Goal: Task Accomplishment & Management: Manage account settings

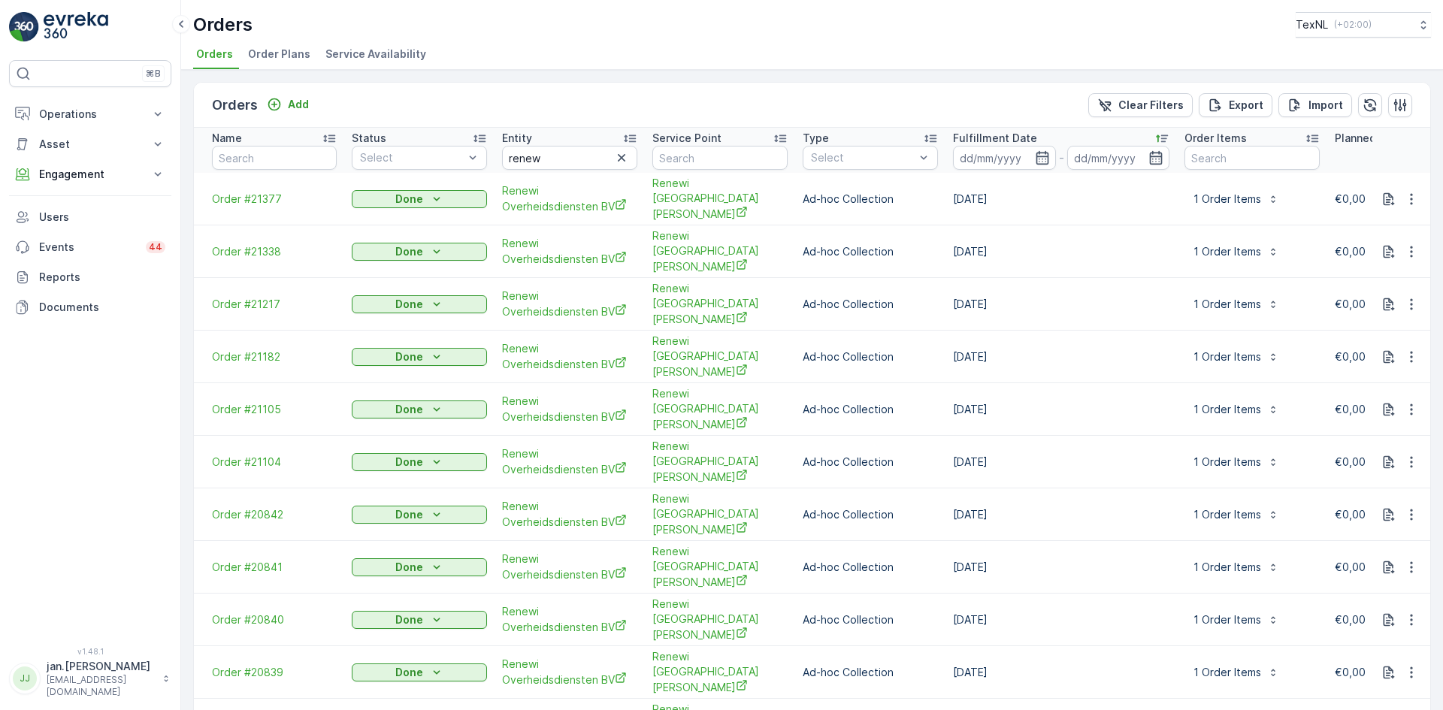
scroll to position [601, 0]
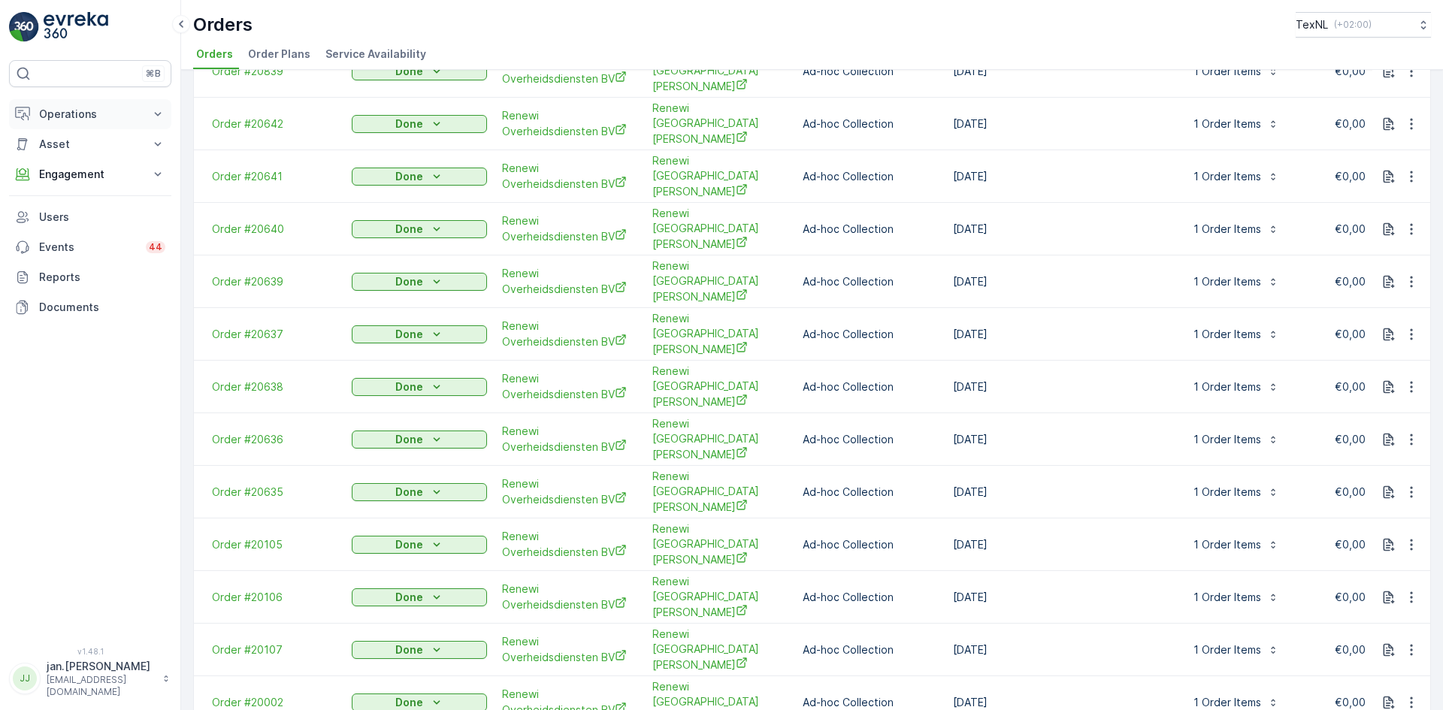
click at [79, 113] on p "Operations" at bounding box center [90, 114] width 102 height 15
click at [62, 180] on p "Routes & Tasks" at bounding box center [76, 181] width 77 height 15
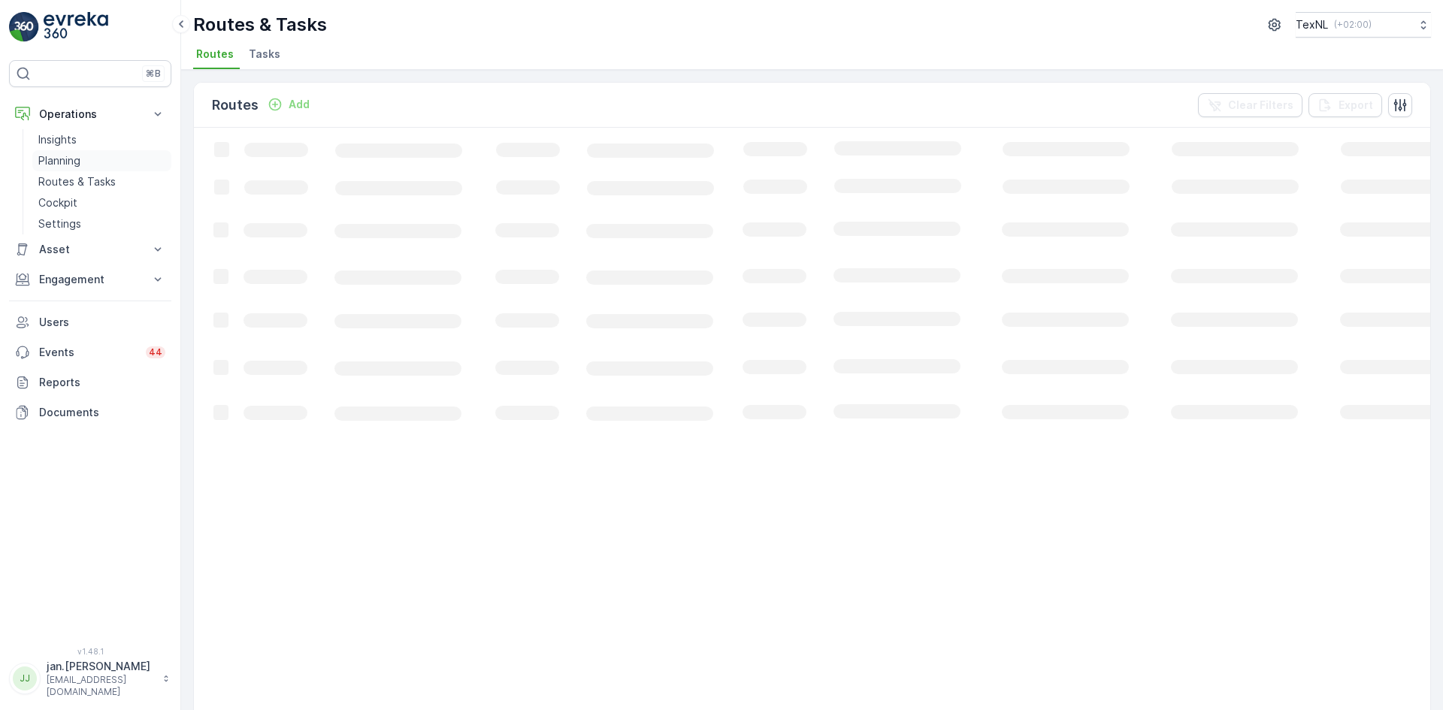
click at [60, 162] on p "Planning" at bounding box center [59, 160] width 42 height 15
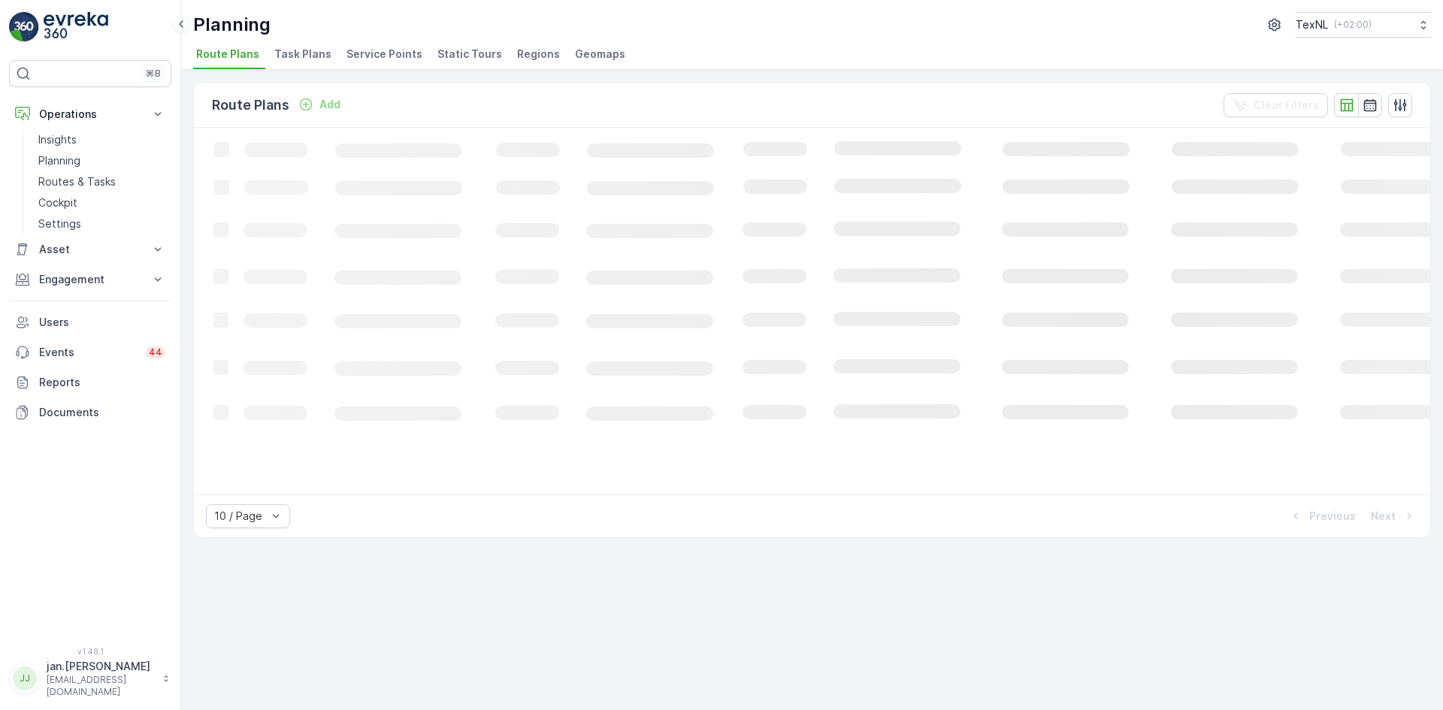
click at [385, 53] on span "Service Points" at bounding box center [384, 54] width 76 height 15
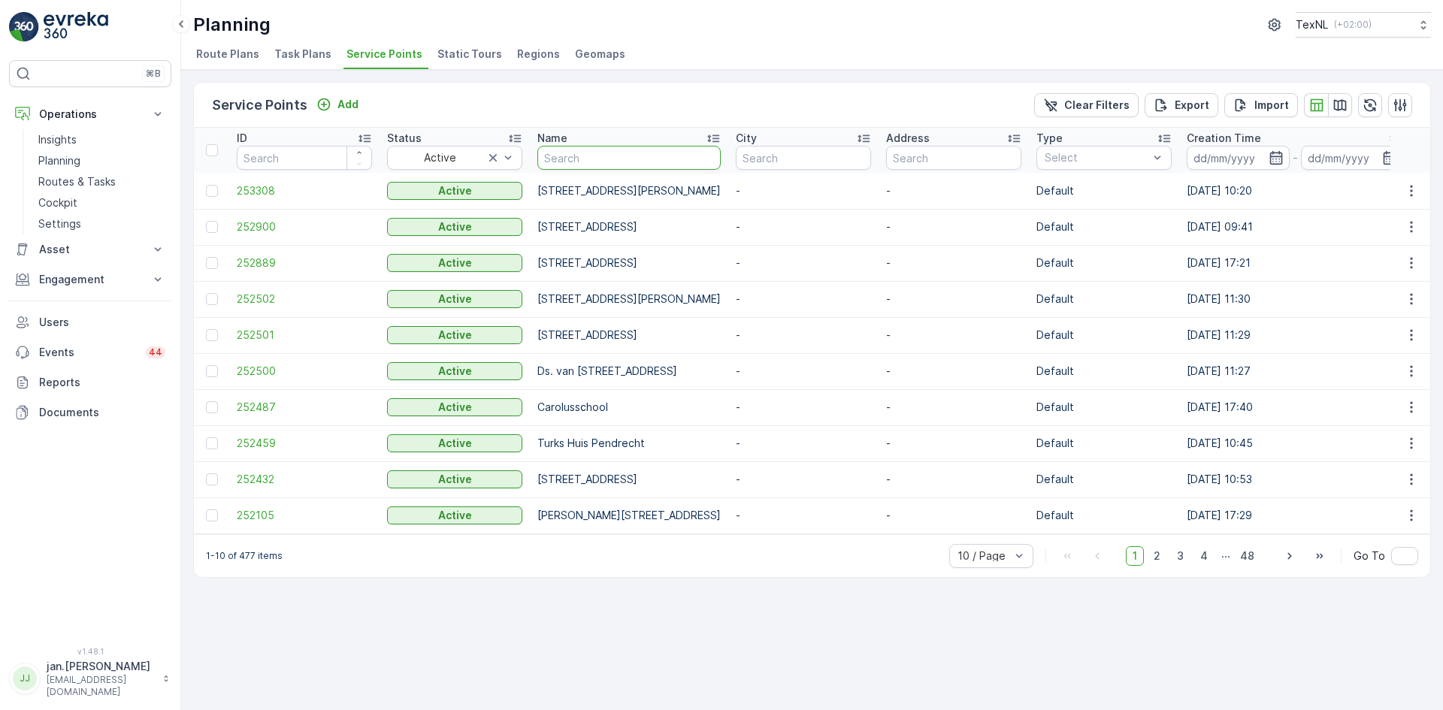
click at [625, 155] on input "text" at bounding box center [628, 158] width 183 height 24
type input "landz"
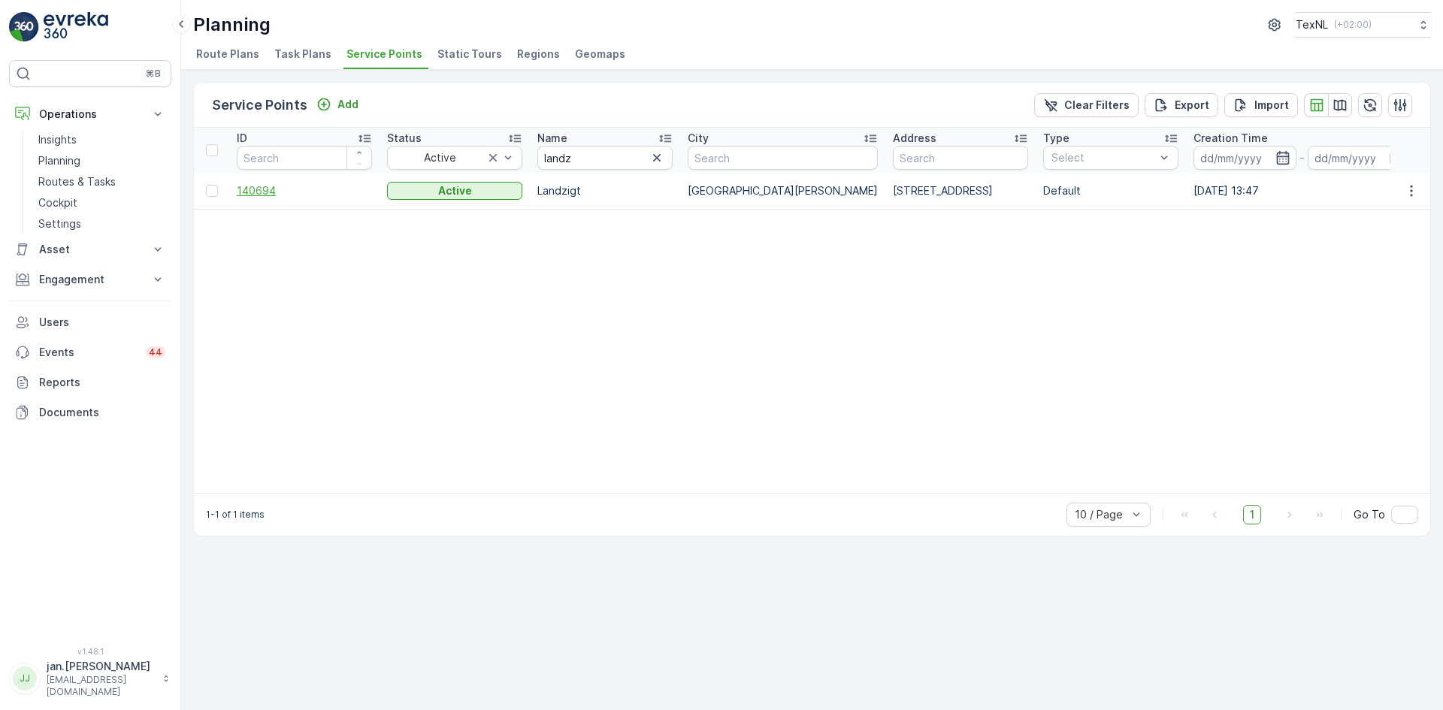
click at [265, 195] on span "140694" at bounding box center [304, 190] width 135 height 15
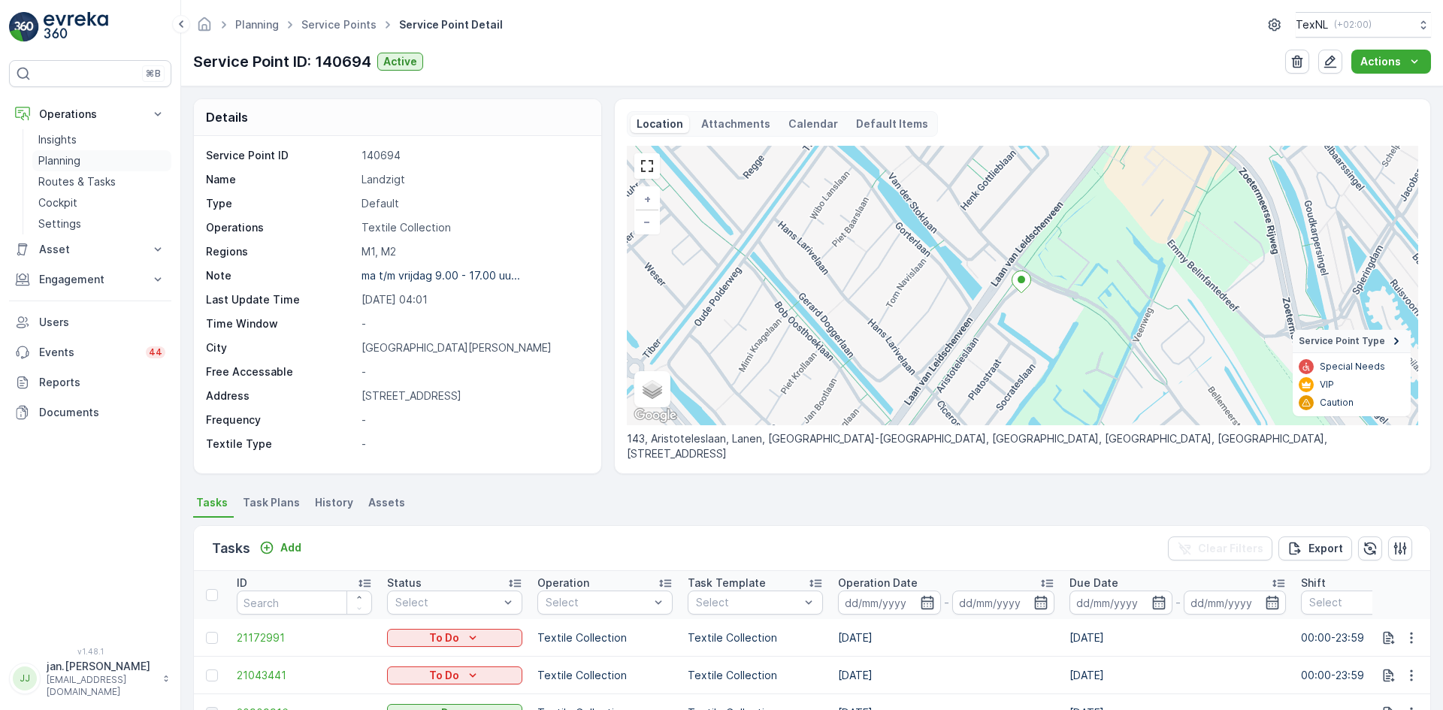
click at [71, 157] on p "Planning" at bounding box center [59, 160] width 42 height 15
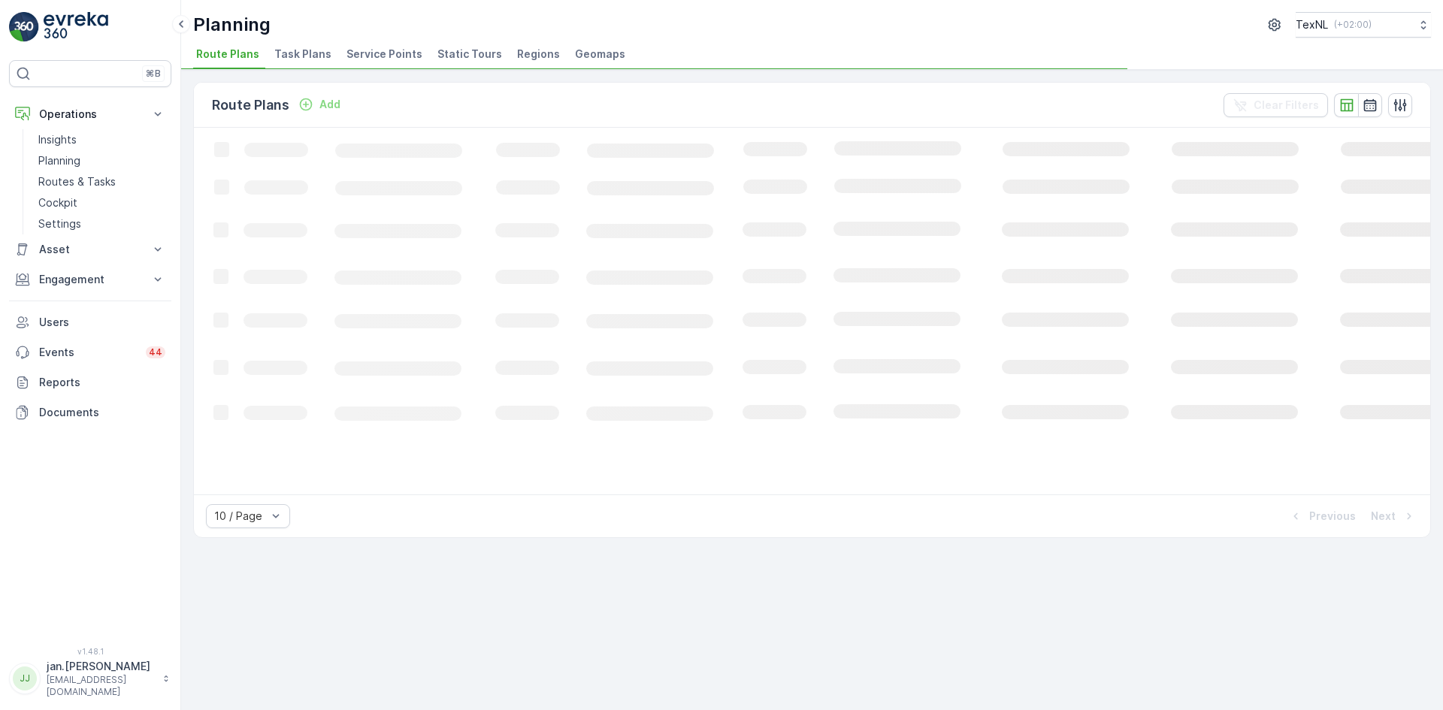
click at [375, 49] on span "Service Points" at bounding box center [384, 54] width 76 height 15
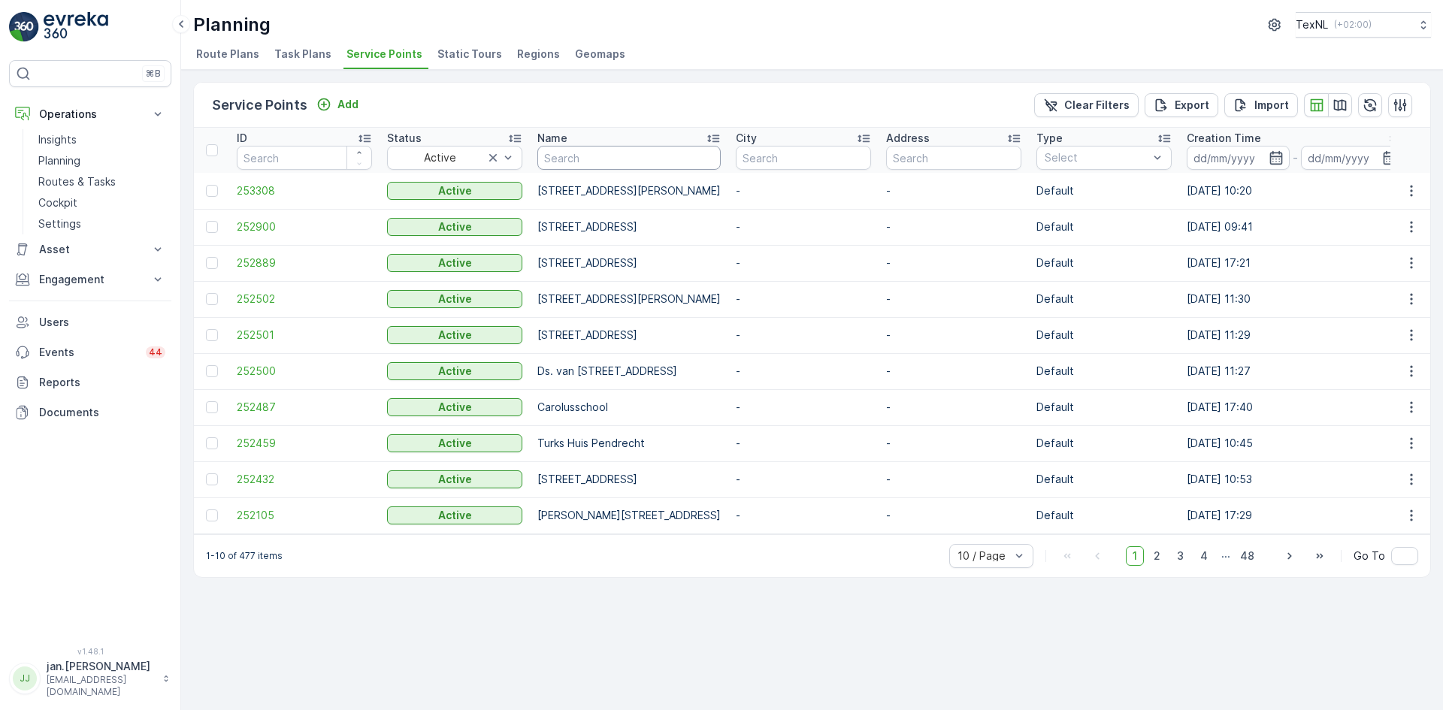
click at [599, 162] on input "text" at bounding box center [628, 158] width 183 height 24
type input "kay"
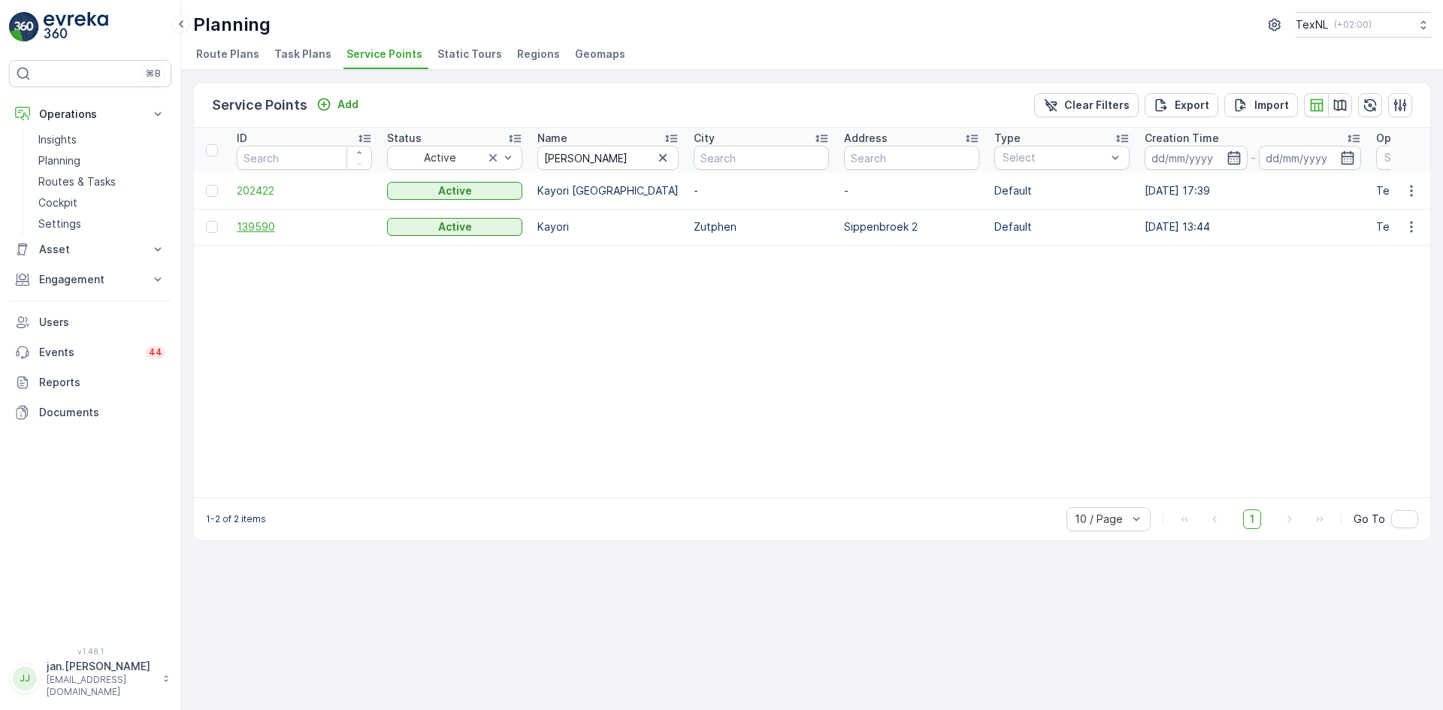
click at [264, 229] on span "139590" at bounding box center [304, 226] width 135 height 15
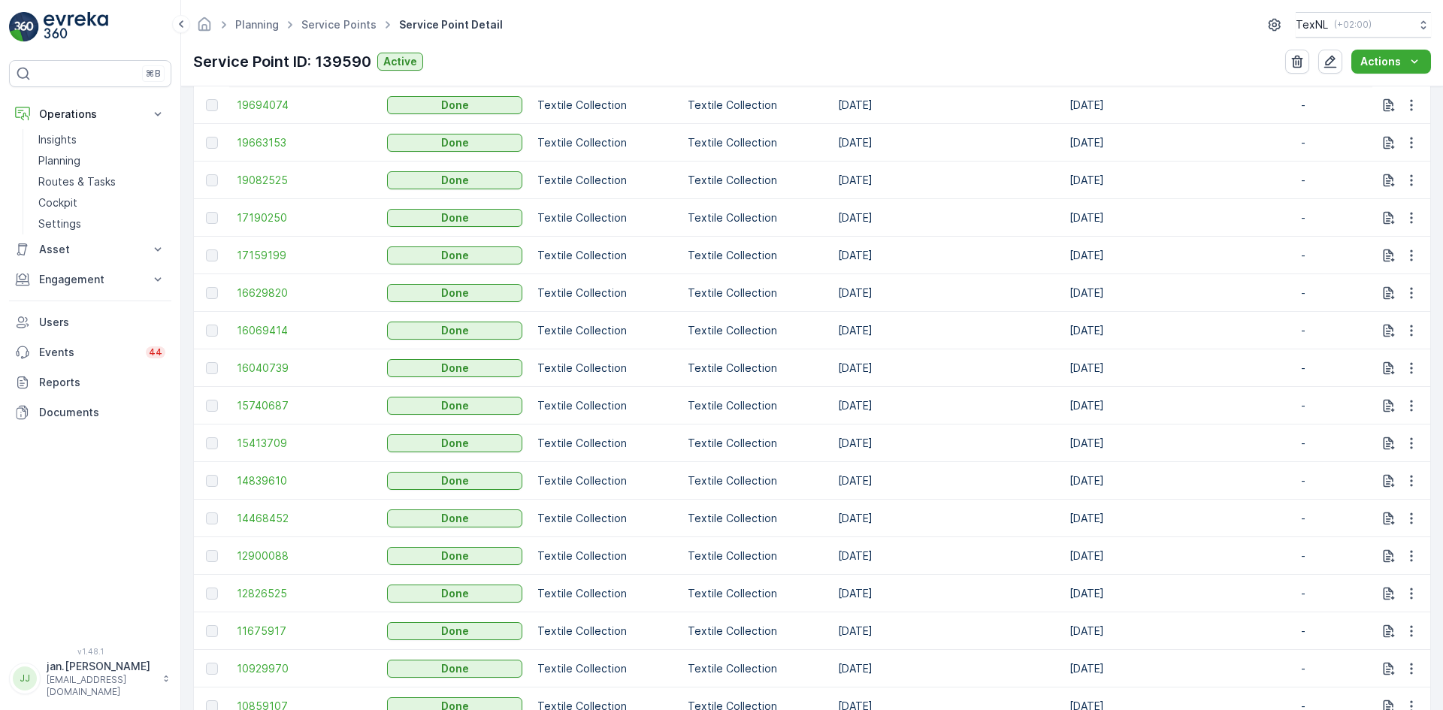
scroll to position [225, 0]
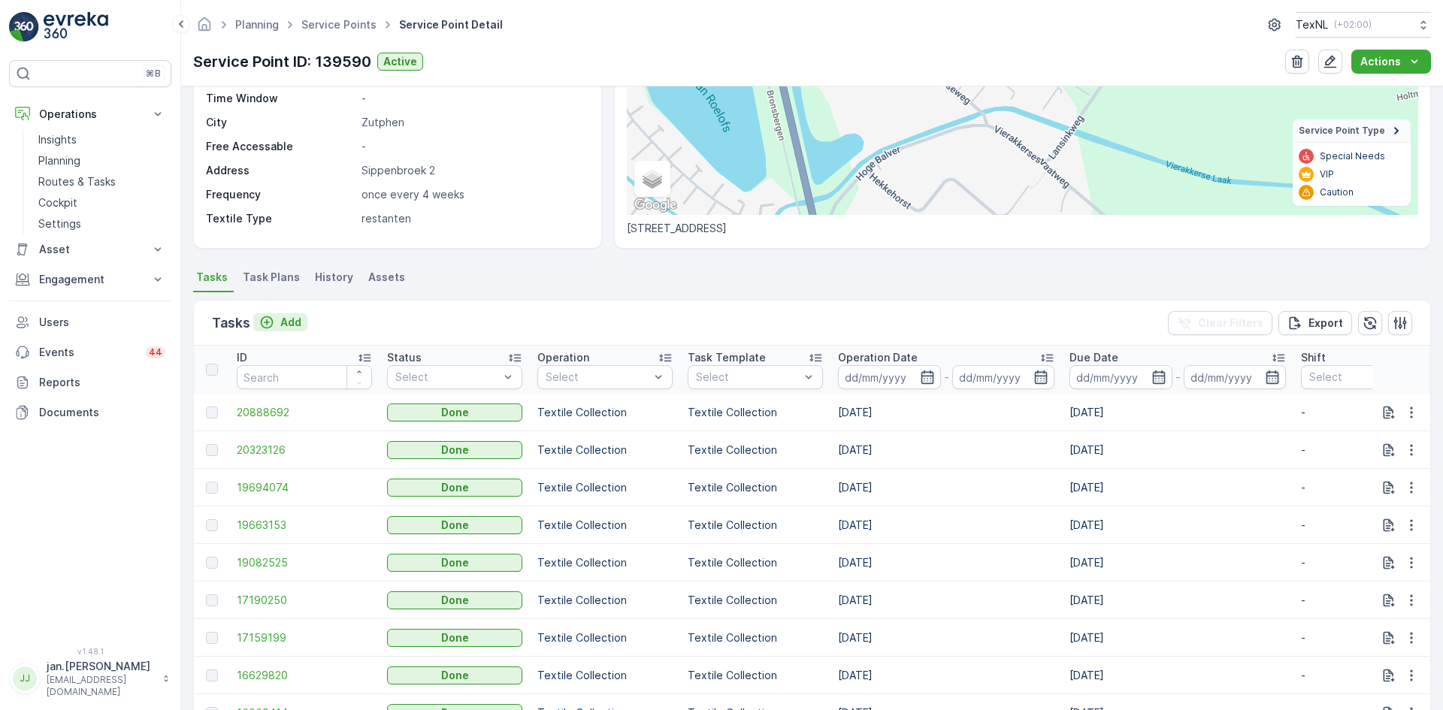
click at [299, 326] on p "Add" at bounding box center [290, 322] width 21 height 15
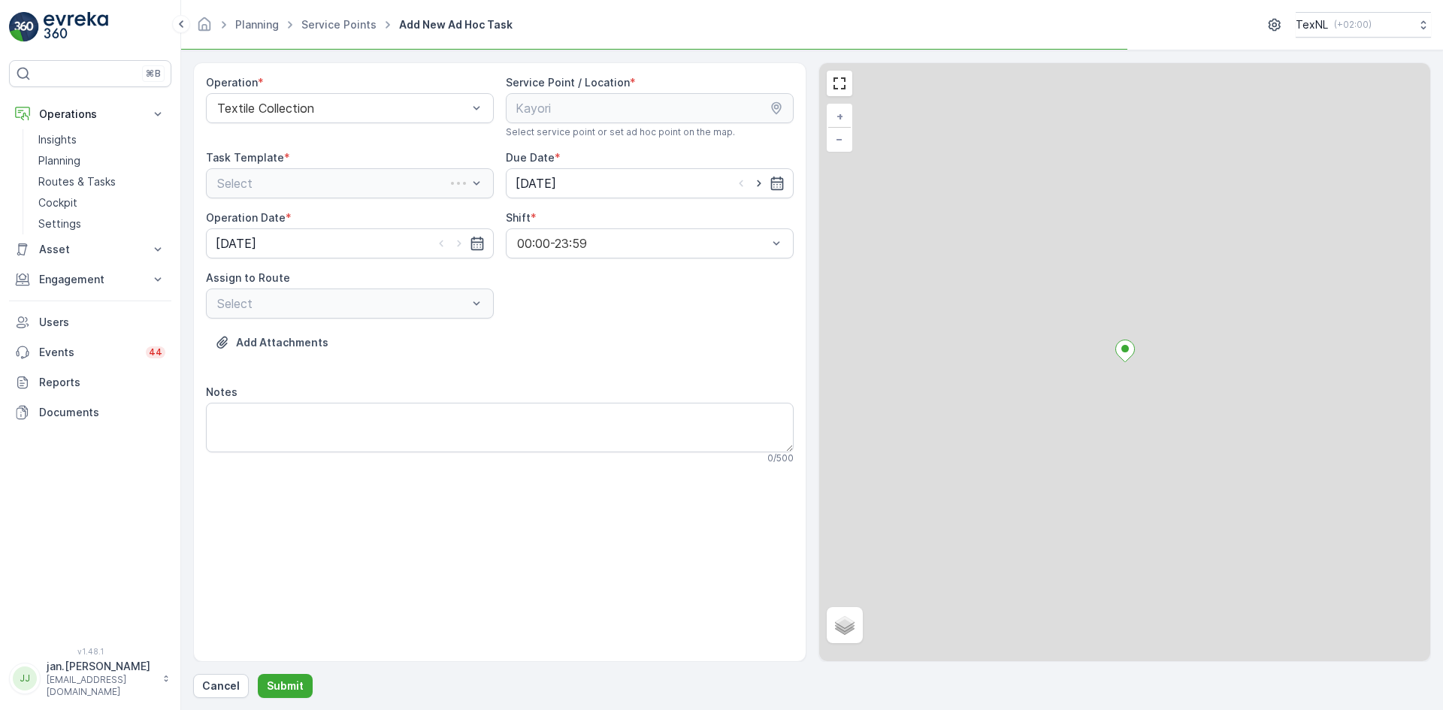
click at [335, 172] on div "Select" at bounding box center [350, 183] width 288 height 30
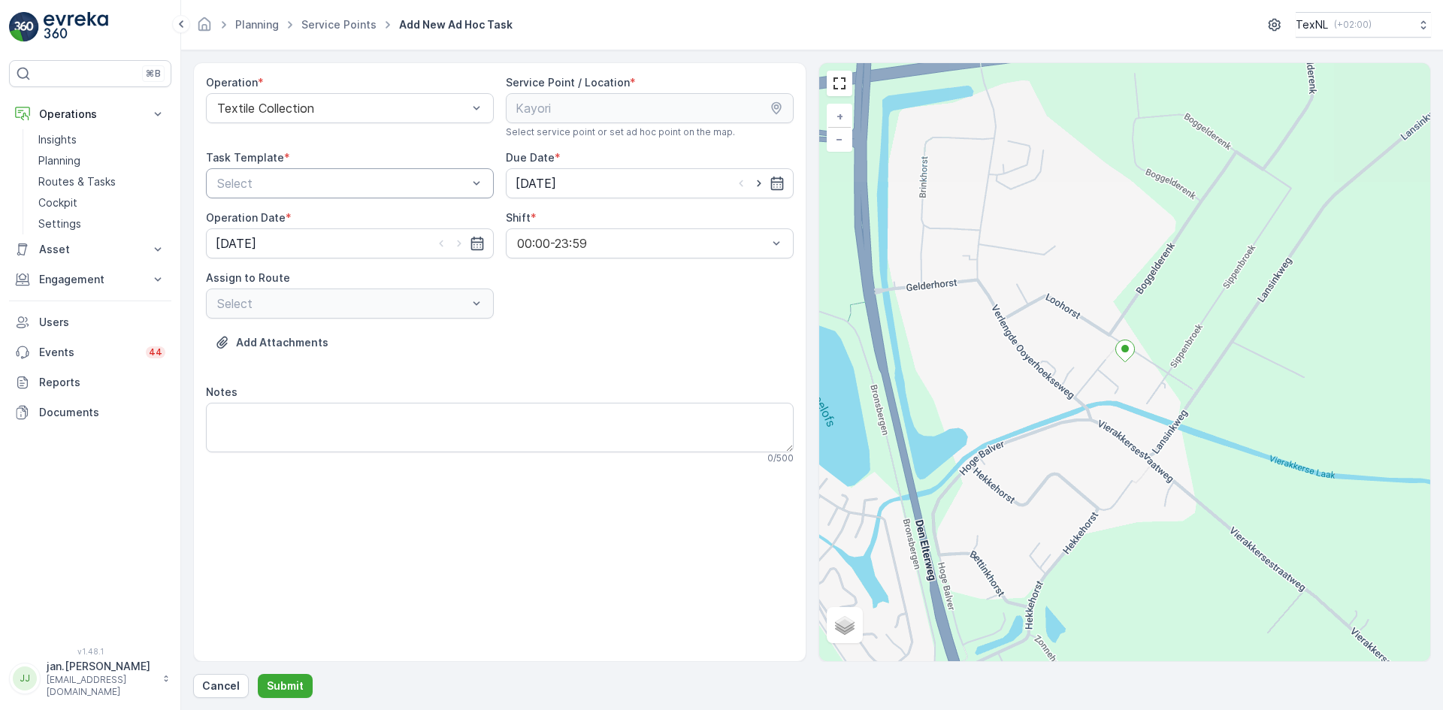
click at [332, 177] on div at bounding box center [342, 184] width 253 height 14
click at [295, 242] on span "Textile Collection" at bounding box center [263, 246] width 97 height 14
click at [539, 175] on input "[DATE]" at bounding box center [650, 183] width 288 height 30
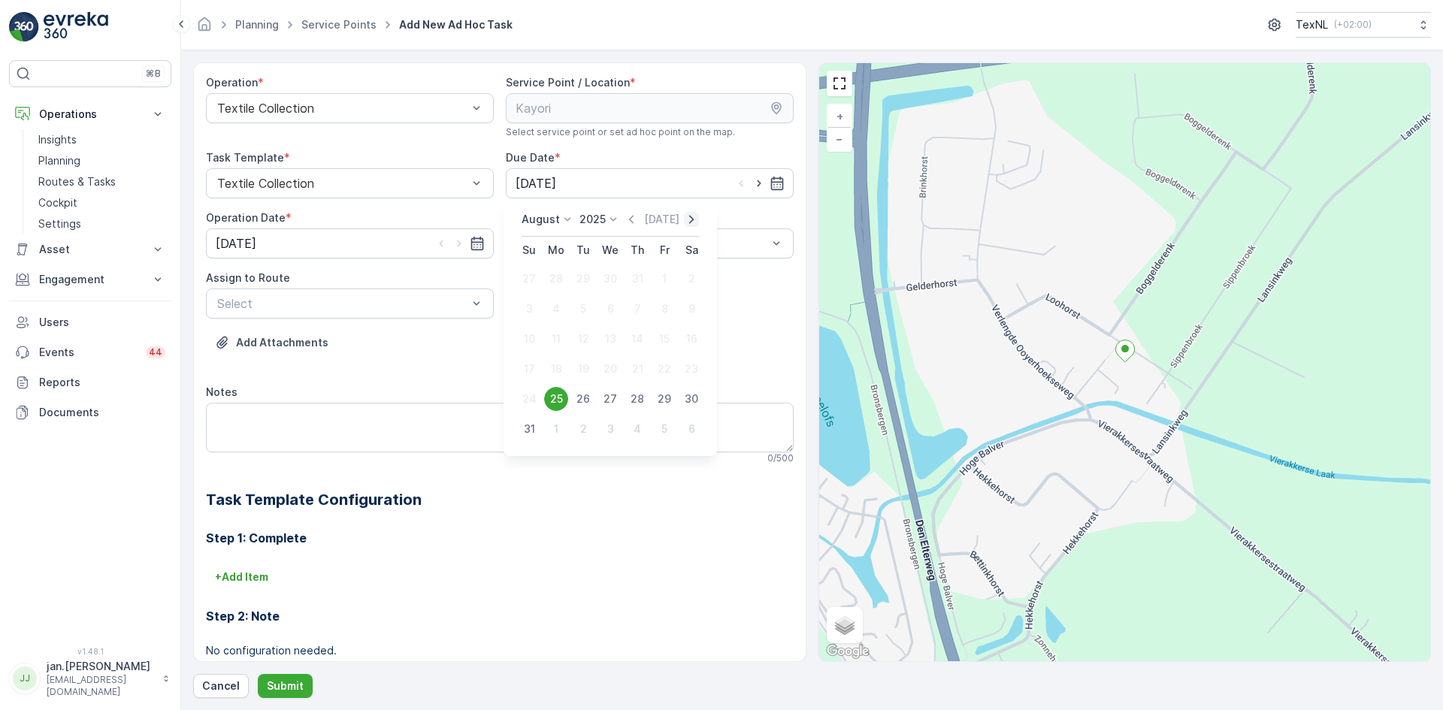
click at [691, 222] on icon "button" at bounding box center [691, 219] width 5 height 8
click at [615, 276] on div "3" at bounding box center [610, 279] width 24 height 24
type input "[DATE]"
click at [295, 245] on input "[DATE]" at bounding box center [350, 243] width 288 height 30
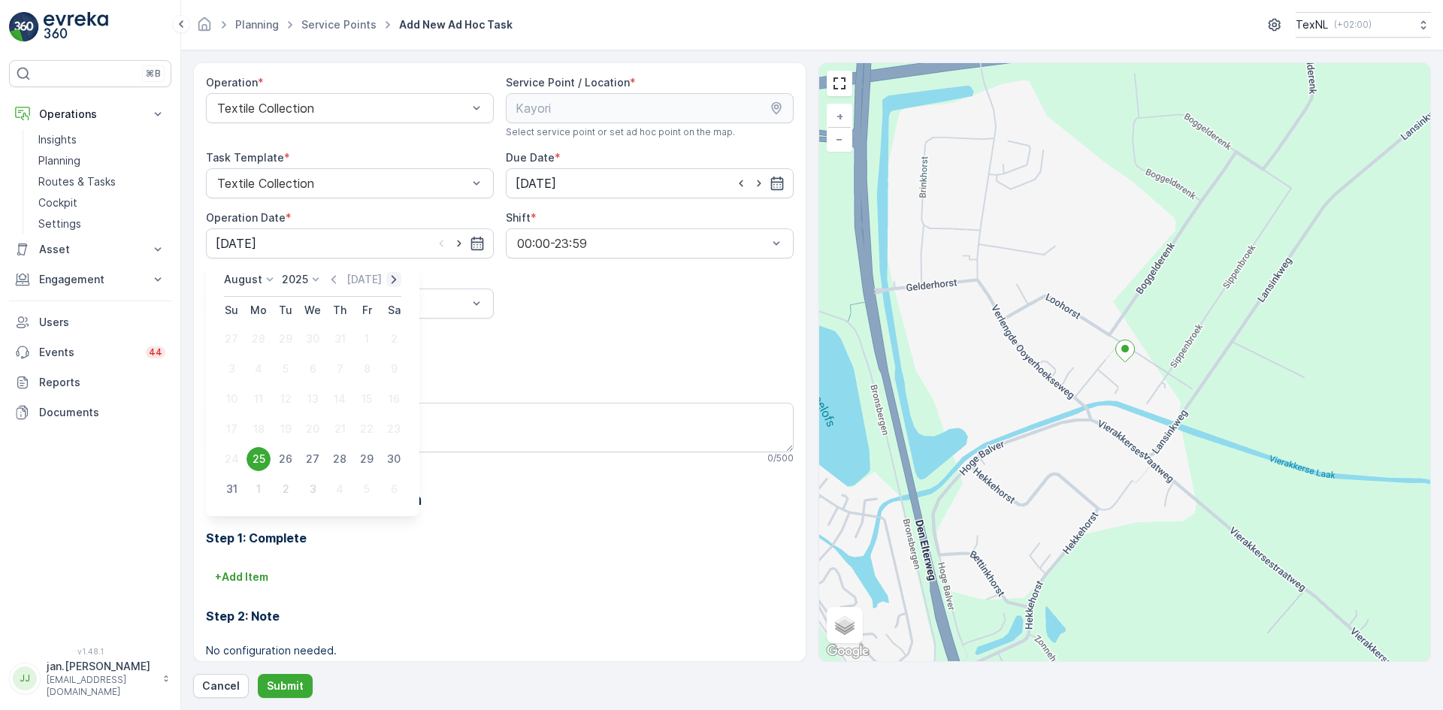
click at [389, 281] on icon "button" at bounding box center [393, 279] width 15 height 15
click at [310, 332] on div "3" at bounding box center [313, 339] width 24 height 24
type input "[DATE]"
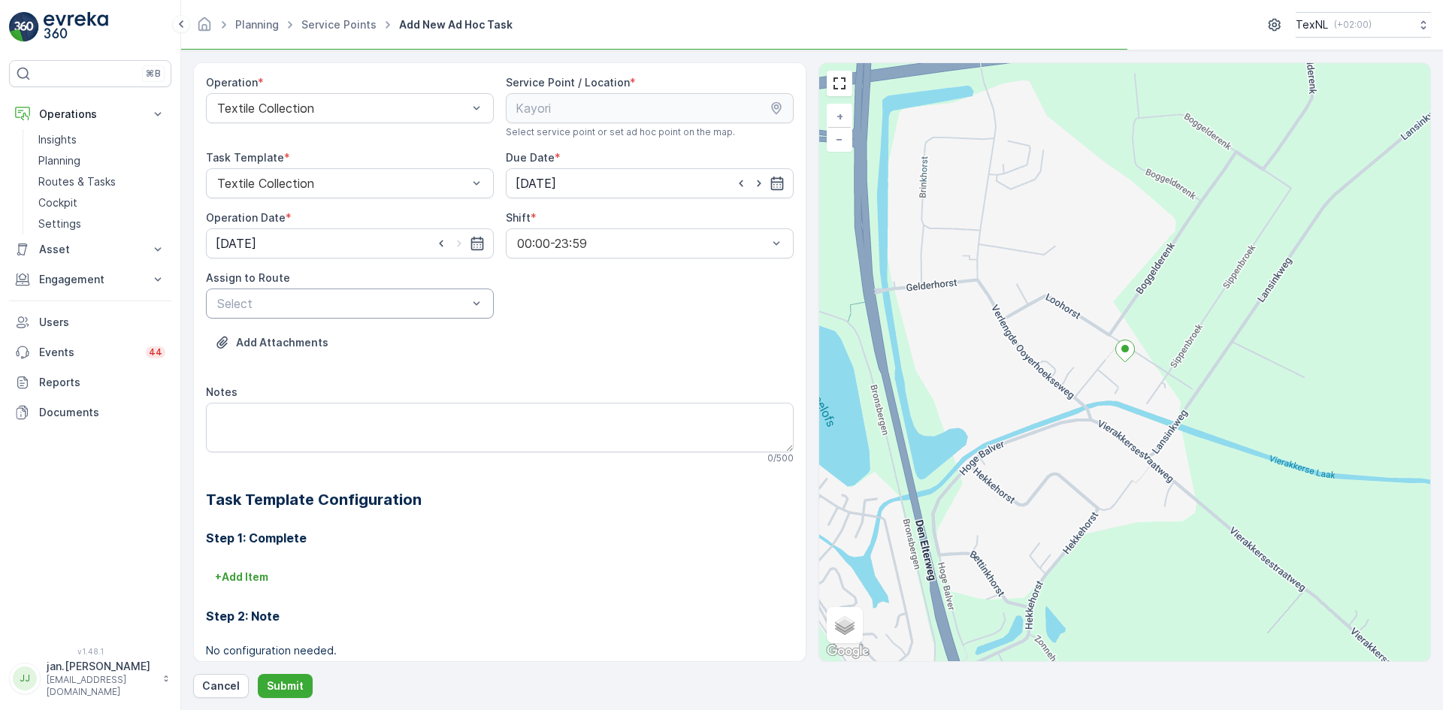
click at [309, 307] on div at bounding box center [342, 304] width 253 height 14
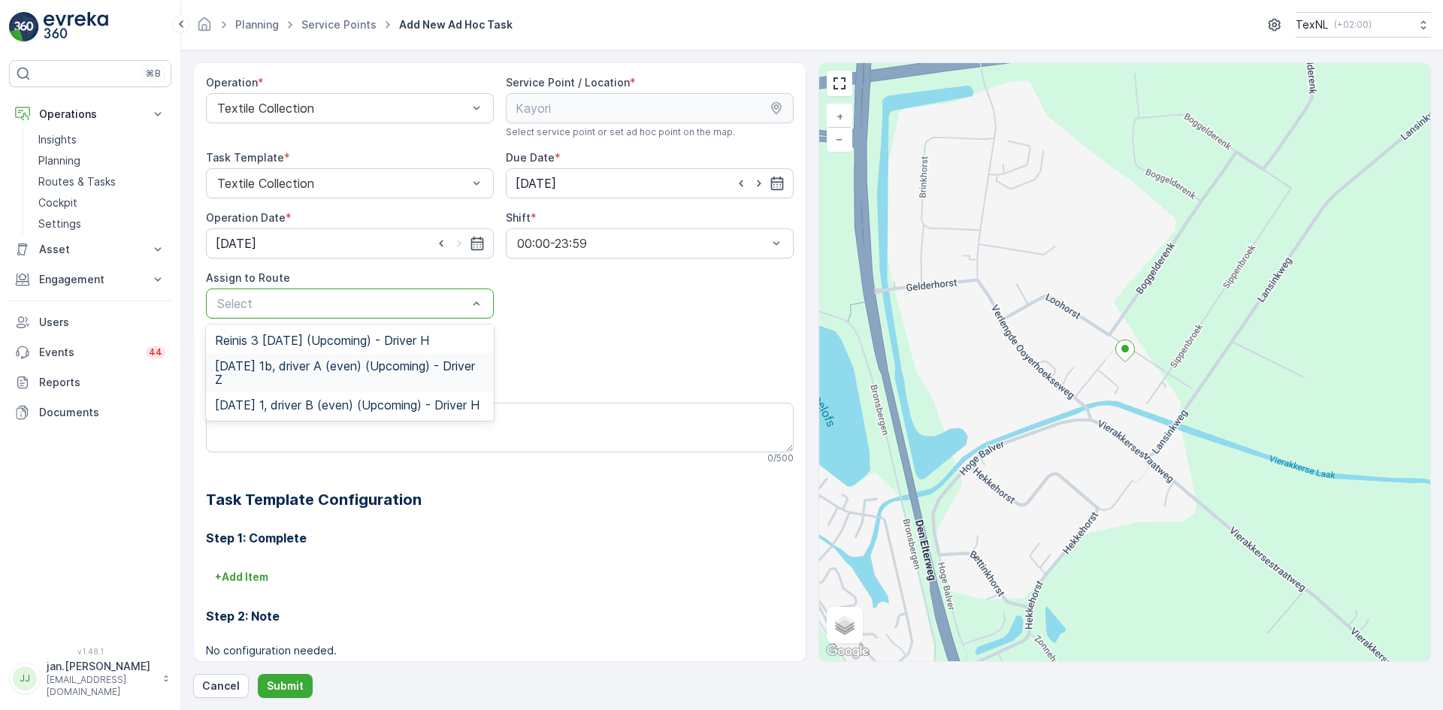
click at [303, 376] on span "Wednesday 1b, driver A (even) (Upcoming) - Driver Z" at bounding box center [350, 372] width 270 height 27
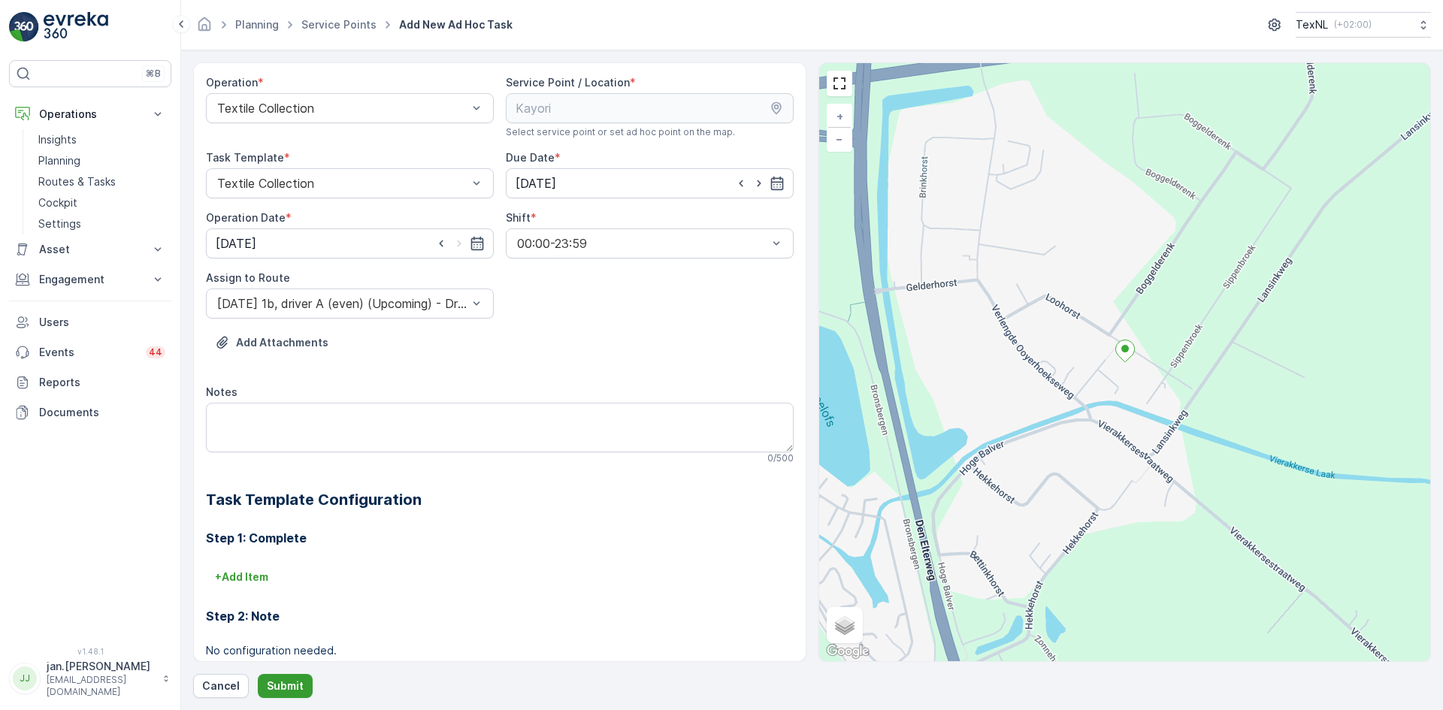
click at [287, 688] on p "Submit" at bounding box center [285, 686] width 37 height 15
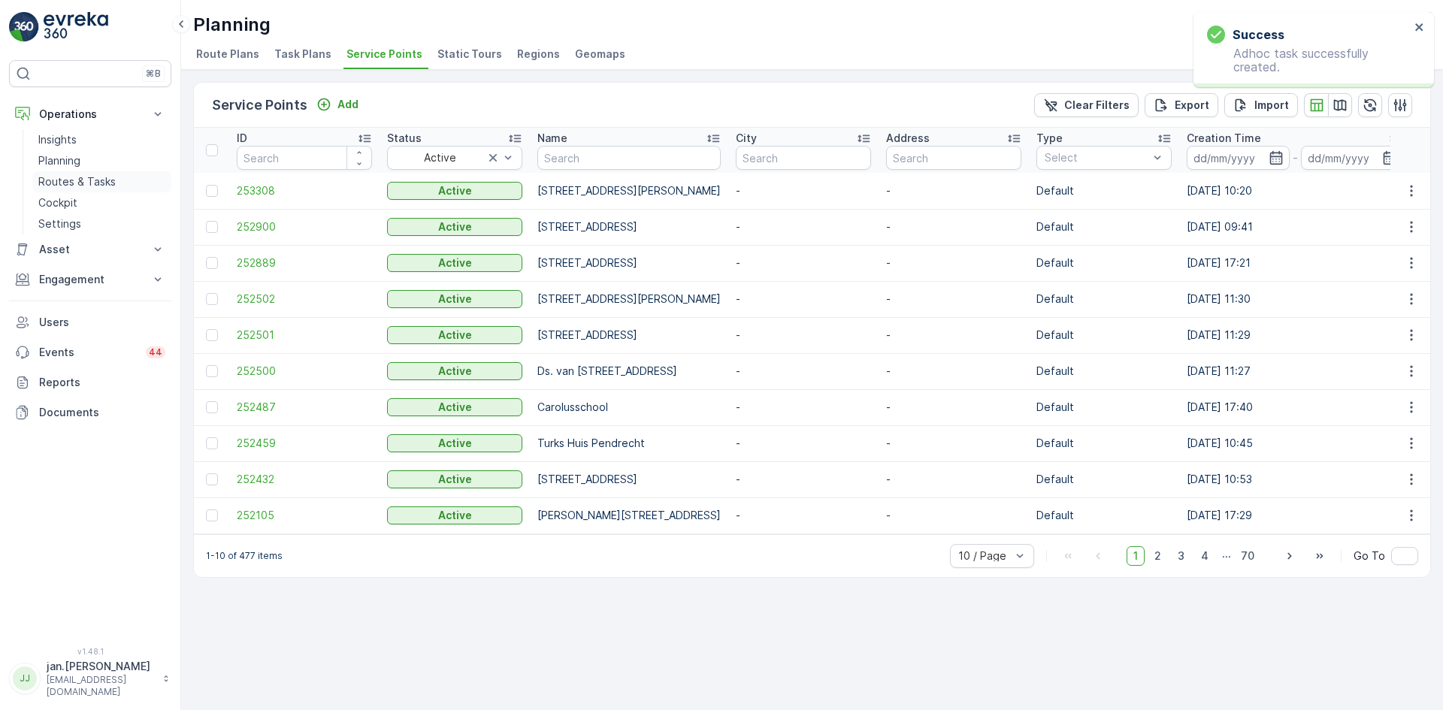
click at [71, 180] on p "Routes & Tasks" at bounding box center [76, 181] width 77 height 15
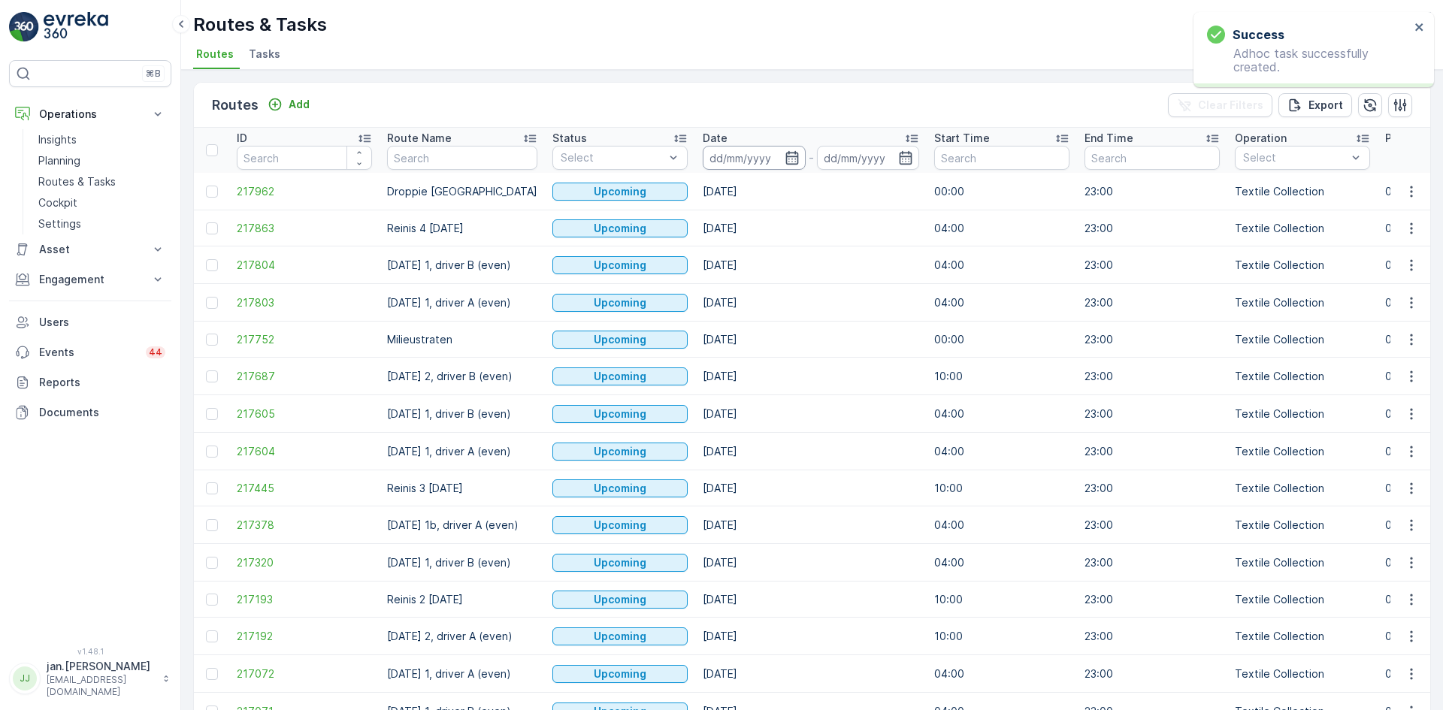
click at [735, 158] on input at bounding box center [754, 158] width 103 height 24
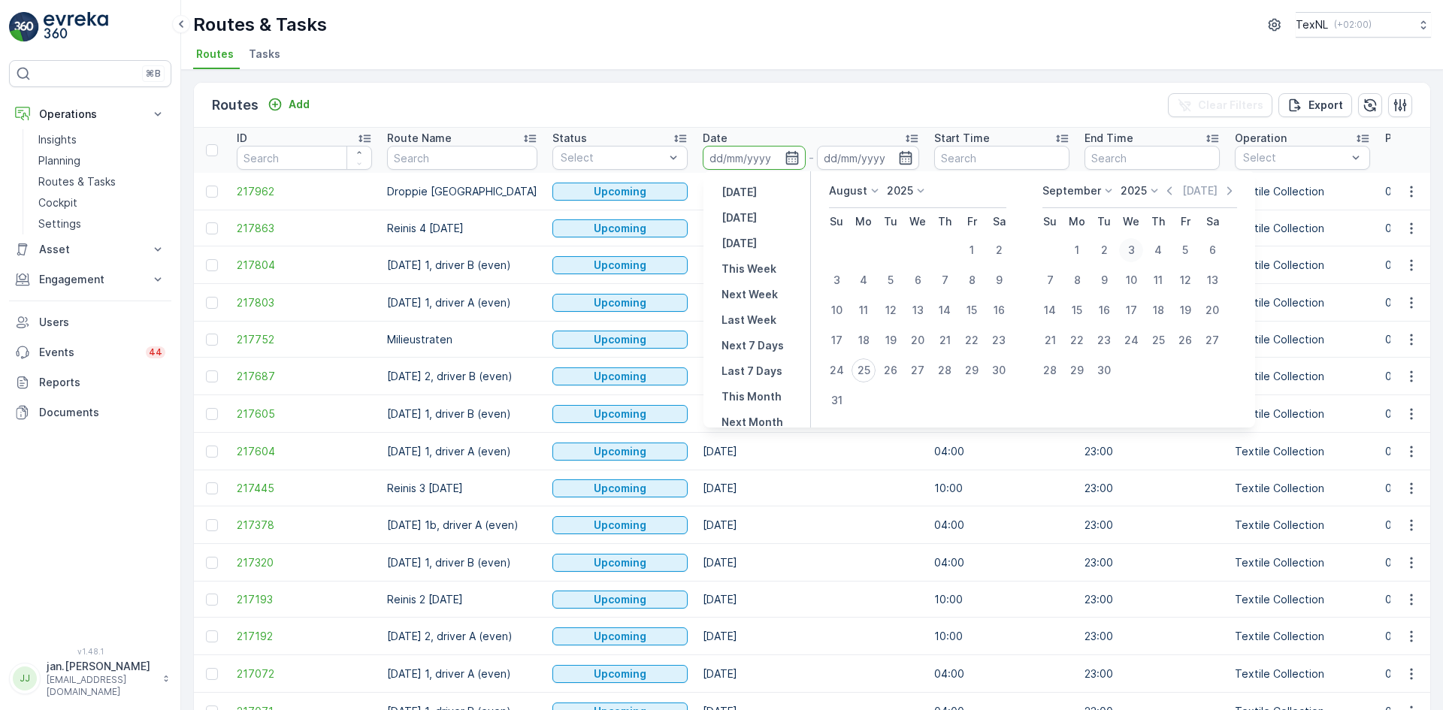
click at [1130, 250] on div "3" at bounding box center [1131, 250] width 24 height 24
type input "[DATE]"
click at [1130, 250] on div "3" at bounding box center [1131, 250] width 24 height 24
type input "[DATE]"
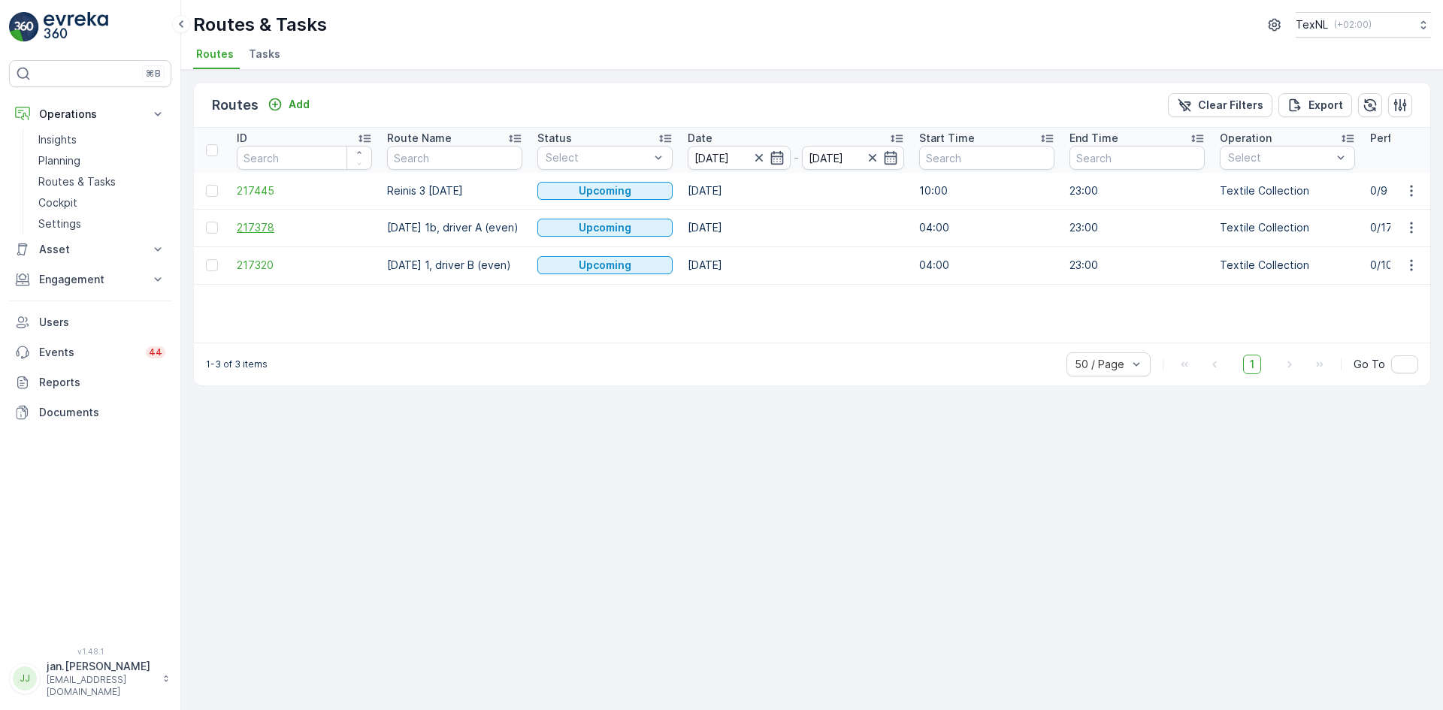
click at [277, 228] on span "217378" at bounding box center [304, 227] width 135 height 15
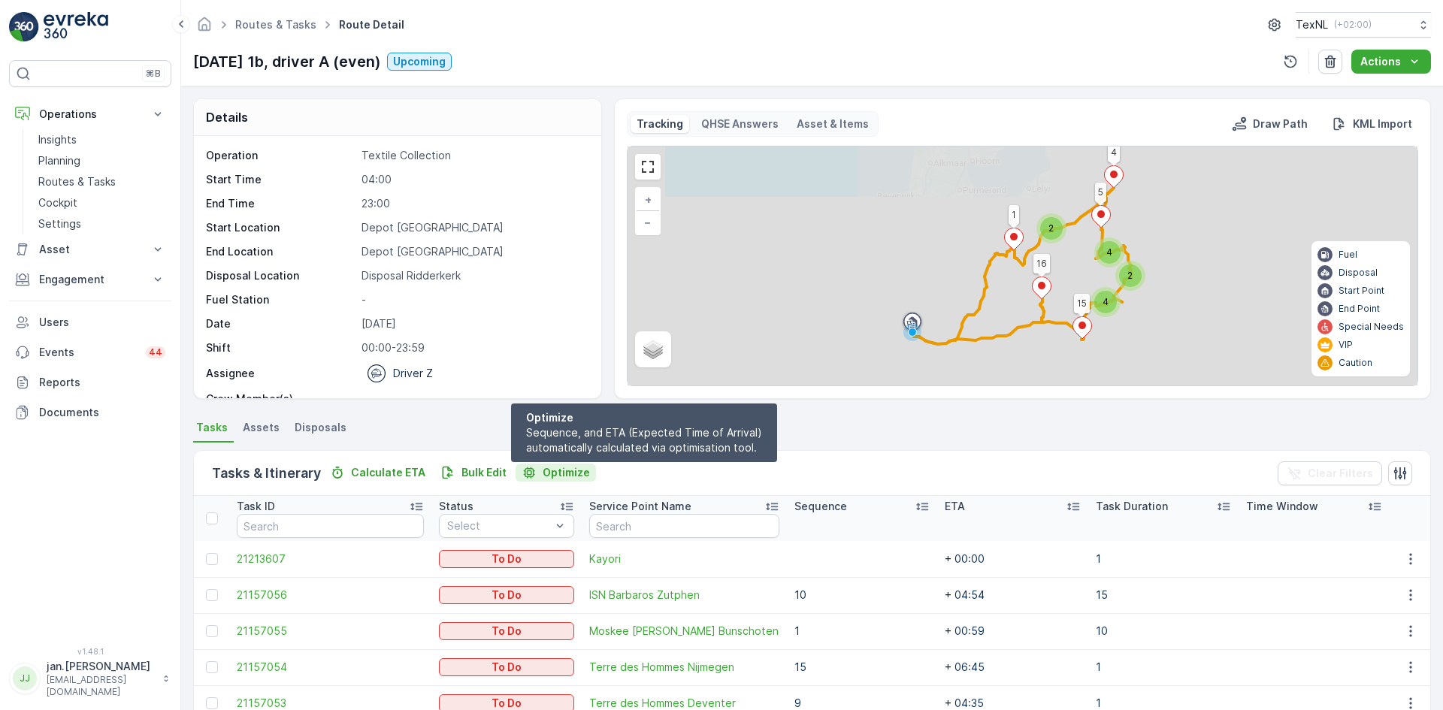
click at [568, 480] on p "Optimize" at bounding box center [566, 472] width 47 height 15
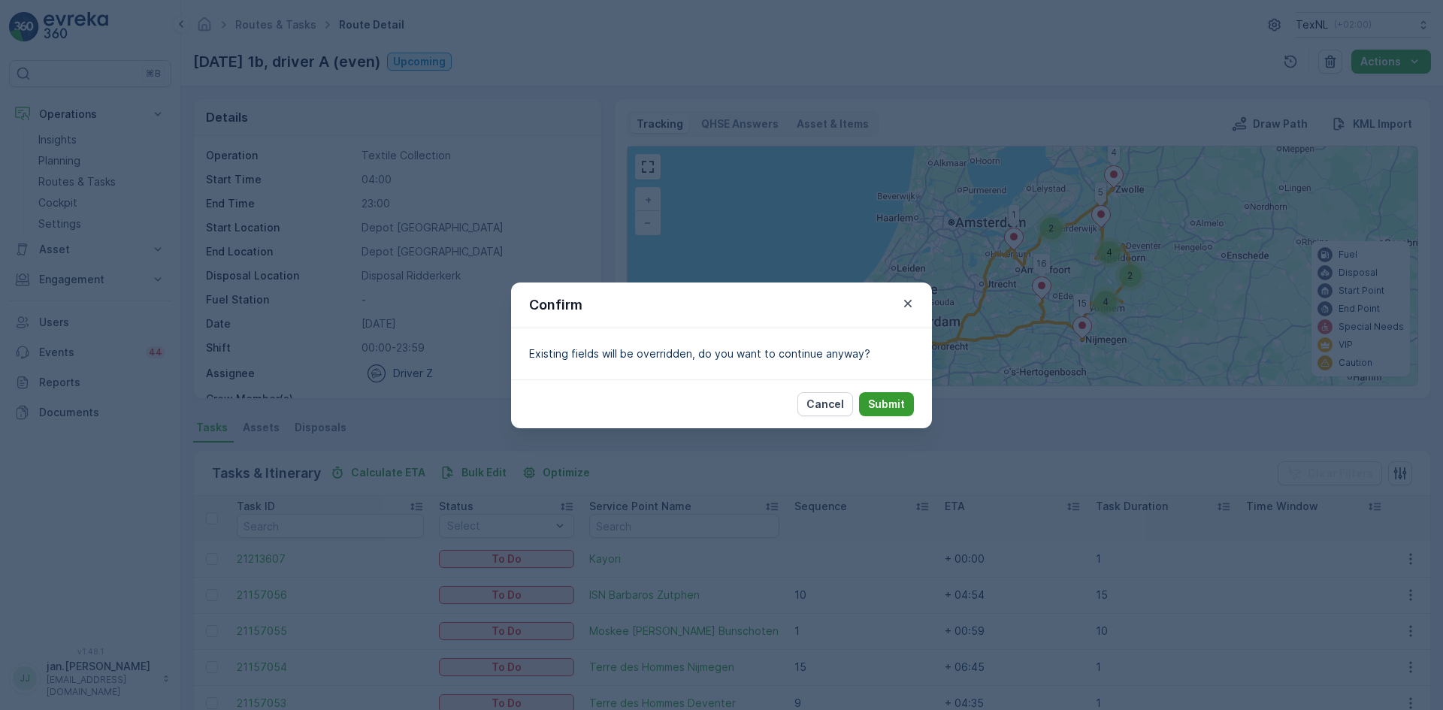
click at [885, 402] on p "Submit" at bounding box center [886, 404] width 37 height 15
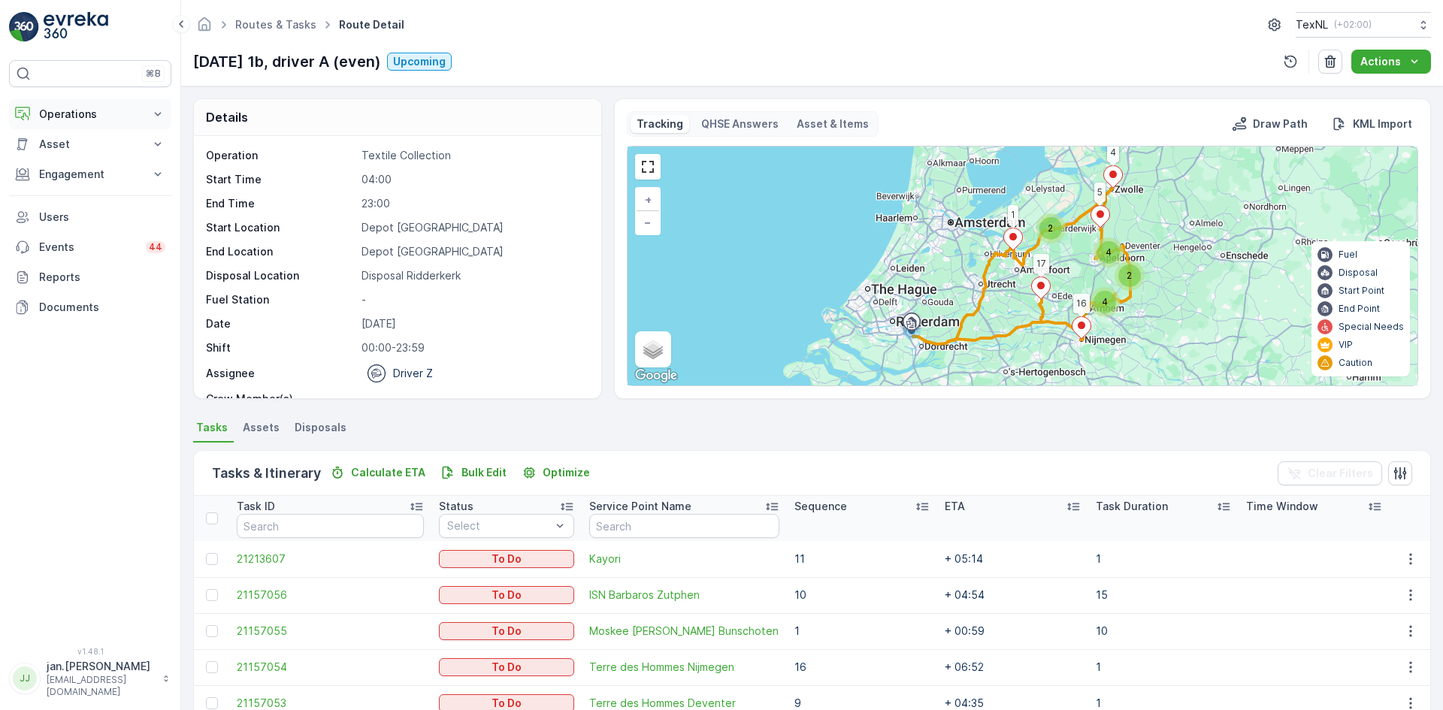
click at [95, 103] on button "Operations" at bounding box center [90, 114] width 162 height 30
click at [93, 183] on p "Routes & Tasks" at bounding box center [76, 181] width 77 height 15
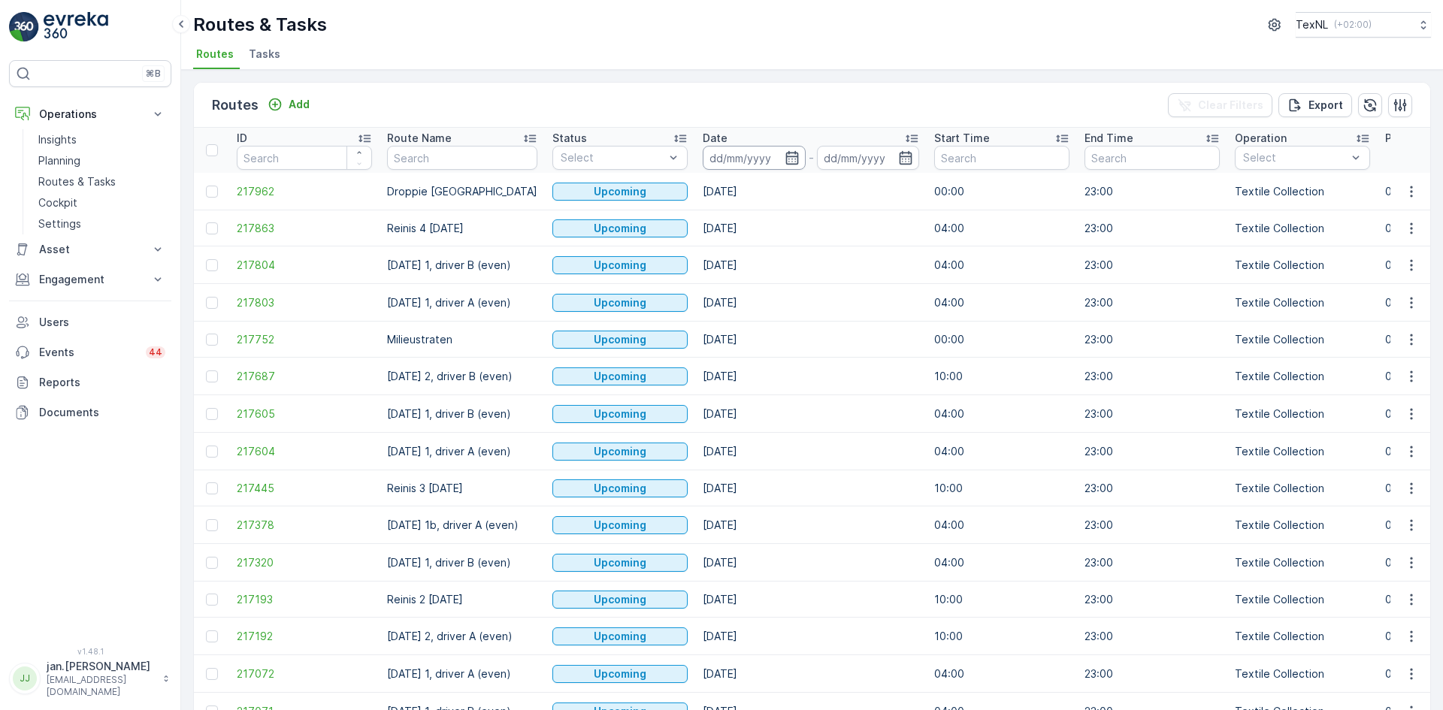
click at [746, 155] on input at bounding box center [754, 158] width 103 height 24
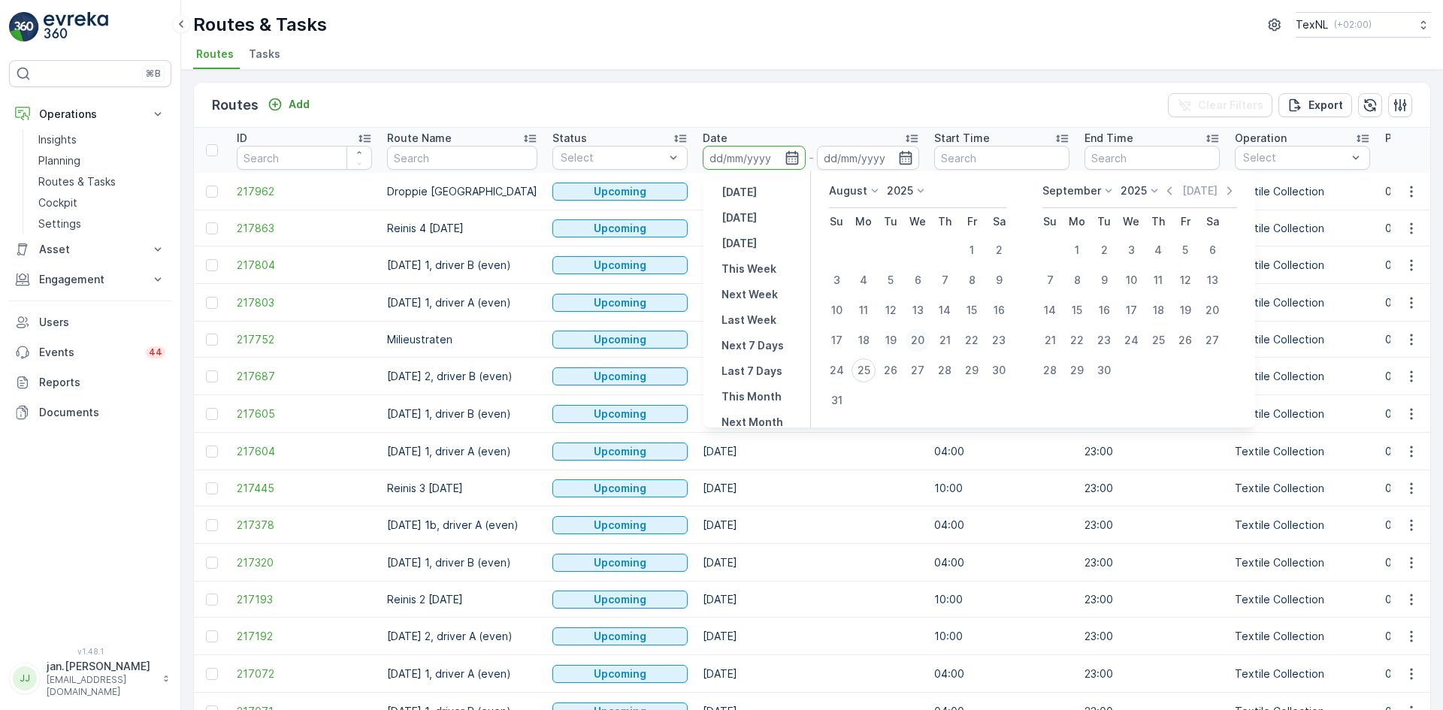
click at [921, 337] on div "20" at bounding box center [918, 340] width 24 height 24
type input "[DATE]"
click at [921, 337] on div "20" at bounding box center [918, 340] width 24 height 24
type input "[DATE]"
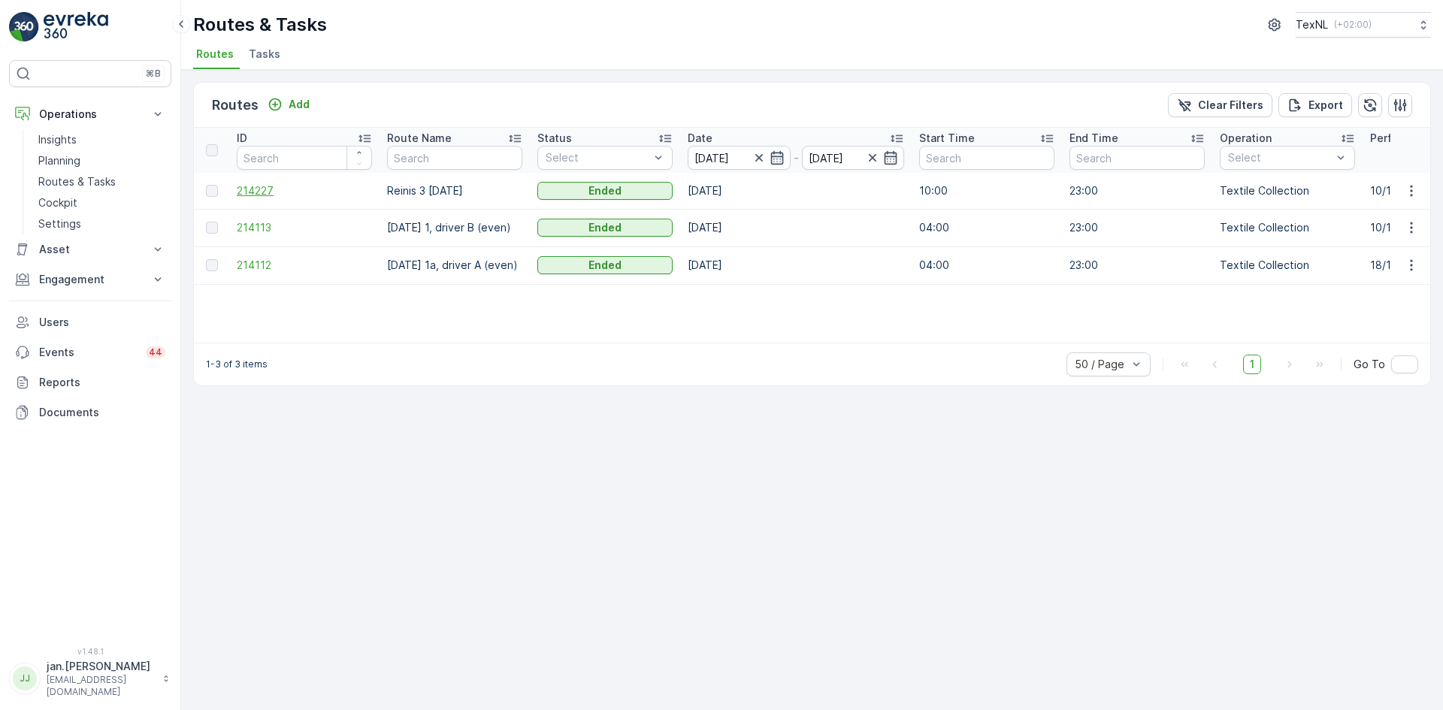
click at [258, 197] on span "214227" at bounding box center [304, 190] width 135 height 15
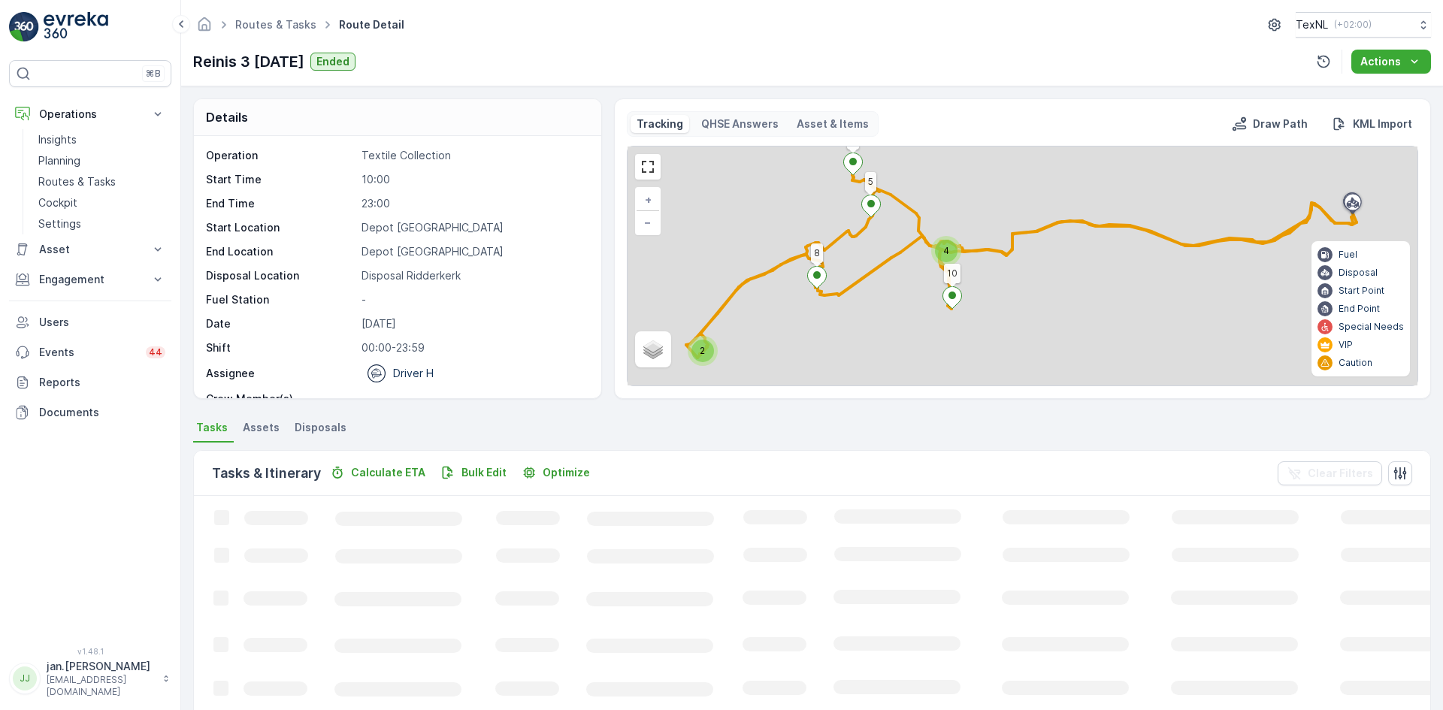
click at [319, 429] on span "Disposals" at bounding box center [321, 427] width 52 height 15
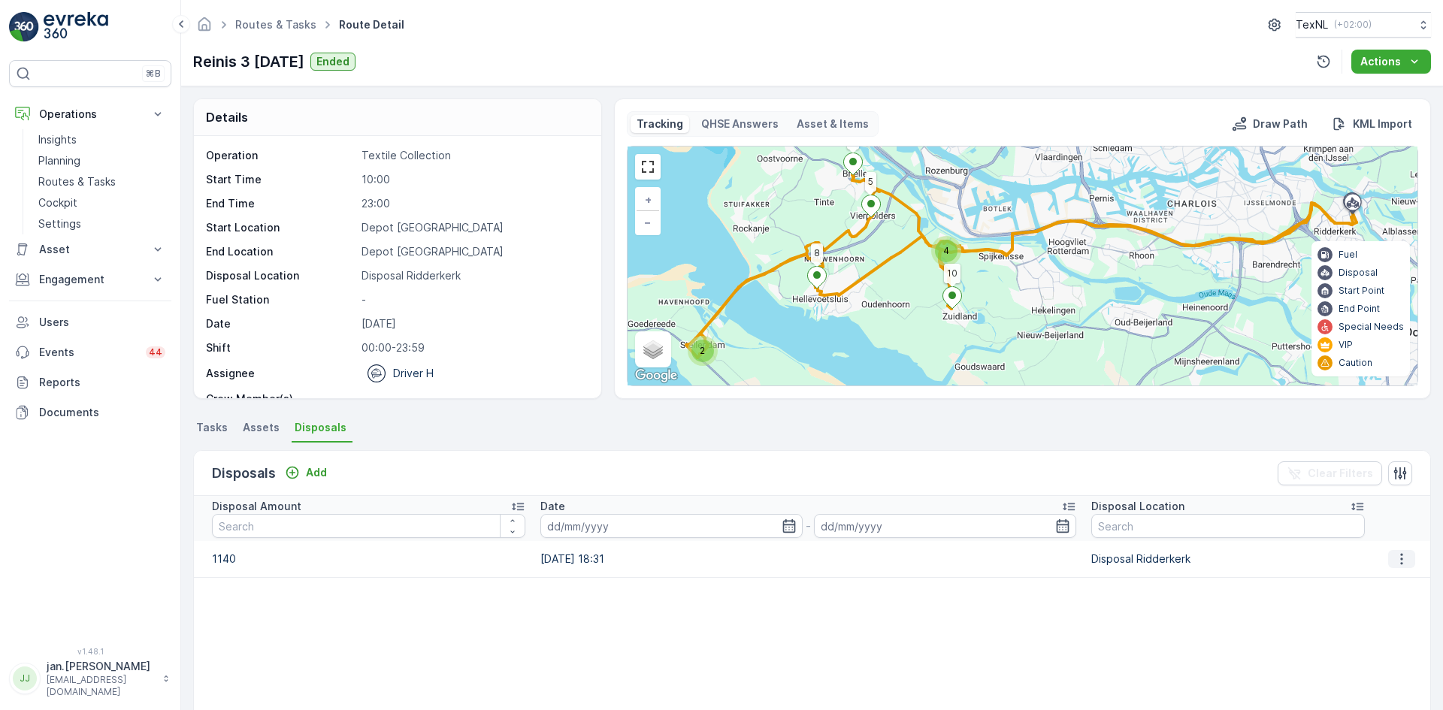
click at [1400, 561] on icon "button" at bounding box center [1401, 559] width 15 height 15
click at [1353, 579] on span "Edit Disposal Amount" at bounding box center [1381, 581] width 106 height 15
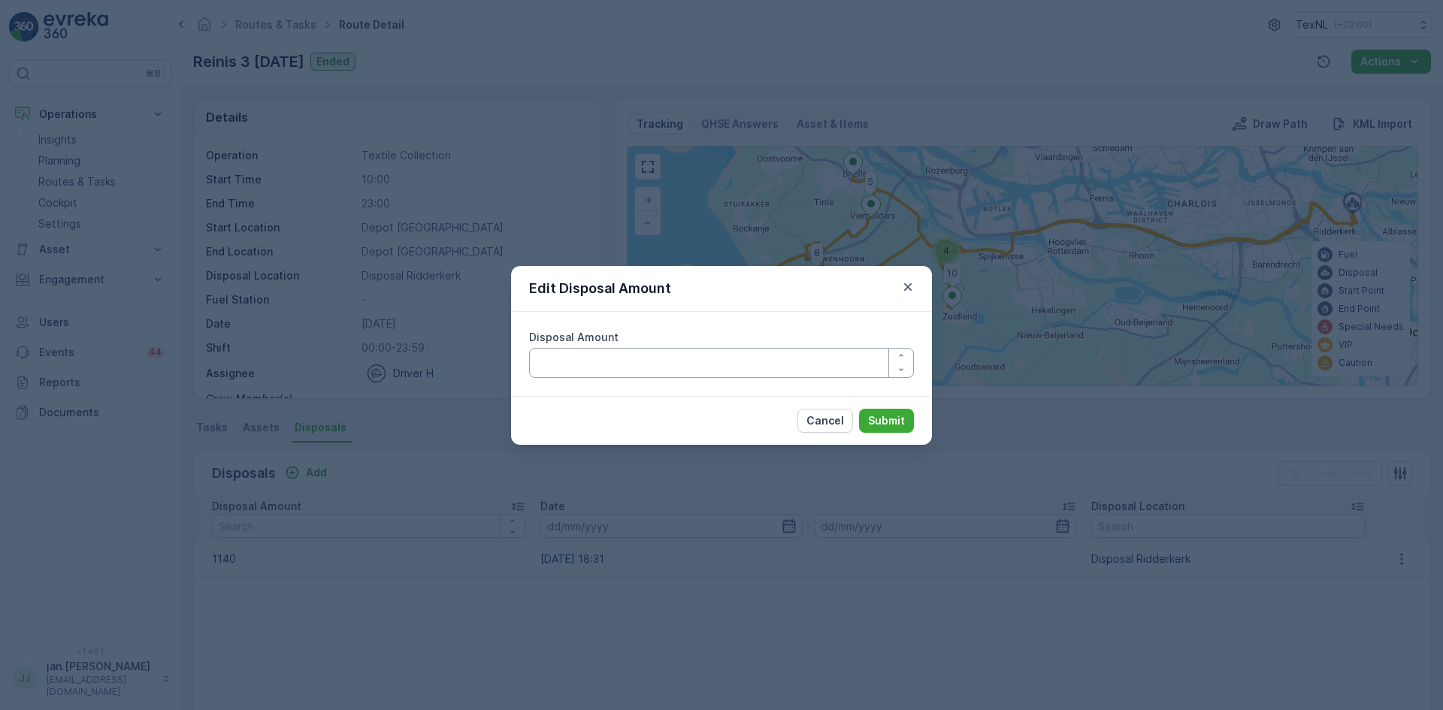
click at [720, 365] on Amount "Disposal Amount" at bounding box center [721, 363] width 385 height 30
type Amount "940"
click at [882, 420] on p "Submit" at bounding box center [886, 420] width 37 height 15
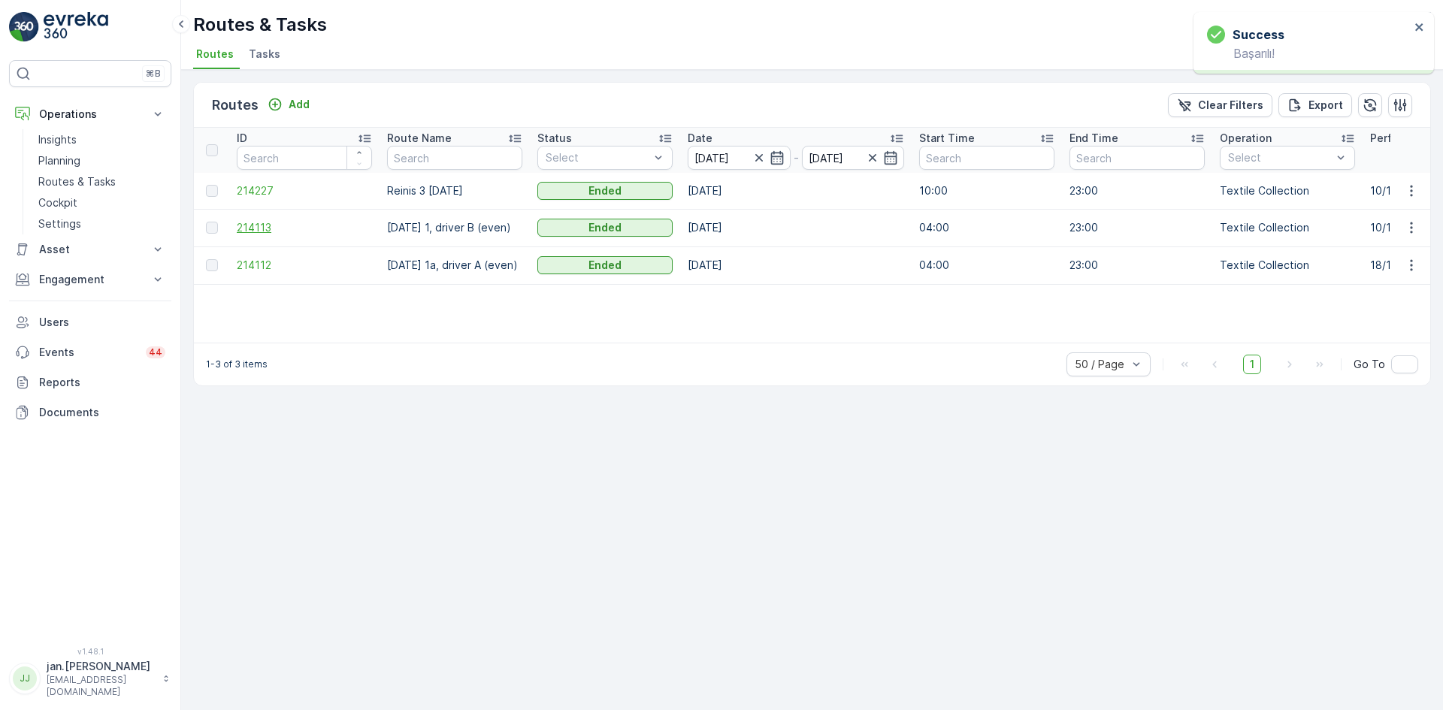
click at [269, 230] on span "214113" at bounding box center [304, 227] width 135 height 15
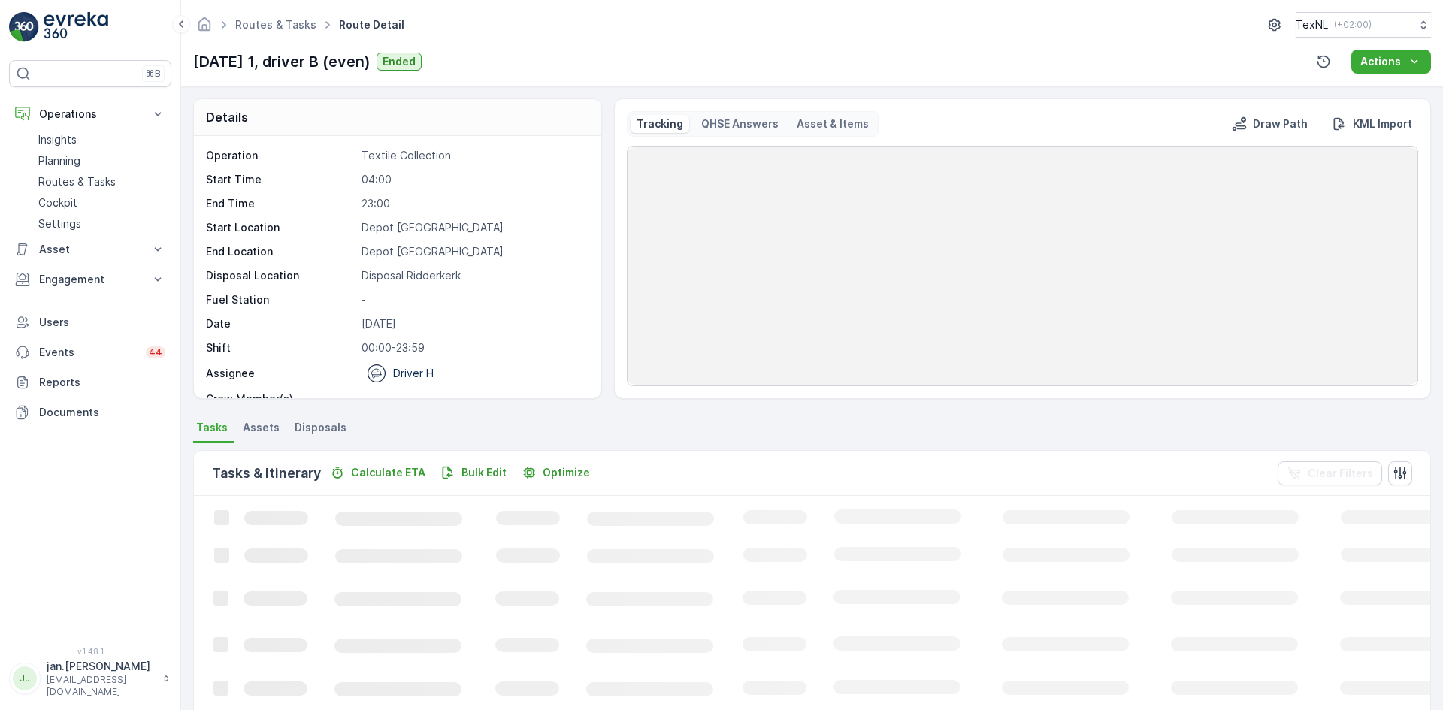
click at [310, 440] on li "Disposals" at bounding box center [322, 430] width 61 height 26
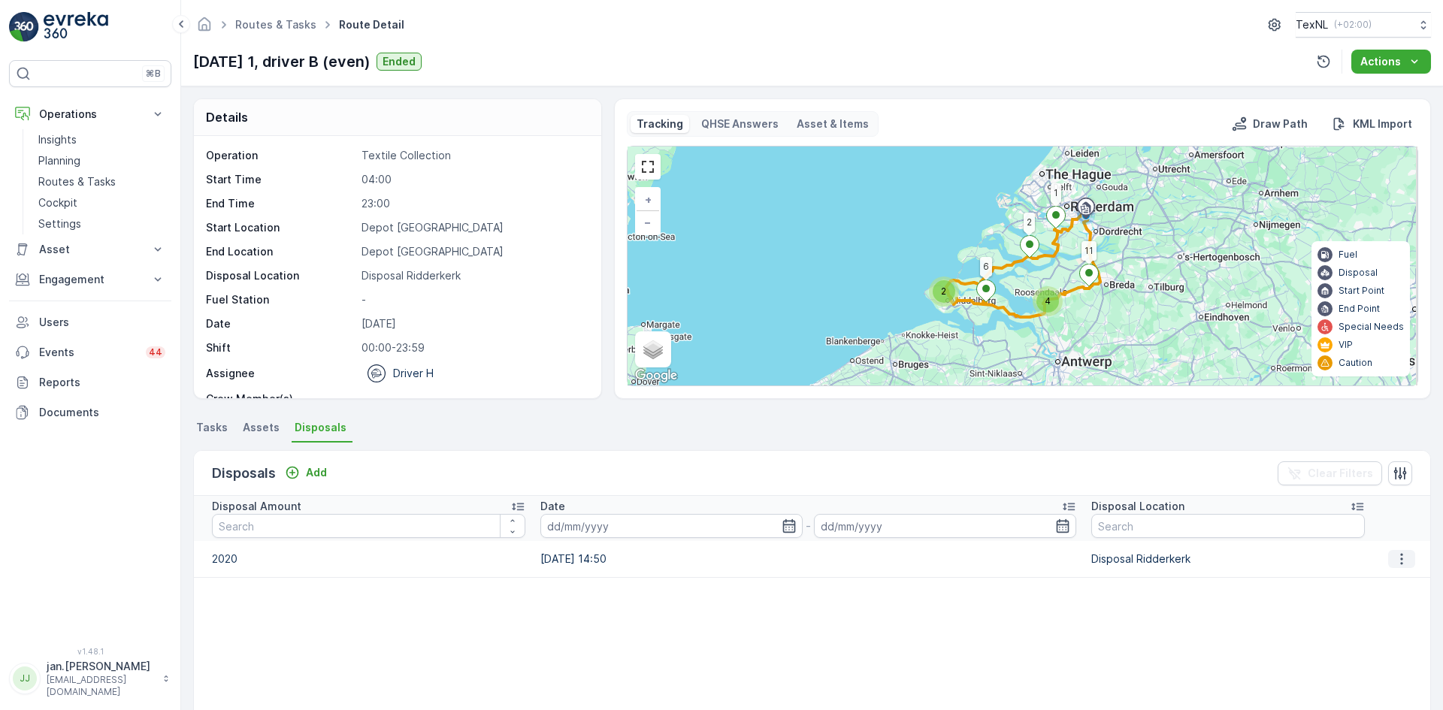
click at [1394, 558] on icon "button" at bounding box center [1401, 559] width 15 height 15
click at [1376, 582] on span "Edit Disposal Amount" at bounding box center [1381, 581] width 106 height 15
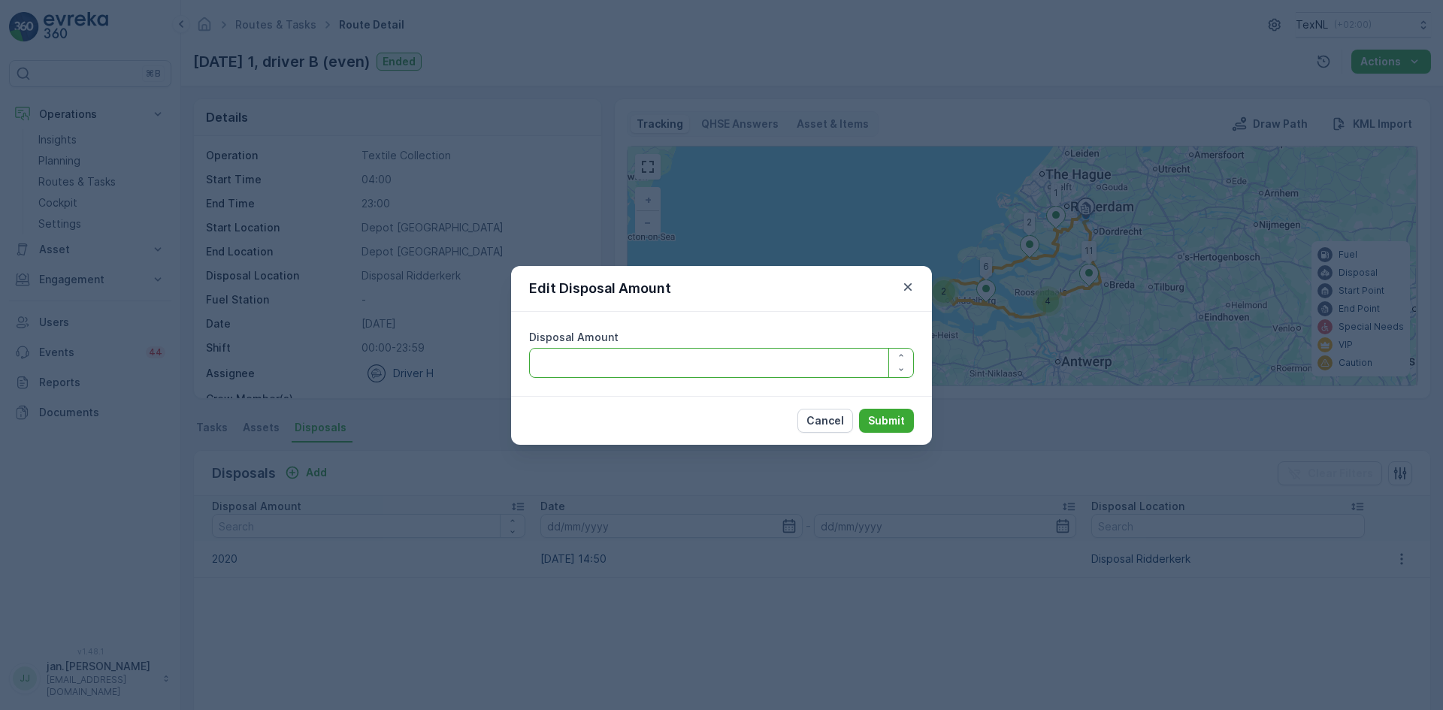
click at [779, 374] on Amount "Disposal Amount" at bounding box center [721, 363] width 385 height 30
type Amount "1820"
click at [884, 421] on p "Submit" at bounding box center [886, 420] width 37 height 15
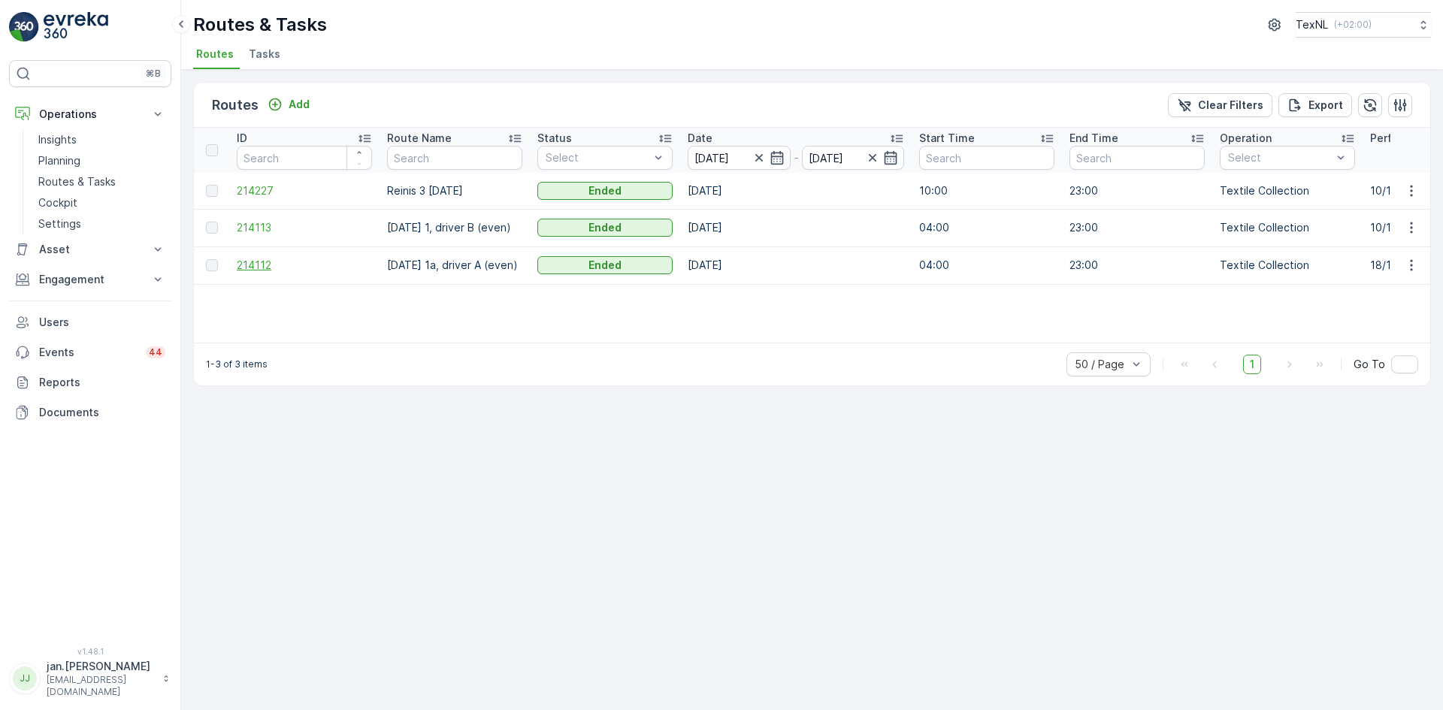
click at [253, 265] on span "214112" at bounding box center [304, 265] width 135 height 15
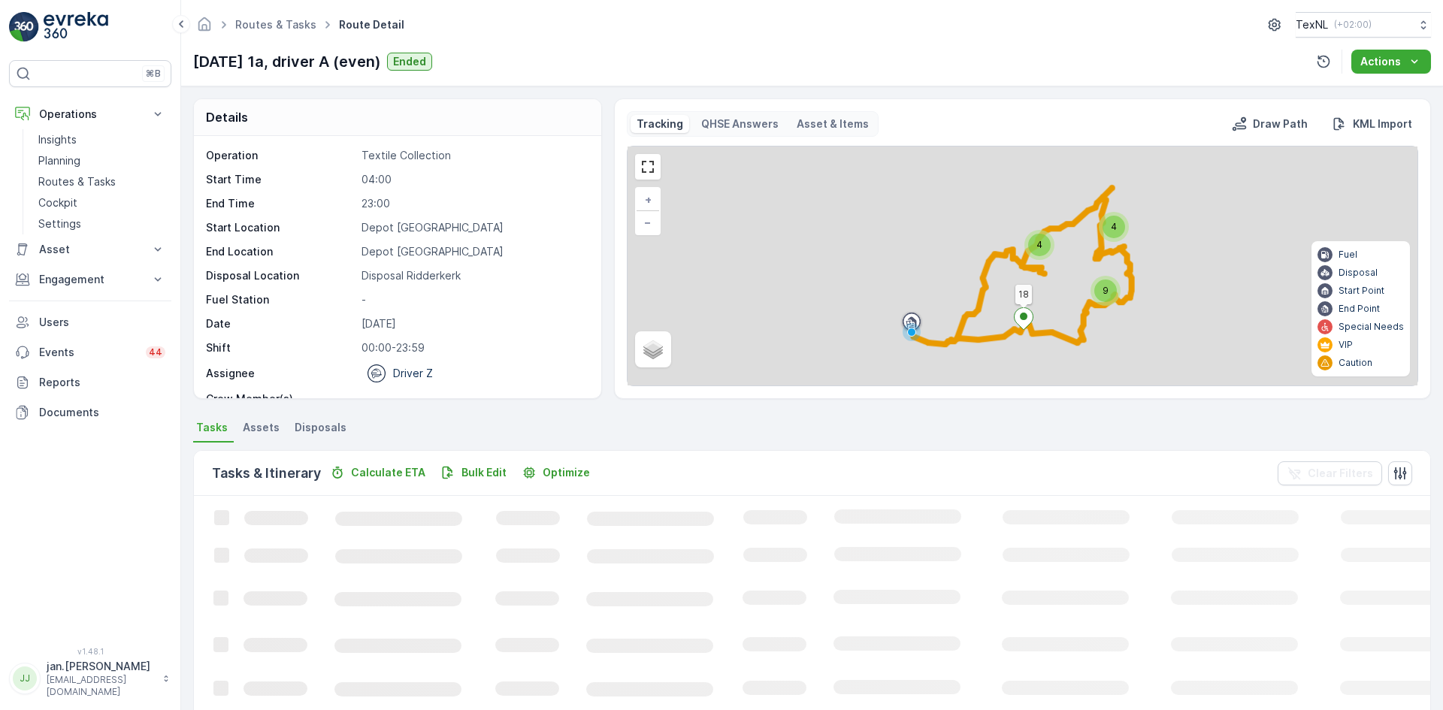
click at [319, 423] on span "Disposals" at bounding box center [321, 427] width 52 height 15
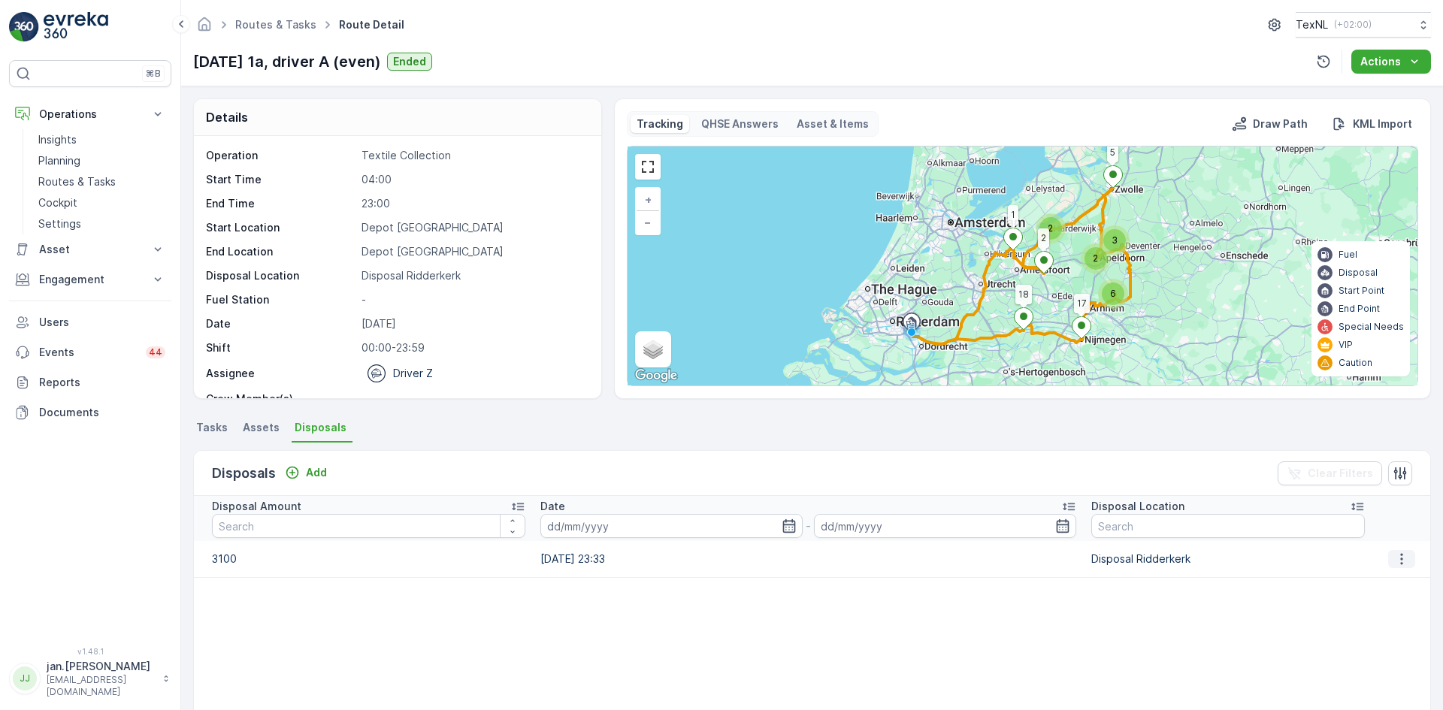
click at [1398, 562] on icon "button" at bounding box center [1401, 559] width 15 height 15
click at [1345, 585] on span "Edit Disposal Amount" at bounding box center [1381, 581] width 106 height 15
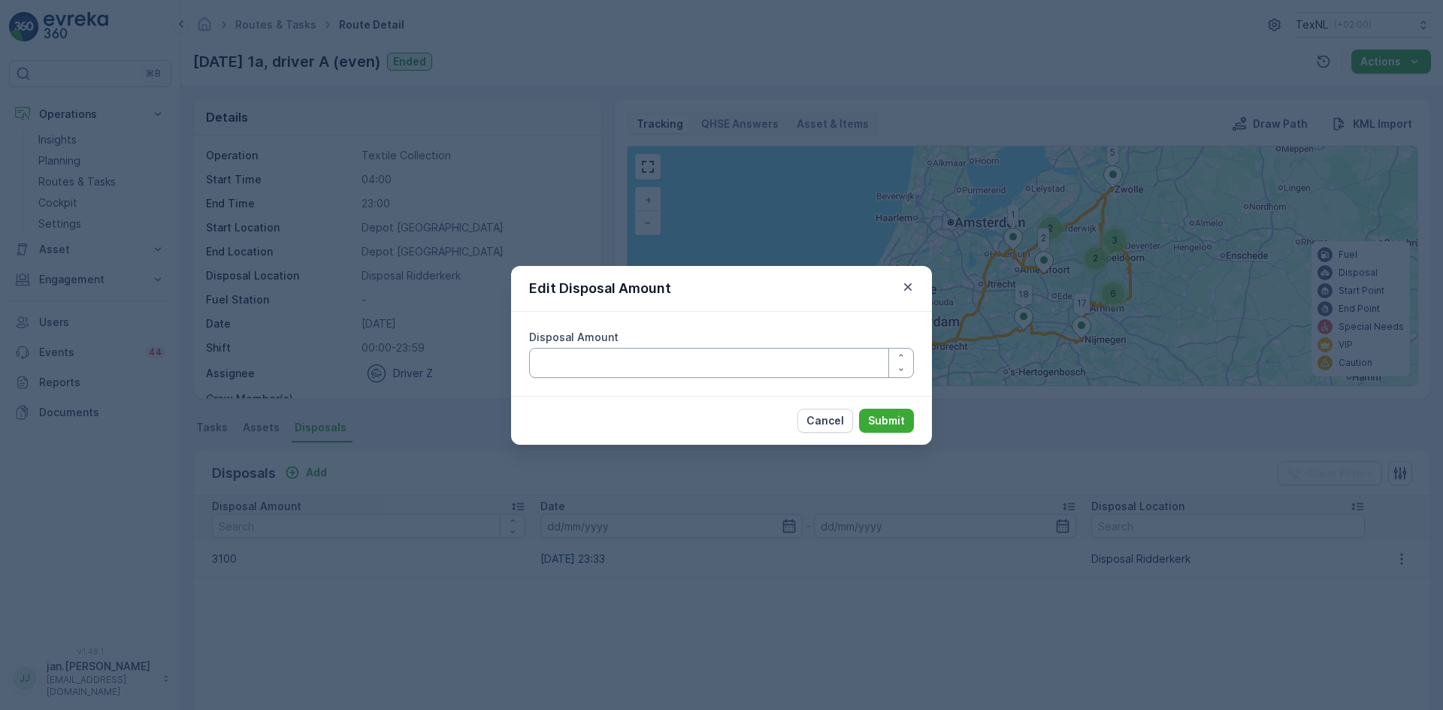
click at [655, 367] on Amount "Disposal Amount" at bounding box center [721, 363] width 385 height 30
type Amount "2900"
click at [903, 416] on p "Submit" at bounding box center [886, 420] width 37 height 15
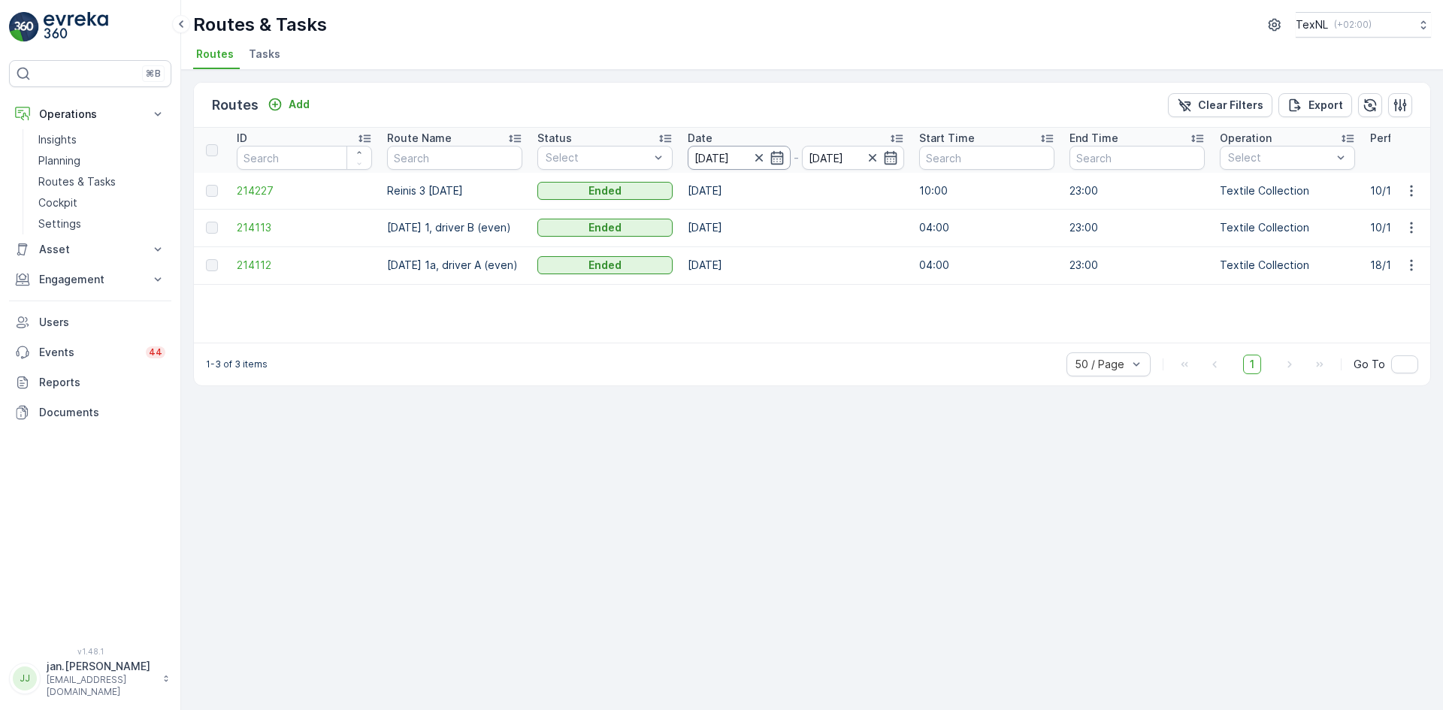
click at [727, 153] on input "[DATE]" at bounding box center [739, 158] width 103 height 24
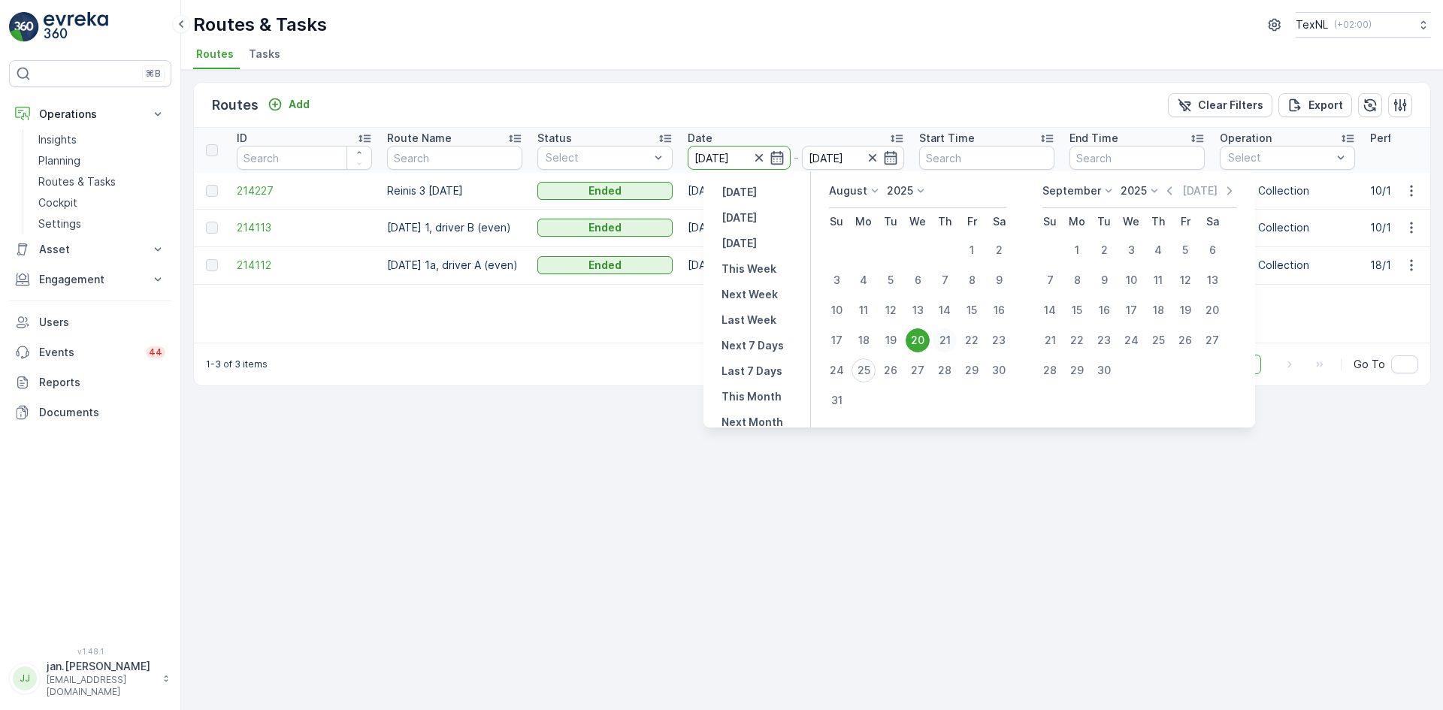
click at [941, 337] on div "21" at bounding box center [945, 340] width 24 height 24
type input "[DATE]"
click at [941, 337] on div "21" at bounding box center [945, 340] width 24 height 24
type input "[DATE]"
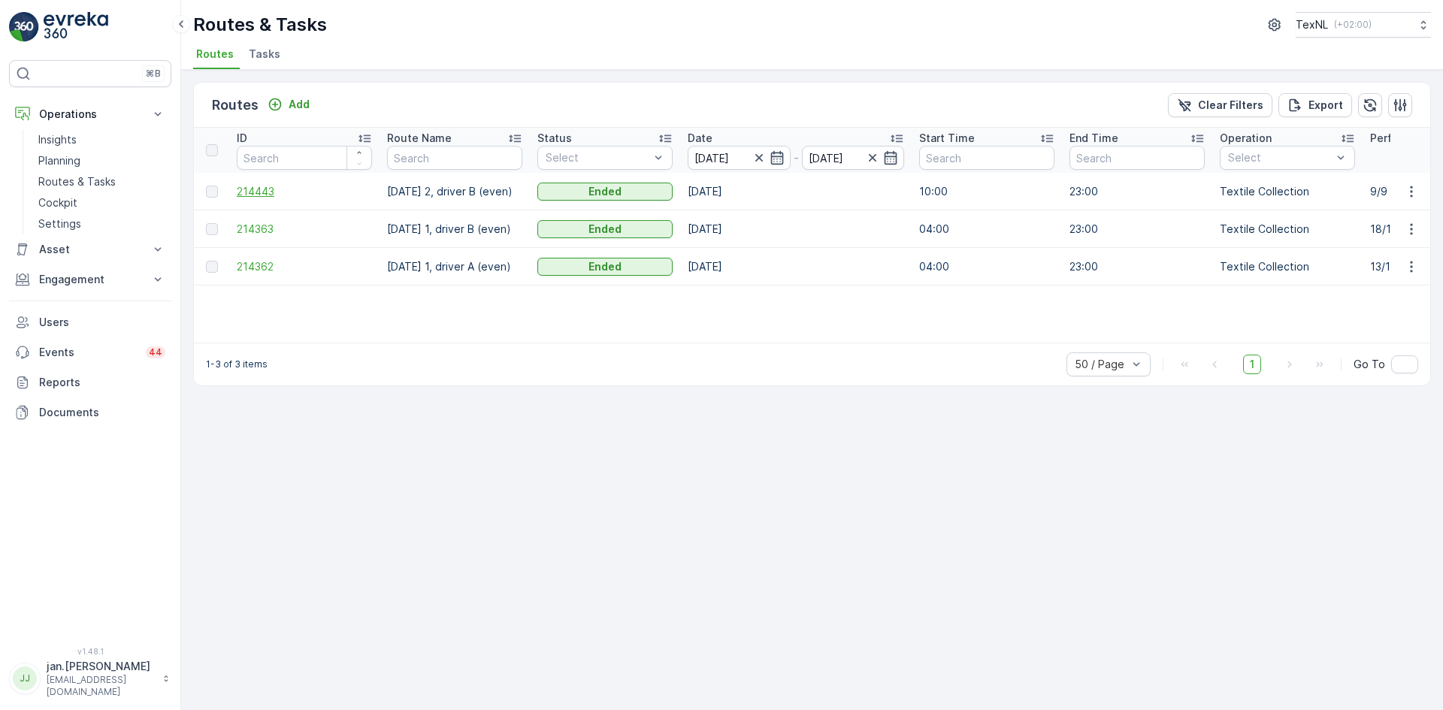
click at [274, 191] on span "214443" at bounding box center [304, 191] width 135 height 15
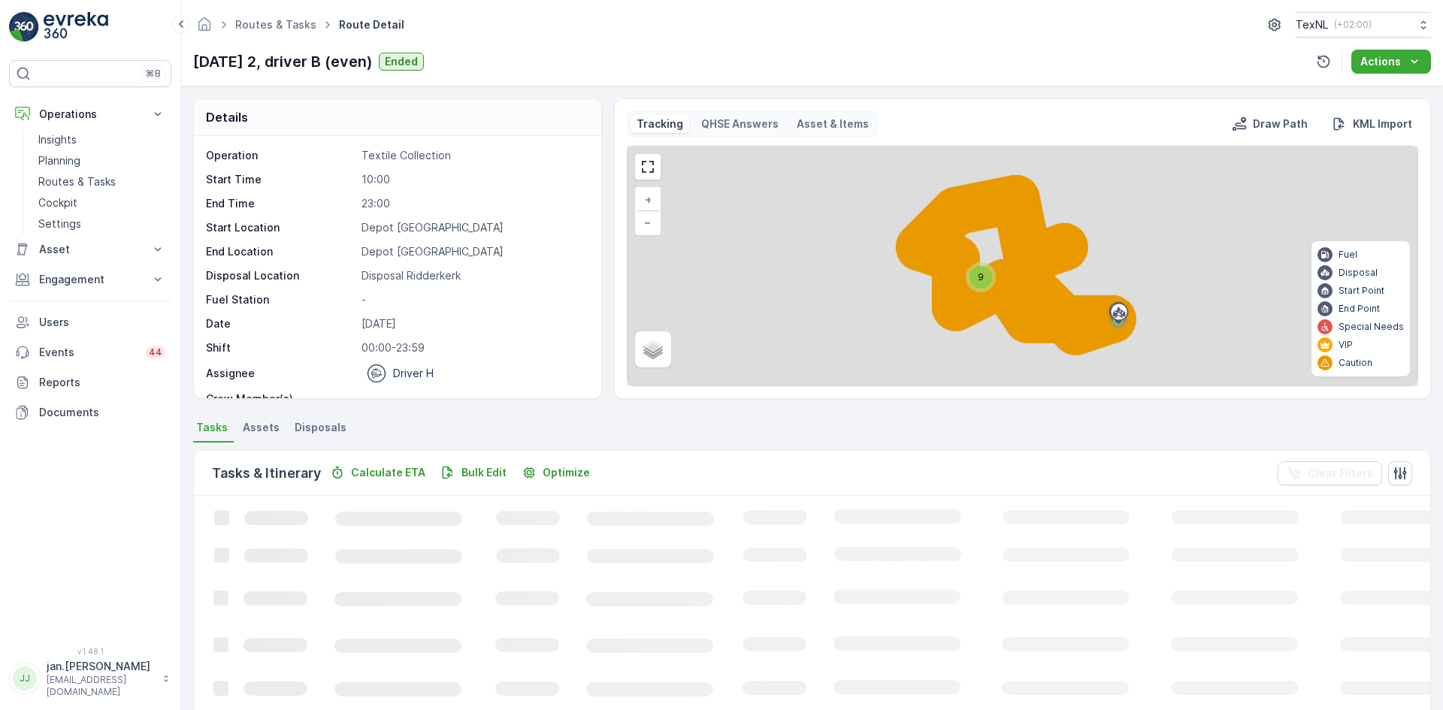
click at [314, 429] on span "Disposals" at bounding box center [321, 427] width 52 height 15
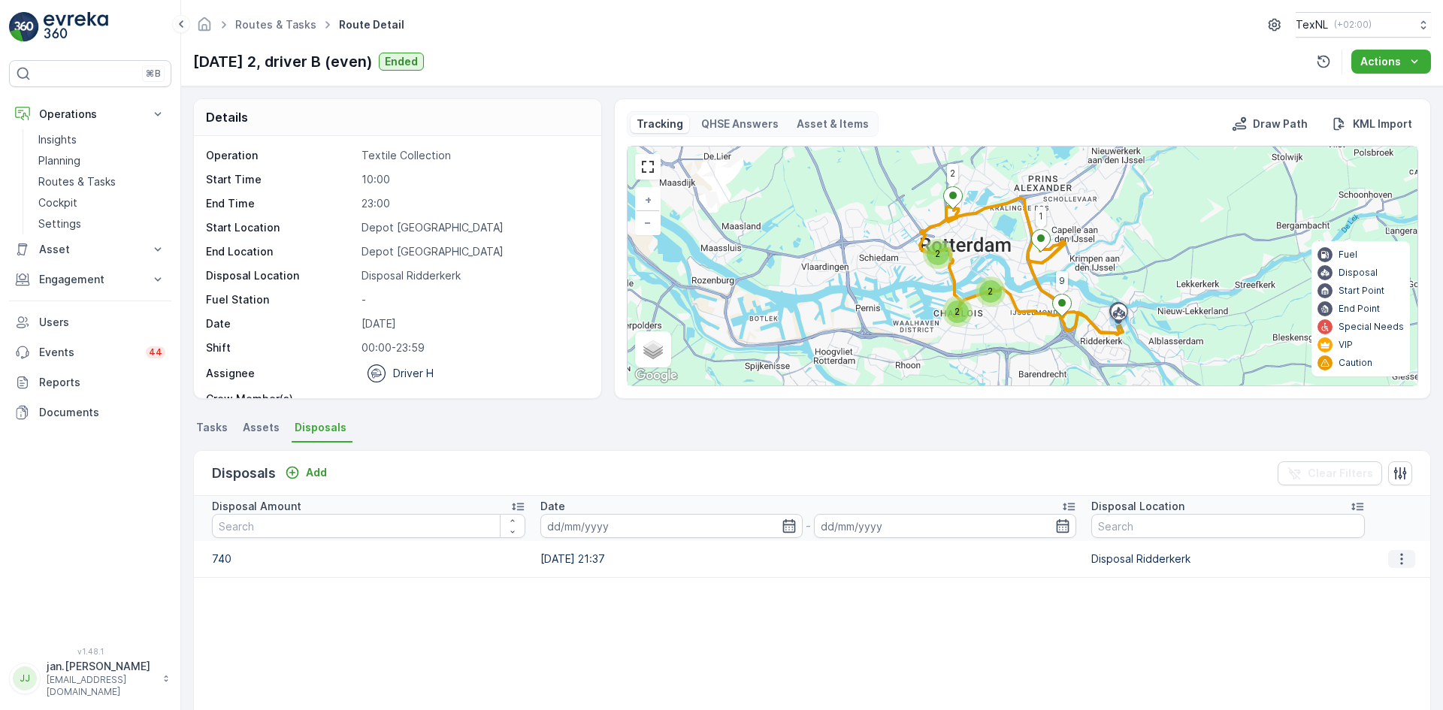
click at [1399, 558] on icon "button" at bounding box center [1401, 559] width 15 height 15
click at [1384, 574] on span "Edit Disposal Amount" at bounding box center [1381, 581] width 106 height 15
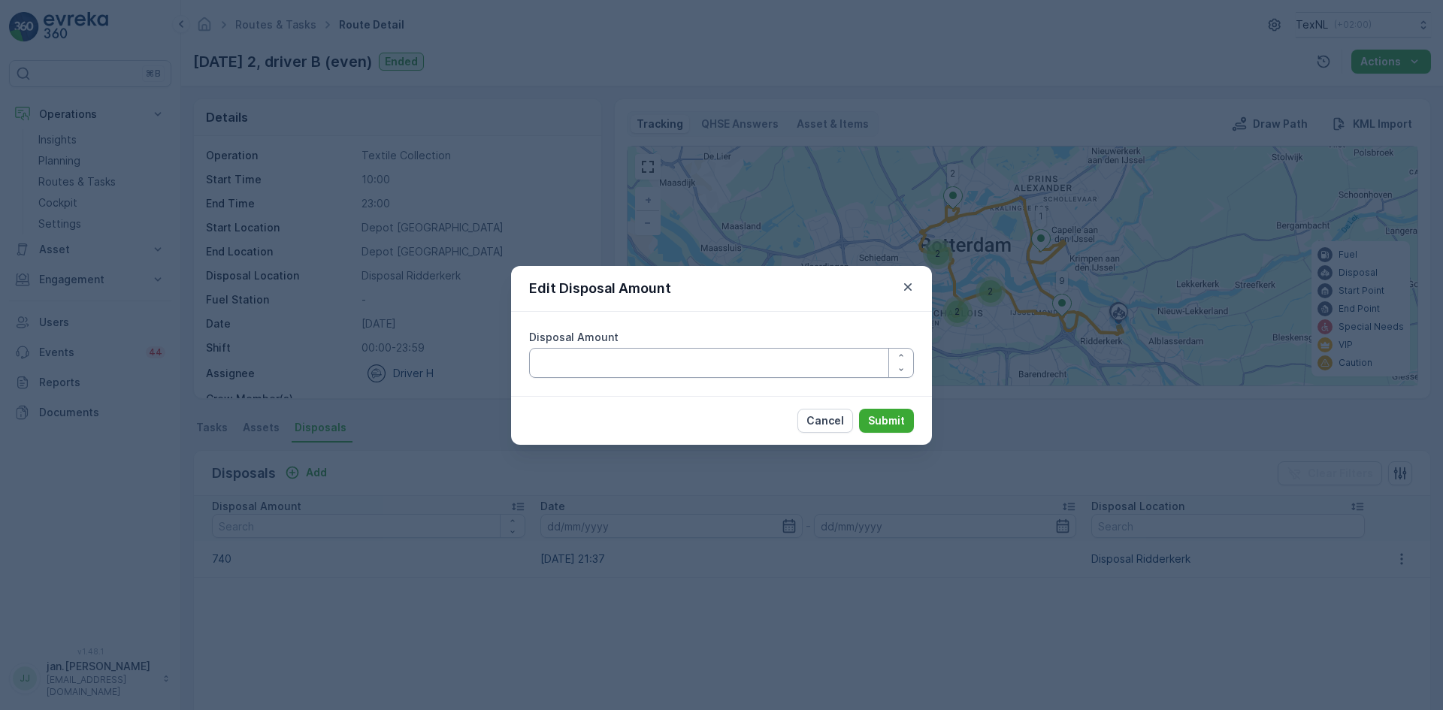
click at [686, 358] on Amount "Disposal Amount" at bounding box center [721, 363] width 385 height 30
type Amount "540"
click at [872, 417] on p "Submit" at bounding box center [886, 420] width 37 height 15
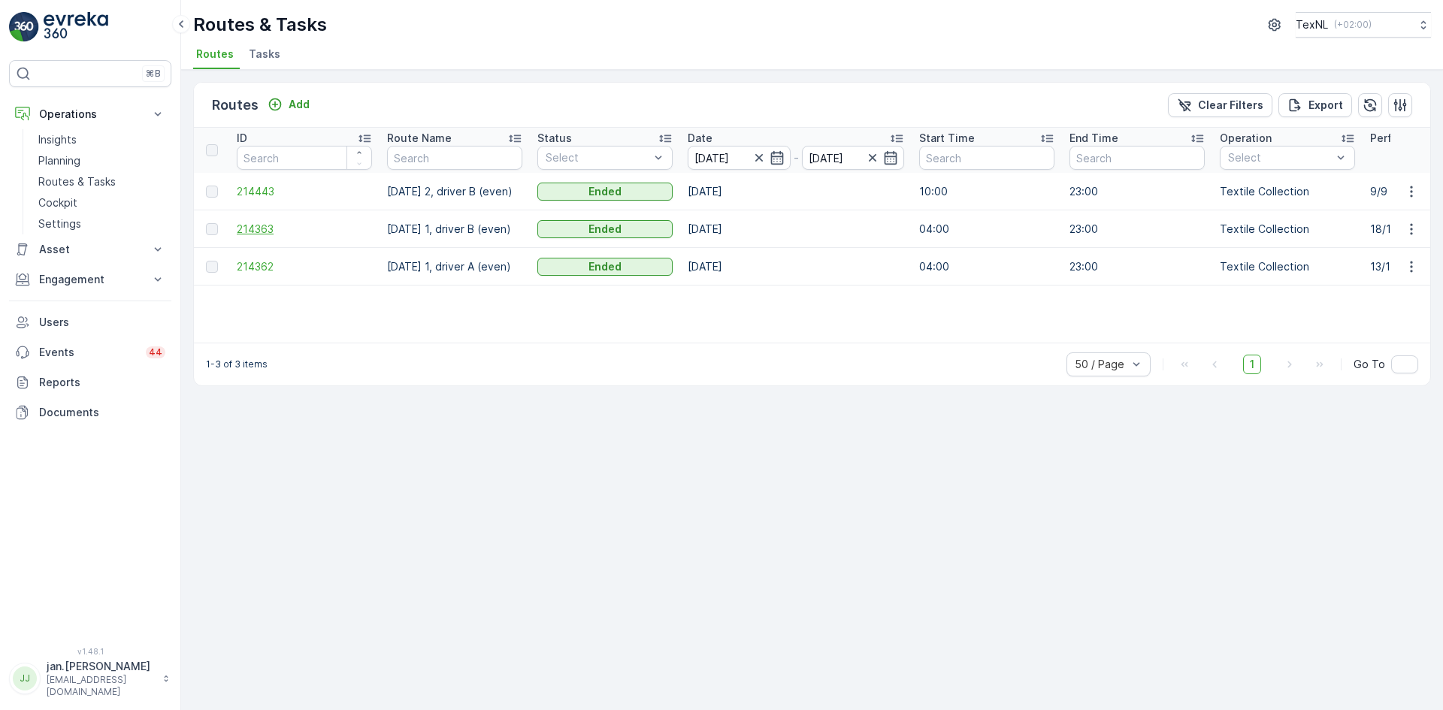
click at [261, 229] on span "214363" at bounding box center [304, 229] width 135 height 15
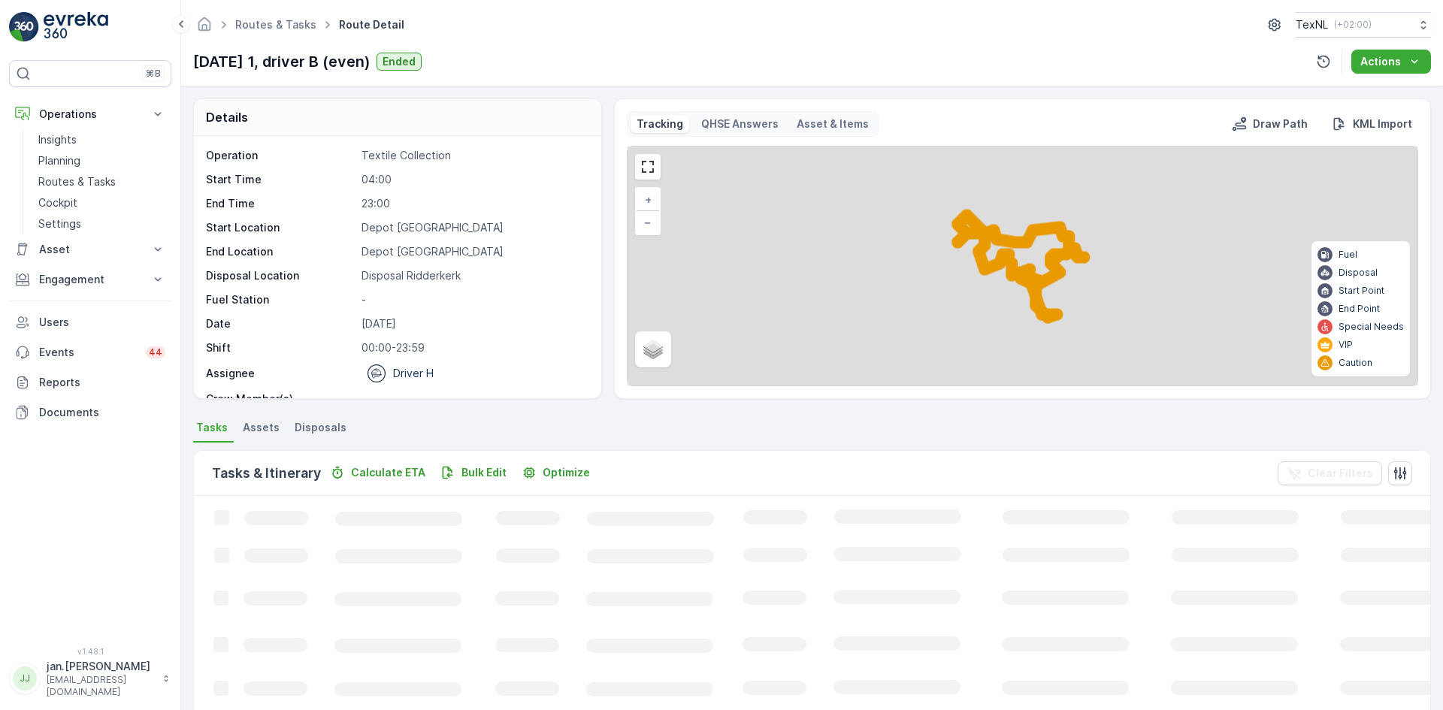
click at [331, 428] on span "Disposals" at bounding box center [321, 427] width 52 height 15
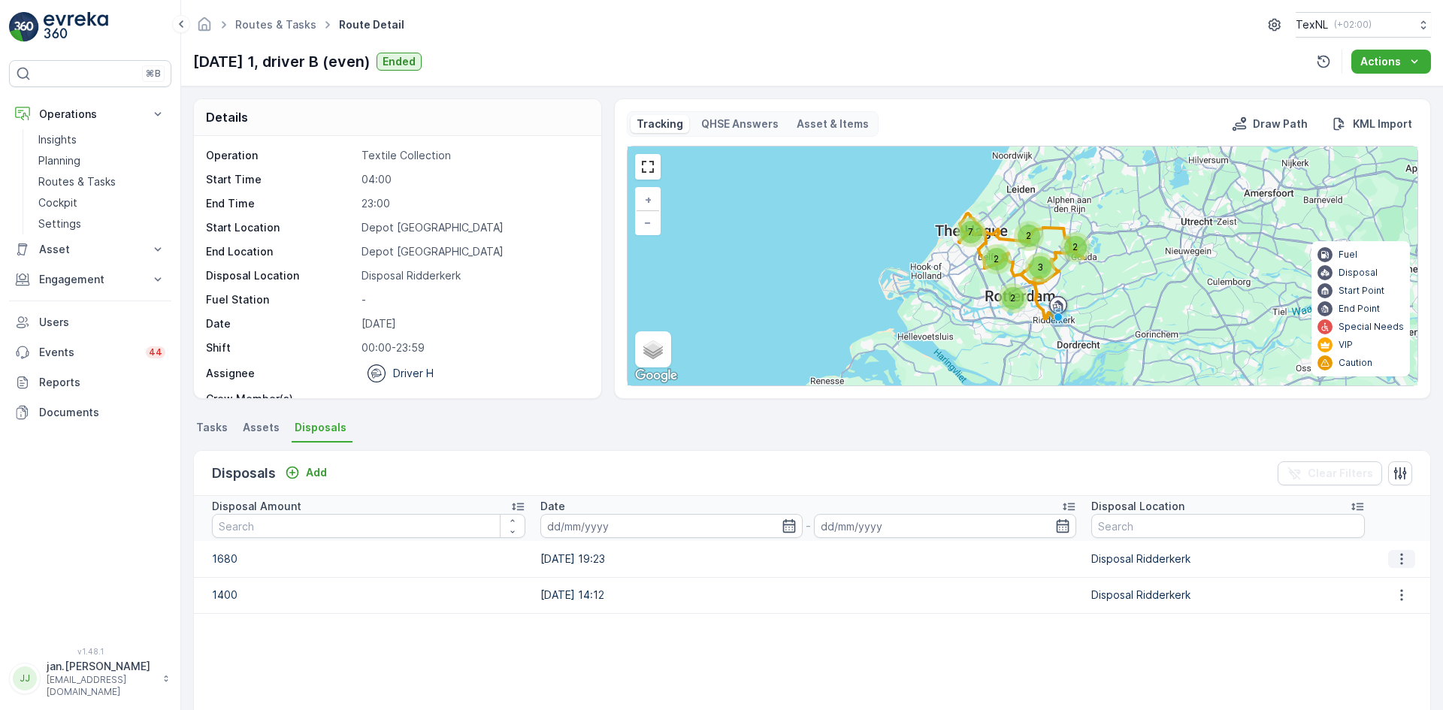
click at [1394, 562] on icon "button" at bounding box center [1401, 559] width 15 height 15
click at [1339, 579] on span "Edit Disposal Amount" at bounding box center [1381, 581] width 106 height 15
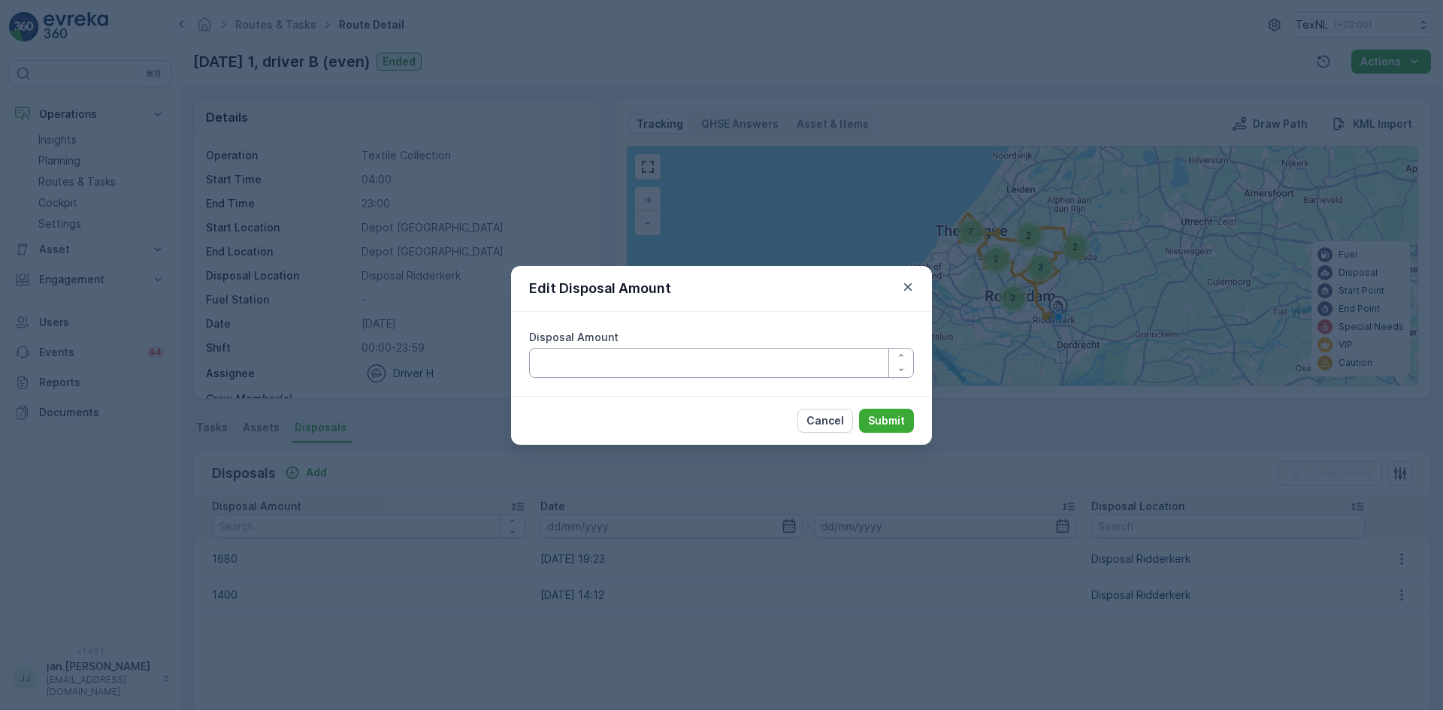
click at [637, 368] on Amount "Disposal Amount" at bounding box center [721, 363] width 385 height 30
type Amount "1580"
click at [882, 417] on p "Submit" at bounding box center [886, 420] width 37 height 15
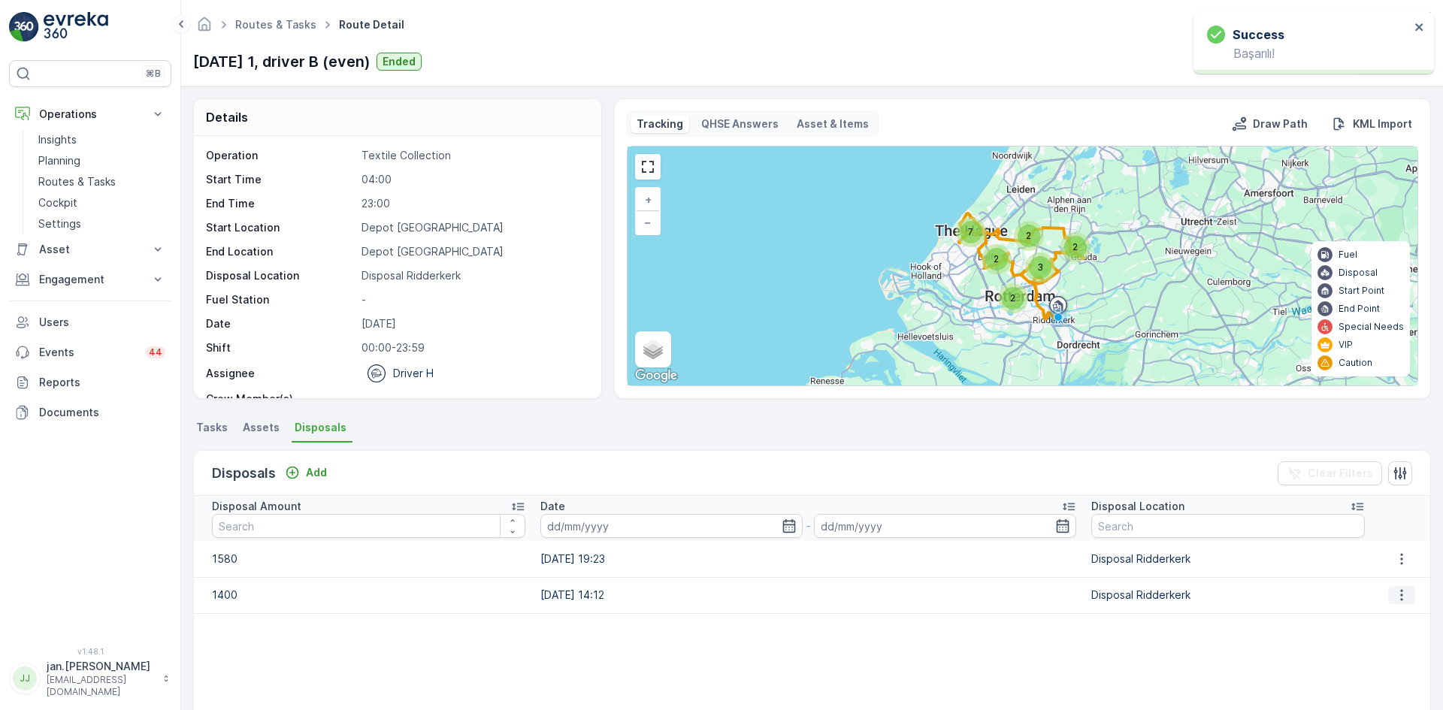
click at [1394, 593] on icon "button" at bounding box center [1401, 595] width 15 height 15
click at [1351, 622] on span "Edit Disposal Amount" at bounding box center [1381, 617] width 106 height 15
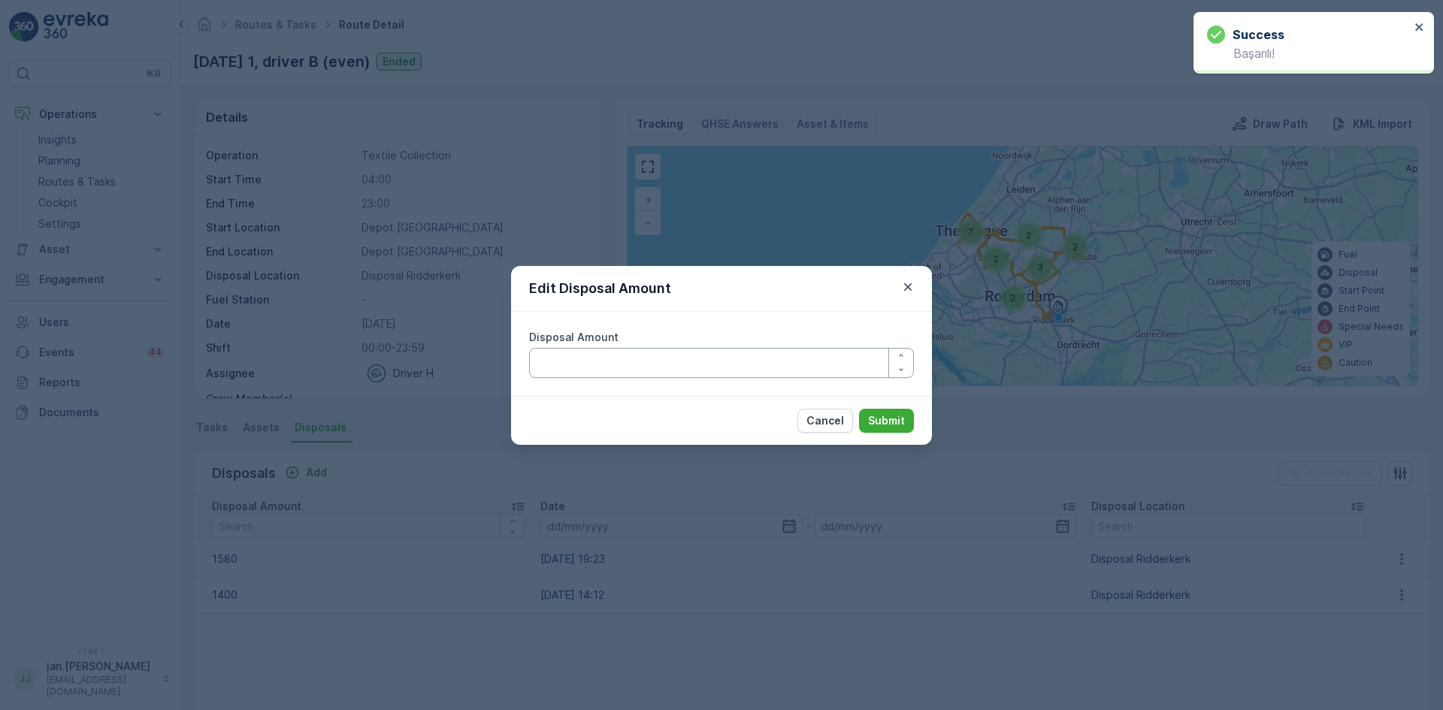
click at [790, 363] on Amount "Disposal Amount" at bounding box center [721, 363] width 385 height 30
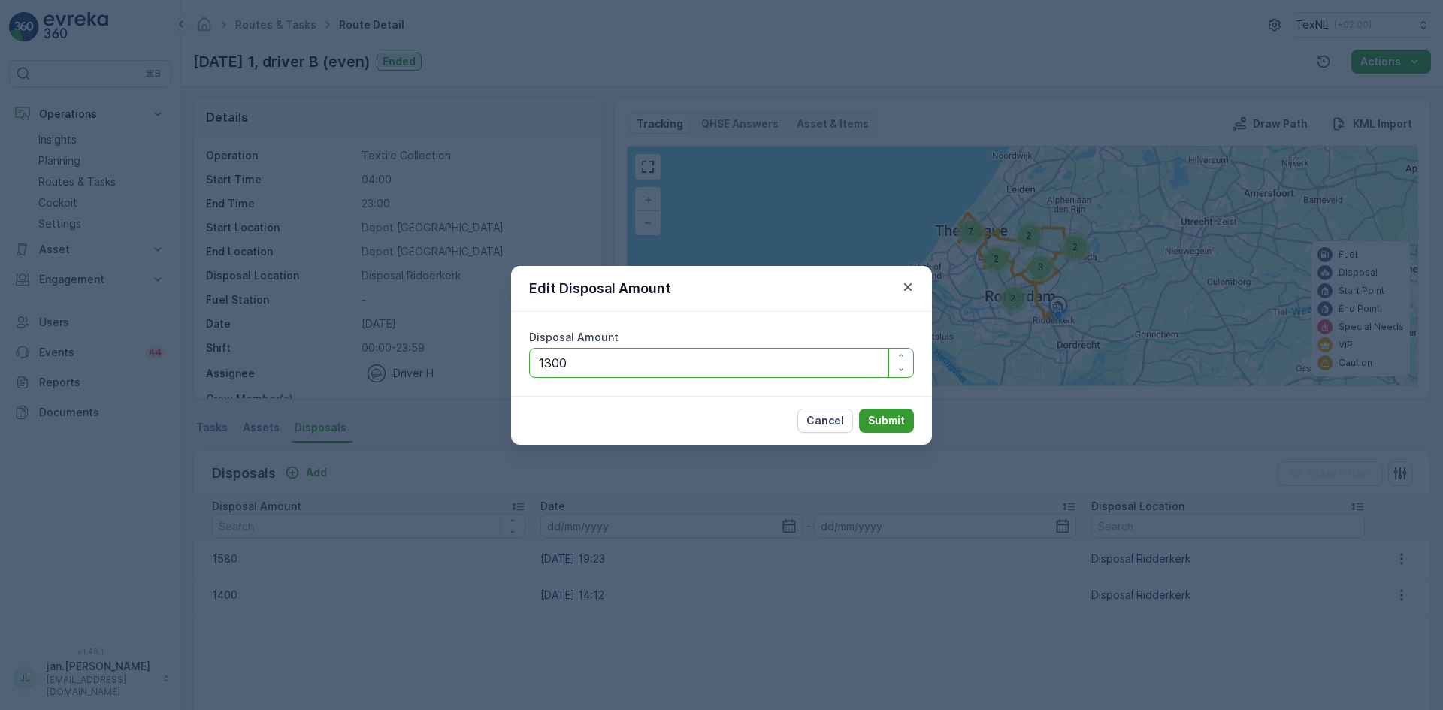
type Amount "1300"
click at [888, 417] on p "Submit" at bounding box center [886, 420] width 37 height 15
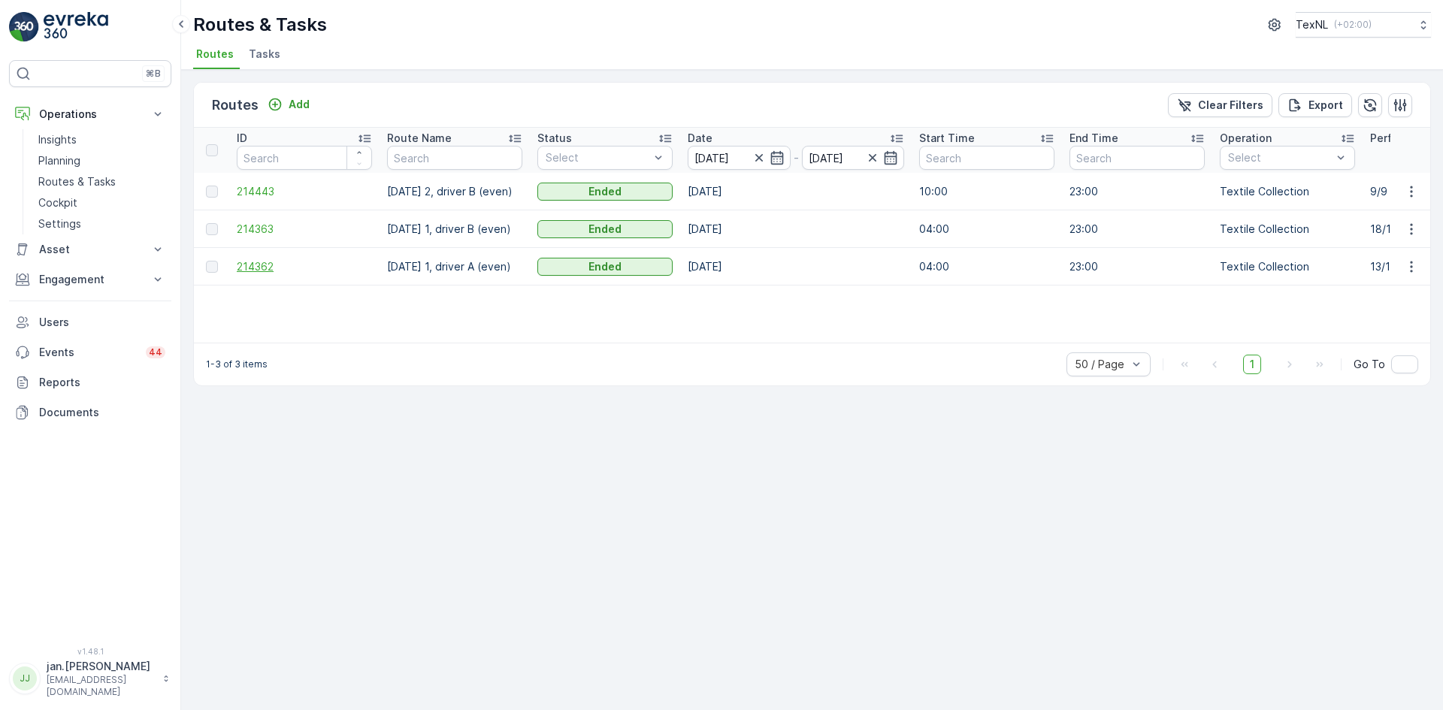
click at [250, 270] on span "214362" at bounding box center [304, 266] width 135 height 15
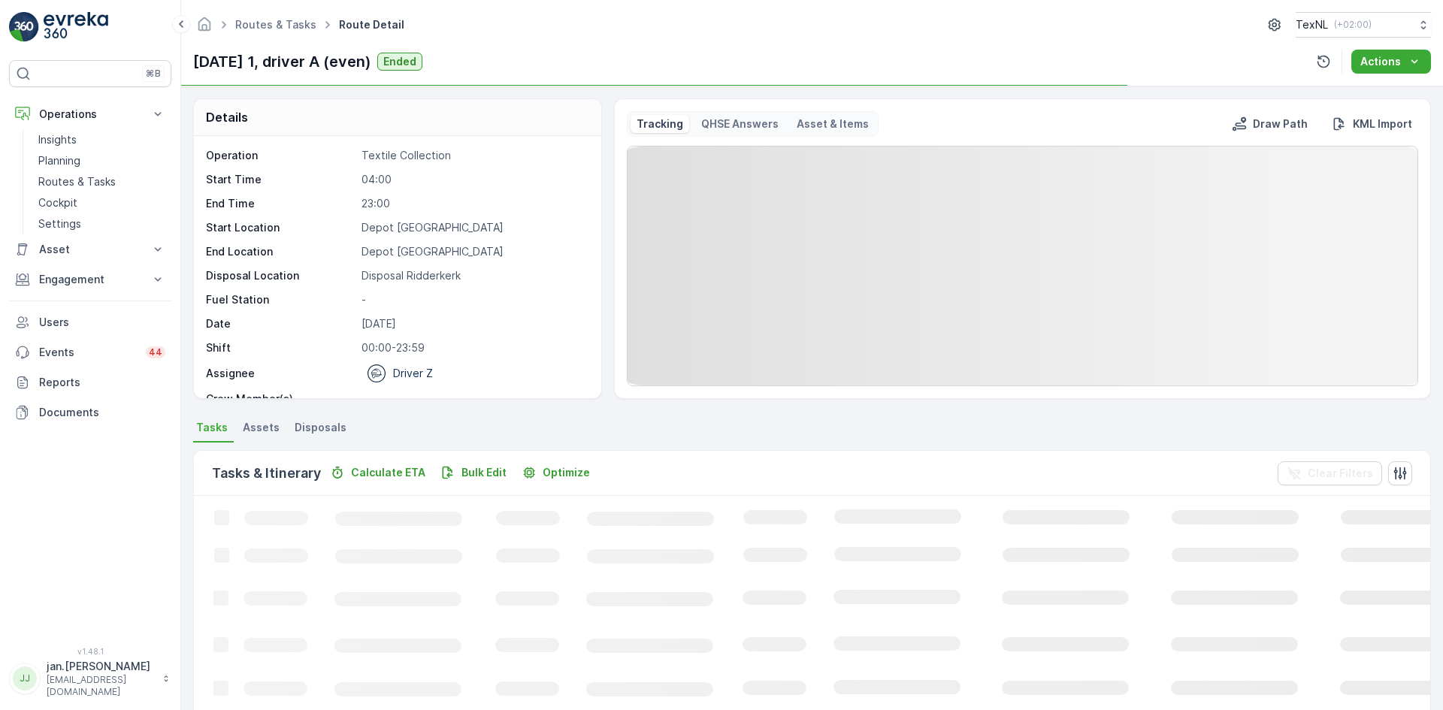
click at [327, 425] on span "Disposals" at bounding box center [321, 427] width 52 height 15
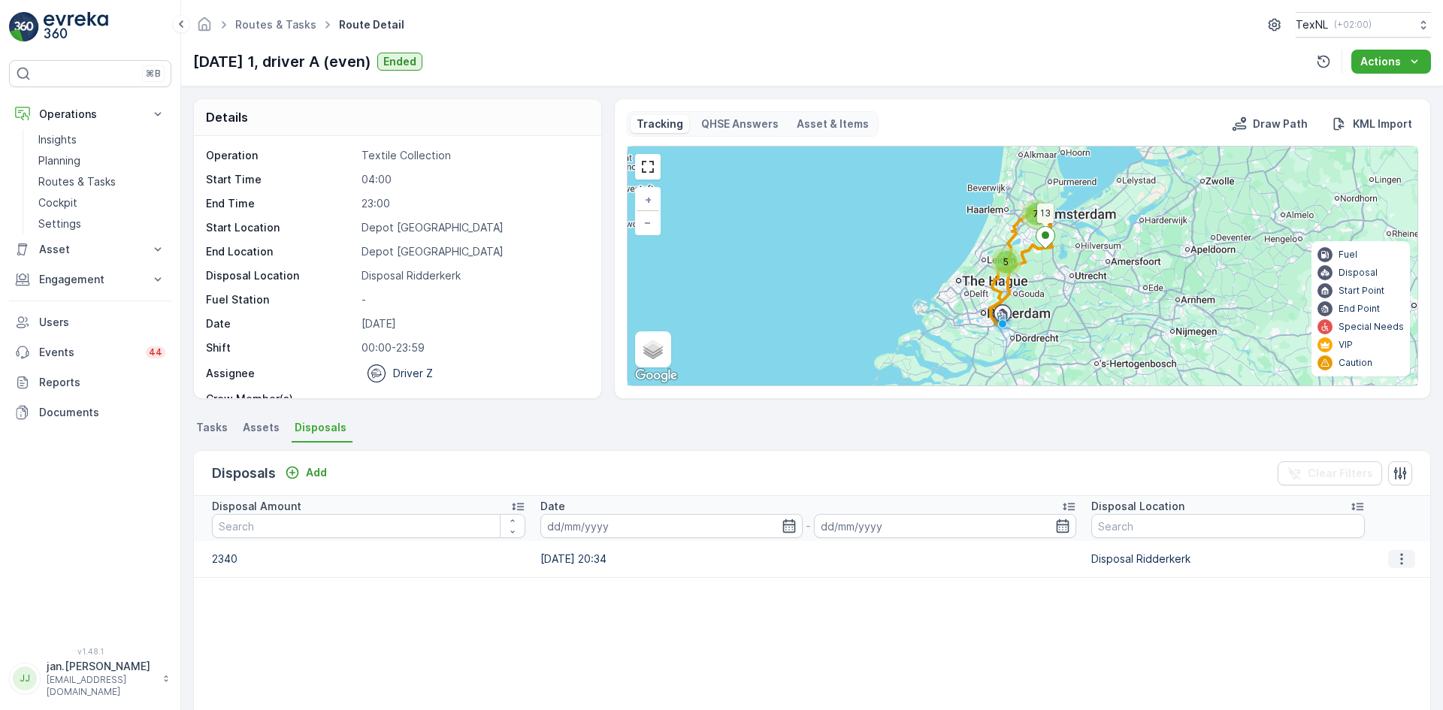
click at [1401, 563] on icon "button" at bounding box center [1402, 558] width 2 height 11
click at [1384, 579] on span "Edit Disposal Amount" at bounding box center [1381, 581] width 106 height 15
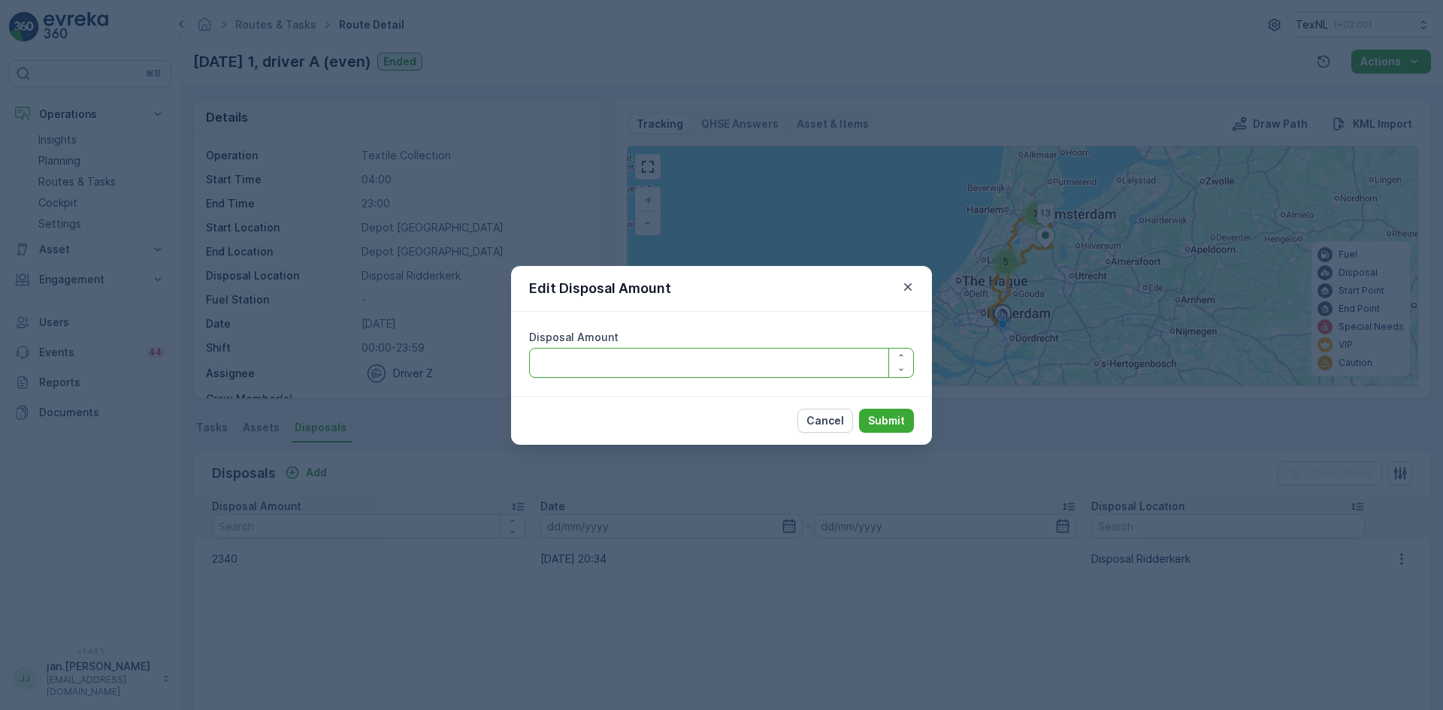
click at [603, 362] on Amount "Disposal Amount" at bounding box center [721, 363] width 385 height 30
type Amount "2140"
click at [879, 423] on p "Submit" at bounding box center [886, 420] width 37 height 15
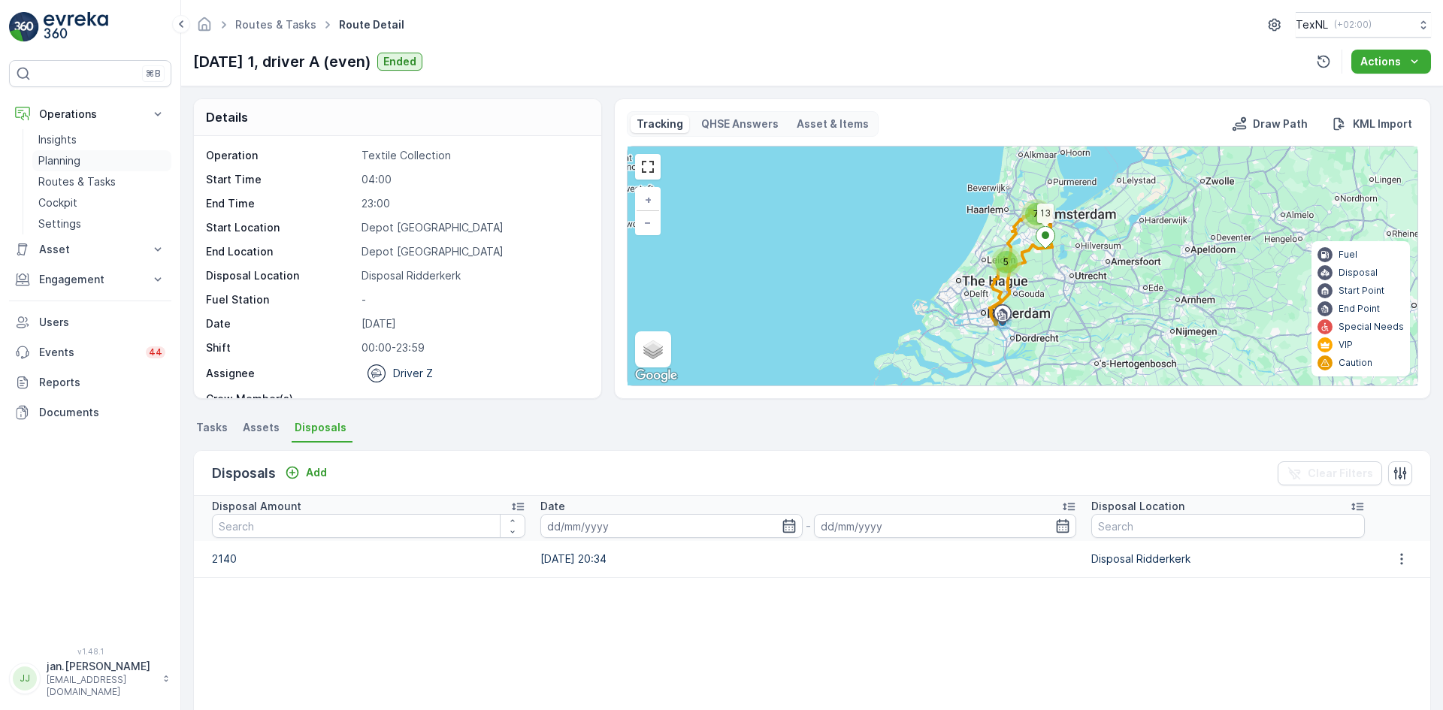
click at [63, 158] on p "Planning" at bounding box center [59, 160] width 42 height 15
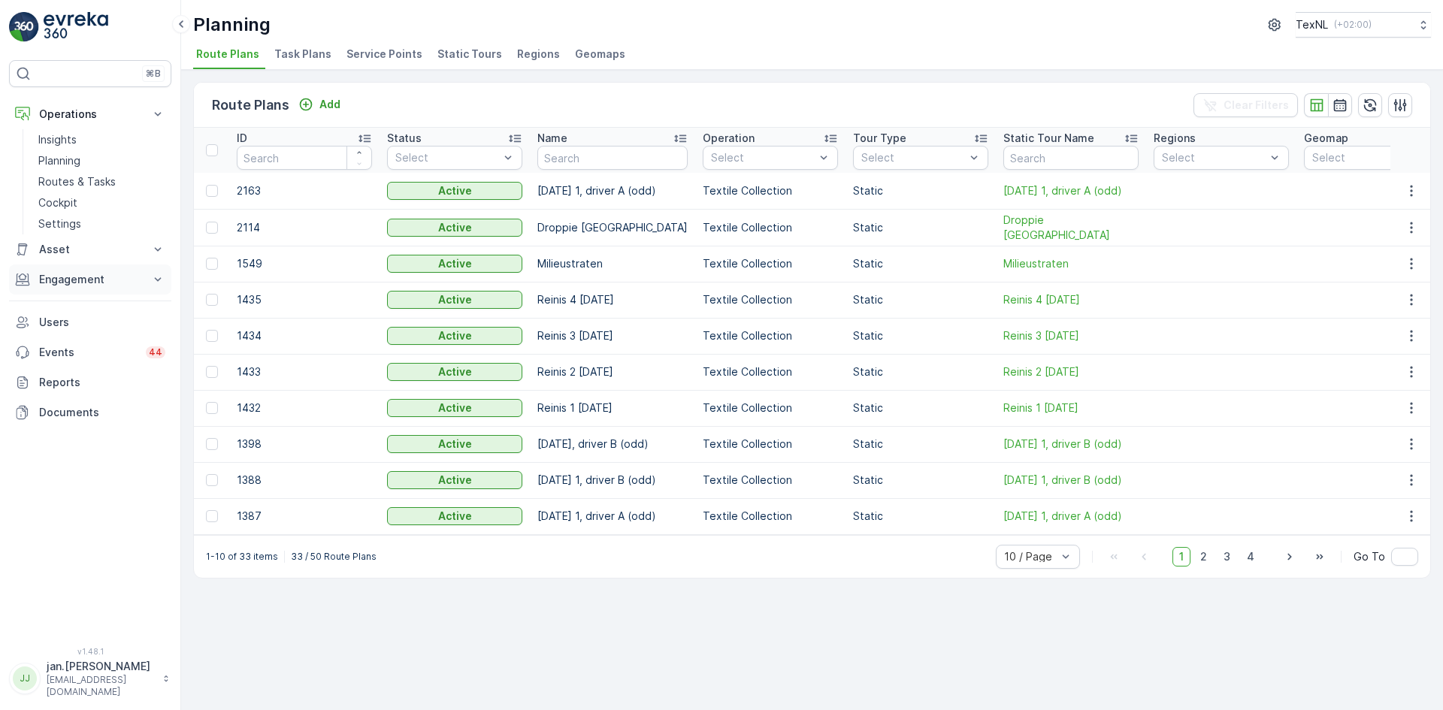
click at [68, 280] on p "Engagement" at bounding box center [90, 279] width 102 height 15
click at [65, 392] on p "Orders" at bounding box center [55, 389] width 35 height 15
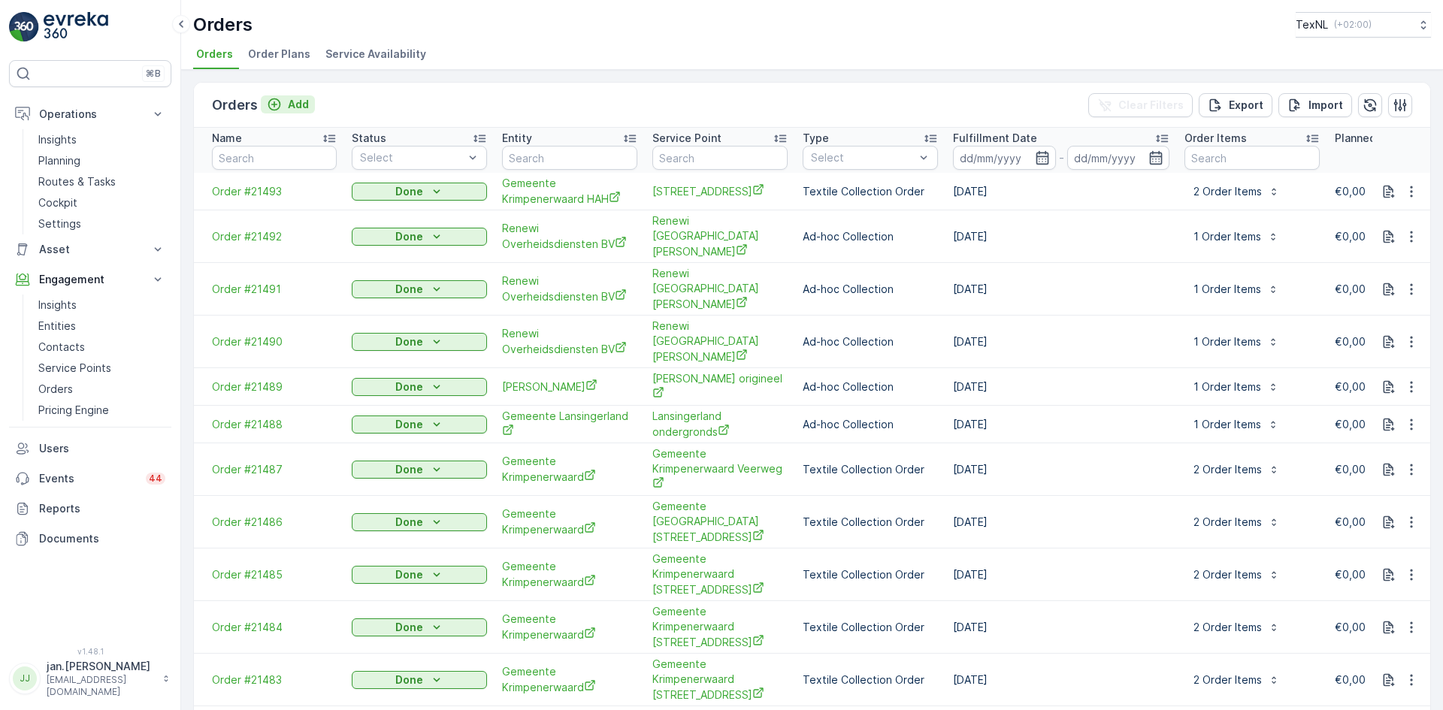
click at [304, 99] on p "Add" at bounding box center [298, 104] width 21 height 15
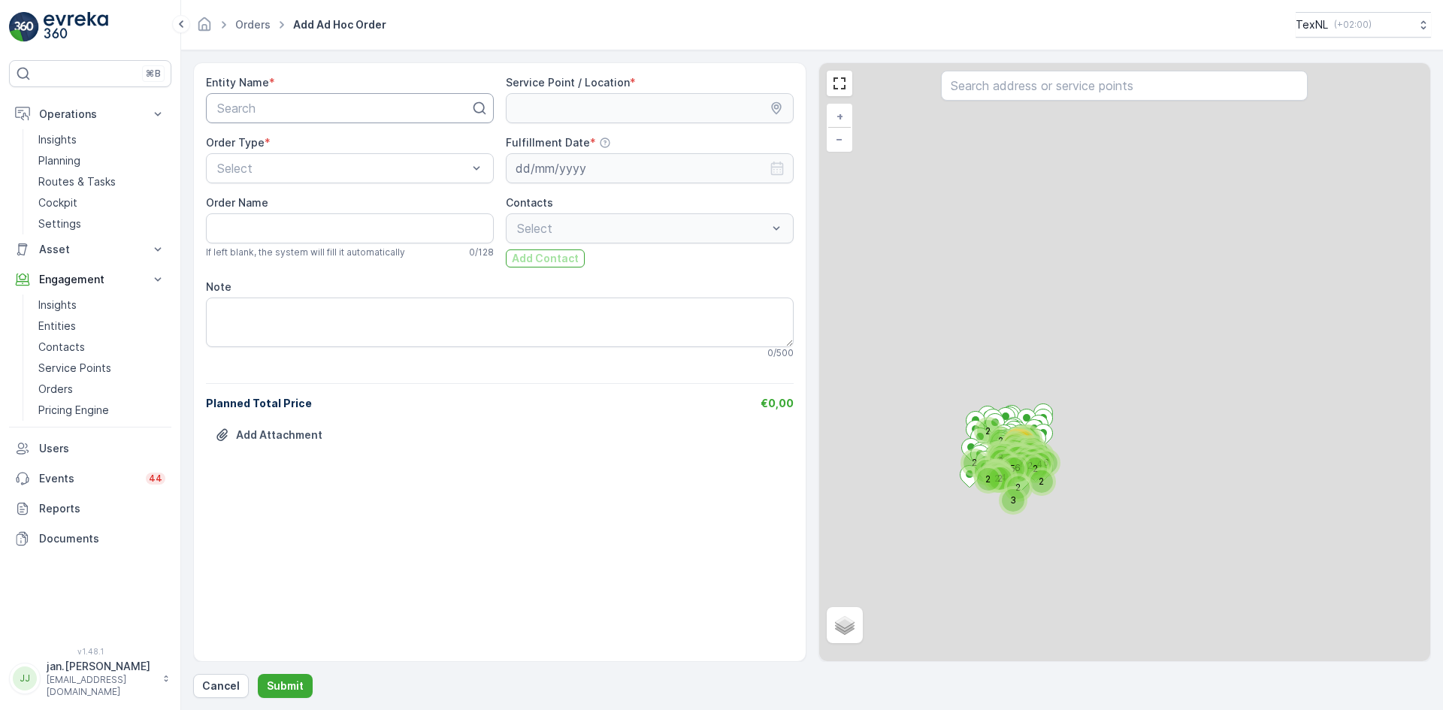
click at [300, 104] on div at bounding box center [344, 108] width 256 height 14
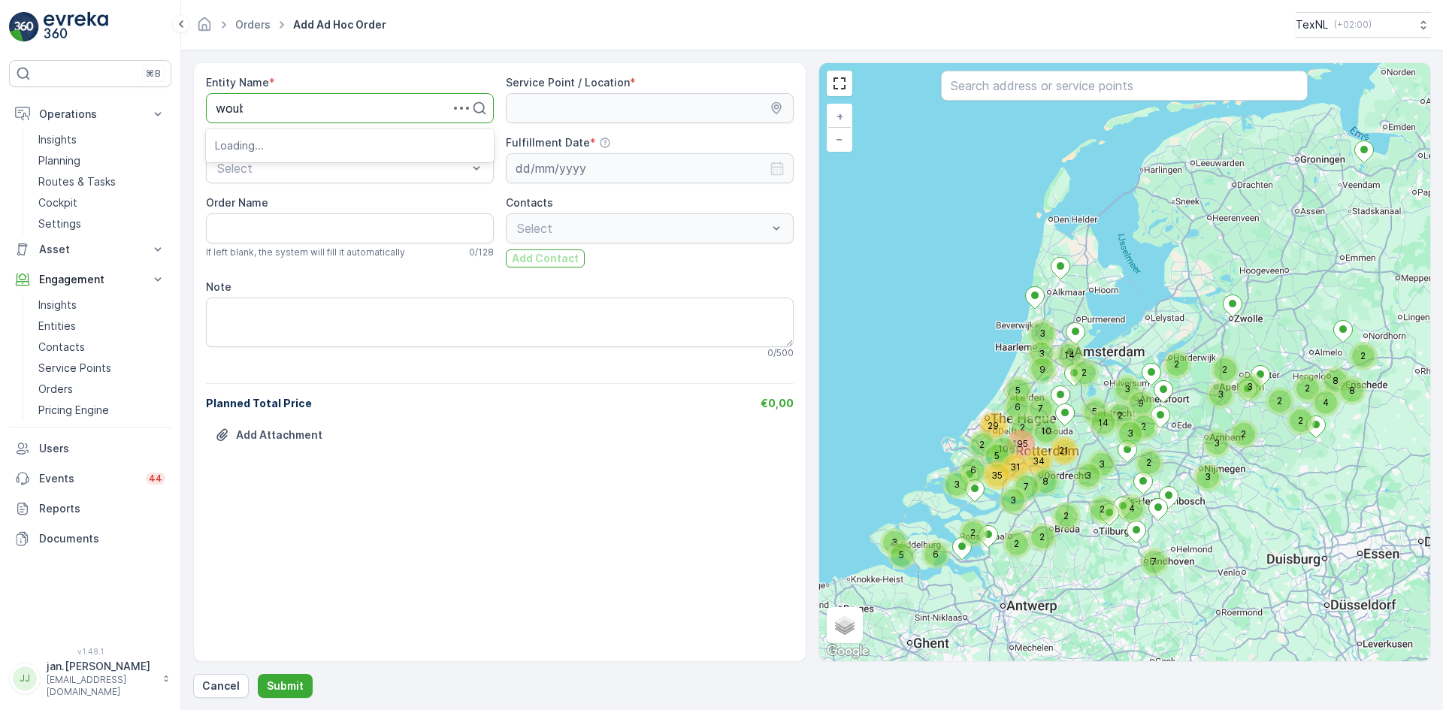
type input "woubr"
click at [314, 148] on span "[DEMOGRAPHIC_DATA] te [GEOGRAPHIC_DATA]" at bounding box center [350, 151] width 270 height 27
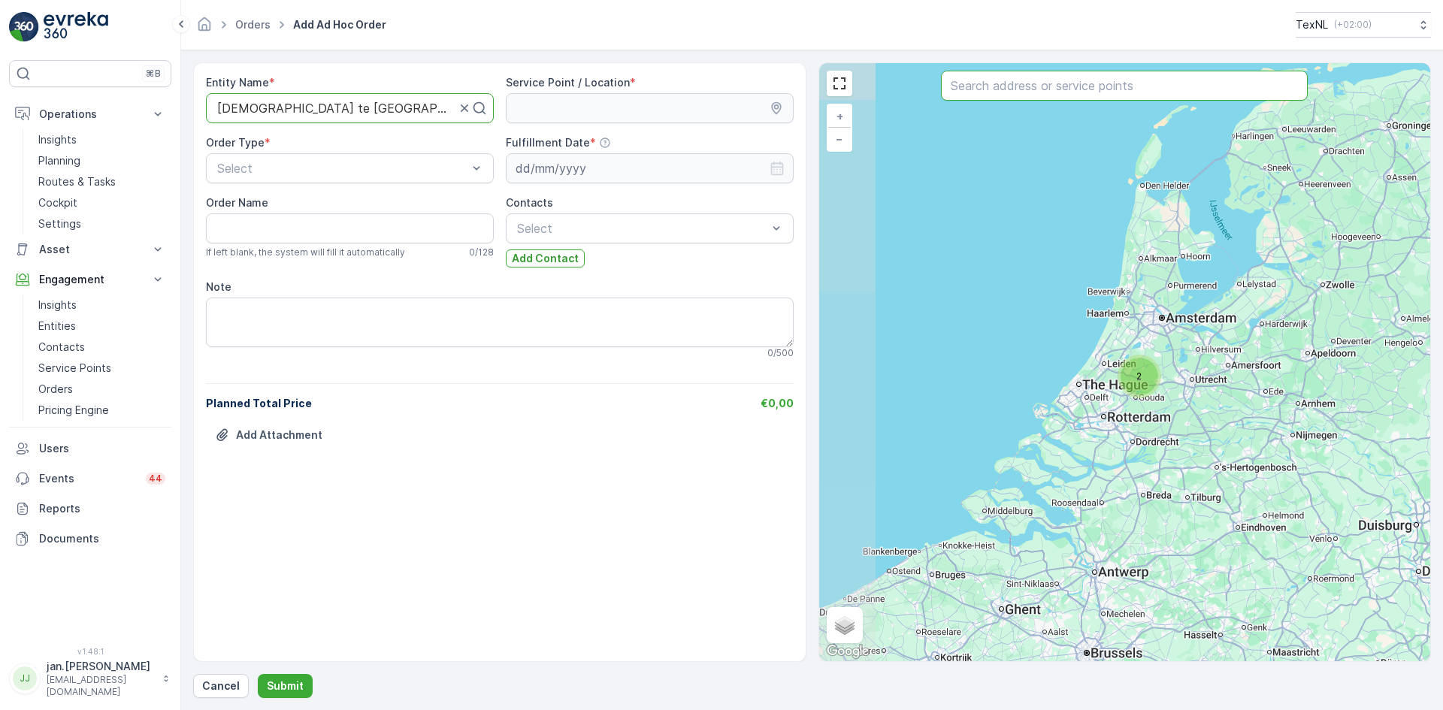
click at [990, 87] on input "text" at bounding box center [1124, 86] width 367 height 30
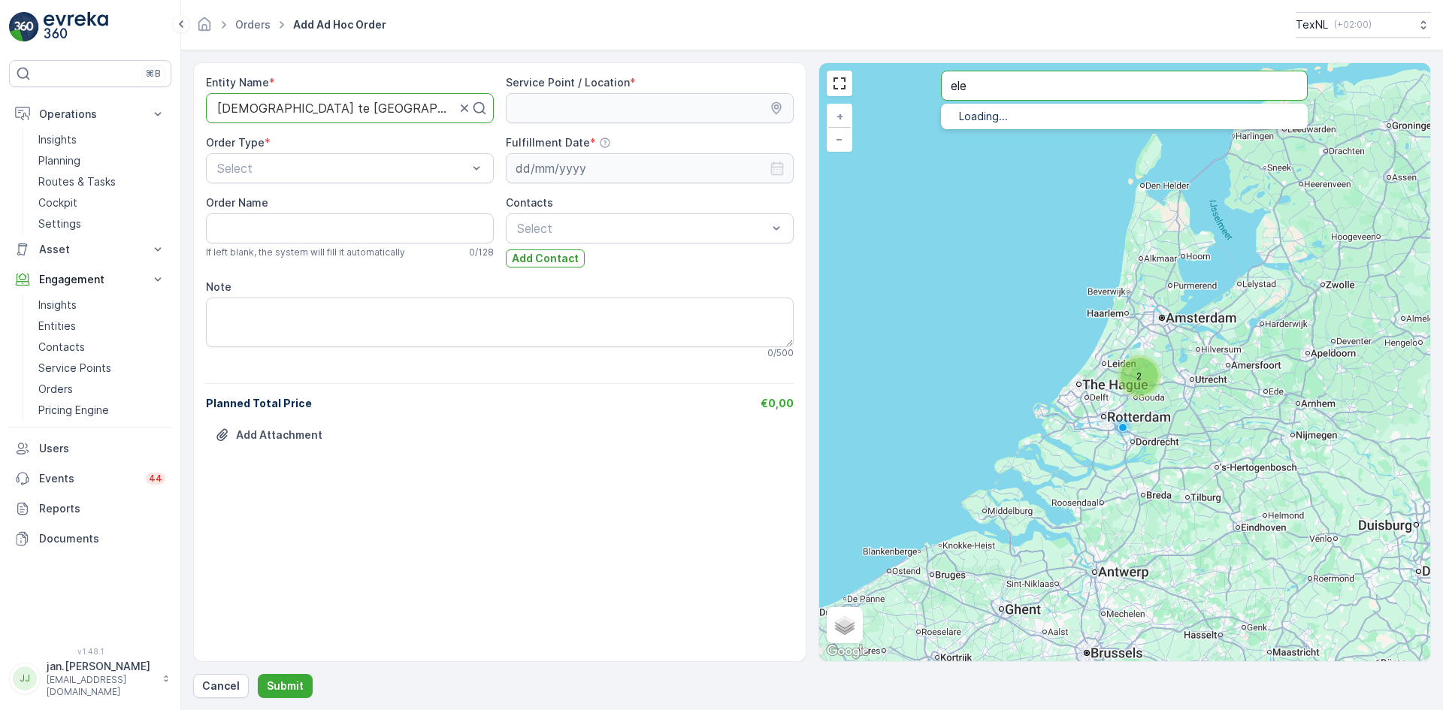
type input "ele"
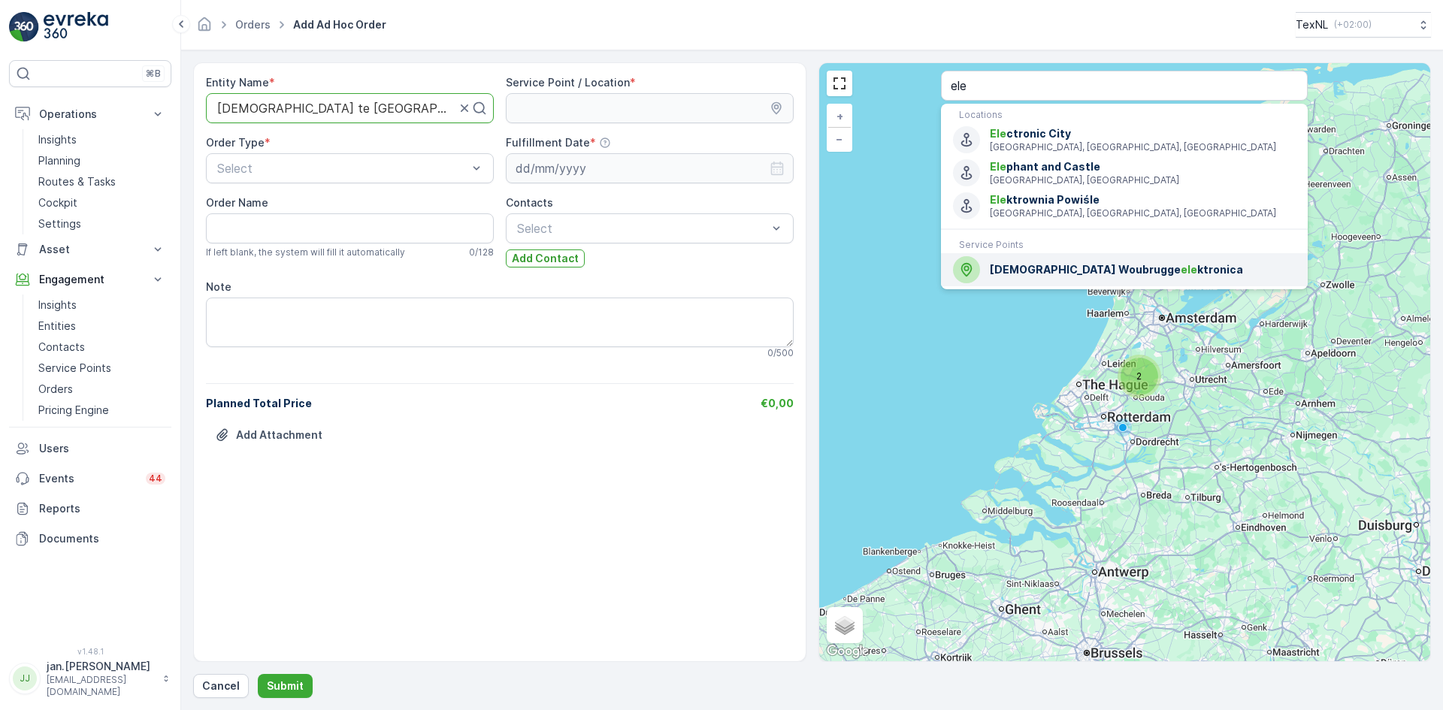
click at [1042, 274] on span "[DEMOGRAPHIC_DATA] Woubrugge ele ktronica" at bounding box center [1143, 269] width 306 height 15
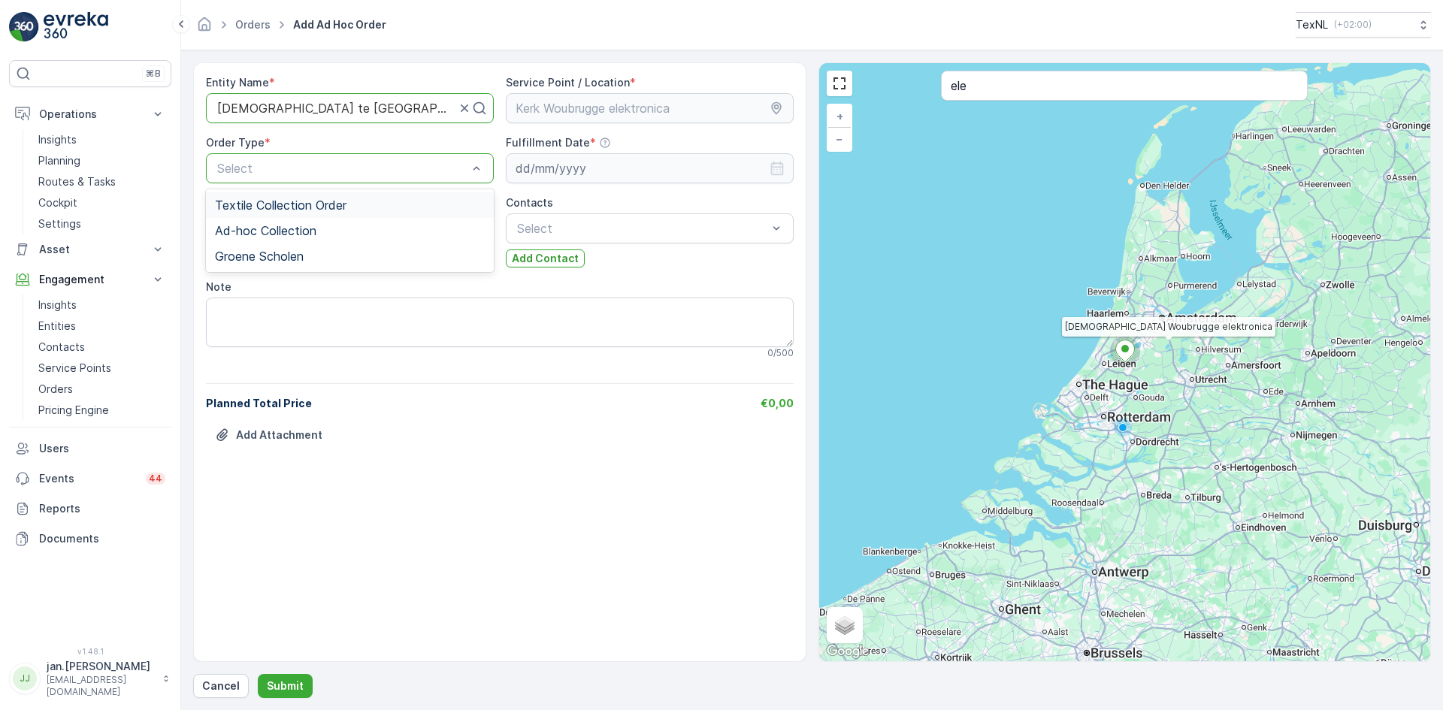
click at [374, 167] on div at bounding box center [342, 169] width 253 height 14
click at [282, 207] on span "Textile Collection Order" at bounding box center [281, 205] width 132 height 14
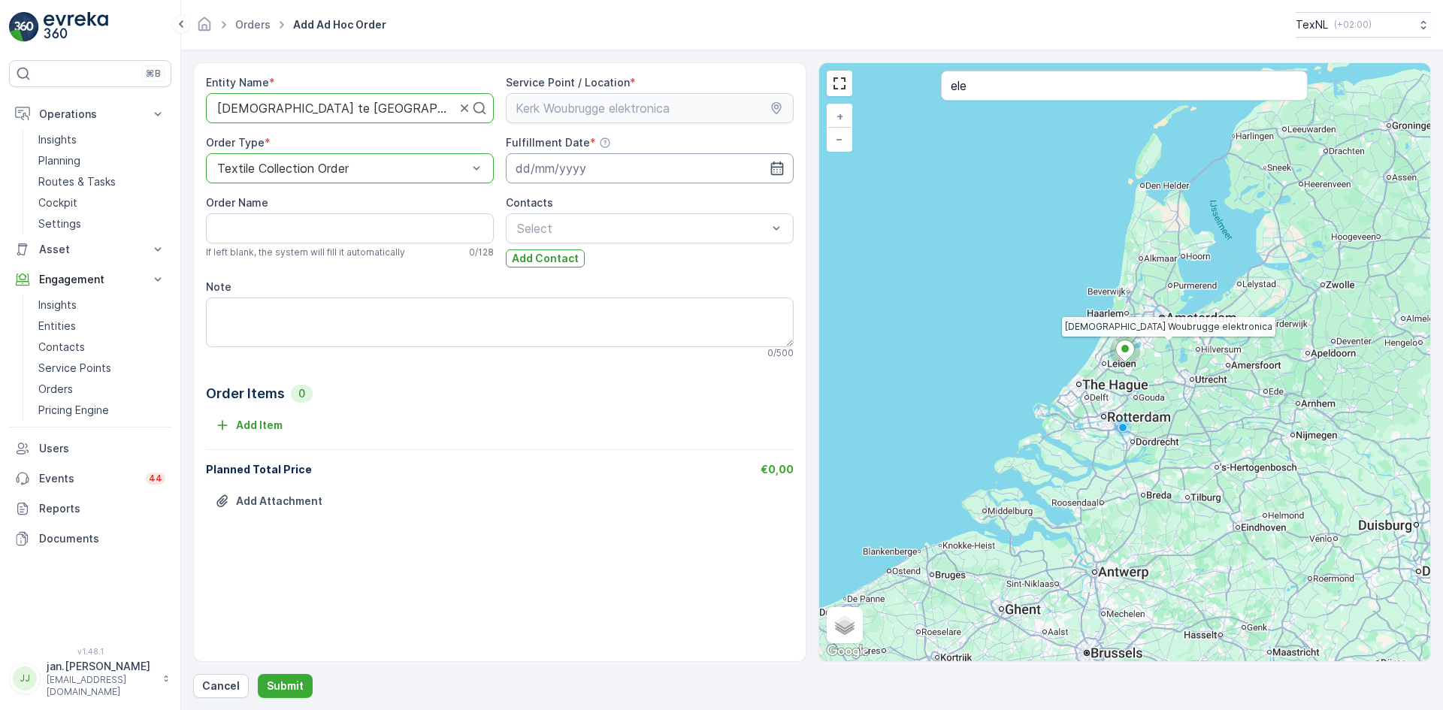
click at [549, 165] on input at bounding box center [650, 168] width 288 height 30
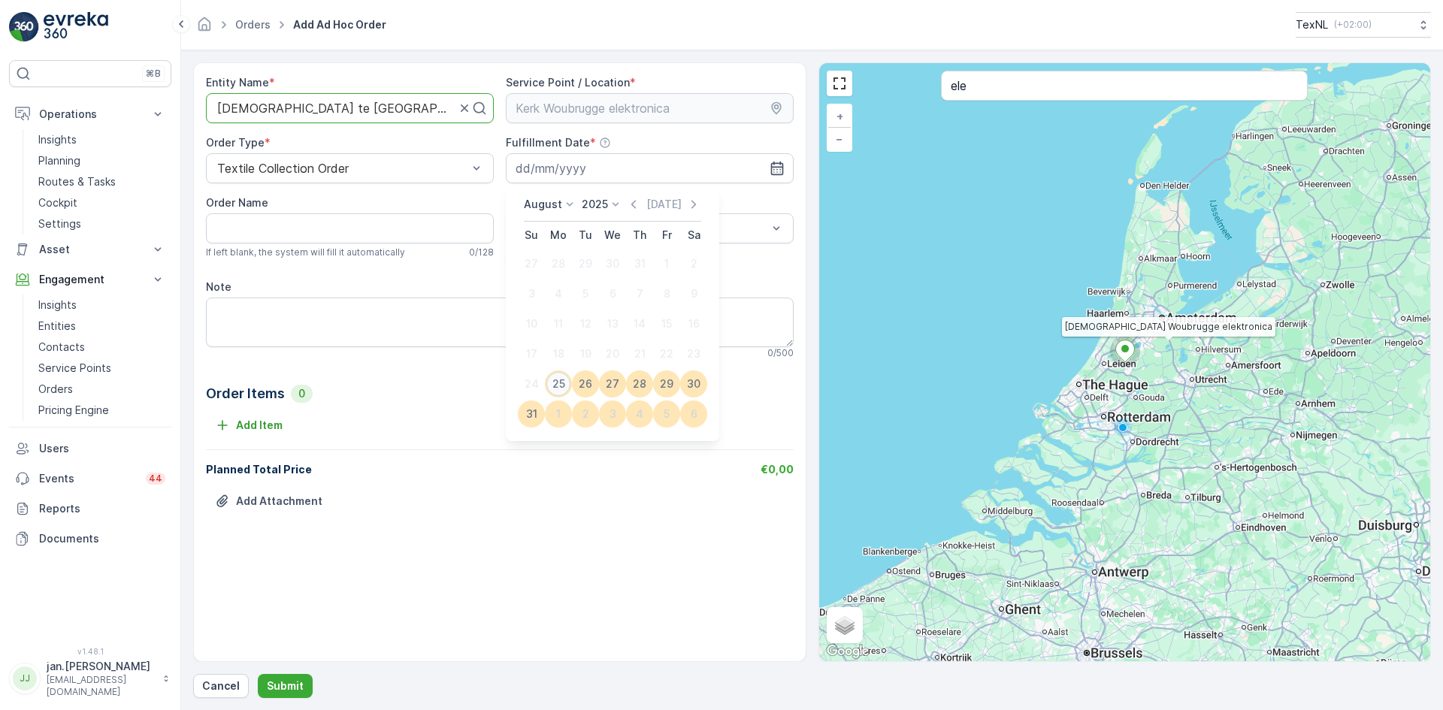
click at [563, 378] on div "25" at bounding box center [558, 384] width 24 height 24
type input "[DATE]"
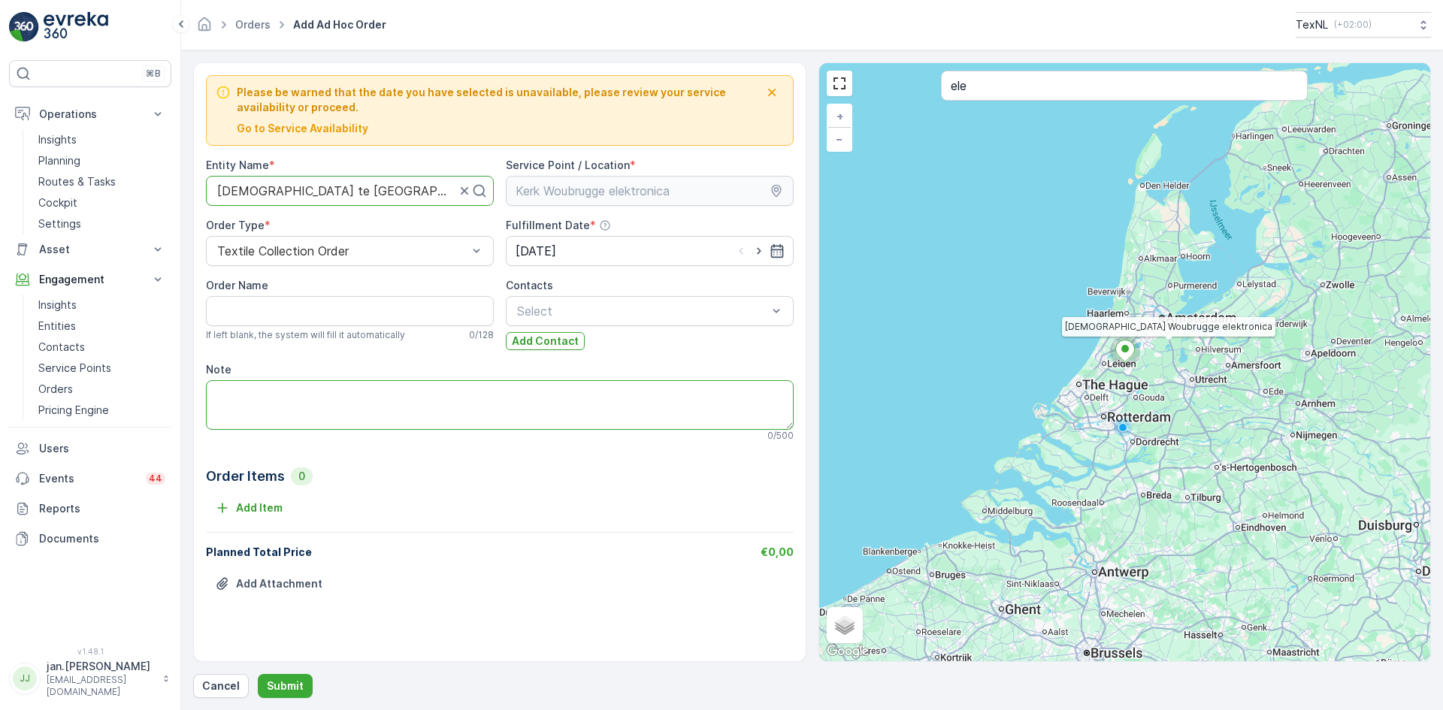
click at [294, 403] on textarea "Note" at bounding box center [500, 405] width 588 height 50
type textarea "[DATE]"
click at [265, 499] on button "Add Item" at bounding box center [249, 508] width 86 height 24
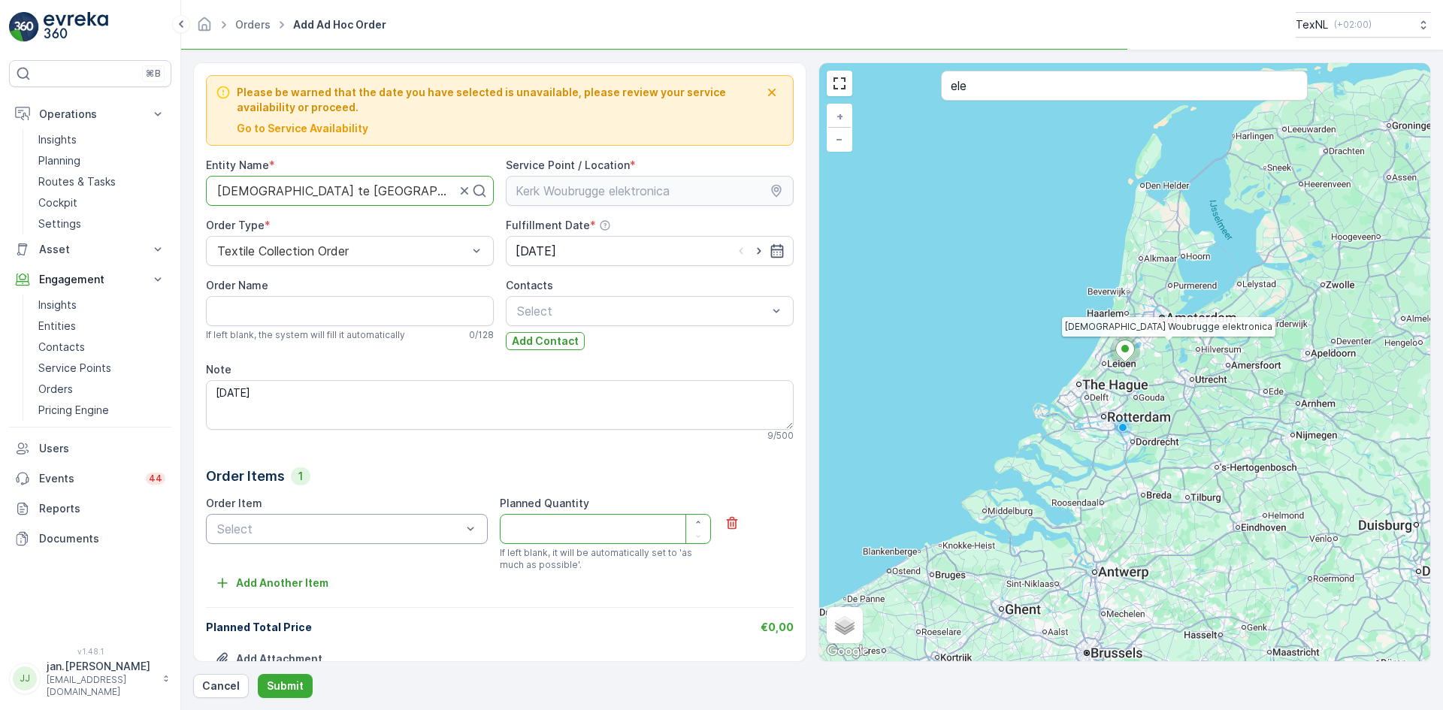
click at [275, 539] on div "Select" at bounding box center [347, 529] width 282 height 30
click at [264, 568] on span "Bag Weight" at bounding box center [247, 566] width 64 height 14
click at [565, 531] on Quantity "Planned Quantity" at bounding box center [605, 529] width 211 height 30
type Quantity "100"
click at [220, 673] on div "Please be warned that the date you have selected is unavailable, please review …" at bounding box center [812, 380] width 1238 height 636
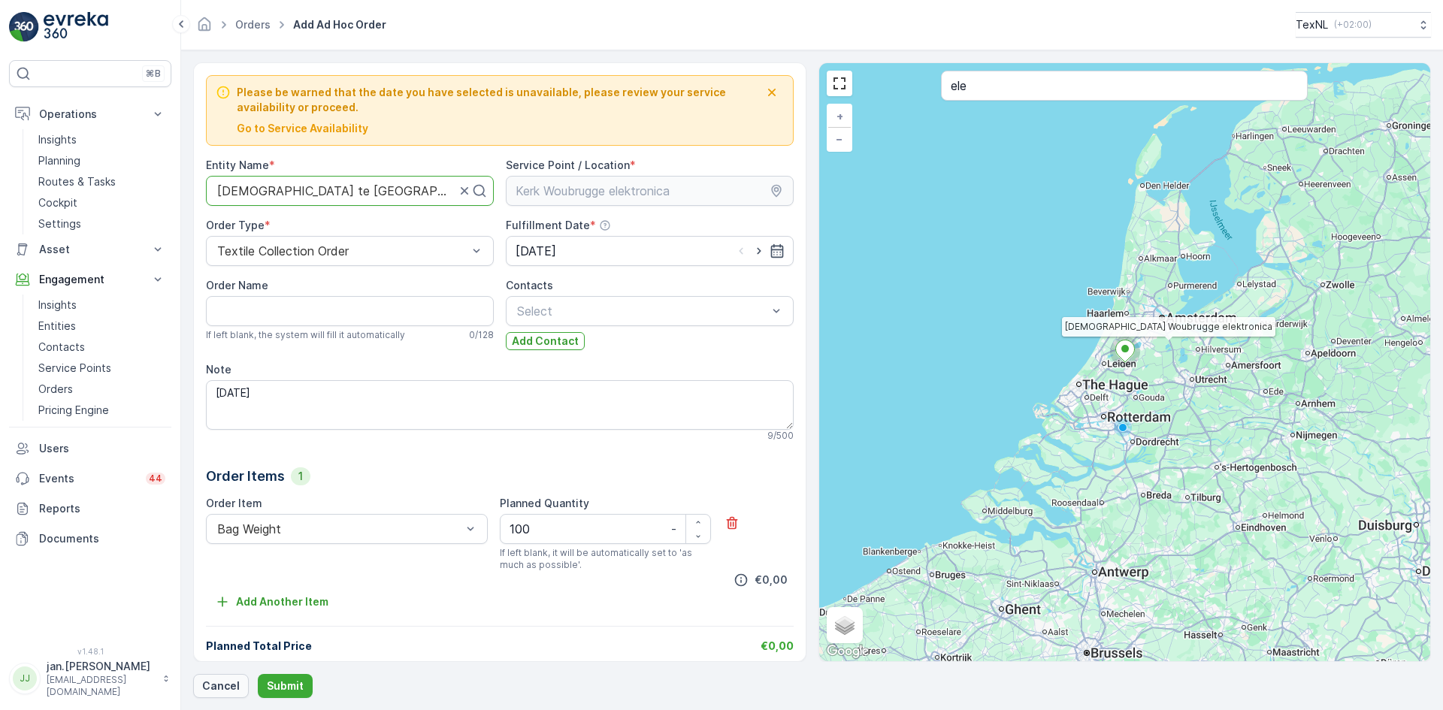
click at [216, 682] on p "Cancel" at bounding box center [221, 686] width 38 height 15
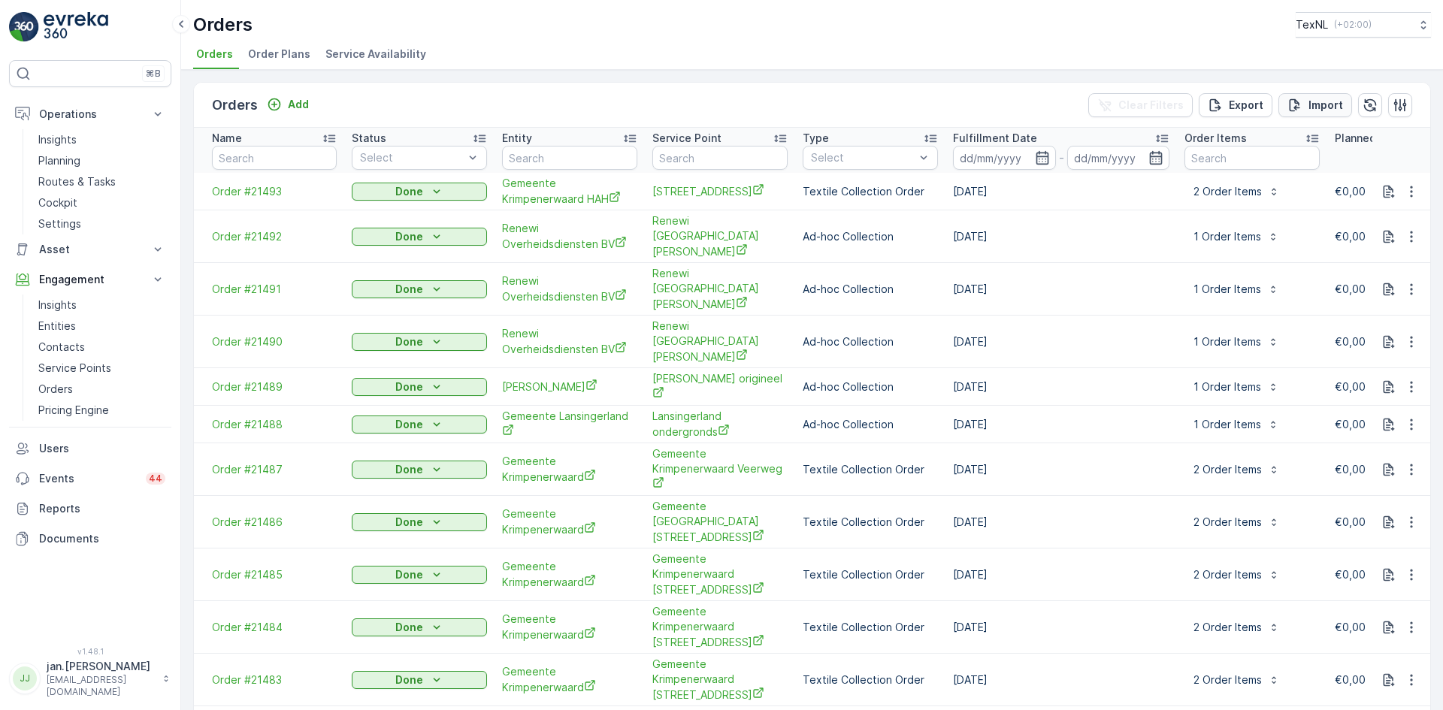
click at [1297, 107] on icon "Import" at bounding box center [1295, 105] width 15 height 15
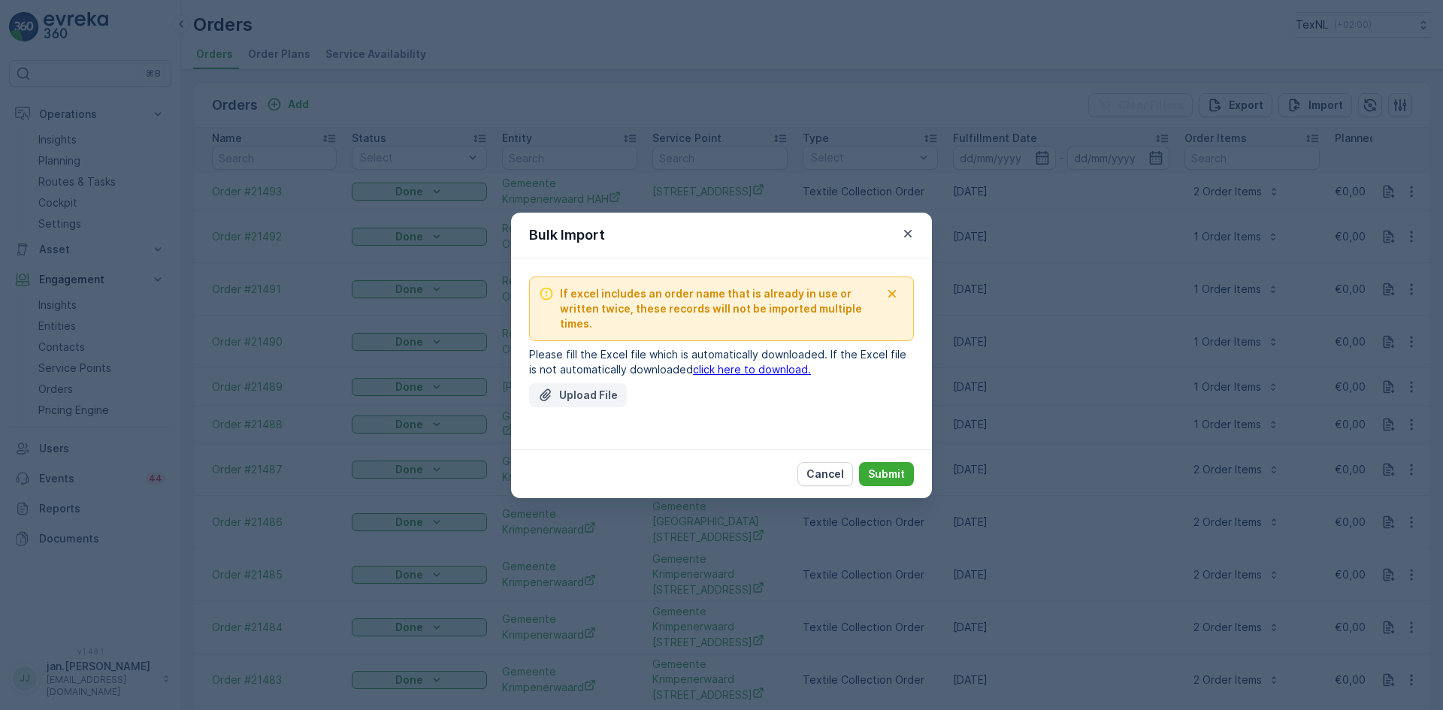
click at [589, 393] on p "Upload File" at bounding box center [588, 395] width 59 height 15
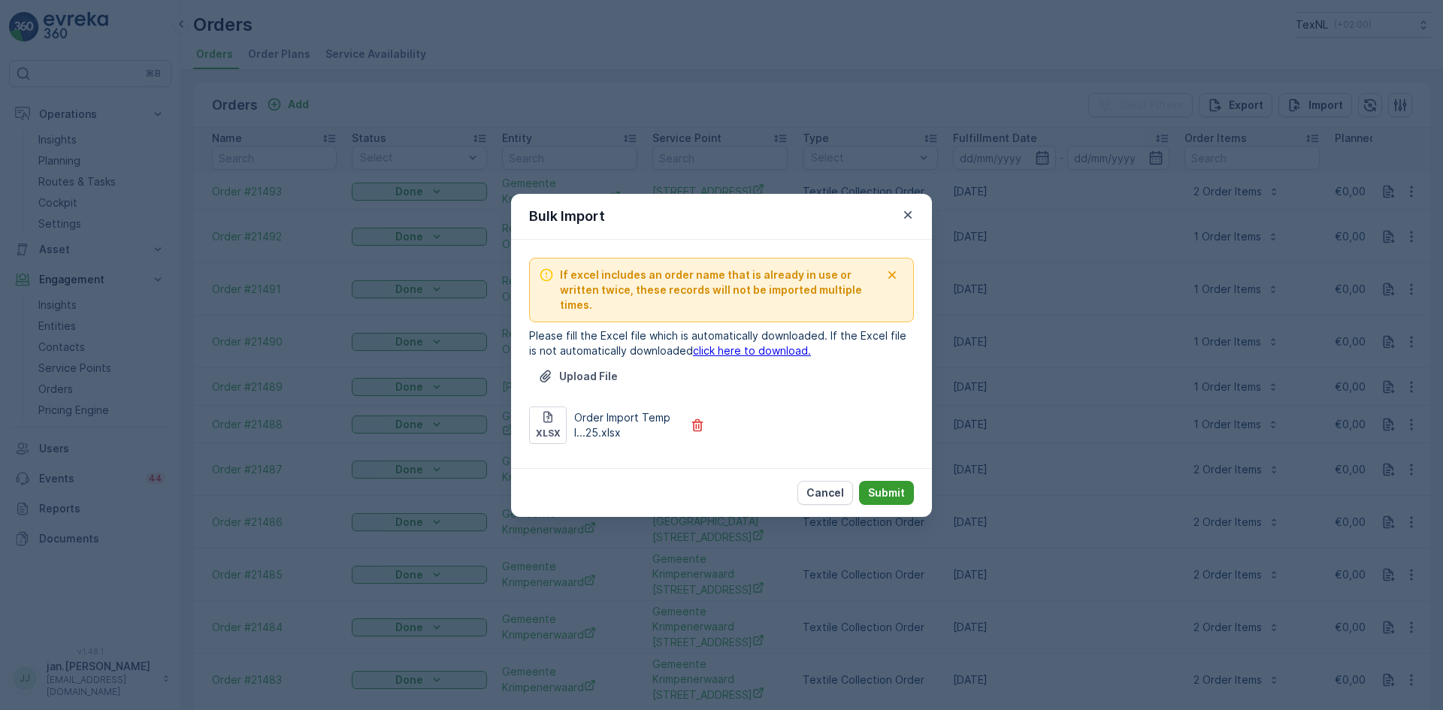
click at [882, 492] on p "Submit" at bounding box center [886, 493] width 37 height 15
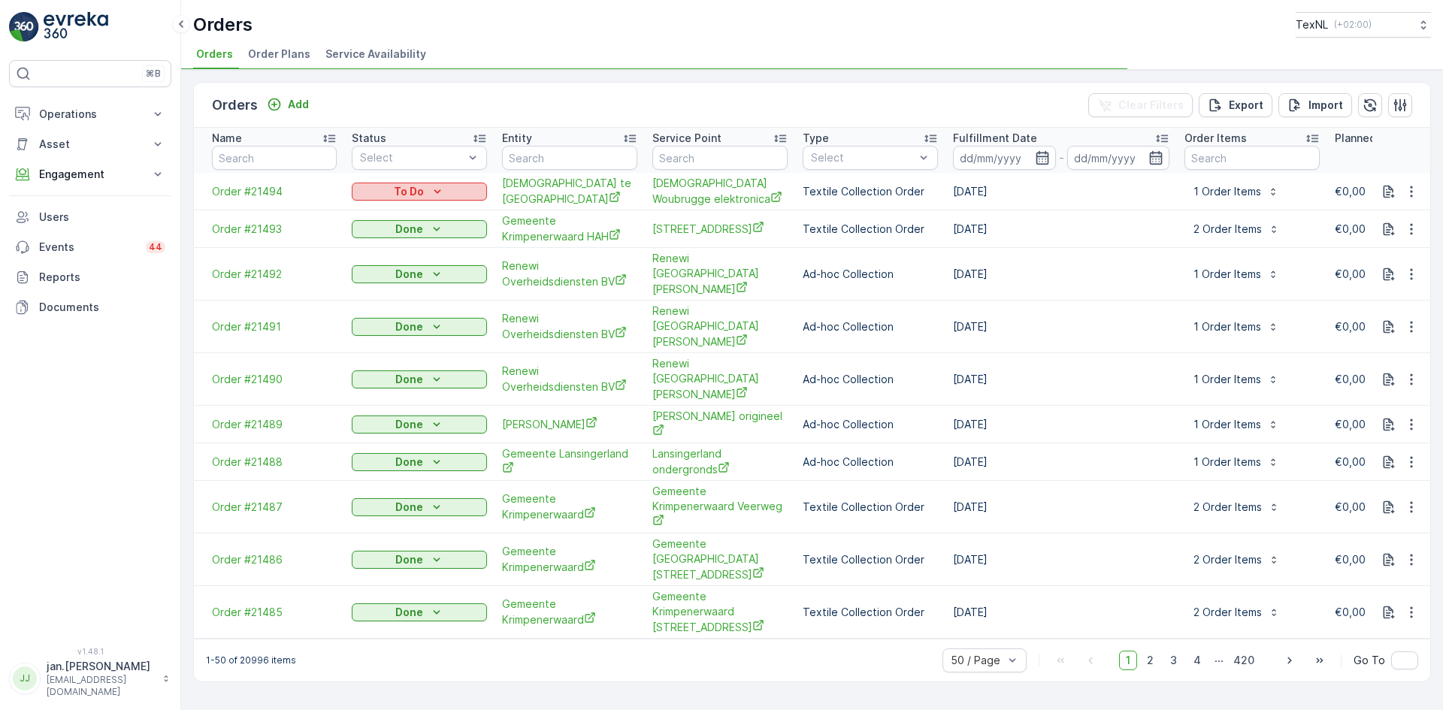
click at [426, 191] on div "To Do" at bounding box center [419, 191] width 123 height 15
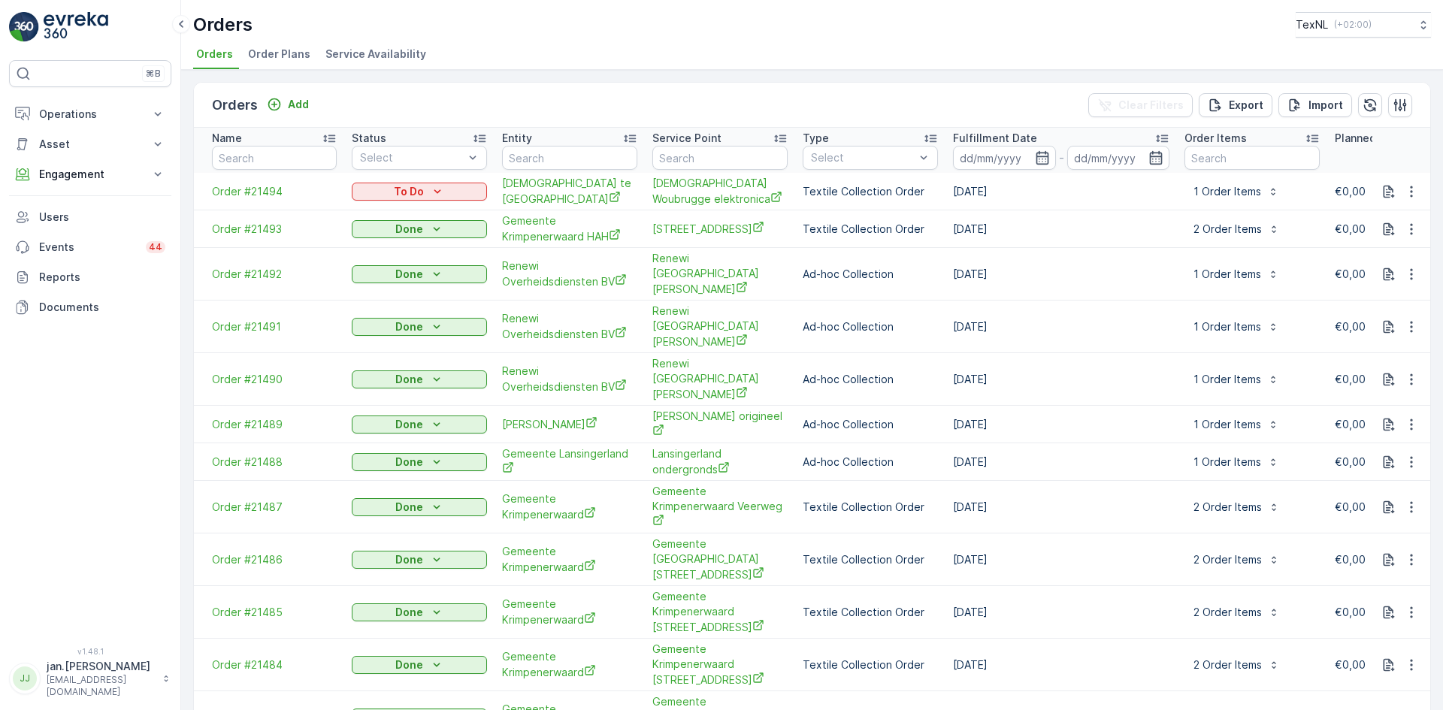
click at [377, 216] on td "Done" at bounding box center [419, 229] width 150 height 38
click at [411, 194] on p "To Do" at bounding box center [409, 191] width 30 height 15
click at [372, 209] on span "Done" at bounding box center [374, 214] width 27 height 15
click at [545, 162] on input "text" at bounding box center [569, 158] width 135 height 24
type input "texnl"
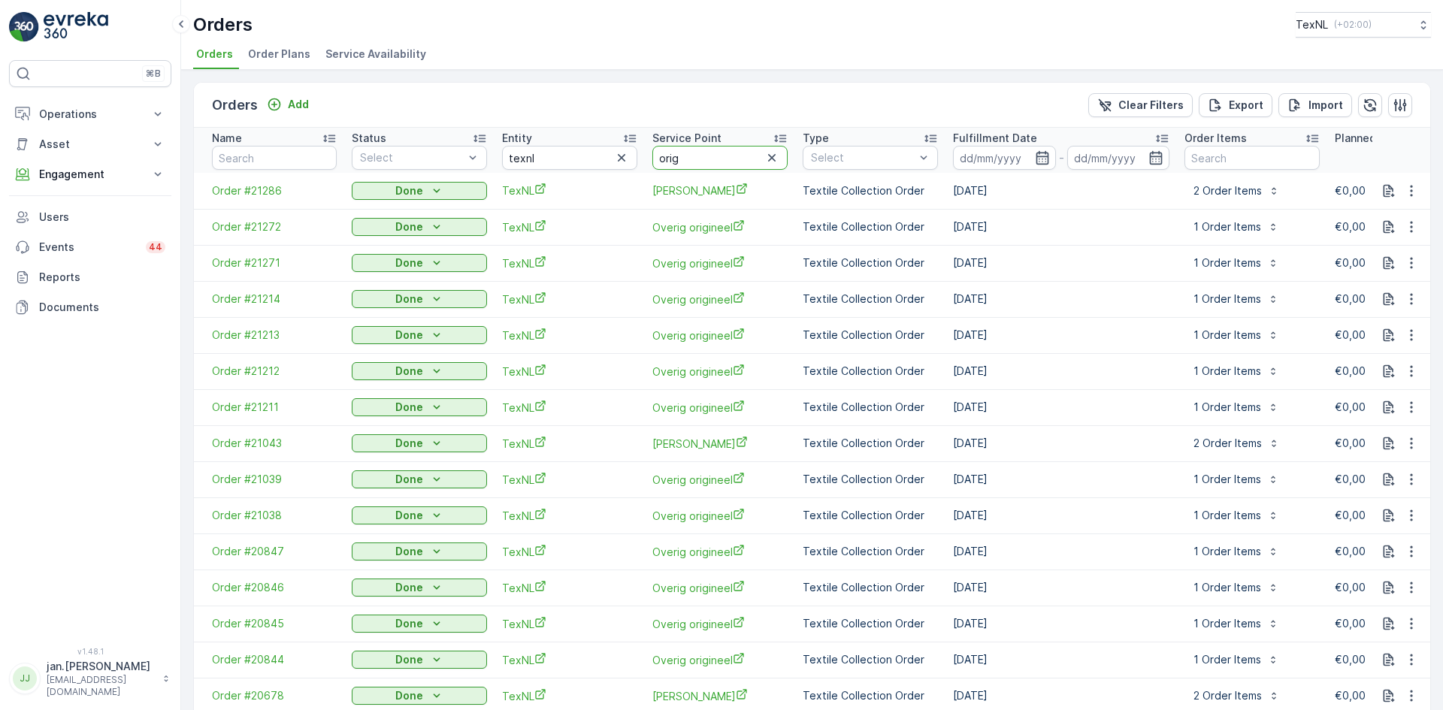
type input "origi"
click at [1000, 138] on p "Fulfillment Date" at bounding box center [995, 138] width 84 height 15
click at [1318, 100] on p "Import" at bounding box center [1326, 105] width 35 height 15
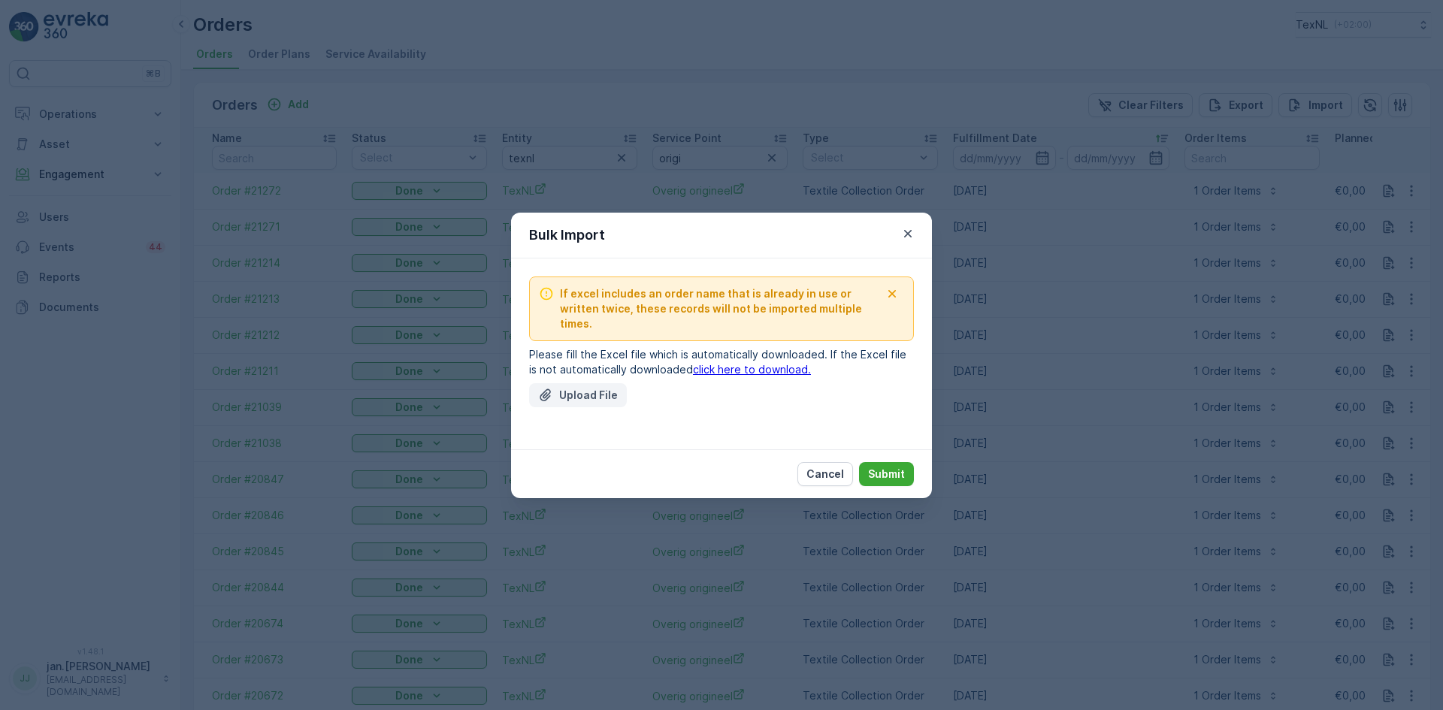
click at [535, 392] on button "Upload File" at bounding box center [578, 395] width 98 height 24
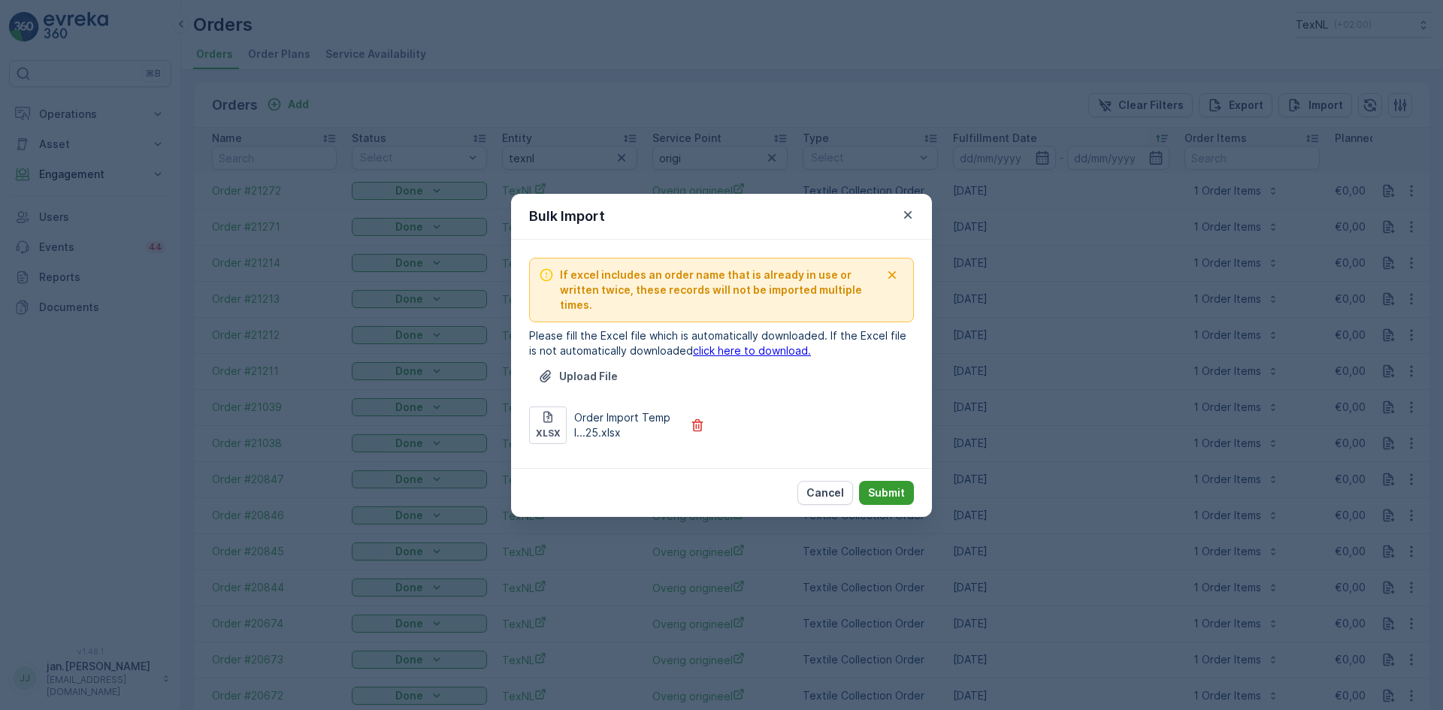
click at [886, 486] on p "Submit" at bounding box center [886, 493] width 37 height 15
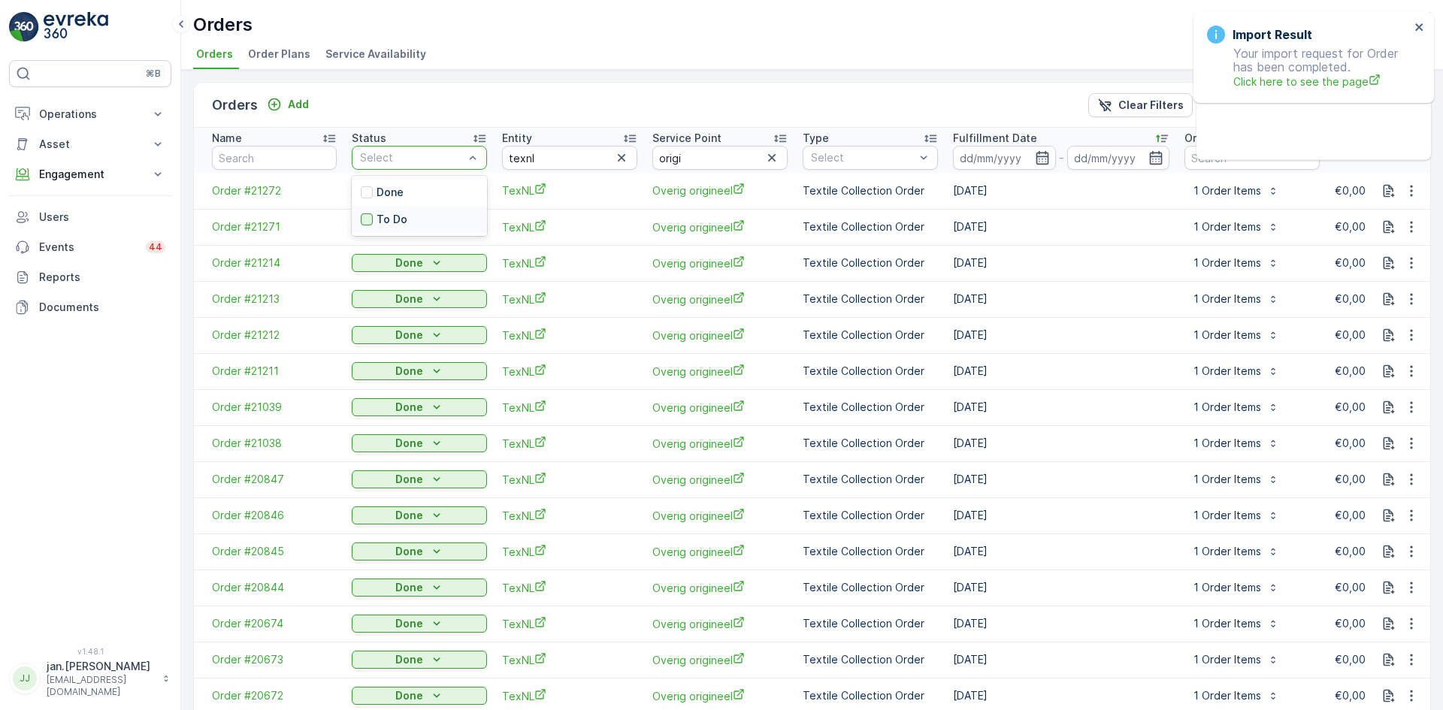
click at [367, 220] on div at bounding box center [367, 219] width 12 height 12
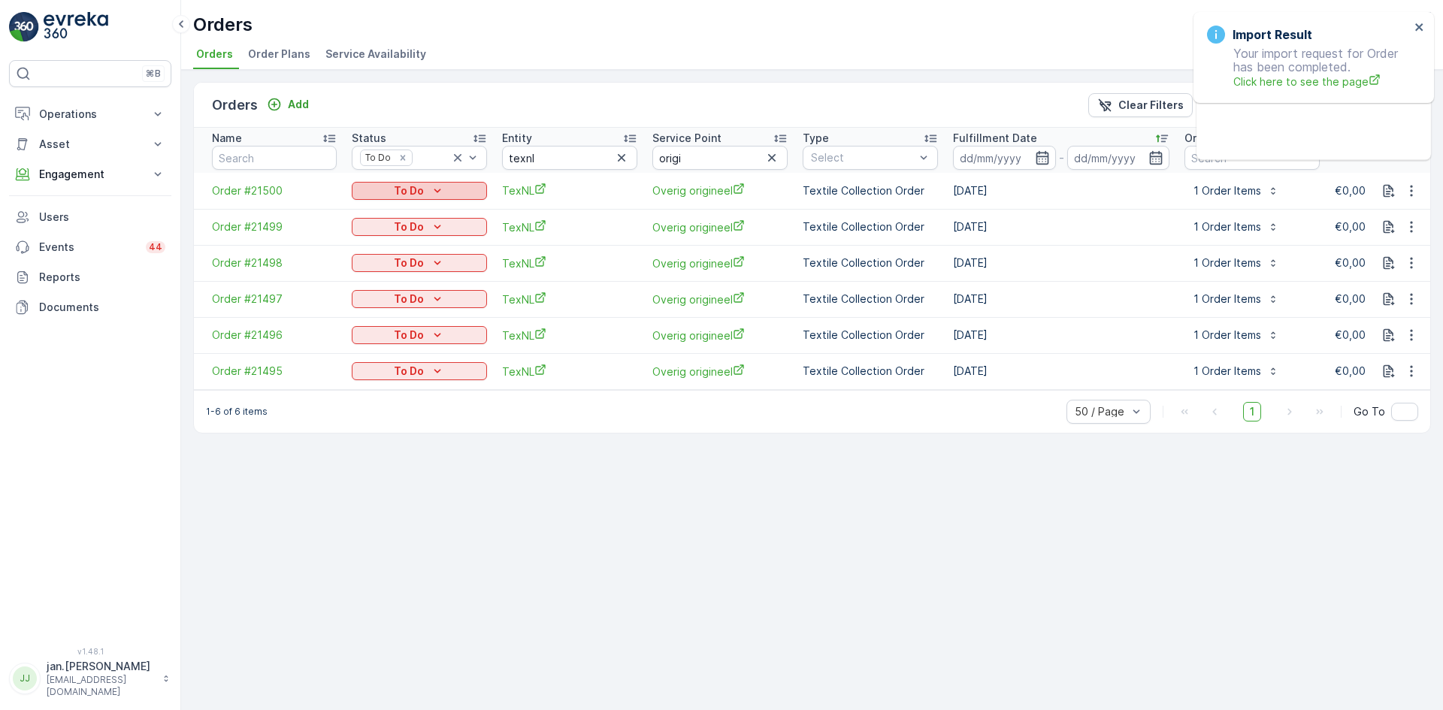
drag, startPoint x: 437, startPoint y: 198, endPoint x: 428, endPoint y: 198, distance: 8.3
click at [437, 197] on icon "To Do" at bounding box center [437, 190] width 15 height 15
click at [383, 208] on span "Done" at bounding box center [374, 213] width 27 height 15
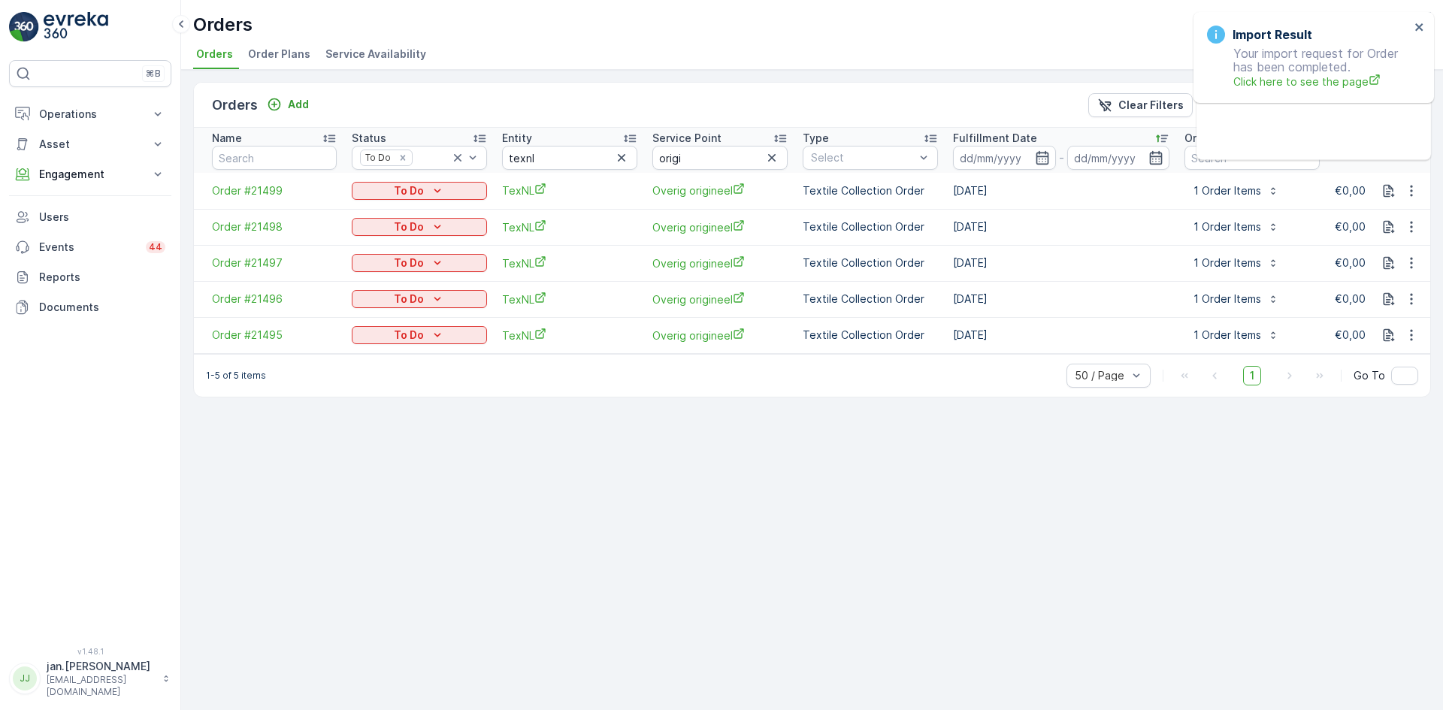
click at [425, 189] on div "To Do" at bounding box center [419, 190] width 123 height 15
click at [372, 213] on span "Done" at bounding box center [374, 213] width 27 height 15
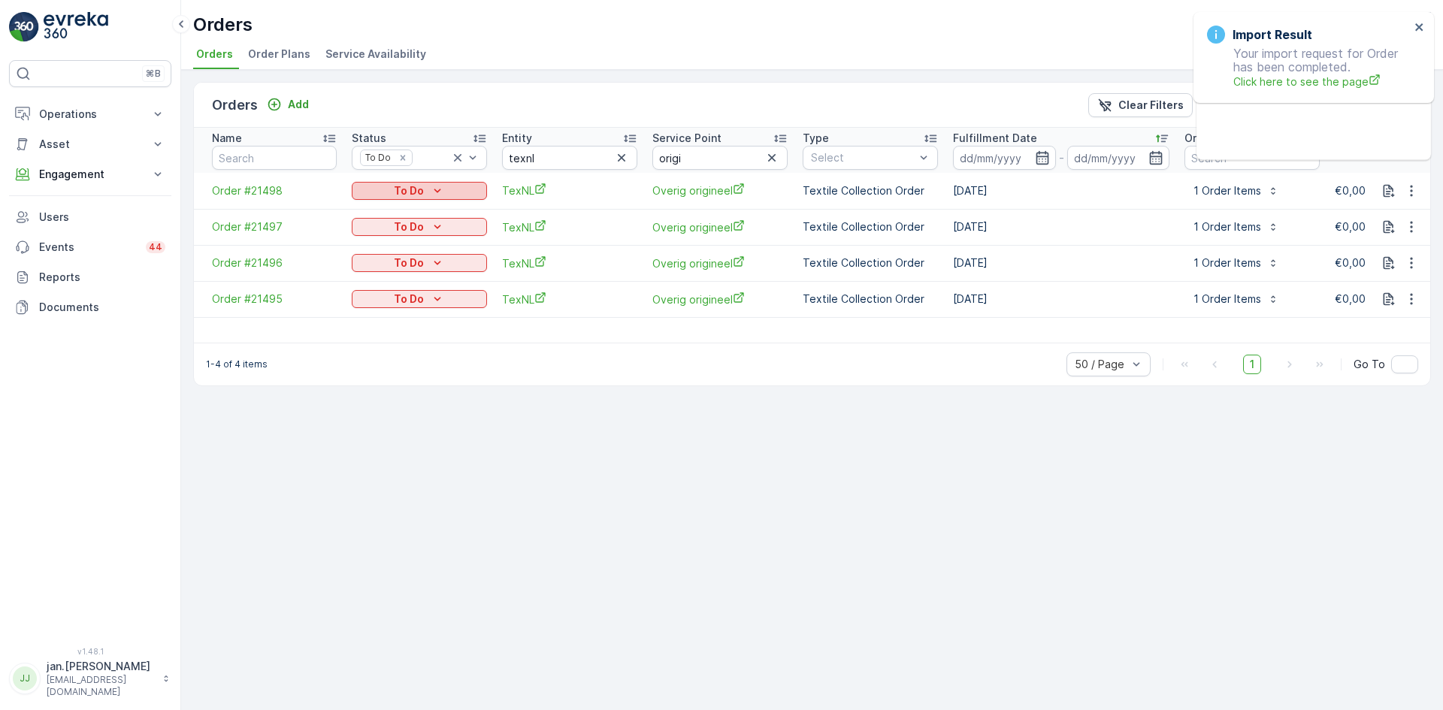
click at [423, 190] on p "To Do" at bounding box center [409, 190] width 30 height 15
click at [376, 213] on span "Done" at bounding box center [374, 213] width 27 height 15
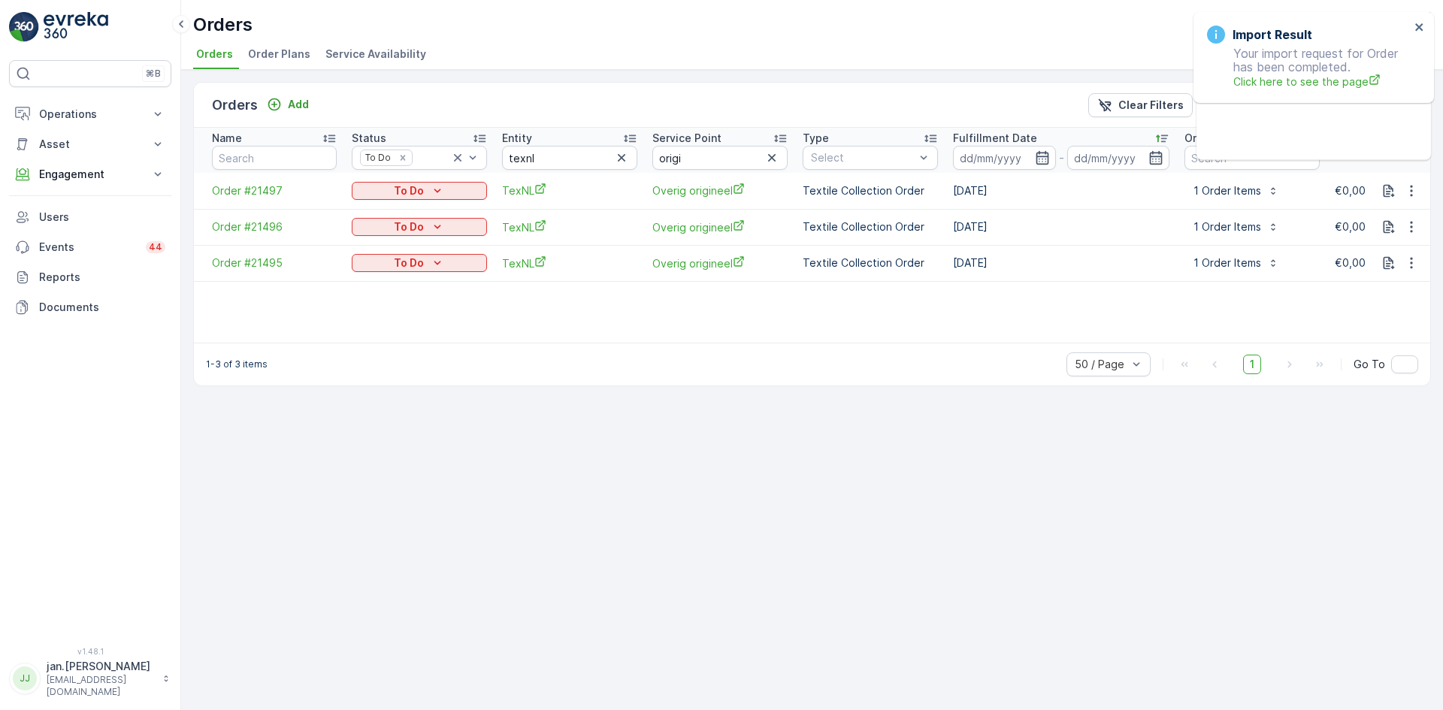
click at [424, 187] on div "To Do" at bounding box center [419, 190] width 123 height 15
click at [386, 210] on span "Done" at bounding box center [374, 213] width 27 height 15
click at [422, 188] on p "To Do" at bounding box center [409, 190] width 30 height 15
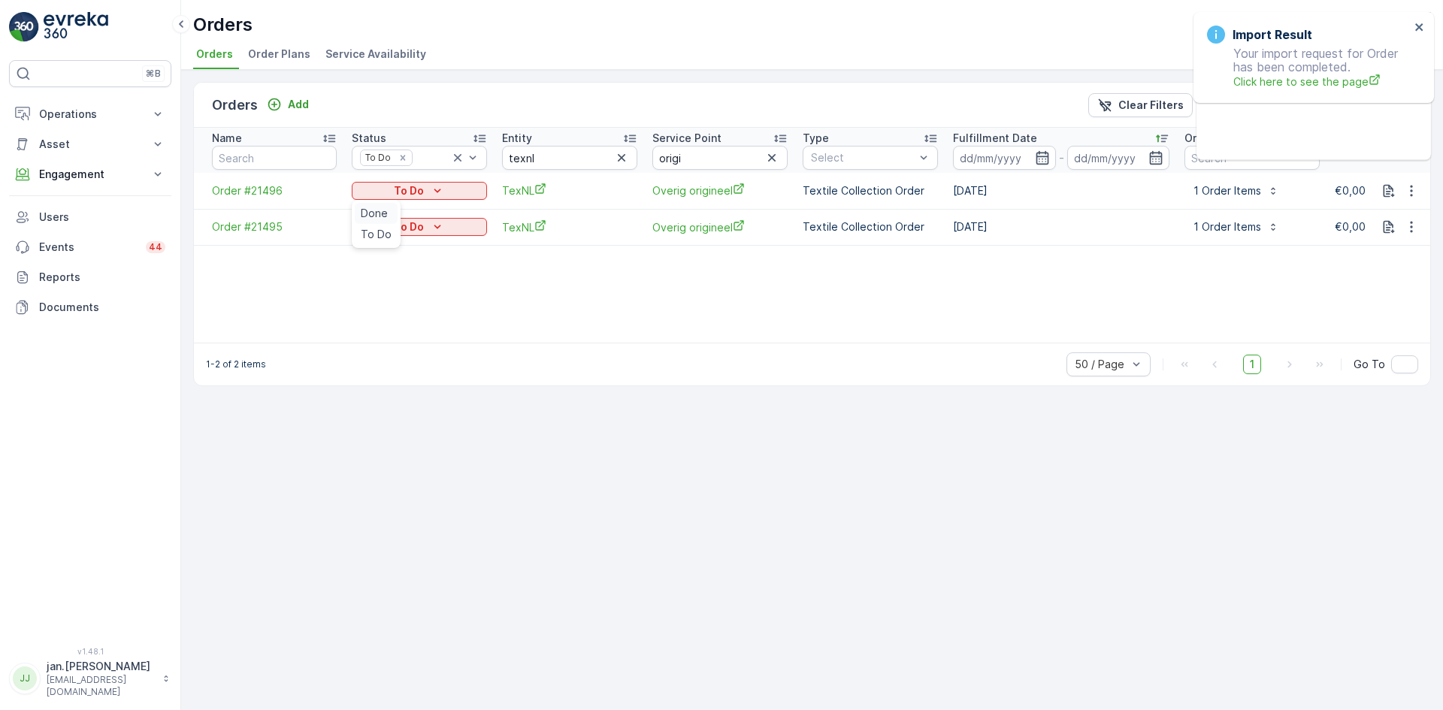
click at [370, 212] on span "Done" at bounding box center [374, 213] width 27 height 15
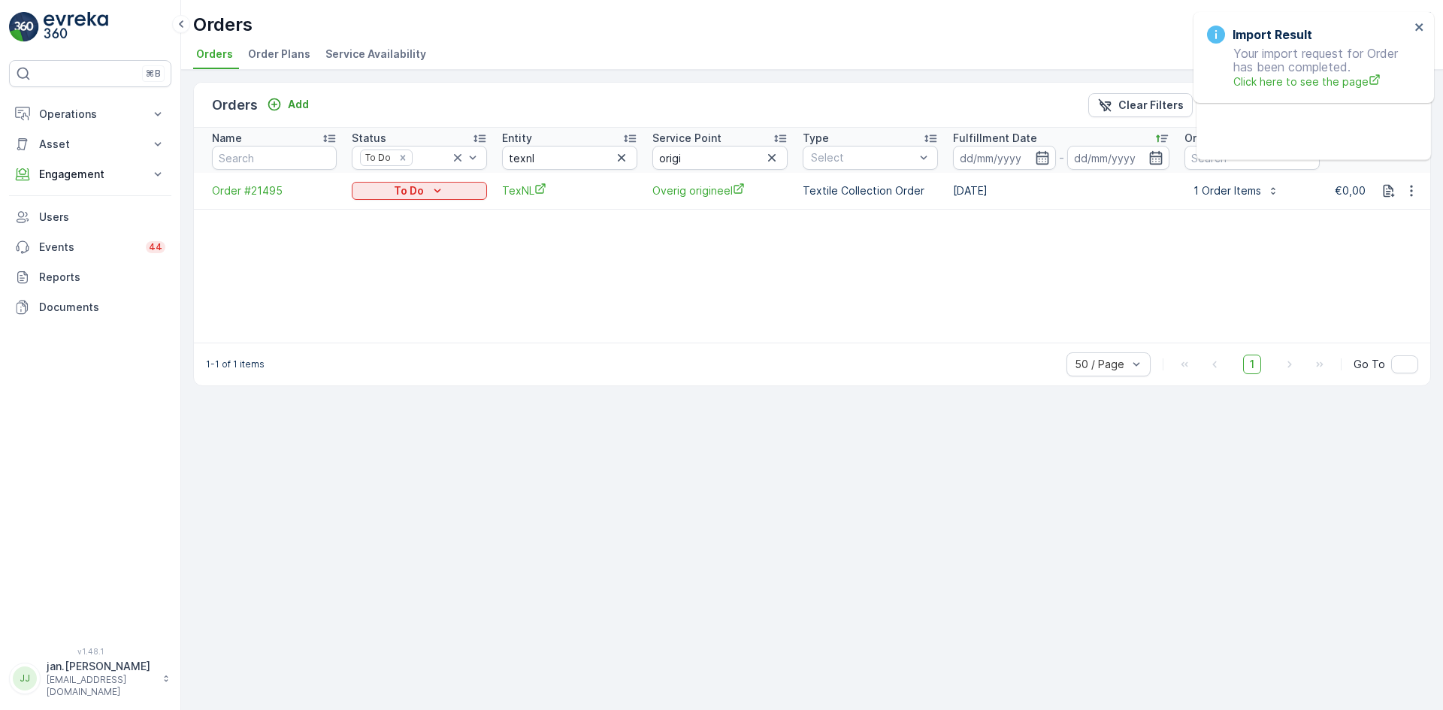
click at [420, 186] on p "To Do" at bounding box center [409, 190] width 30 height 15
click at [378, 209] on span "Done" at bounding box center [374, 213] width 27 height 15
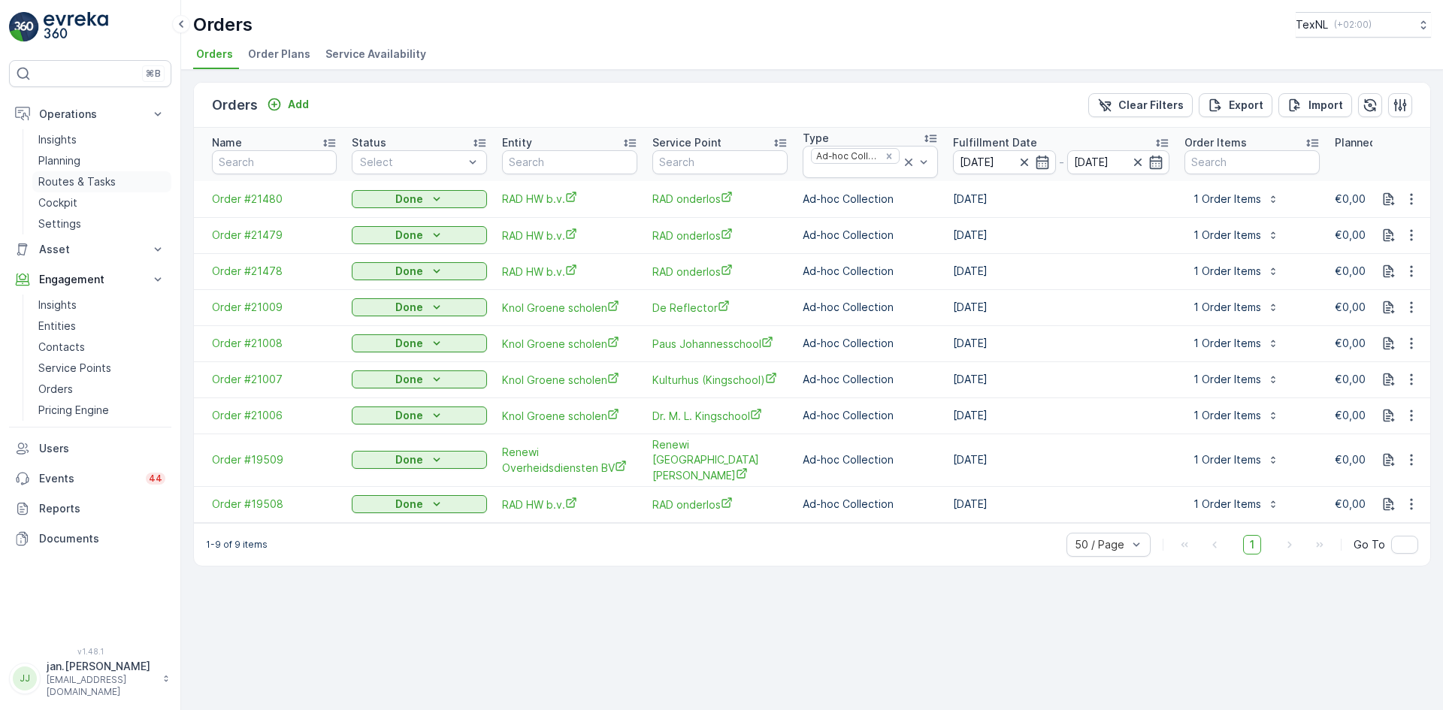
click at [82, 178] on p "Routes & Tasks" at bounding box center [76, 181] width 77 height 15
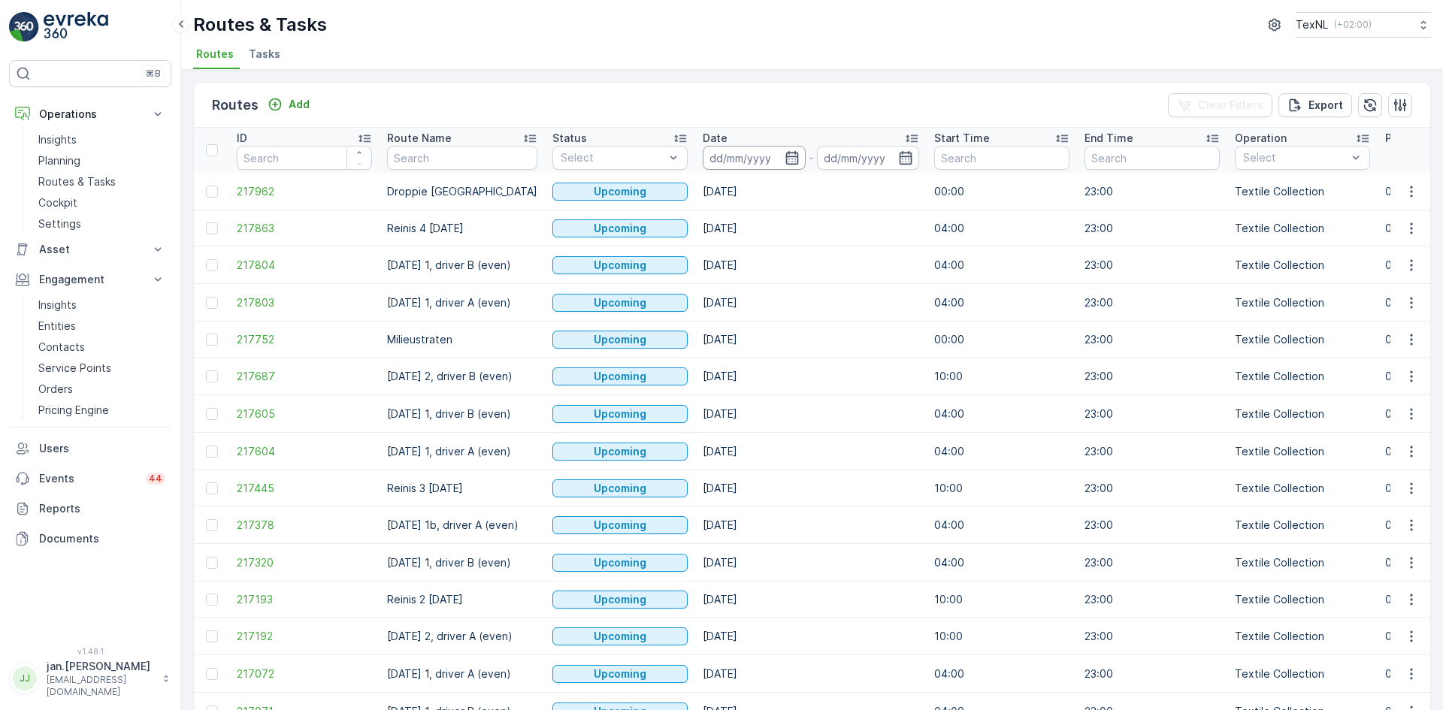
click at [746, 164] on input at bounding box center [754, 158] width 103 height 24
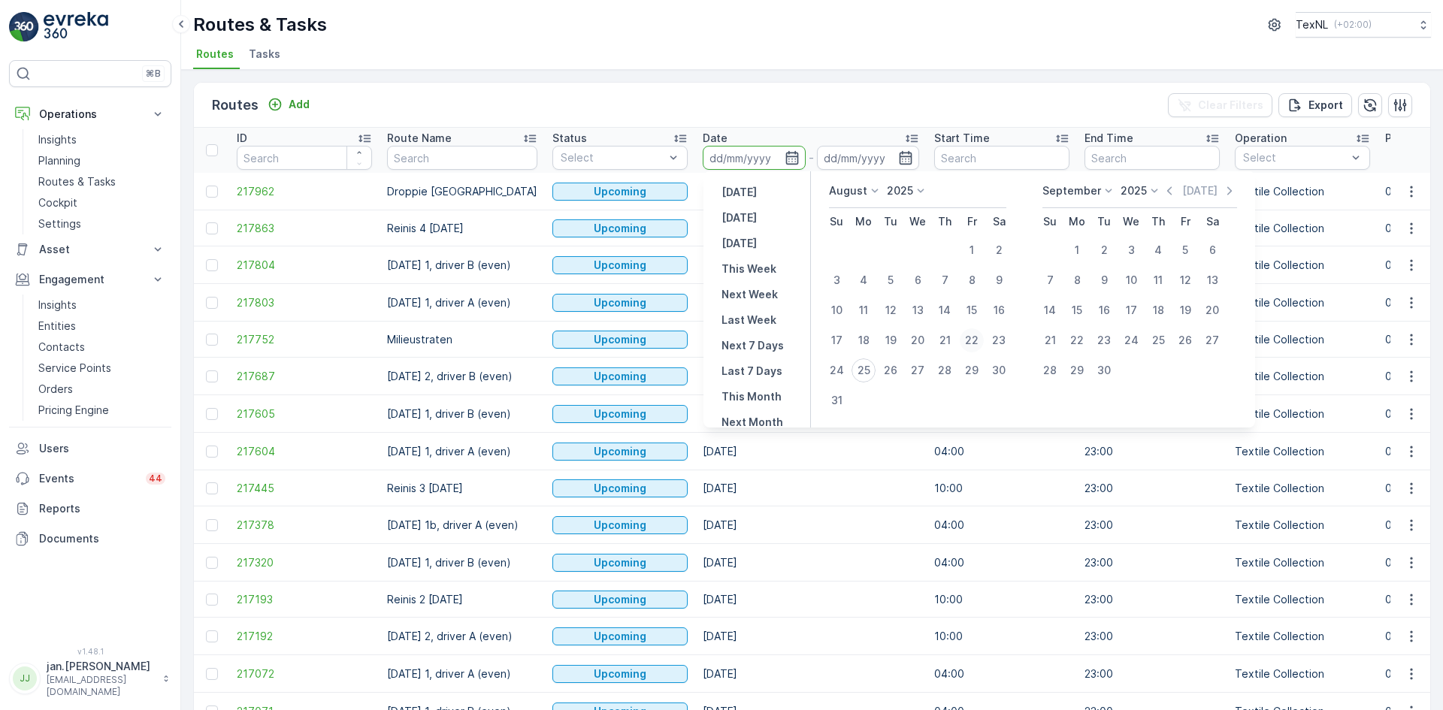
click at [968, 339] on div "22" at bounding box center [972, 340] width 24 height 24
type input "[DATE]"
click at [968, 339] on div "22" at bounding box center [972, 340] width 24 height 24
type input "[DATE]"
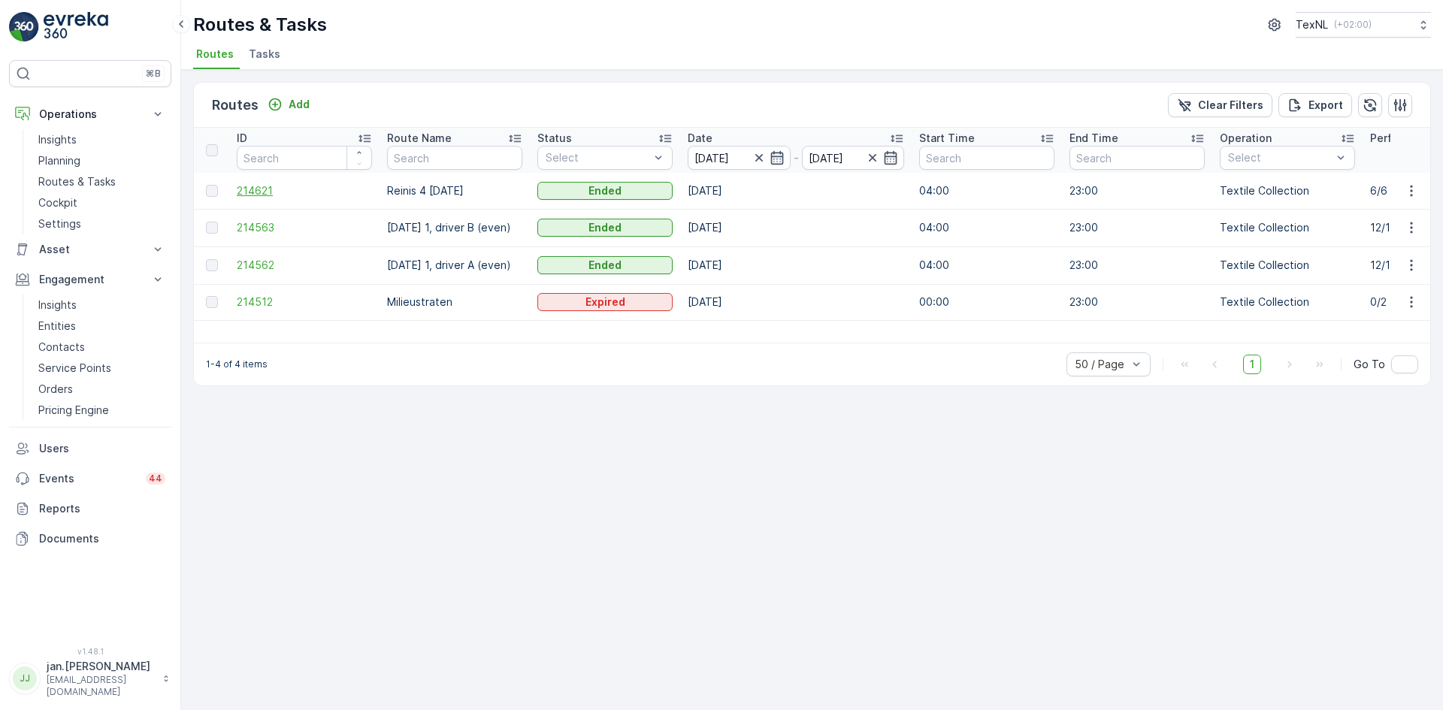
click at [252, 192] on span "214621" at bounding box center [304, 190] width 135 height 15
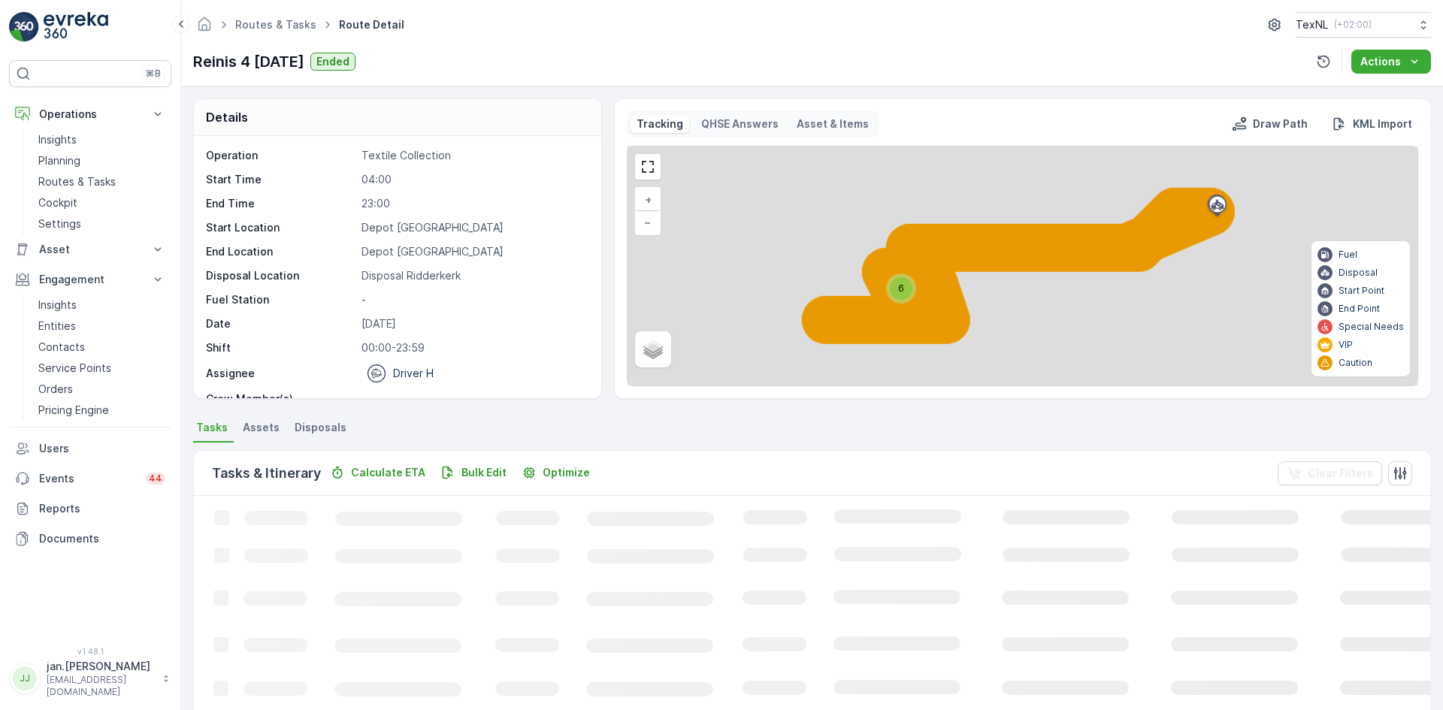
click at [314, 425] on span "Disposals" at bounding box center [321, 427] width 52 height 15
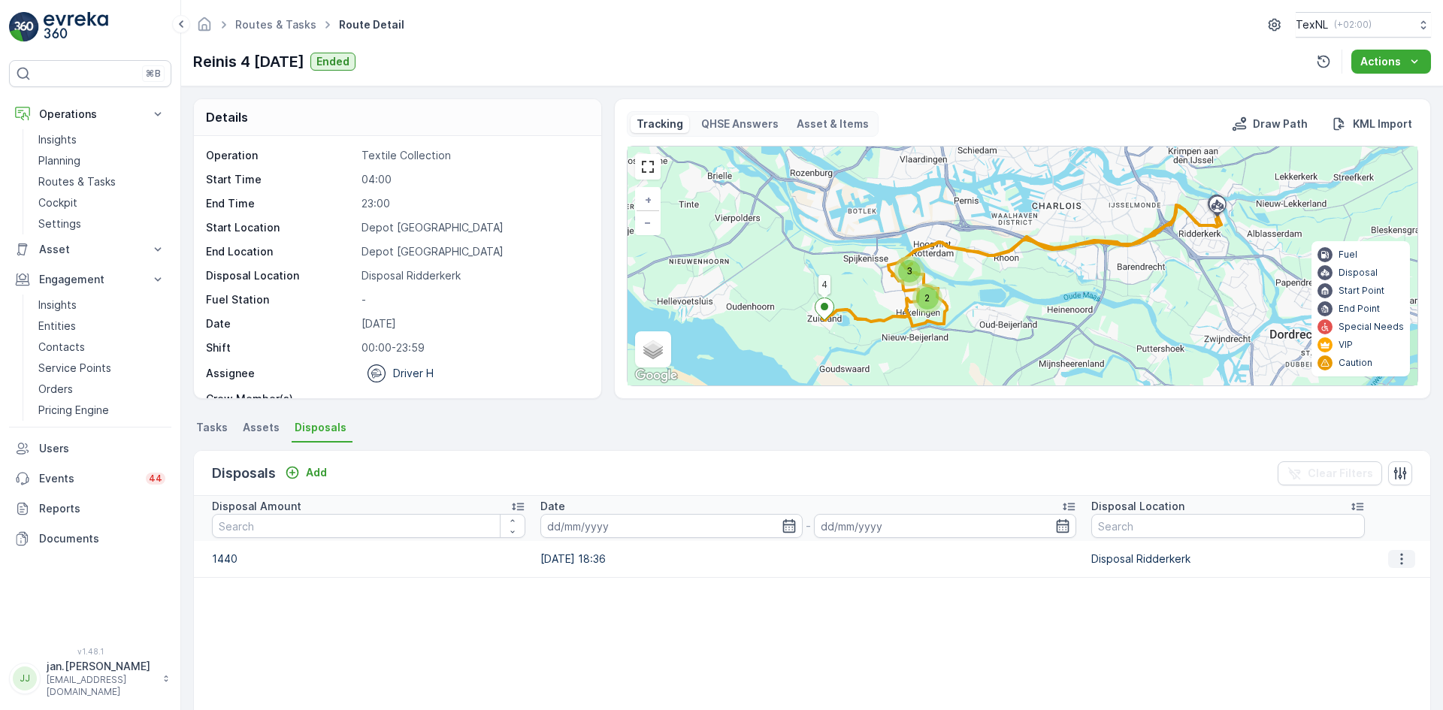
click at [1388, 561] on button "button" at bounding box center [1401, 559] width 27 height 18
click at [1379, 575] on span "Edit Disposal Amount" at bounding box center [1381, 581] width 106 height 15
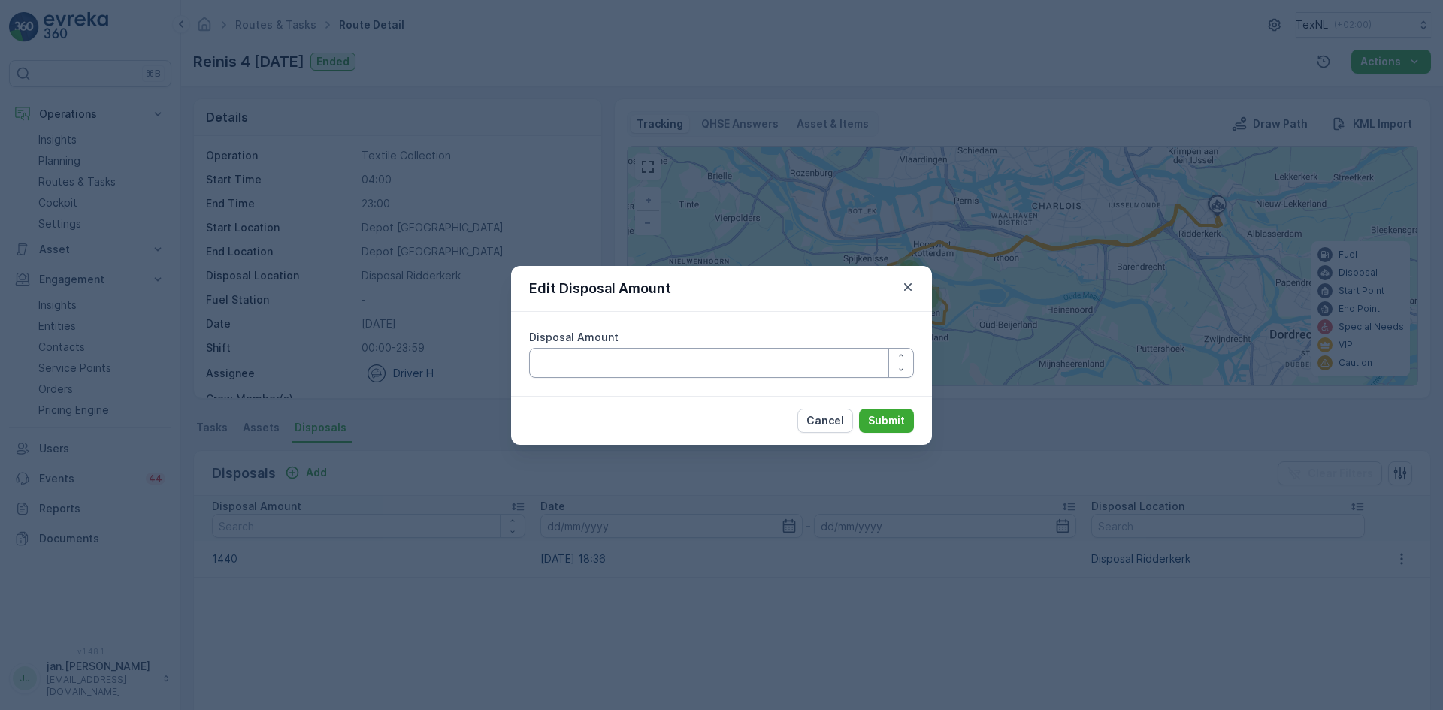
click at [676, 368] on Amount "Disposal Amount" at bounding box center [721, 363] width 385 height 30
type Amount "1240"
click at [882, 422] on p "Submit" at bounding box center [886, 420] width 37 height 15
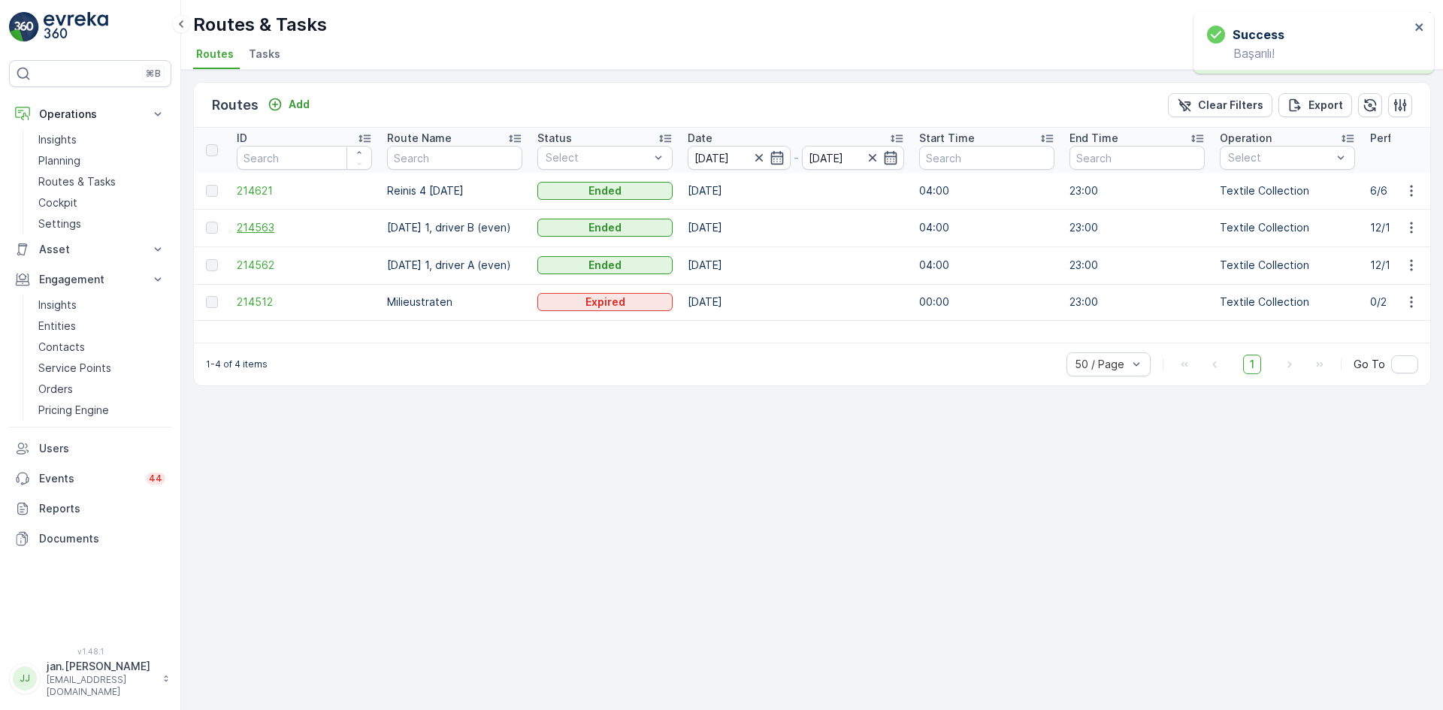
click at [259, 227] on span "214563" at bounding box center [304, 227] width 135 height 15
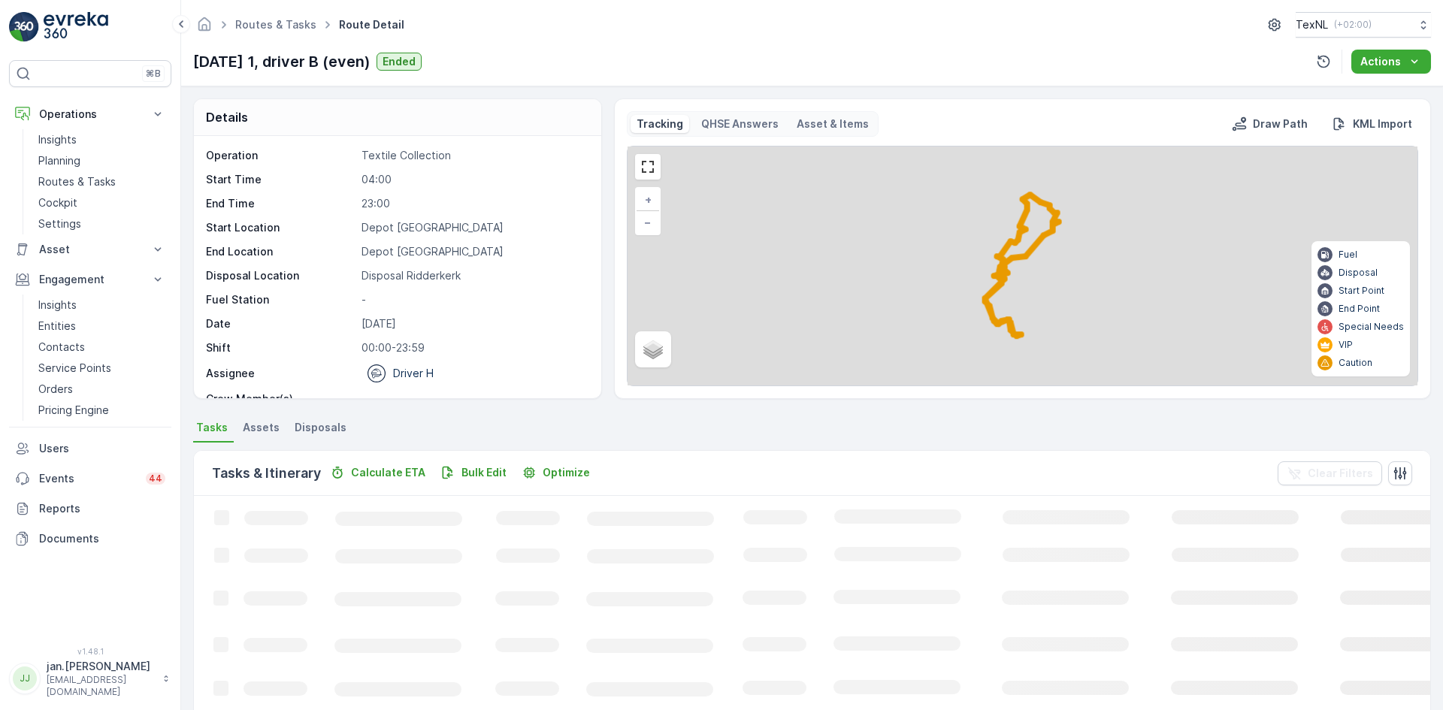
click at [313, 430] on span "Disposals" at bounding box center [321, 427] width 52 height 15
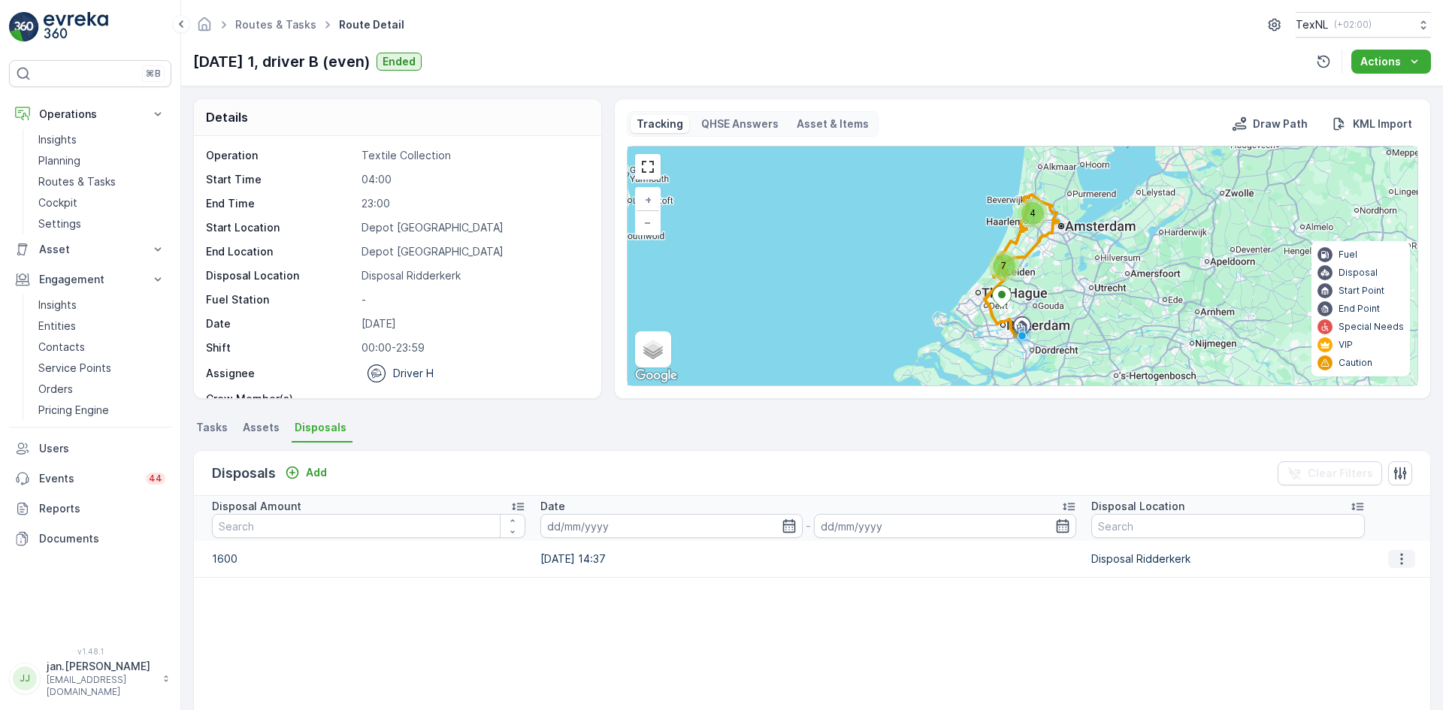
click at [1394, 563] on icon "button" at bounding box center [1401, 559] width 15 height 15
click at [1372, 583] on span "Edit Disposal Amount" at bounding box center [1381, 581] width 106 height 15
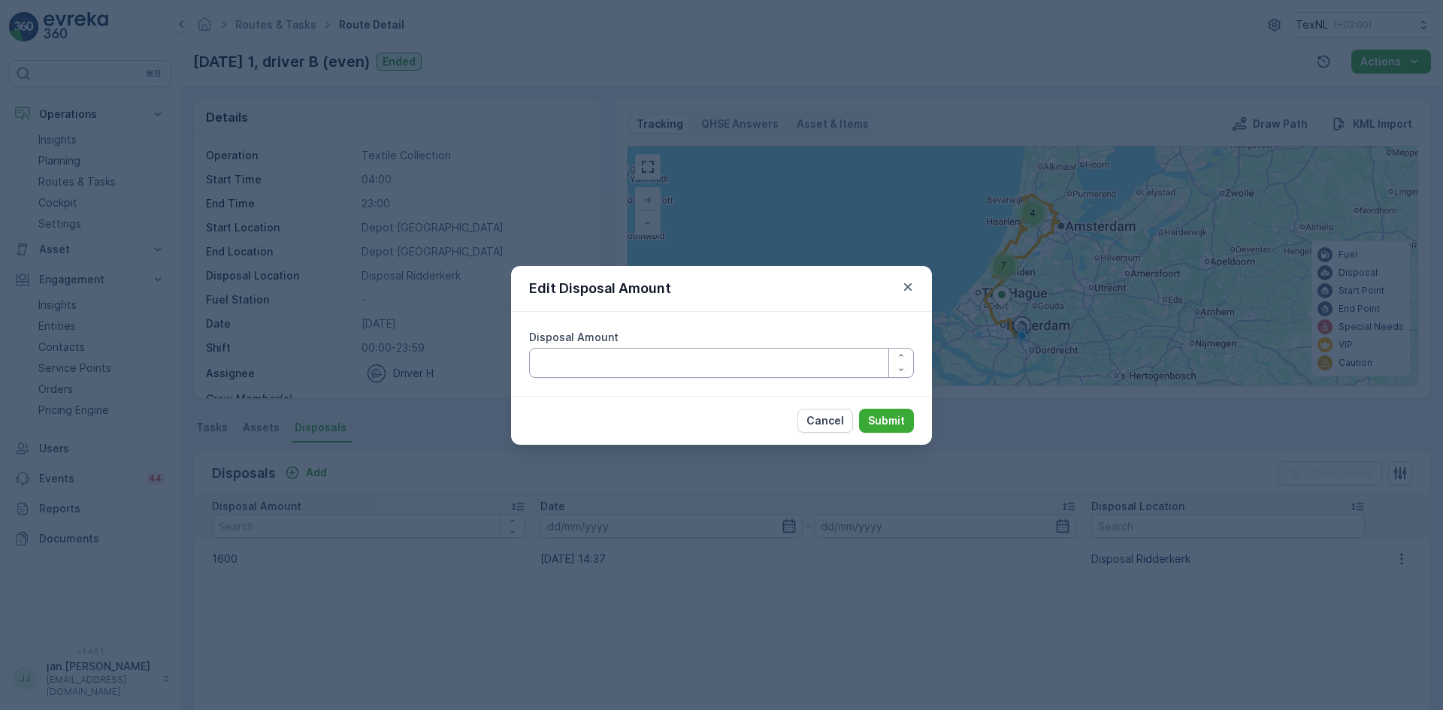
click at [669, 369] on Amount "Disposal Amount" at bounding box center [721, 363] width 385 height 30
type Amount "1400"
click at [892, 419] on p "Submit" at bounding box center [886, 420] width 37 height 15
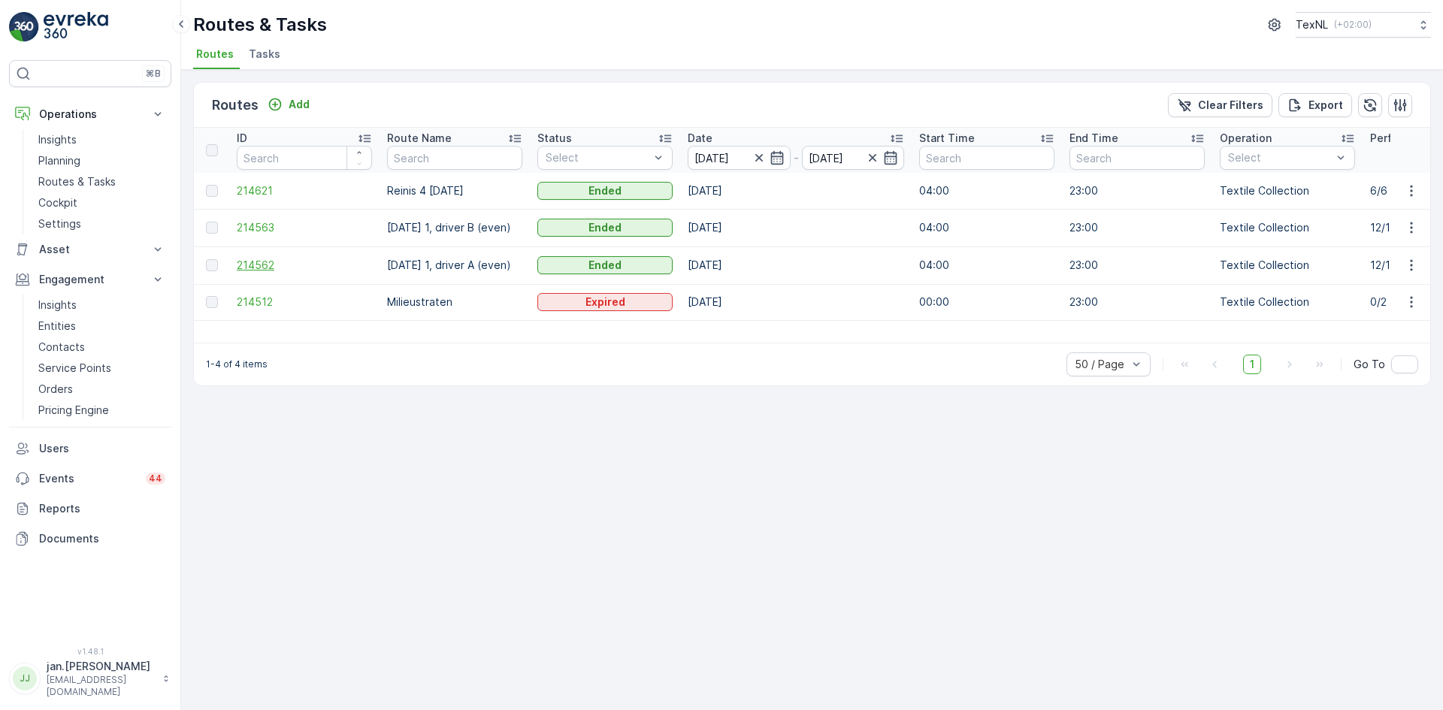
click at [266, 263] on span "214562" at bounding box center [304, 265] width 135 height 15
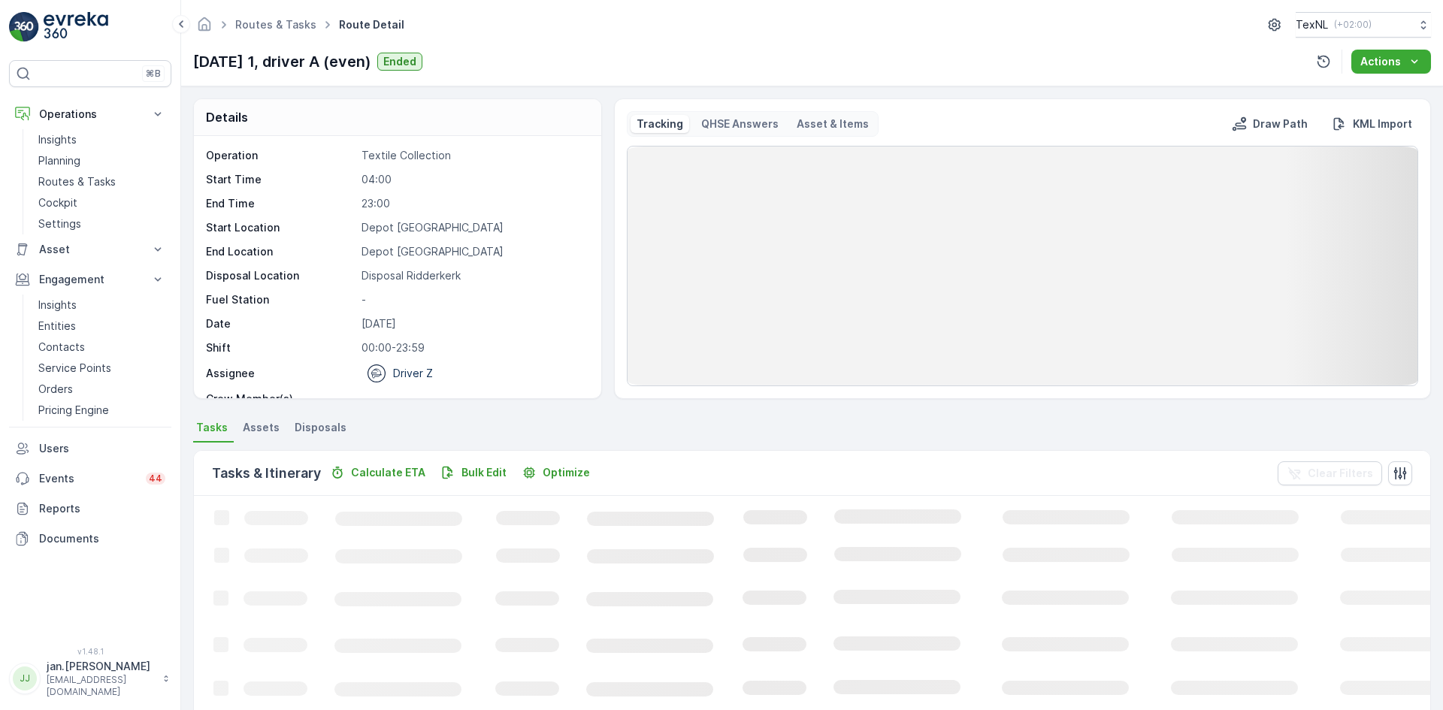
click at [328, 425] on span "Disposals" at bounding box center [321, 427] width 52 height 15
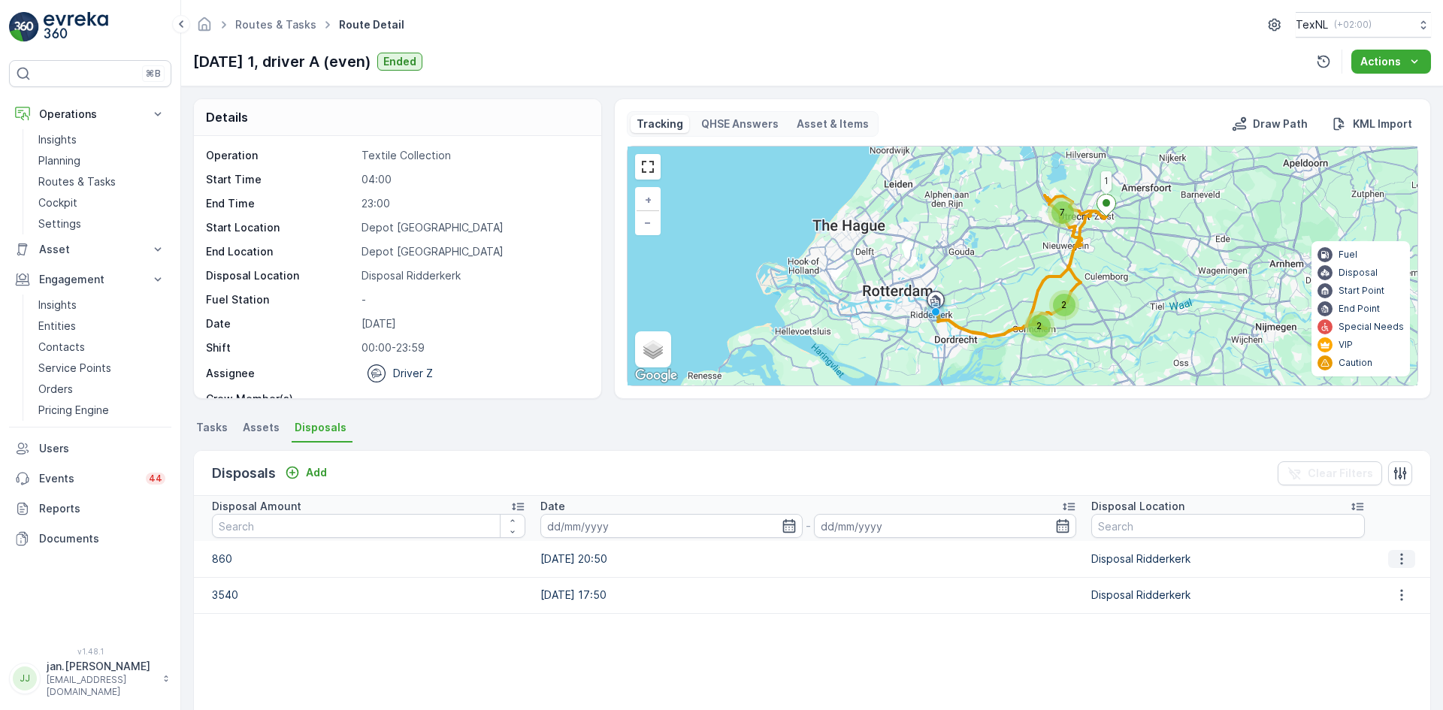
click at [1396, 565] on icon "button" at bounding box center [1401, 559] width 15 height 15
click at [1290, 631] on table "Disposal Amount Date - Disposal Location 860 22.08.2025 20:50 Disposal Ridderke…" at bounding box center [812, 681] width 1236 height 370
click at [1394, 598] on icon "button" at bounding box center [1401, 595] width 15 height 15
click at [1378, 616] on span "Edit Disposal Amount" at bounding box center [1381, 617] width 106 height 15
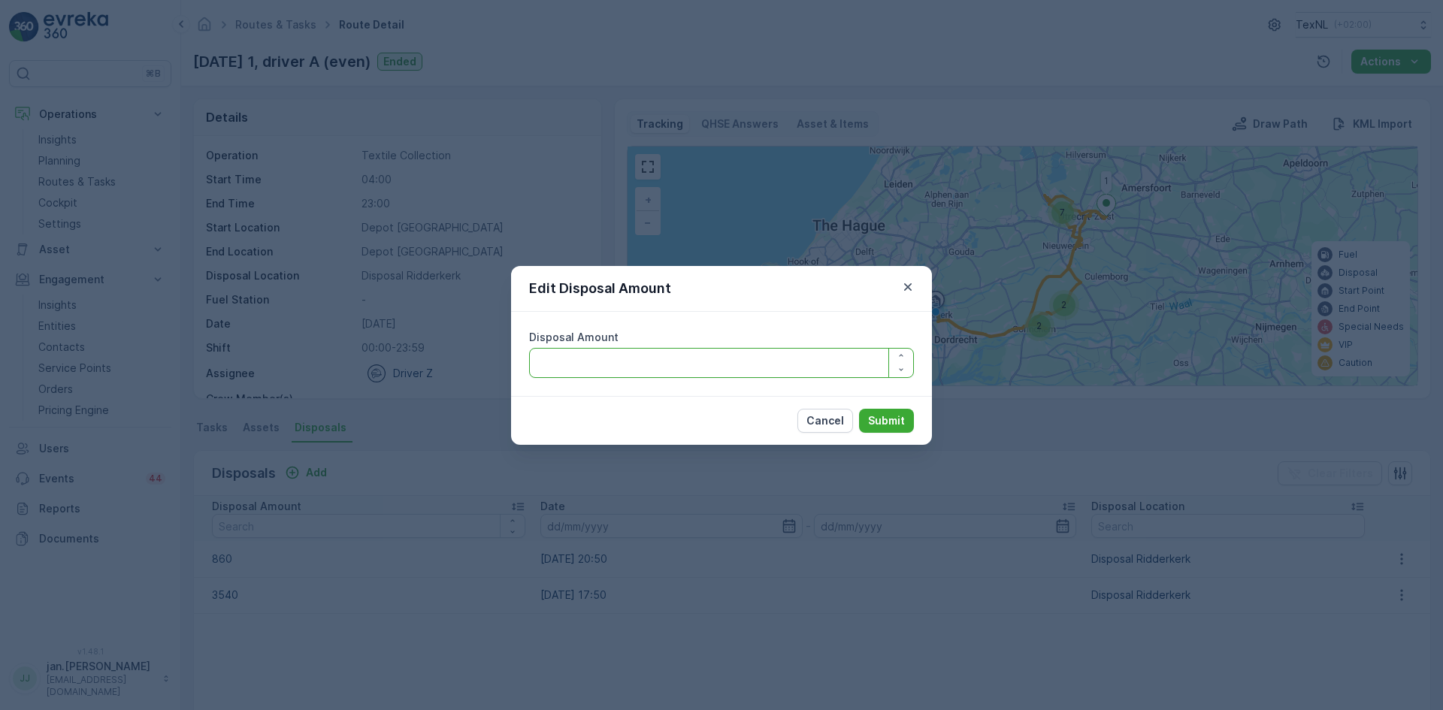
click at [635, 368] on Amount "Disposal Amount" at bounding box center [721, 363] width 385 height 30
type Amount "3390"
click at [892, 418] on p "Submit" at bounding box center [886, 420] width 37 height 15
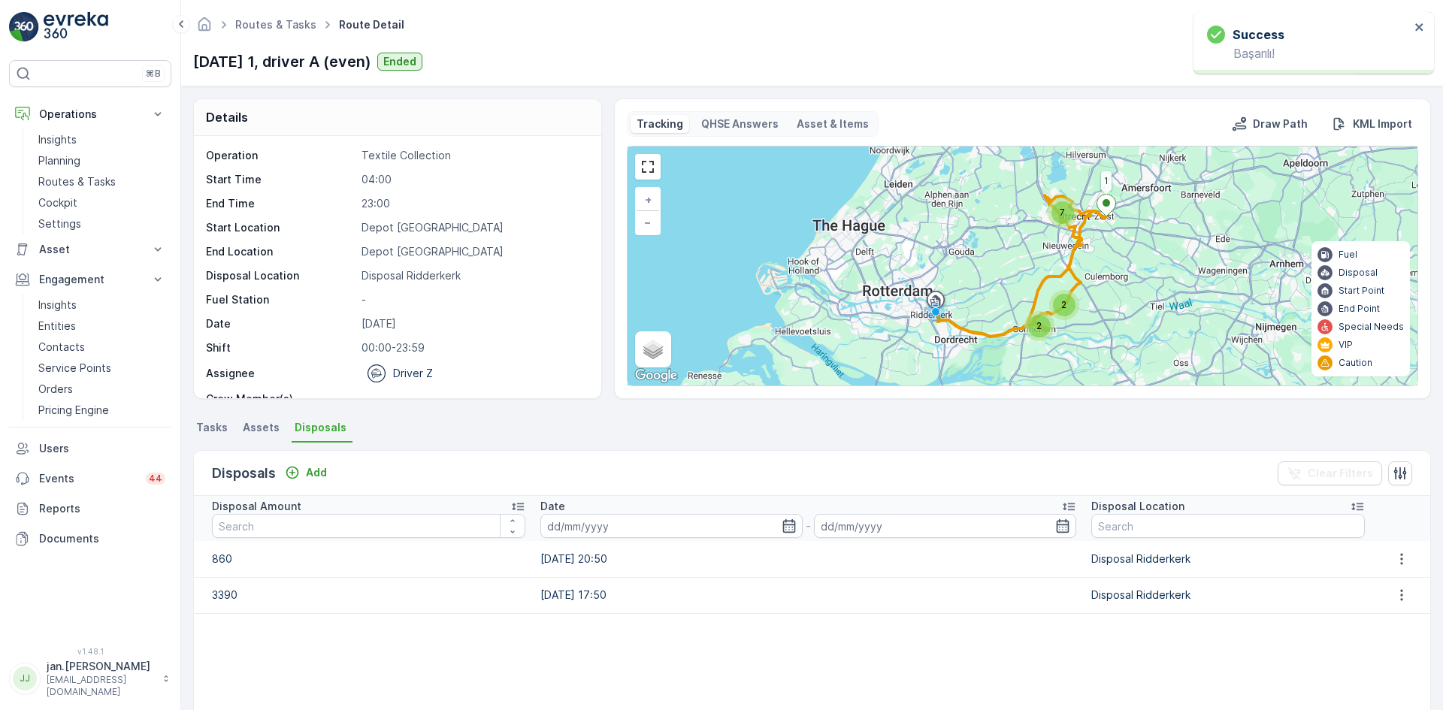
click at [1413, 555] on div at bounding box center [1402, 559] width 44 height 18
click at [1400, 558] on icon "button" at bounding box center [1401, 559] width 15 height 15
click at [1368, 578] on span "Edit Disposal Amount" at bounding box center [1381, 581] width 106 height 15
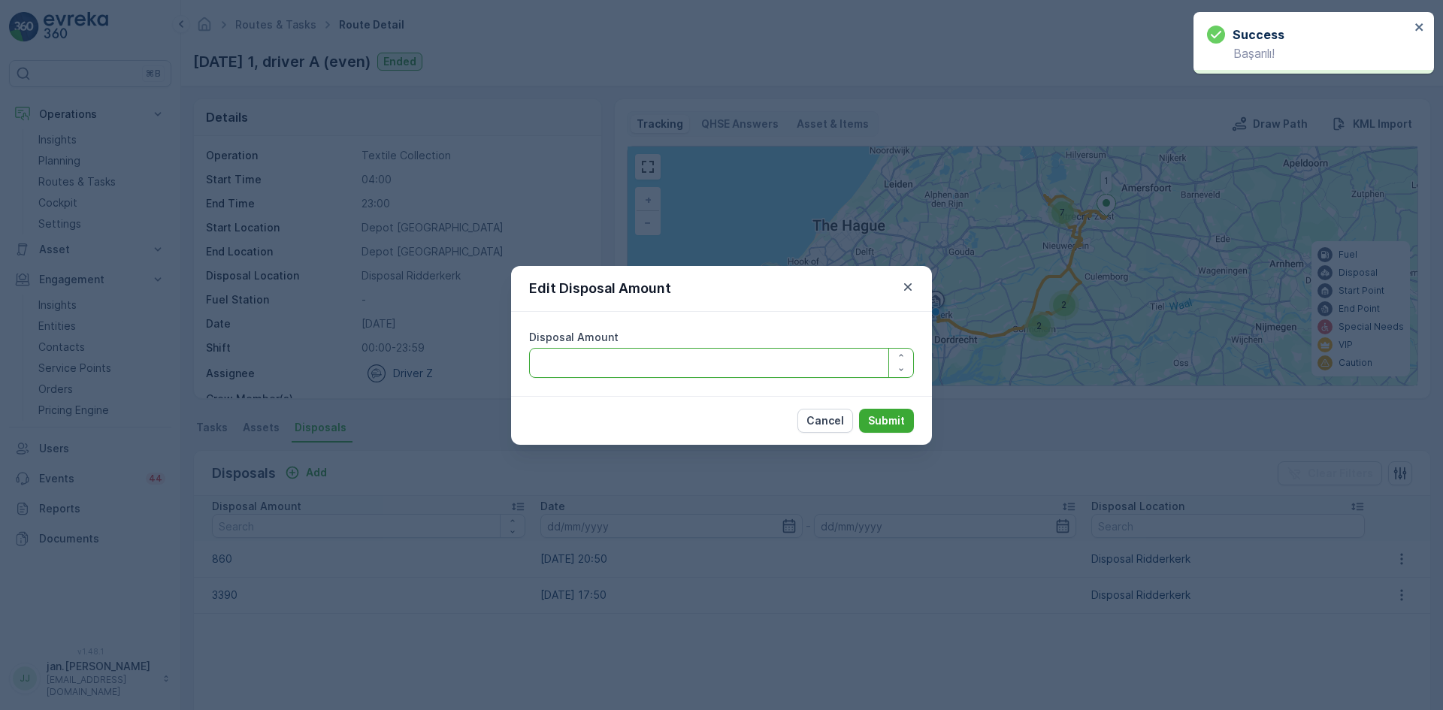
click at [662, 364] on Amount "Disposal Amount" at bounding box center [721, 363] width 385 height 30
type Amount "810"
click at [890, 419] on p "Submit" at bounding box center [886, 420] width 37 height 15
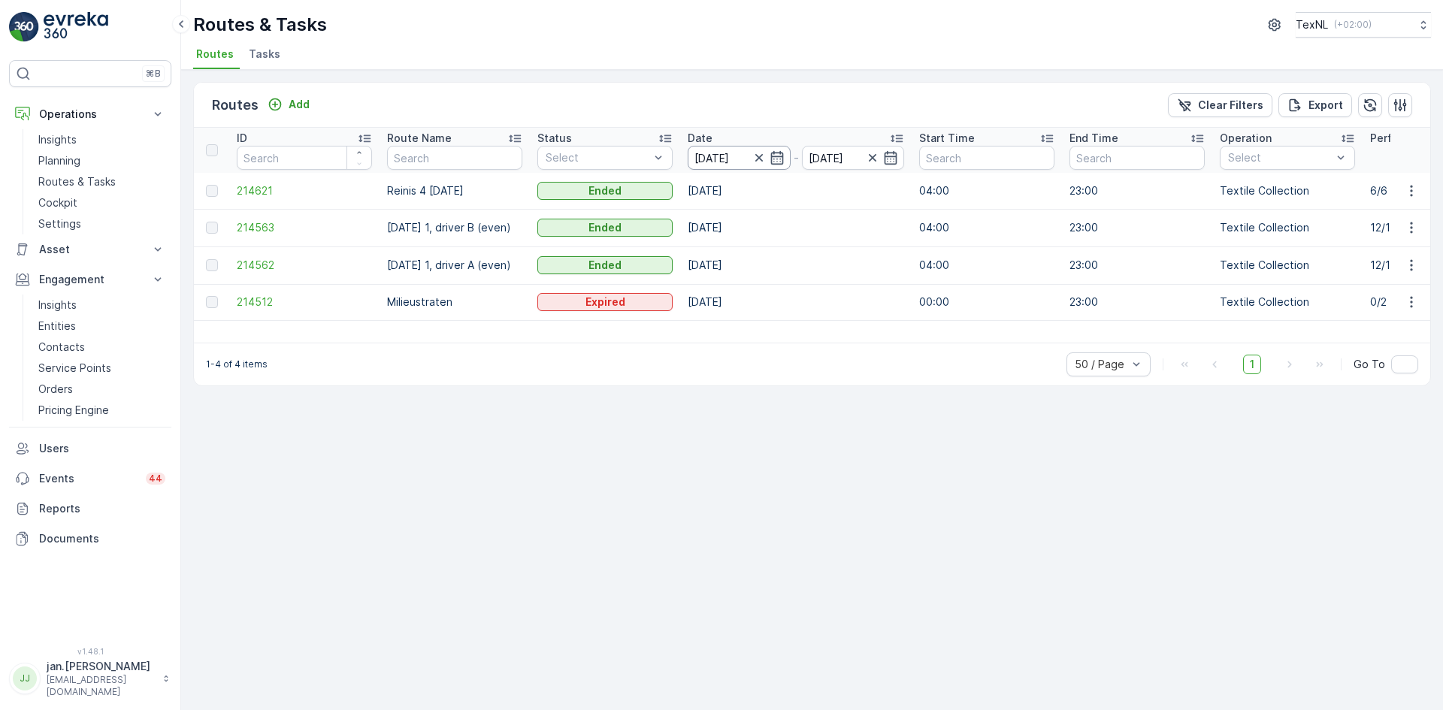
click at [728, 155] on input "[DATE]" at bounding box center [739, 158] width 103 height 24
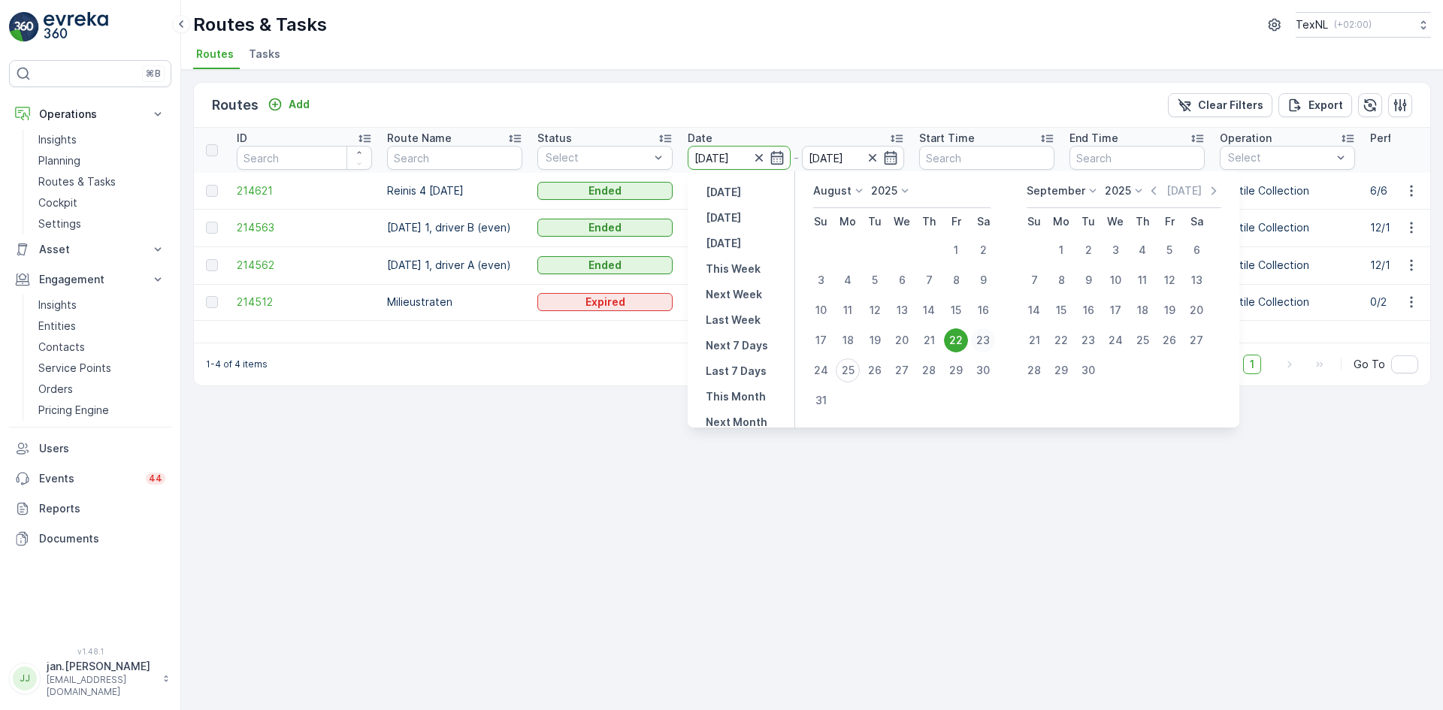
click at [978, 336] on div "23" at bounding box center [983, 340] width 24 height 24
type input "[DATE]"
click at [978, 336] on div "23" at bounding box center [983, 340] width 24 height 24
type input "[DATE]"
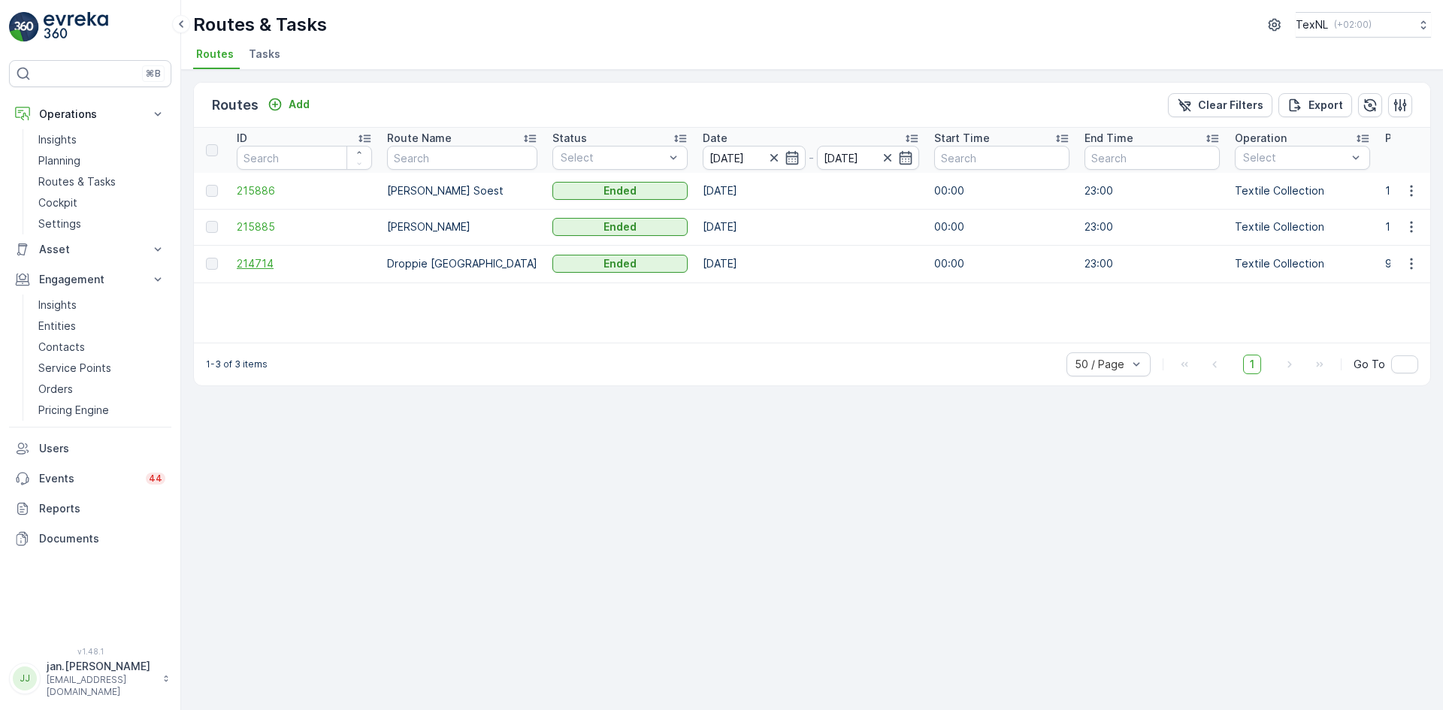
click at [249, 266] on span "214714" at bounding box center [304, 263] width 135 height 15
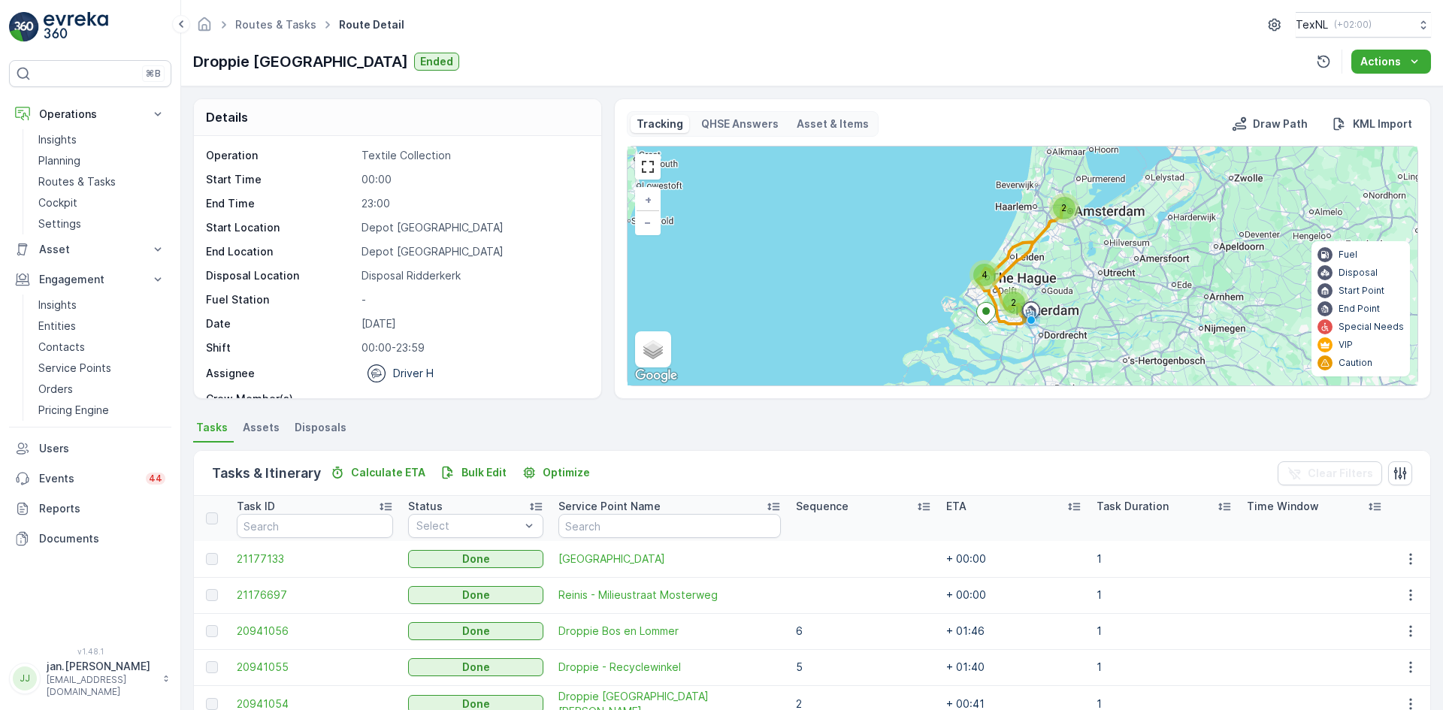
click at [328, 422] on span "Disposals" at bounding box center [321, 427] width 52 height 15
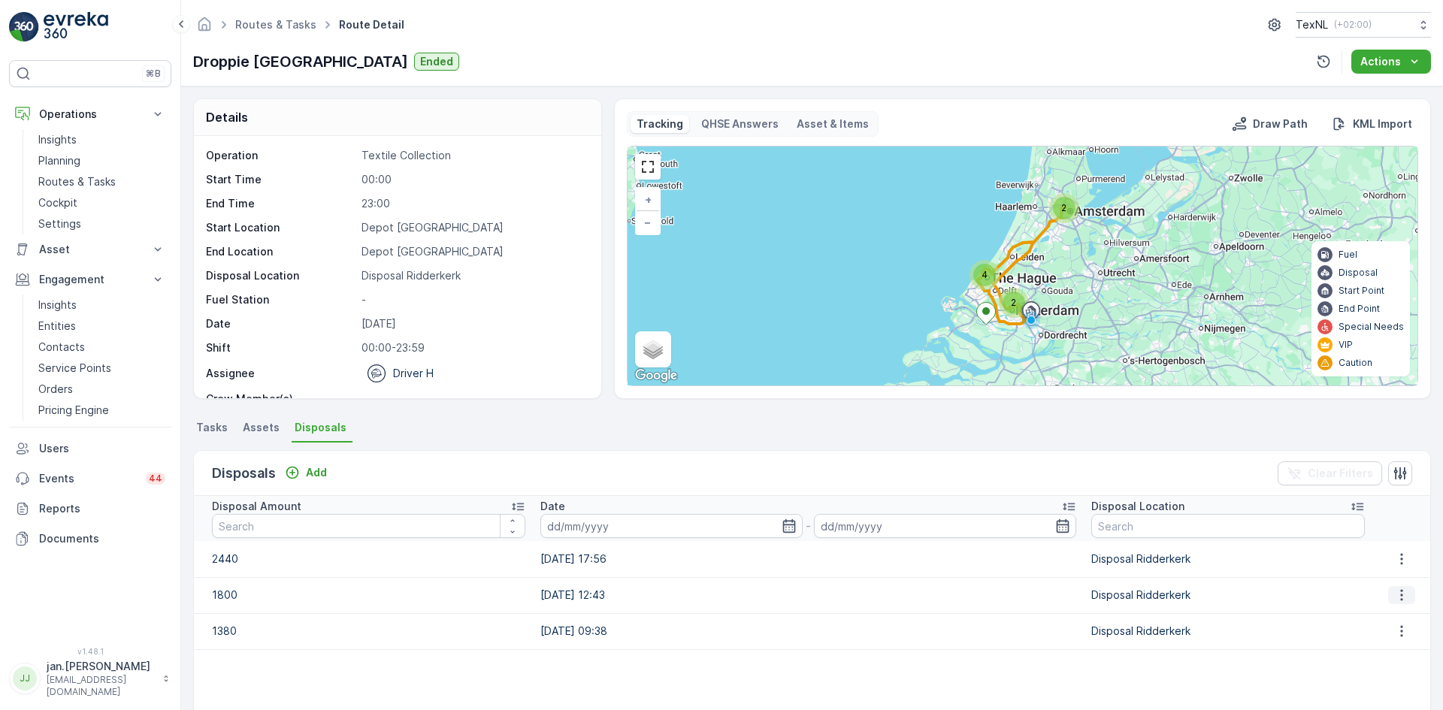
click at [1399, 593] on icon "button" at bounding box center [1401, 595] width 15 height 15
click at [1378, 611] on span "Edit Disposal Amount" at bounding box center [1381, 617] width 106 height 15
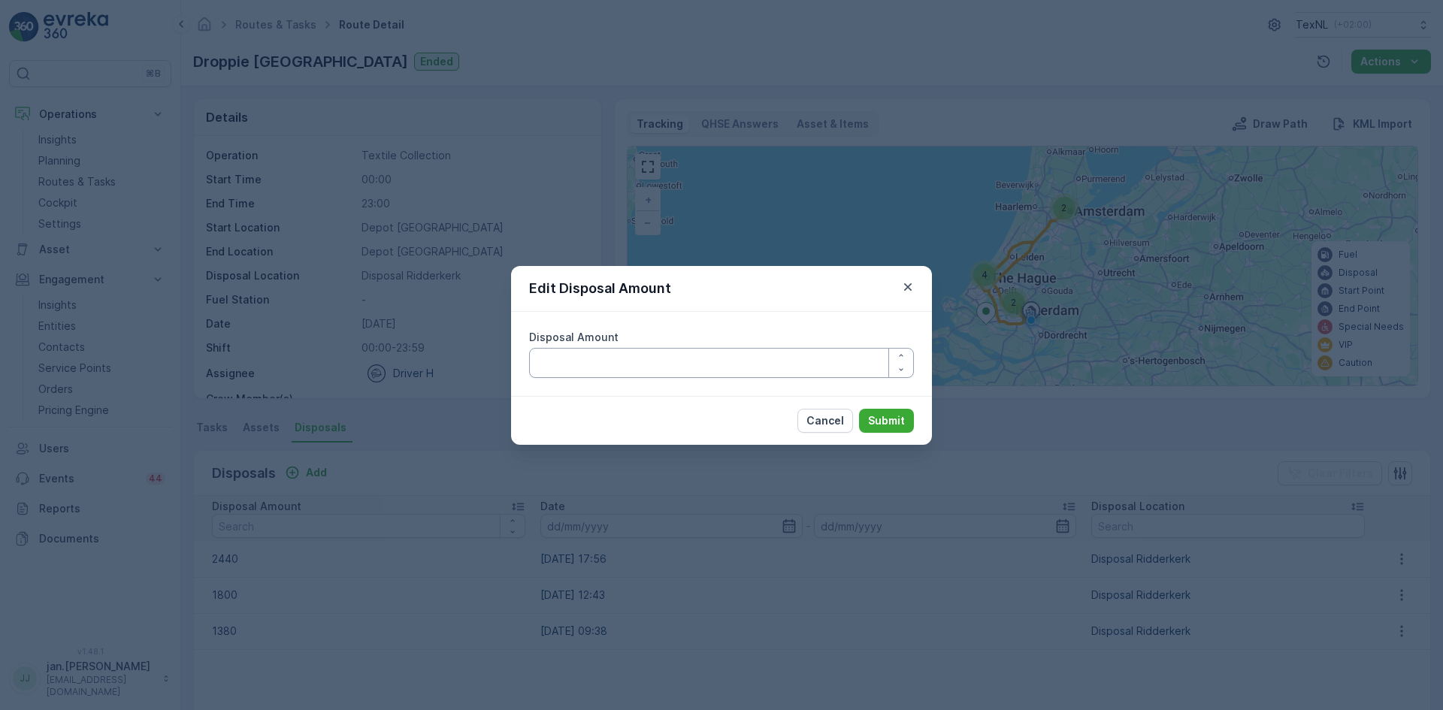
click at [567, 366] on Amount "Disposal Amount" at bounding box center [721, 363] width 385 height 30
type Amount "1700"
click at [872, 416] on p "Submit" at bounding box center [886, 420] width 37 height 15
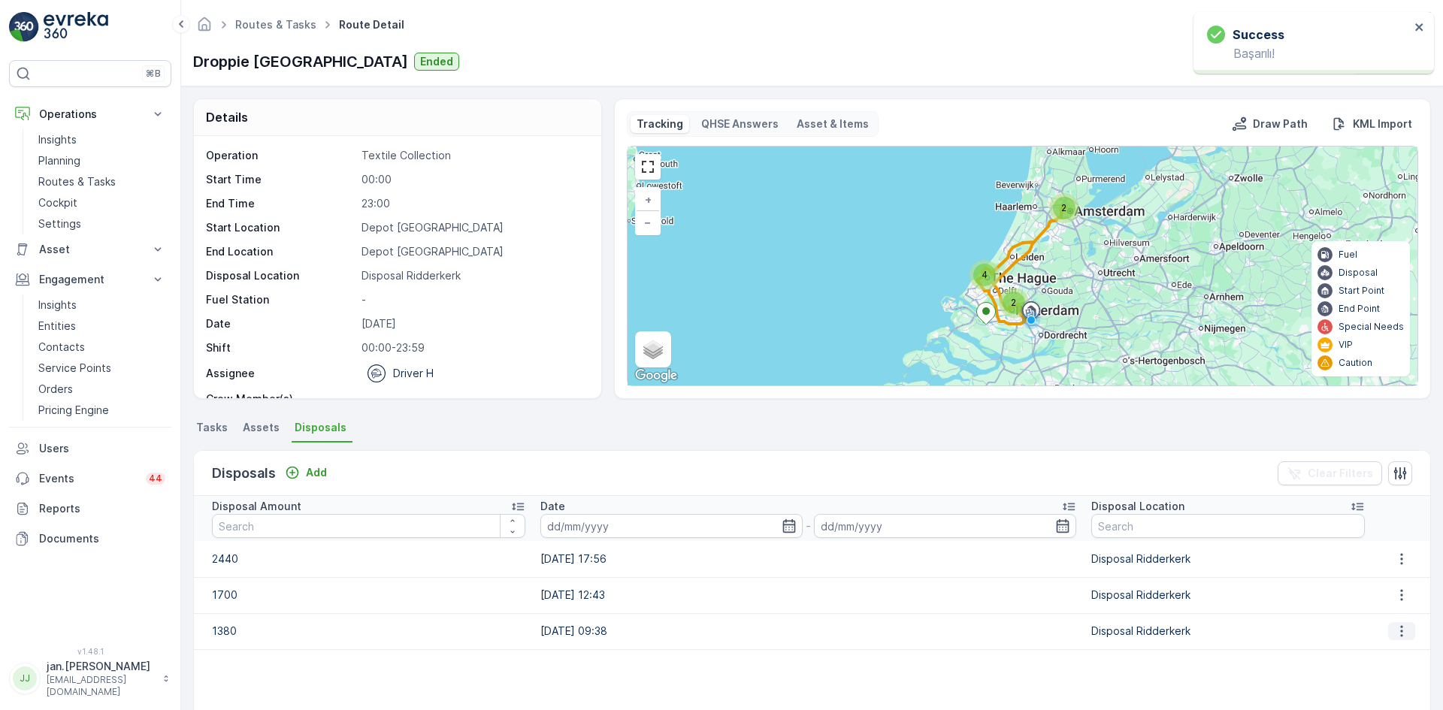
click at [1399, 632] on icon "button" at bounding box center [1401, 631] width 15 height 15
click at [1370, 657] on span "Edit Disposal Amount" at bounding box center [1381, 653] width 106 height 15
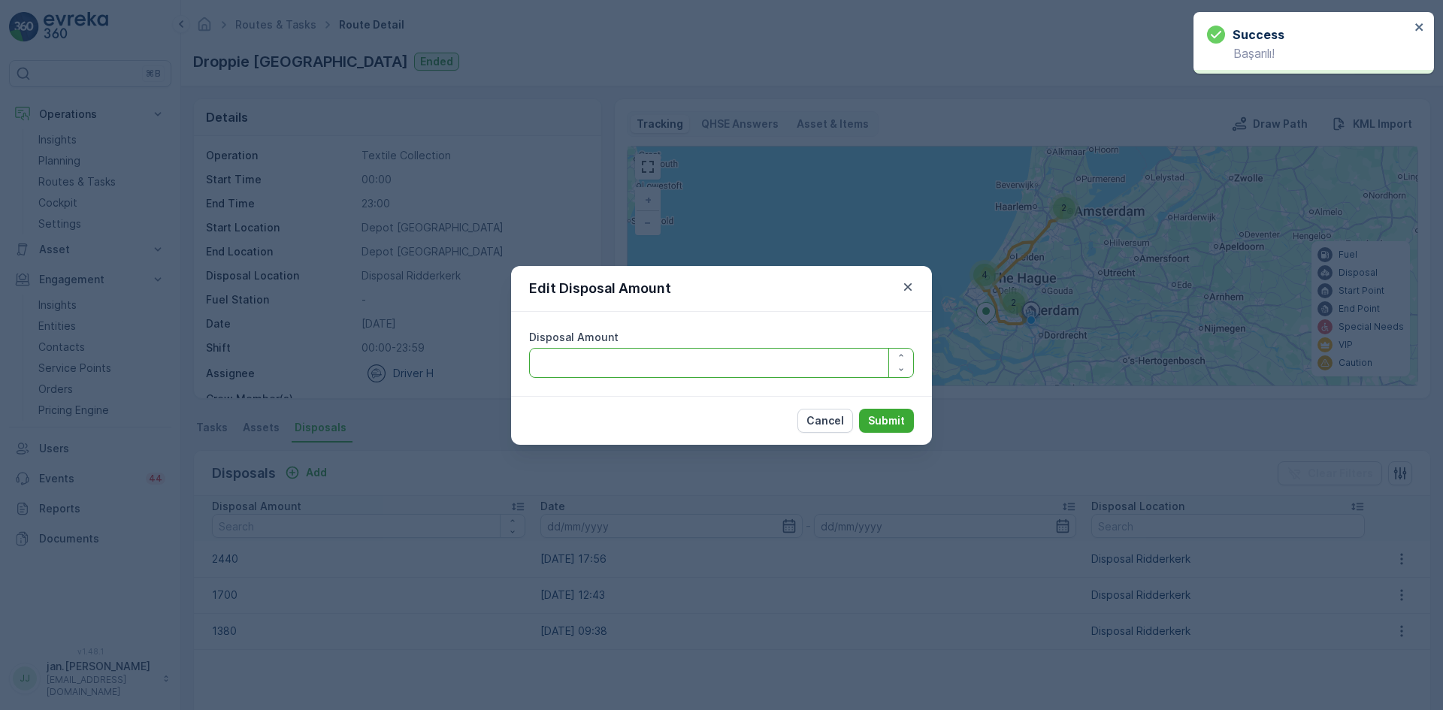
click at [608, 354] on Amount "Disposal Amount" at bounding box center [721, 363] width 385 height 30
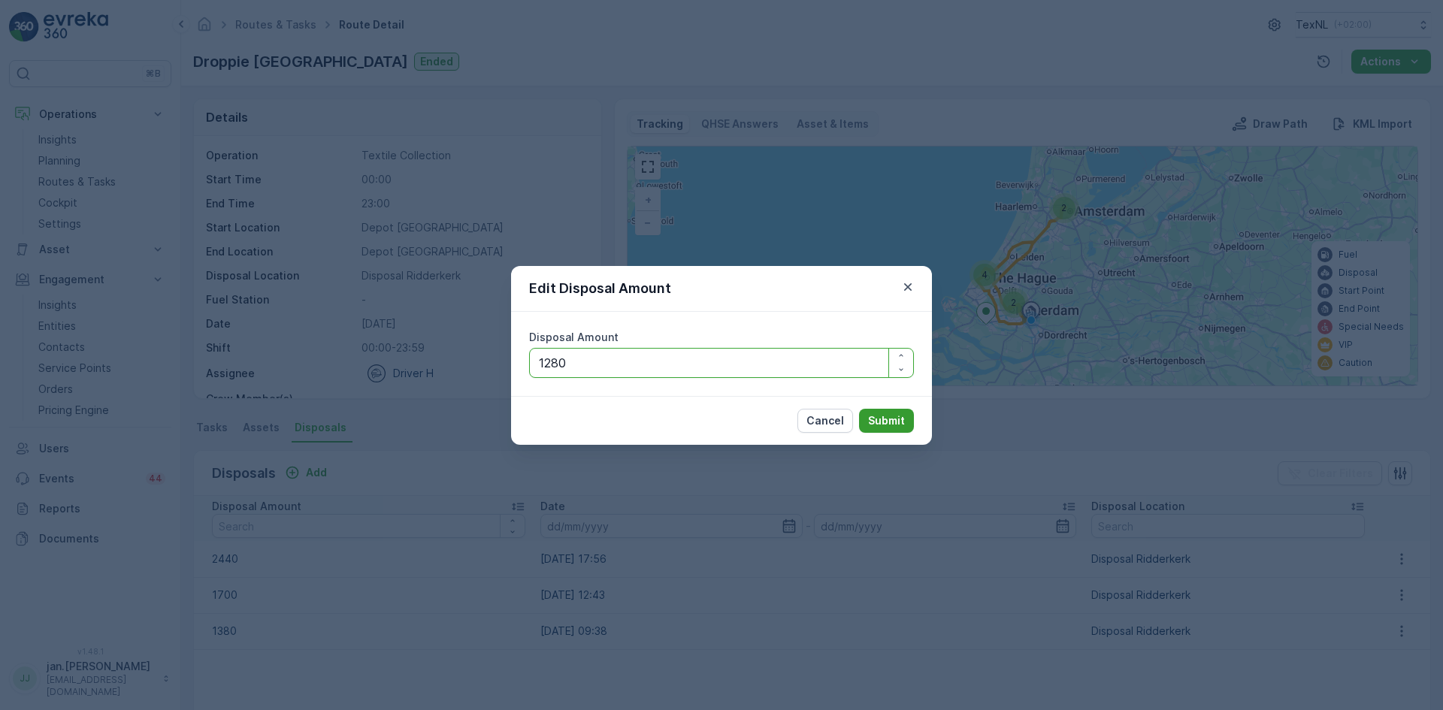
type Amount "1280"
click at [885, 418] on p "Submit" at bounding box center [886, 420] width 37 height 15
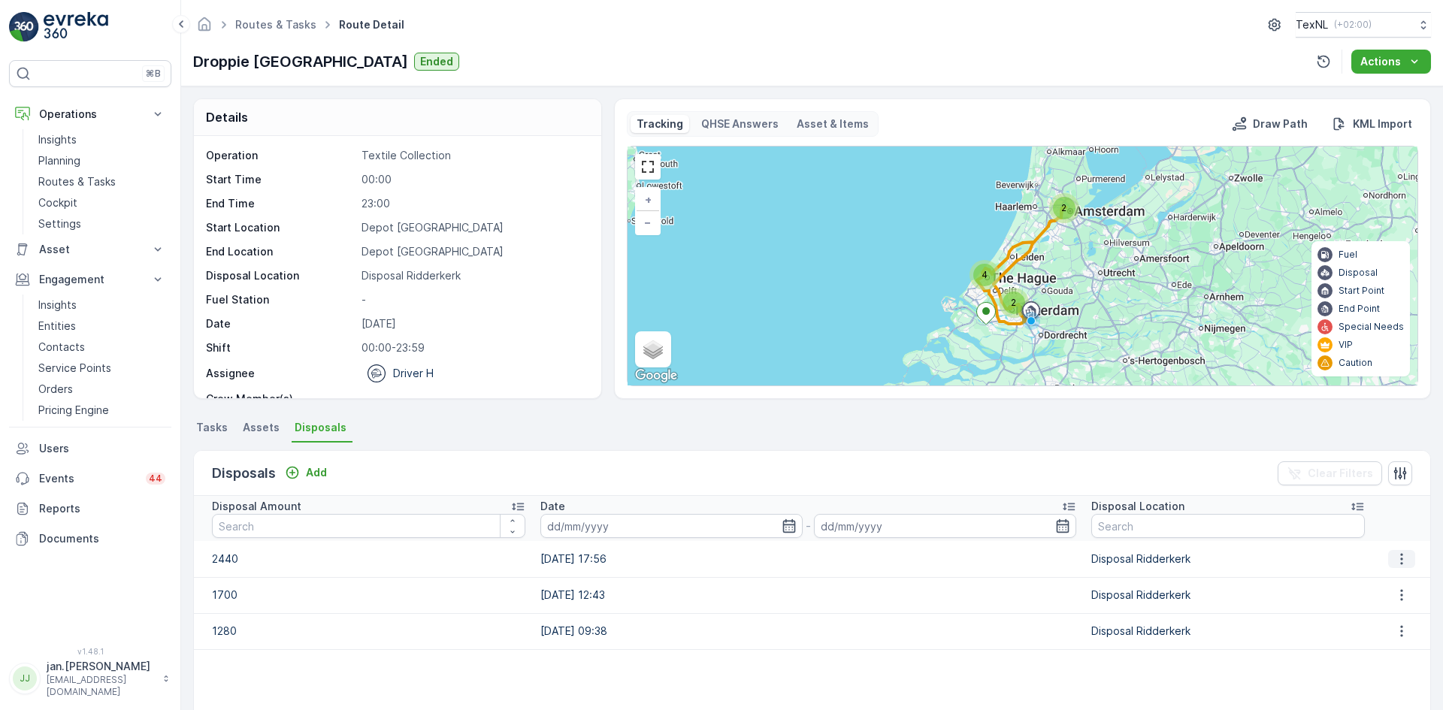
click at [1397, 559] on icon "button" at bounding box center [1401, 559] width 15 height 15
click at [1351, 586] on span "Edit Disposal Amount" at bounding box center [1381, 581] width 106 height 15
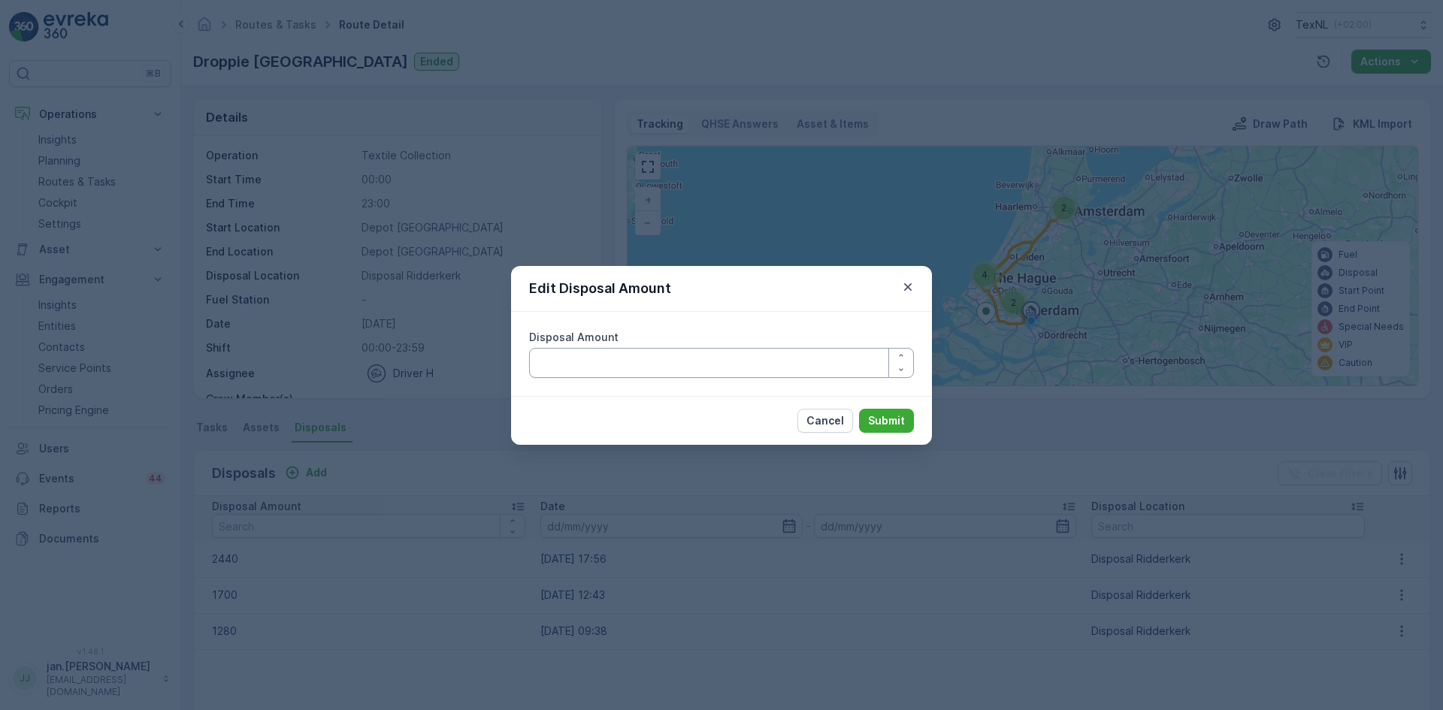
click at [595, 372] on Amount "Disposal Amount" at bounding box center [721, 363] width 385 height 30
type Amount "2240"
click at [887, 418] on p "Submit" at bounding box center [886, 420] width 37 height 15
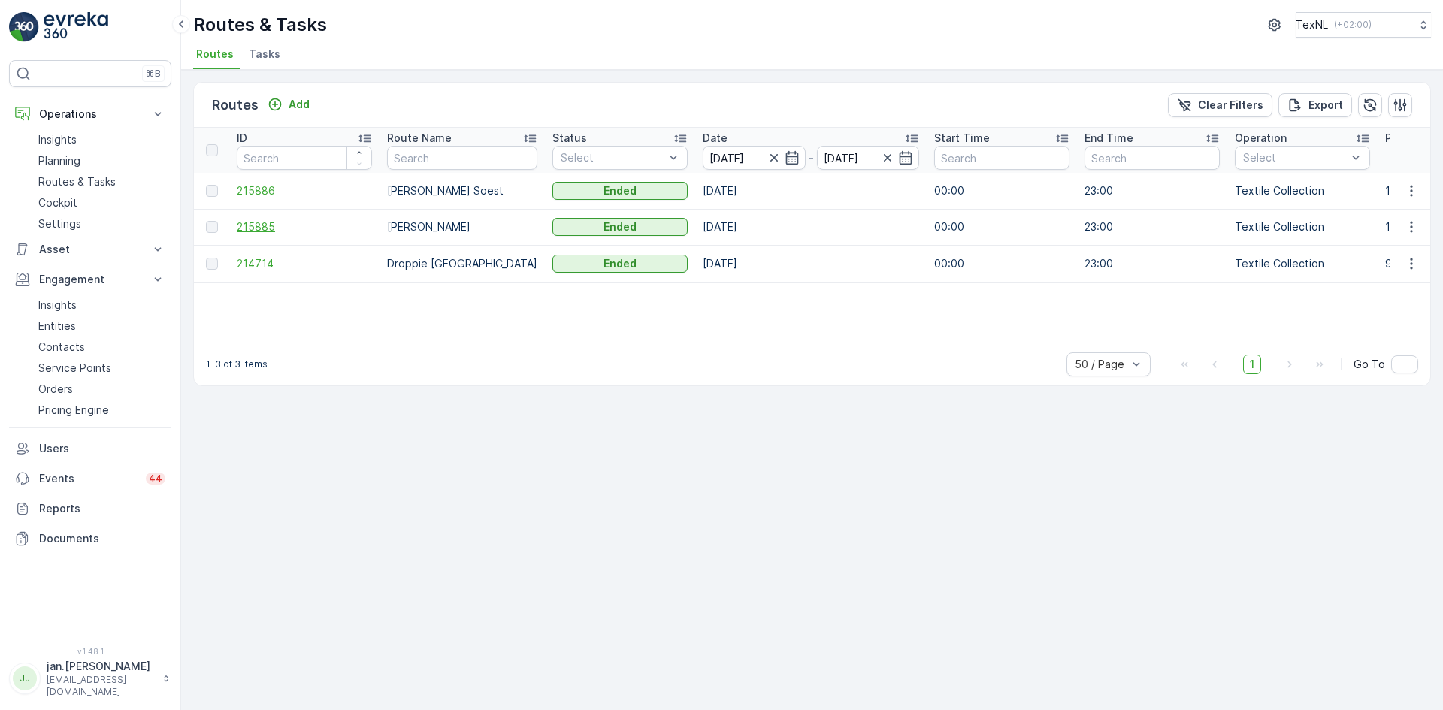
click at [302, 225] on span "215885" at bounding box center [304, 226] width 135 height 15
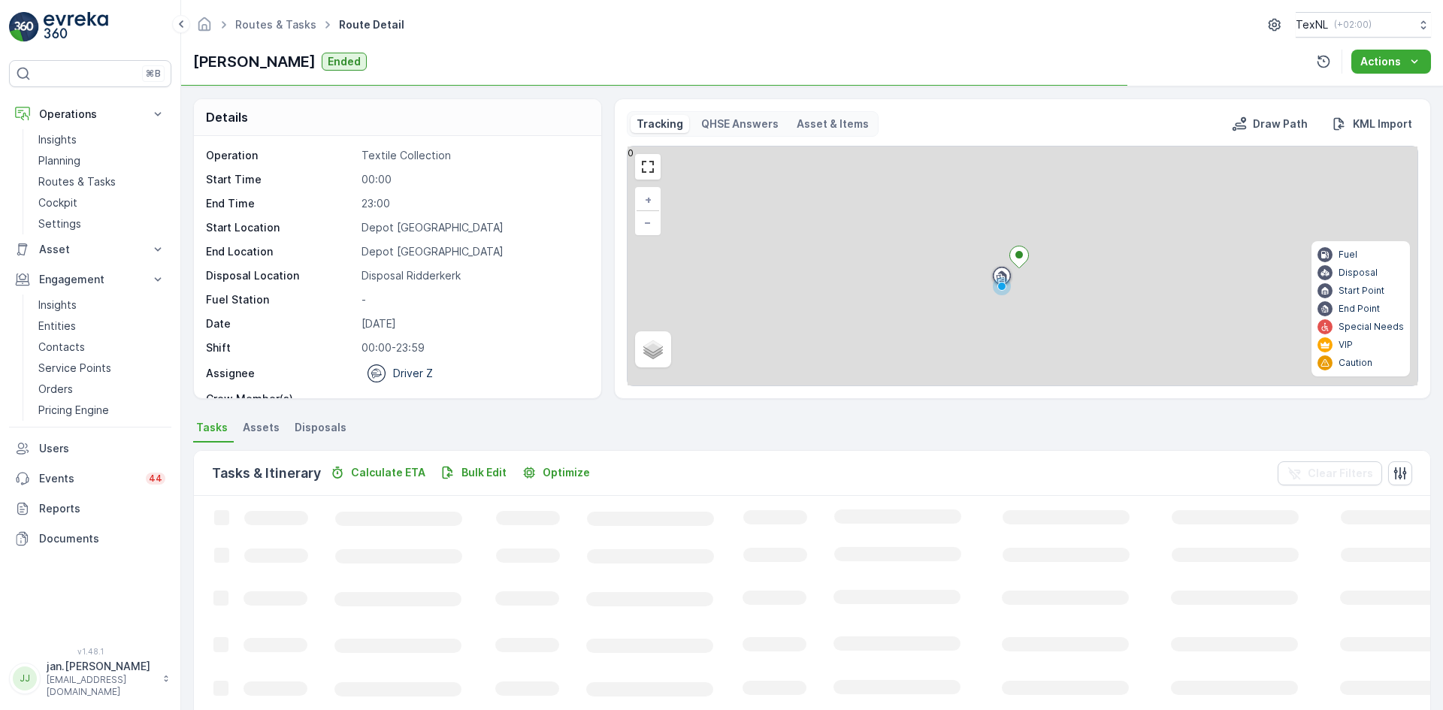
click at [331, 431] on span "Disposals" at bounding box center [321, 427] width 52 height 15
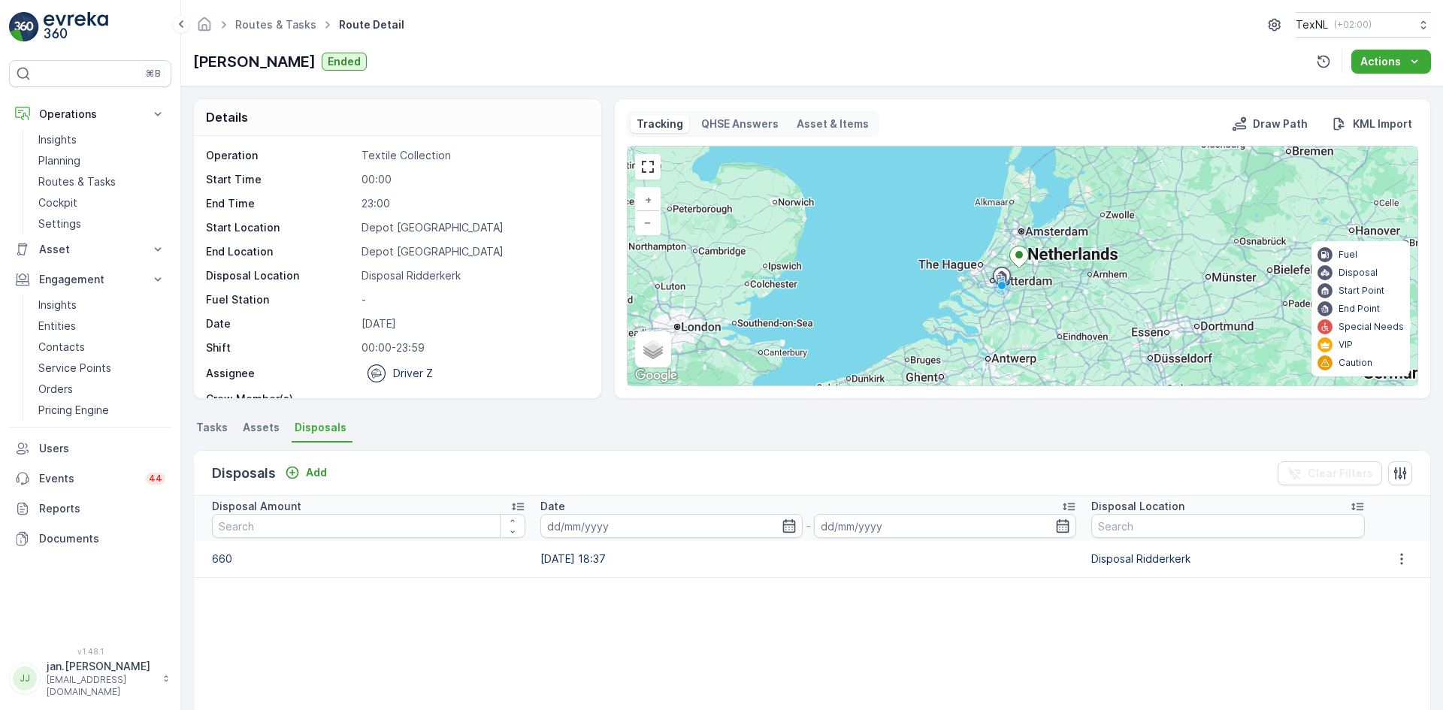
click at [210, 429] on span "Tasks" at bounding box center [212, 427] width 32 height 15
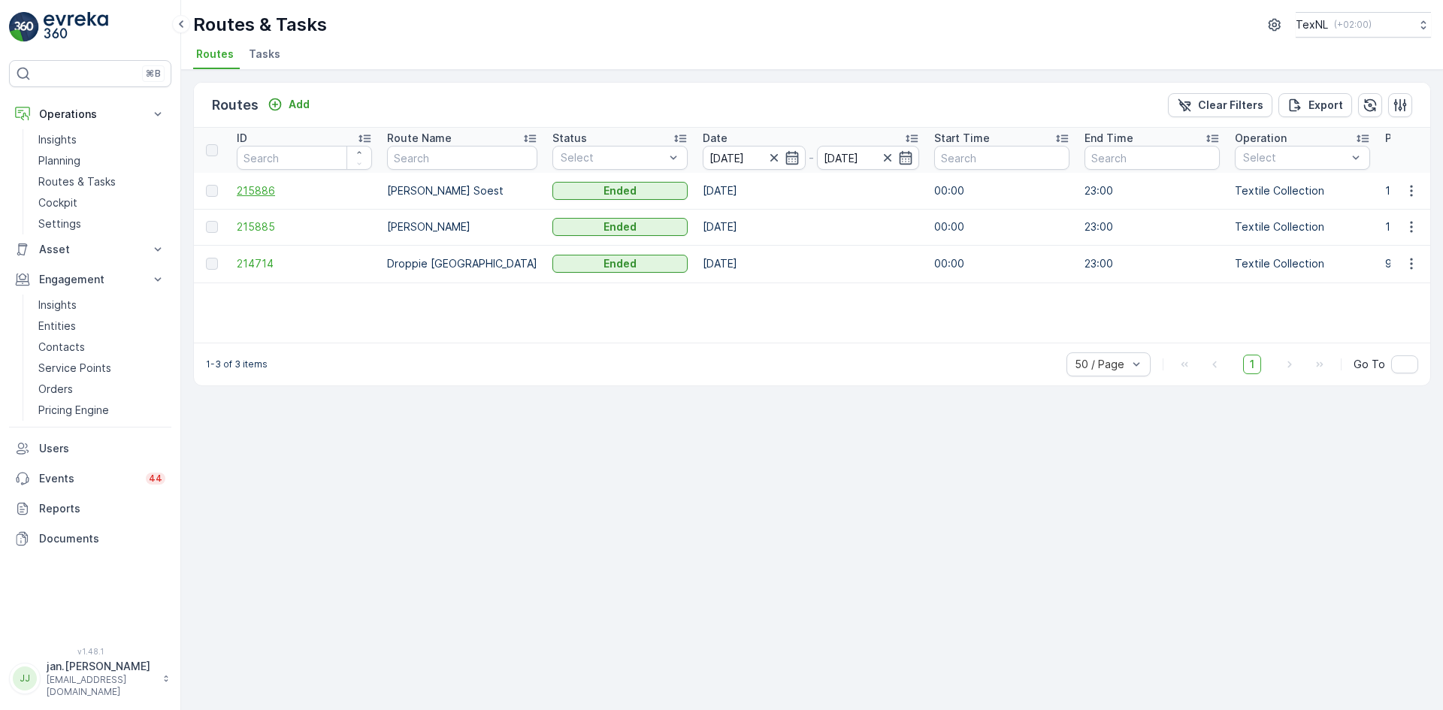
click at [258, 189] on span "215886" at bounding box center [304, 190] width 135 height 15
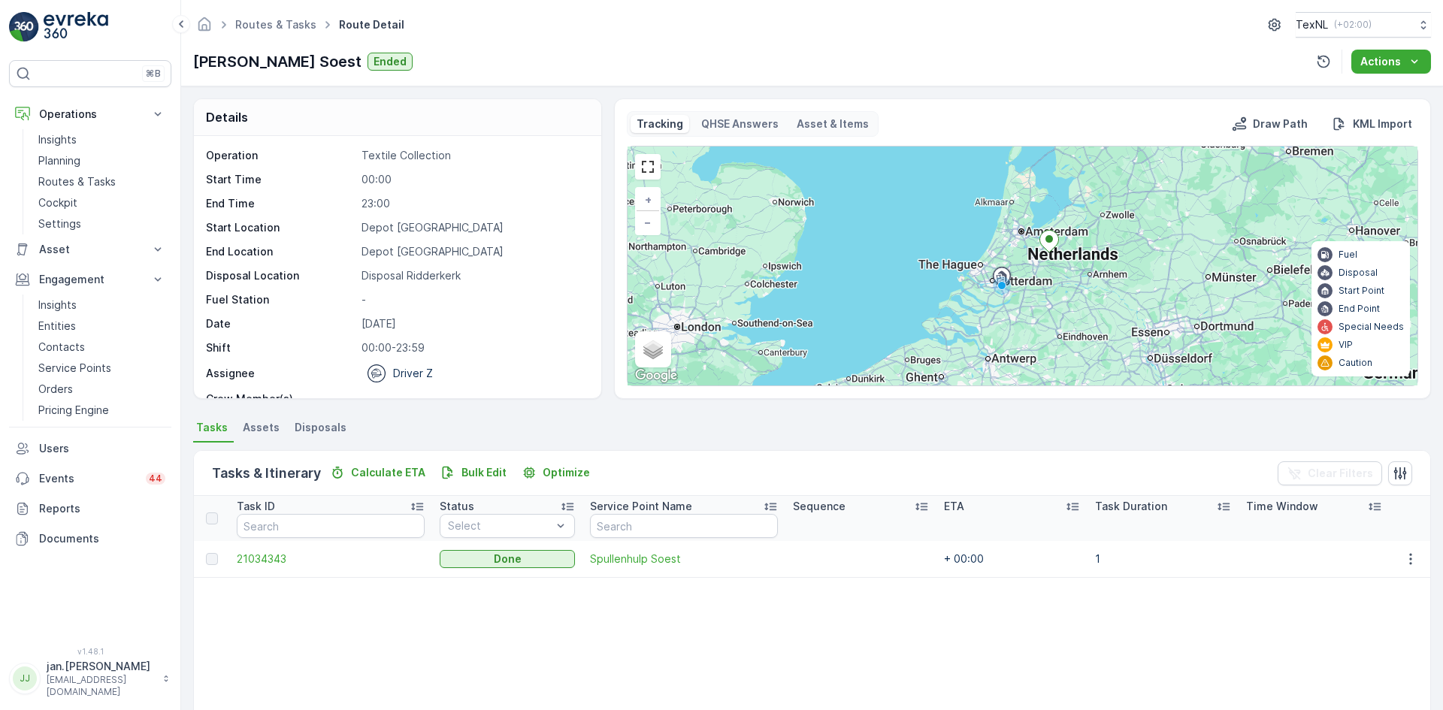
click at [326, 433] on span "Disposals" at bounding box center [321, 427] width 52 height 15
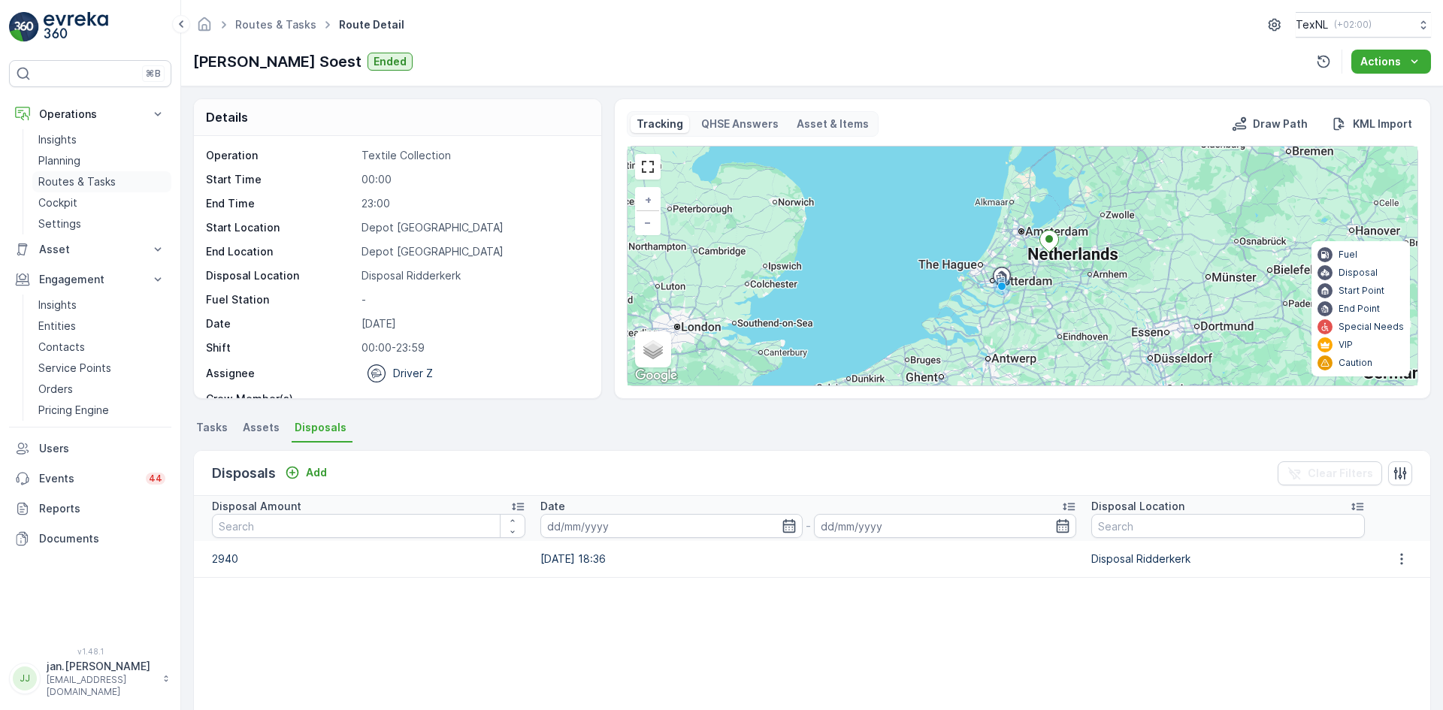
click at [85, 183] on p "Routes & Tasks" at bounding box center [76, 181] width 77 height 15
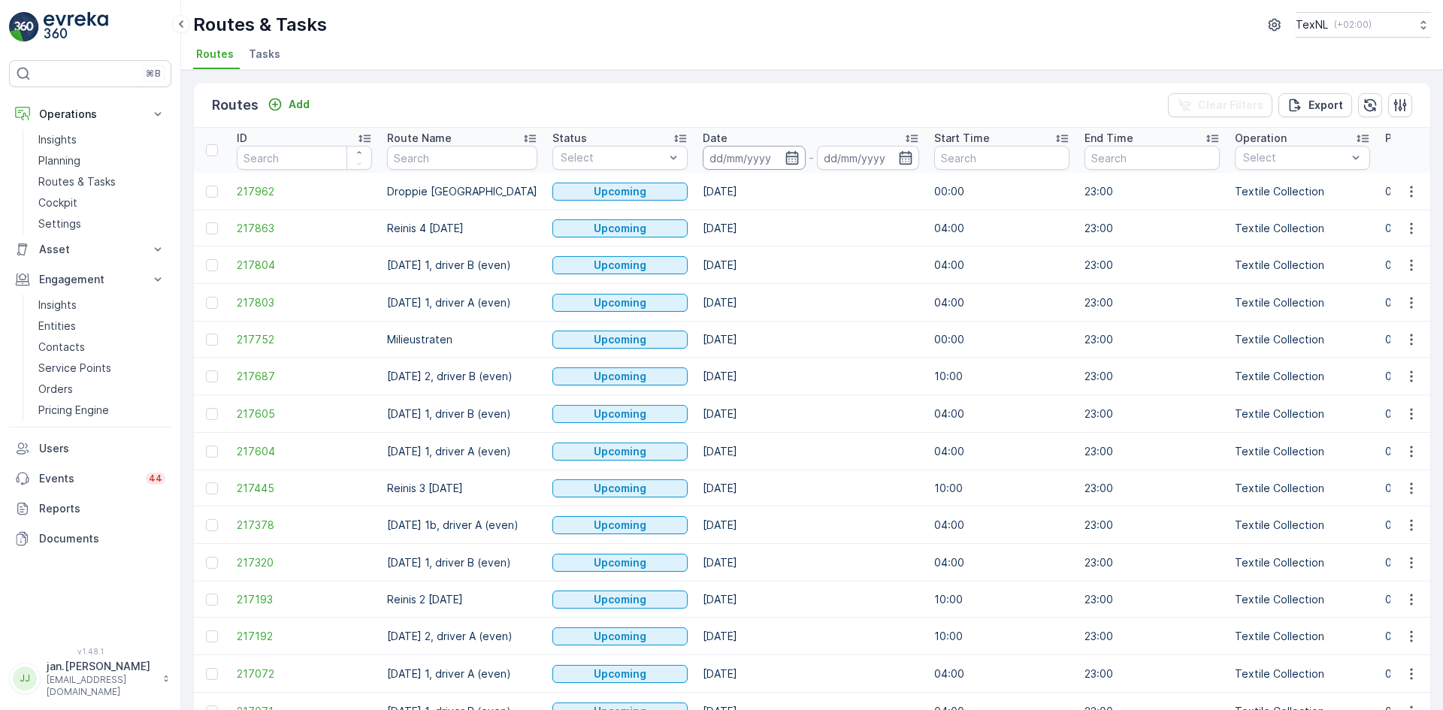
click at [771, 162] on input at bounding box center [754, 158] width 103 height 24
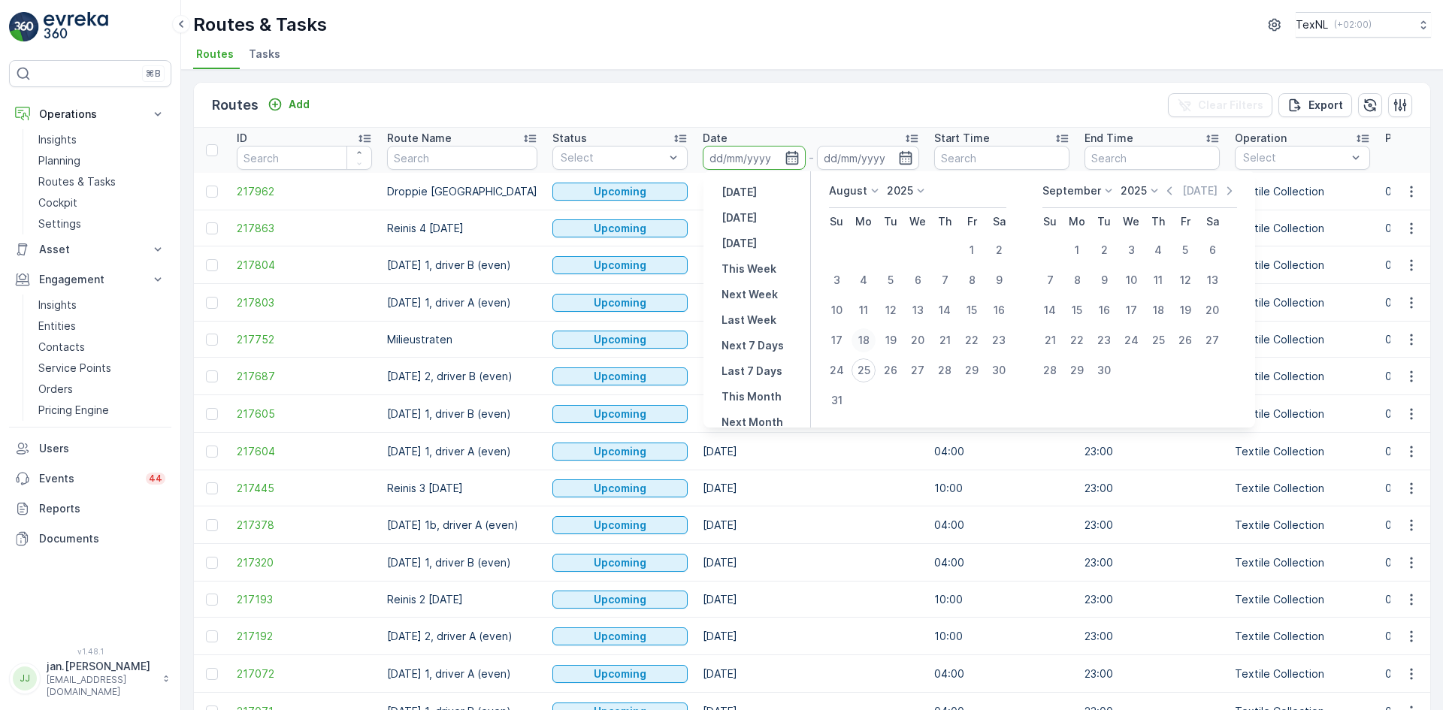
click at [867, 340] on div "18" at bounding box center [864, 340] width 24 height 24
type input "18.08.2025"
click at [867, 340] on div "18" at bounding box center [864, 340] width 24 height 24
type input "18.08.2025"
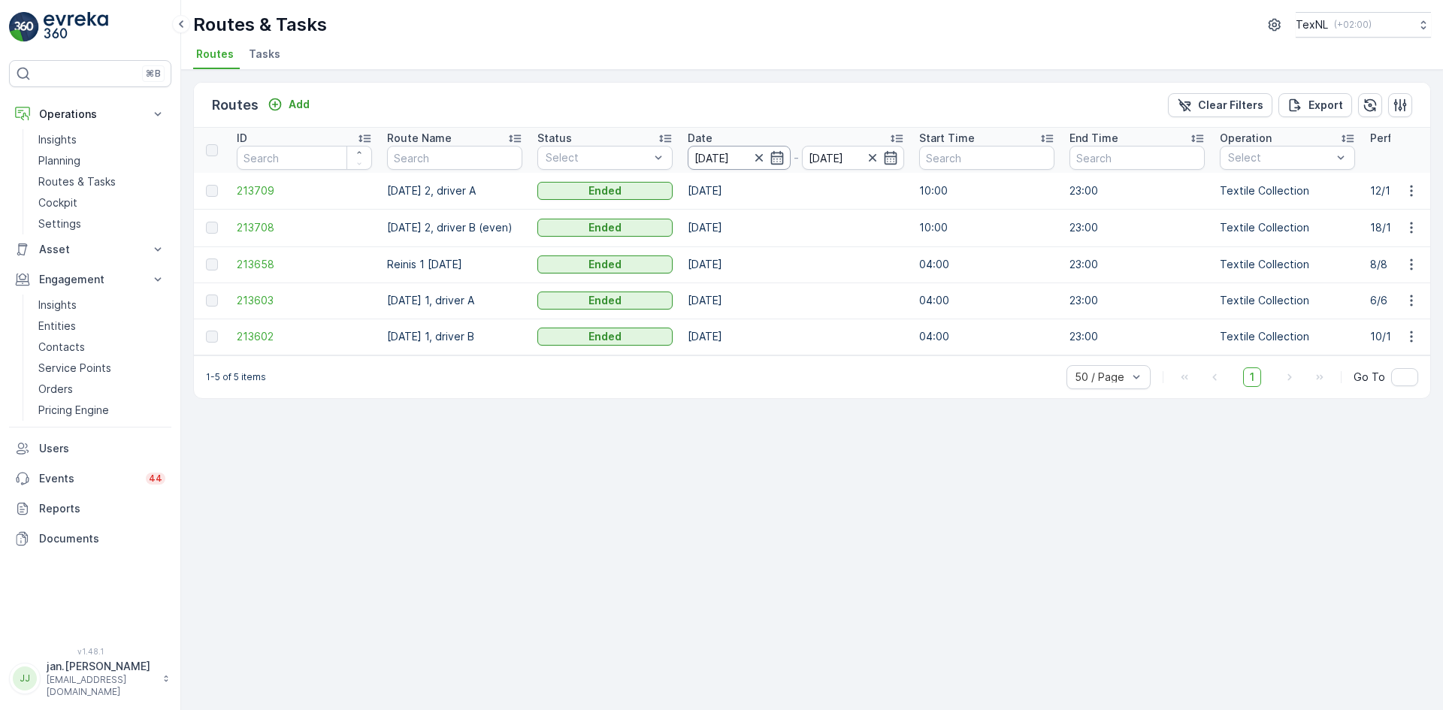
click at [716, 153] on input "18.08.2025" at bounding box center [739, 158] width 103 height 24
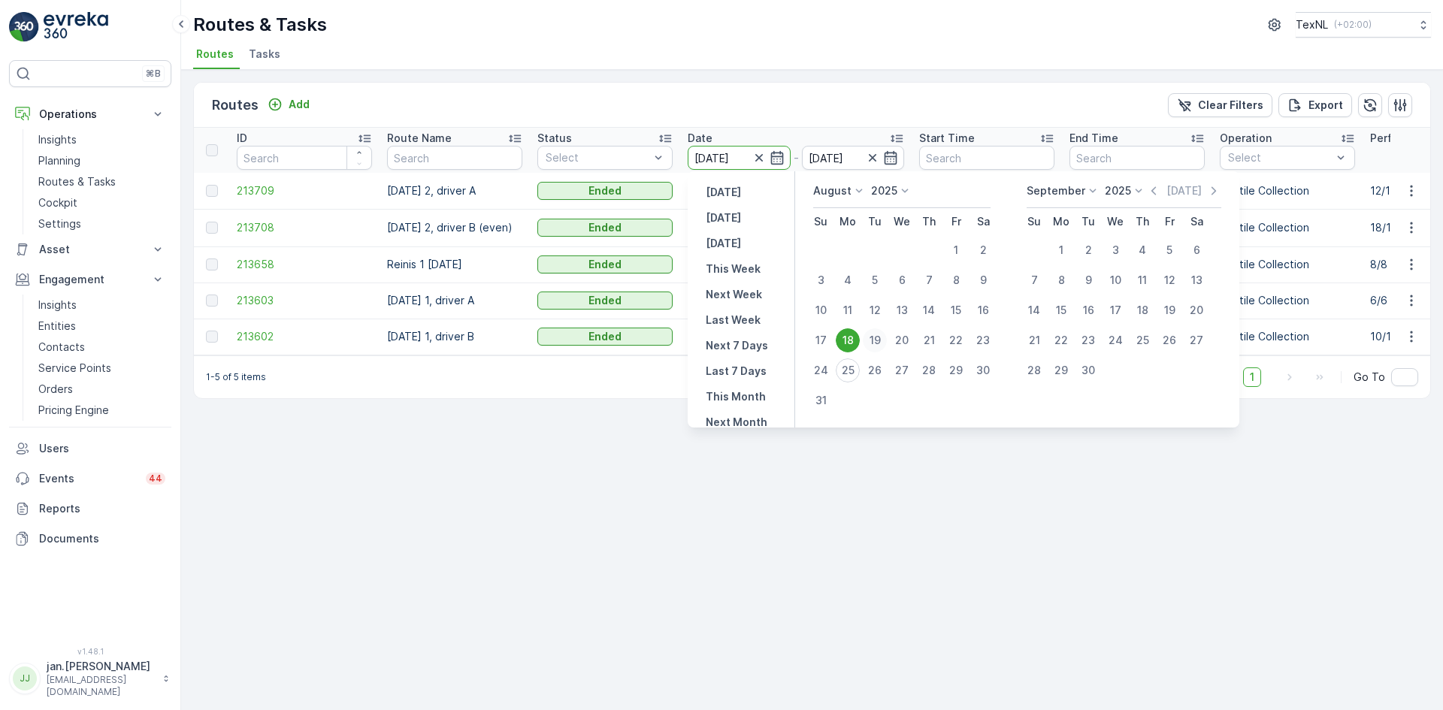
click at [875, 340] on div "19" at bounding box center [875, 340] width 24 height 24
type input "19.08.2025"
click at [875, 340] on div "19" at bounding box center [875, 340] width 24 height 24
type input "19.08.2025"
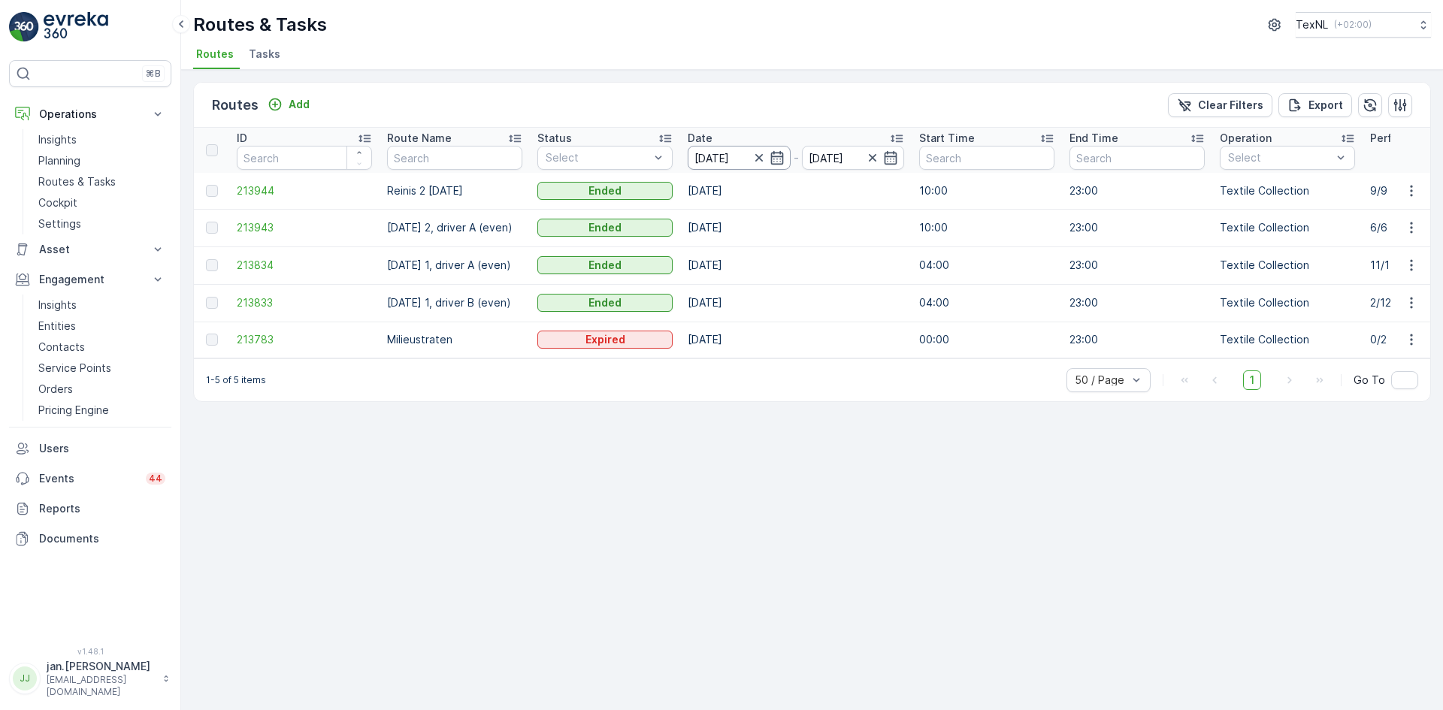
drag, startPoint x: 725, startPoint y: 155, endPoint x: 728, endPoint y: 164, distance: 9.8
click at [725, 154] on input "19.08.2025" at bounding box center [739, 158] width 103 height 24
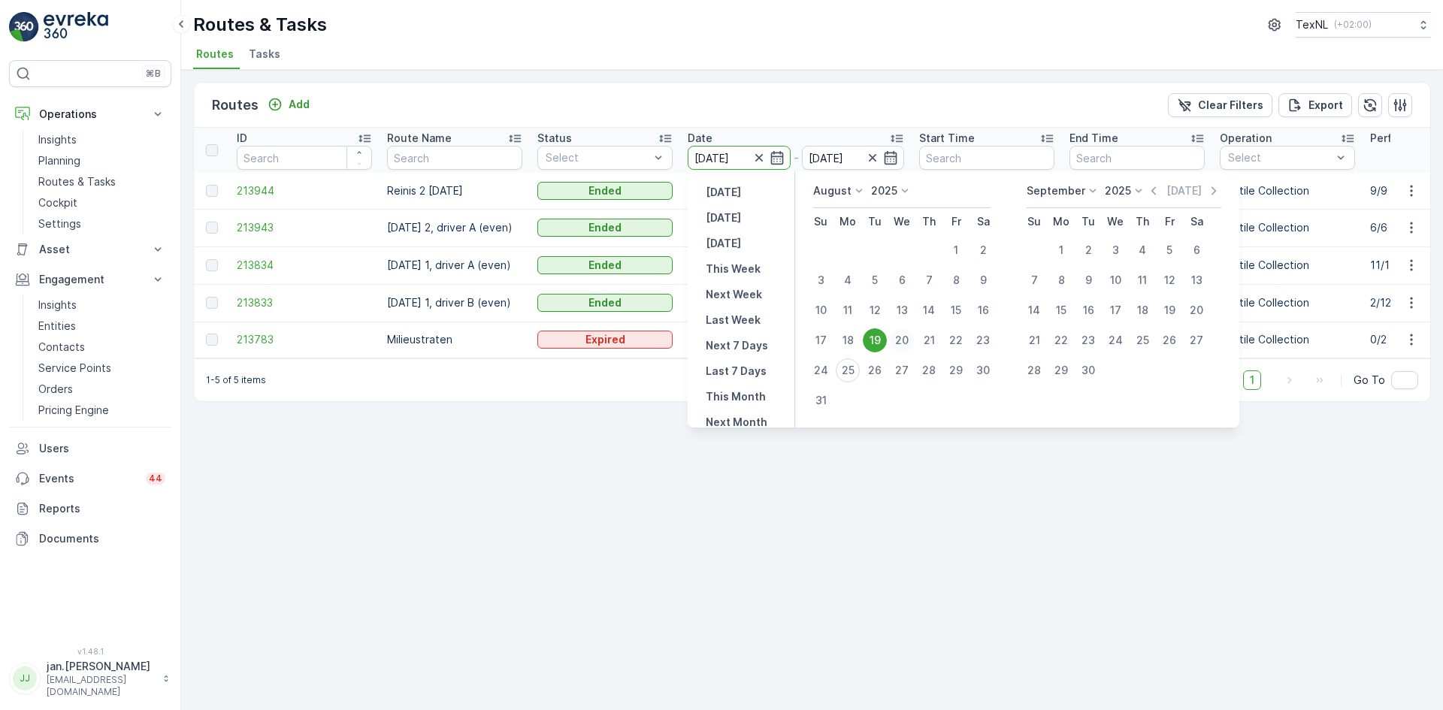
click at [900, 340] on div "20" at bounding box center [902, 340] width 24 height 24
type input "[DATE]"
click at [900, 340] on div "20" at bounding box center [902, 340] width 24 height 24
type input "[DATE]"
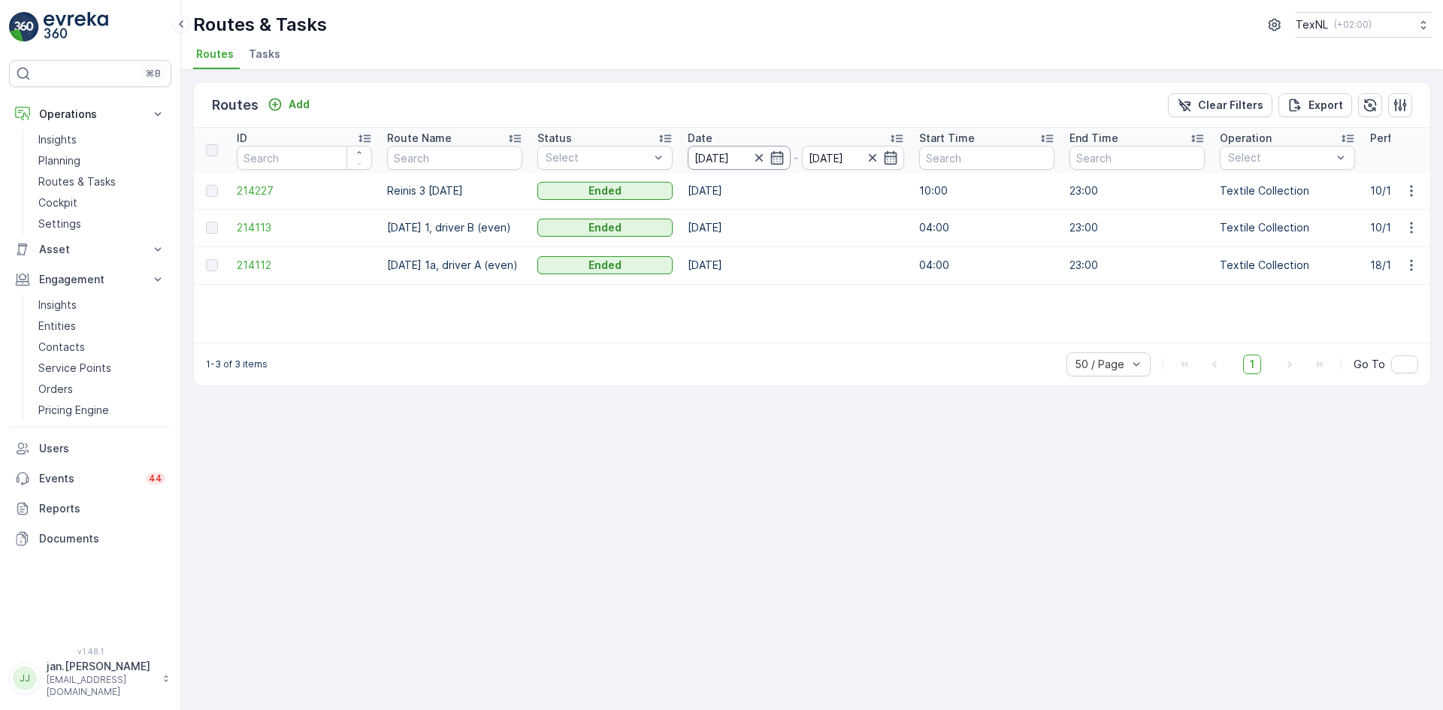
click at [735, 156] on input "[DATE]" at bounding box center [739, 158] width 103 height 24
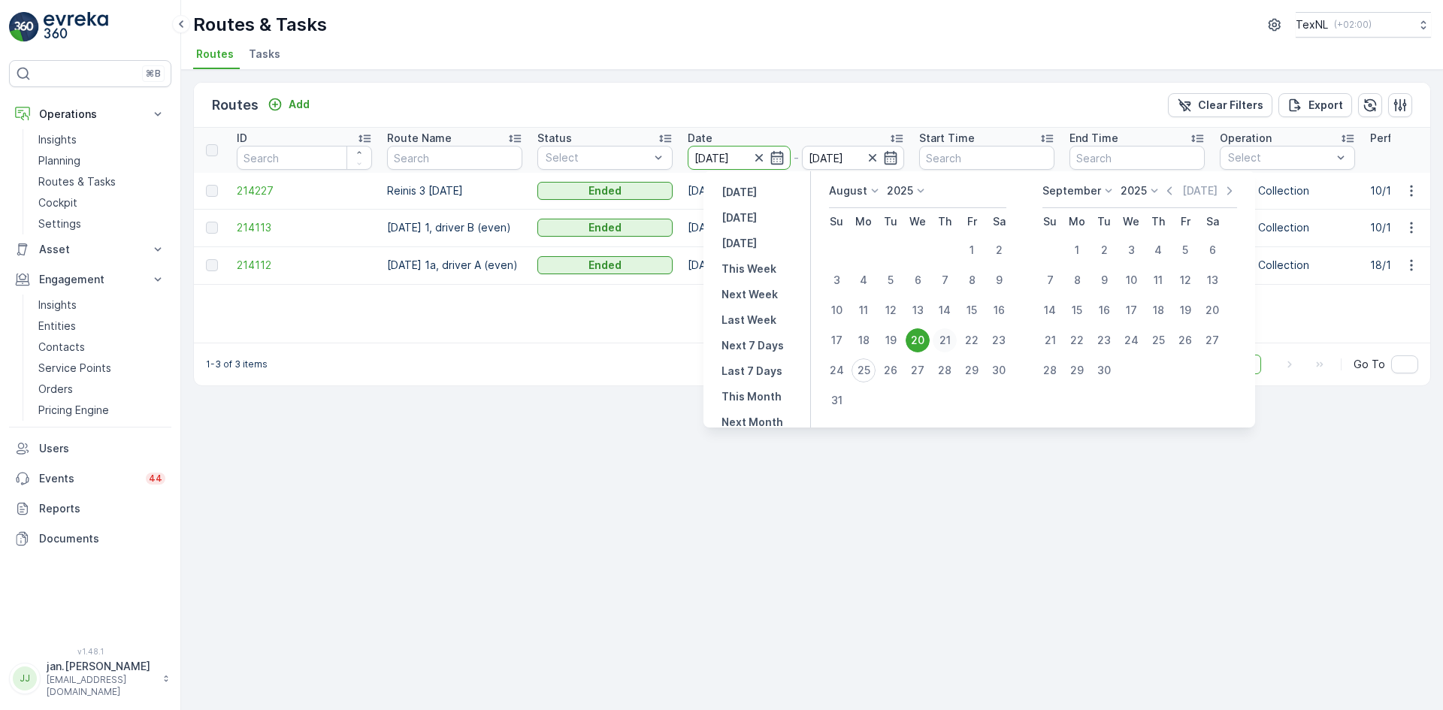
click at [949, 340] on div "21" at bounding box center [945, 340] width 24 height 24
type input "[DATE]"
click at [948, 340] on div "21" at bounding box center [945, 340] width 24 height 24
type input "[DATE]"
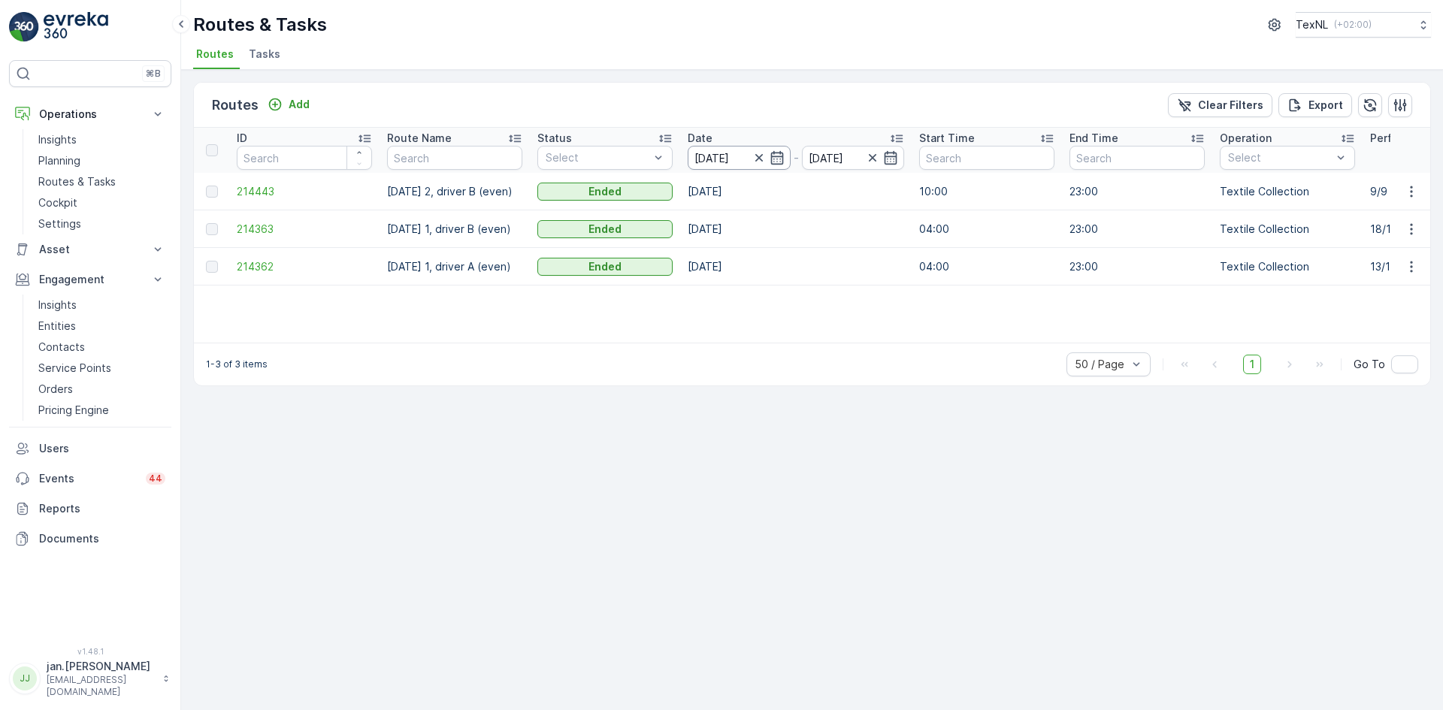
click at [711, 156] on input "[DATE]" at bounding box center [739, 158] width 103 height 24
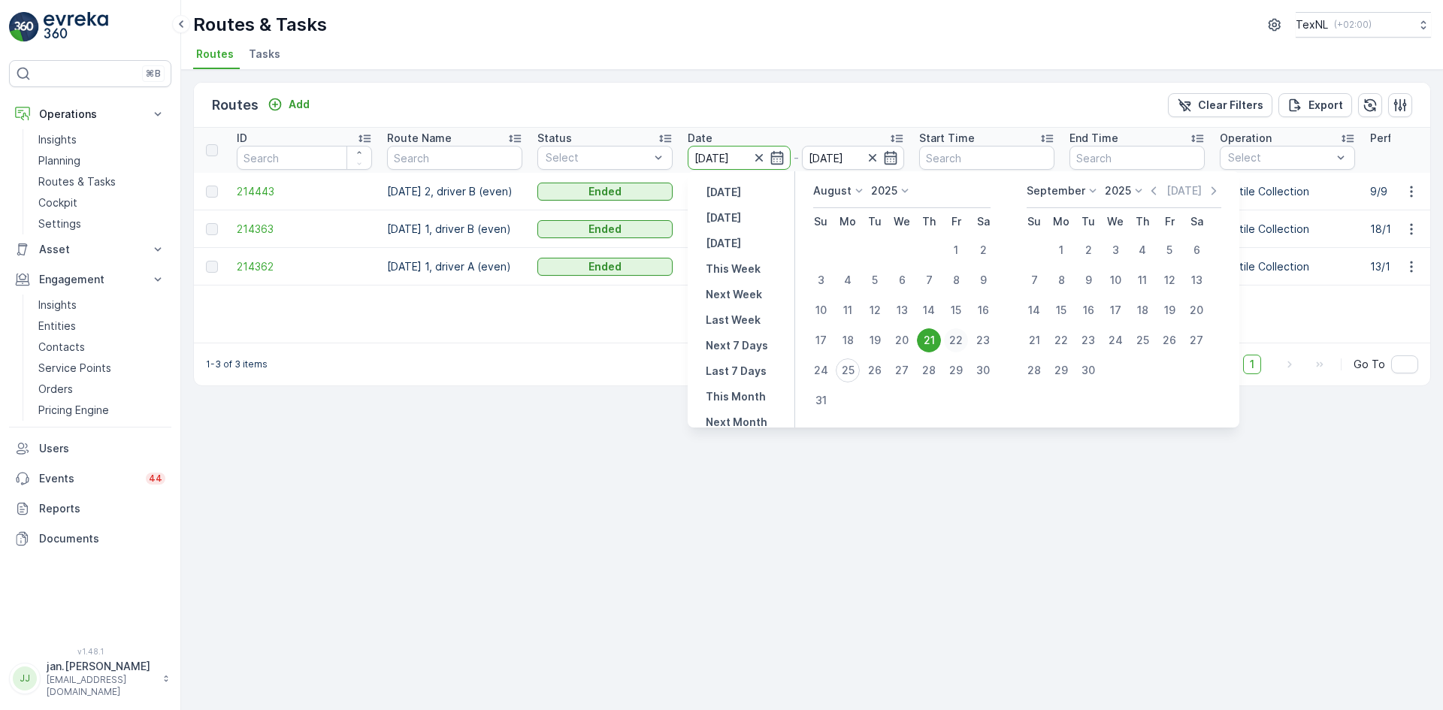
click at [952, 334] on div "22" at bounding box center [956, 340] width 24 height 24
type input "[DATE]"
click at [952, 334] on div "22" at bounding box center [956, 340] width 24 height 24
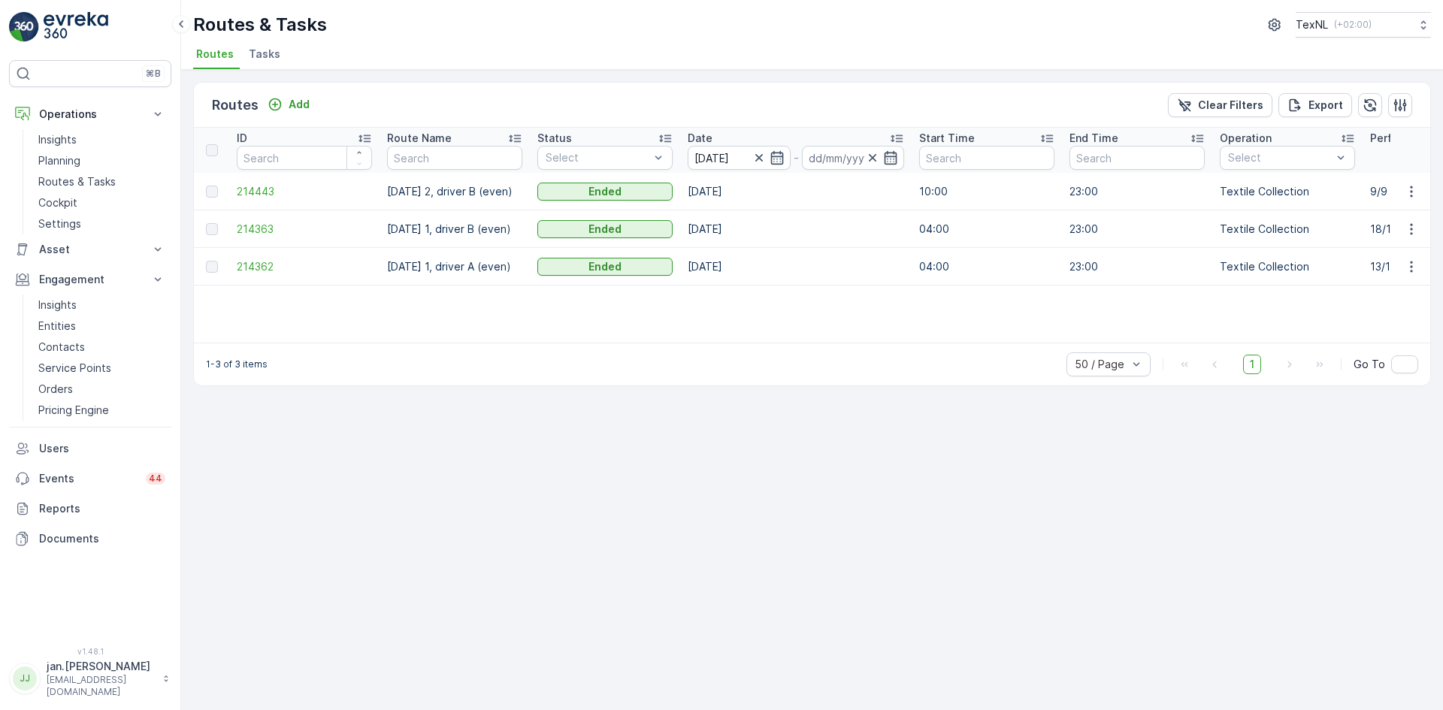
type input "[DATE]"
click at [700, 160] on input "[DATE]" at bounding box center [739, 158] width 103 height 24
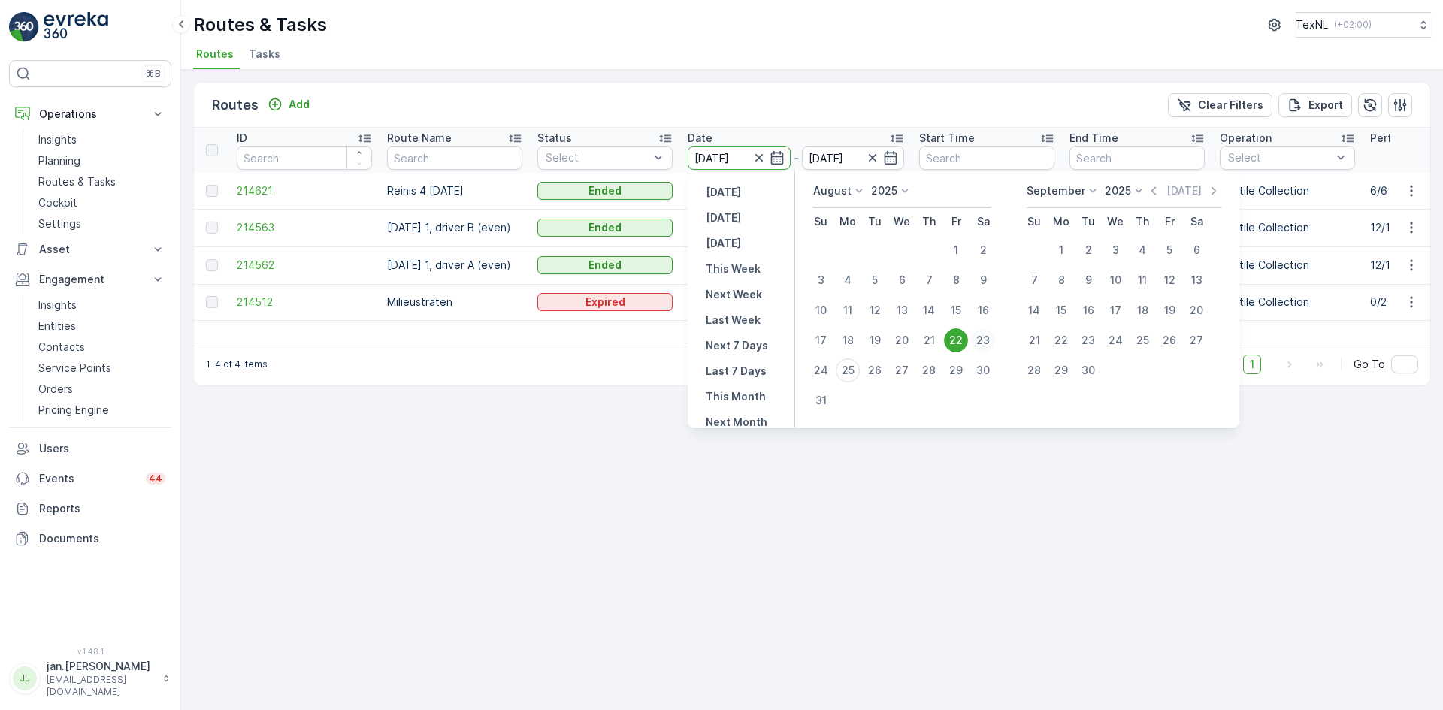
click at [985, 339] on div "23" at bounding box center [983, 340] width 24 height 24
type input "[DATE]"
click at [985, 339] on div "23" at bounding box center [983, 340] width 24 height 24
type input "[DATE]"
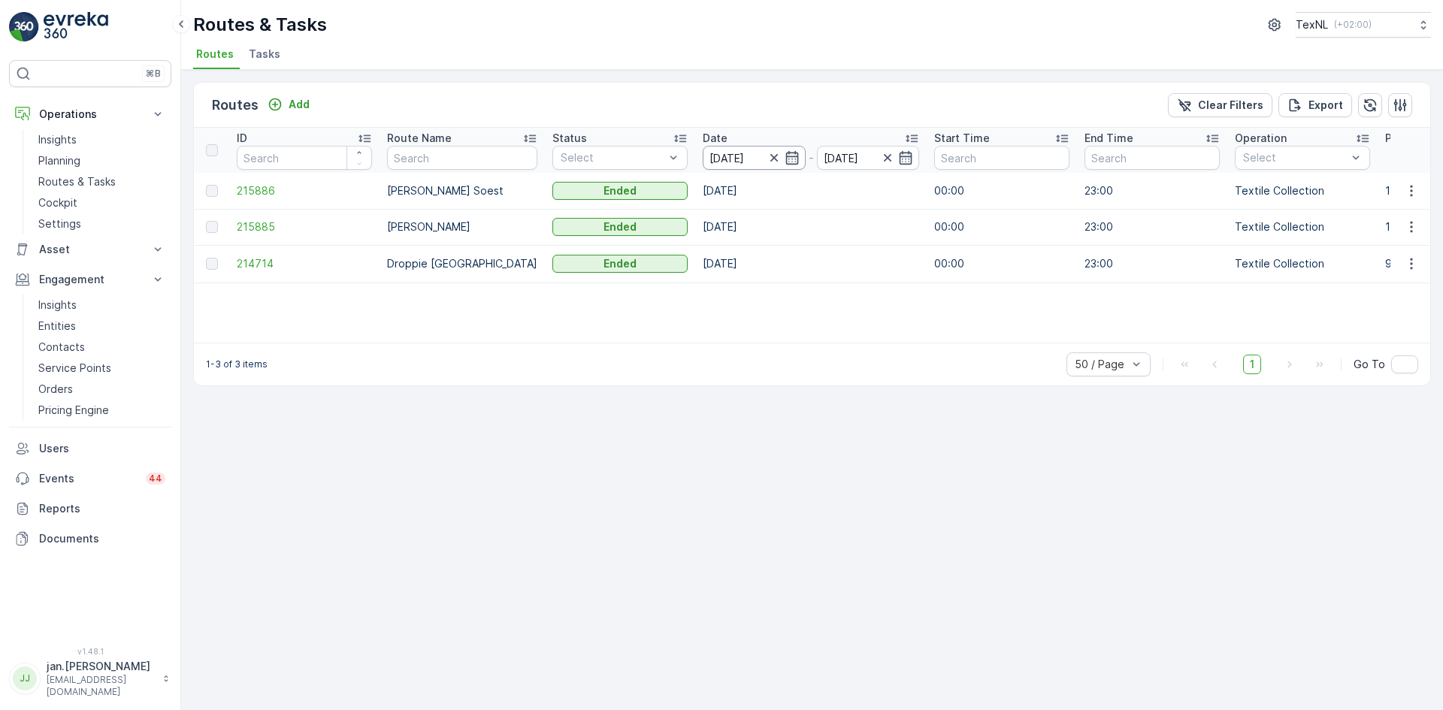
click at [728, 157] on input "[DATE]" at bounding box center [754, 158] width 103 height 24
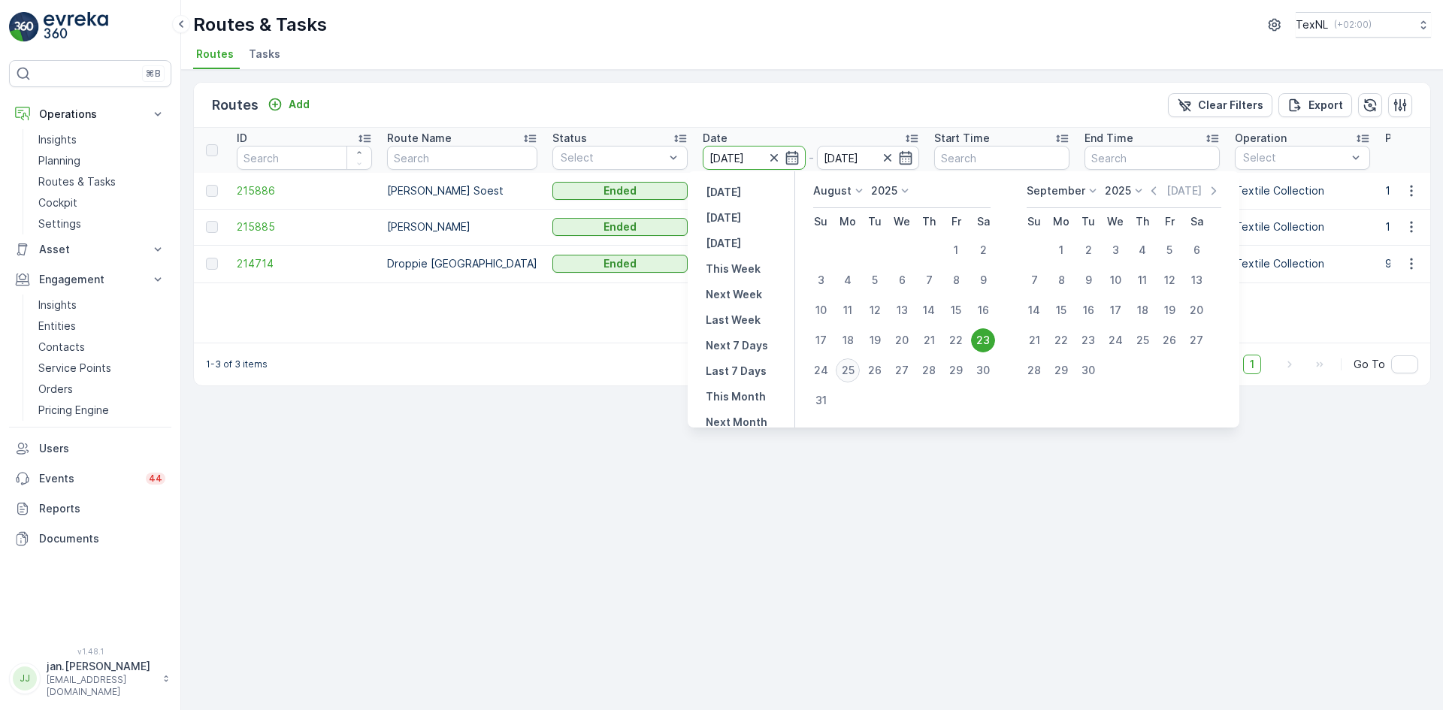
click at [849, 373] on div "25" at bounding box center [848, 371] width 24 height 24
type input "[DATE]"
click at [849, 373] on div "25" at bounding box center [848, 371] width 24 height 24
type input "[DATE]"
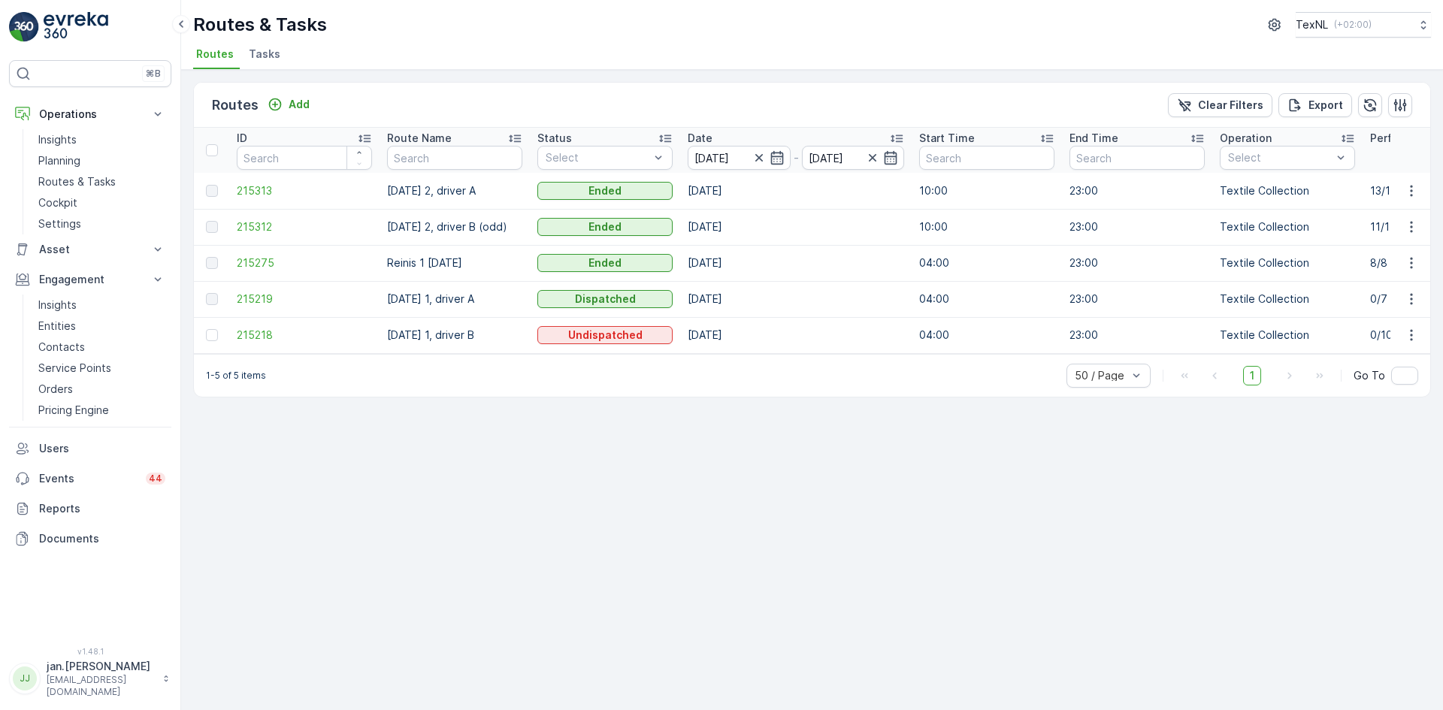
click at [253, 274] on td "215275" at bounding box center [304, 263] width 150 height 36
click at [253, 266] on span "215275" at bounding box center [304, 263] width 135 height 15
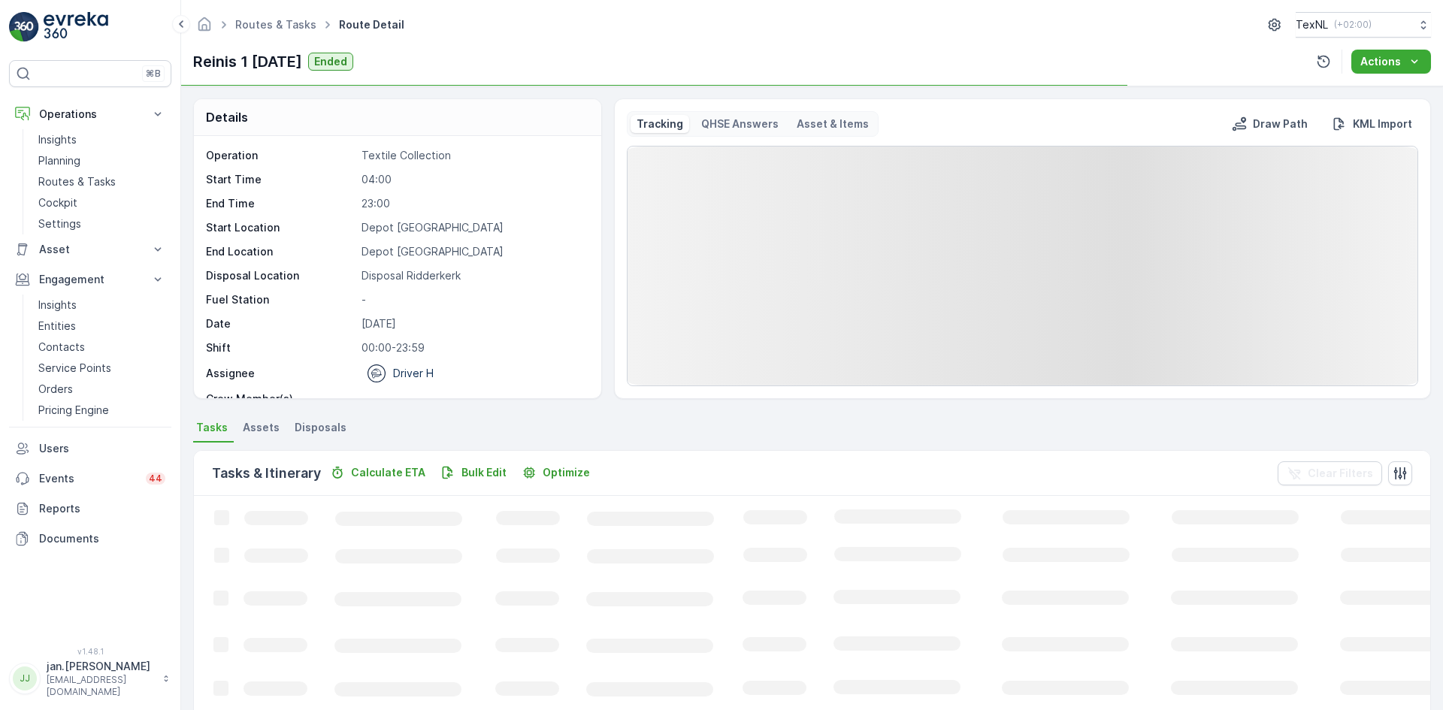
click at [323, 428] on span "Disposals" at bounding box center [321, 427] width 52 height 15
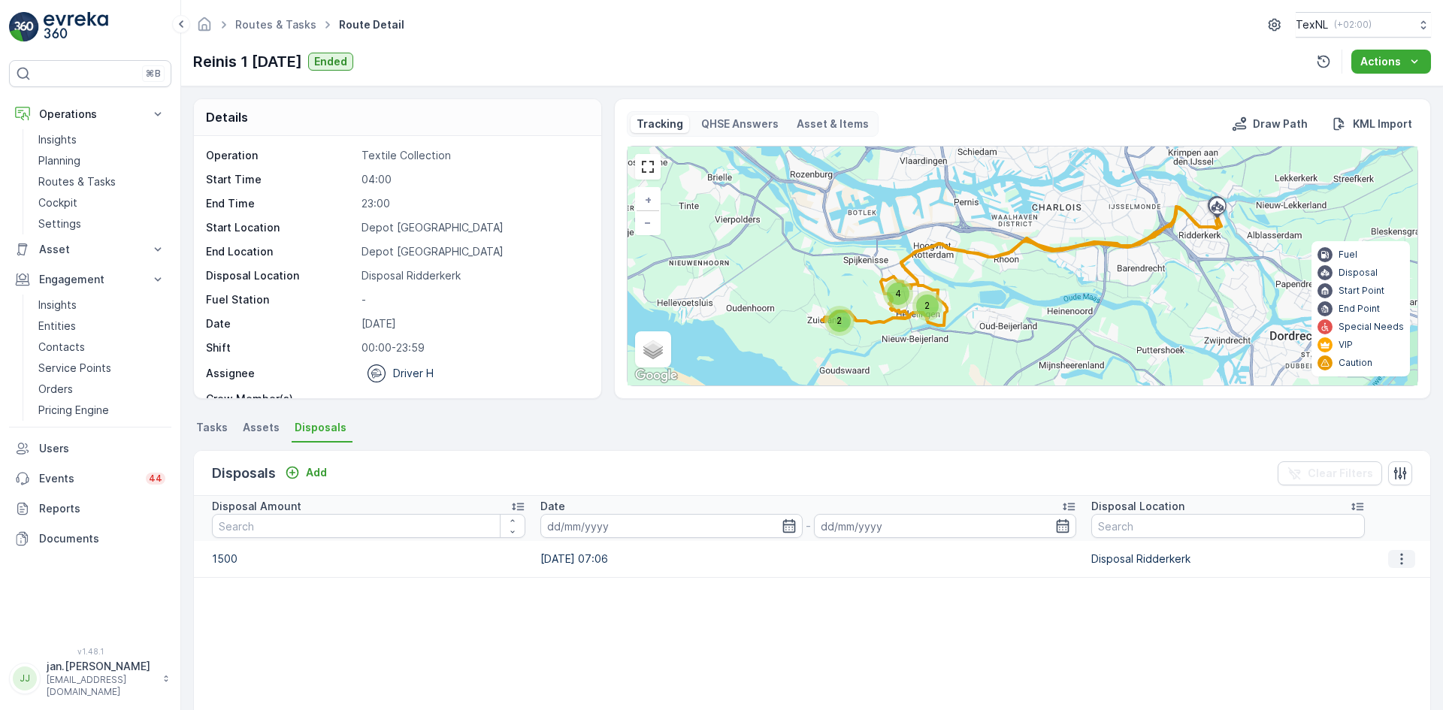
click at [1401, 555] on icon "button" at bounding box center [1402, 558] width 2 height 11
click at [1382, 578] on span "Edit Disposal Amount" at bounding box center [1381, 581] width 106 height 15
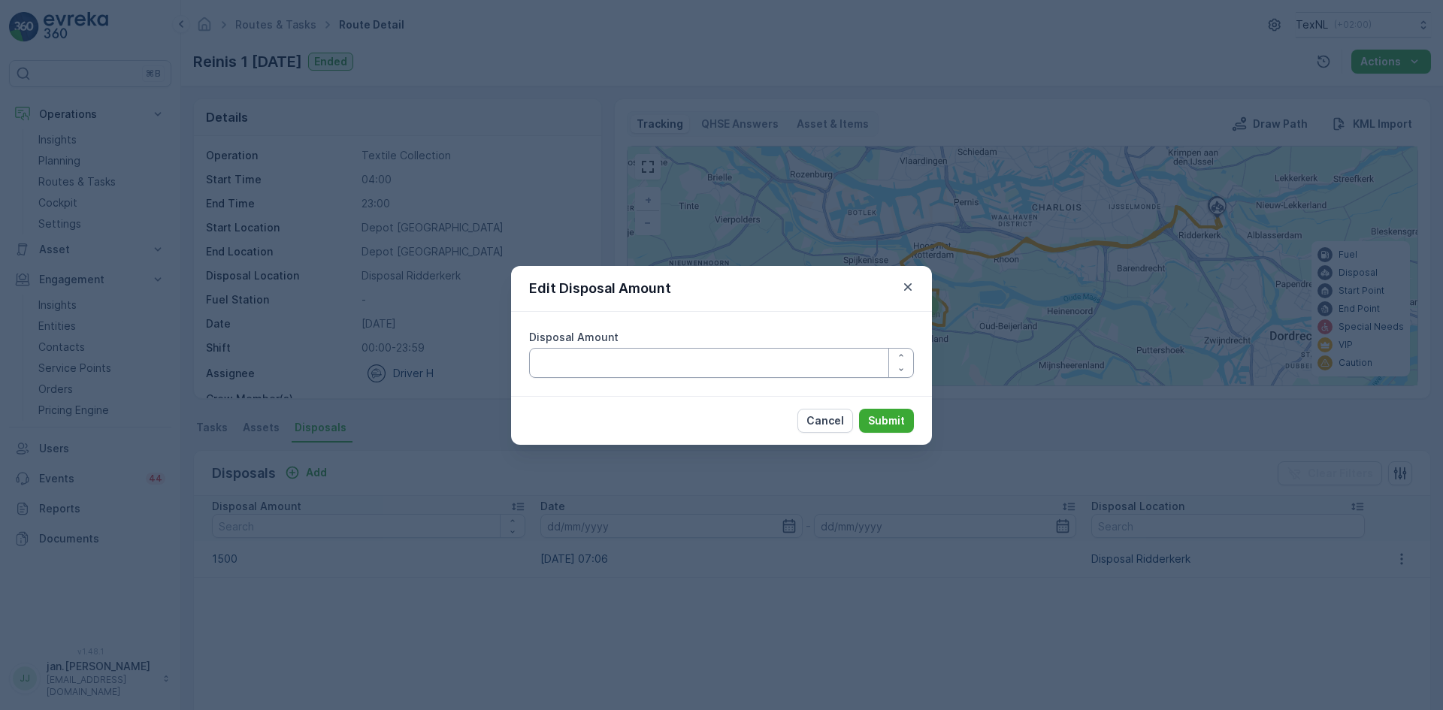
click at [673, 359] on Amount "Disposal Amount" at bounding box center [721, 363] width 385 height 30
type Amount "1300"
click at [884, 419] on p "Submit" at bounding box center [886, 420] width 37 height 15
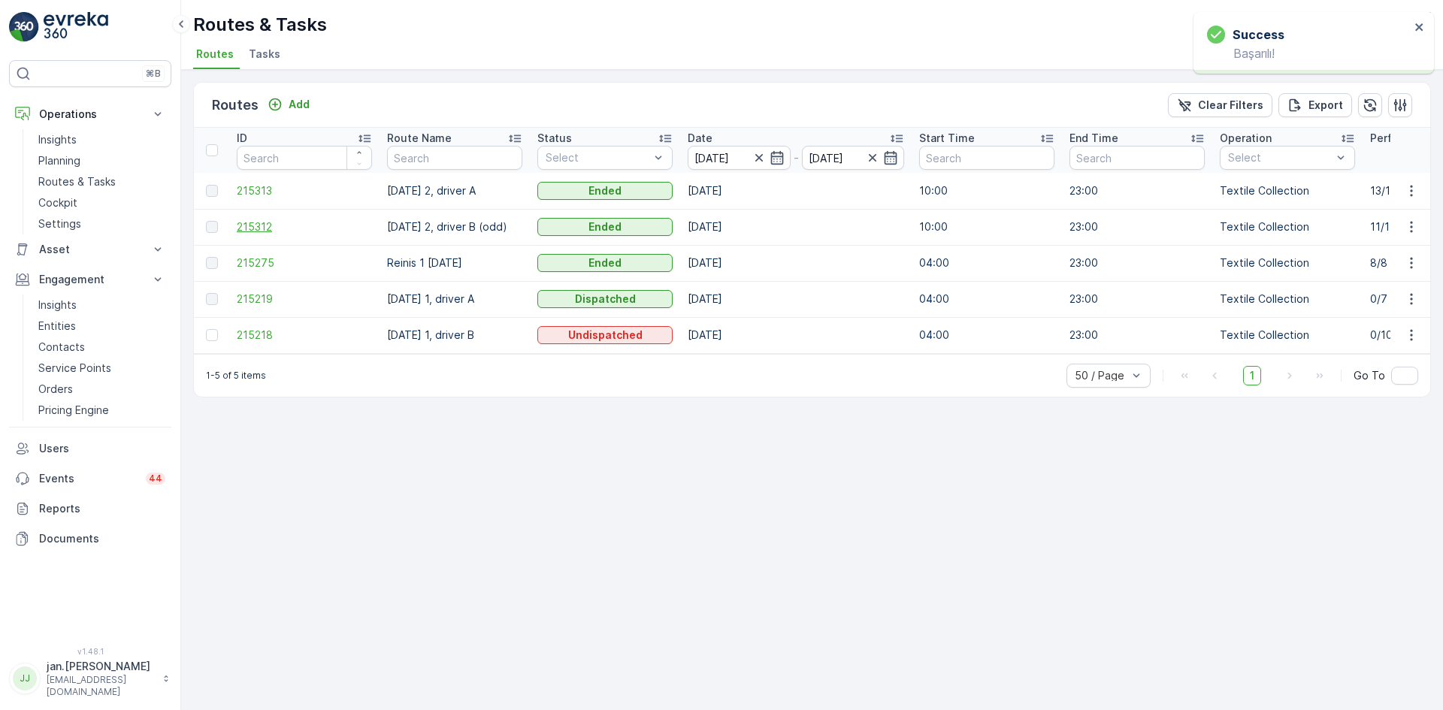
click at [265, 225] on span "215312" at bounding box center [304, 226] width 135 height 15
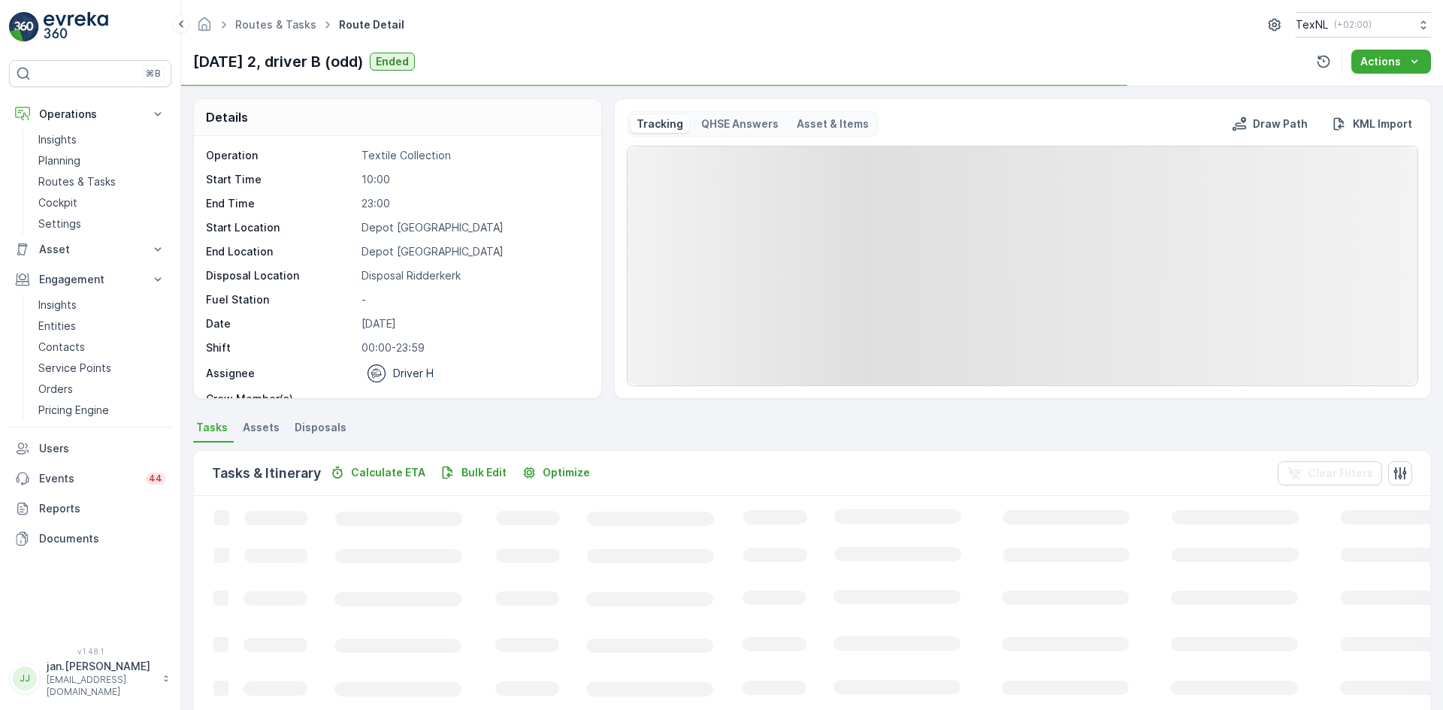
click at [324, 425] on span "Disposals" at bounding box center [321, 427] width 52 height 15
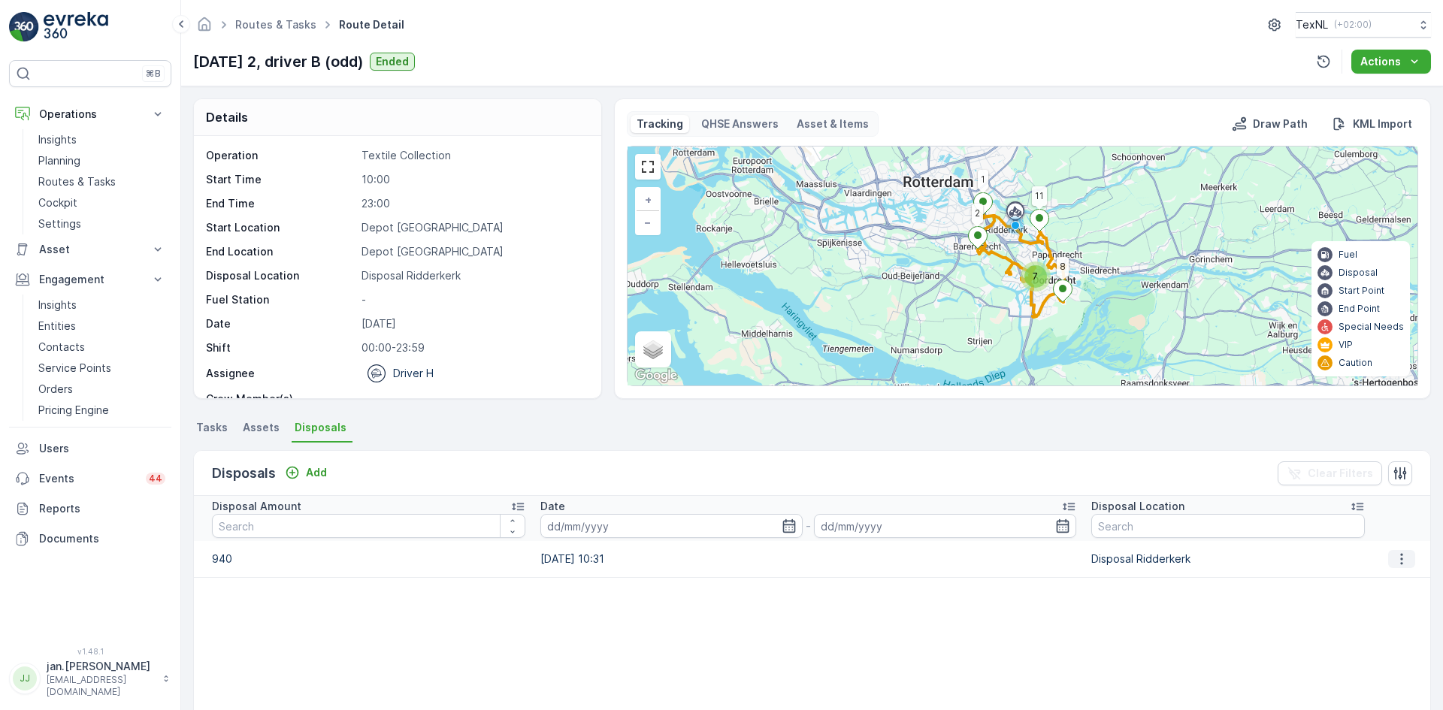
click at [1388, 561] on button "button" at bounding box center [1401, 559] width 27 height 18
click at [1378, 577] on span "Edit Disposal Amount" at bounding box center [1381, 581] width 106 height 15
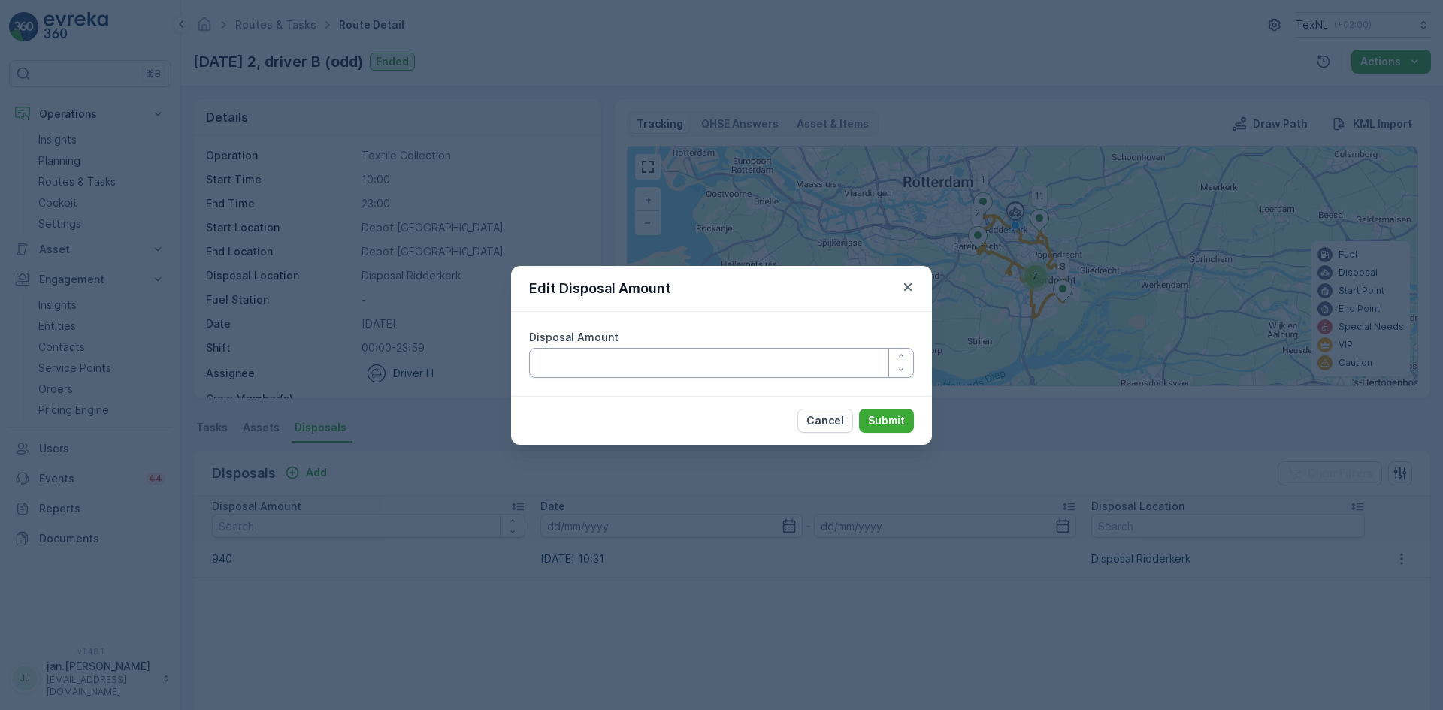
click at [668, 363] on Amount "Disposal Amount" at bounding box center [721, 363] width 385 height 30
type Amount "740"
click at [890, 422] on p "Submit" at bounding box center [886, 420] width 37 height 15
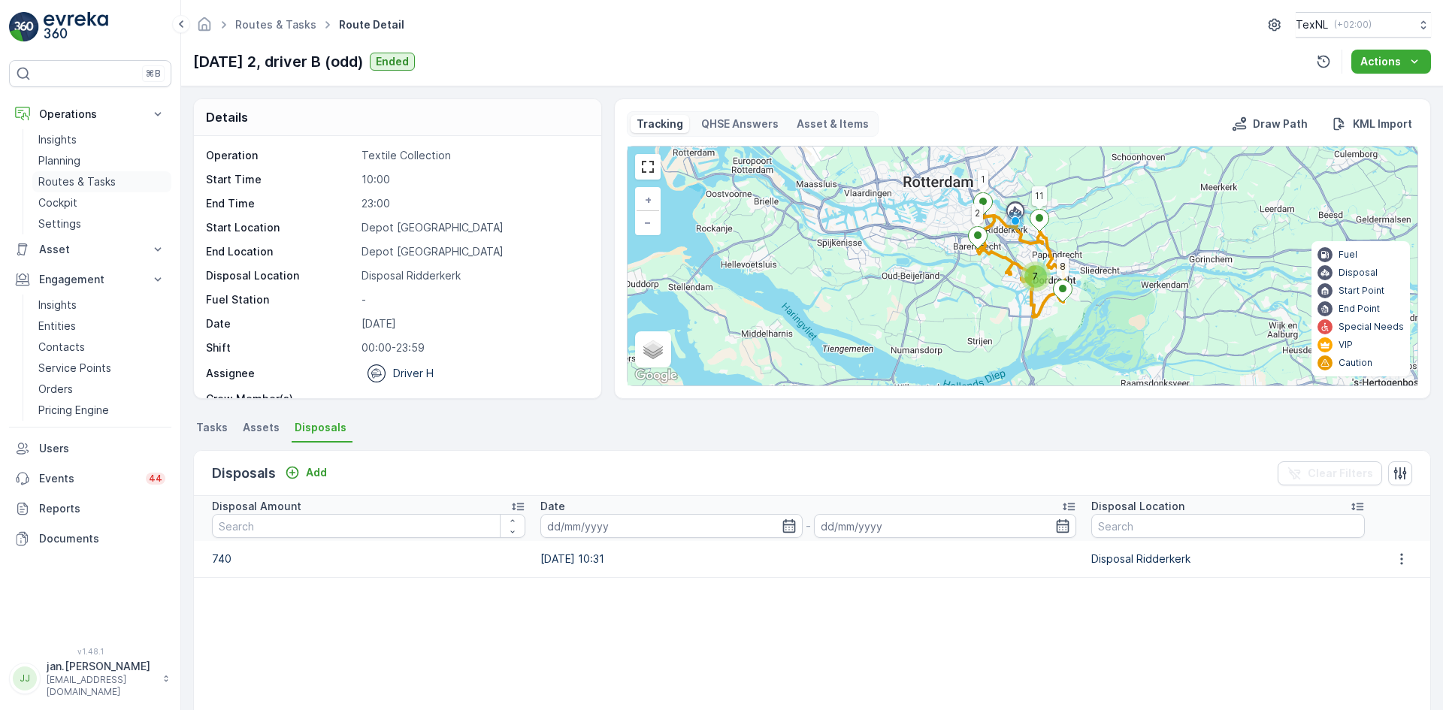
click at [71, 184] on p "Routes & Tasks" at bounding box center [76, 181] width 77 height 15
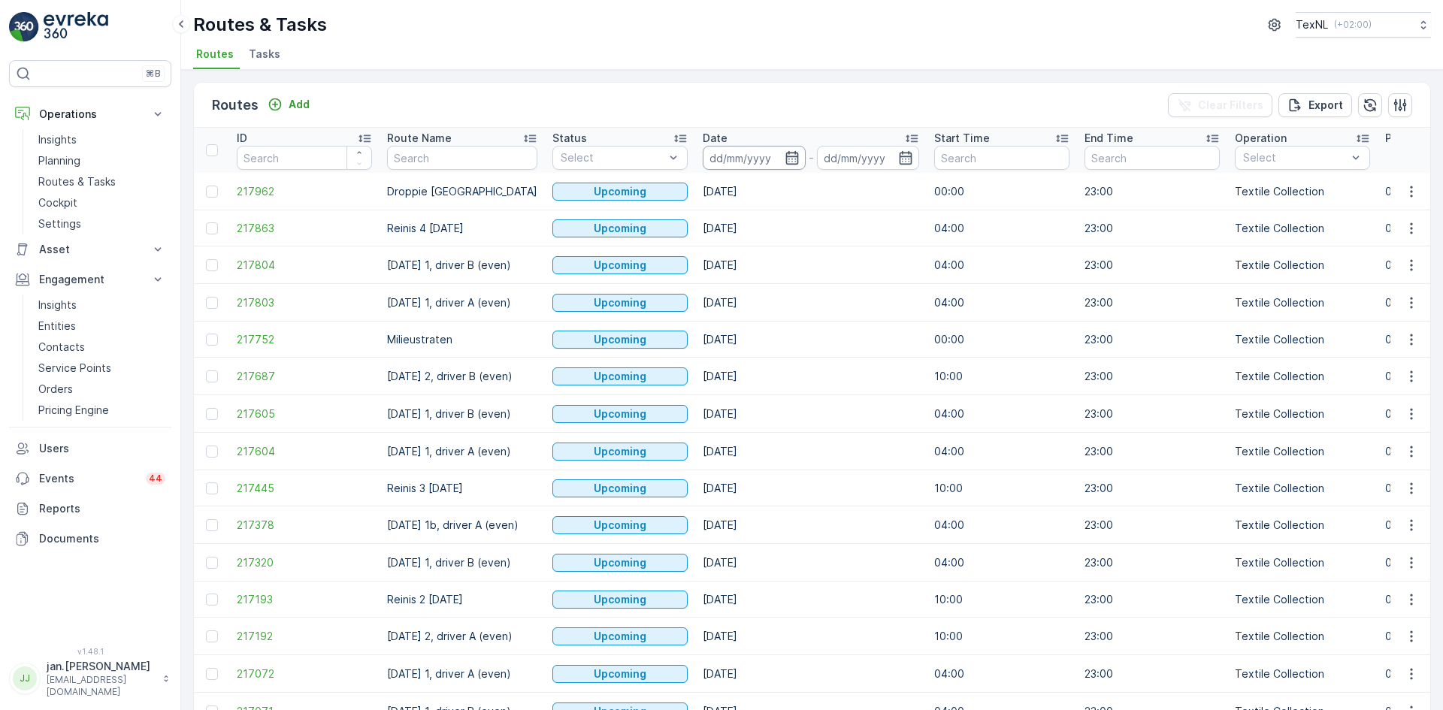
click at [761, 159] on input at bounding box center [754, 158] width 103 height 24
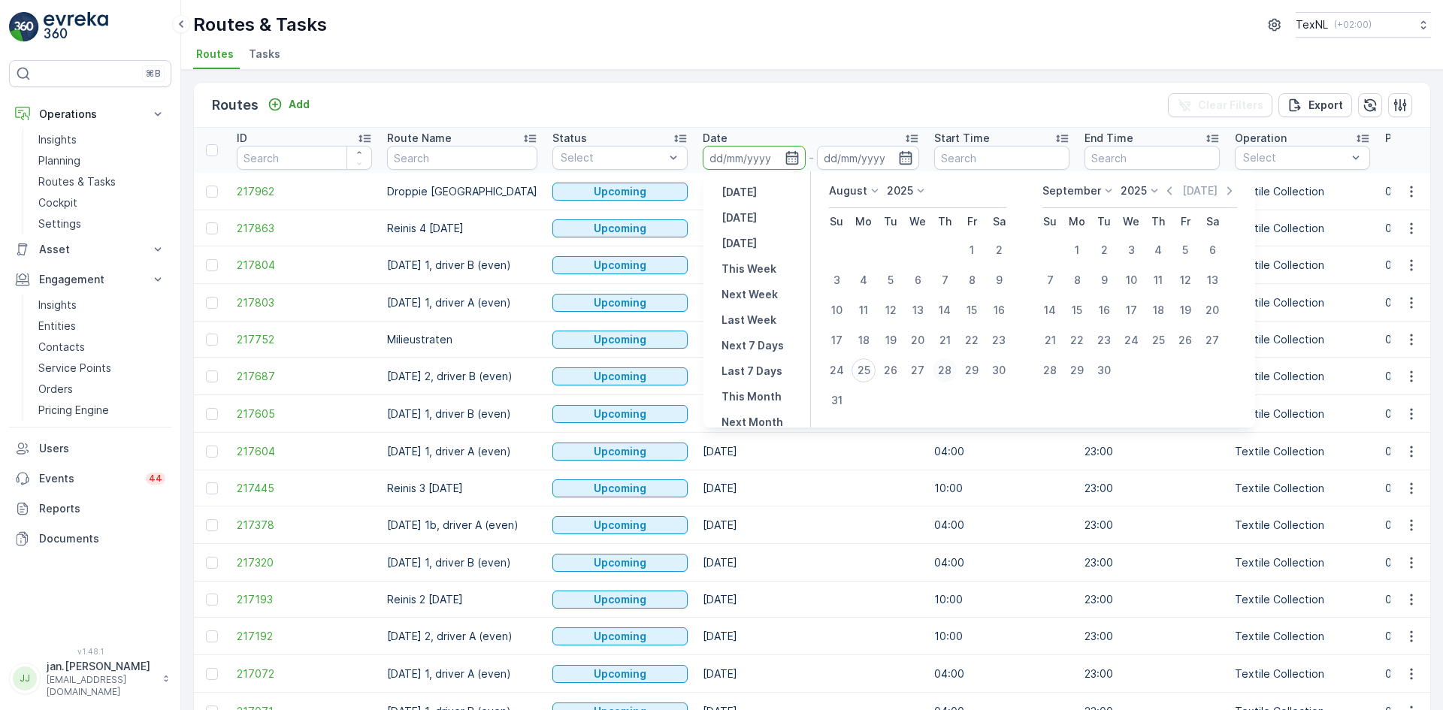
click at [946, 368] on div "28" at bounding box center [945, 371] width 24 height 24
type input "[DATE]"
click at [946, 368] on div "28" at bounding box center [945, 371] width 24 height 24
type input "[DATE]"
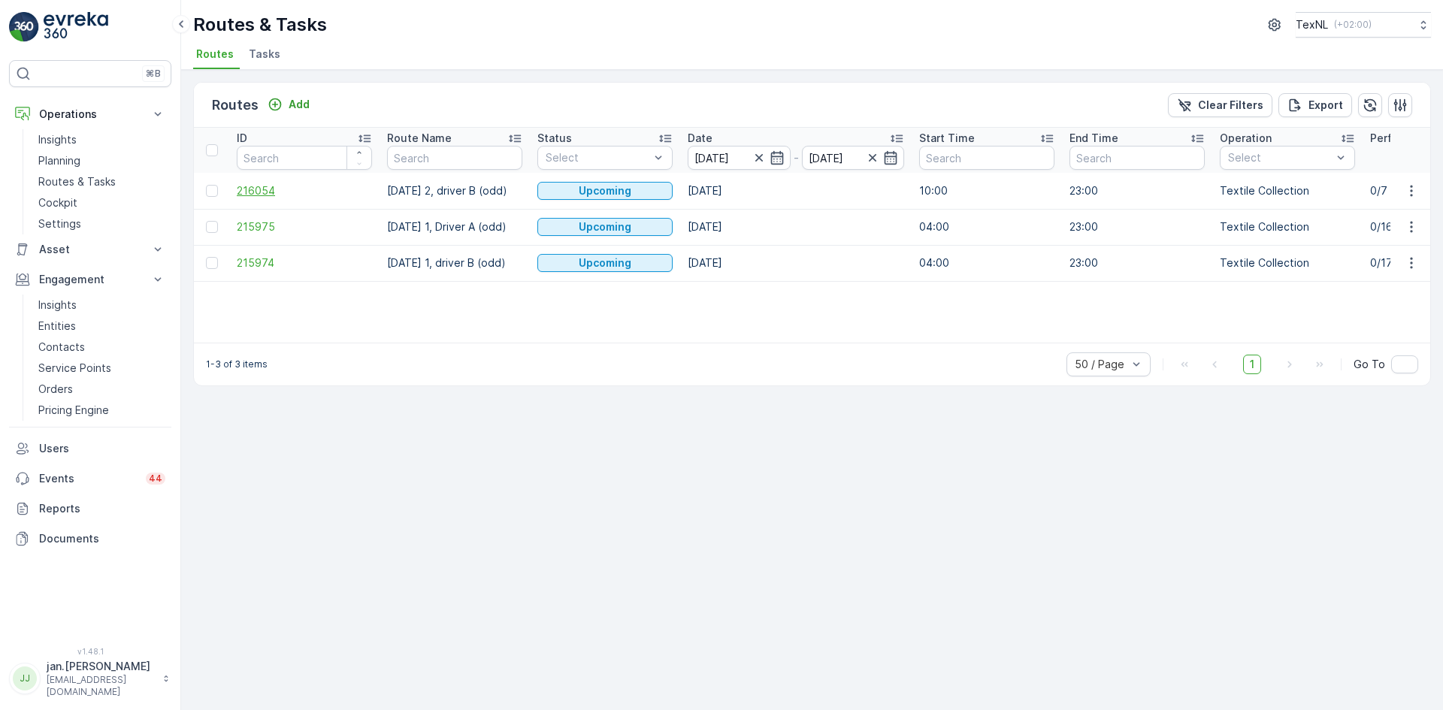
click at [264, 198] on span "216054" at bounding box center [304, 190] width 135 height 15
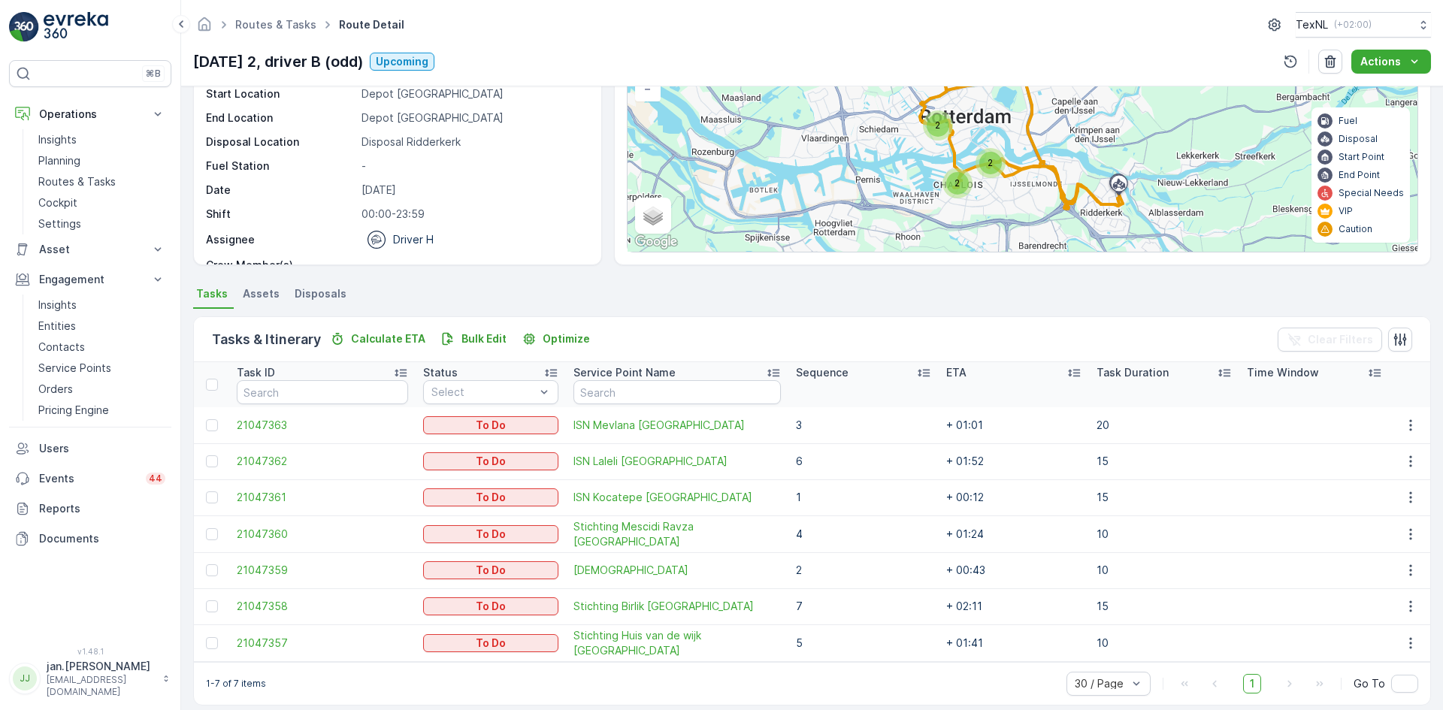
scroll to position [148, 0]
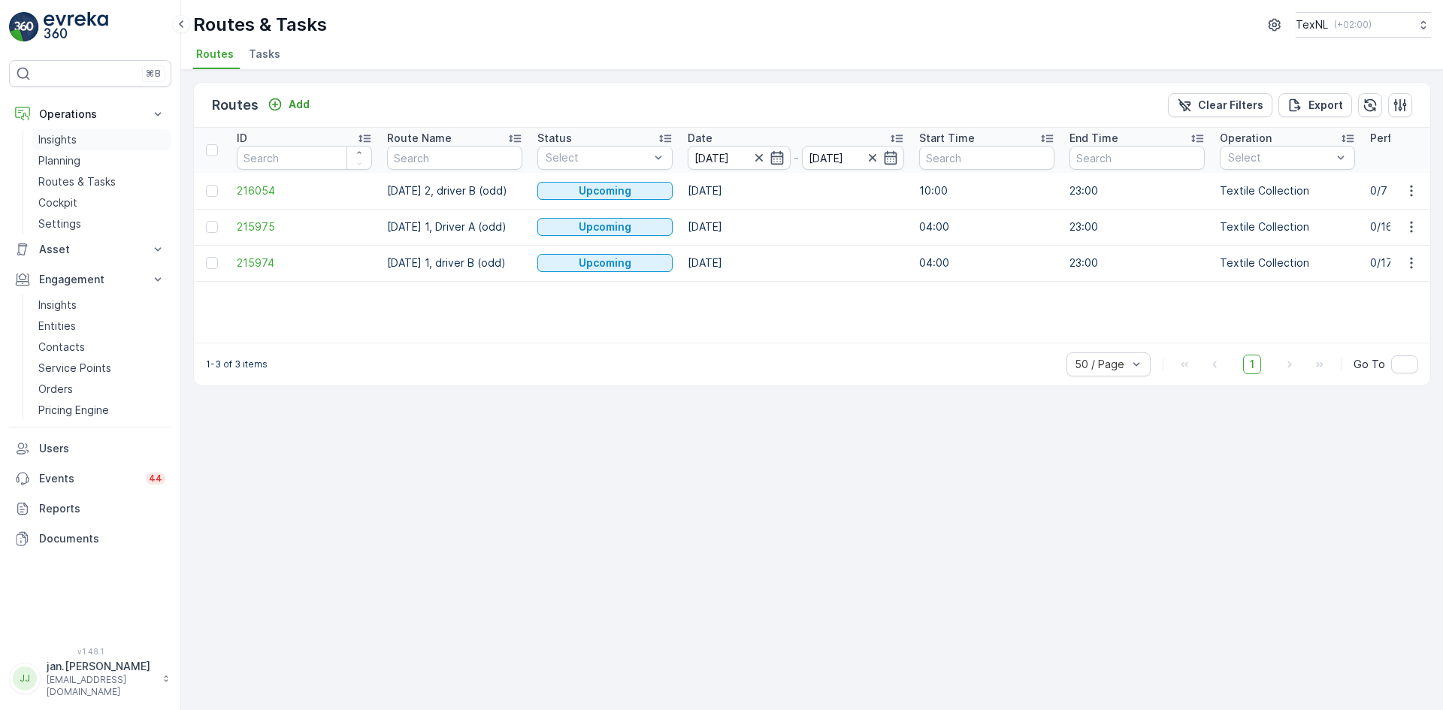
drag, startPoint x: 77, startPoint y: 156, endPoint x: 104, endPoint y: 147, distance: 27.8
click at [77, 156] on p "Planning" at bounding box center [59, 160] width 42 height 15
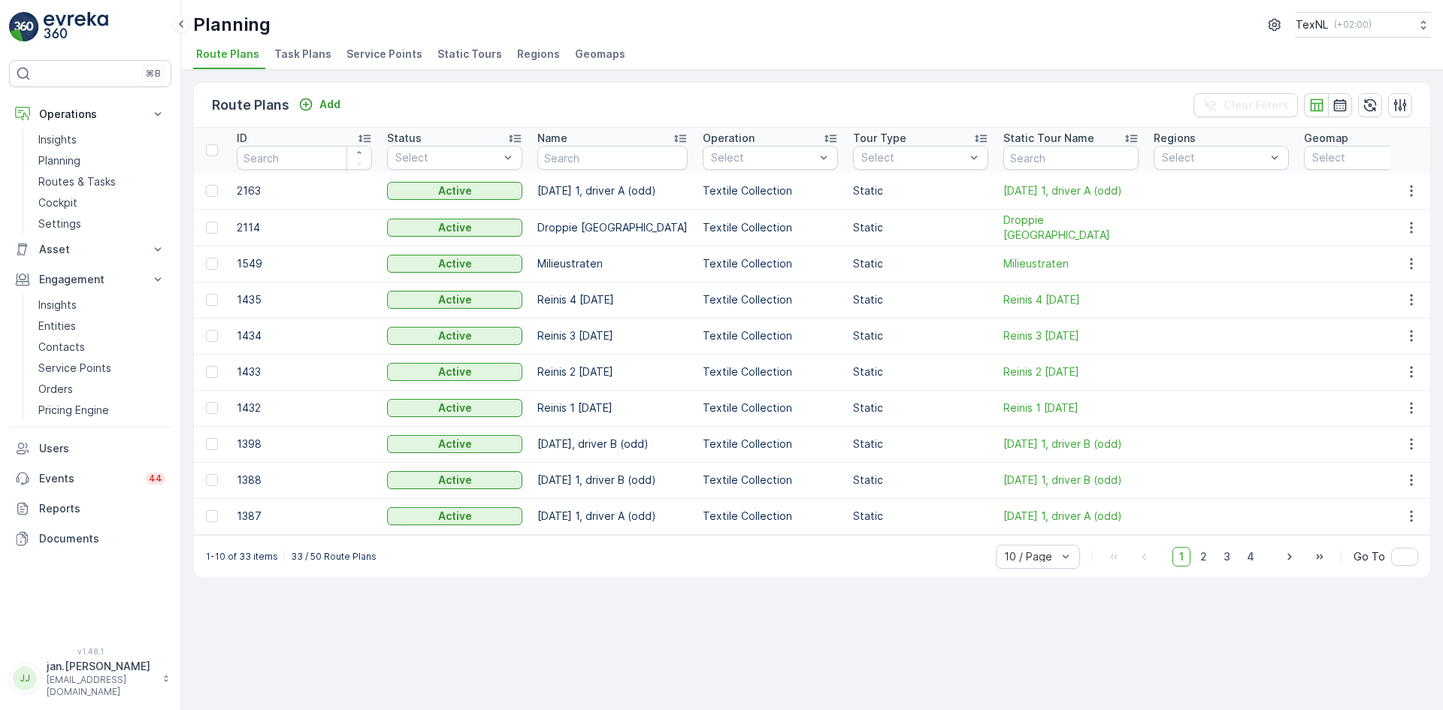
click at [484, 55] on span "Static Tours" at bounding box center [469, 54] width 65 height 15
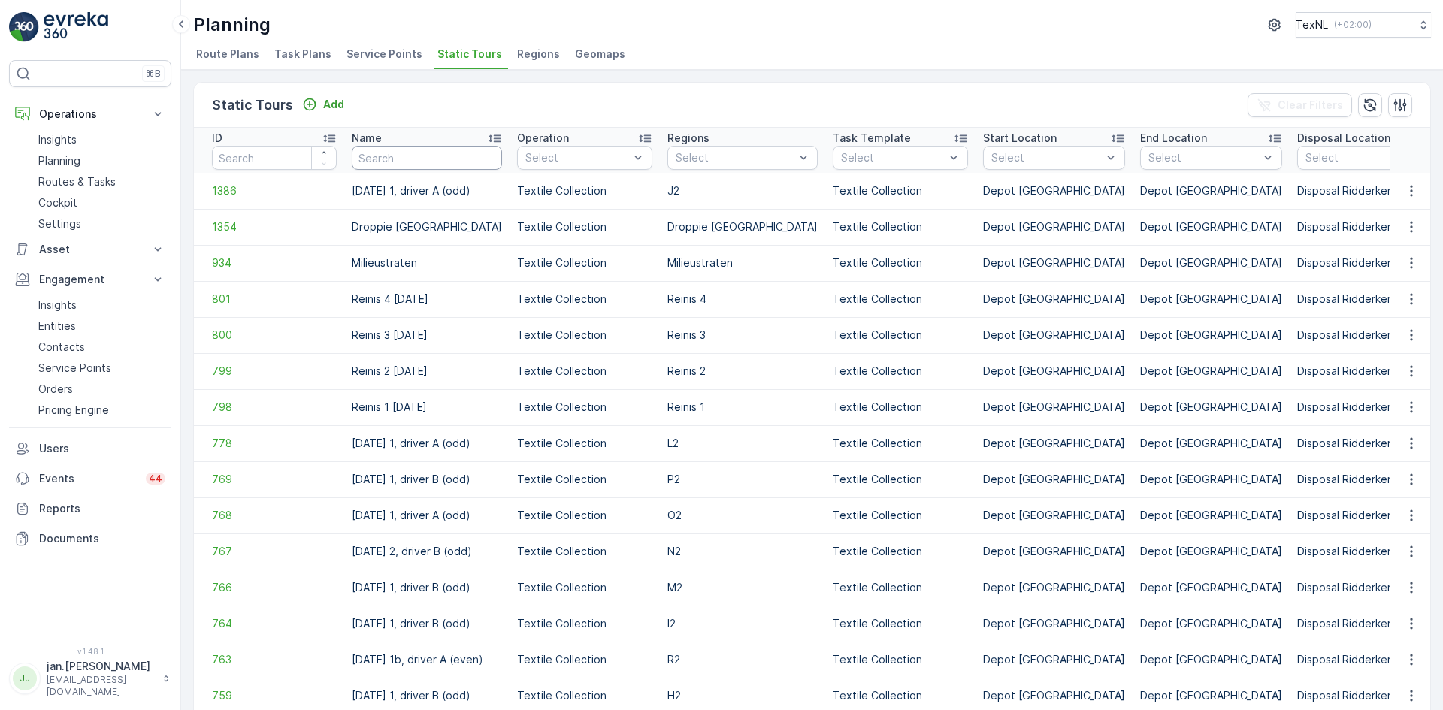
click at [442, 155] on input "text" at bounding box center [427, 158] width 150 height 24
type input "thurs"
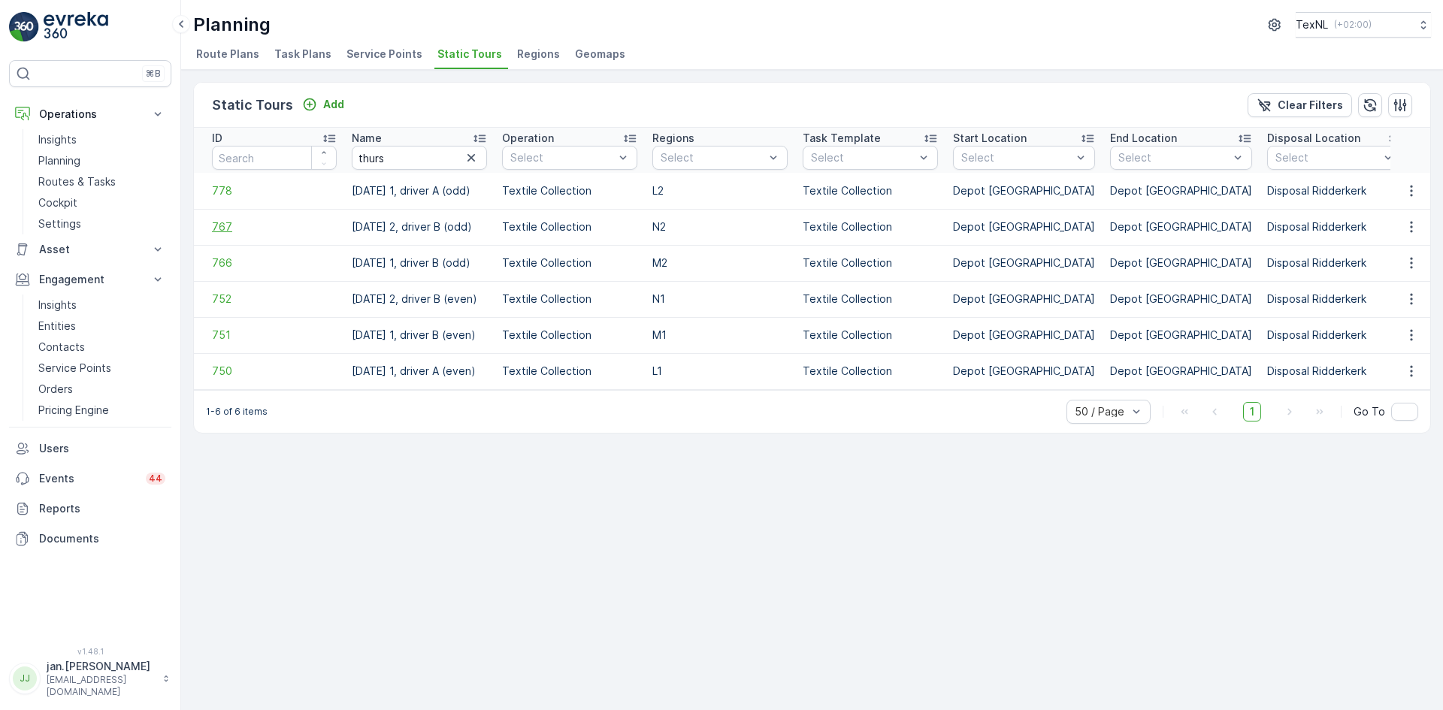
click at [237, 228] on span "767" at bounding box center [274, 226] width 125 height 15
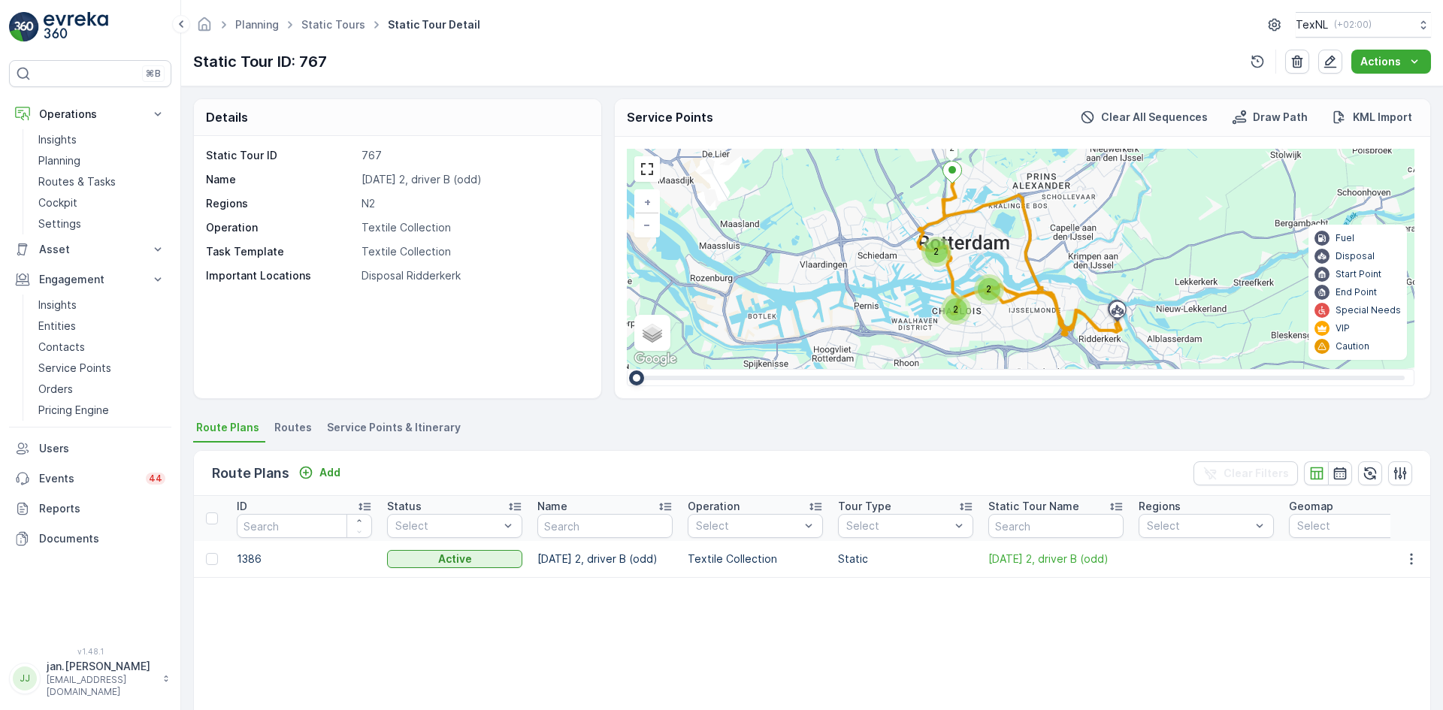
click at [371, 425] on span "Service Points & Itinerary" at bounding box center [394, 427] width 134 height 15
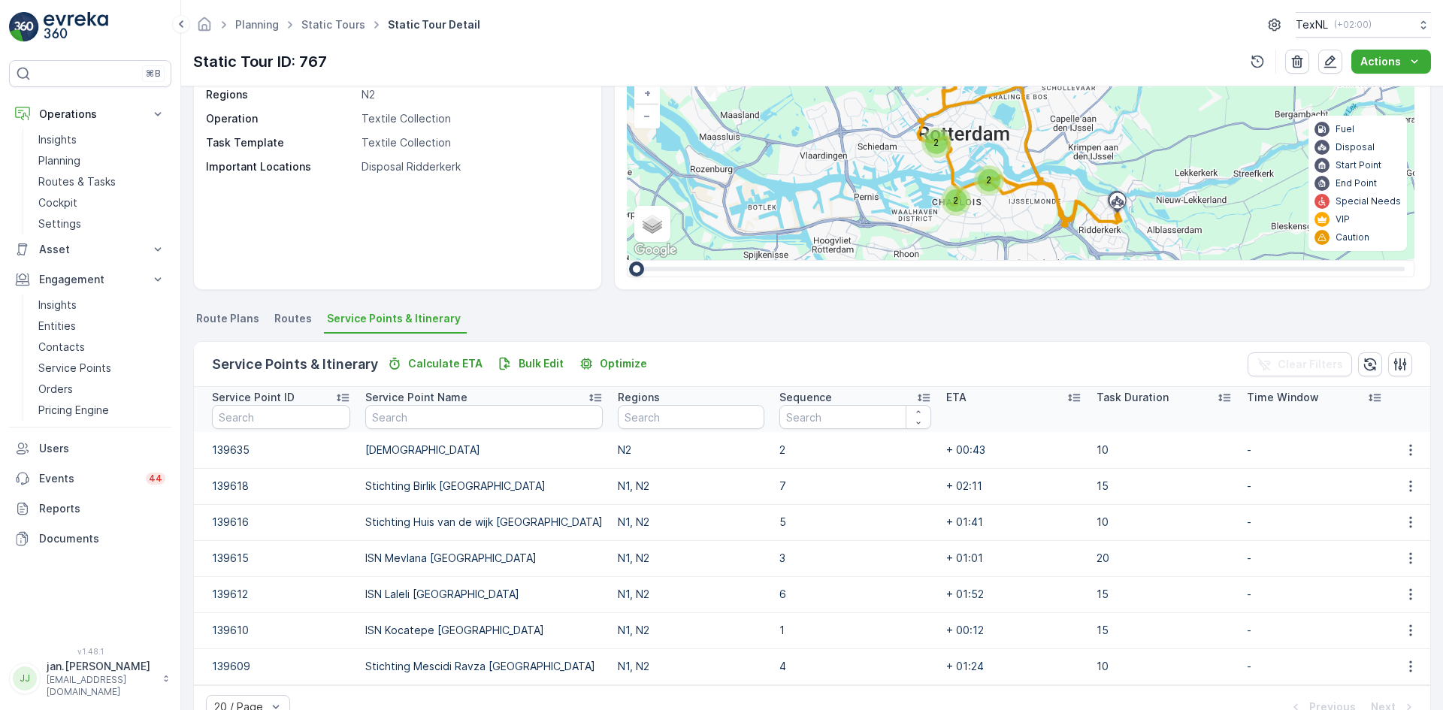
scroll to position [147, 0]
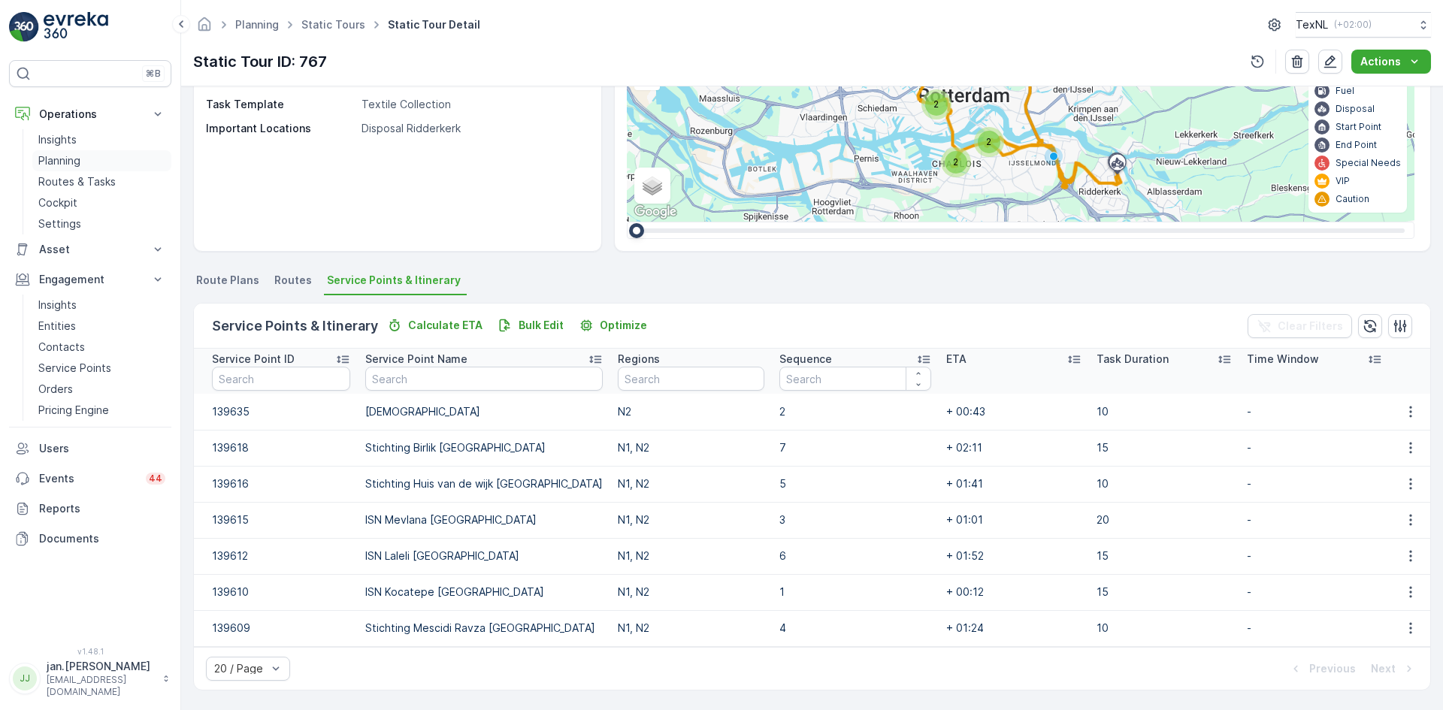
click at [62, 161] on p "Planning" at bounding box center [59, 160] width 42 height 15
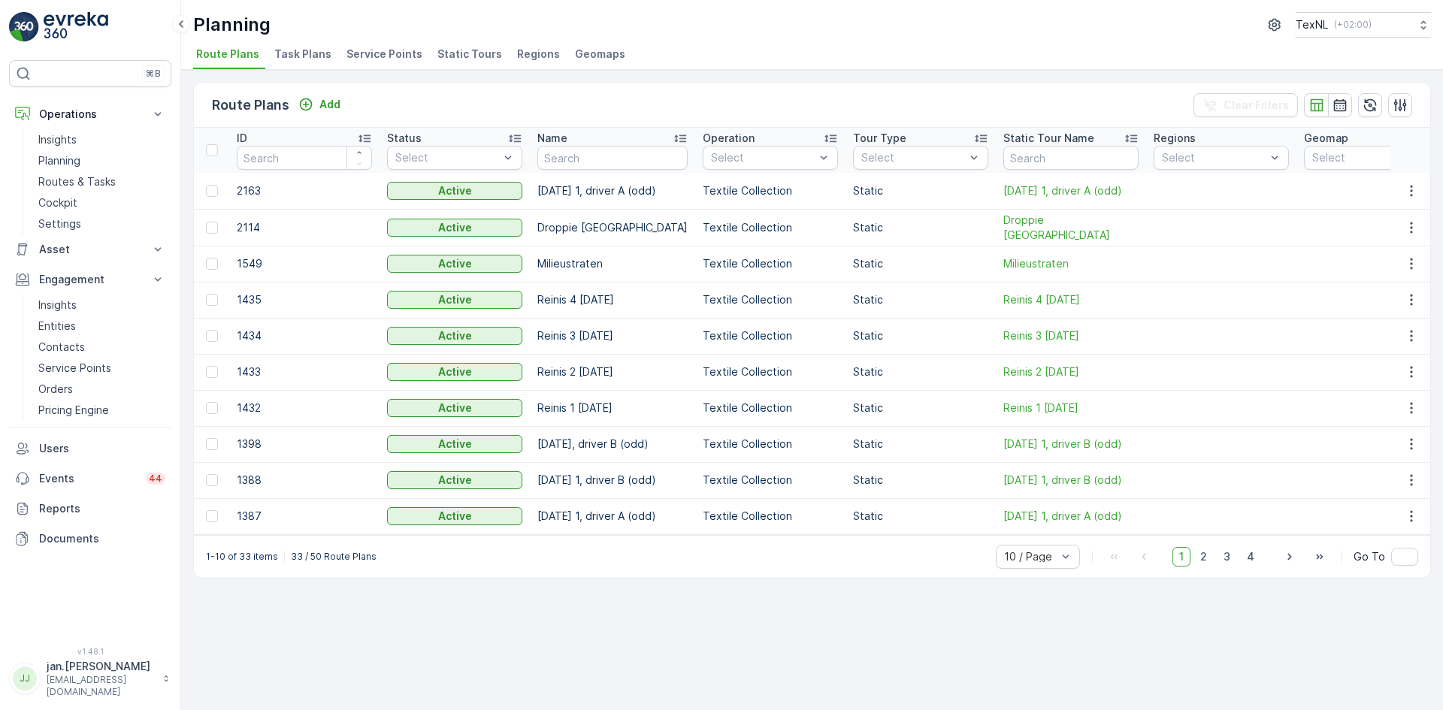
click at [383, 54] on span "Service Points" at bounding box center [384, 54] width 76 height 15
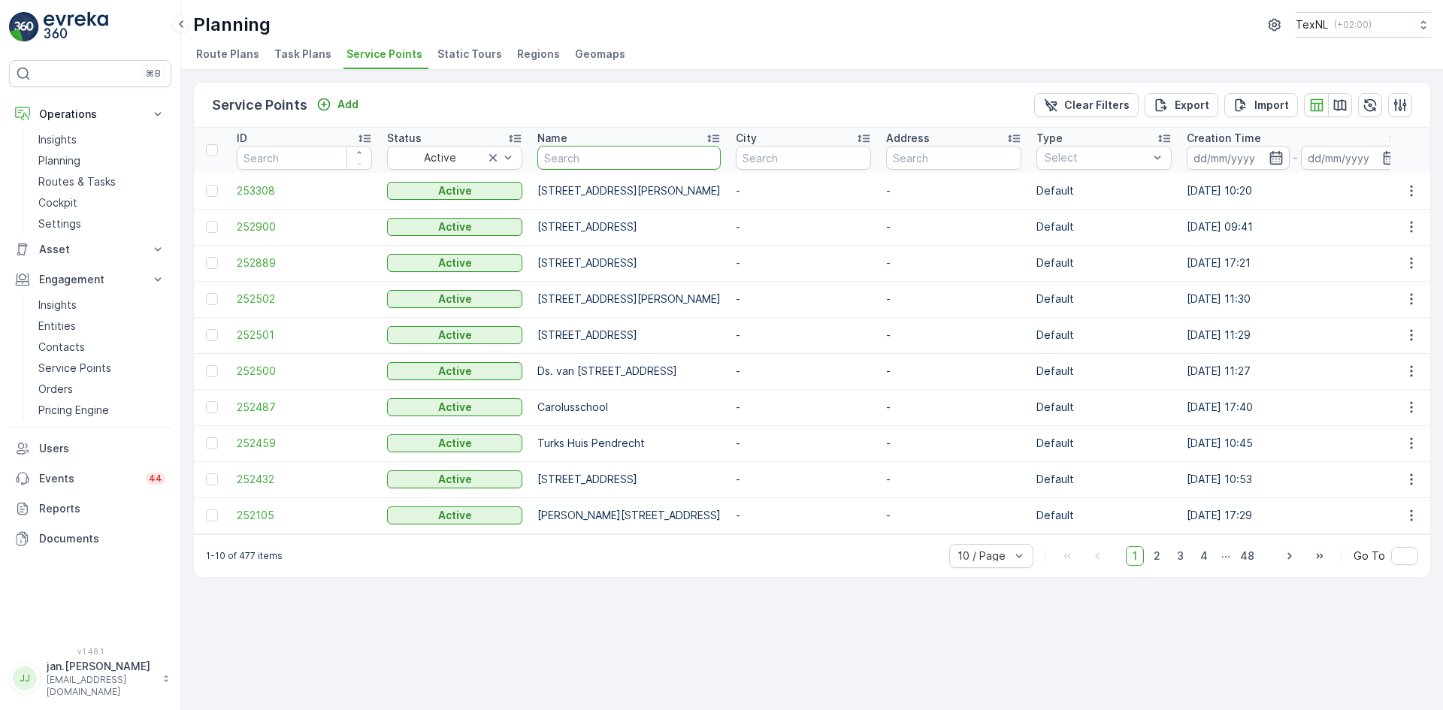
click at [584, 157] on input "text" at bounding box center [628, 158] width 183 height 24
type input "droppie"
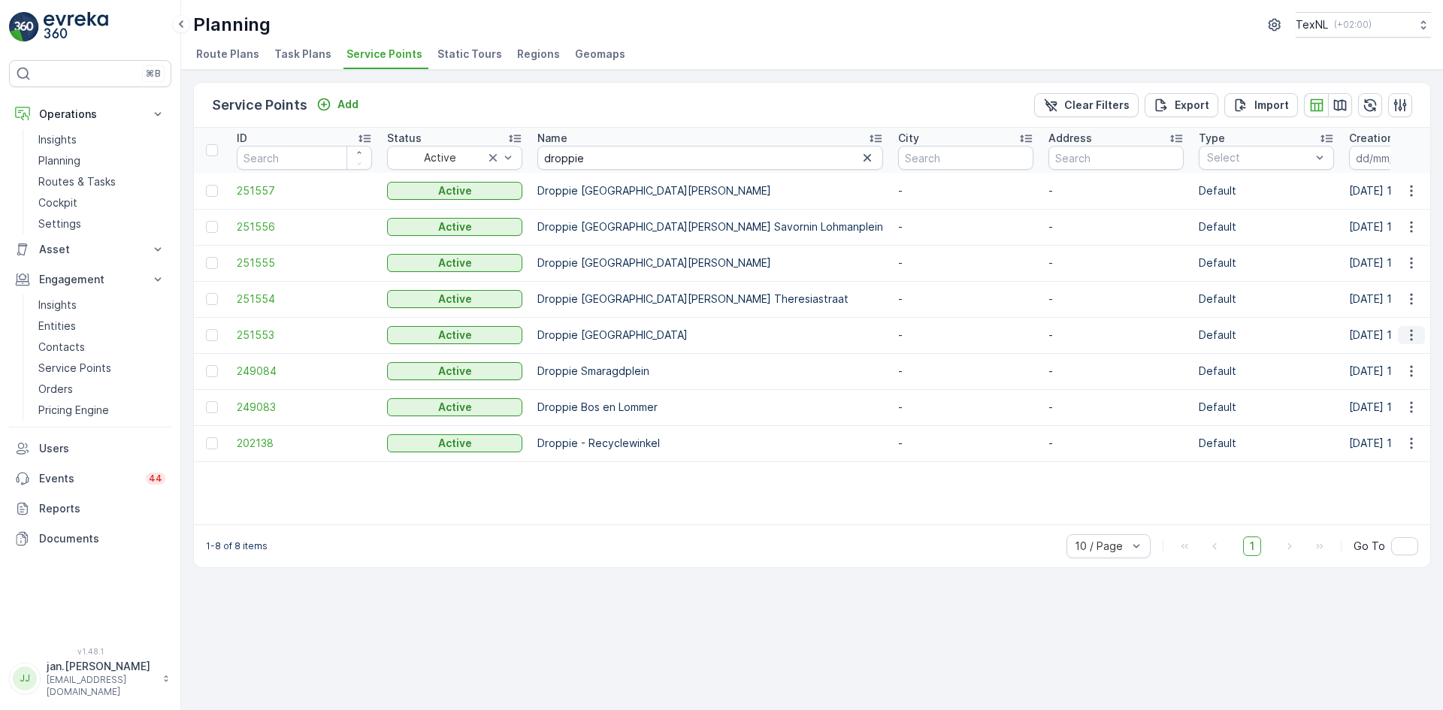
click at [1412, 337] on icon "button" at bounding box center [1411, 335] width 15 height 15
click at [1379, 374] on span "Edit Service Point" at bounding box center [1368, 378] width 90 height 15
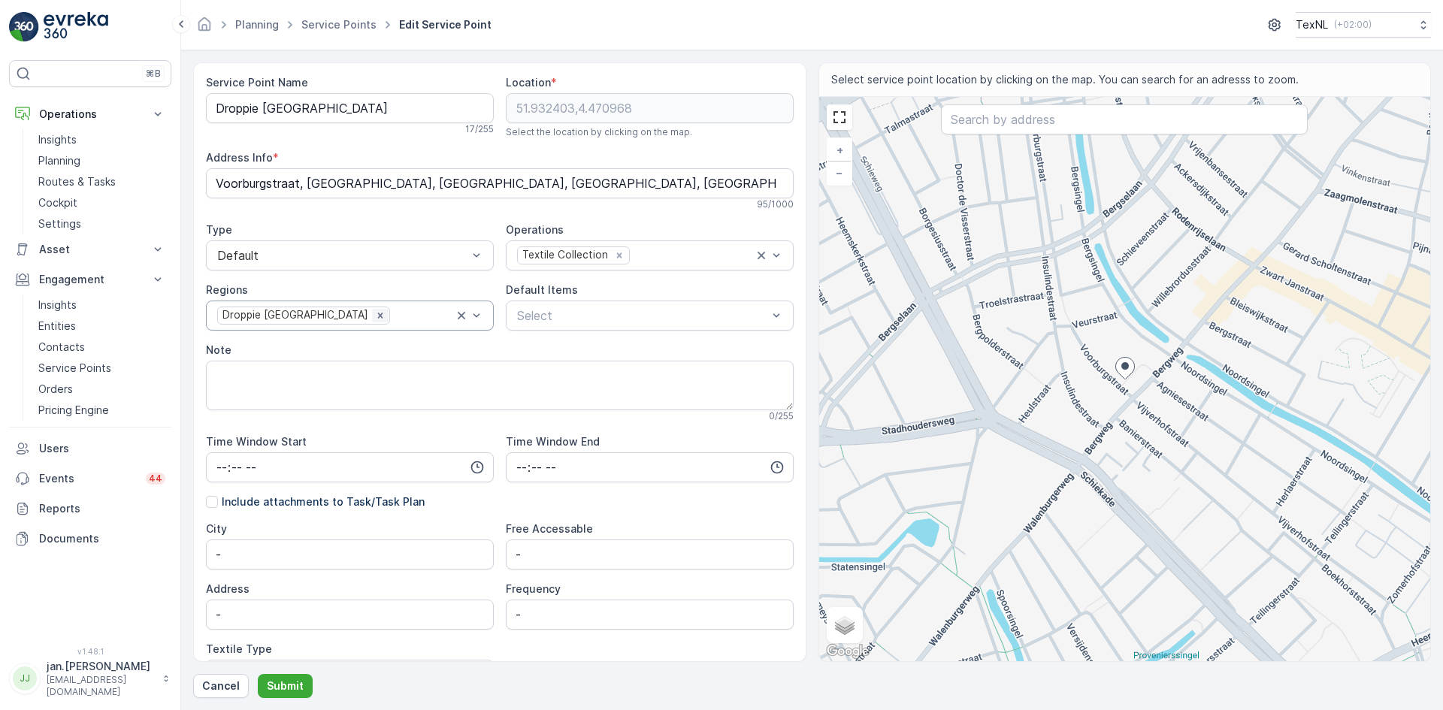
click at [375, 316] on icon "Remove Droppie Amsterdam" at bounding box center [380, 315] width 11 height 11
click at [319, 316] on div at bounding box center [342, 316] width 253 height 14
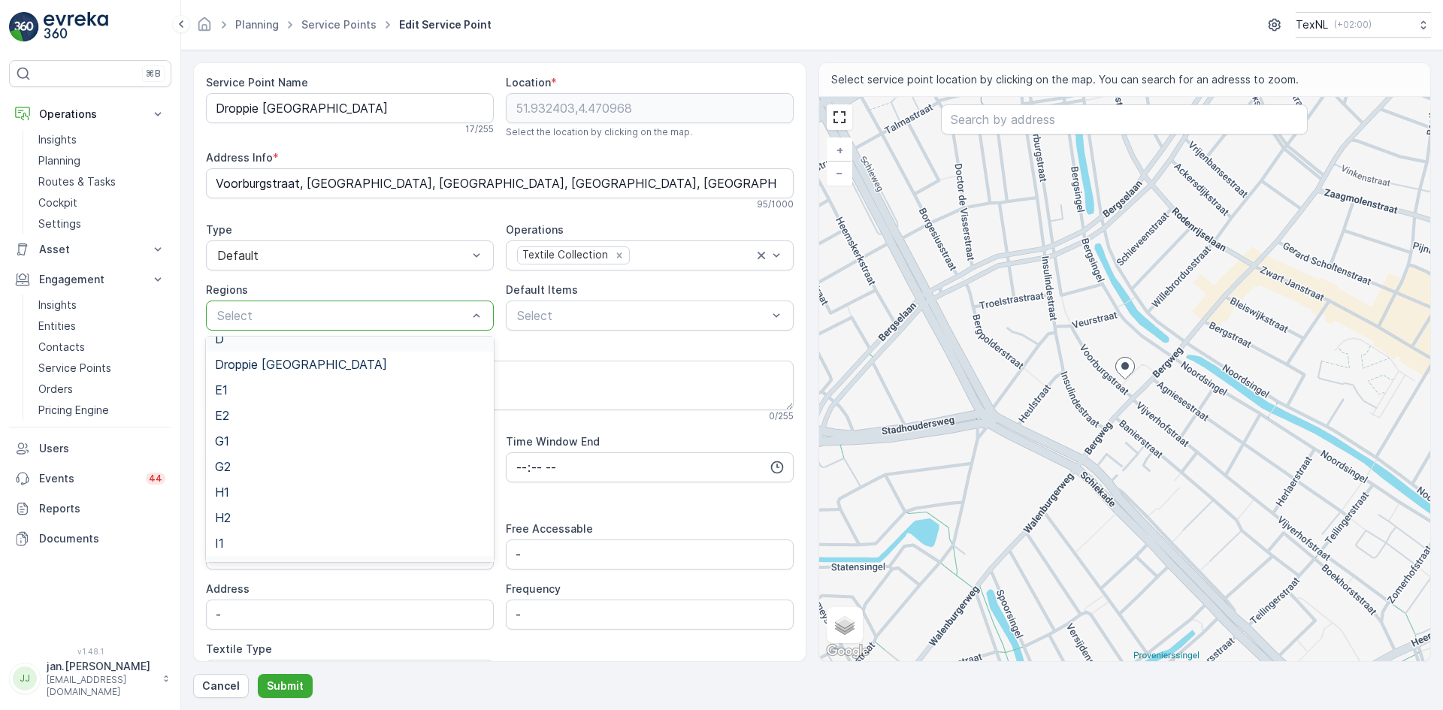
scroll to position [526, 0]
click at [223, 342] on span "N1" at bounding box center [222, 338] width 14 height 14
click at [294, 309] on div at bounding box center [356, 316] width 196 height 14
click at [227, 440] on span "N2" at bounding box center [223, 438] width 16 height 14
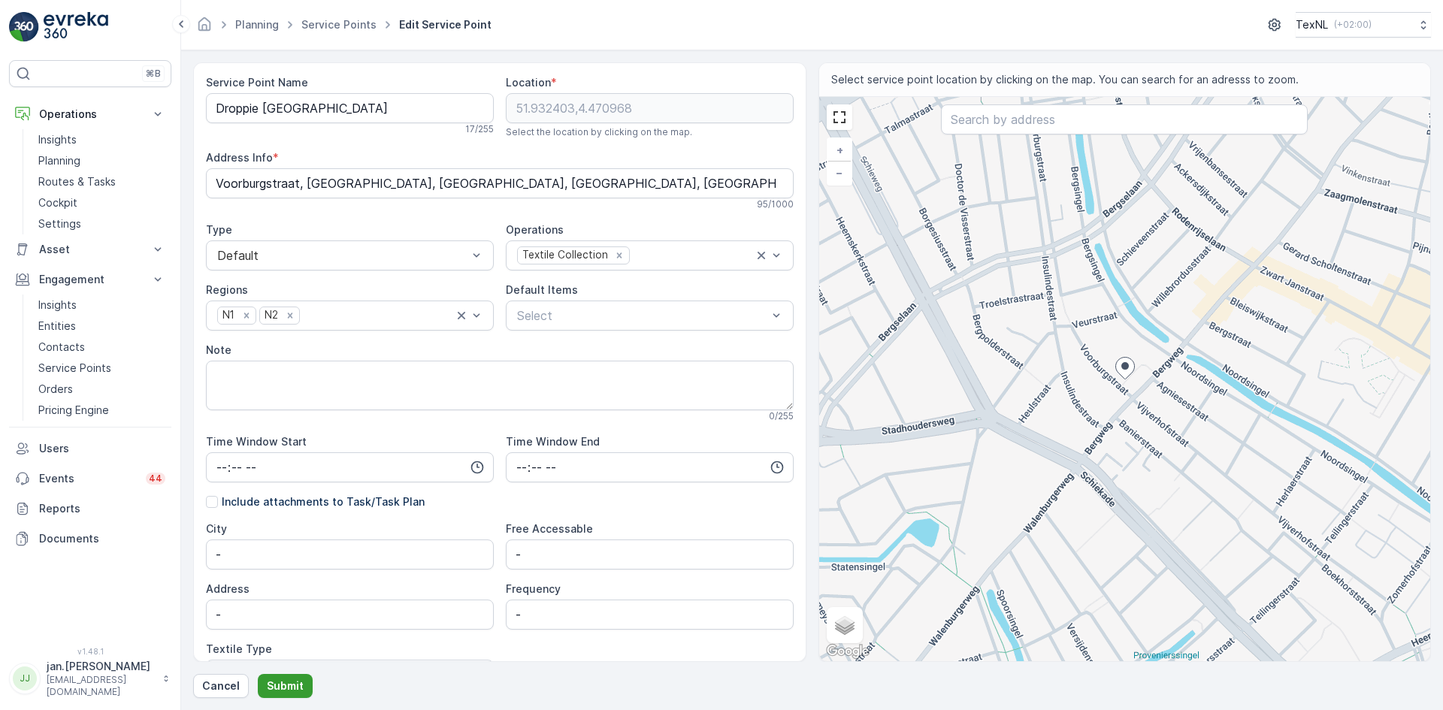
click at [296, 685] on p "Submit" at bounding box center [285, 686] width 37 height 15
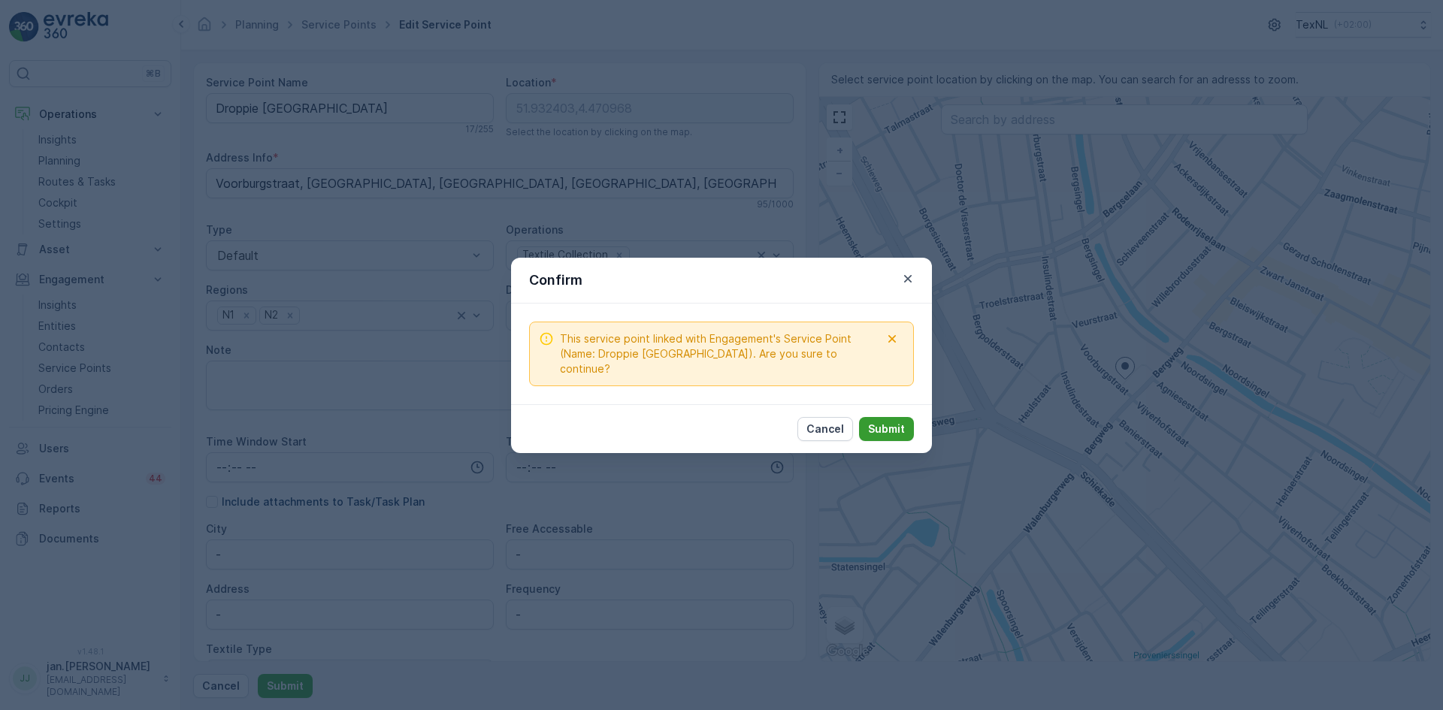
click at [885, 422] on p "Submit" at bounding box center [886, 429] width 37 height 15
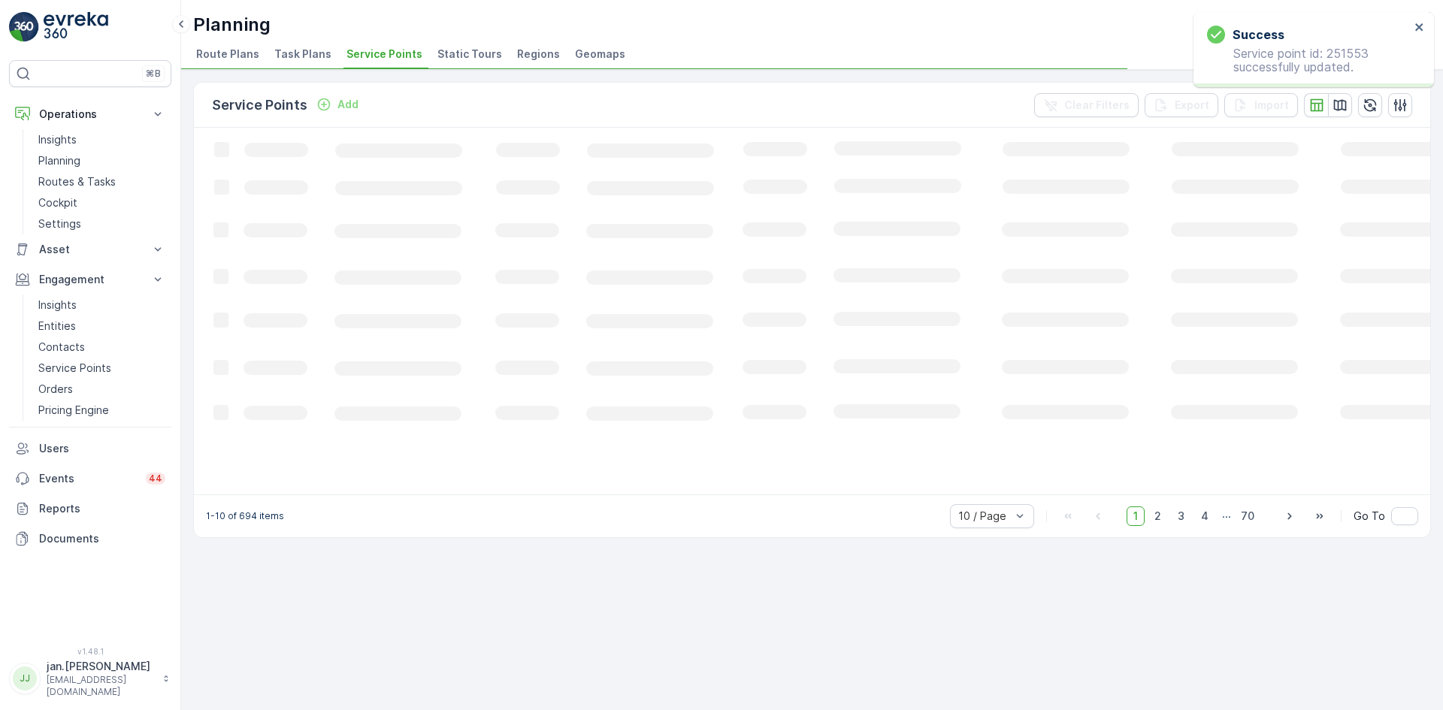
click at [476, 50] on span "Static Tours" at bounding box center [469, 54] width 65 height 15
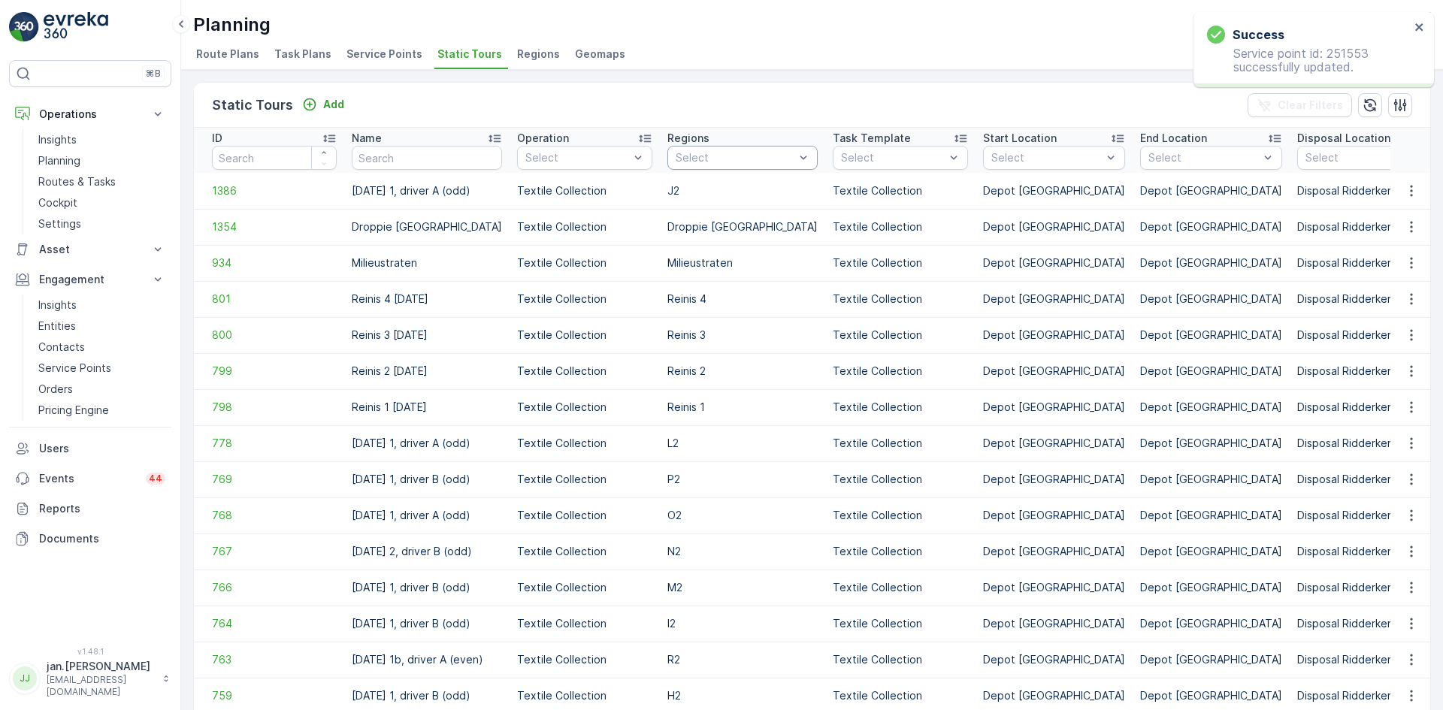
click at [719, 158] on div at bounding box center [735, 158] width 122 height 12
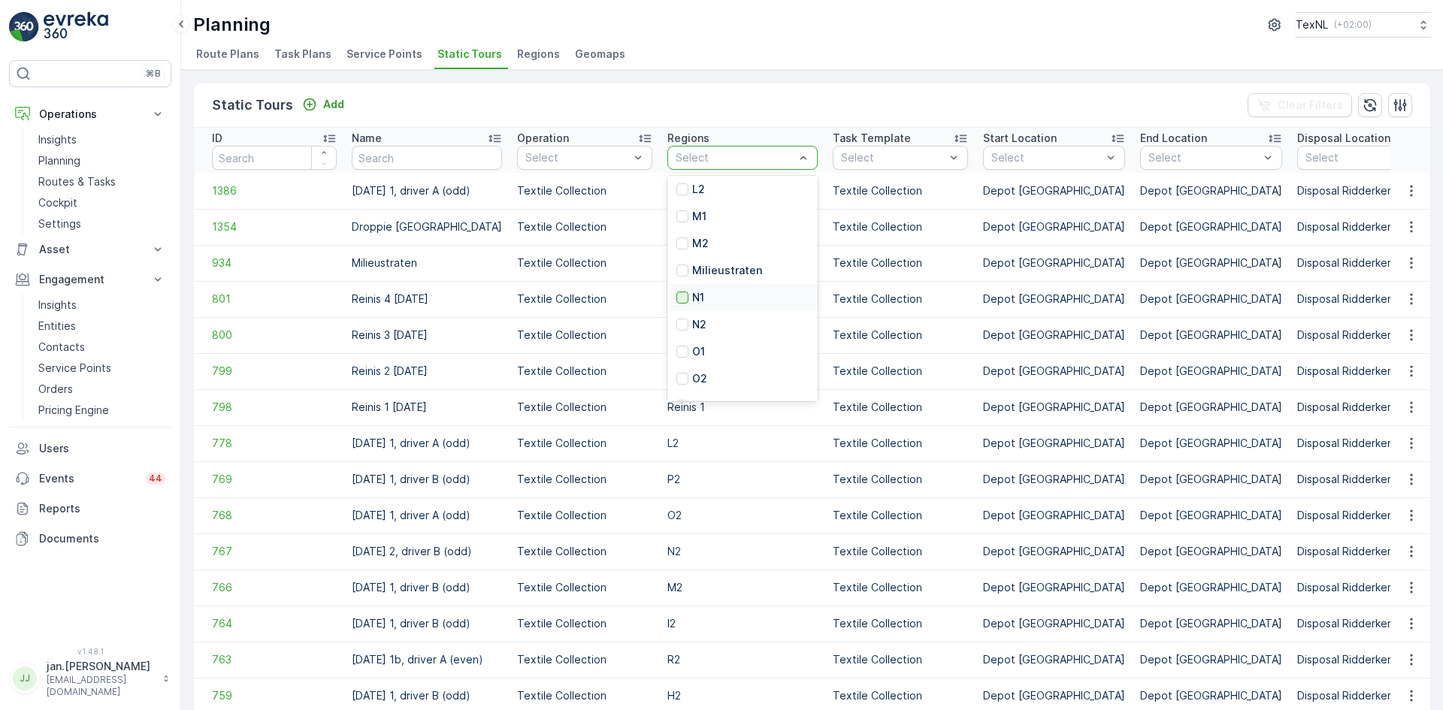
click at [685, 300] on div at bounding box center [682, 298] width 12 height 12
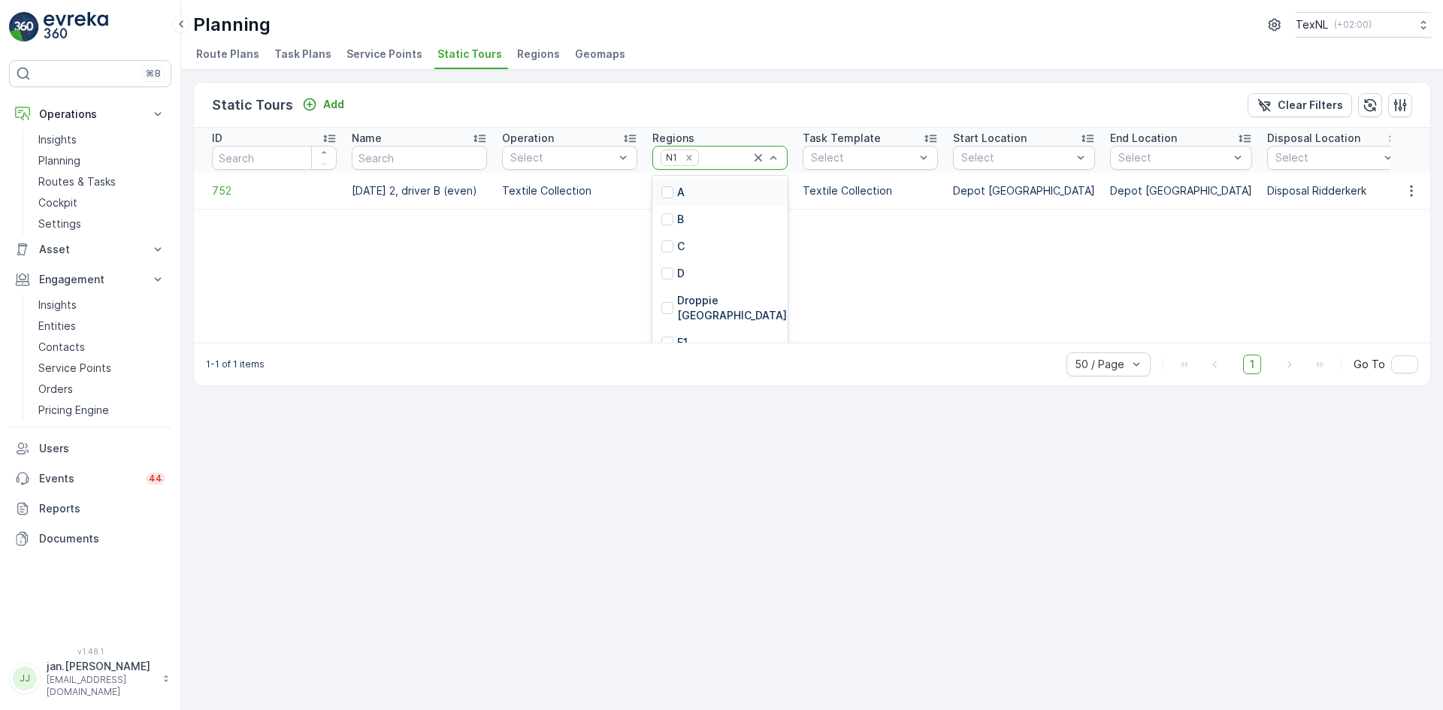
click at [734, 157] on div at bounding box center [726, 158] width 50 height 12
click at [673, 324] on div at bounding box center [667, 325] width 12 height 12
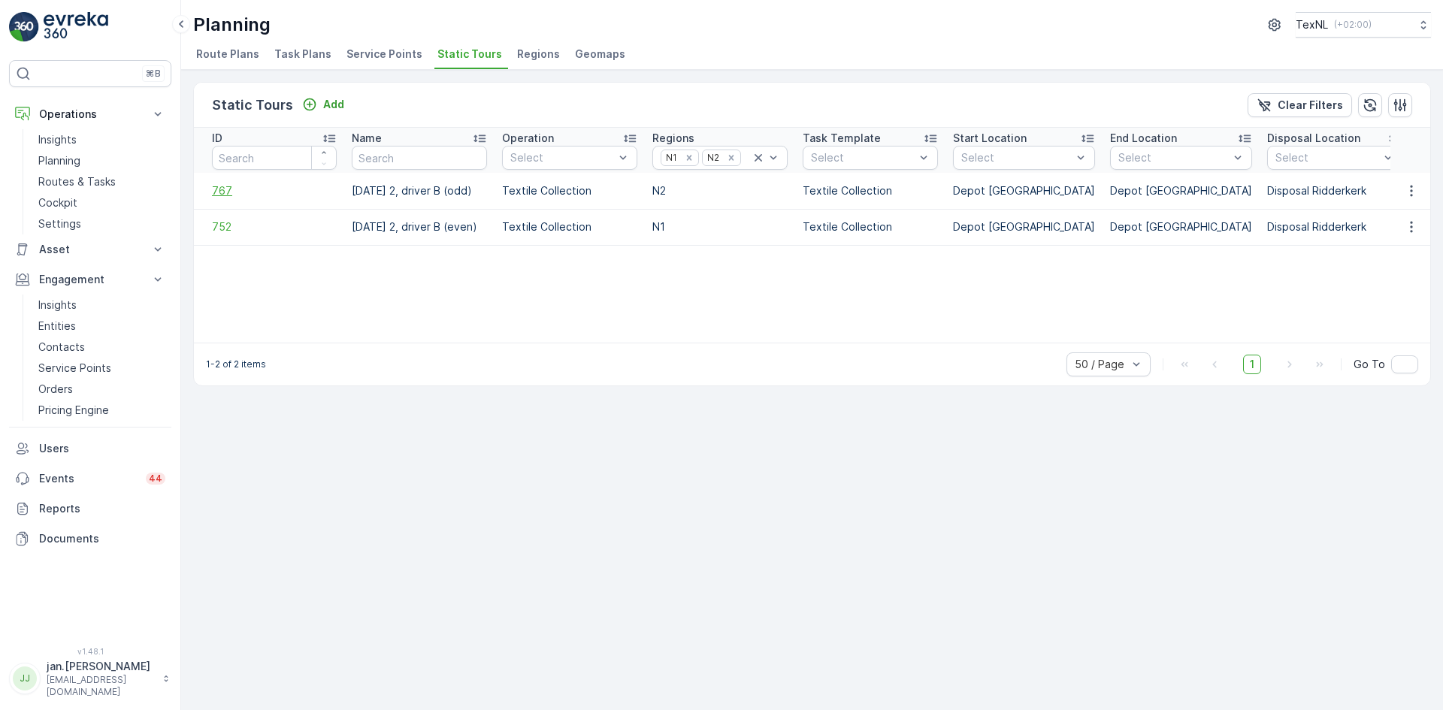
click at [219, 192] on span "767" at bounding box center [274, 190] width 125 height 15
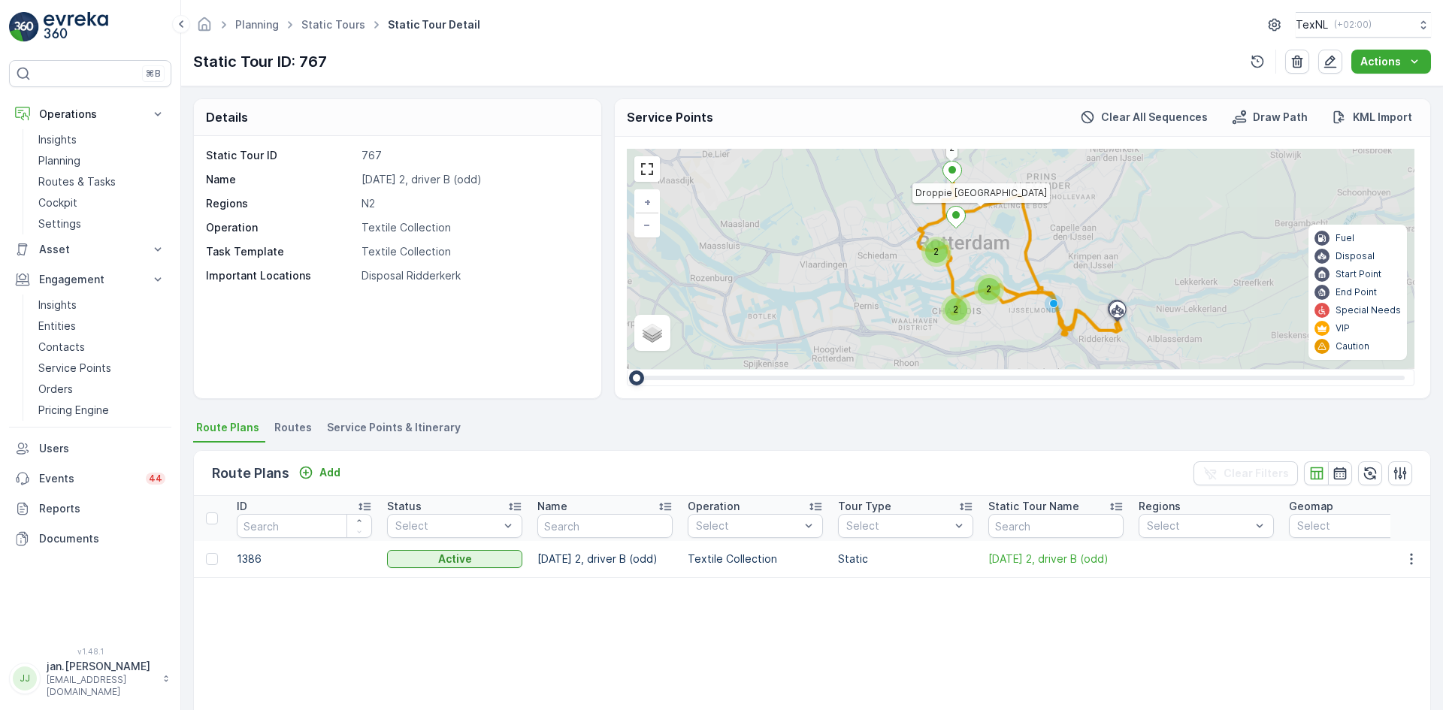
click at [421, 428] on span "Service Points & Itinerary" at bounding box center [394, 427] width 134 height 15
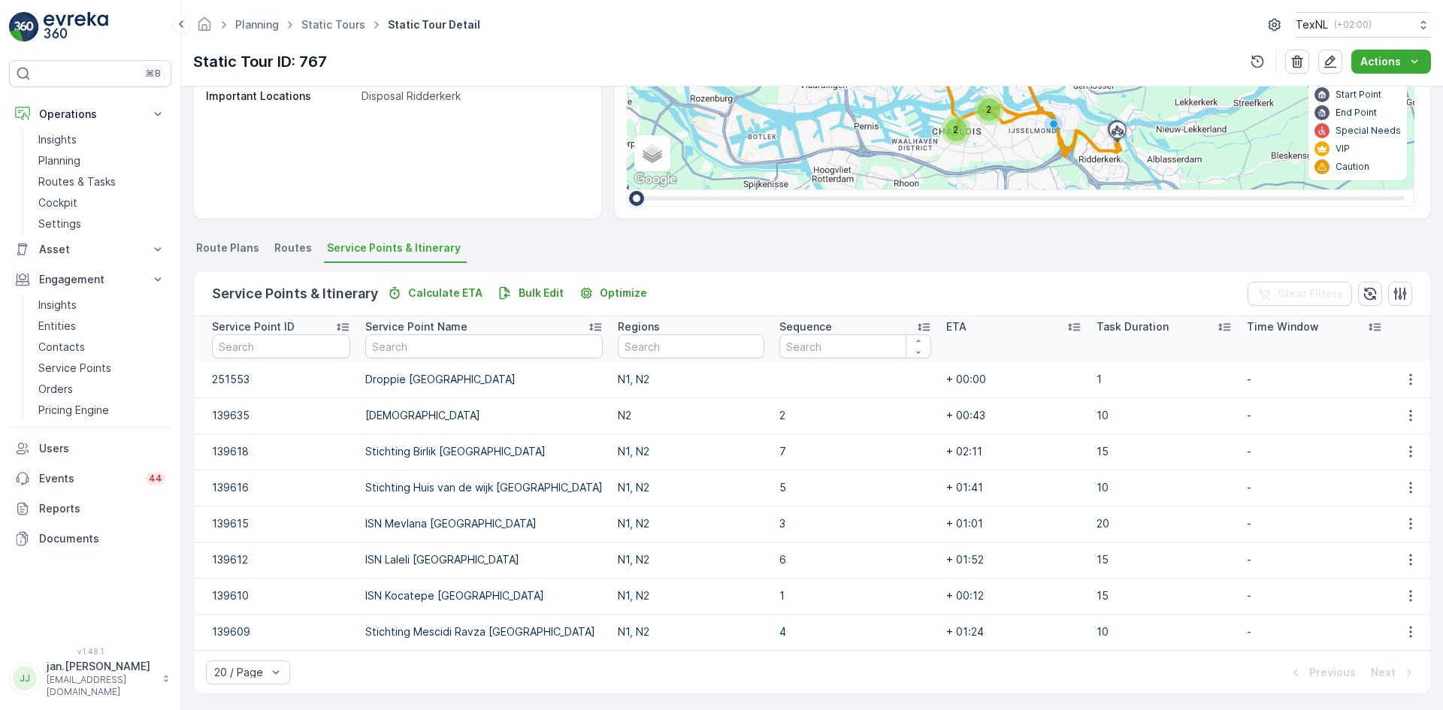
scroll to position [183, 0]
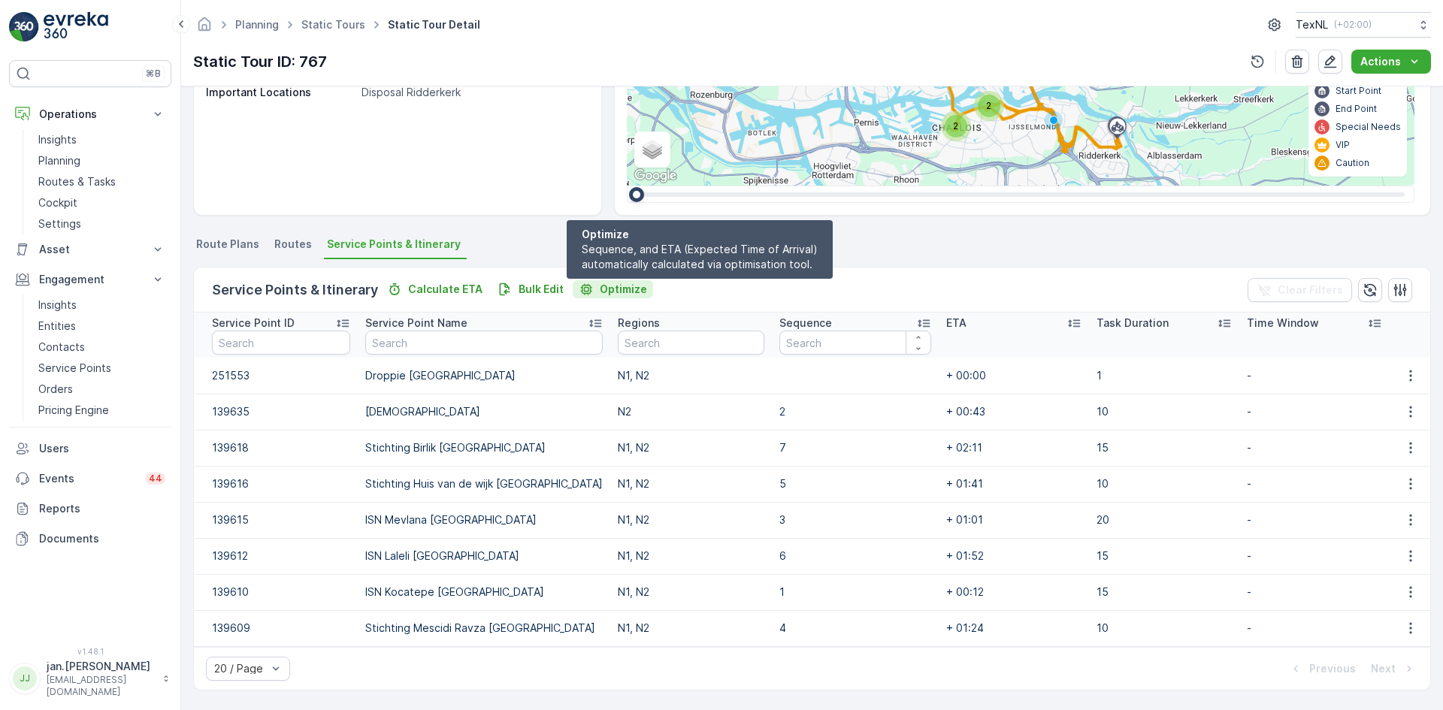
click at [613, 291] on p "Optimize" at bounding box center [623, 289] width 47 height 15
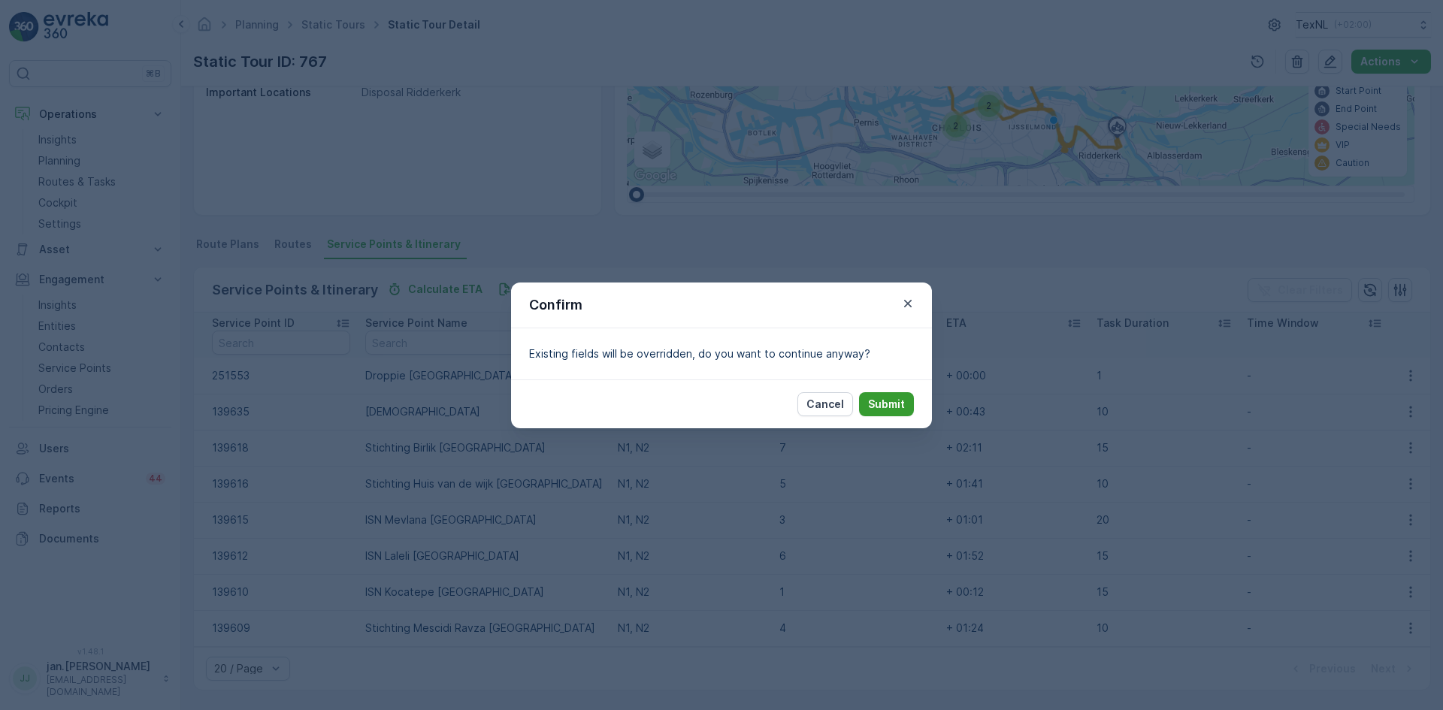
click at [891, 407] on p "Submit" at bounding box center [886, 404] width 37 height 15
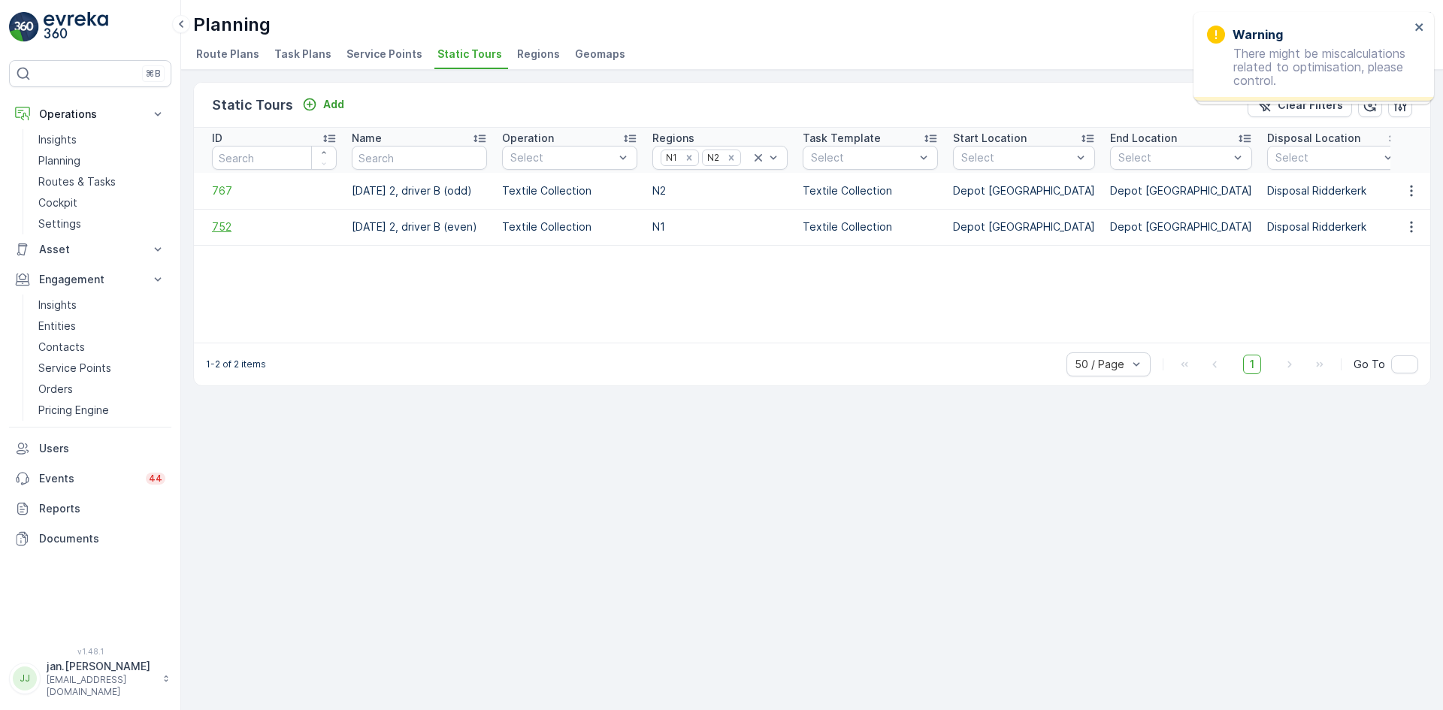
click at [236, 230] on span "752" at bounding box center [274, 226] width 125 height 15
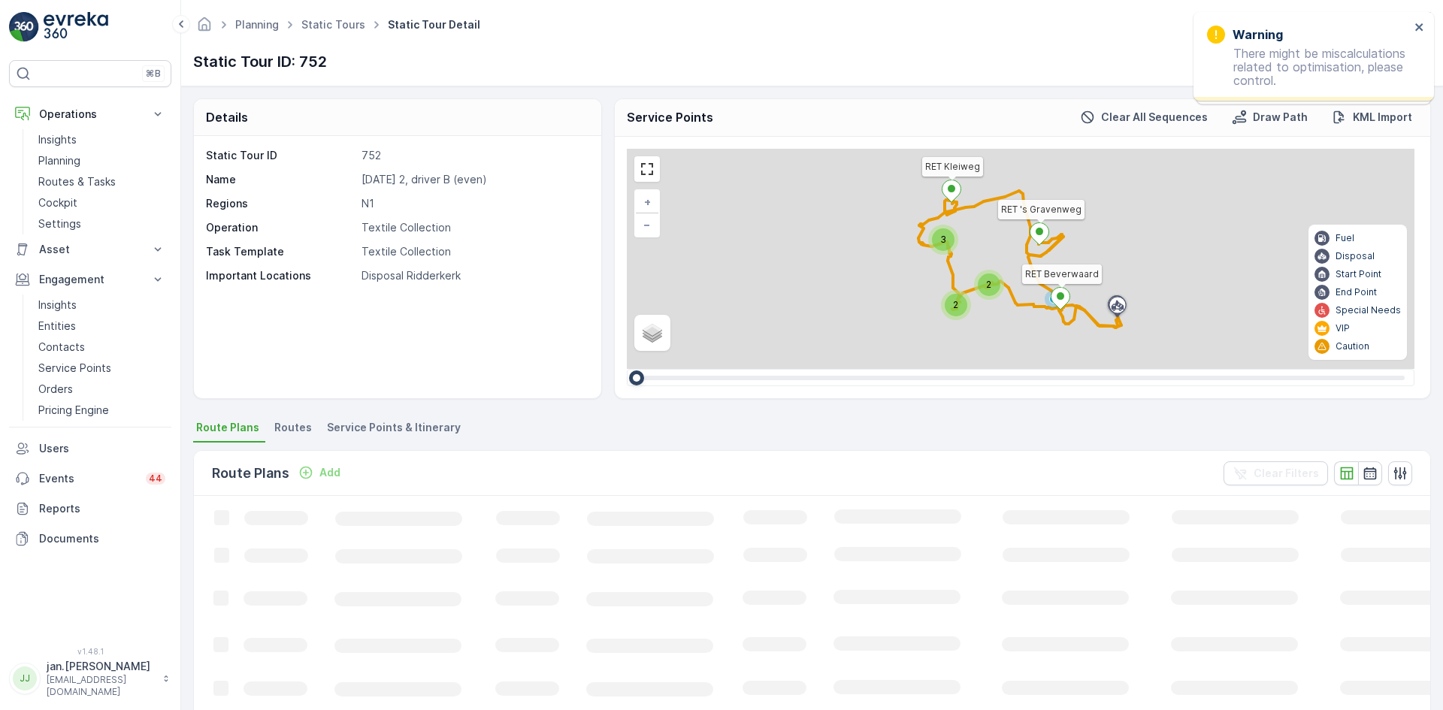
click at [416, 425] on span "Service Points & Itinerary" at bounding box center [394, 427] width 134 height 15
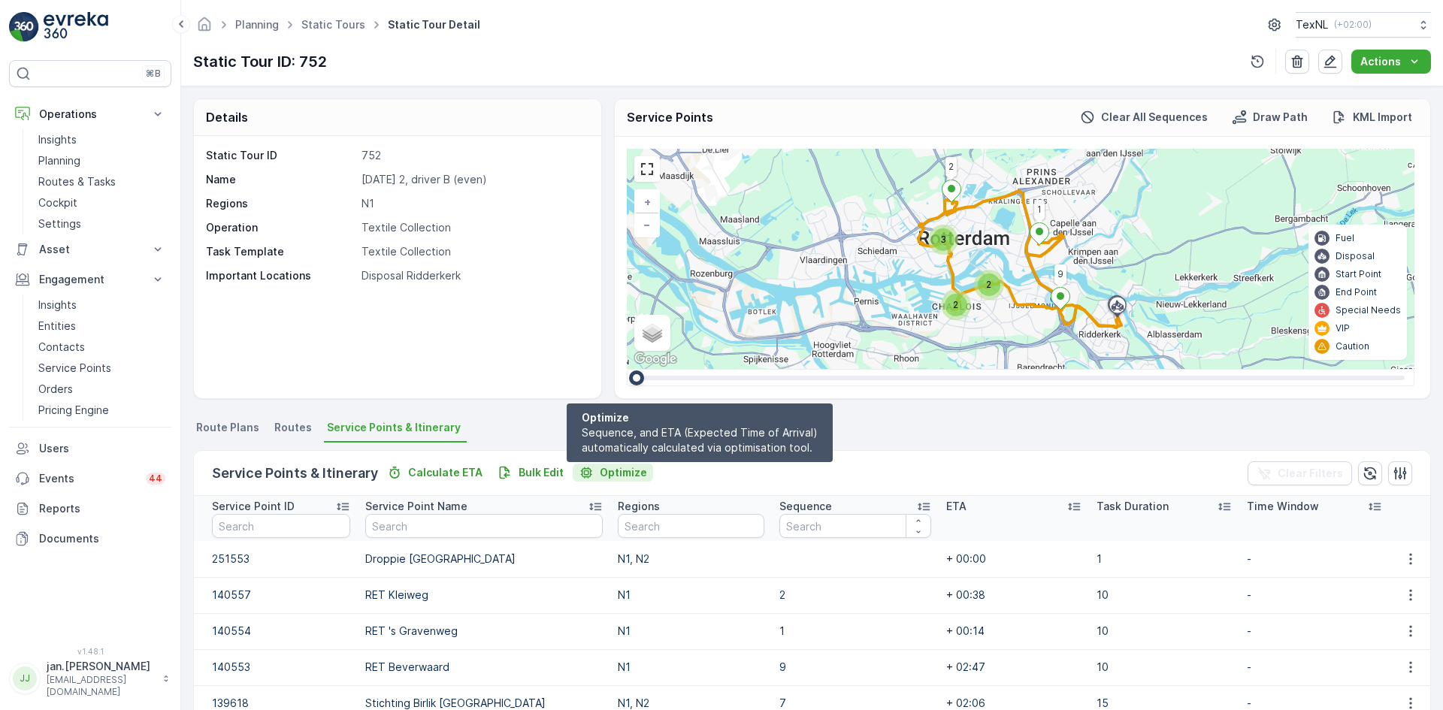
click at [631, 468] on p "Optimize" at bounding box center [623, 472] width 47 height 15
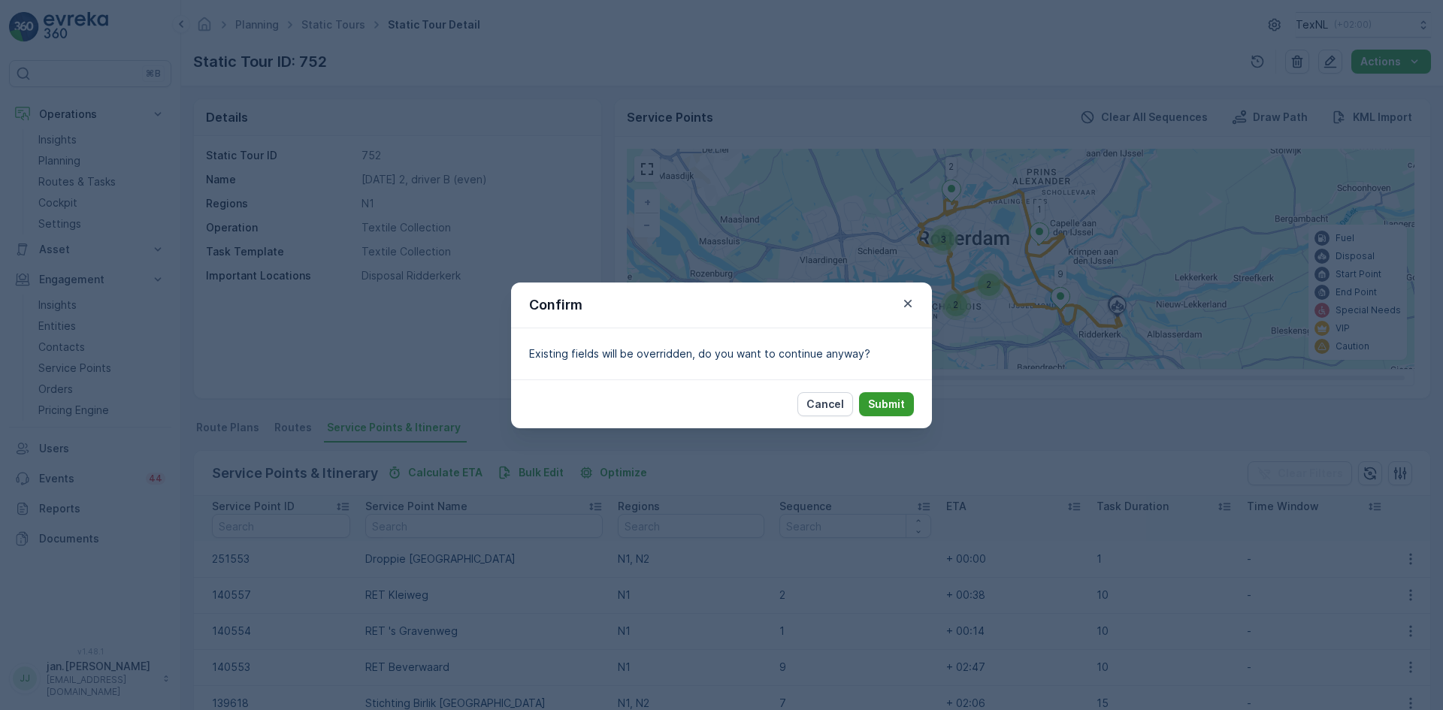
click at [894, 406] on p "Submit" at bounding box center [886, 404] width 37 height 15
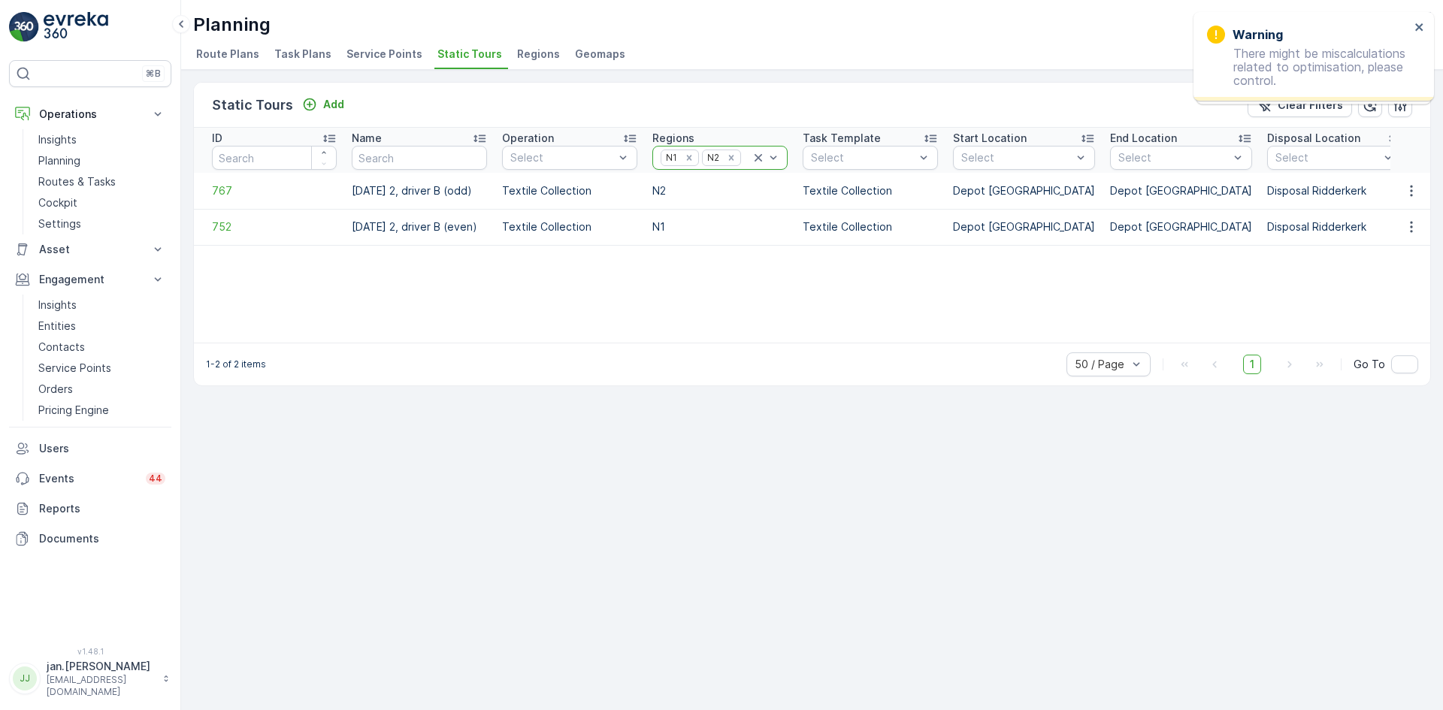
click at [759, 159] on icon at bounding box center [759, 158] width 8 height 8
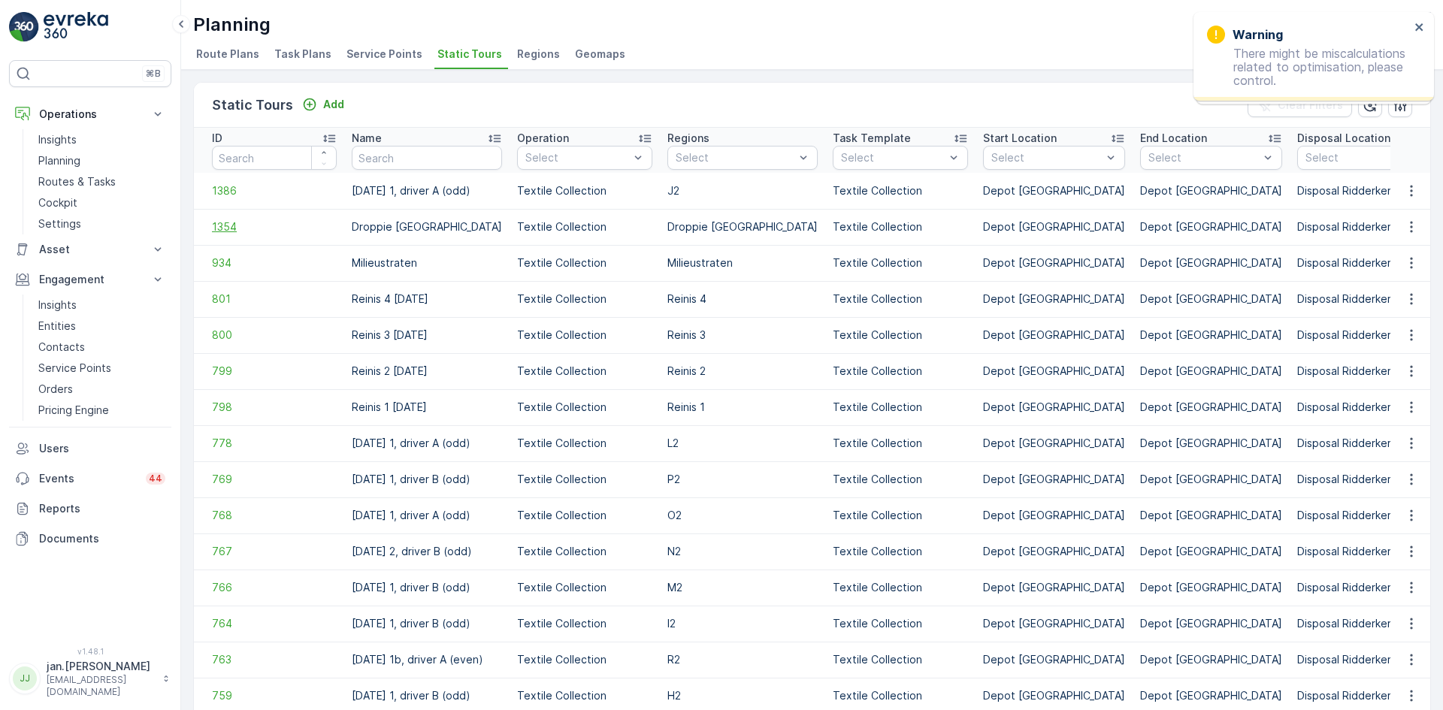
click at [238, 230] on span "1354" at bounding box center [274, 226] width 125 height 15
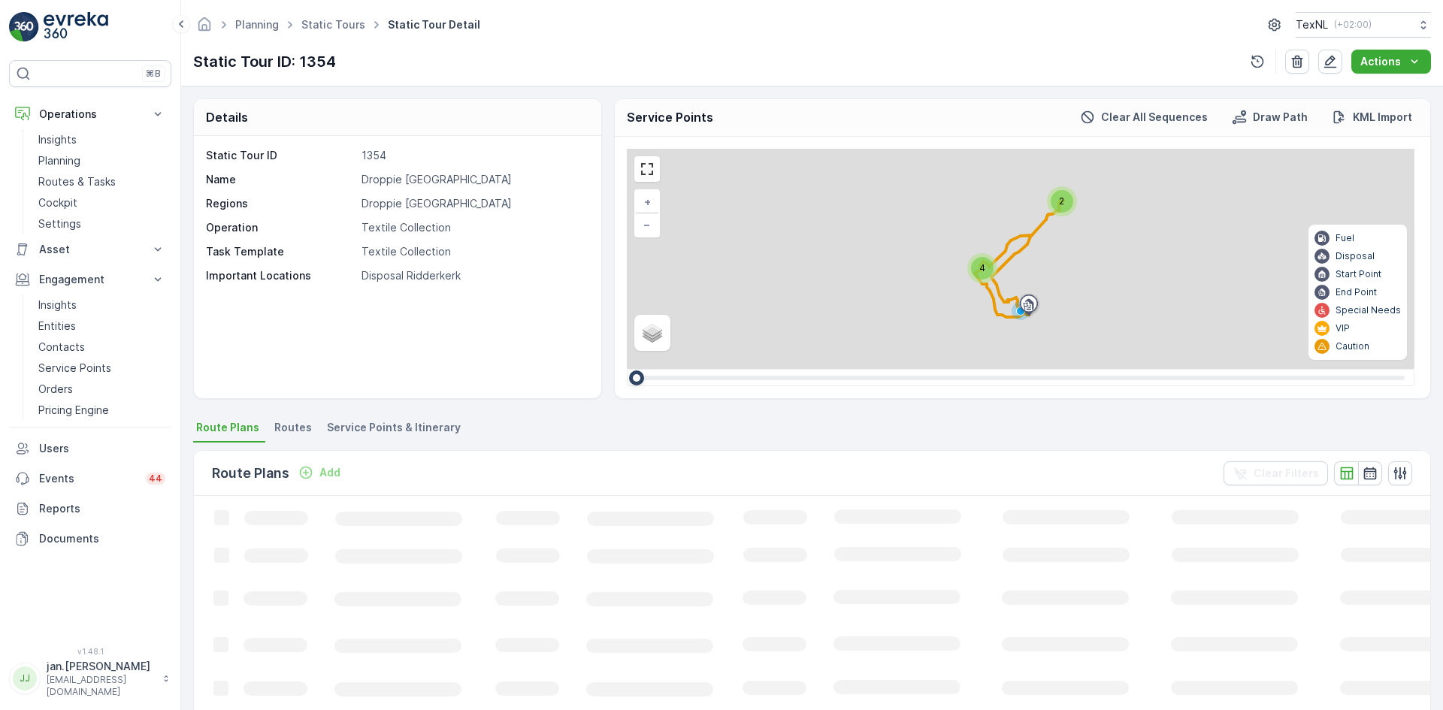
click at [389, 428] on span "Service Points & Itinerary" at bounding box center [394, 427] width 134 height 15
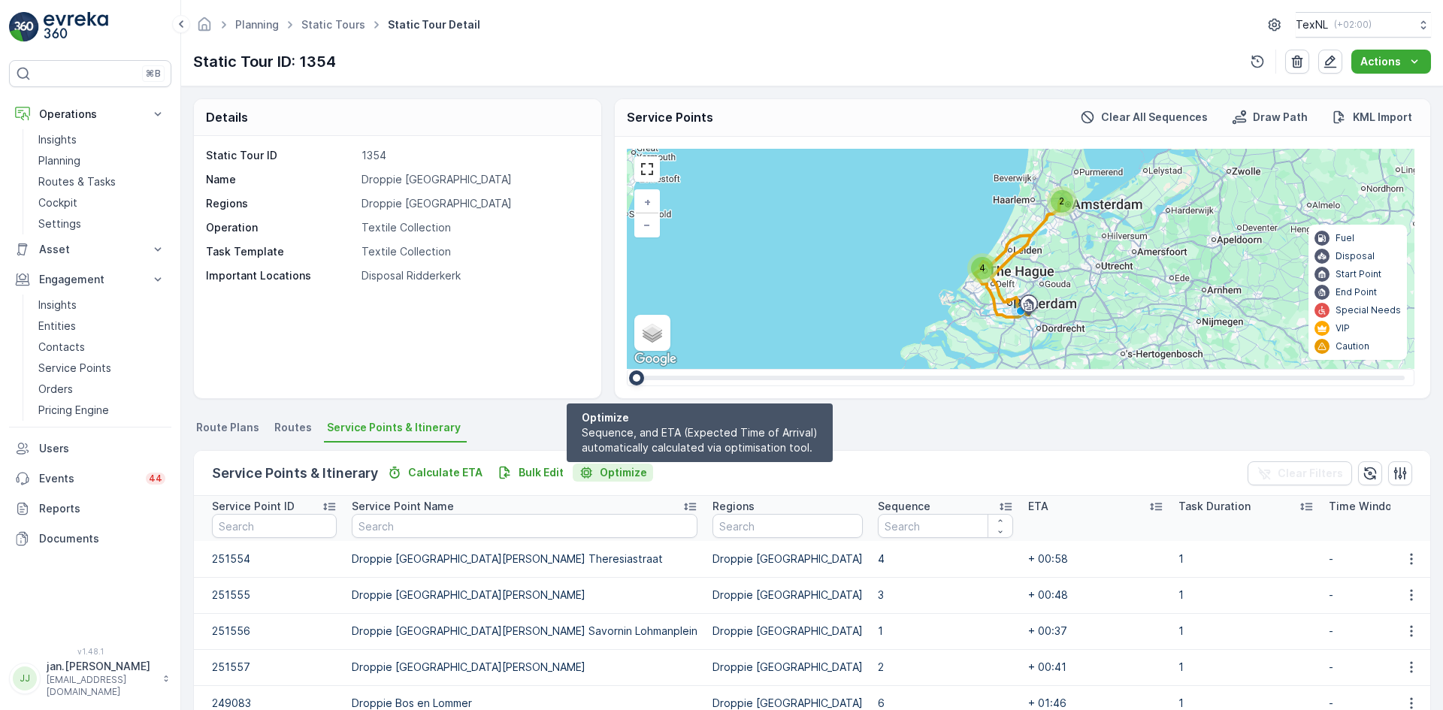
click at [610, 473] on p "Optimize" at bounding box center [623, 472] width 47 height 15
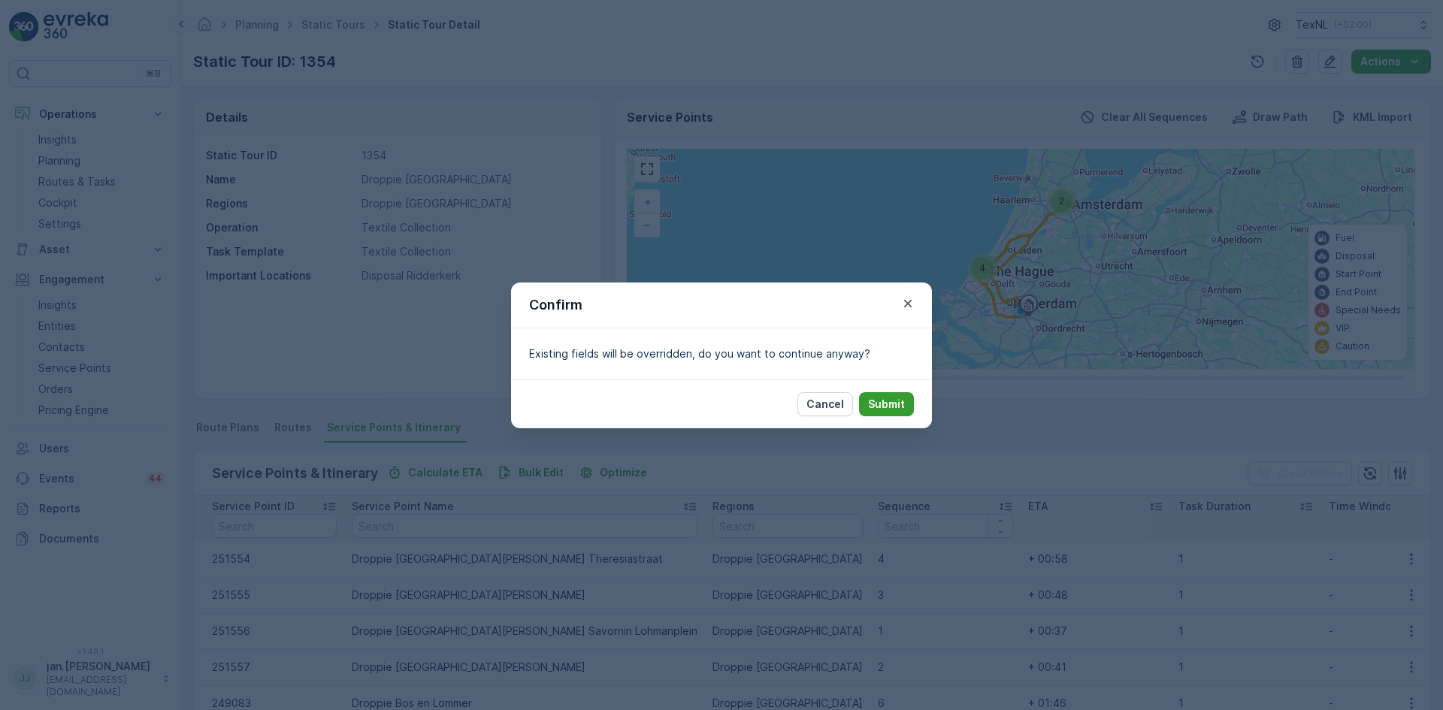
click at [879, 404] on p "Submit" at bounding box center [886, 404] width 37 height 15
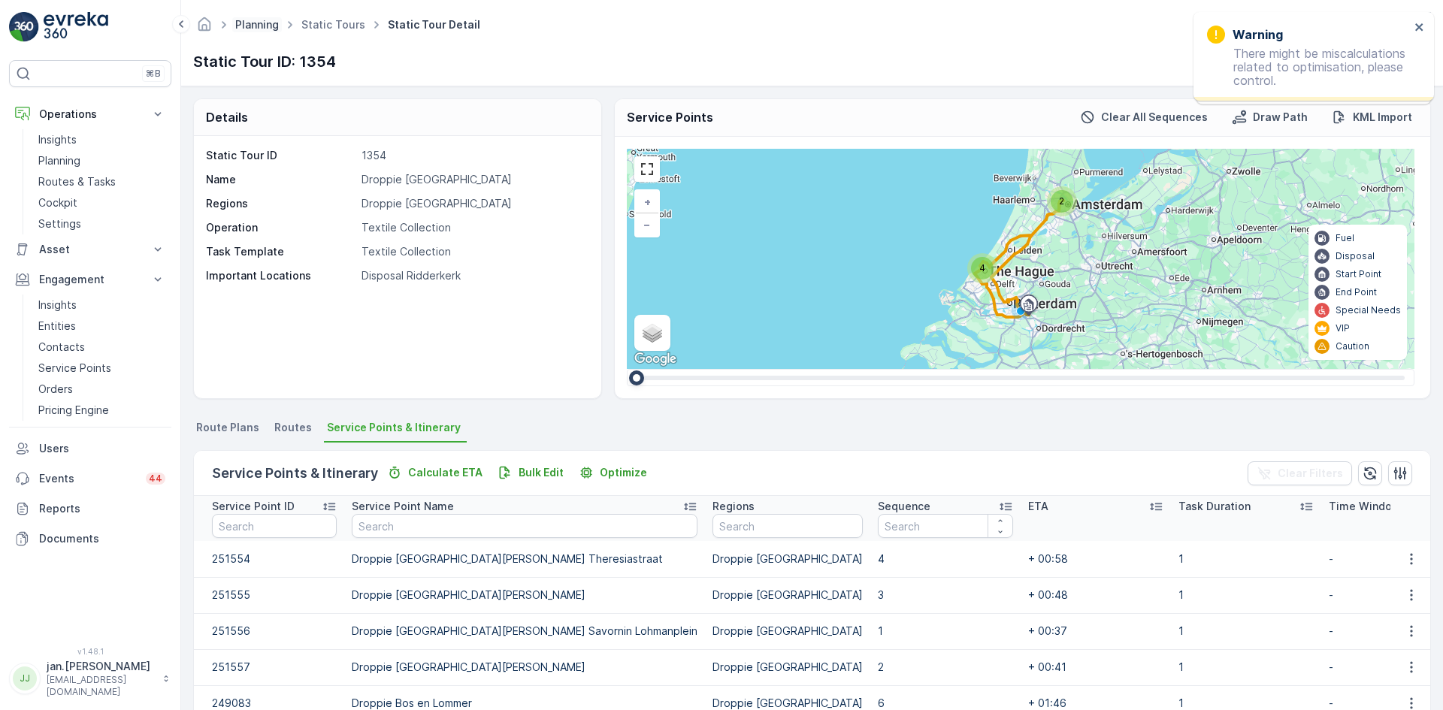
click at [270, 24] on link "Planning" at bounding box center [257, 24] width 44 height 13
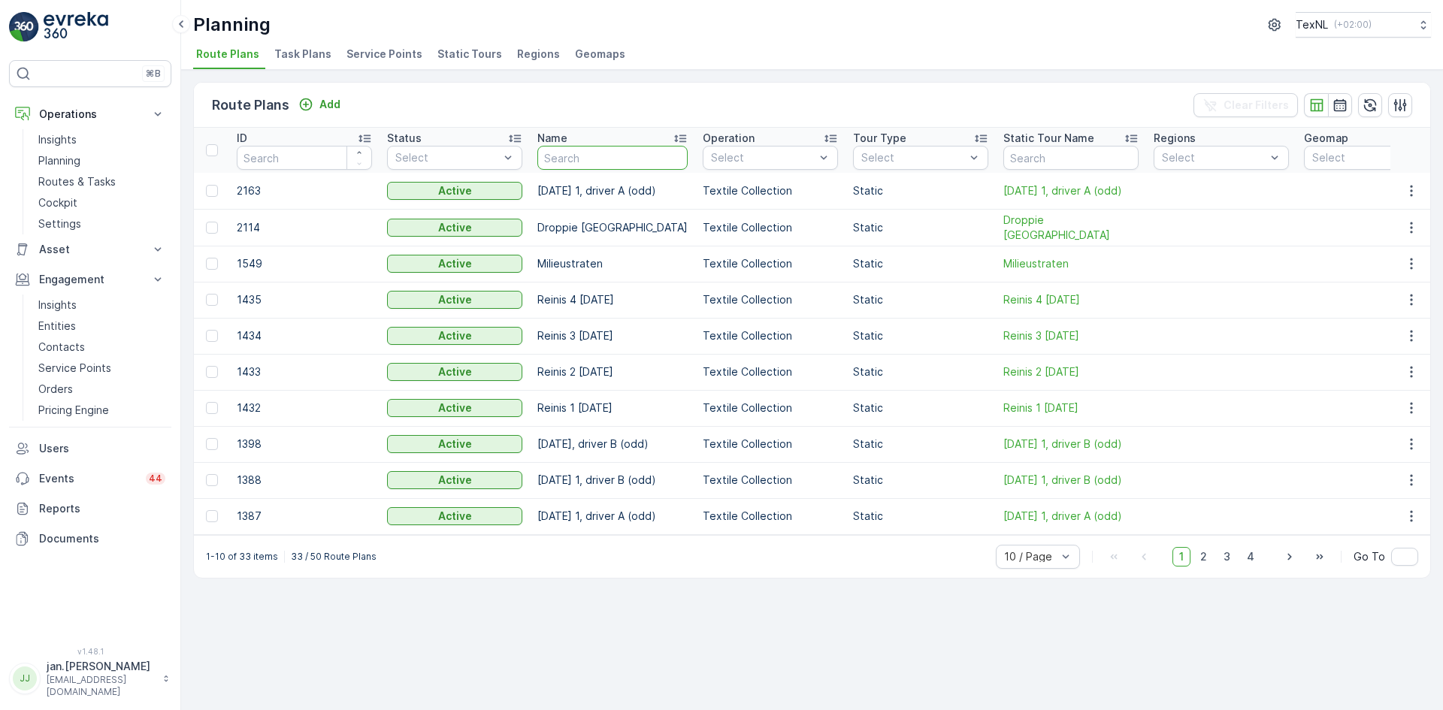
click at [563, 160] on input "text" at bounding box center [612, 158] width 150 height 24
type input "thu"
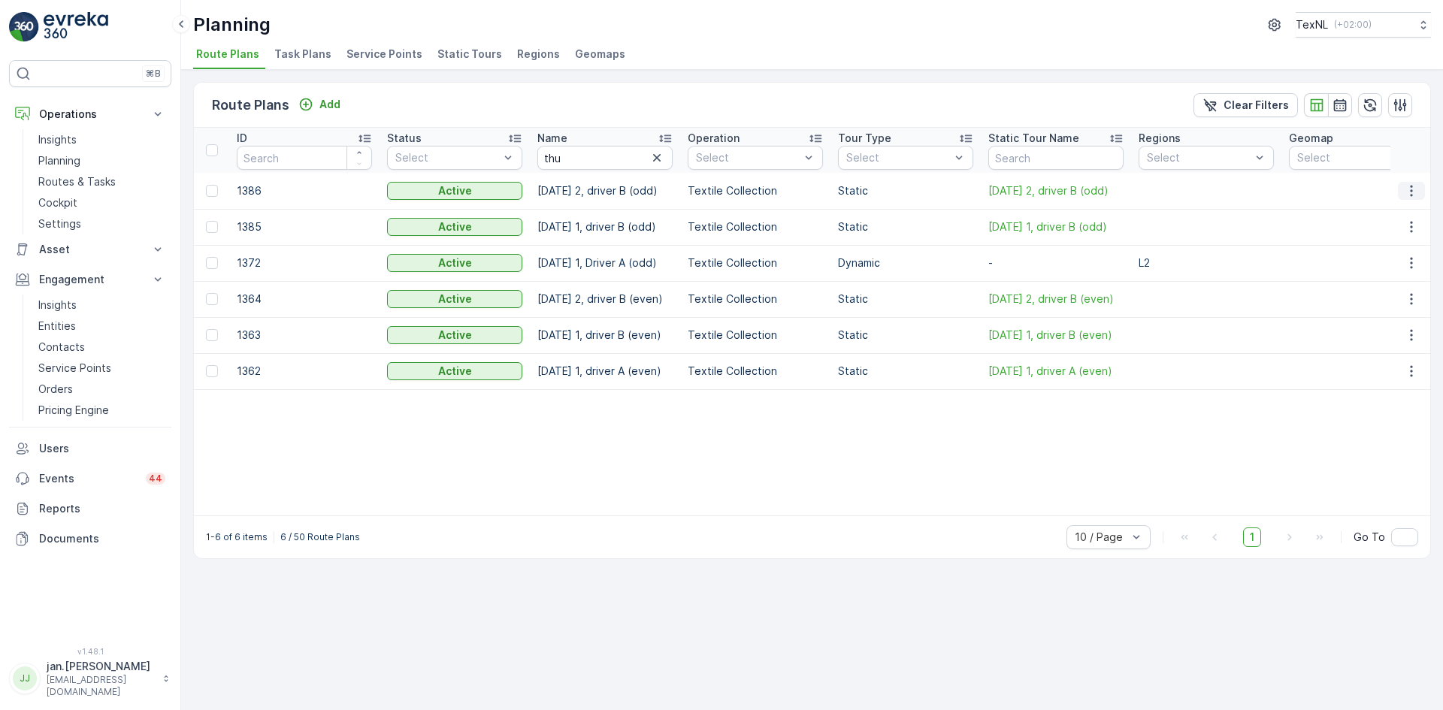
click at [1409, 183] on icon "button" at bounding box center [1411, 190] width 15 height 15
click at [1372, 214] on span "Edit Route Plan" at bounding box center [1397, 213] width 77 height 15
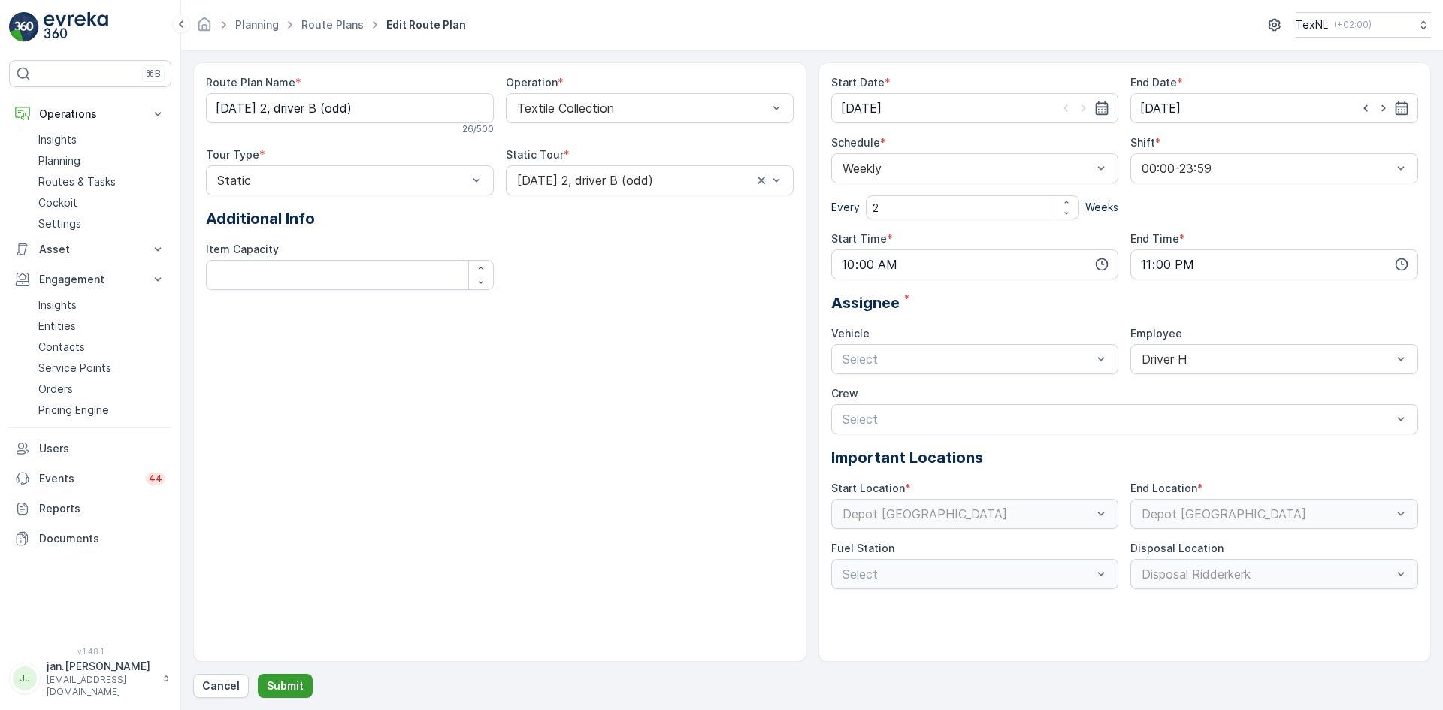
click at [278, 682] on p "Submit" at bounding box center [285, 686] width 37 height 15
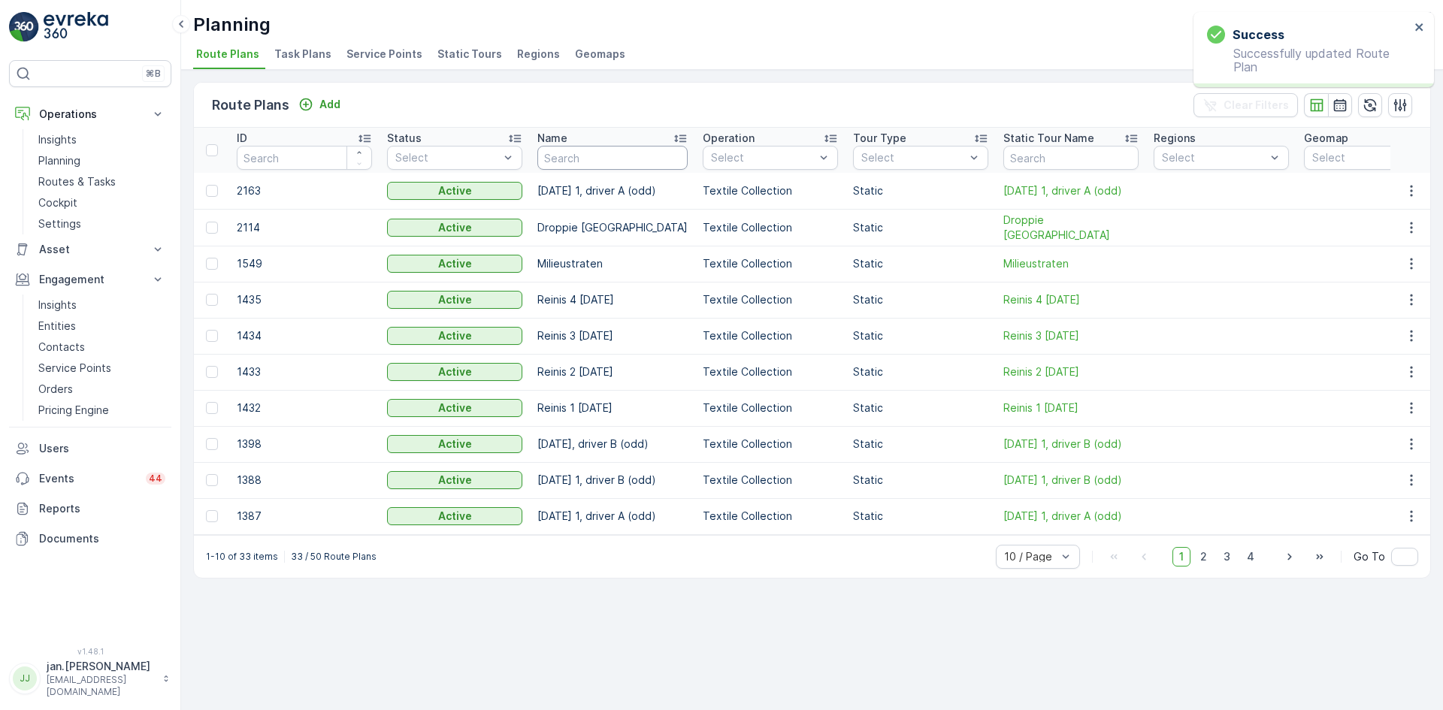
click at [570, 159] on input "text" at bounding box center [612, 158] width 150 height 24
type input "thu"
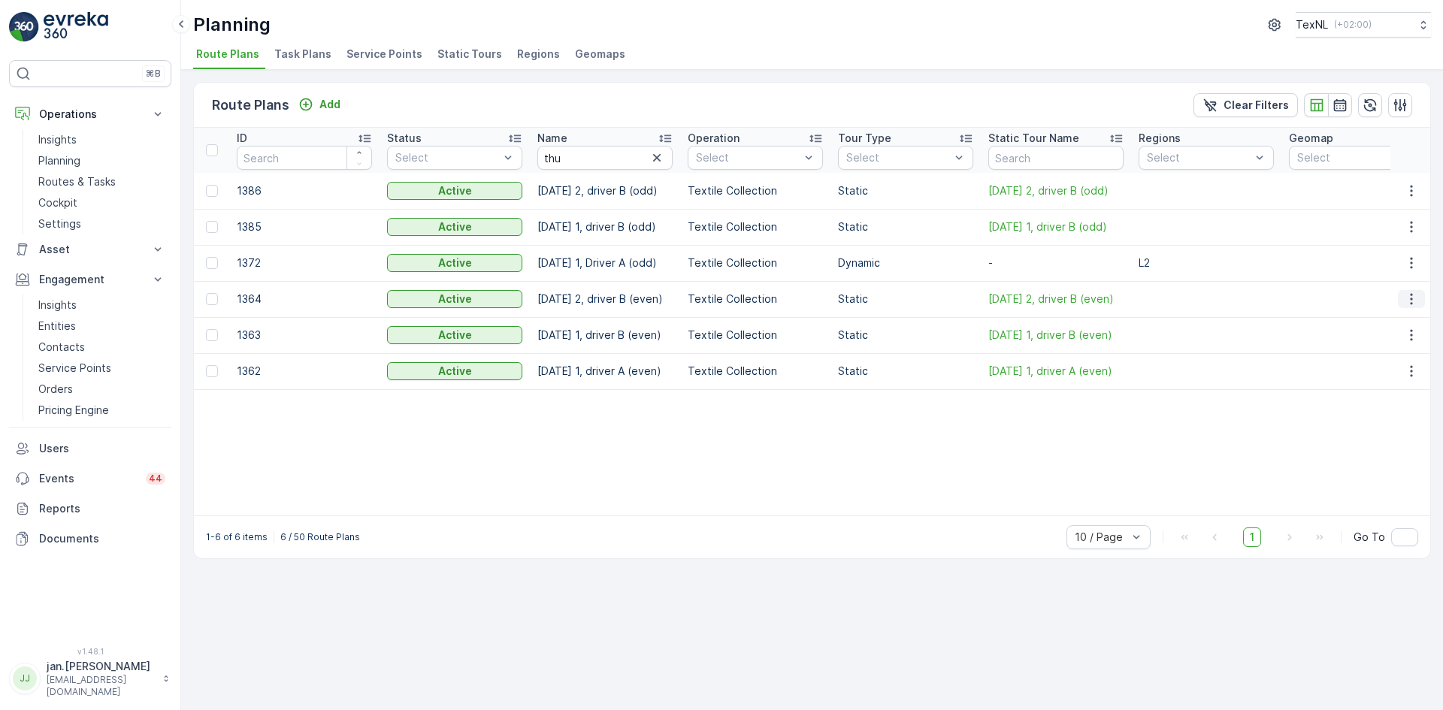
click at [1406, 297] on icon "button" at bounding box center [1411, 299] width 15 height 15
click at [1385, 321] on span "Edit Route Plan" at bounding box center [1397, 321] width 77 height 15
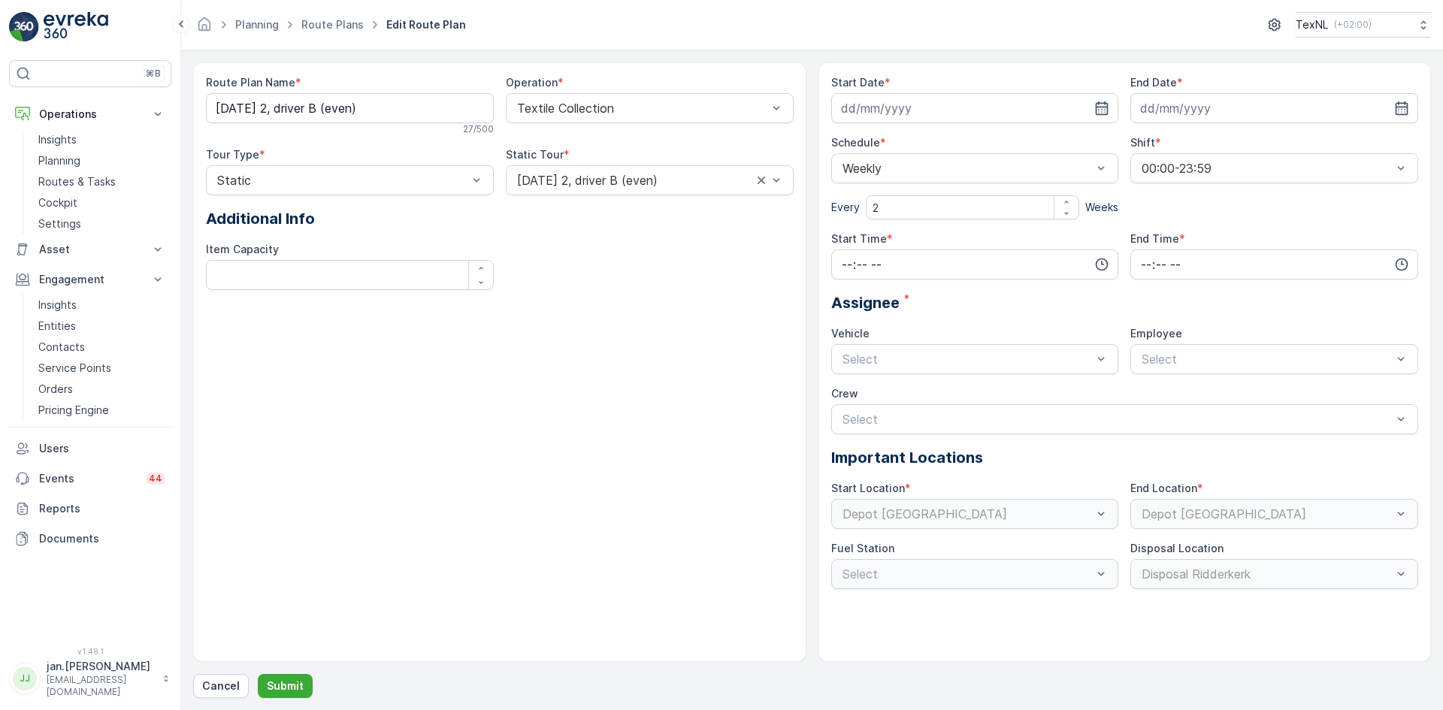
type input "05.10.2023"
type input "05.10.2028"
type input "10:00"
type input "23:00"
click at [302, 686] on button "Submit" at bounding box center [285, 686] width 55 height 24
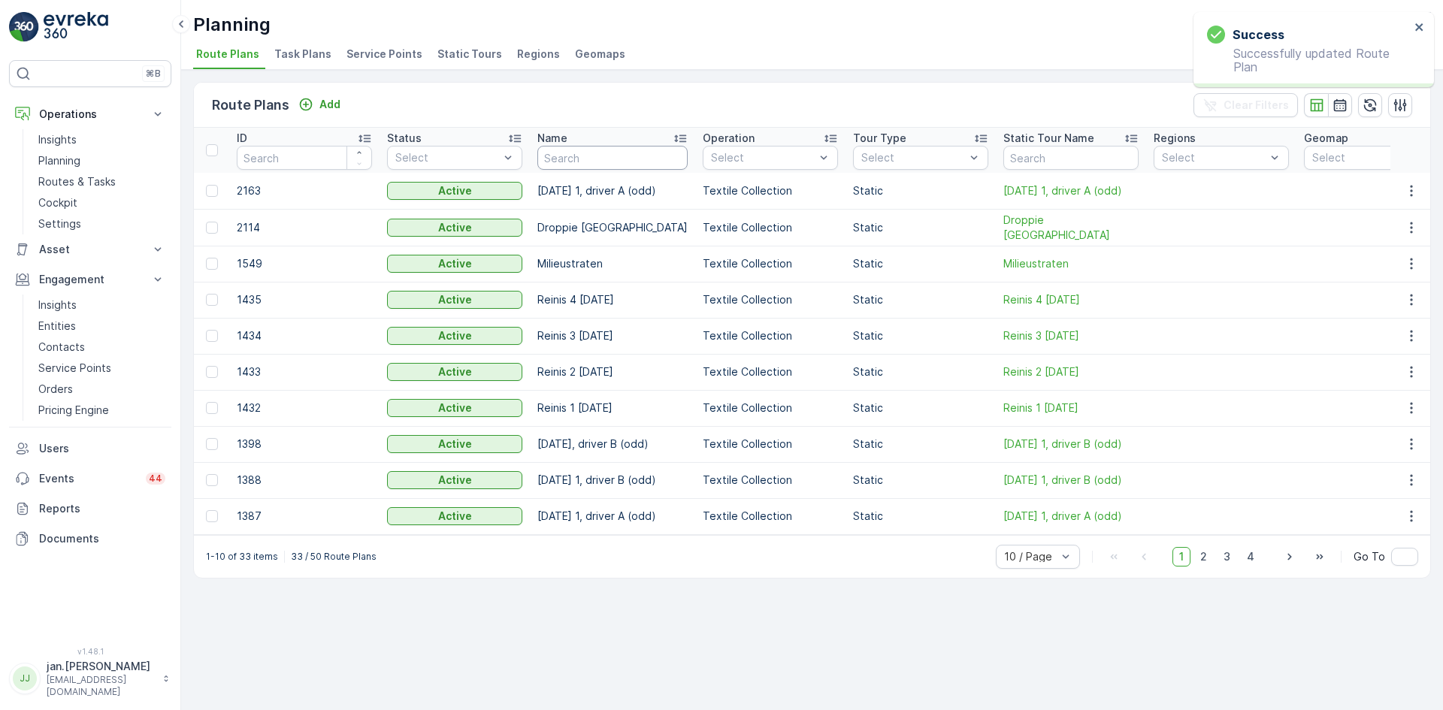
click at [566, 159] on input "text" at bounding box center [612, 158] width 150 height 24
click at [1407, 222] on icon "button" at bounding box center [1411, 227] width 15 height 15
click at [1392, 247] on span "Edit Route Plan" at bounding box center [1397, 250] width 77 height 15
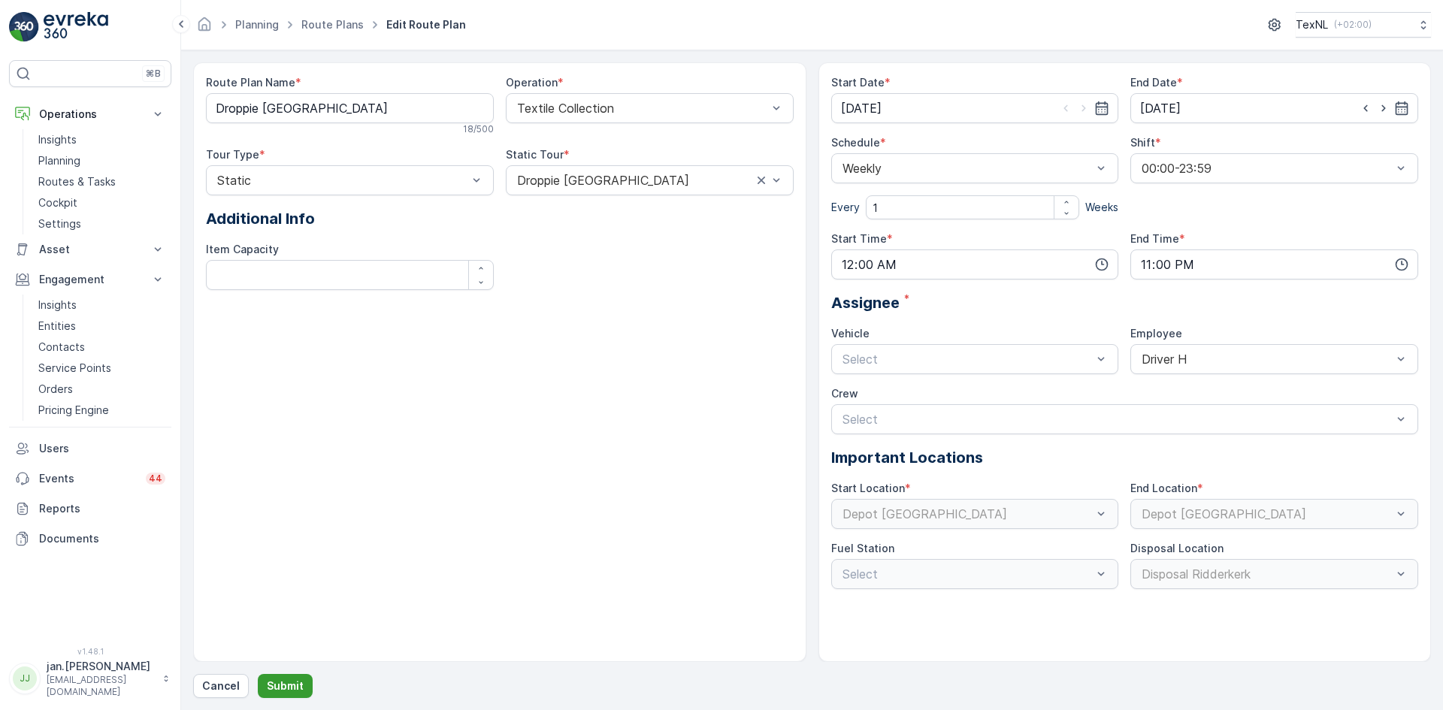
click at [287, 686] on p "Submit" at bounding box center [285, 686] width 37 height 15
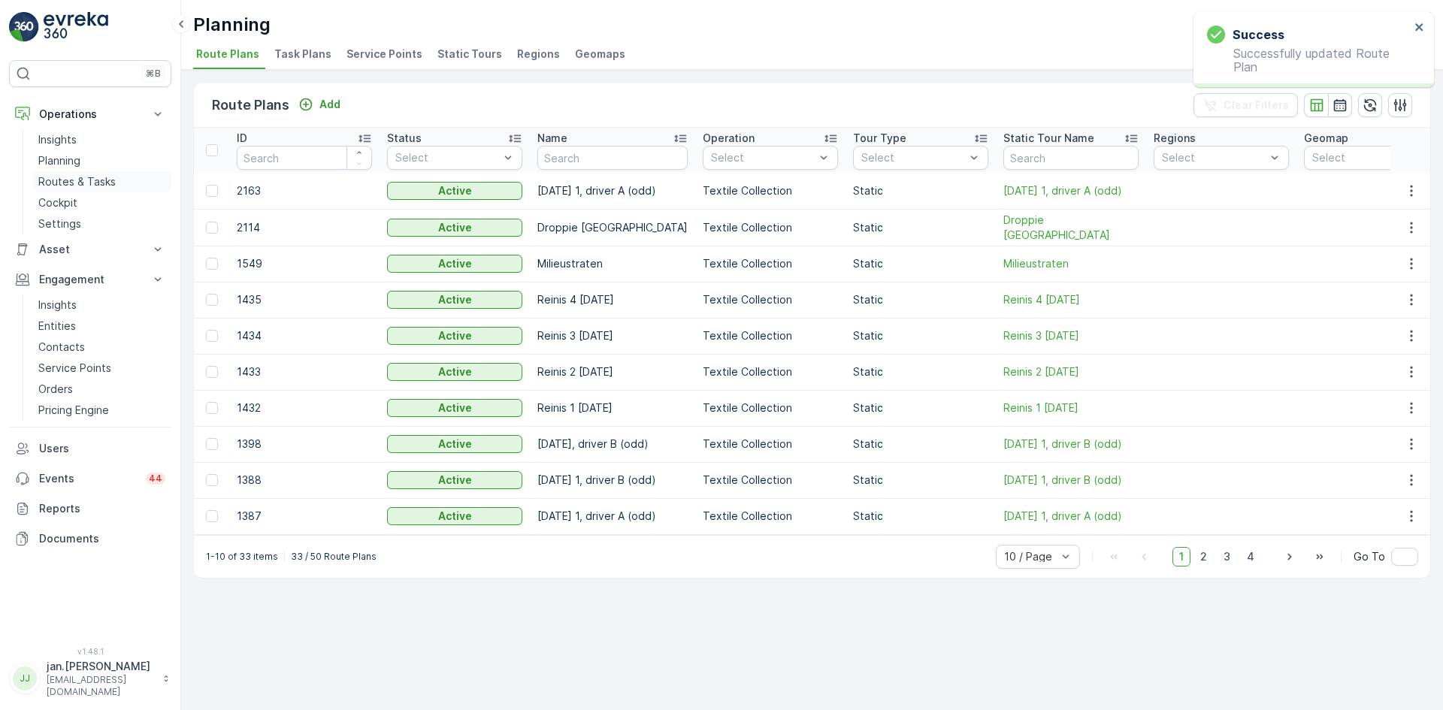
click at [84, 178] on p "Routes & Tasks" at bounding box center [76, 181] width 77 height 15
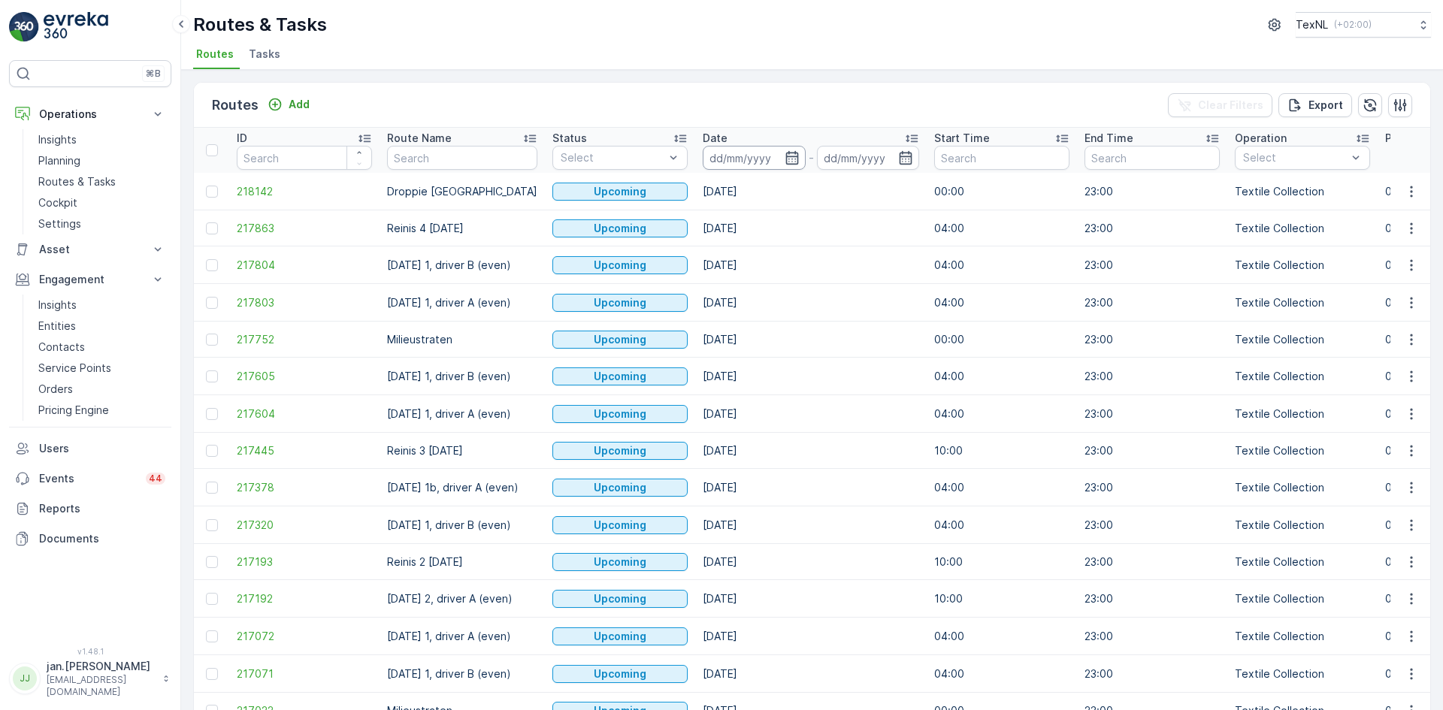
click at [753, 153] on input at bounding box center [754, 158] width 103 height 24
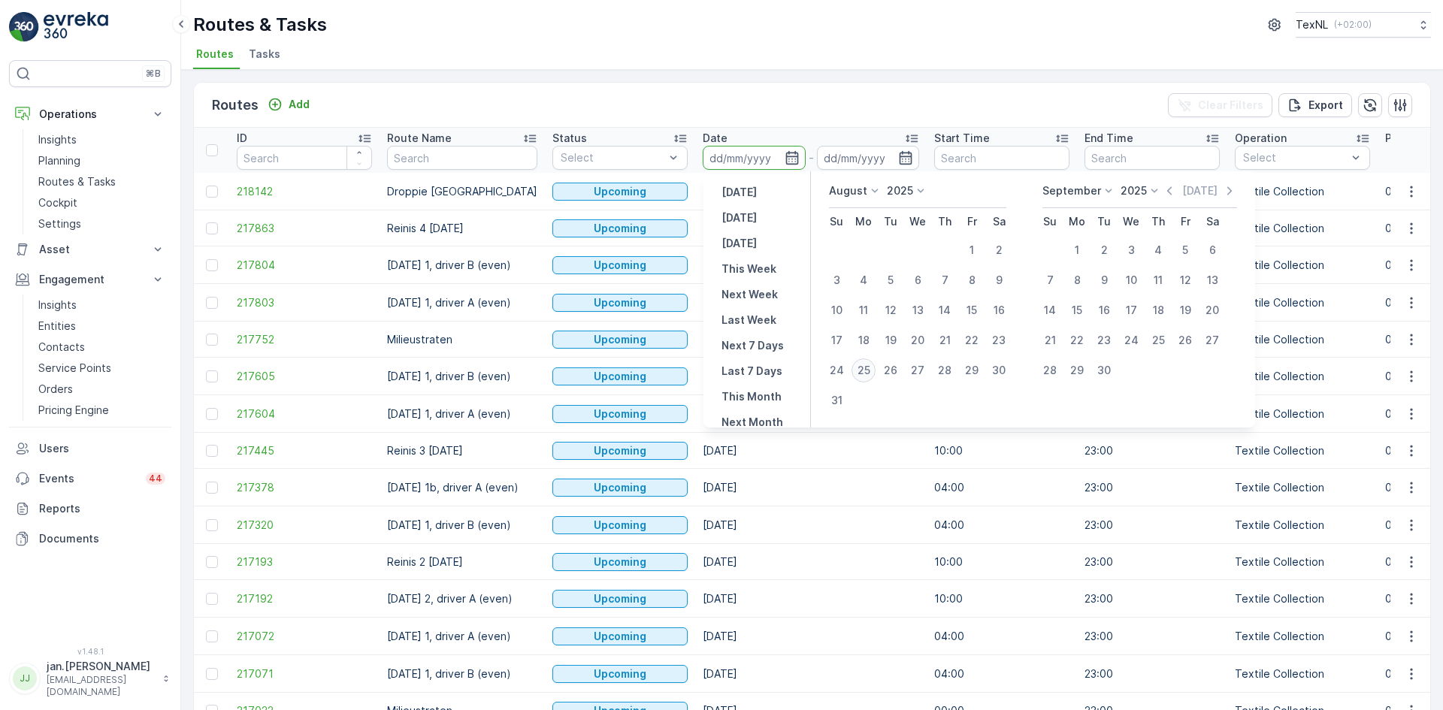
click at [864, 365] on div "25" at bounding box center [864, 371] width 24 height 24
type input "[DATE]"
click at [864, 364] on div "25" at bounding box center [864, 371] width 24 height 24
type input "[DATE]"
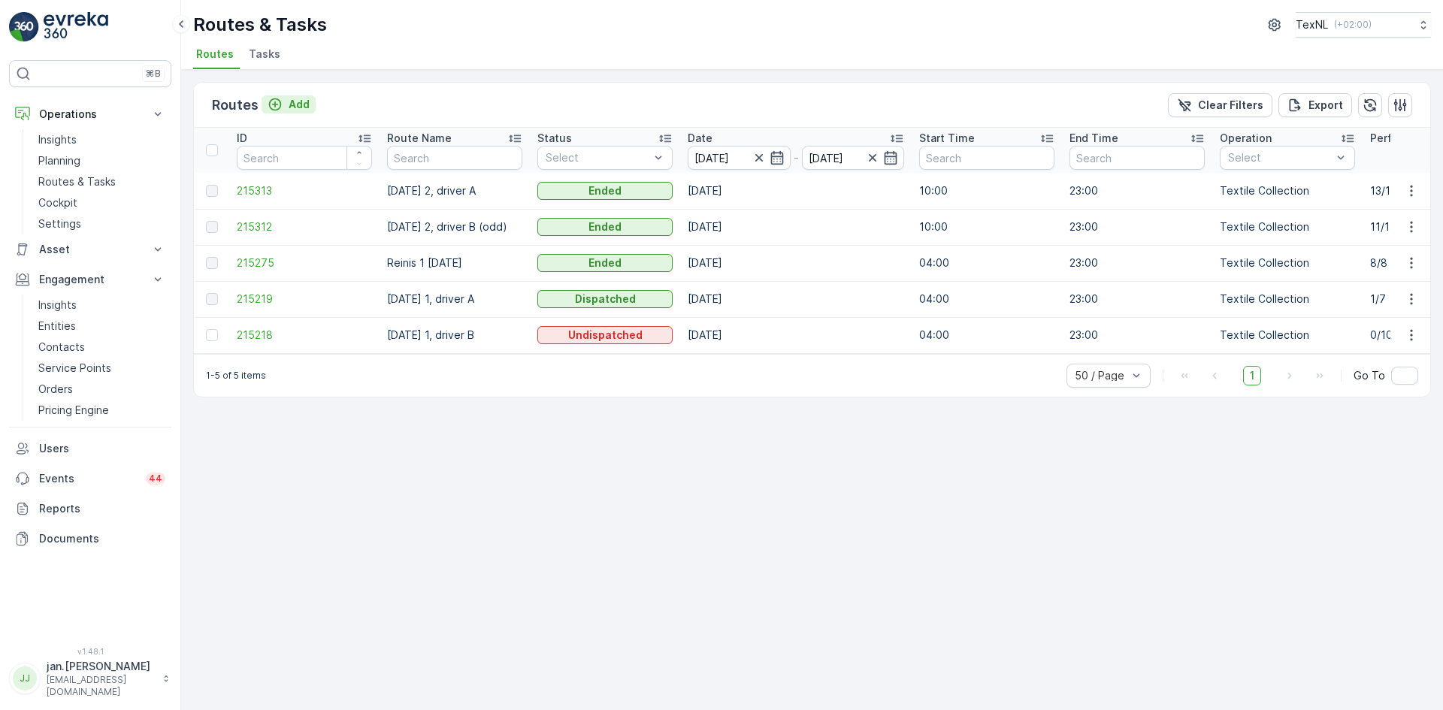
click at [299, 100] on p "Add" at bounding box center [299, 104] width 21 height 15
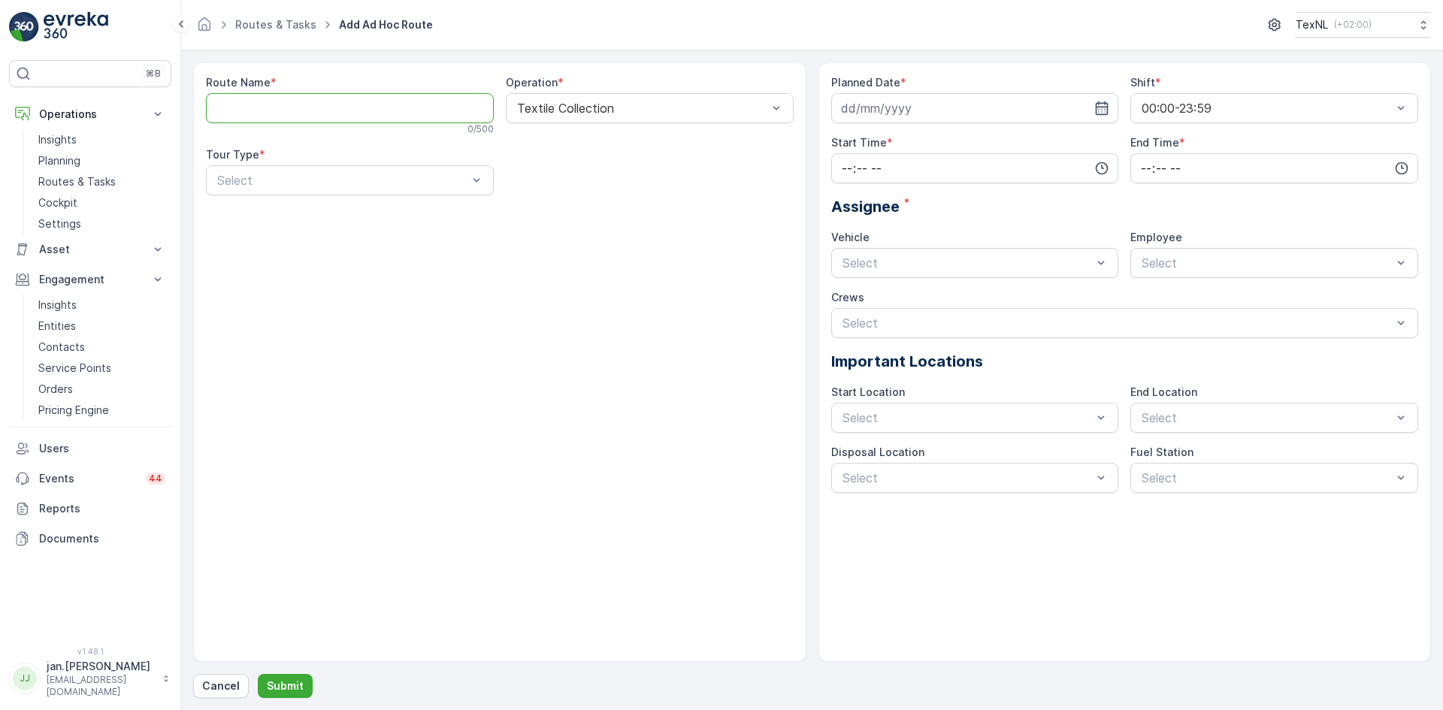
click at [307, 104] on Name "Route Name" at bounding box center [350, 108] width 288 height 30
type Name "Hilmi extra"
click at [413, 175] on div at bounding box center [342, 181] width 253 height 14
click at [249, 255] on div "Dynamic" at bounding box center [350, 243] width 288 height 26
click at [919, 113] on input at bounding box center [975, 108] width 288 height 30
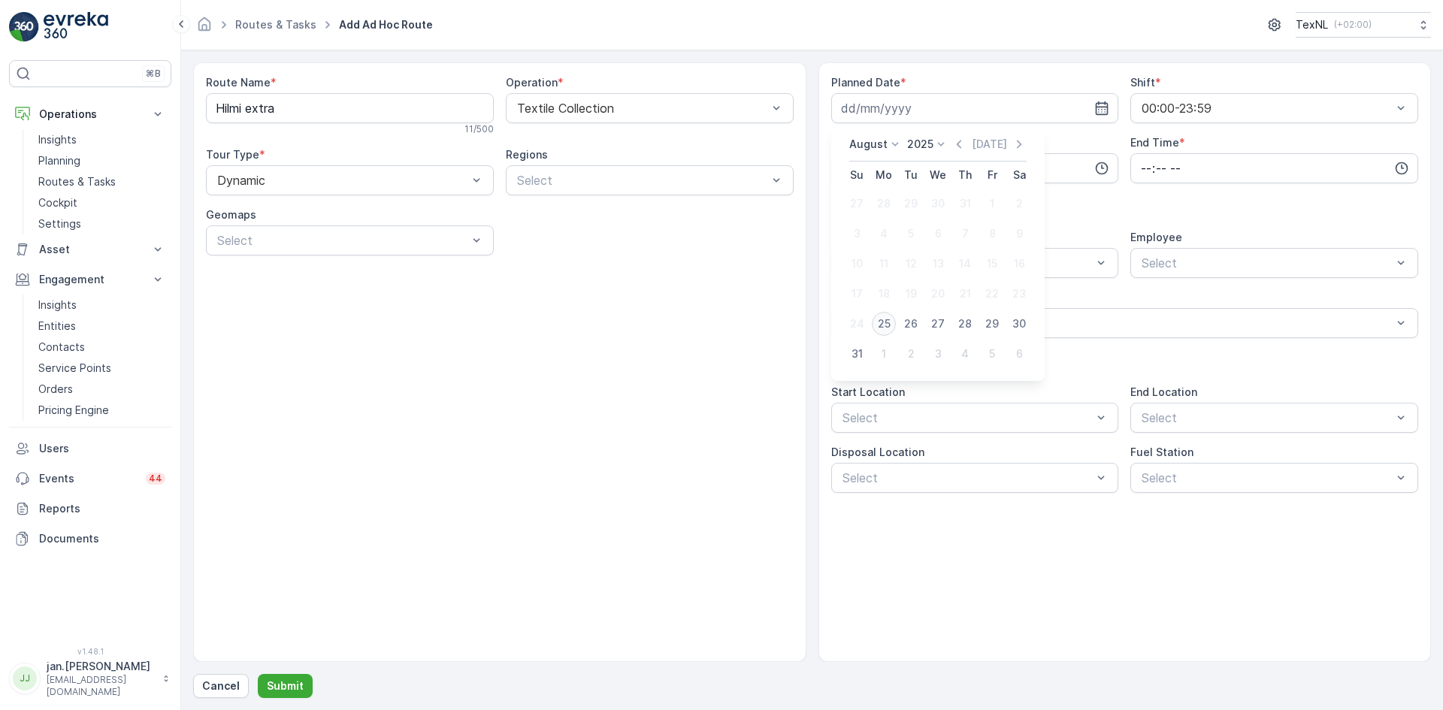
click at [885, 323] on div "25" at bounding box center [884, 324] width 24 height 24
type input "[DATE]"
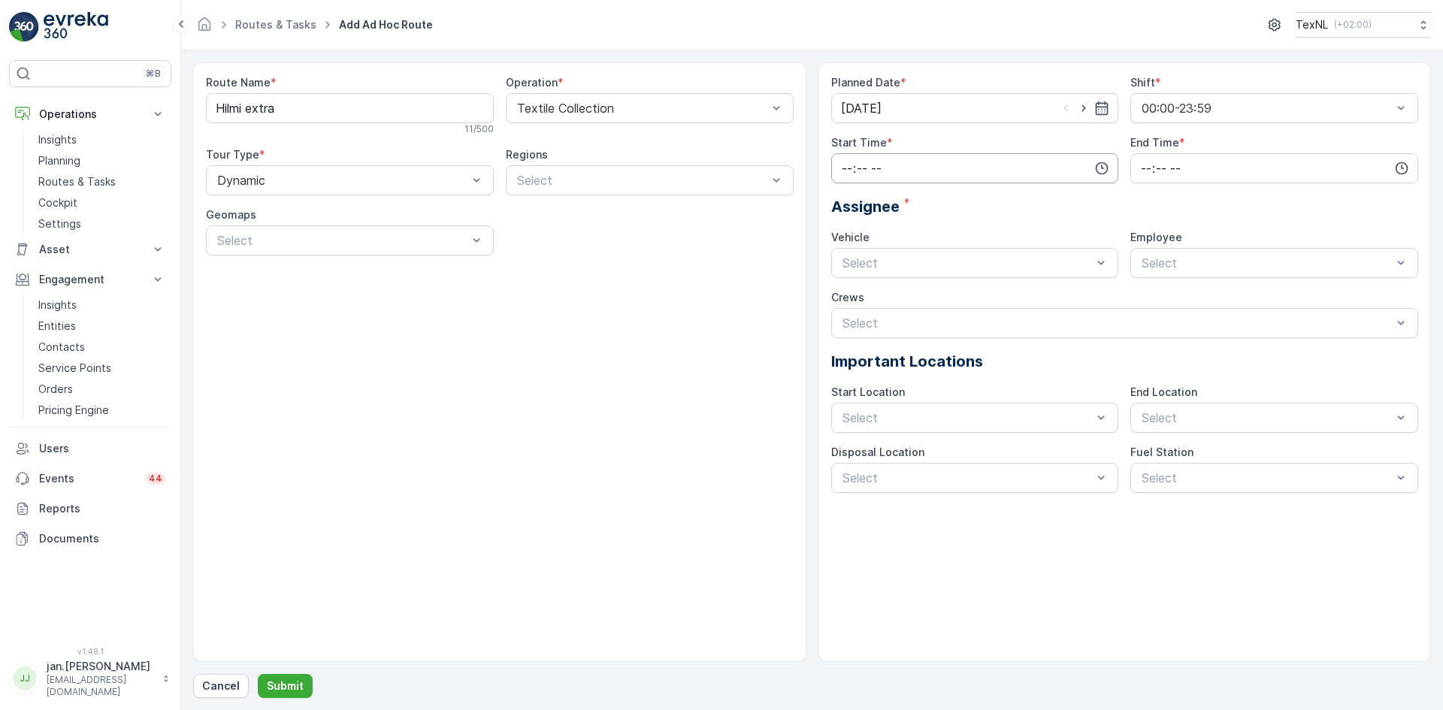
click at [912, 160] on input "time" at bounding box center [975, 168] width 288 height 30
click at [849, 197] on span "00" at bounding box center [847, 196] width 14 height 15
type input "00:00"
click at [1152, 162] on input "time" at bounding box center [1274, 168] width 288 height 30
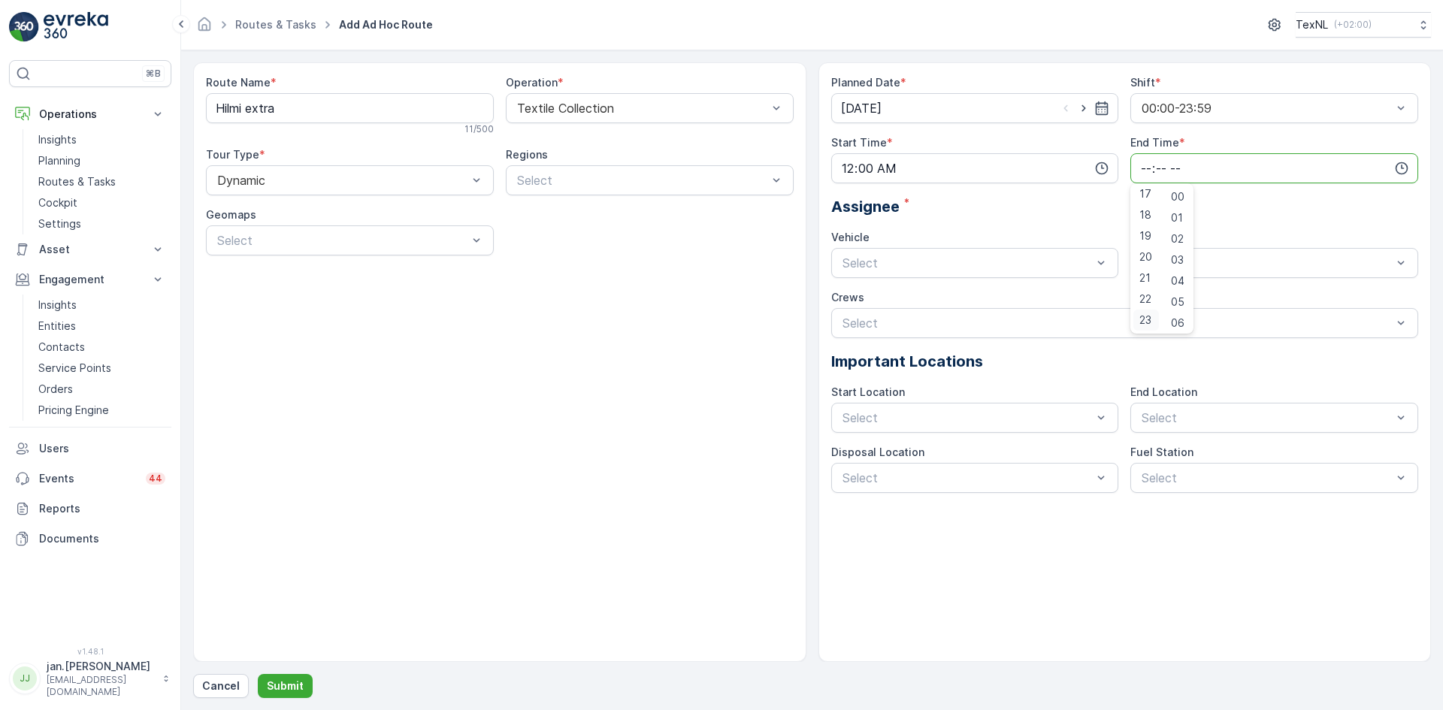
click at [1150, 321] on span "23" at bounding box center [1145, 320] width 12 height 15
click at [1182, 325] on span "59" at bounding box center [1178, 320] width 14 height 15
type input "23:59"
click at [1034, 209] on div "Assignee *" at bounding box center [1125, 206] width 588 height 23
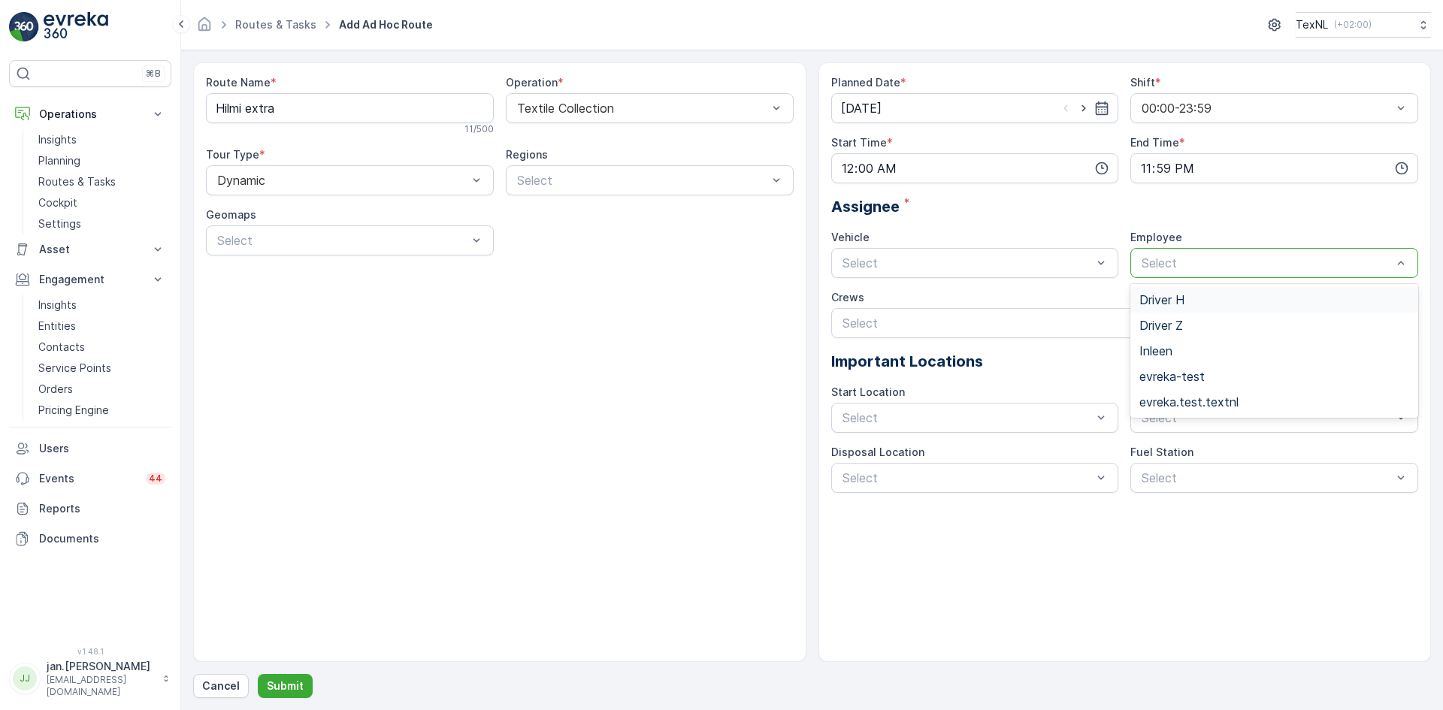
drag, startPoint x: 1197, startPoint y: 267, endPoint x: 1194, endPoint y: 281, distance: 14.8
click at [1197, 268] on div at bounding box center [1266, 263] width 253 height 14
click at [1167, 302] on span "Driver H" at bounding box center [1161, 300] width 45 height 14
click at [1009, 424] on div at bounding box center [967, 418] width 253 height 14
click at [902, 450] on span "Depot [GEOGRAPHIC_DATA]" at bounding box center [922, 455] width 165 height 14
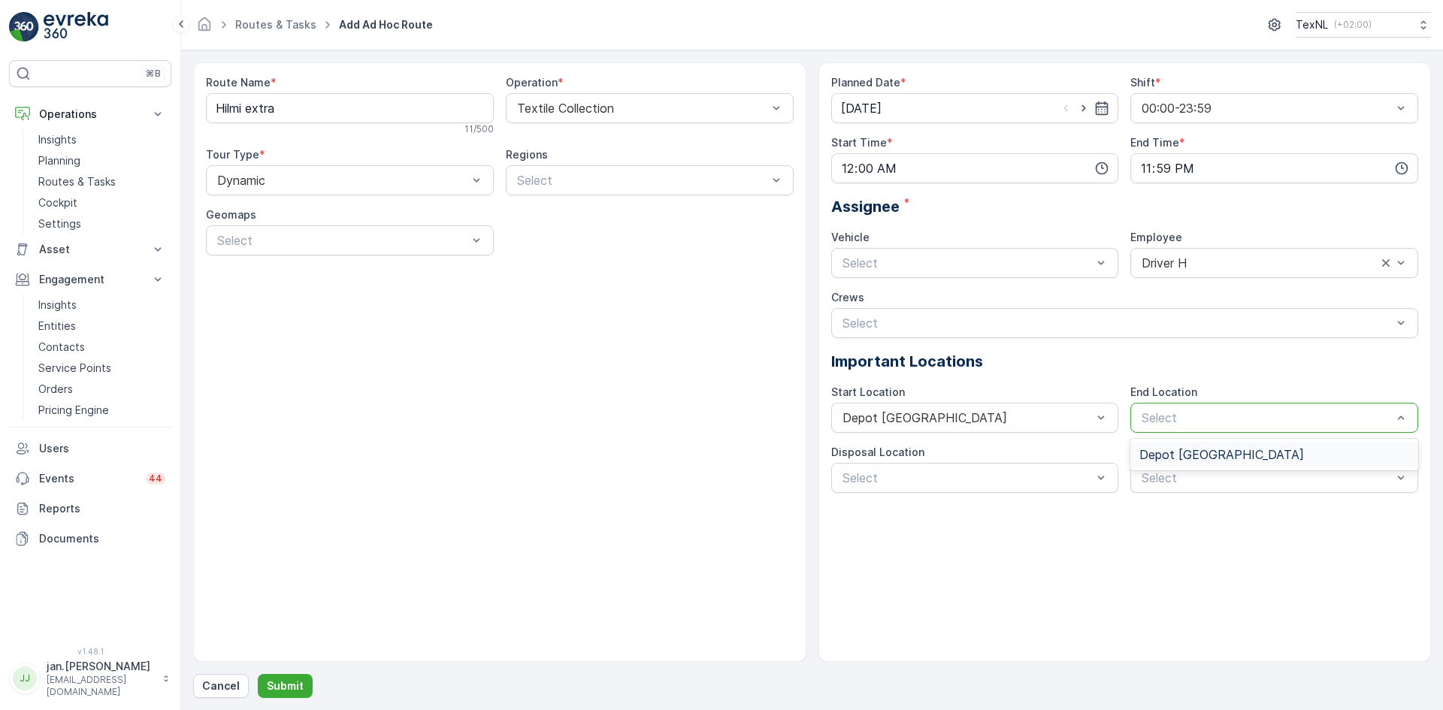
click at [1174, 412] on div at bounding box center [1266, 418] width 253 height 14
click at [1170, 448] on span "Depot [GEOGRAPHIC_DATA]" at bounding box center [1221, 455] width 165 height 14
click at [1055, 475] on div at bounding box center [967, 478] width 253 height 14
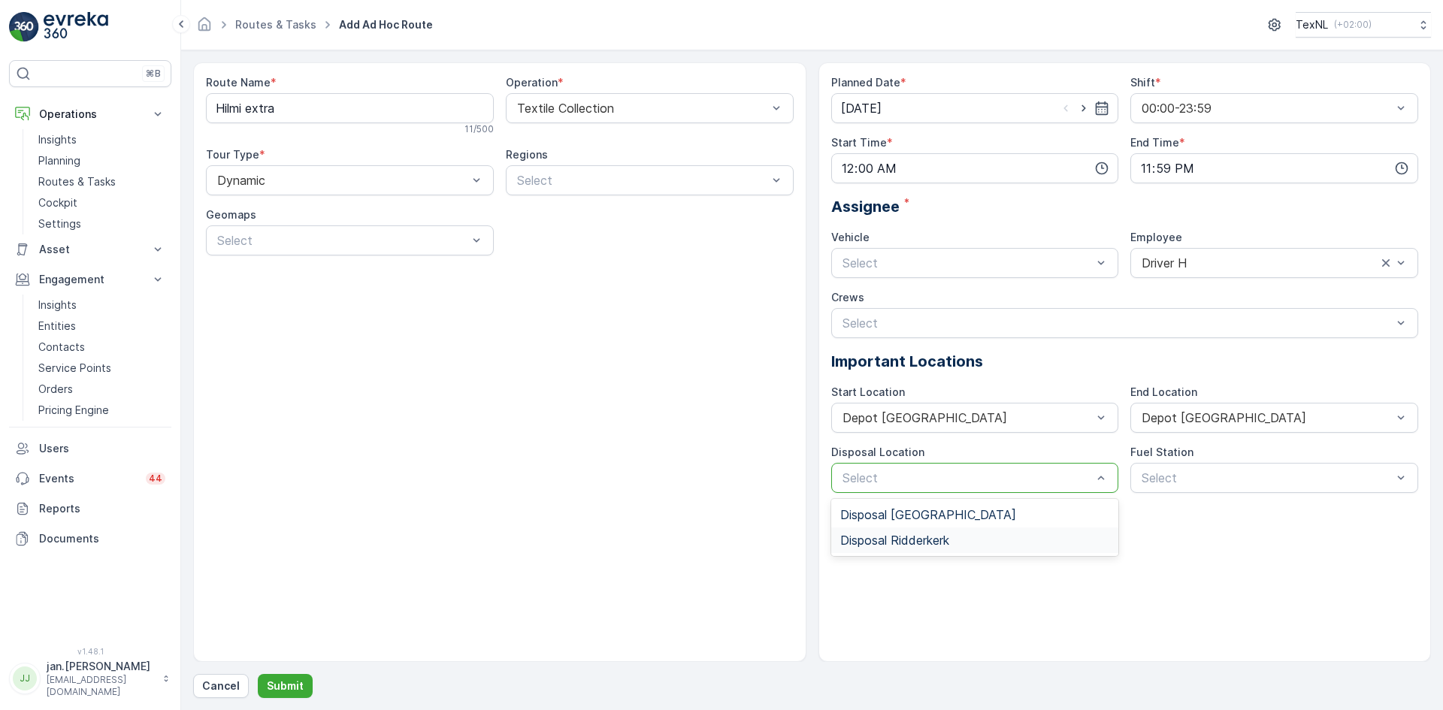
click at [915, 537] on span "Disposal Ridderkerk" at bounding box center [894, 541] width 109 height 14
click at [277, 685] on p "Submit" at bounding box center [285, 686] width 37 height 15
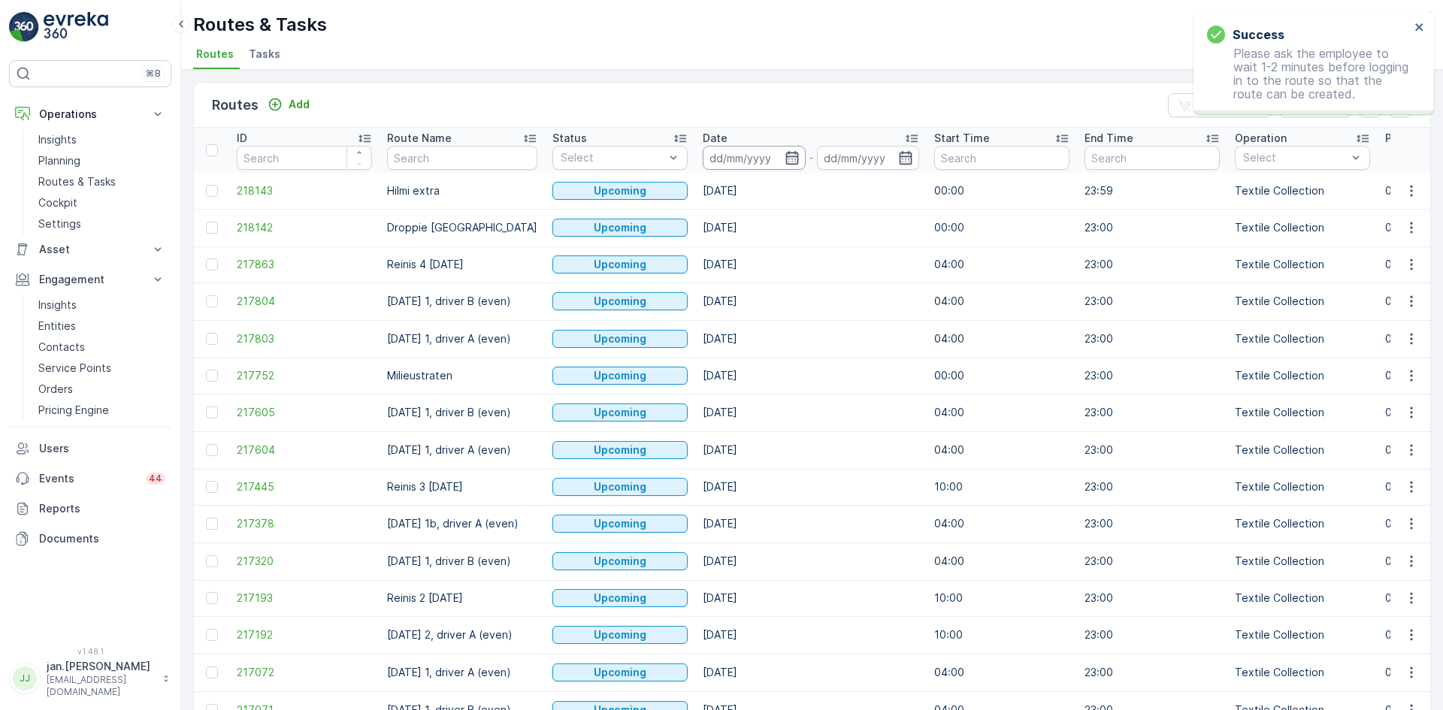
click at [728, 164] on input at bounding box center [754, 158] width 103 height 24
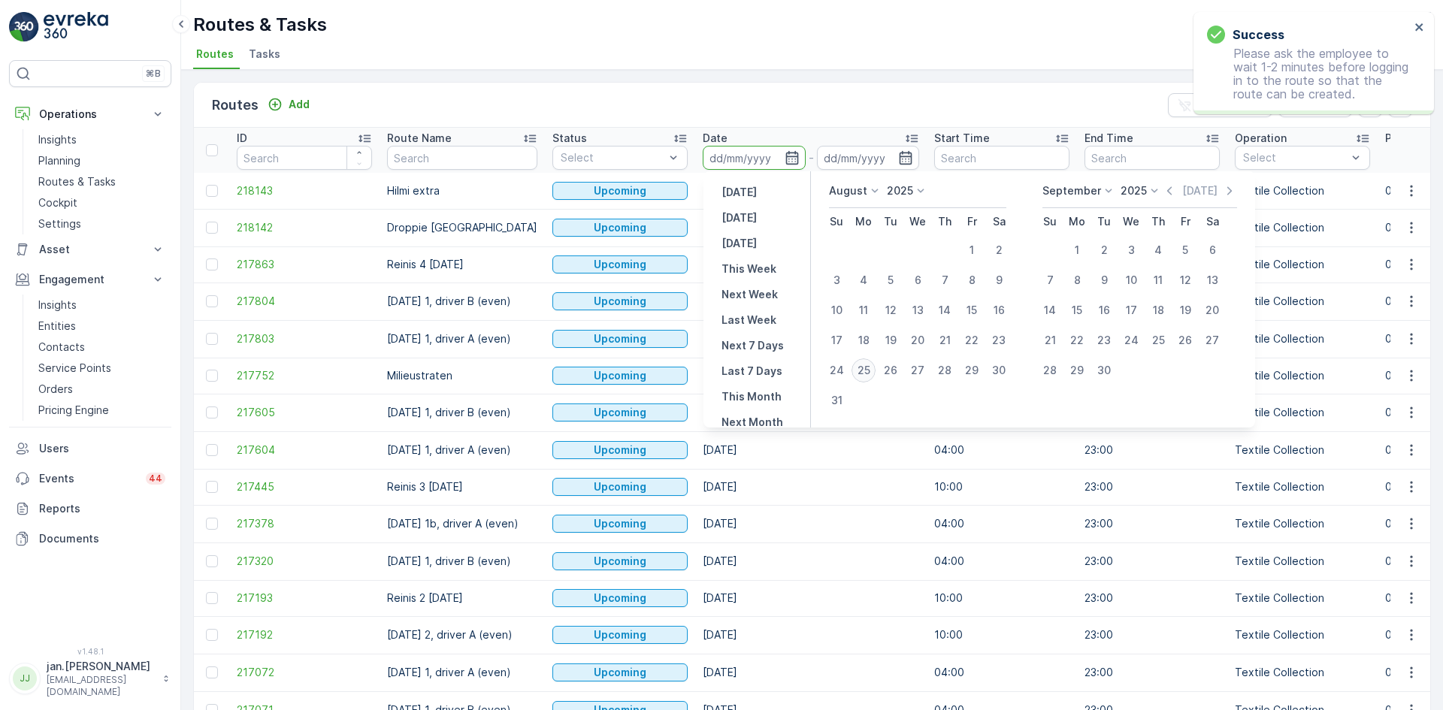
click at [861, 369] on div "25" at bounding box center [864, 371] width 24 height 24
type input "[DATE]"
click at [861, 368] on div "25" at bounding box center [864, 371] width 24 height 24
type input "[DATE]"
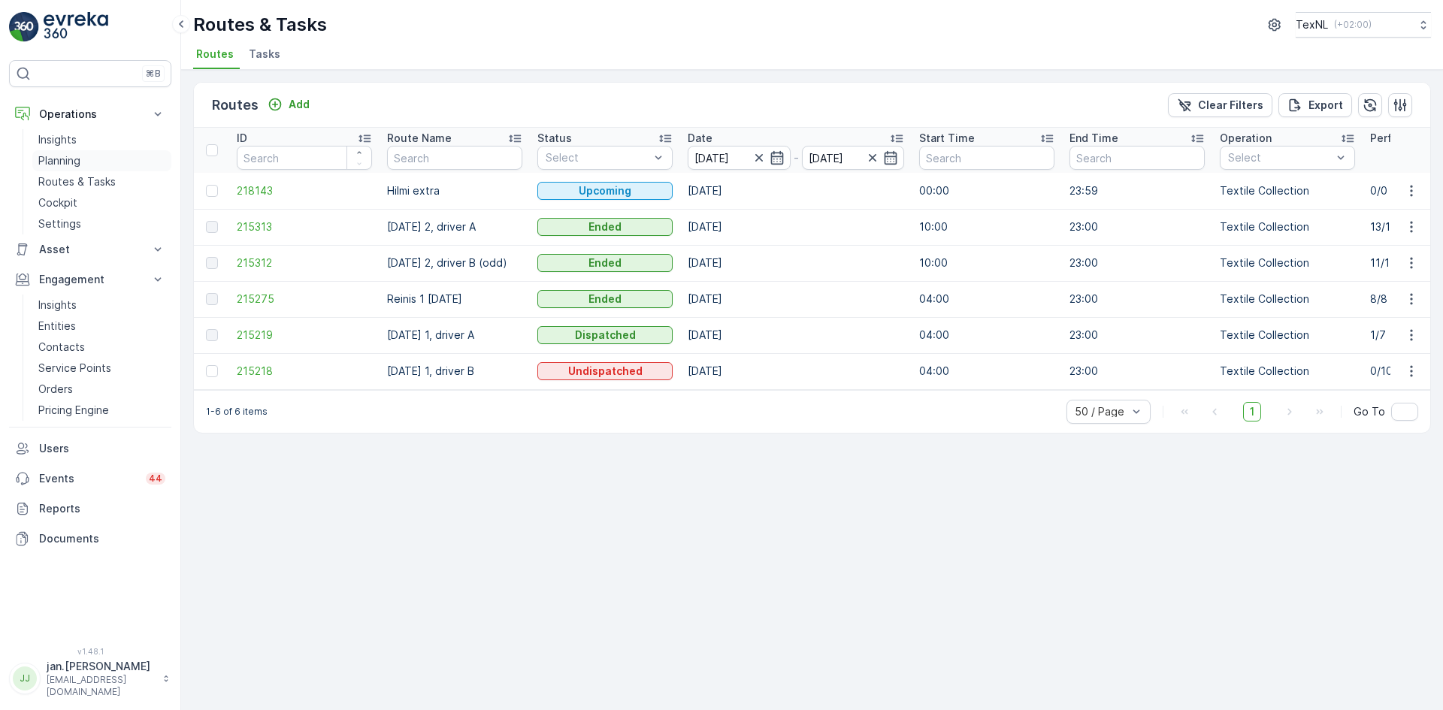
click at [67, 162] on p "Planning" at bounding box center [59, 160] width 42 height 15
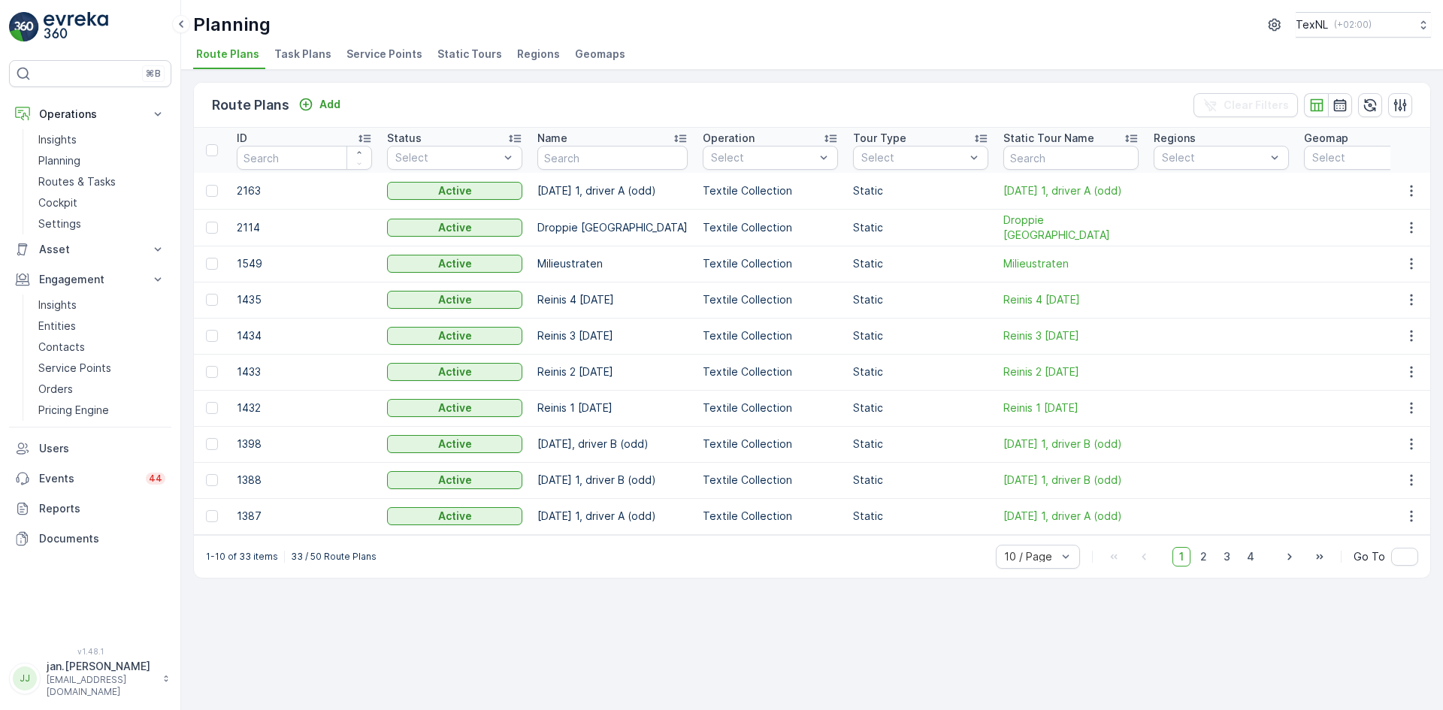
click at [377, 50] on span "Service Points" at bounding box center [384, 54] width 76 height 15
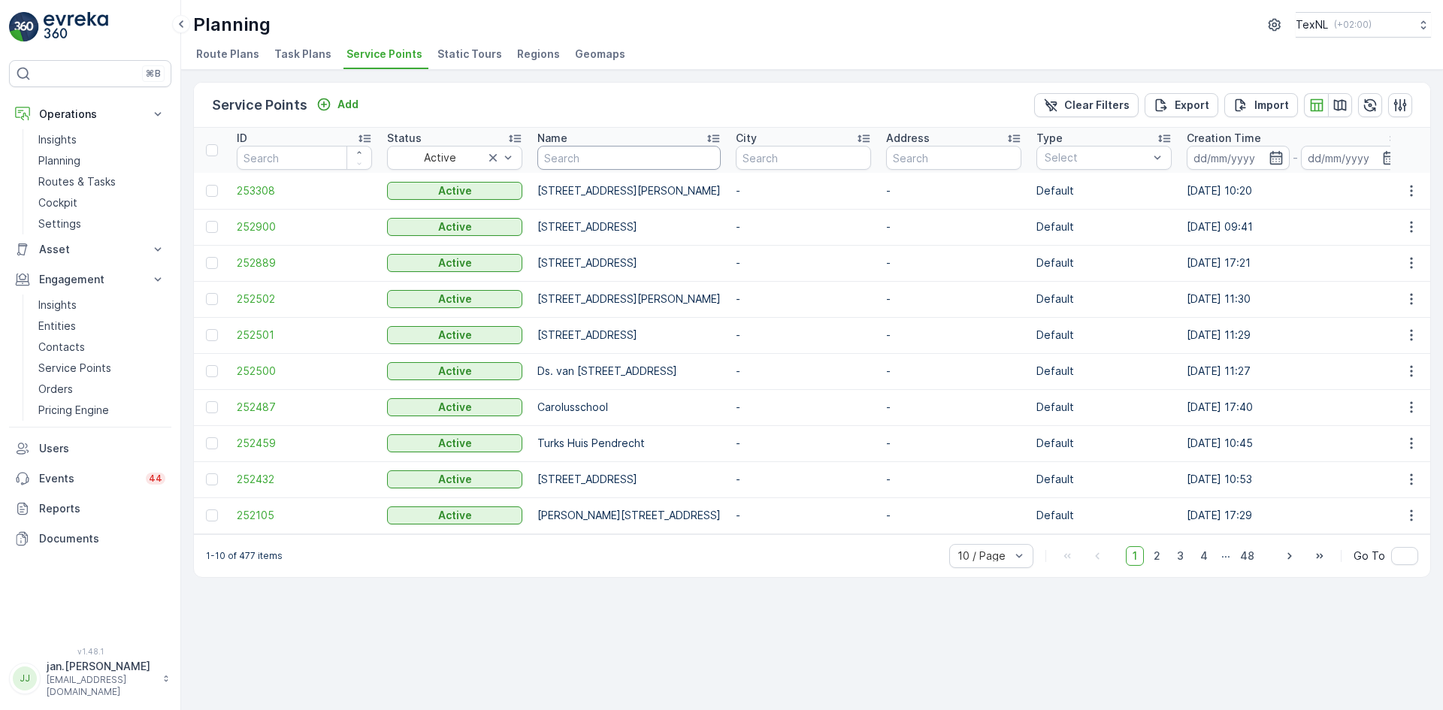
click at [608, 162] on input "text" at bounding box center [628, 158] width 183 height 24
type input "dropp"
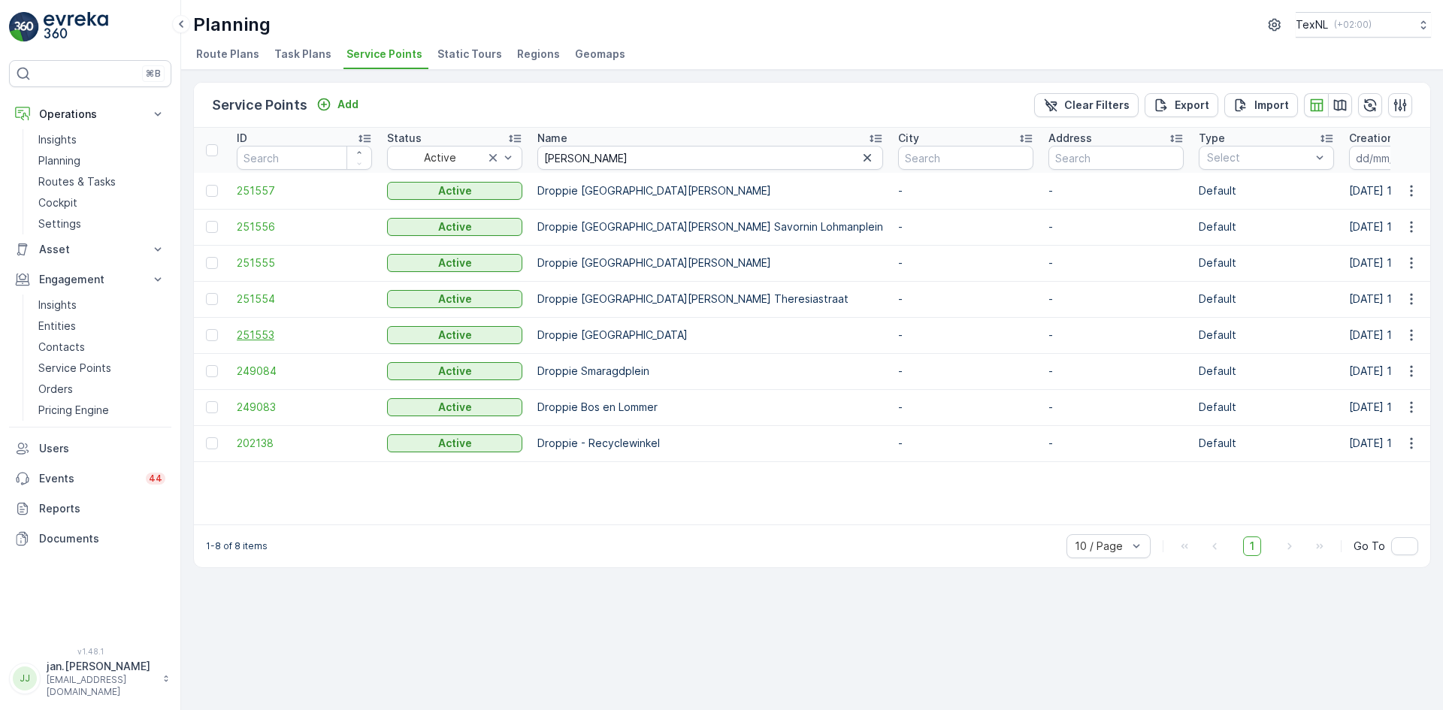
click at [268, 331] on span "251553" at bounding box center [304, 335] width 135 height 15
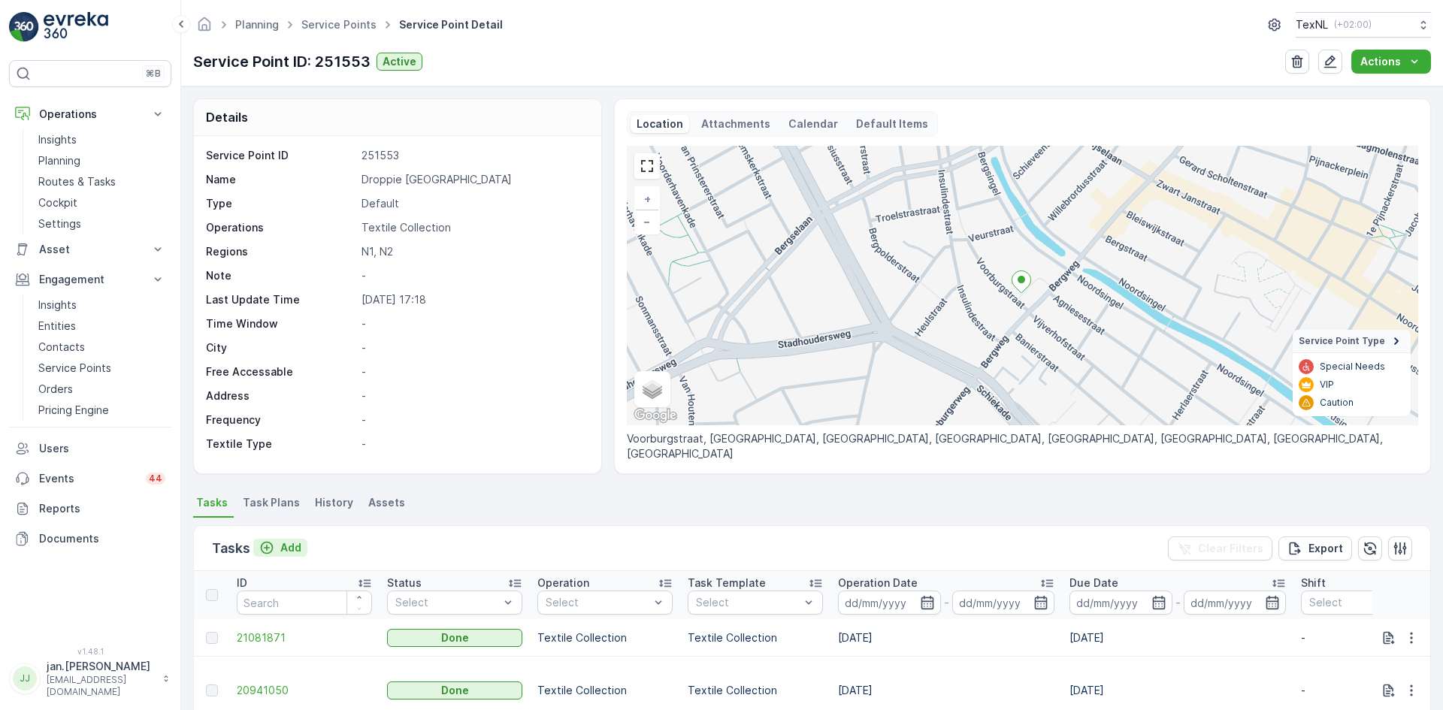
click at [290, 548] on p "Add" at bounding box center [290, 547] width 21 height 15
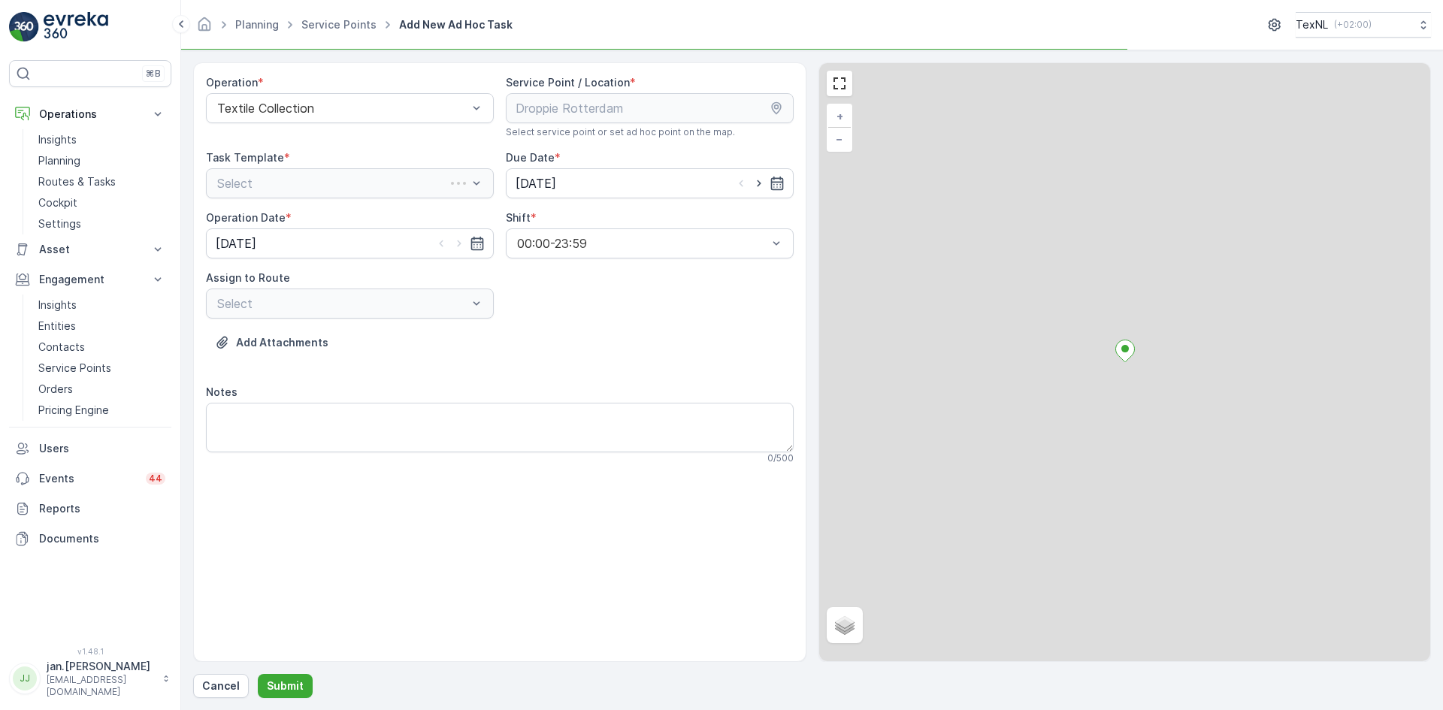
click at [387, 182] on div "Select" at bounding box center [350, 183] width 288 height 30
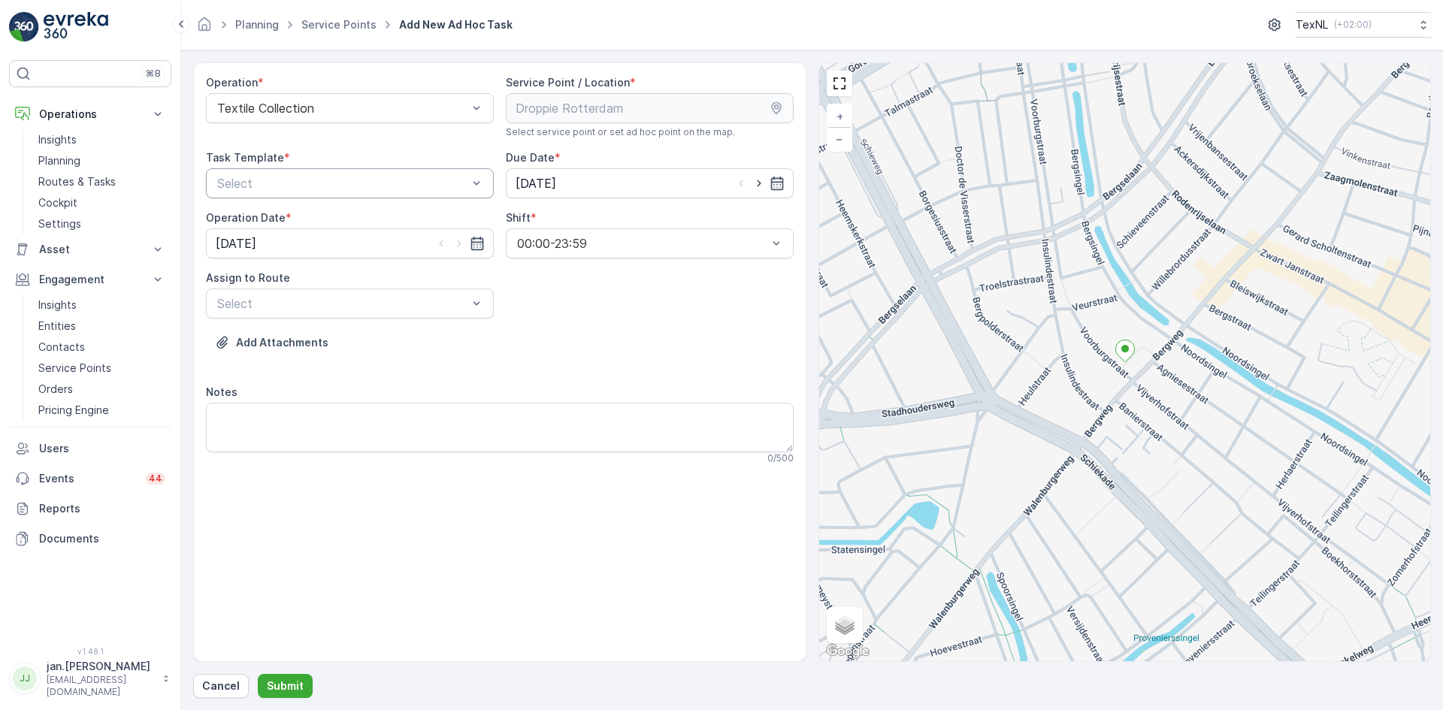
click at [311, 178] on div at bounding box center [342, 184] width 253 height 14
click at [256, 240] on span "Textile Collection" at bounding box center [263, 246] width 97 height 14
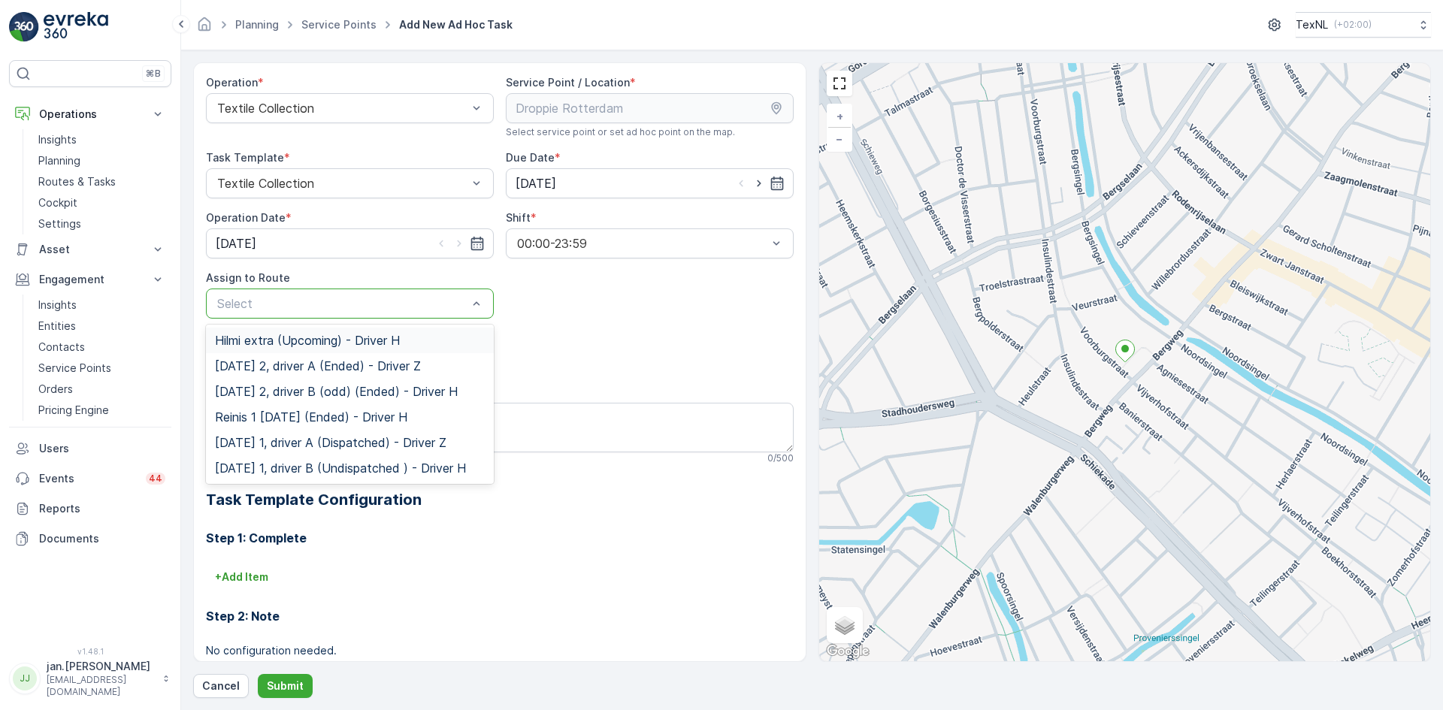
click at [377, 309] on div at bounding box center [342, 304] width 253 height 14
click at [316, 339] on span "Hilmi extra (Upcoming) - Driver H" at bounding box center [307, 341] width 185 height 14
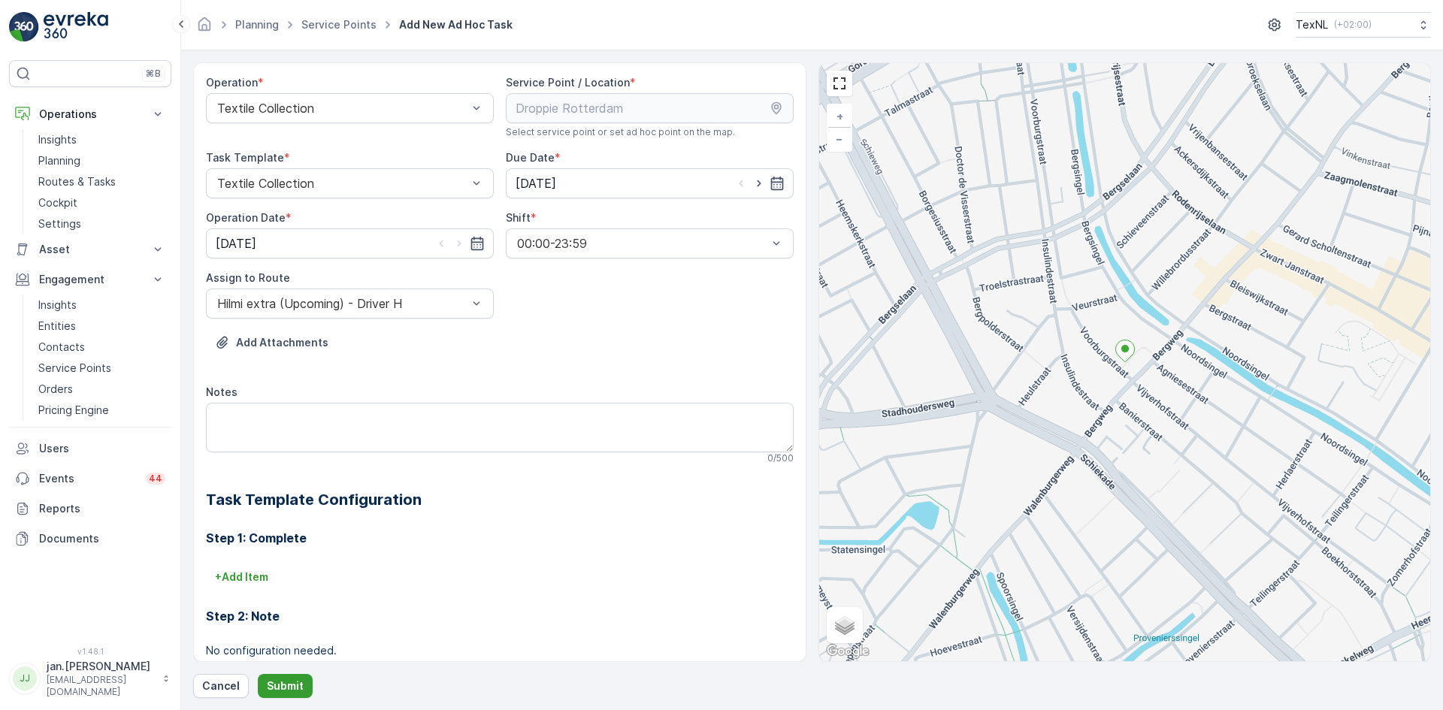
click at [293, 678] on button "Submit" at bounding box center [285, 686] width 55 height 24
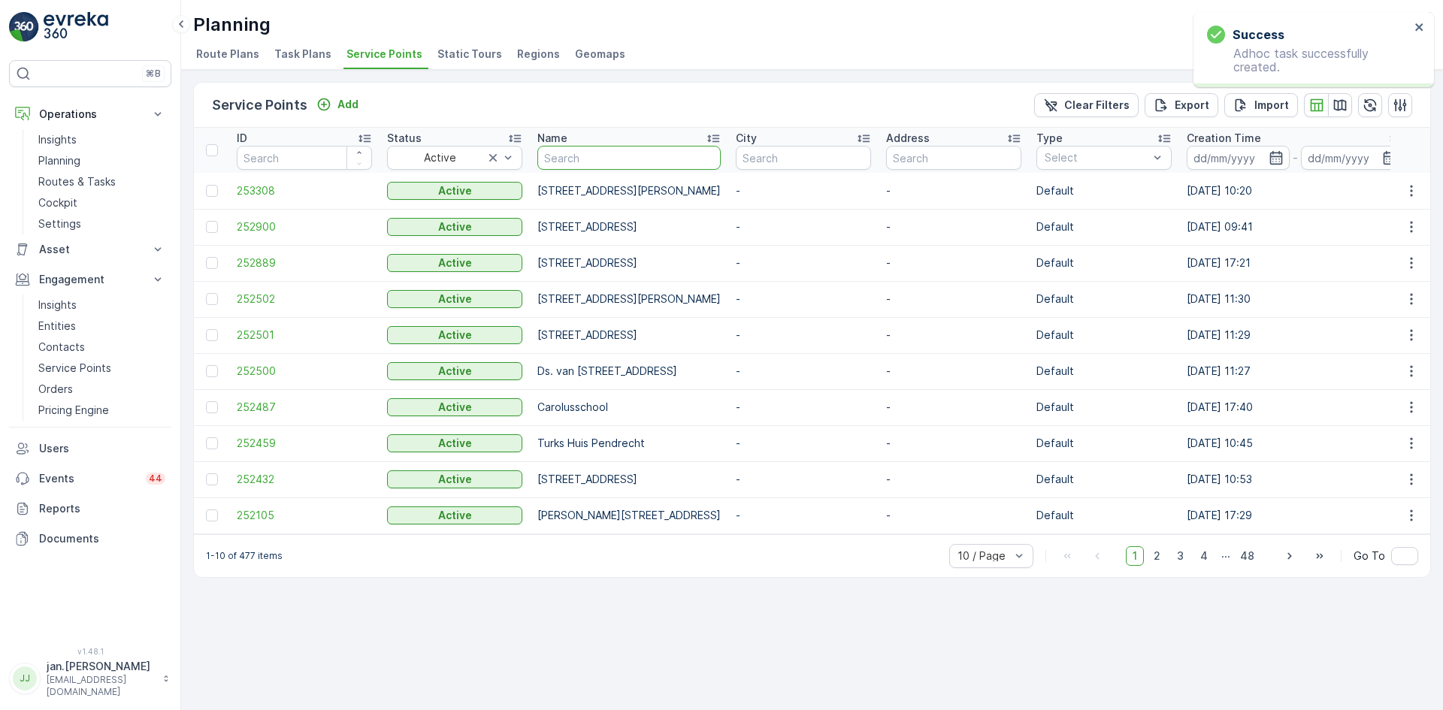
click at [604, 158] on input "text" at bounding box center [628, 158] width 183 height 24
type input "there"
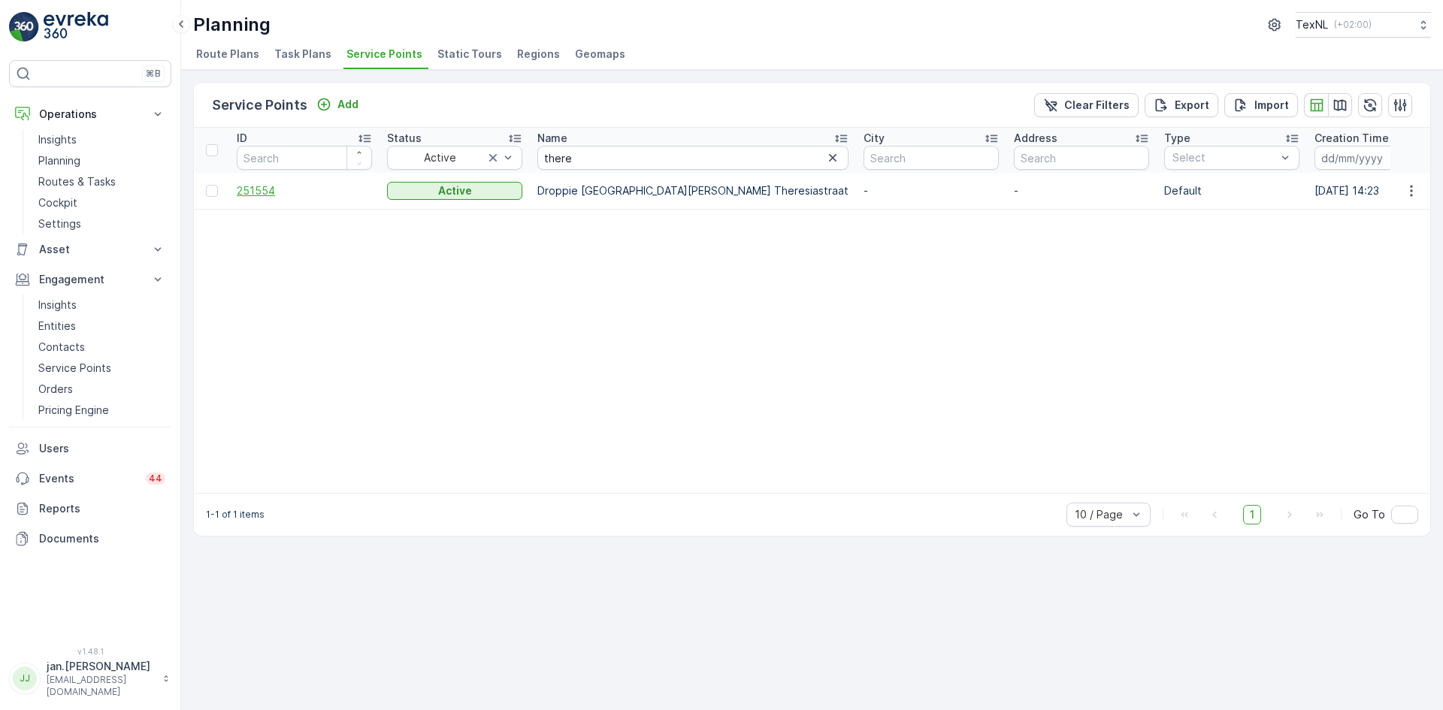
click at [268, 190] on span "251554" at bounding box center [304, 190] width 135 height 15
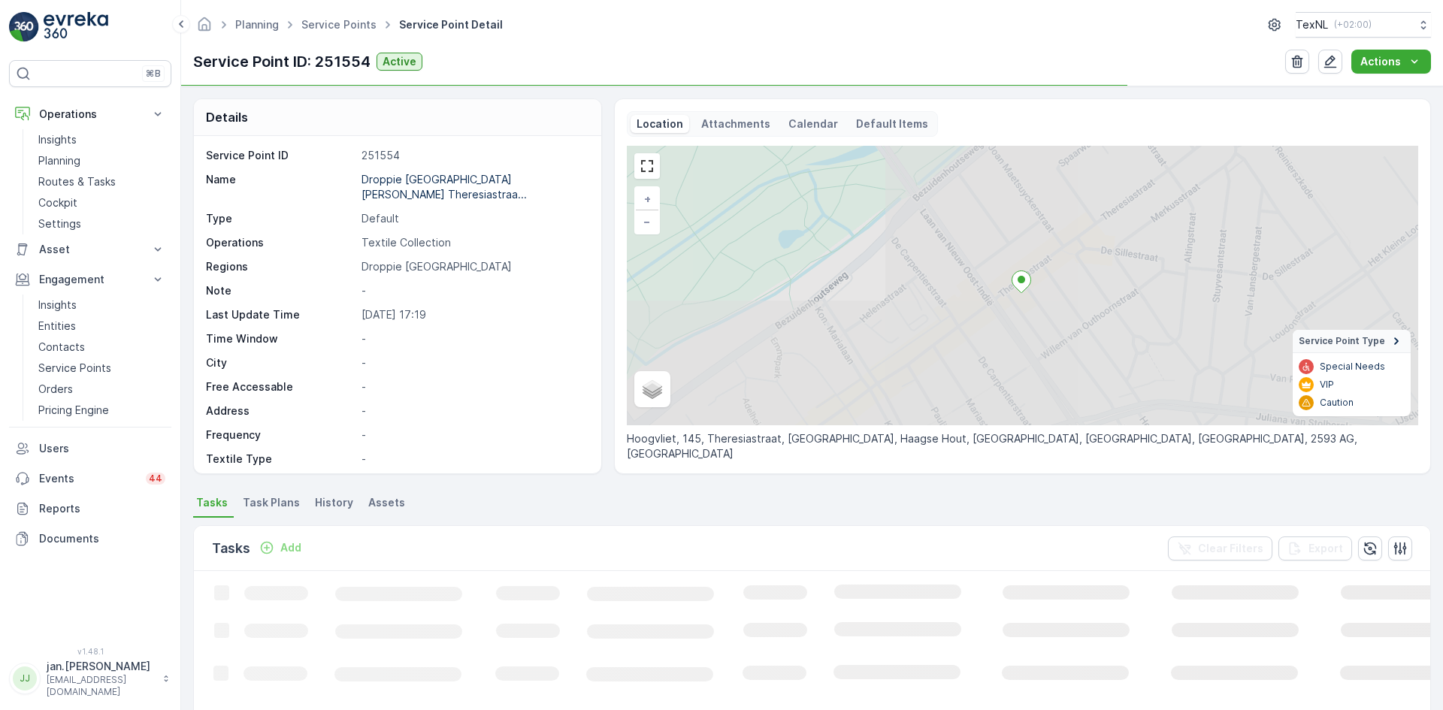
click at [297, 543] on p "Add" at bounding box center [290, 547] width 21 height 15
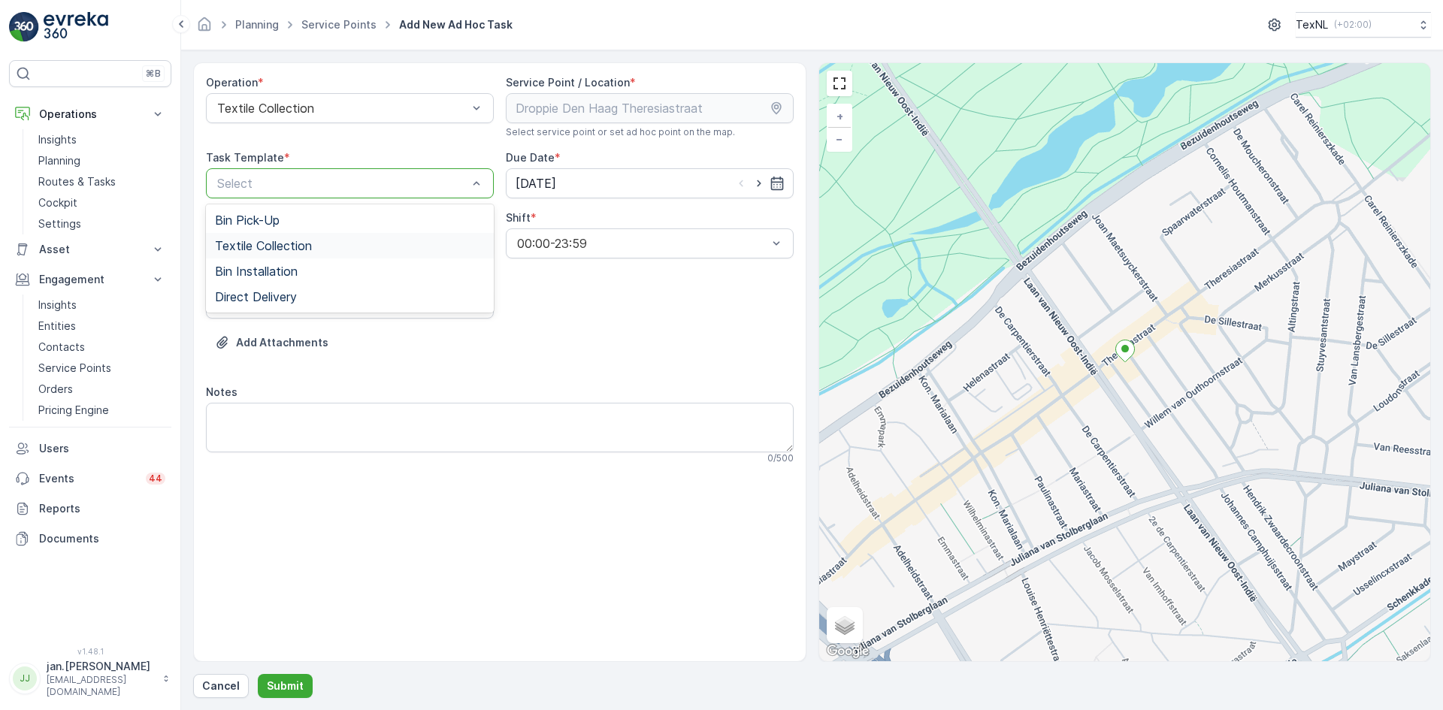
click at [284, 246] on span "Textile Collection" at bounding box center [263, 246] width 97 height 14
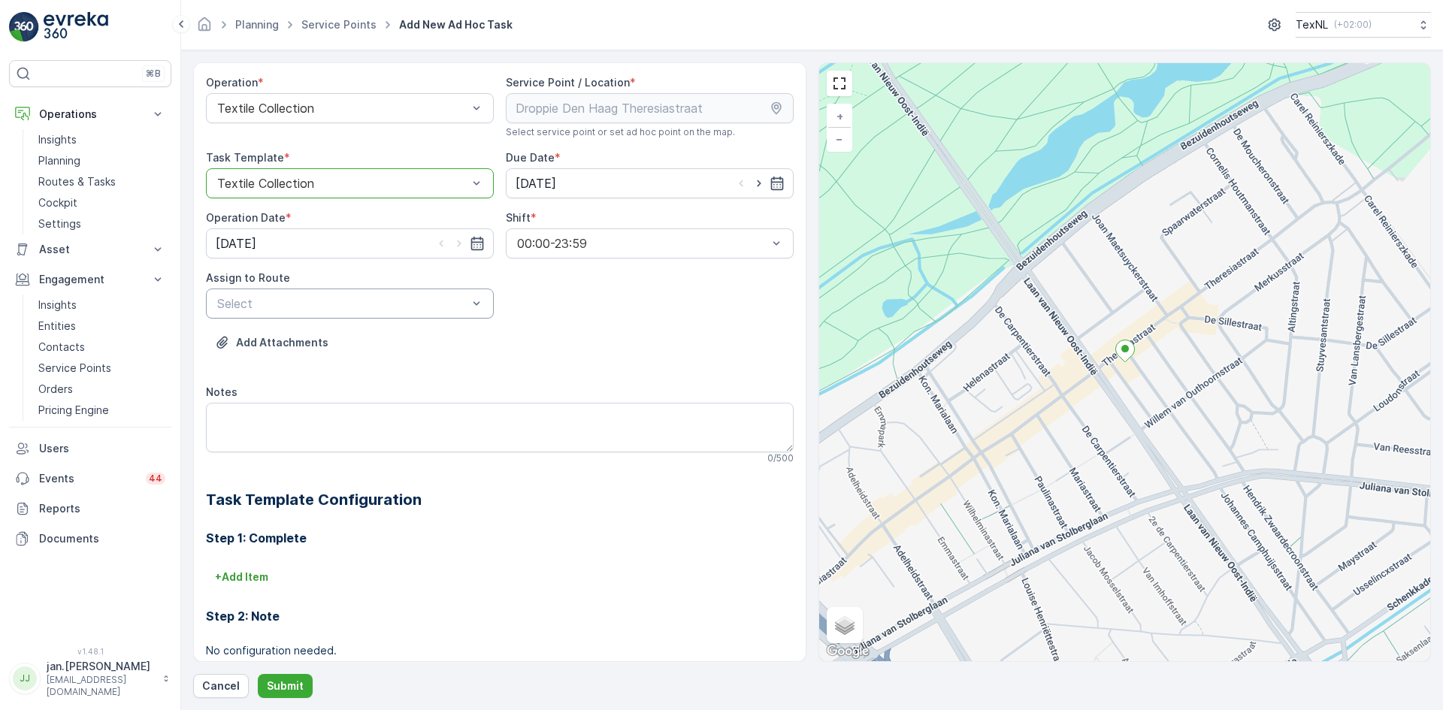
click at [349, 304] on div at bounding box center [342, 304] width 253 height 14
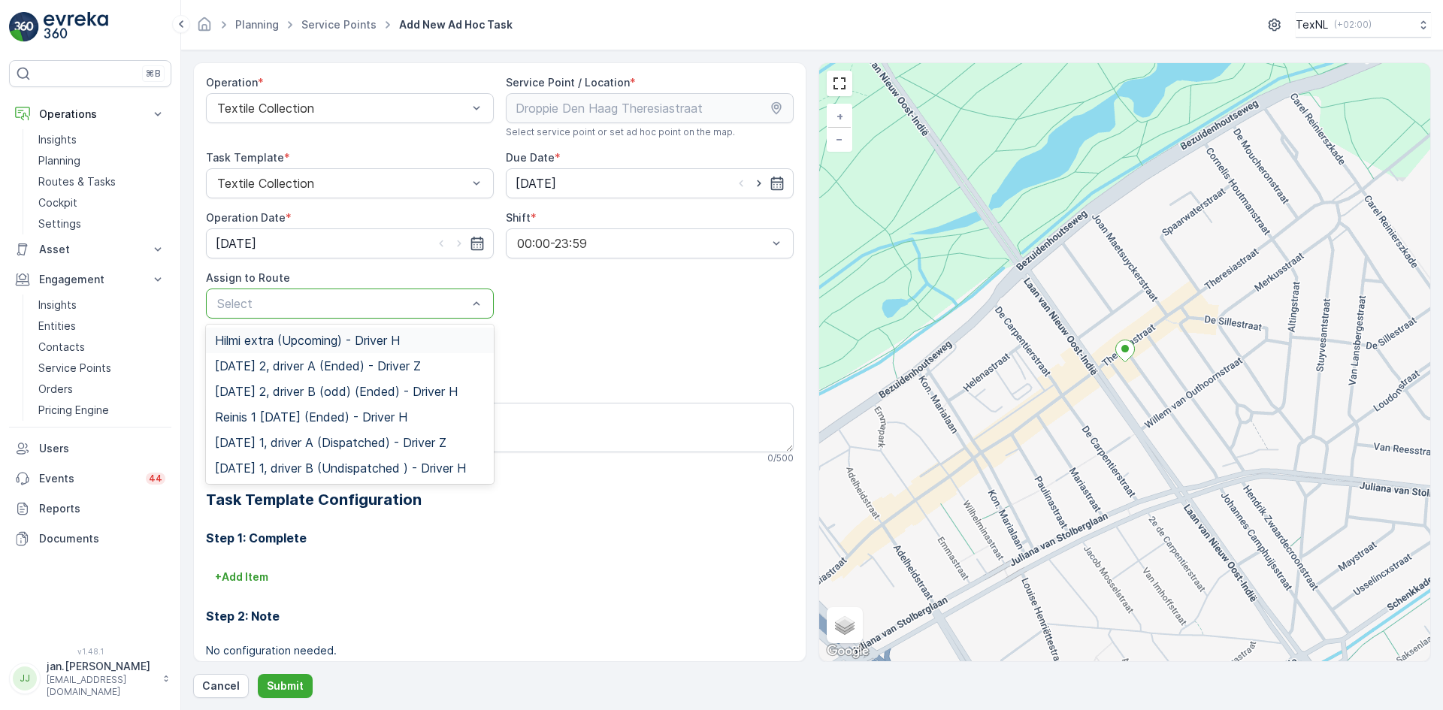
click at [289, 339] on span "Hilmi extra (Upcoming) - Driver H" at bounding box center [307, 341] width 185 height 14
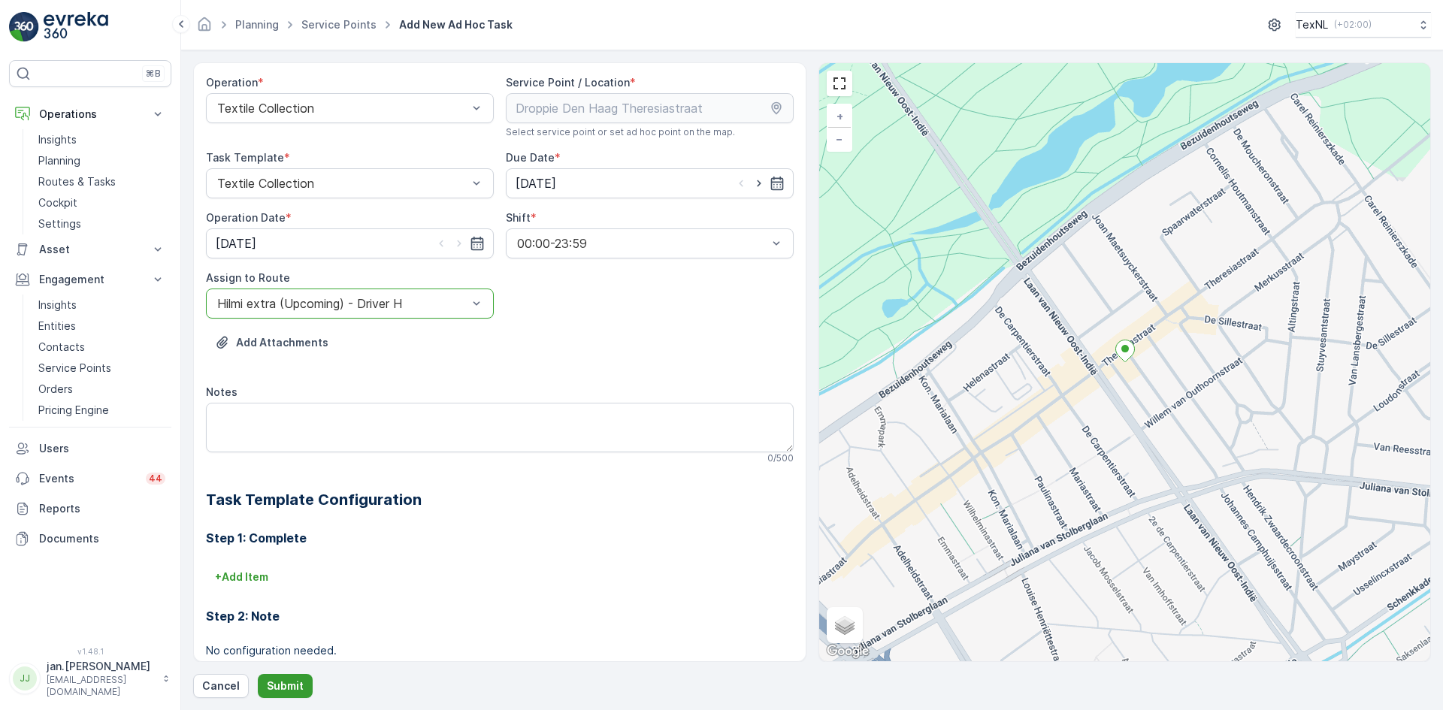
click at [292, 683] on p "Submit" at bounding box center [285, 686] width 37 height 15
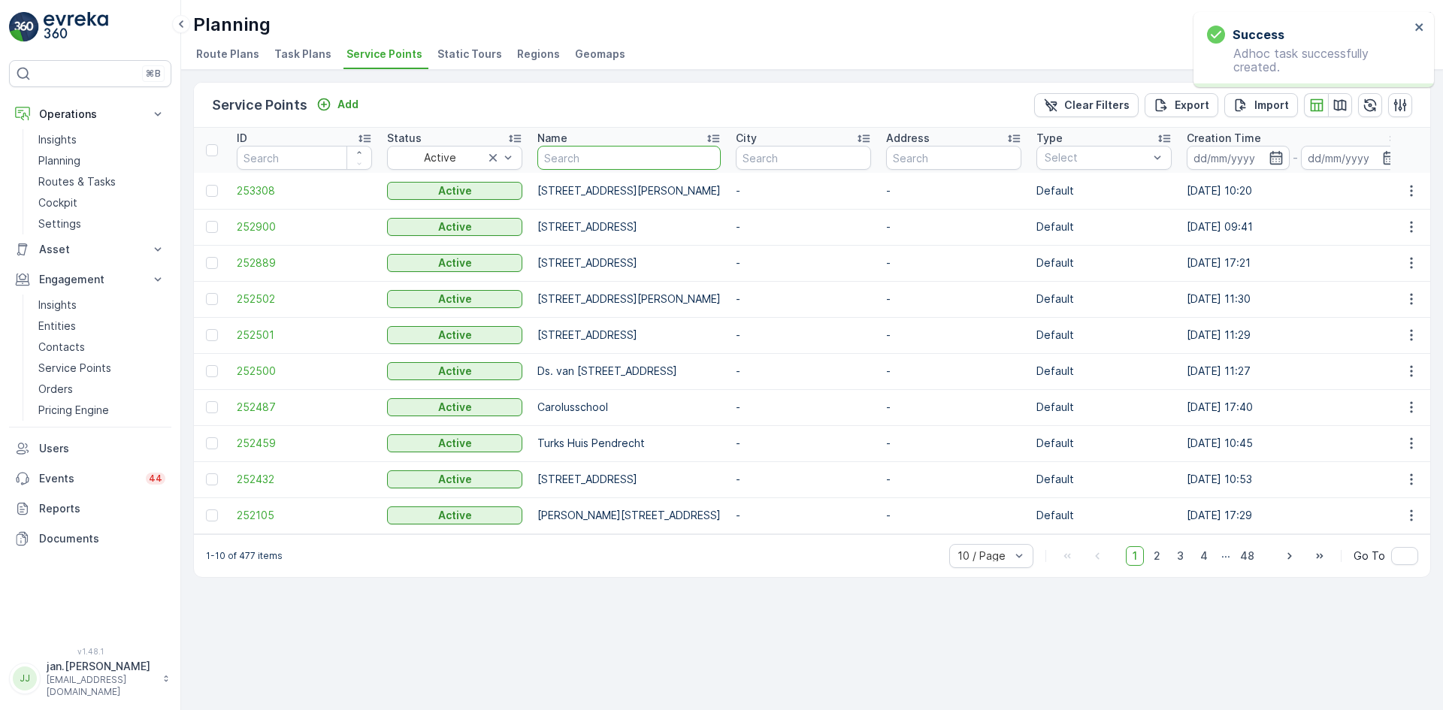
click at [585, 158] on input "text" at bounding box center [628, 158] width 183 height 24
type input "bos"
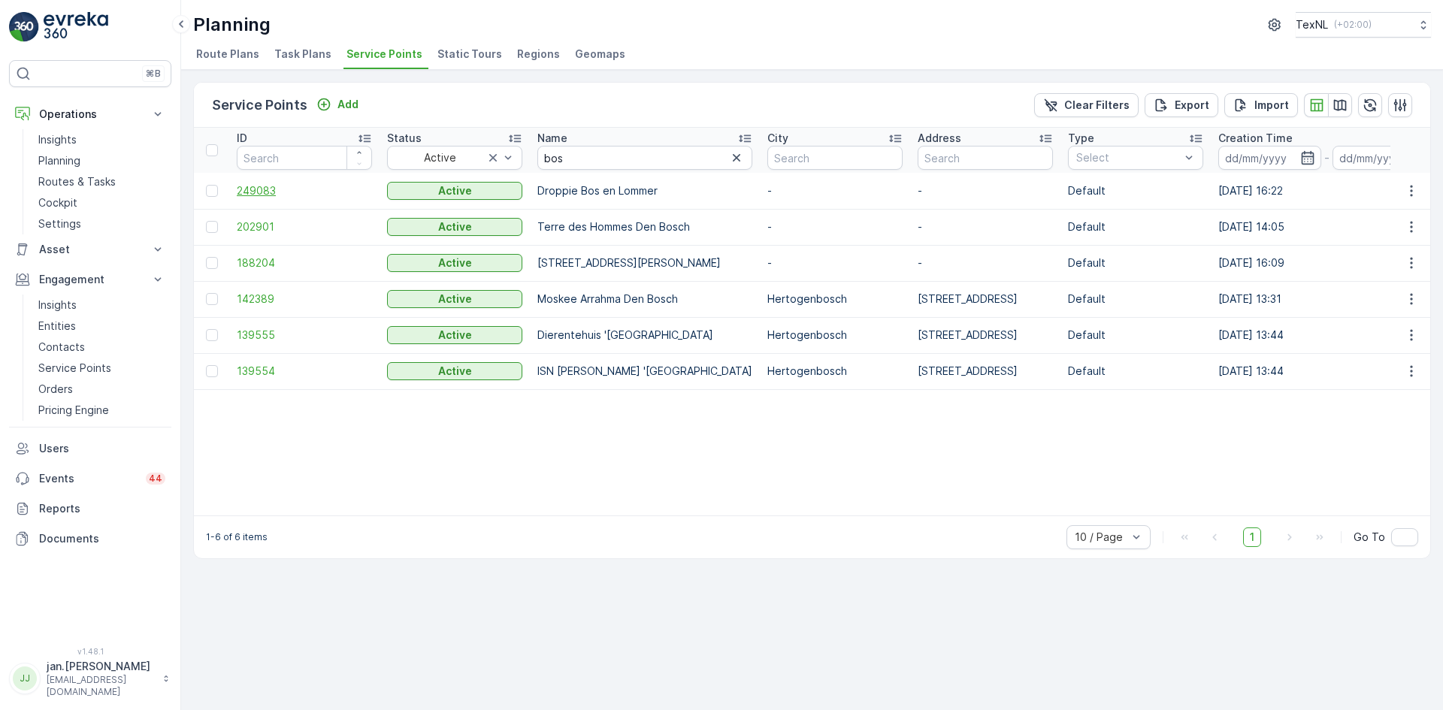
click at [282, 185] on span "249083" at bounding box center [304, 190] width 135 height 15
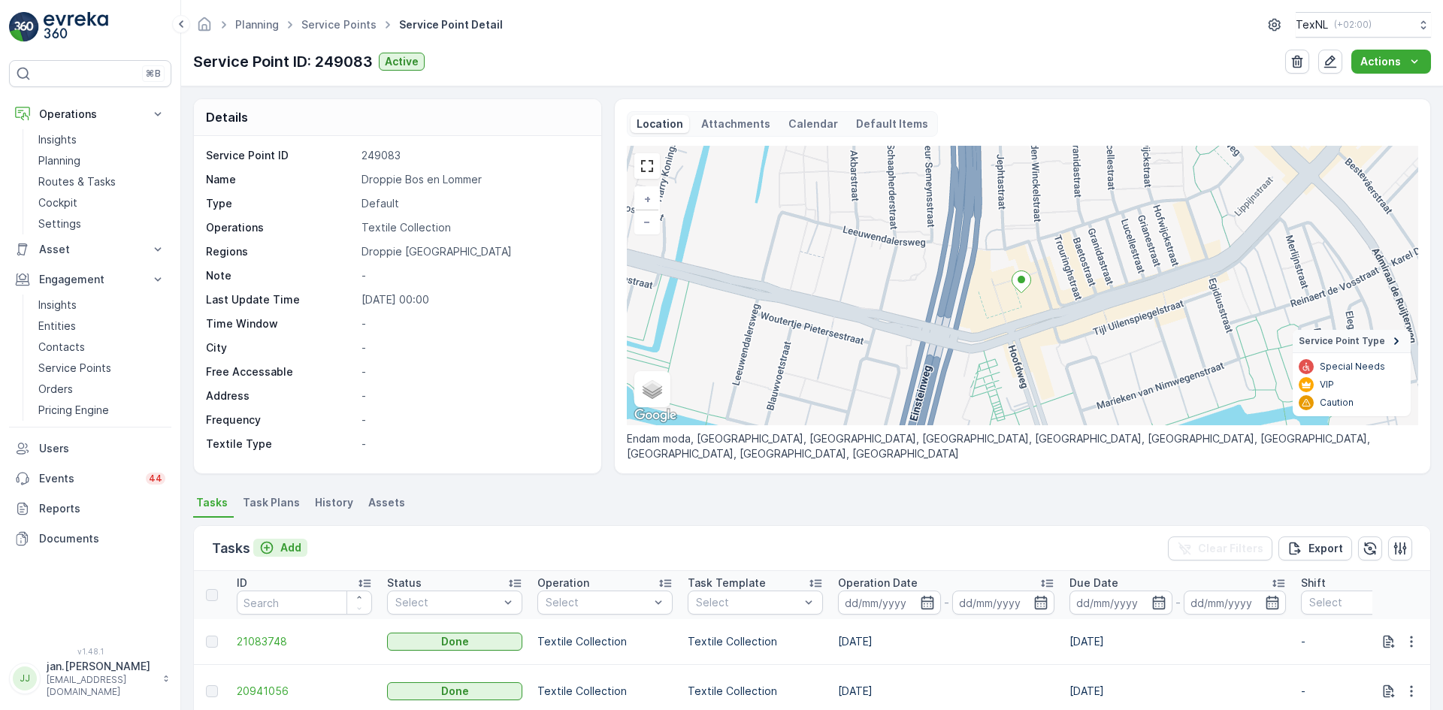
click at [297, 552] on p "Add" at bounding box center [290, 547] width 21 height 15
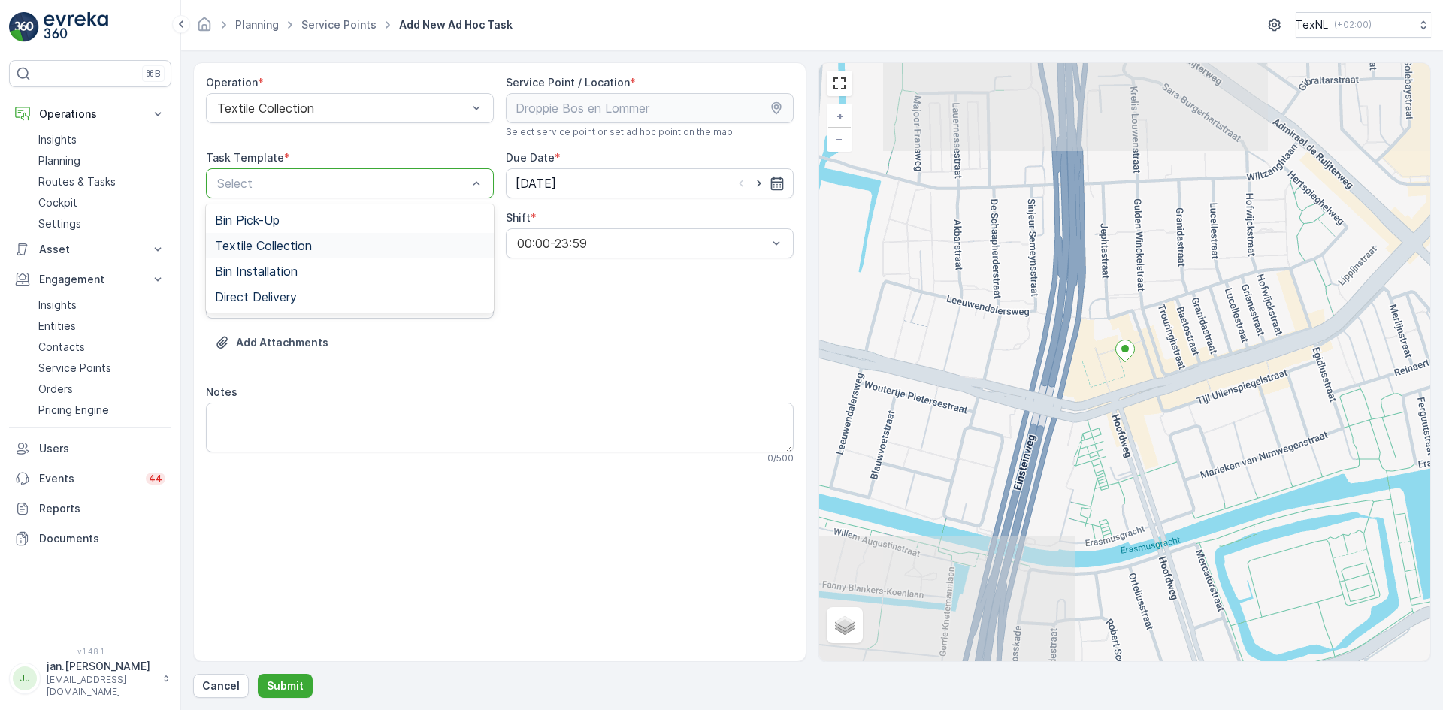
click at [271, 246] on span "Textile Collection" at bounding box center [263, 246] width 97 height 14
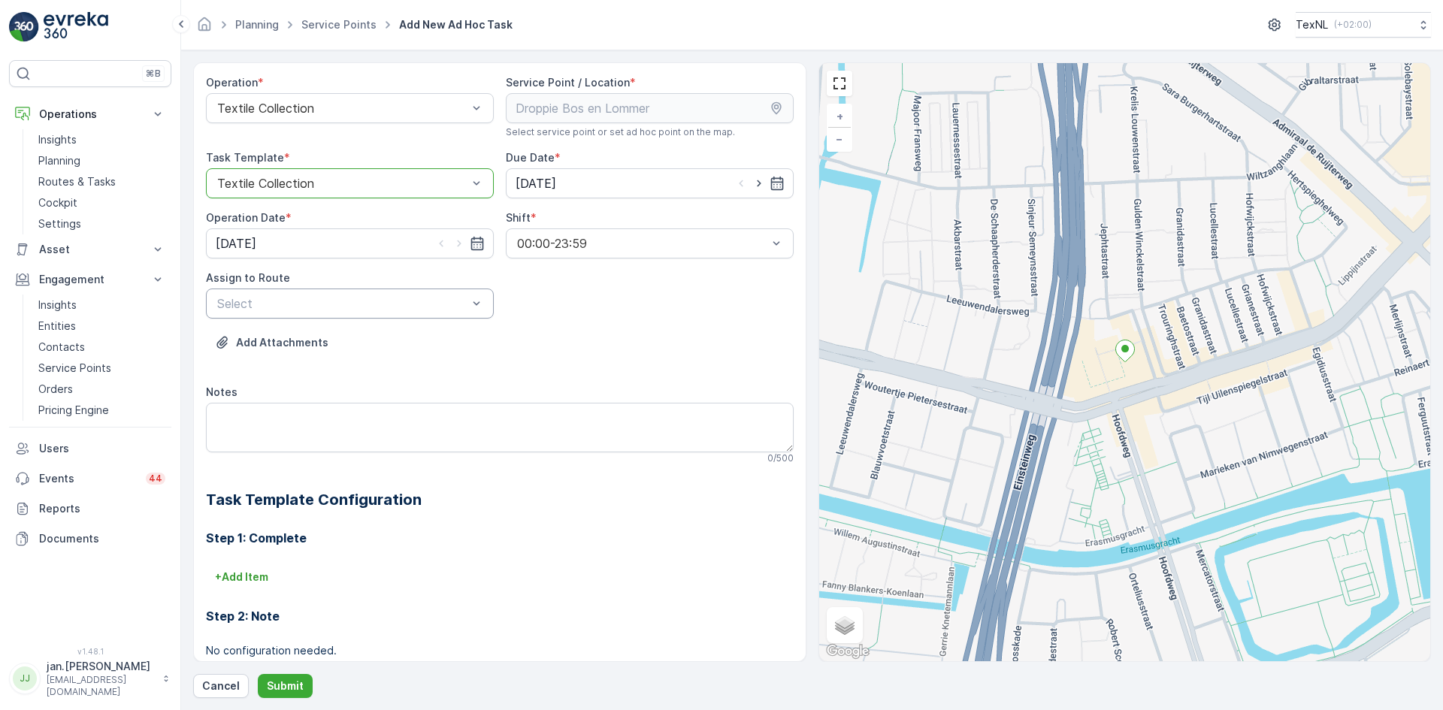
click at [374, 299] on div at bounding box center [342, 304] width 253 height 14
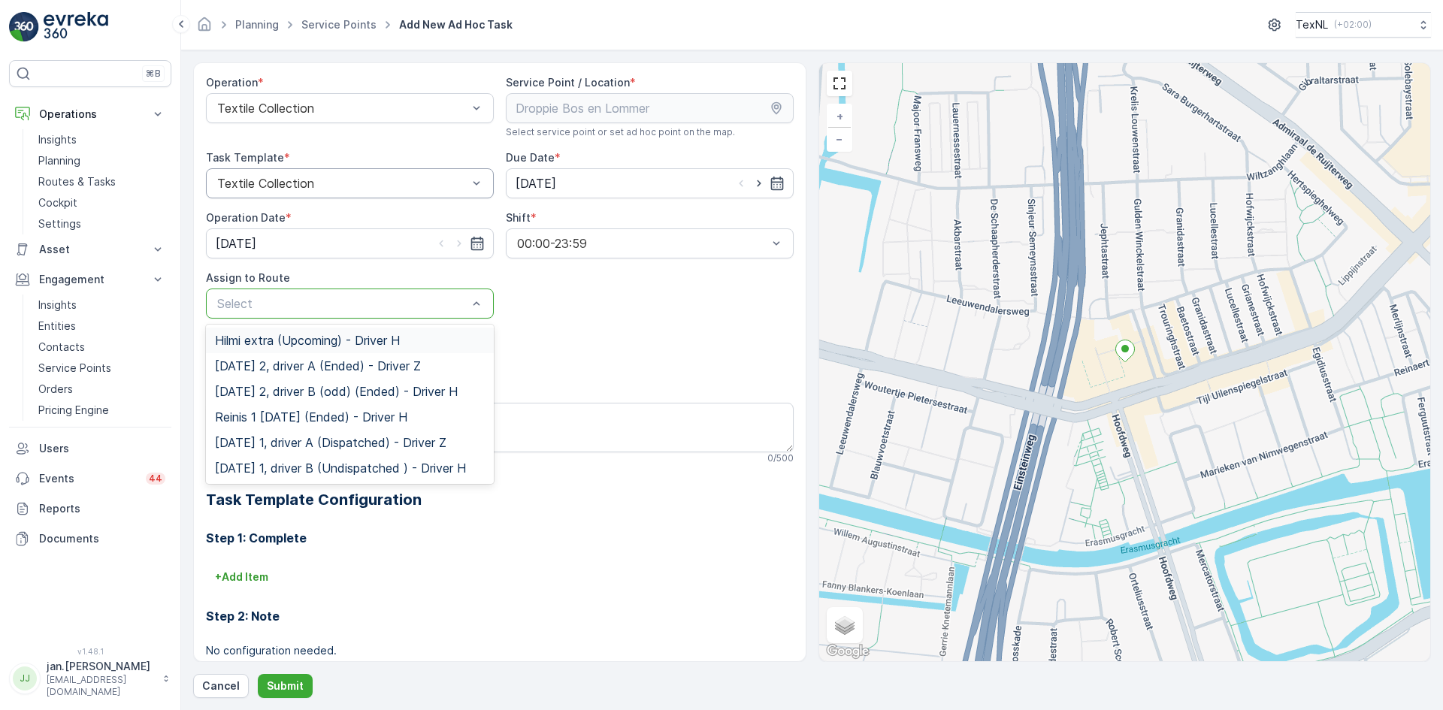
click at [282, 339] on span "Hilmi extra (Upcoming) - Driver H" at bounding box center [307, 341] width 185 height 14
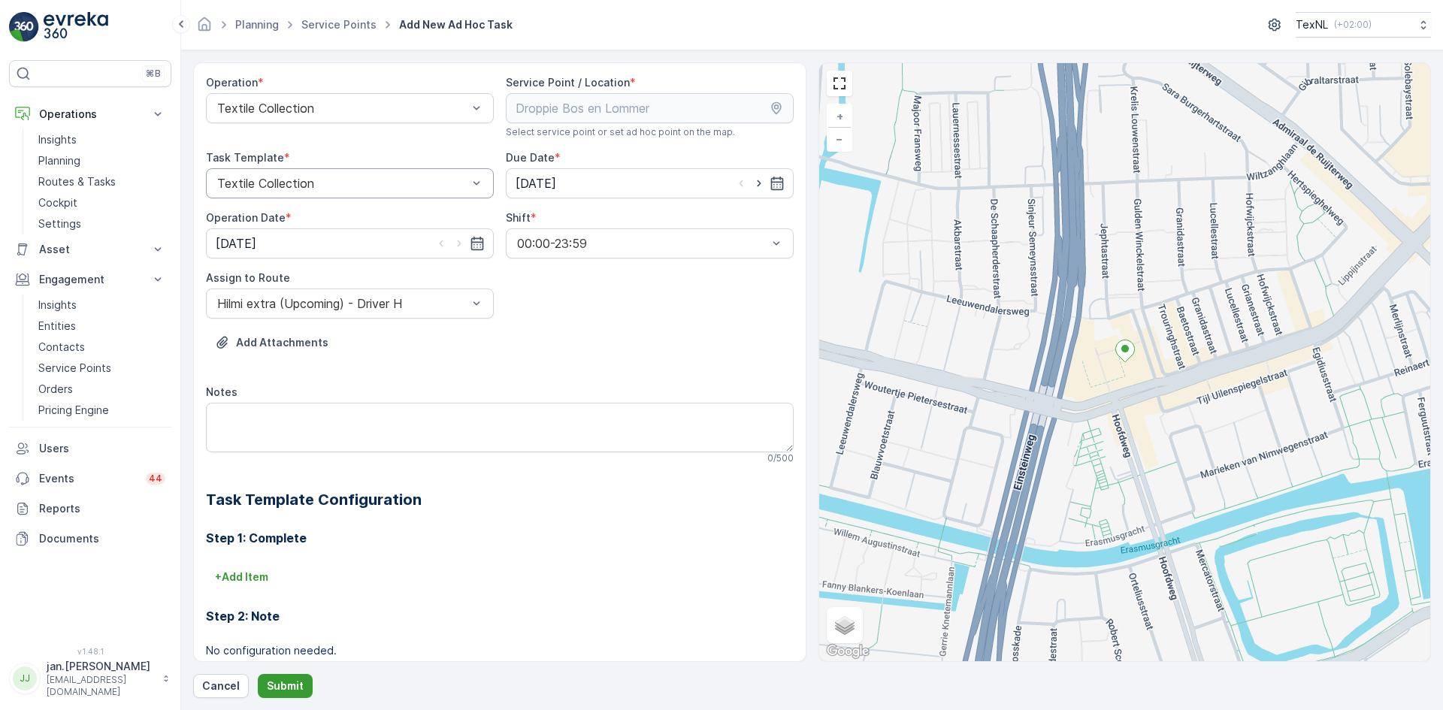
click at [286, 679] on p "Submit" at bounding box center [285, 686] width 37 height 15
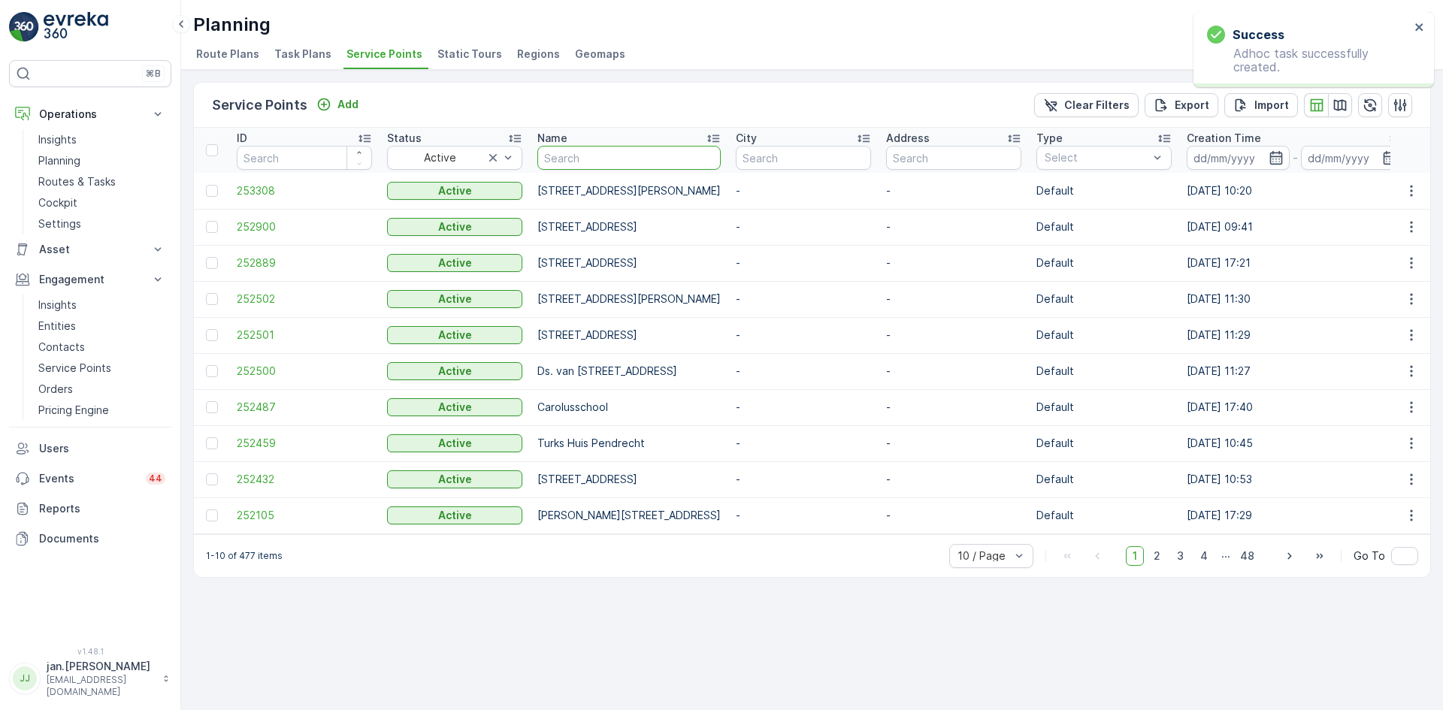
click at [586, 160] on input "text" at bounding box center [628, 158] width 183 height 24
type input "stiru"
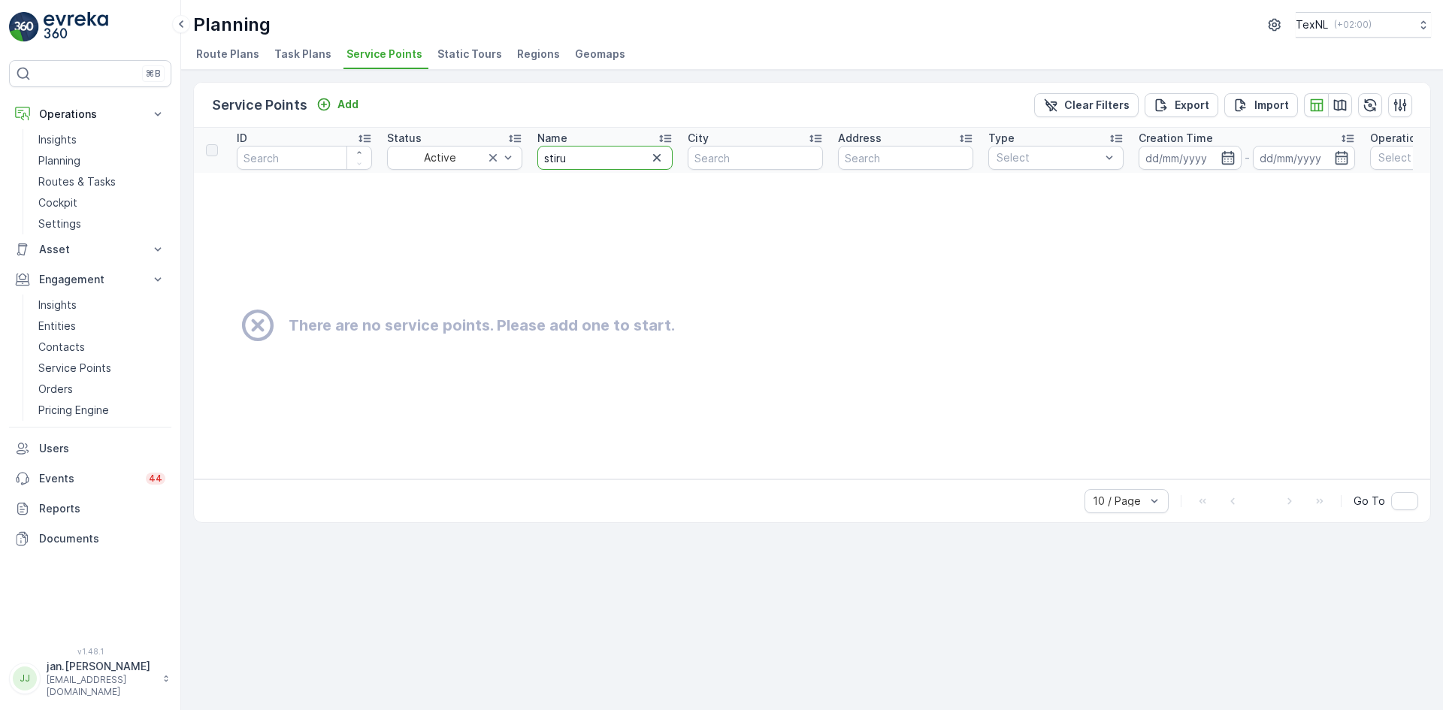
drag, startPoint x: 592, startPoint y: 159, endPoint x: 440, endPoint y: 183, distance: 153.1
type input "rec"
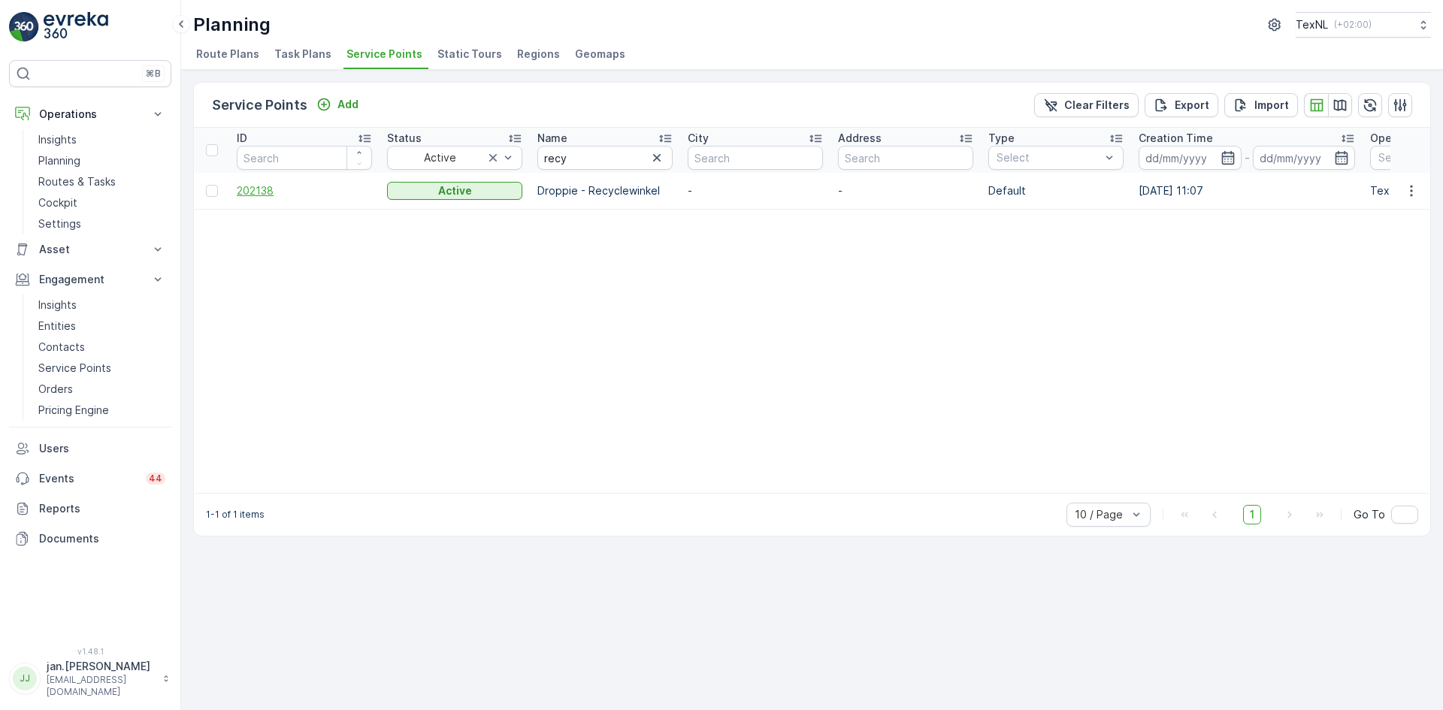
click at [274, 186] on span "202138" at bounding box center [304, 190] width 135 height 15
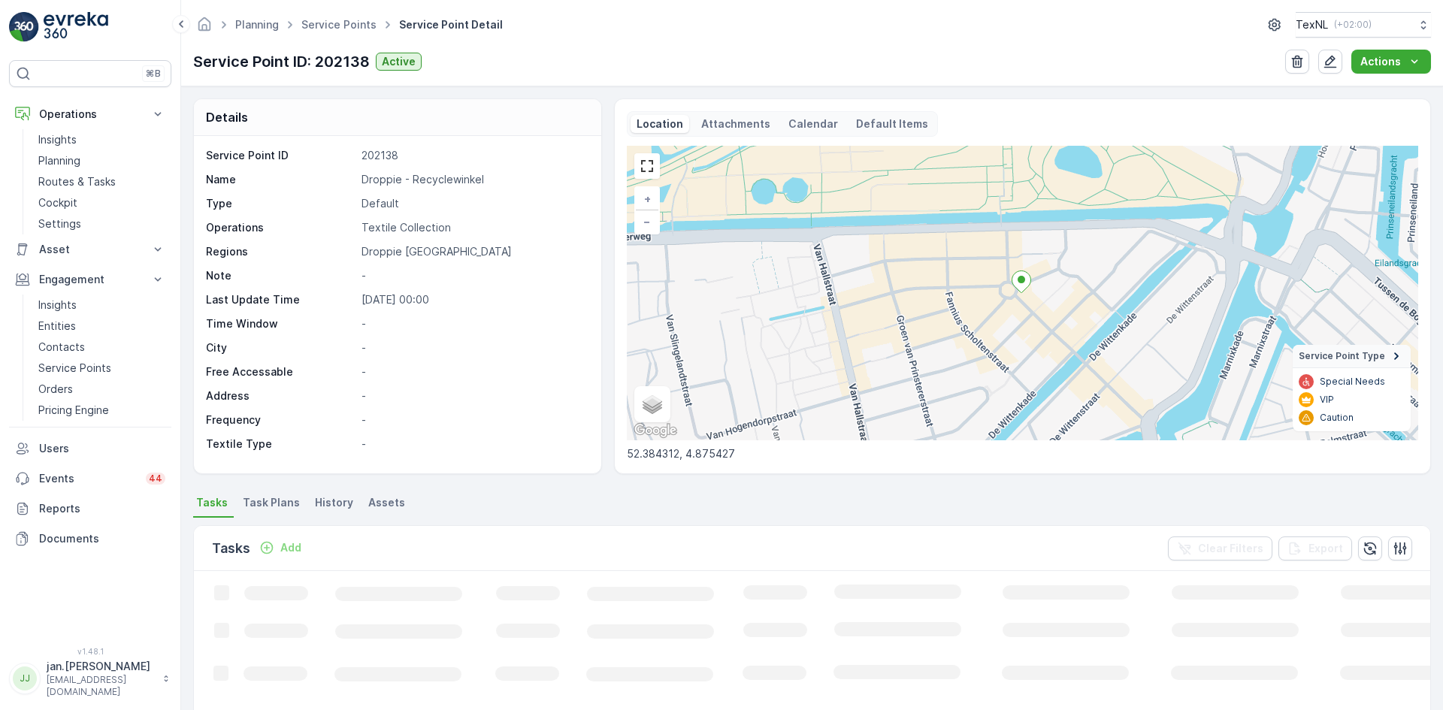
click at [292, 552] on p "Add" at bounding box center [290, 547] width 21 height 15
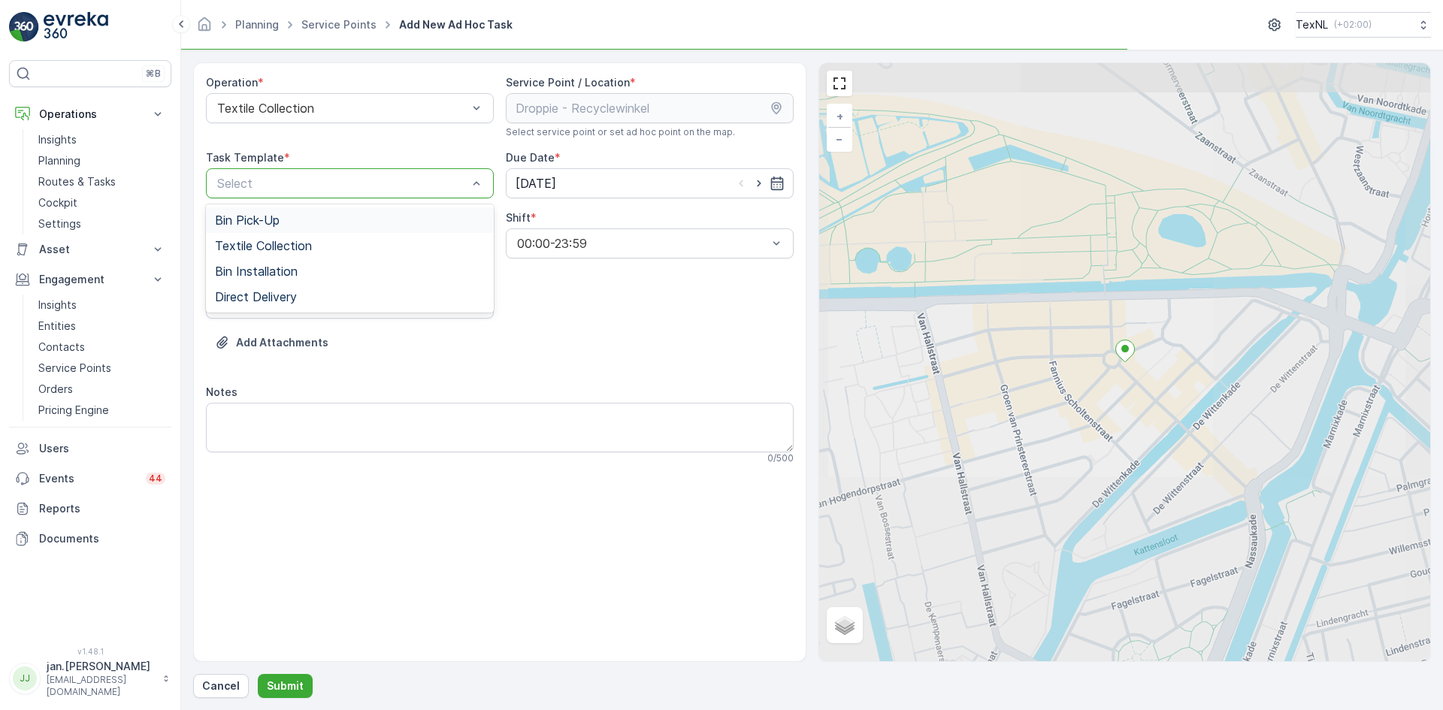
click at [338, 183] on div at bounding box center [342, 184] width 253 height 14
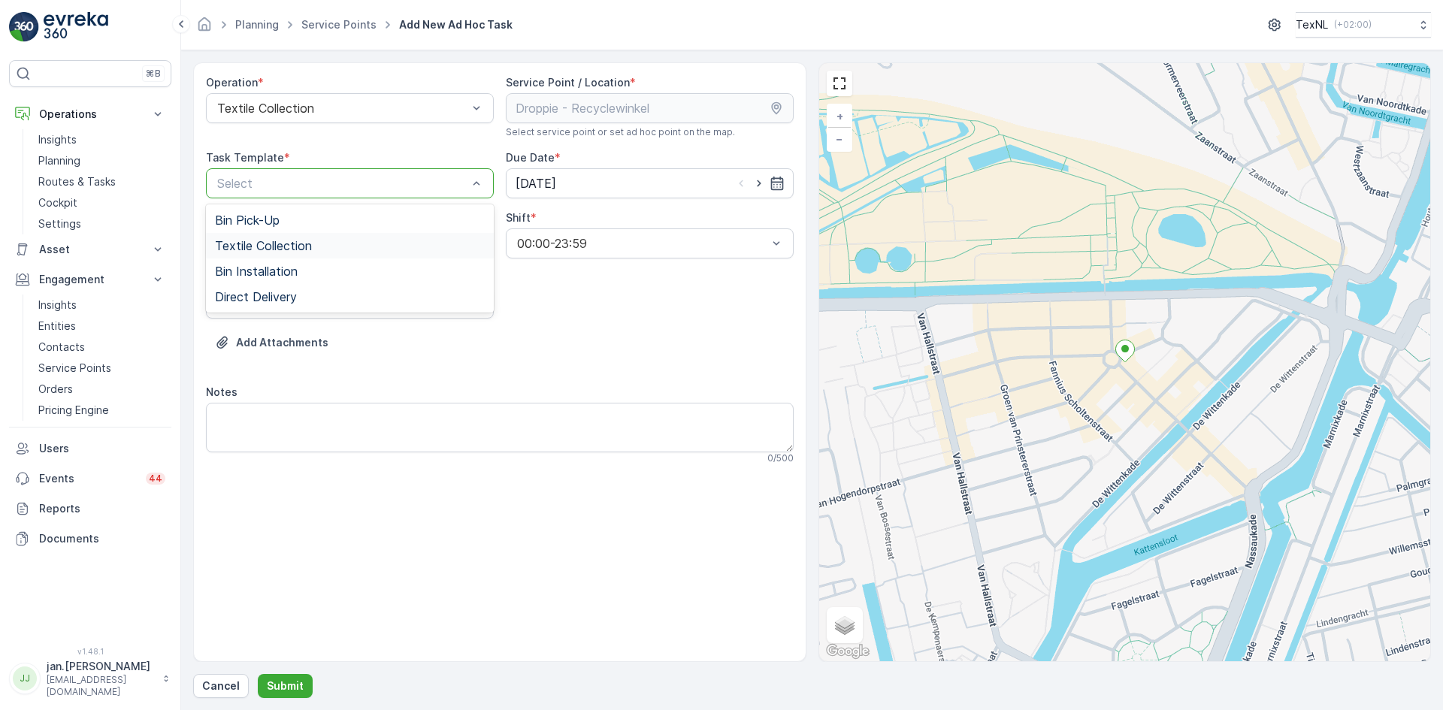
click at [289, 253] on div "Textile Collection" at bounding box center [350, 246] width 288 height 26
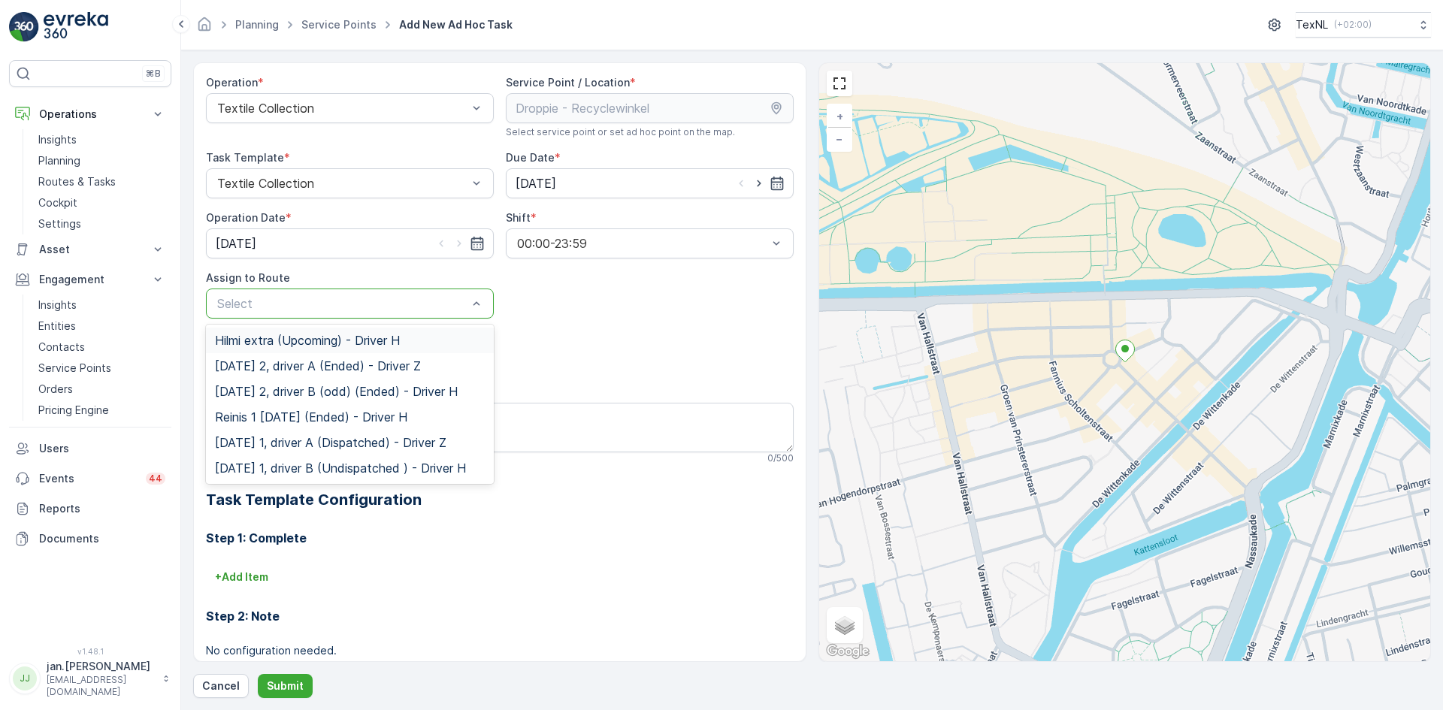
click at [366, 306] on div at bounding box center [342, 304] width 253 height 14
click at [319, 338] on span "Hilmi extra (Upcoming) - Driver H" at bounding box center [307, 341] width 185 height 14
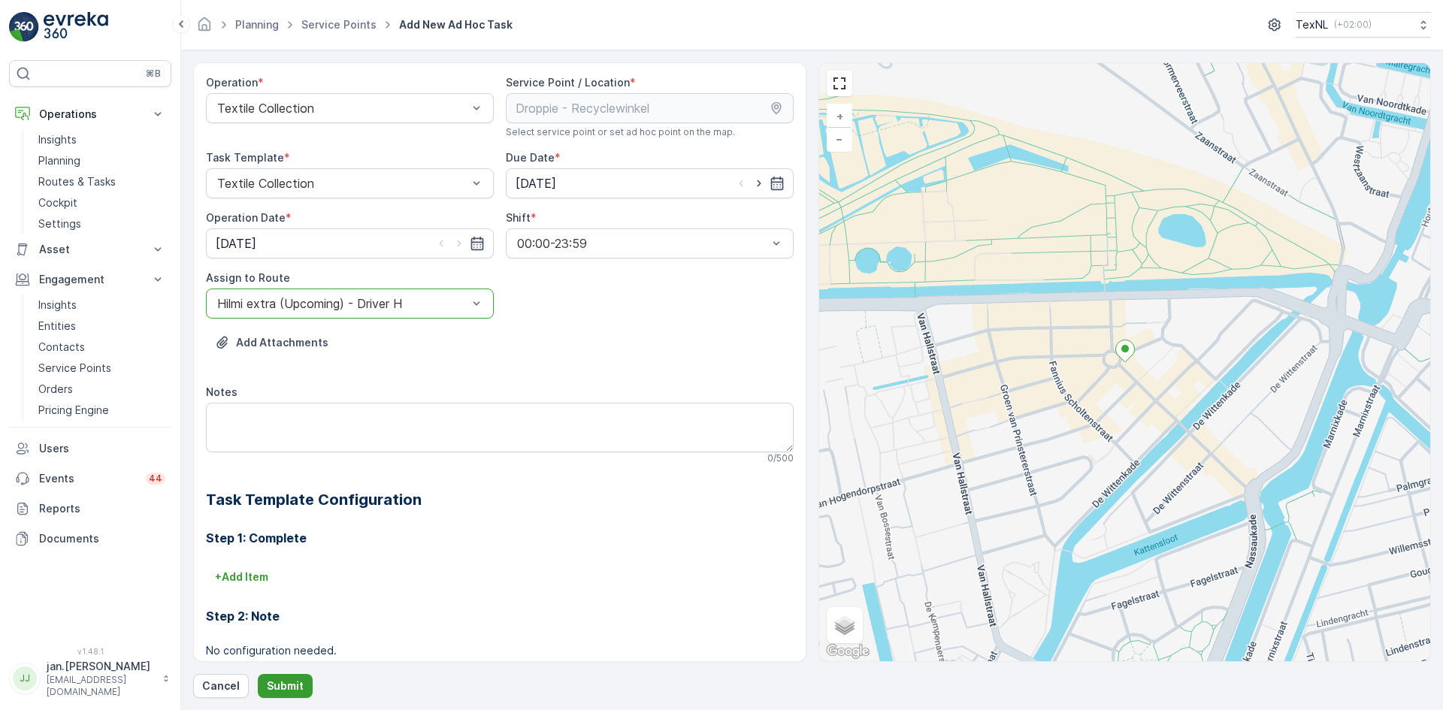
click at [277, 687] on p "Submit" at bounding box center [285, 686] width 37 height 15
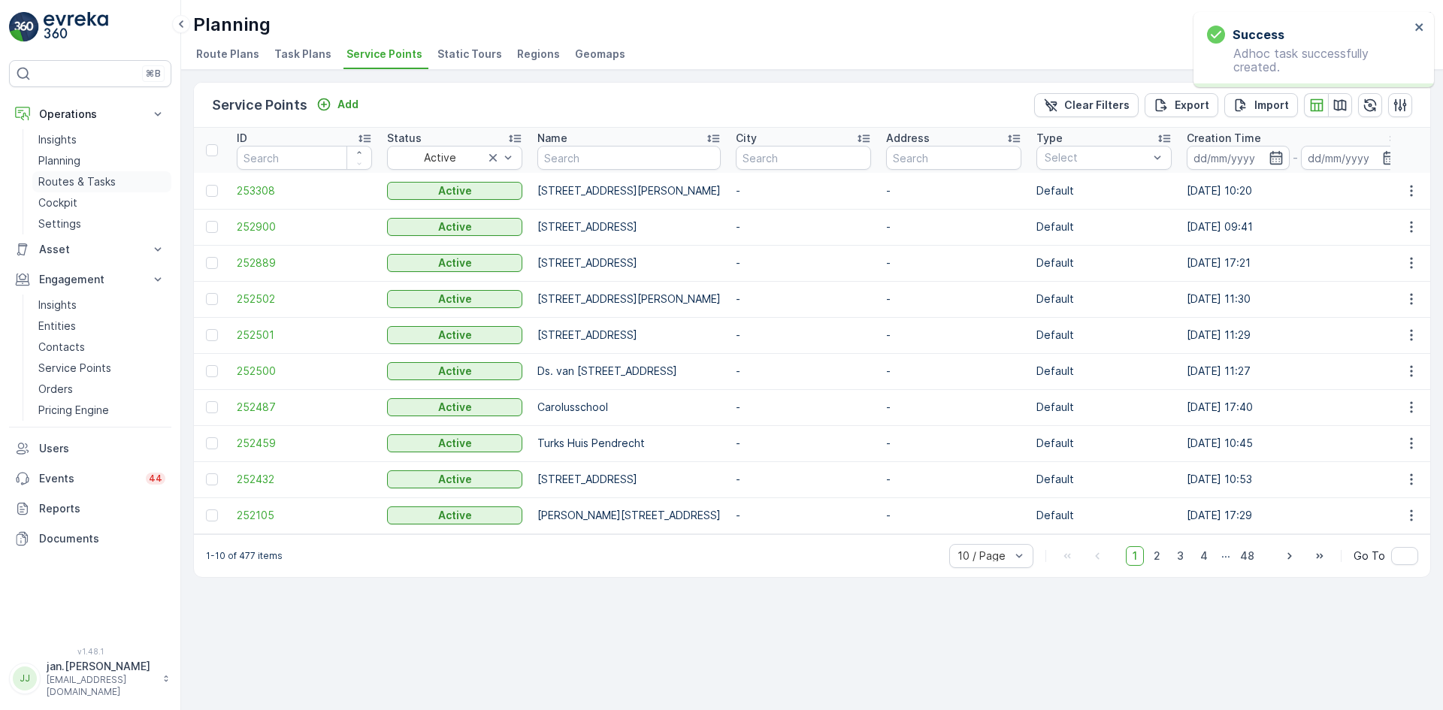
click at [96, 180] on p "Routes & Tasks" at bounding box center [76, 181] width 77 height 15
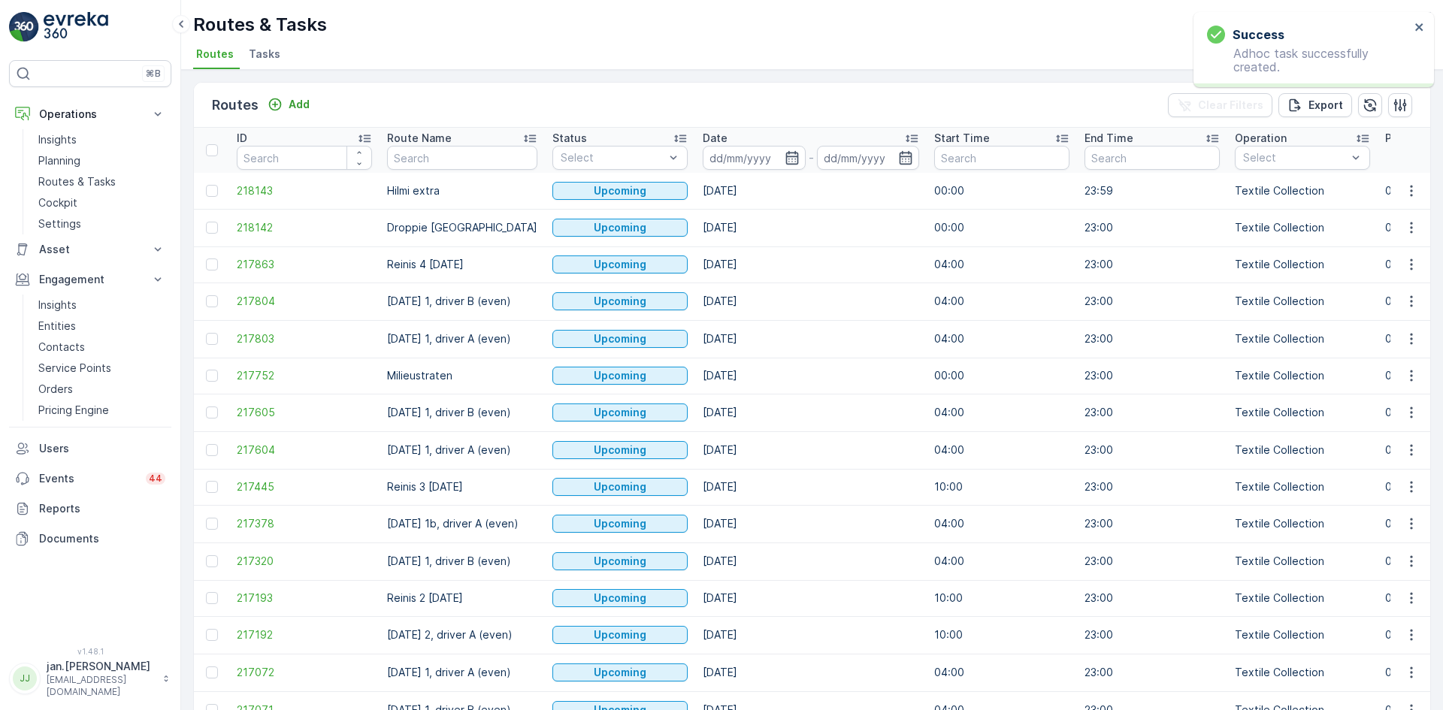
click at [735, 162] on input at bounding box center [754, 158] width 103 height 24
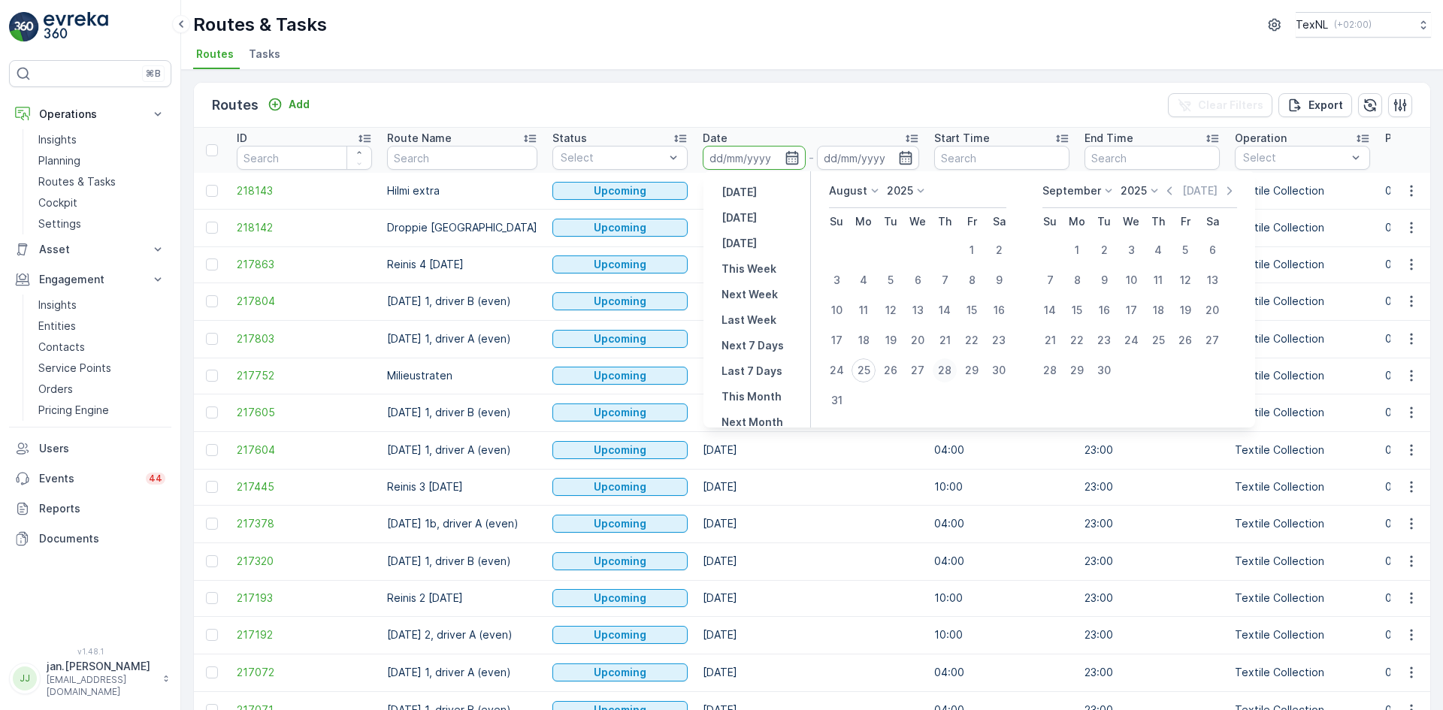
click at [946, 374] on div "28" at bounding box center [945, 371] width 24 height 24
type input "[DATE]"
drag, startPoint x: 946, startPoint y: 374, endPoint x: 814, endPoint y: 392, distance: 132.7
click at [855, 397] on tbody "1 2 3 4 5 6 7 8 9 10 11 12 13 14 15 16 17 18 19 20 21 22 23 24 25 26 27 28 29 3…" at bounding box center [917, 325] width 189 height 180
type input "[DATE]"
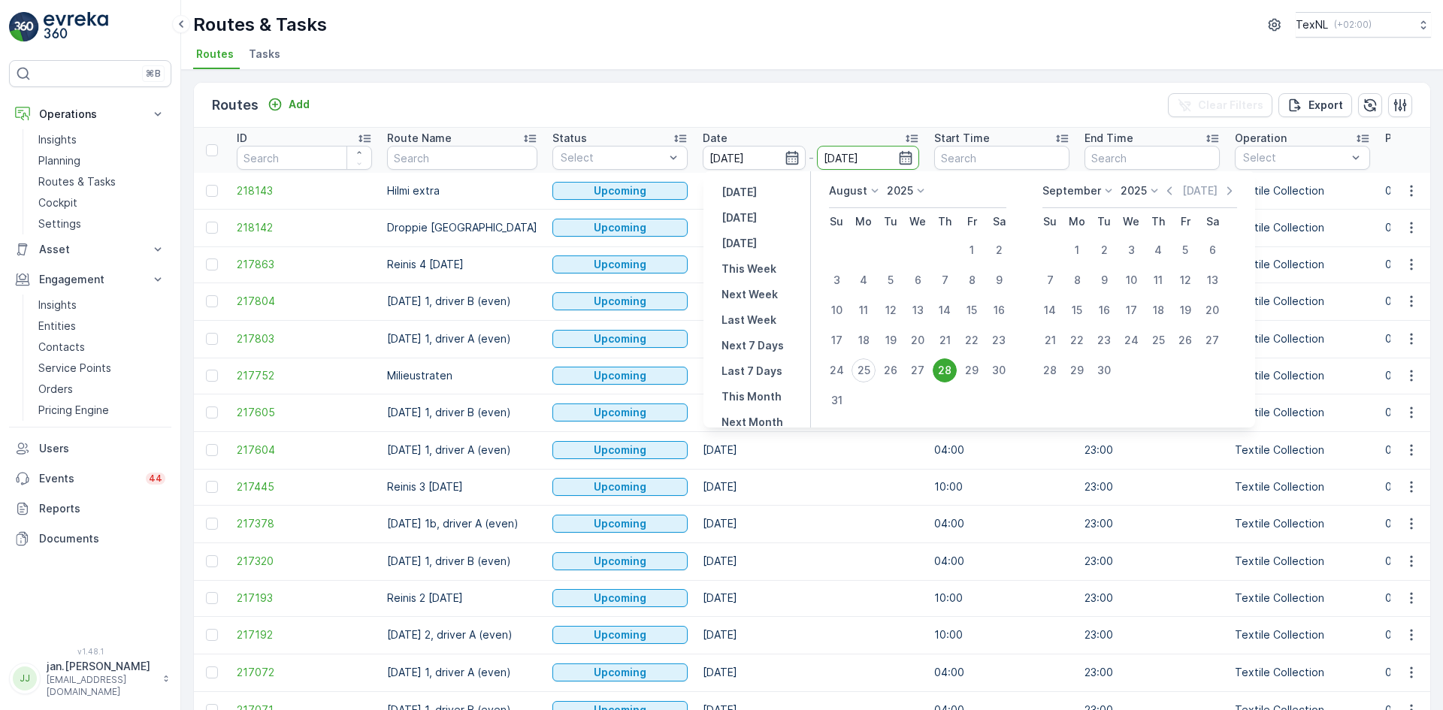
click at [761, 92] on div "Routes Add Clear Filters Export" at bounding box center [812, 105] width 1236 height 45
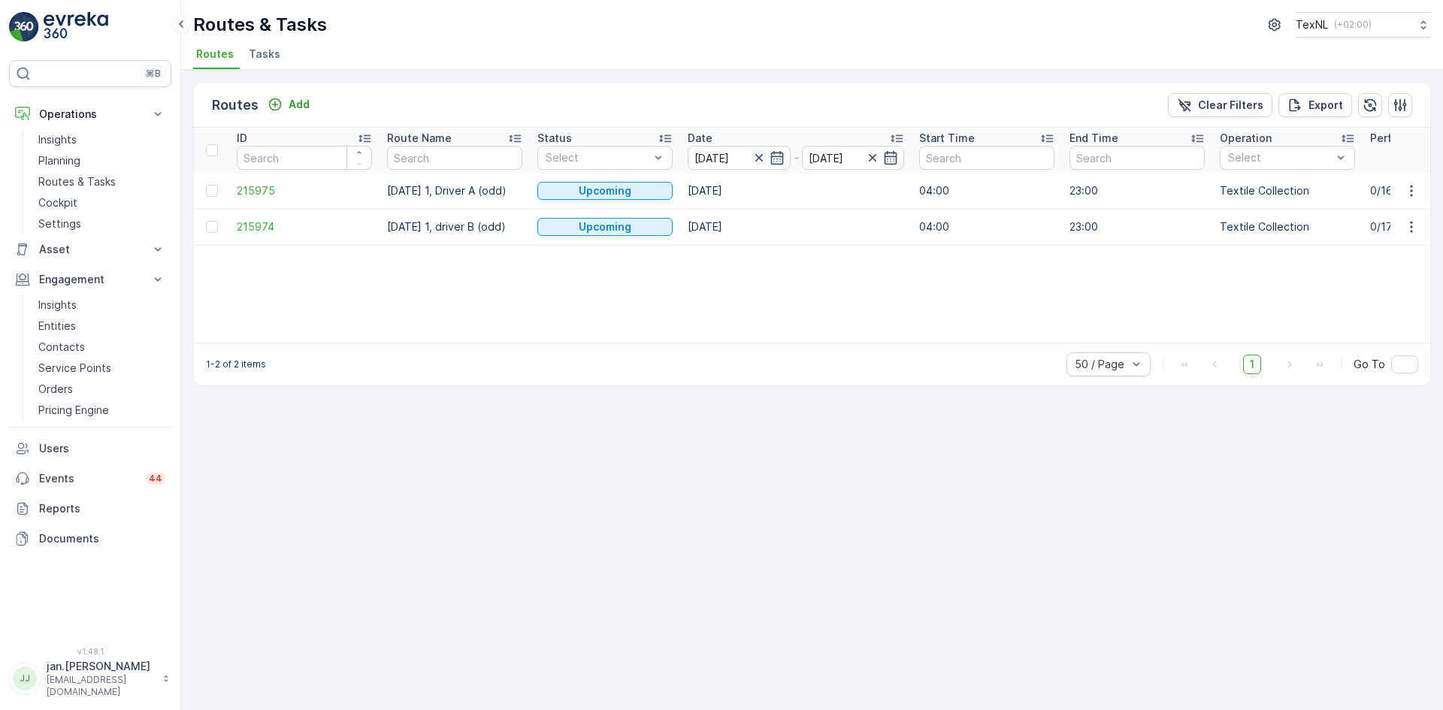
click at [762, 156] on icon "button" at bounding box center [759, 157] width 15 height 15
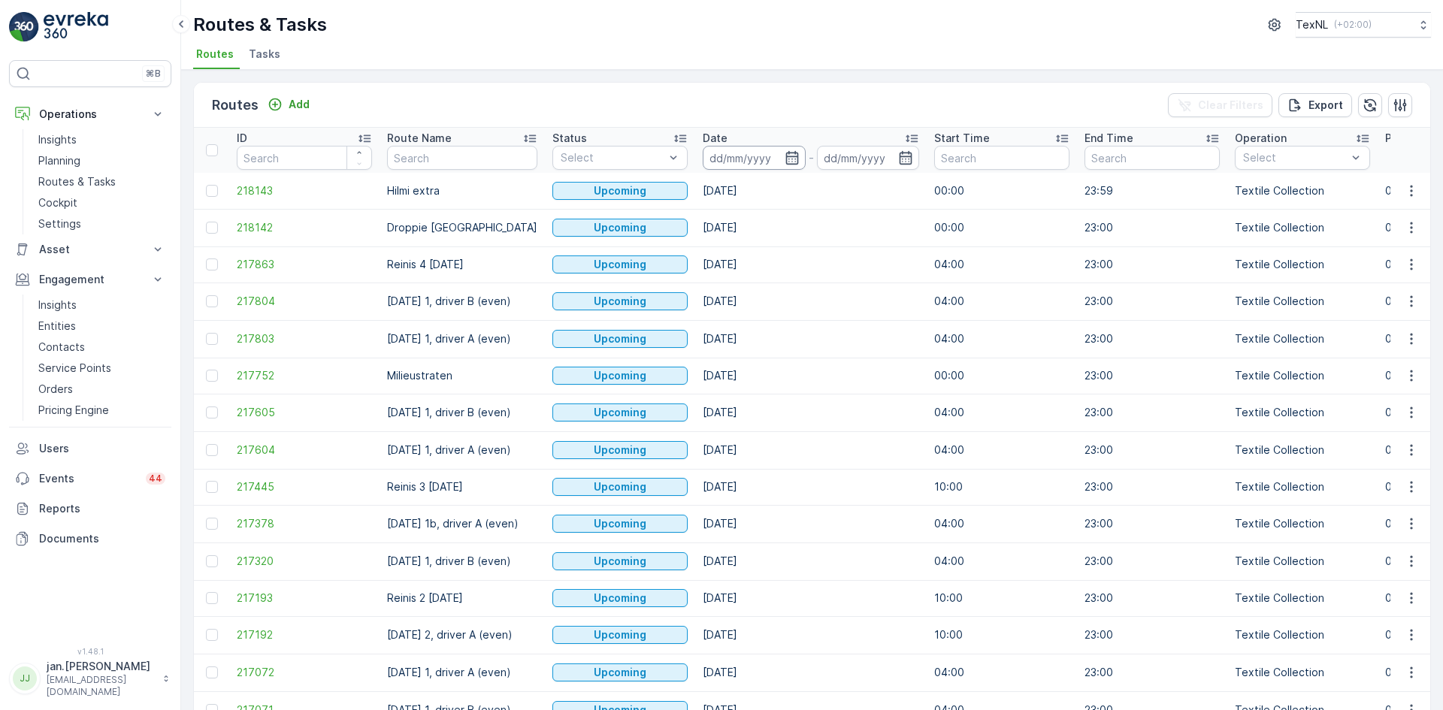
click at [723, 155] on input at bounding box center [754, 158] width 103 height 24
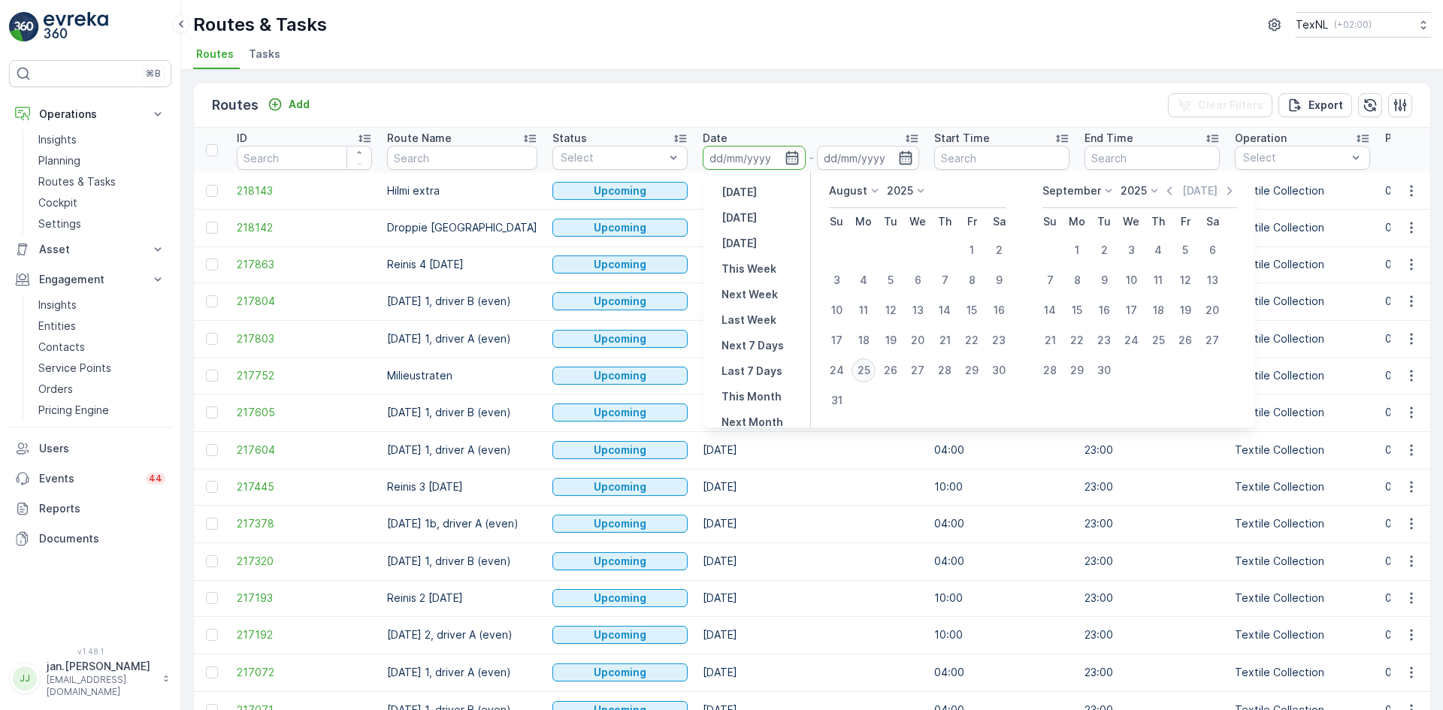
click at [861, 371] on div "25" at bounding box center [864, 371] width 24 height 24
type input "[DATE]"
click at [861, 371] on div "25" at bounding box center [864, 371] width 24 height 24
type input "[DATE]"
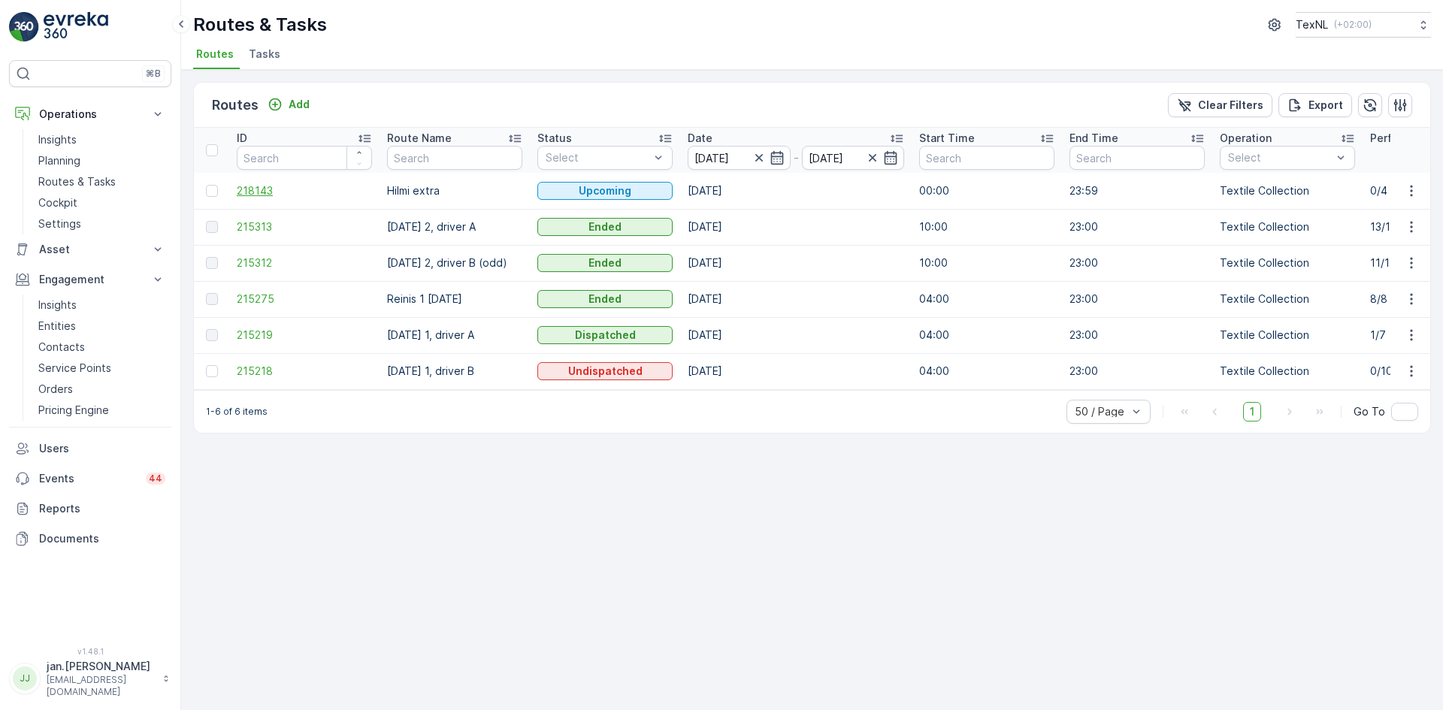
click at [270, 193] on span "218143" at bounding box center [304, 190] width 135 height 15
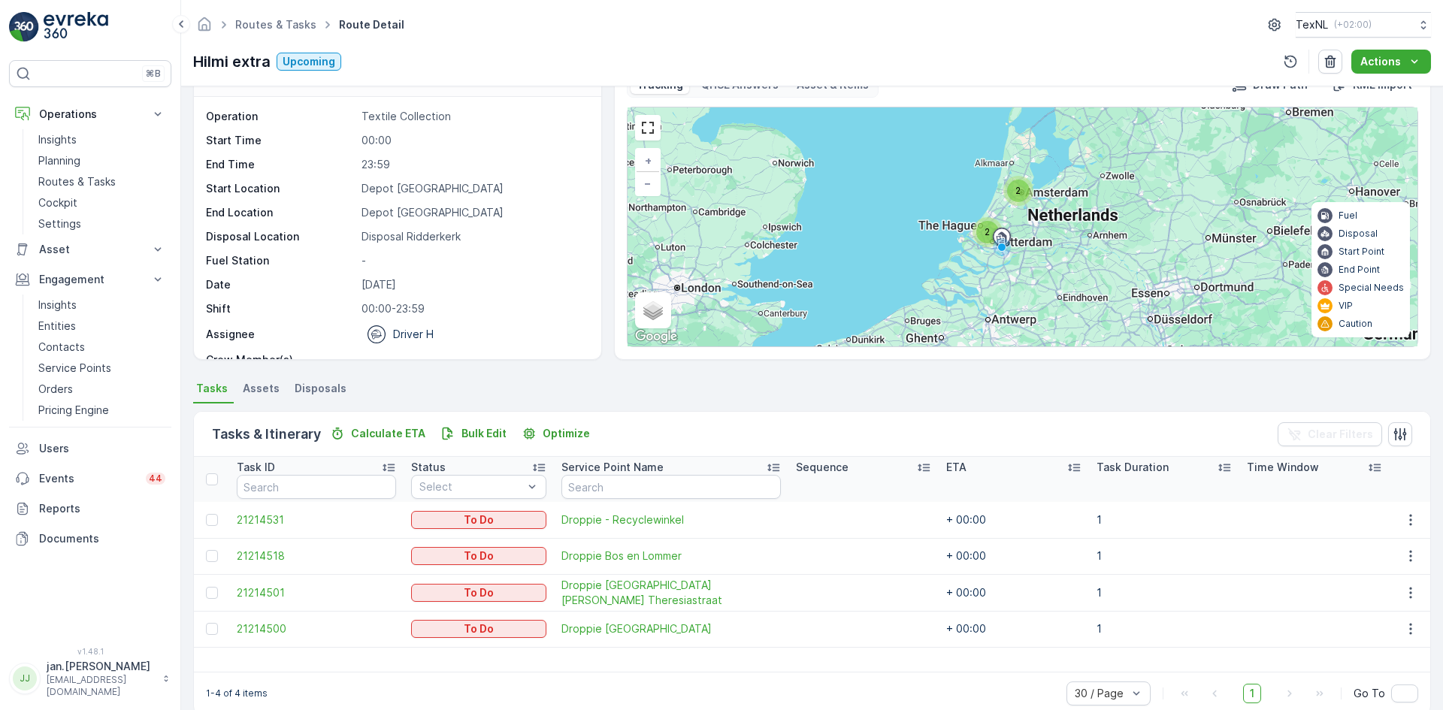
scroll to position [64, 0]
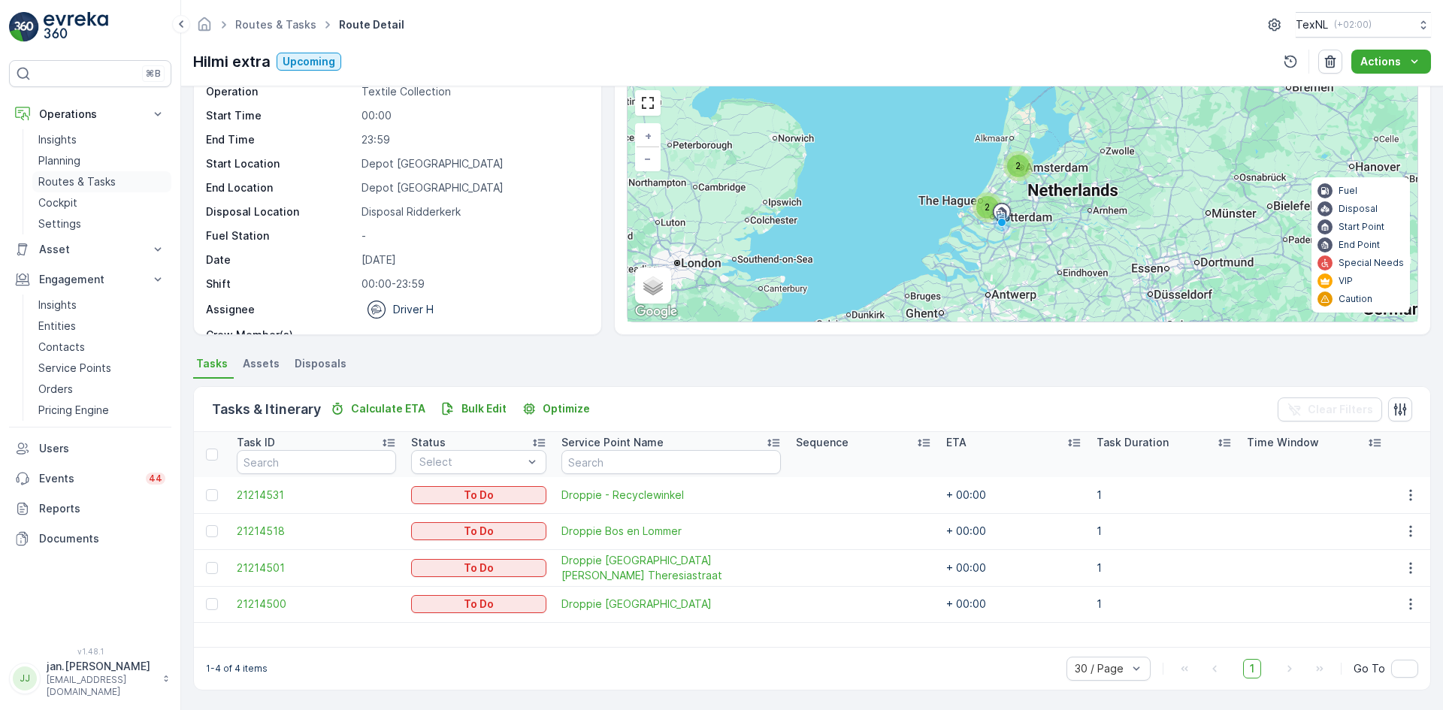
click at [84, 181] on p "Routes & Tasks" at bounding box center [76, 181] width 77 height 15
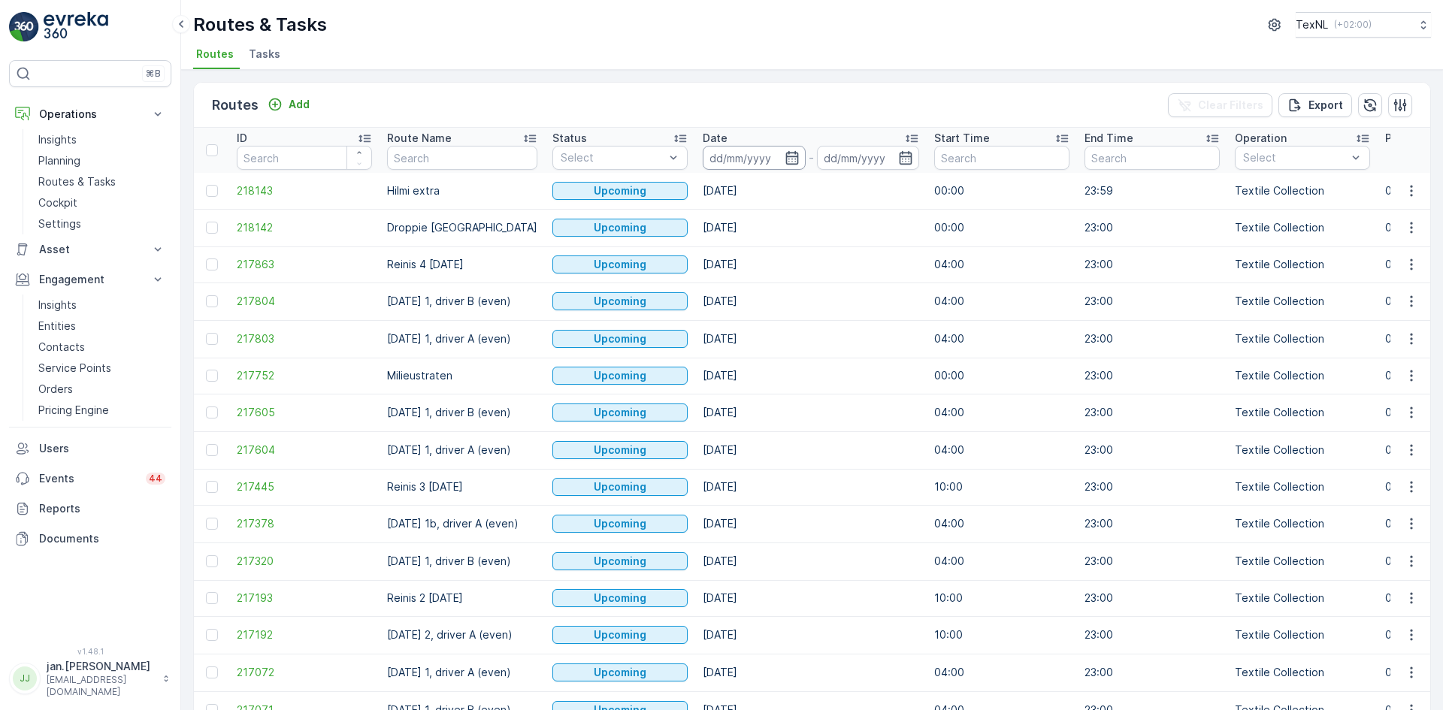
click at [740, 148] on input at bounding box center [754, 158] width 103 height 24
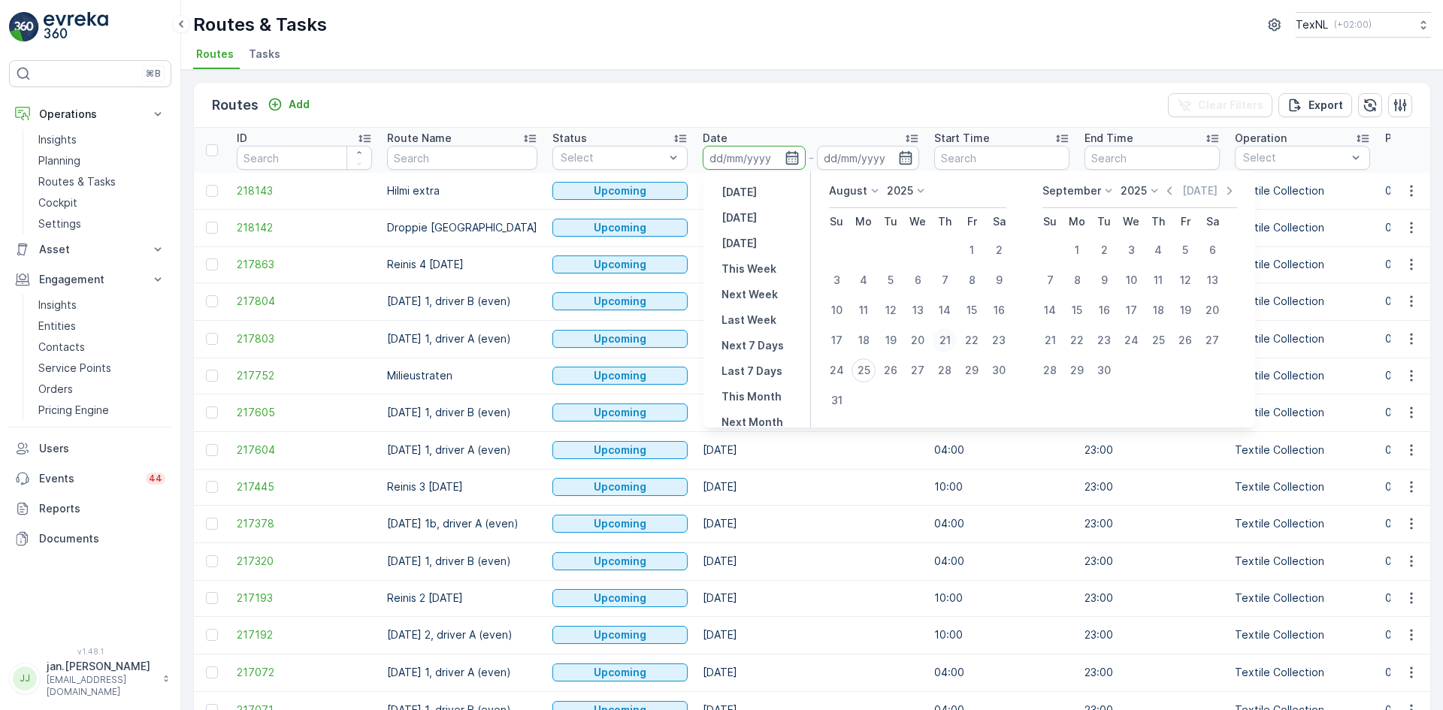
click at [951, 336] on div "21" at bounding box center [945, 340] width 24 height 24
type input "[DATE]"
click at [951, 336] on div "21" at bounding box center [945, 340] width 24 height 24
type input "[DATE]"
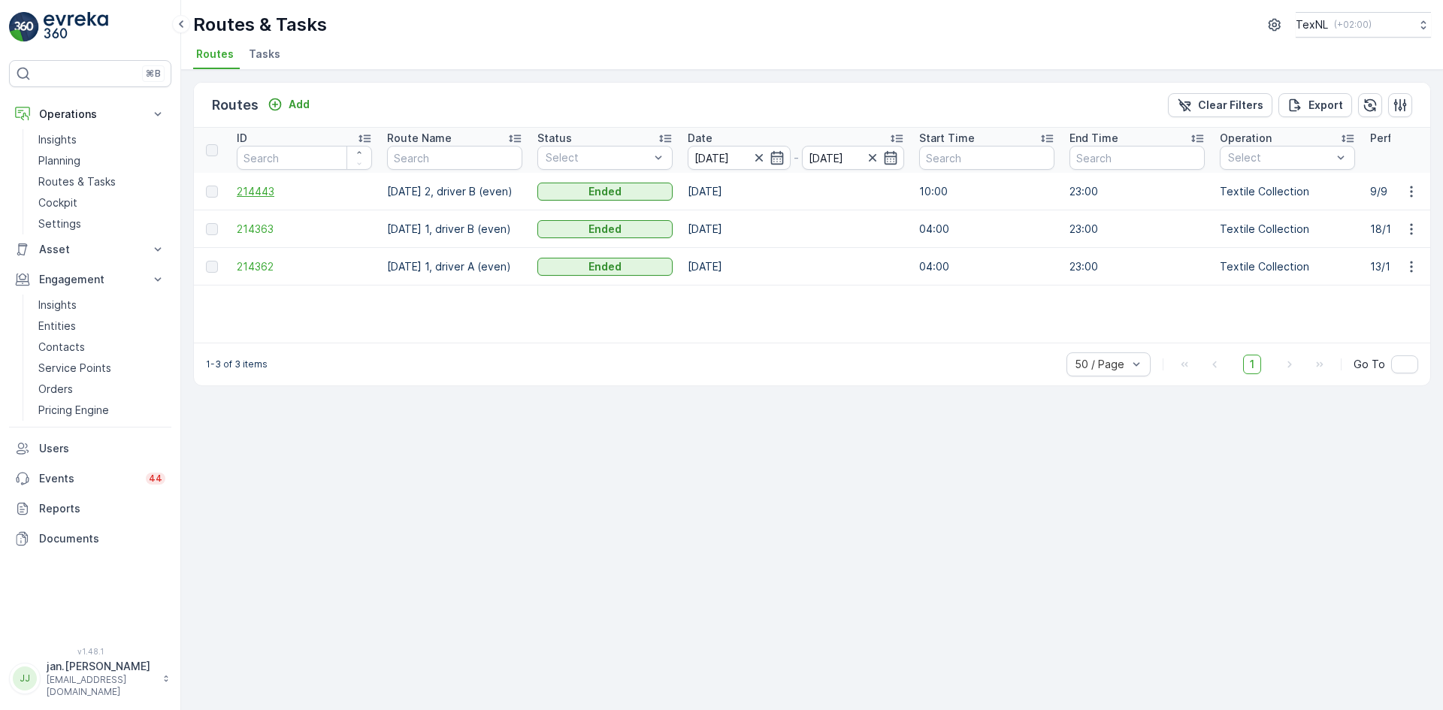
click at [282, 191] on span "214443" at bounding box center [304, 191] width 135 height 15
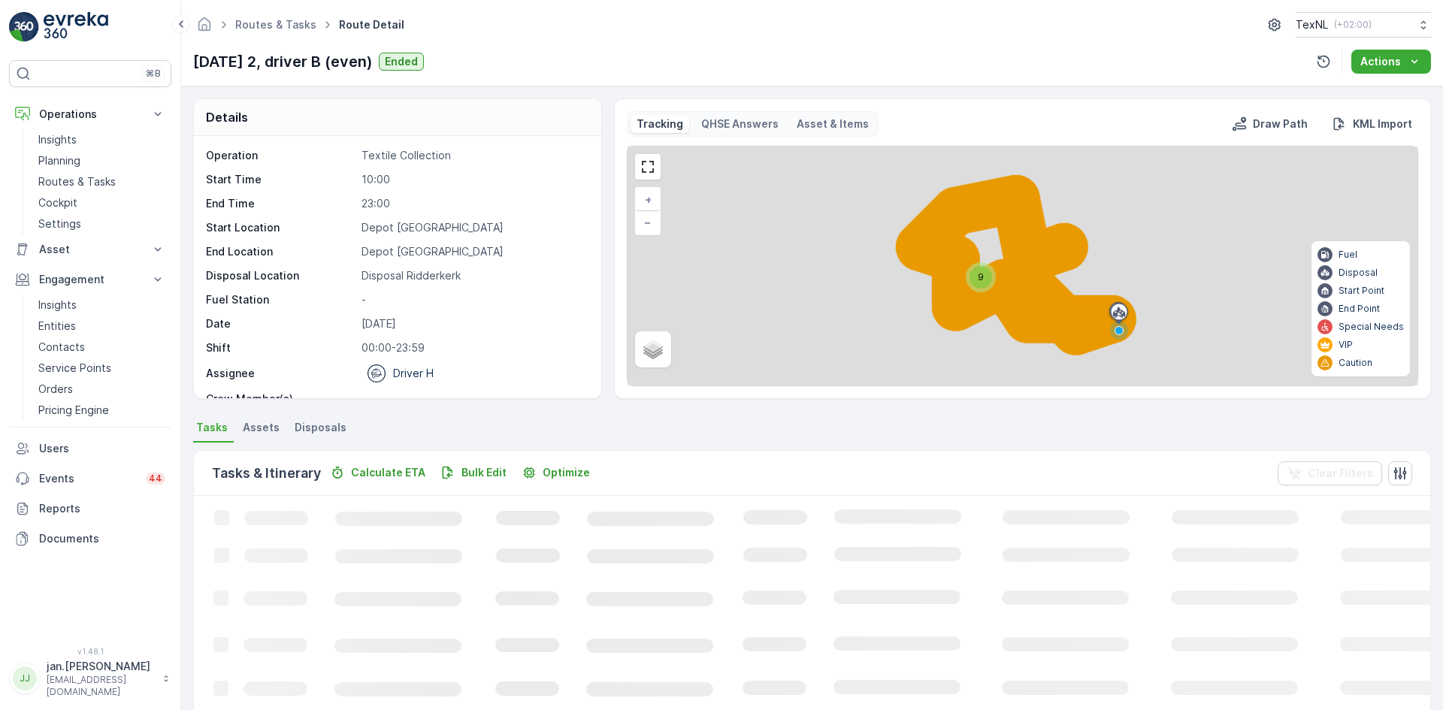
click at [325, 427] on span "Disposals" at bounding box center [321, 427] width 52 height 15
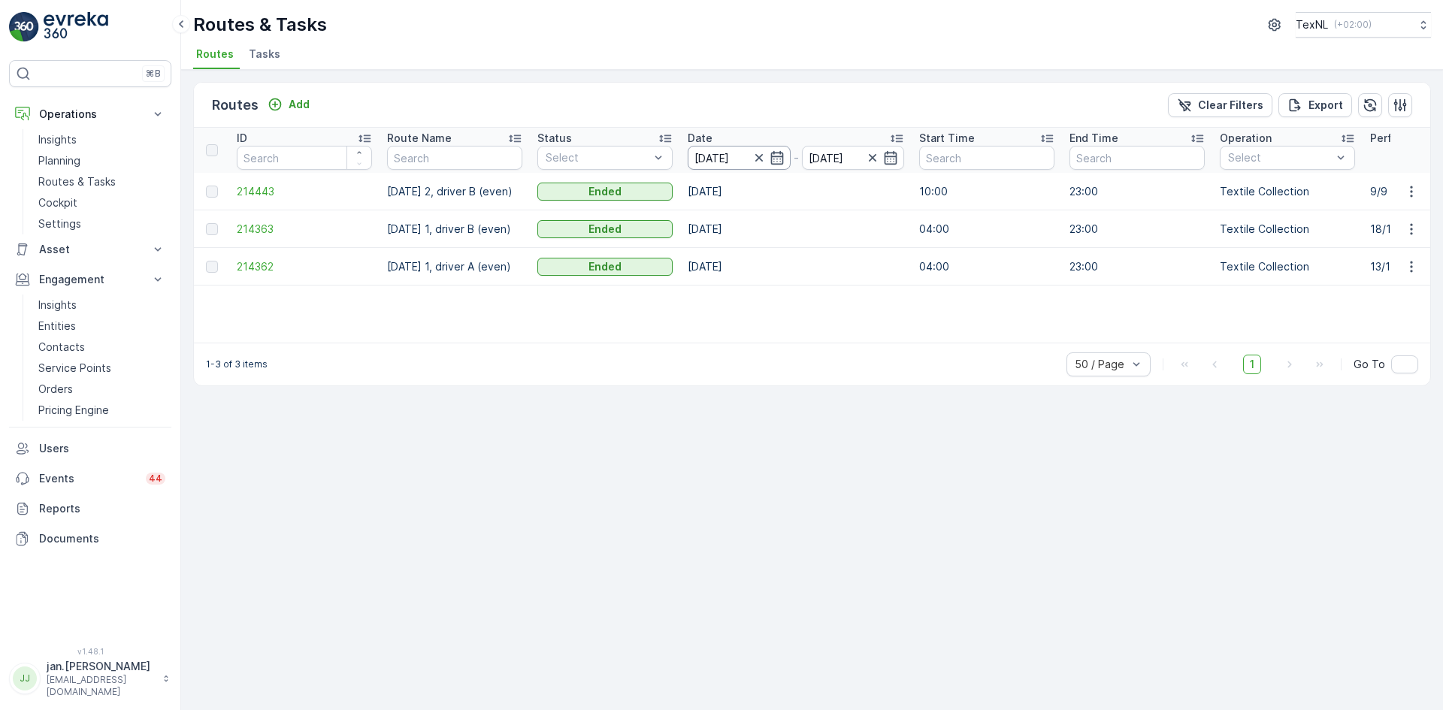
click at [710, 158] on input "[DATE]" at bounding box center [739, 158] width 103 height 24
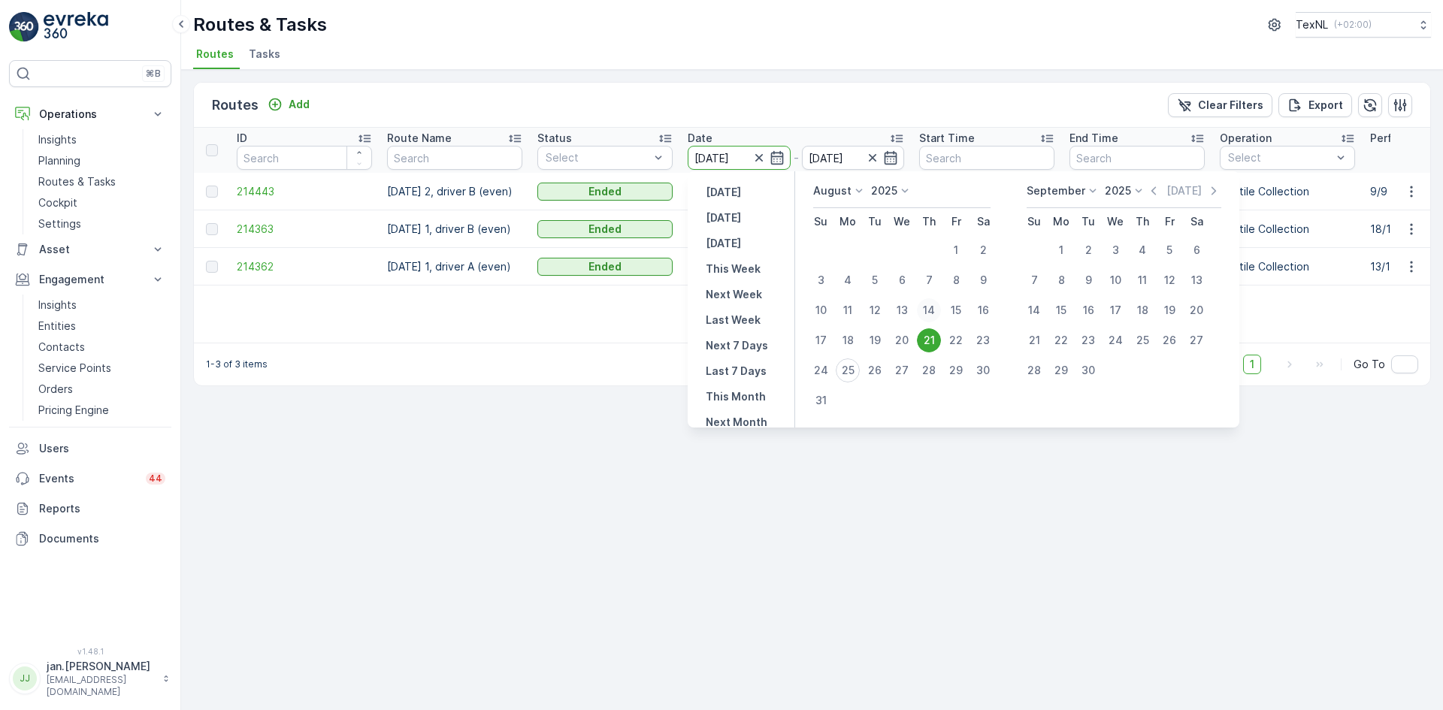
click at [928, 309] on div "14" at bounding box center [929, 310] width 24 height 24
type input "14.08.2025"
click at [928, 309] on div "14" at bounding box center [929, 310] width 24 height 24
type input "14.08.2025"
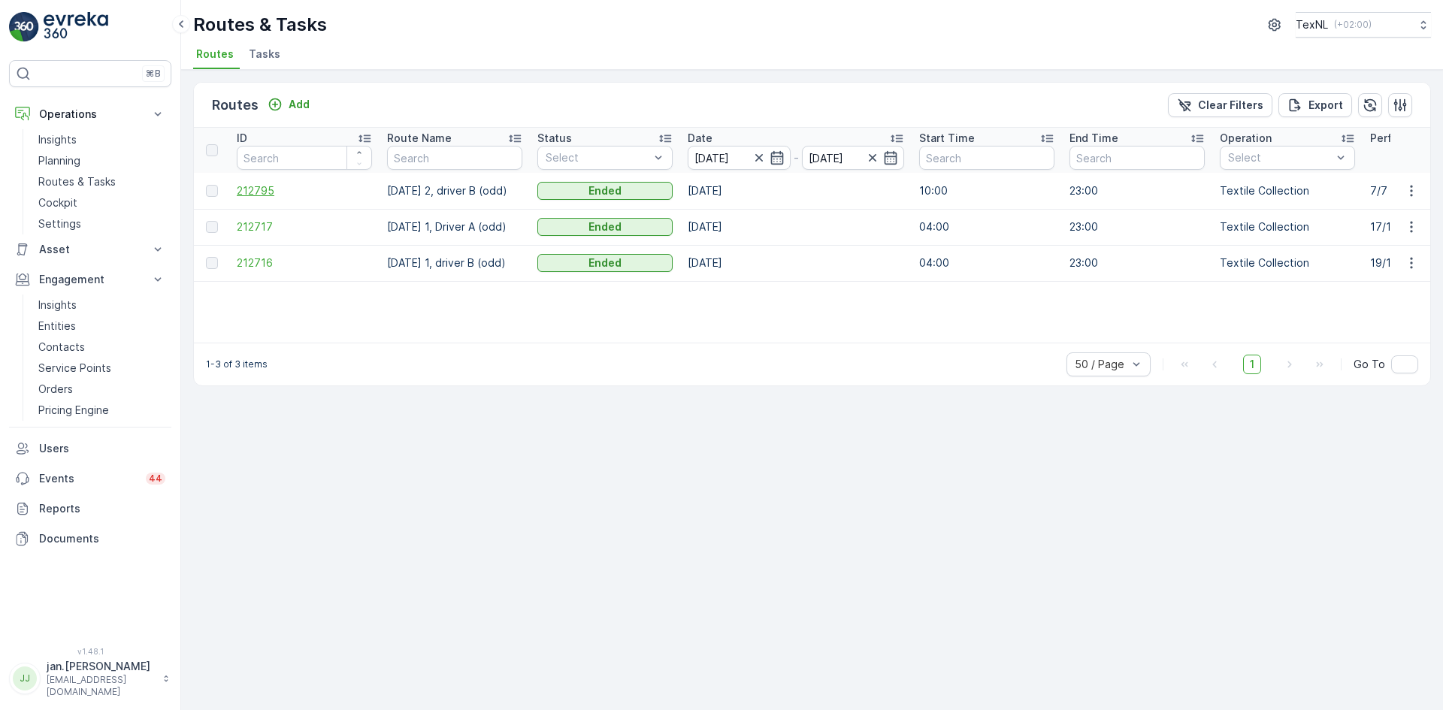
click at [270, 193] on span "212795" at bounding box center [304, 190] width 135 height 15
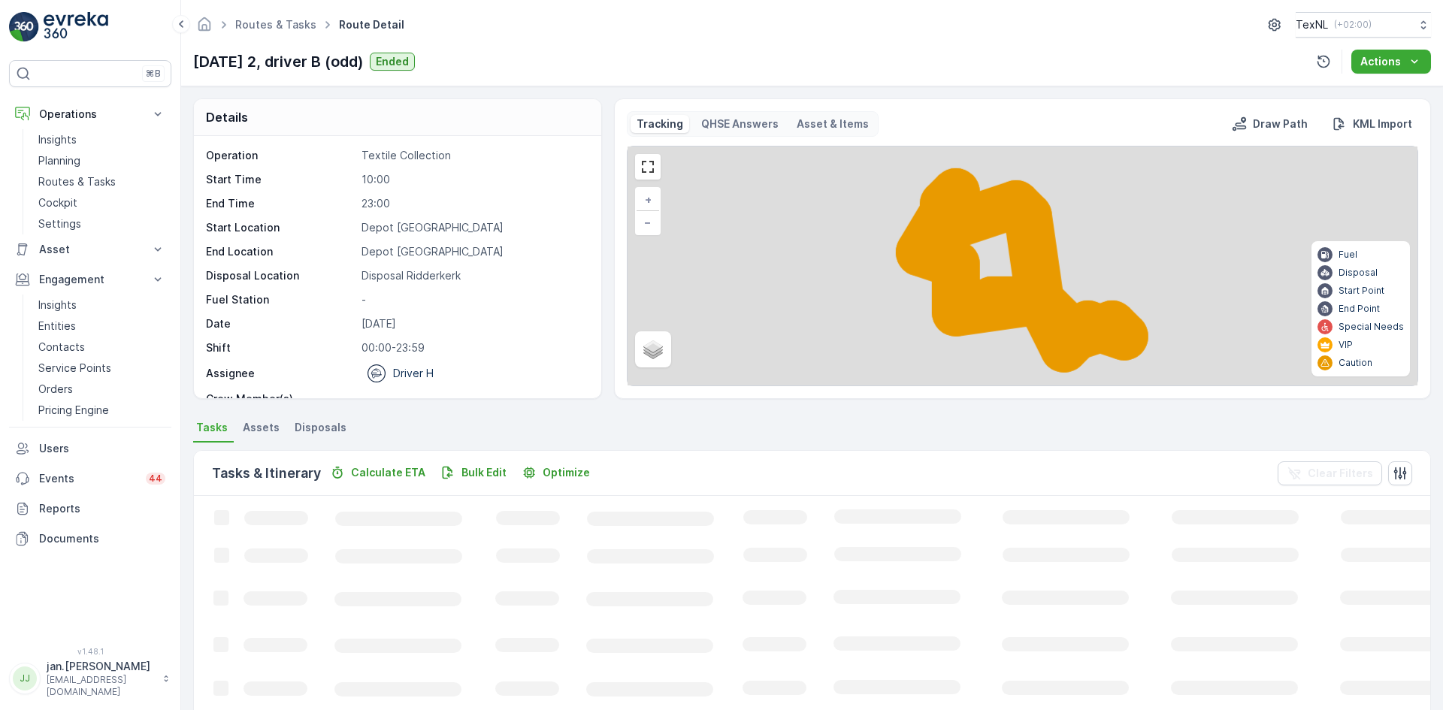
click at [322, 429] on span "Disposals" at bounding box center [321, 427] width 52 height 15
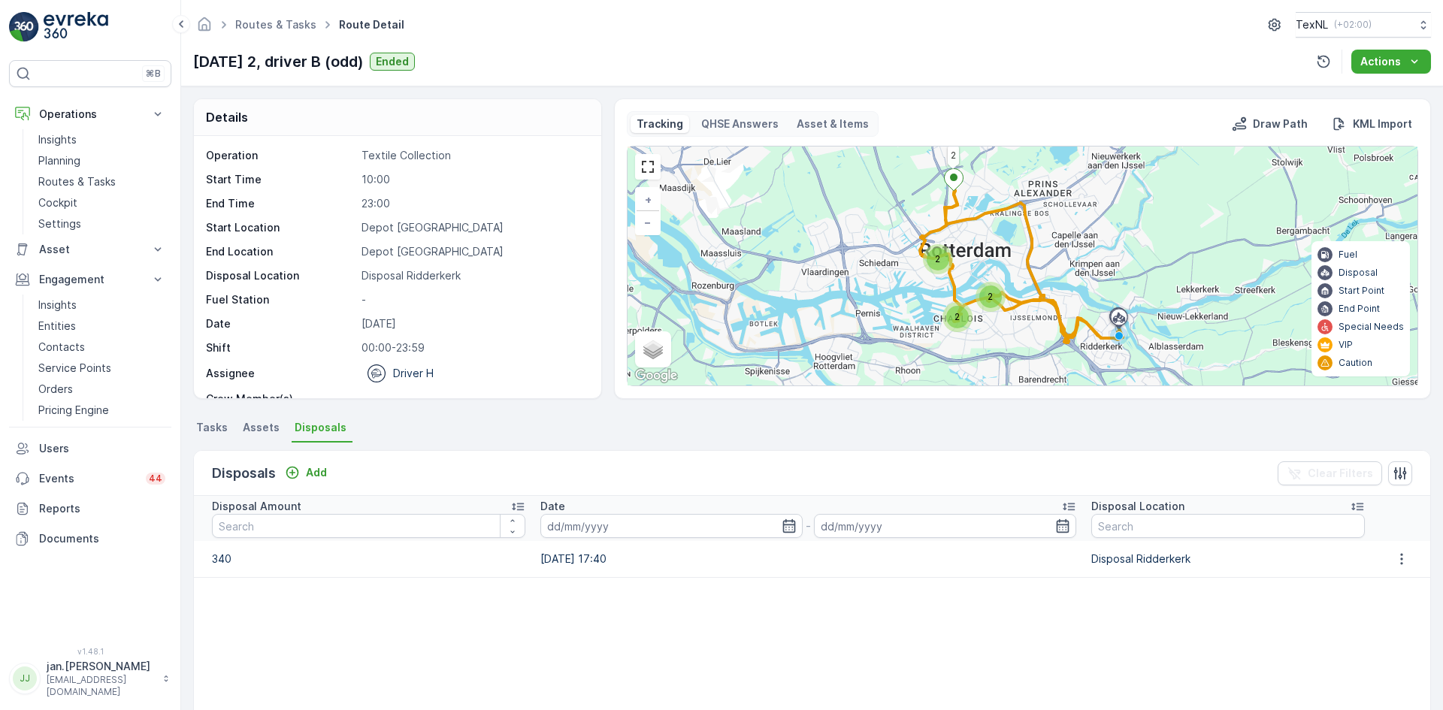
click at [212, 430] on span "Tasks" at bounding box center [212, 427] width 32 height 15
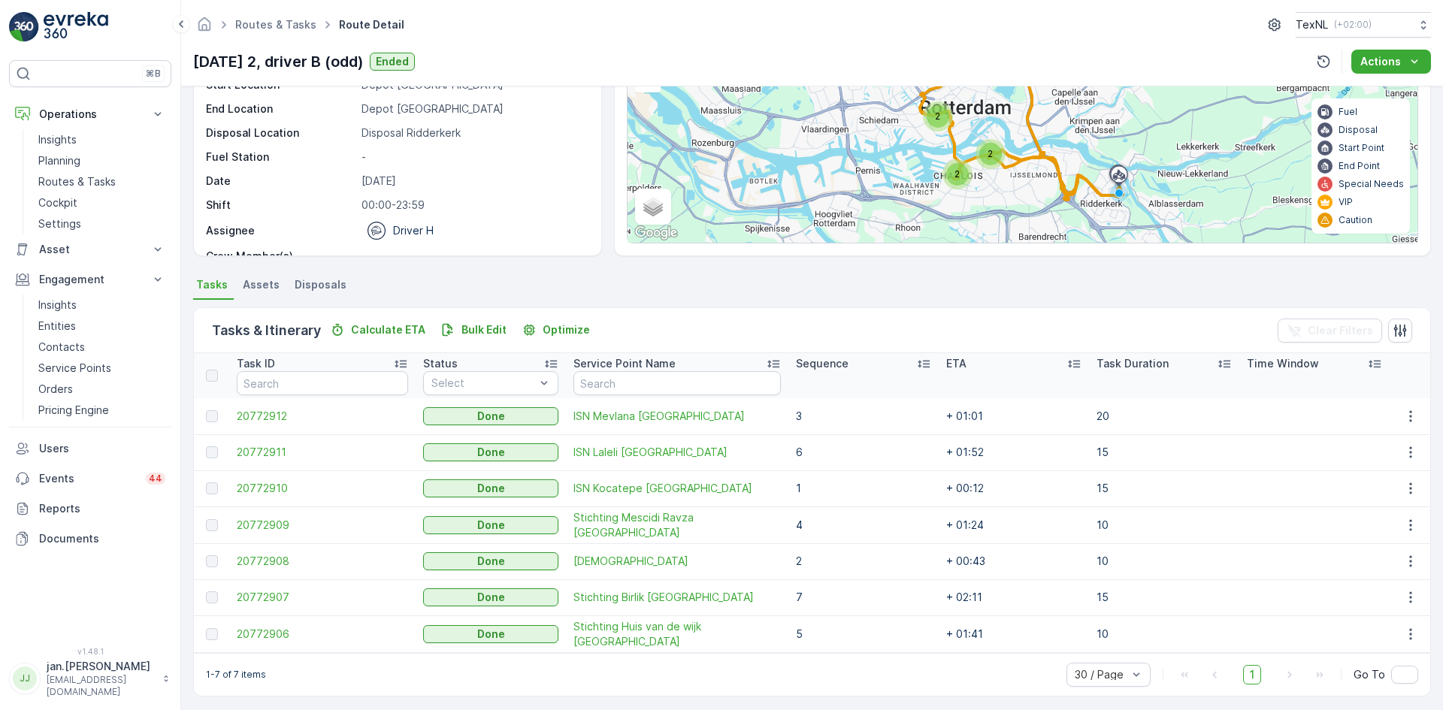
scroll to position [148, 0]
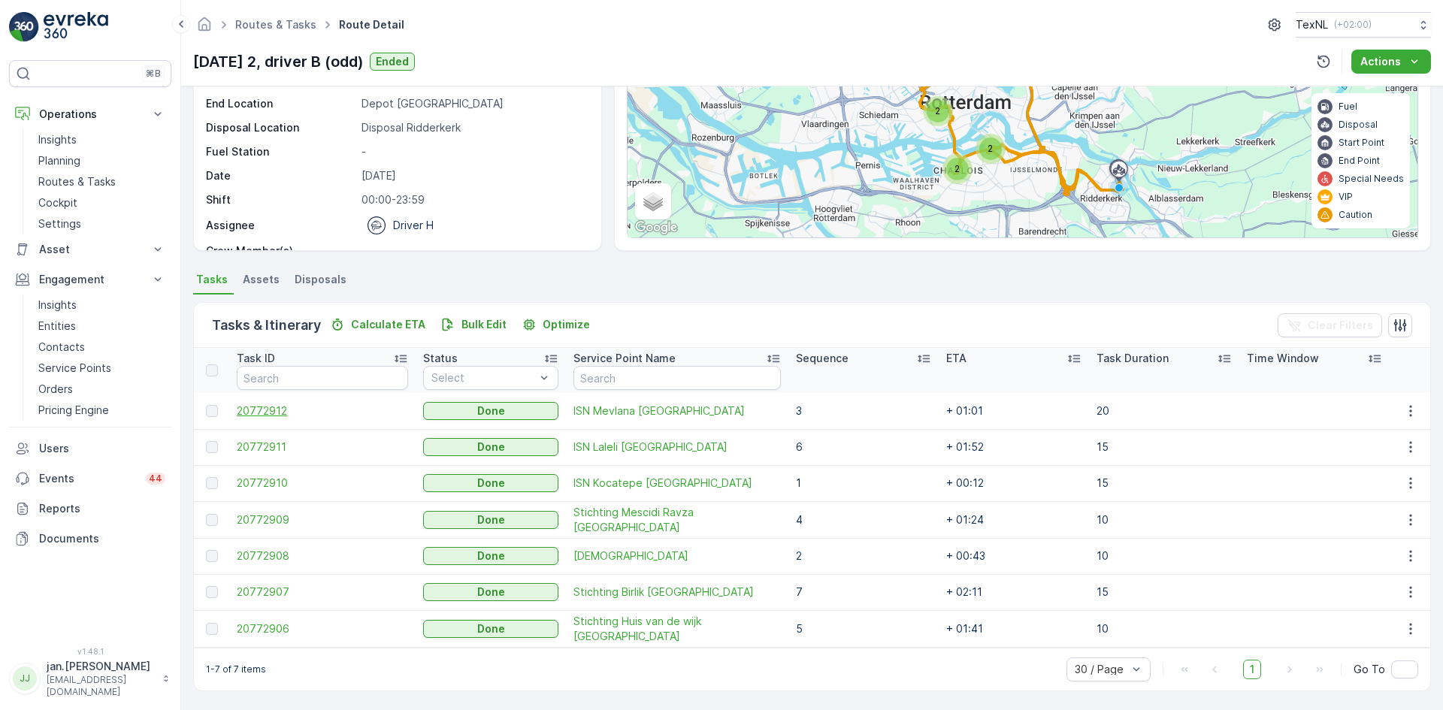
click at [265, 410] on span "20772912" at bounding box center [322, 411] width 171 height 15
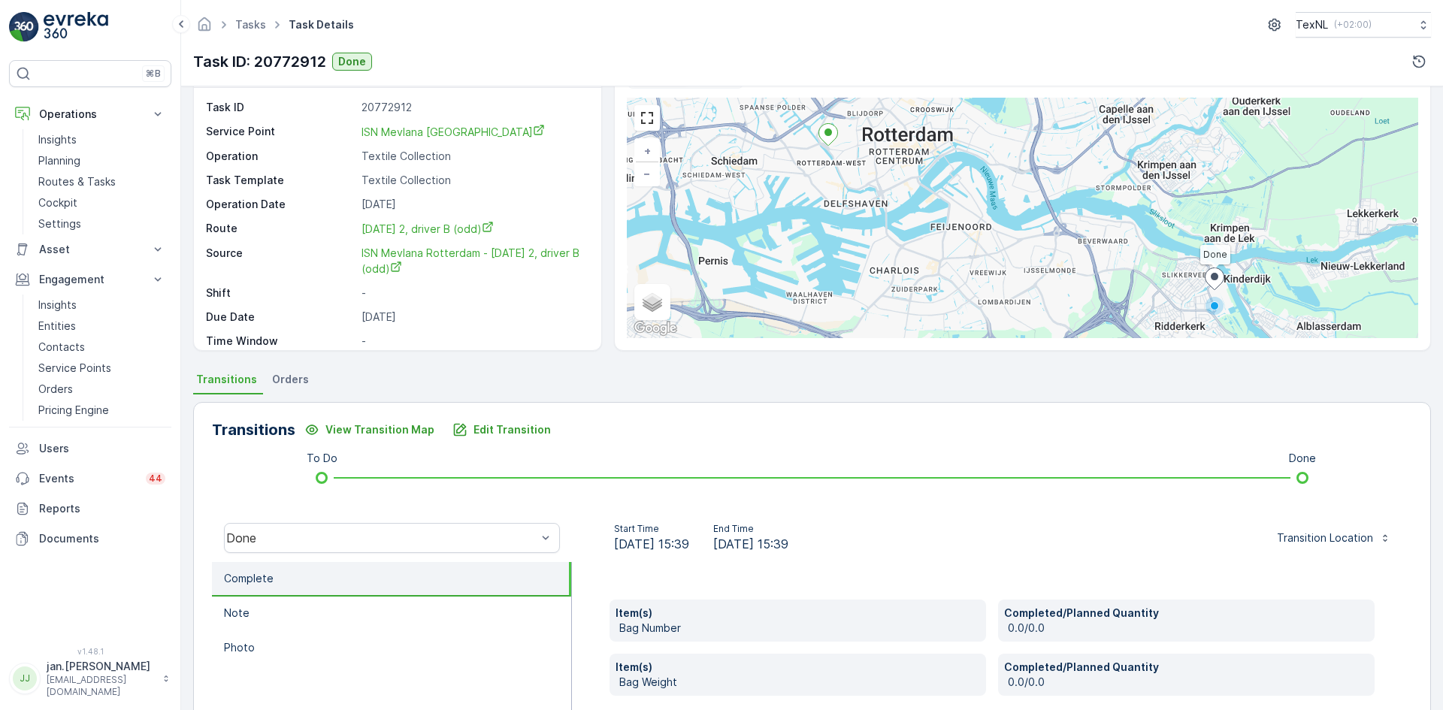
scroll to position [75, 0]
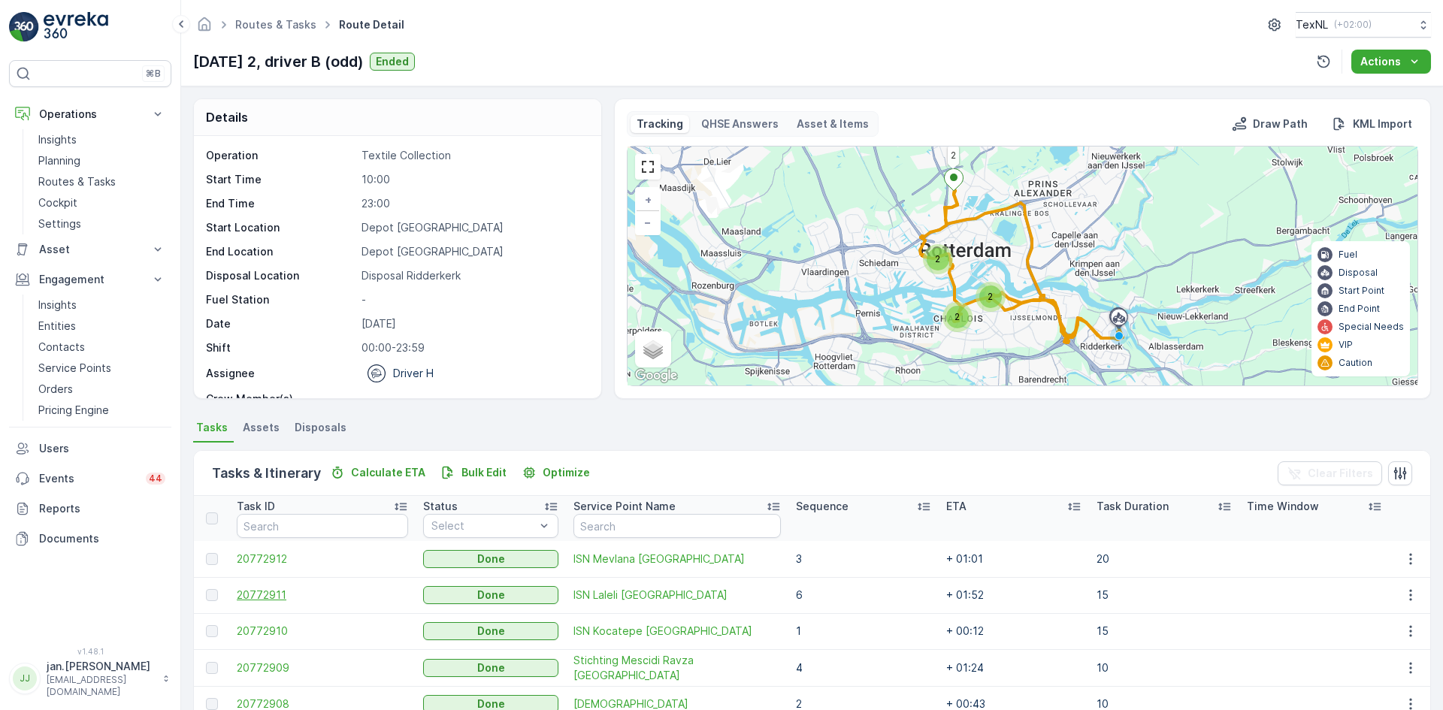
click at [270, 593] on span "20772911" at bounding box center [322, 595] width 171 height 15
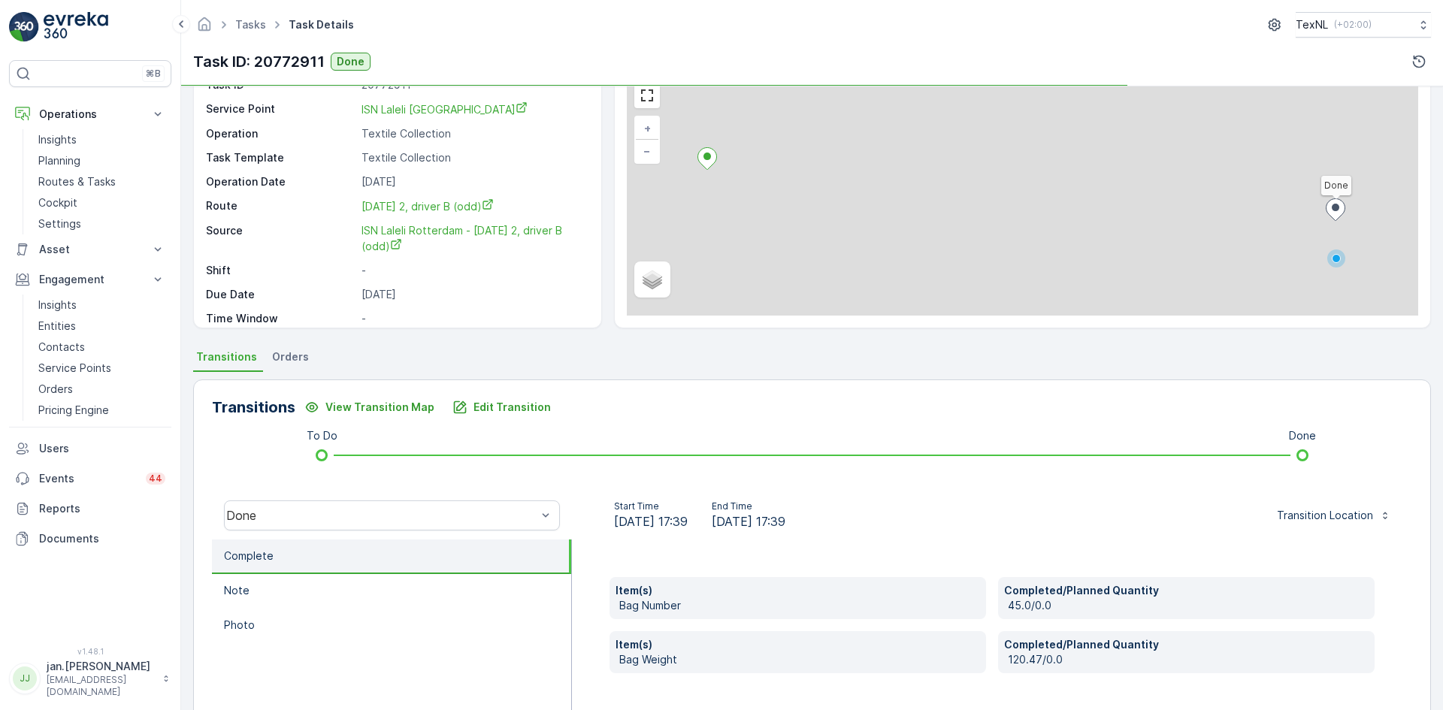
scroll to position [150, 0]
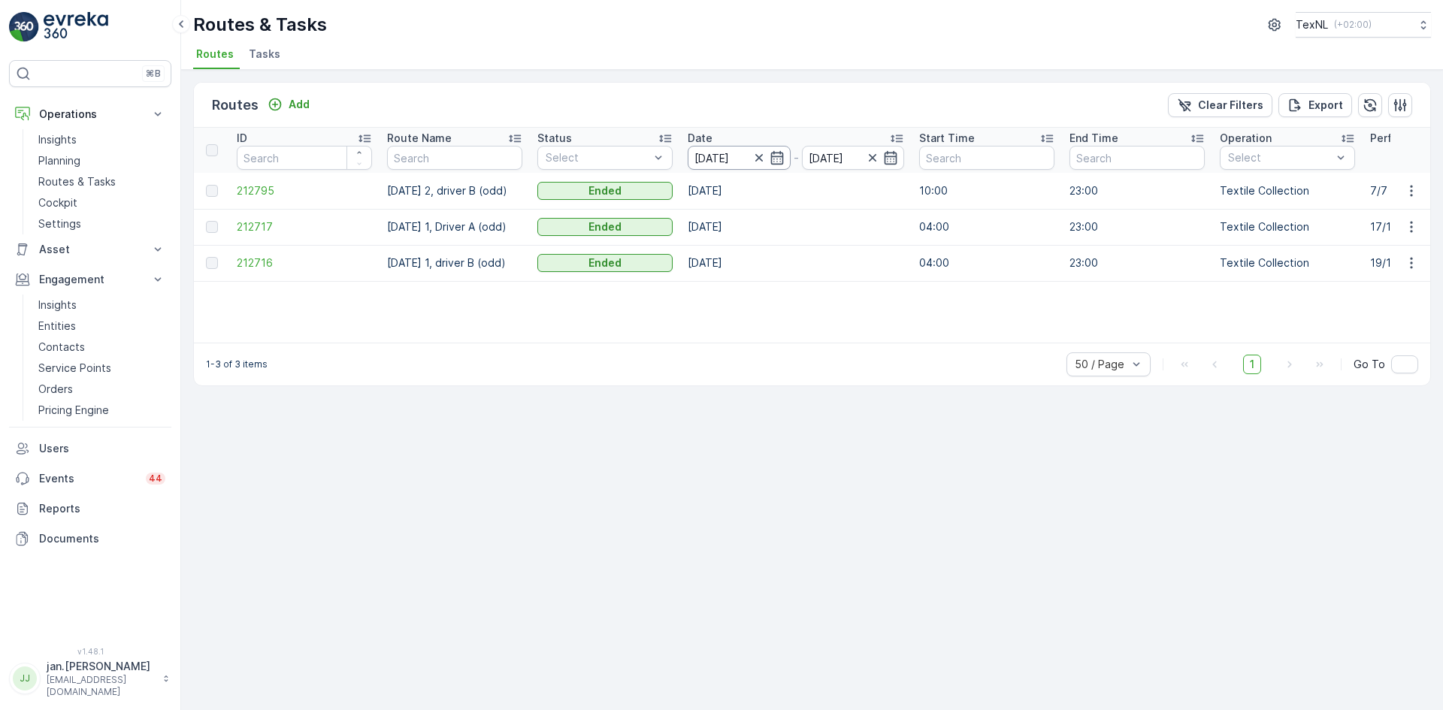
click at [721, 156] on input "14.08.2025" at bounding box center [739, 158] width 103 height 24
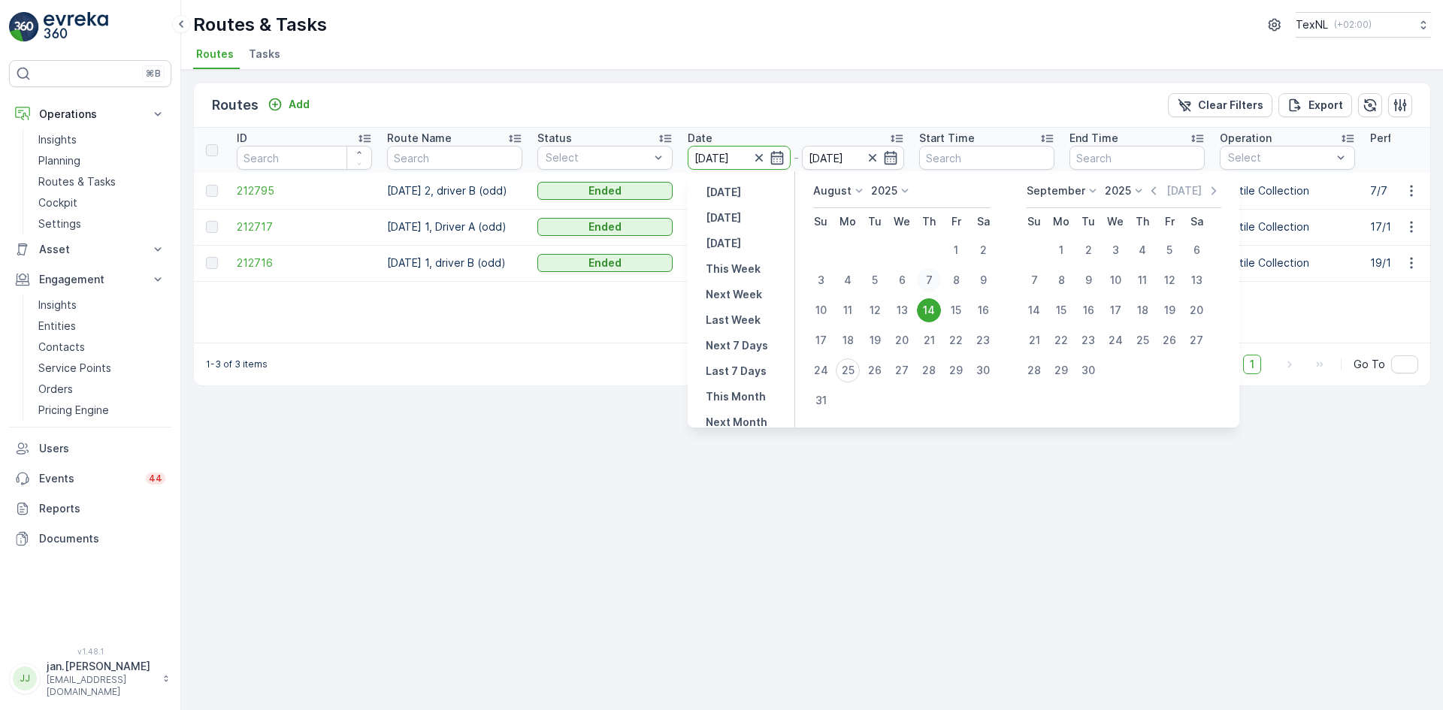
click at [931, 279] on div "7" at bounding box center [929, 280] width 24 height 24
type input "07.08.2025"
click at [931, 279] on div "7" at bounding box center [929, 280] width 24 height 24
type input "07.08.2025"
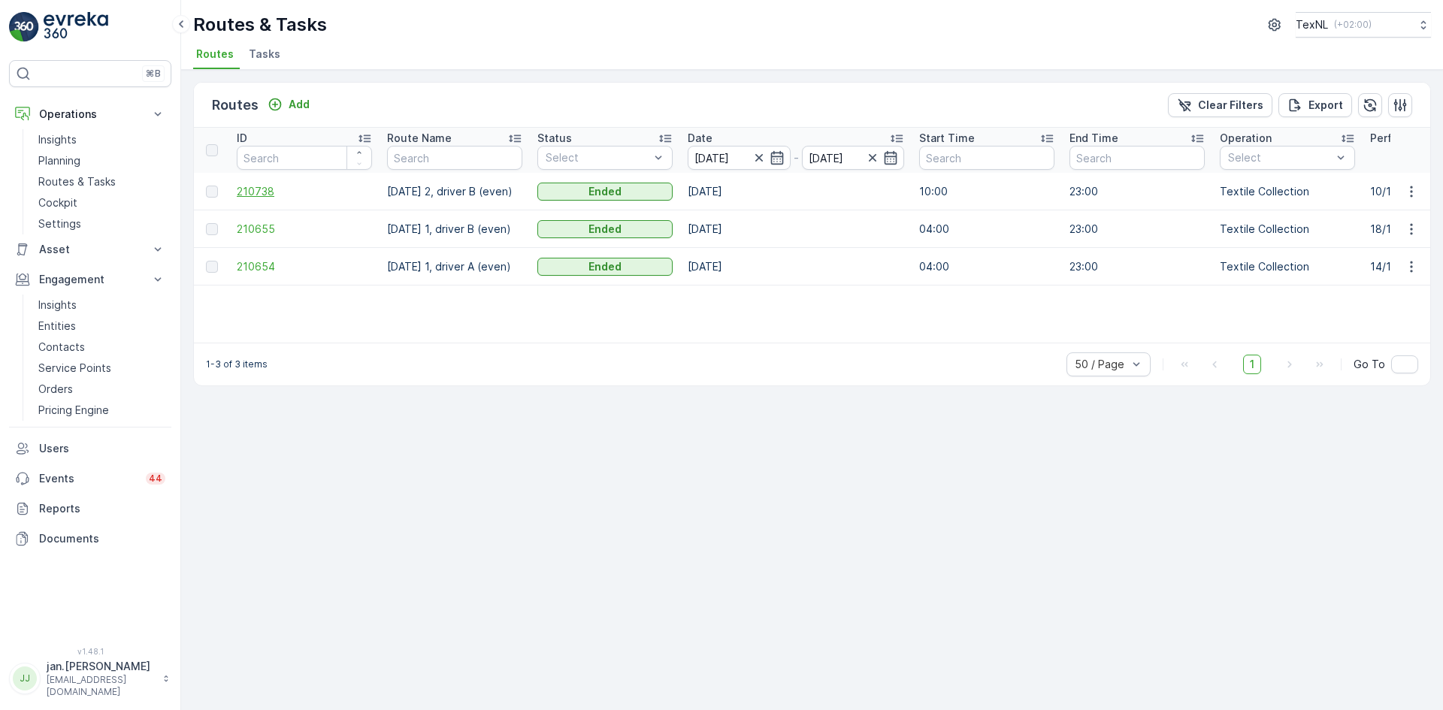
click at [256, 193] on span "210738" at bounding box center [304, 191] width 135 height 15
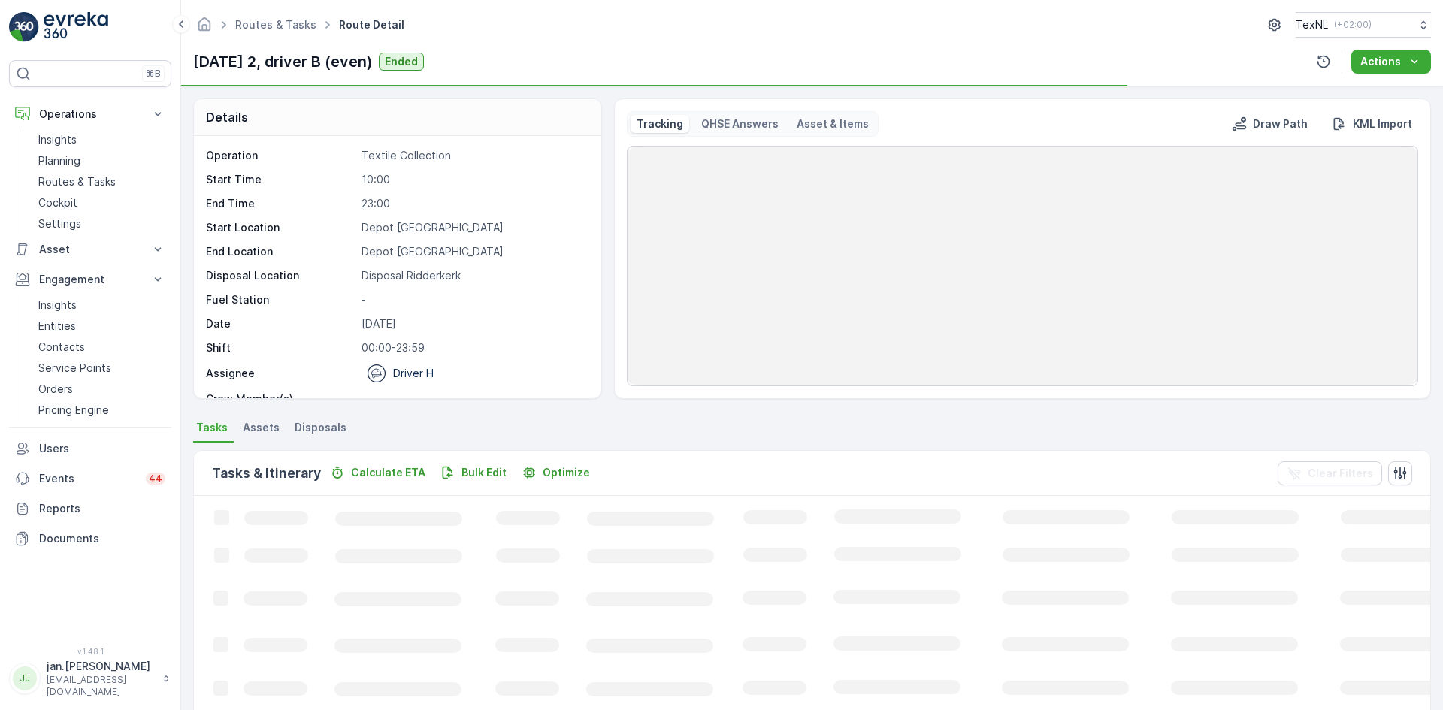
click at [316, 431] on span "Disposals" at bounding box center [321, 427] width 52 height 15
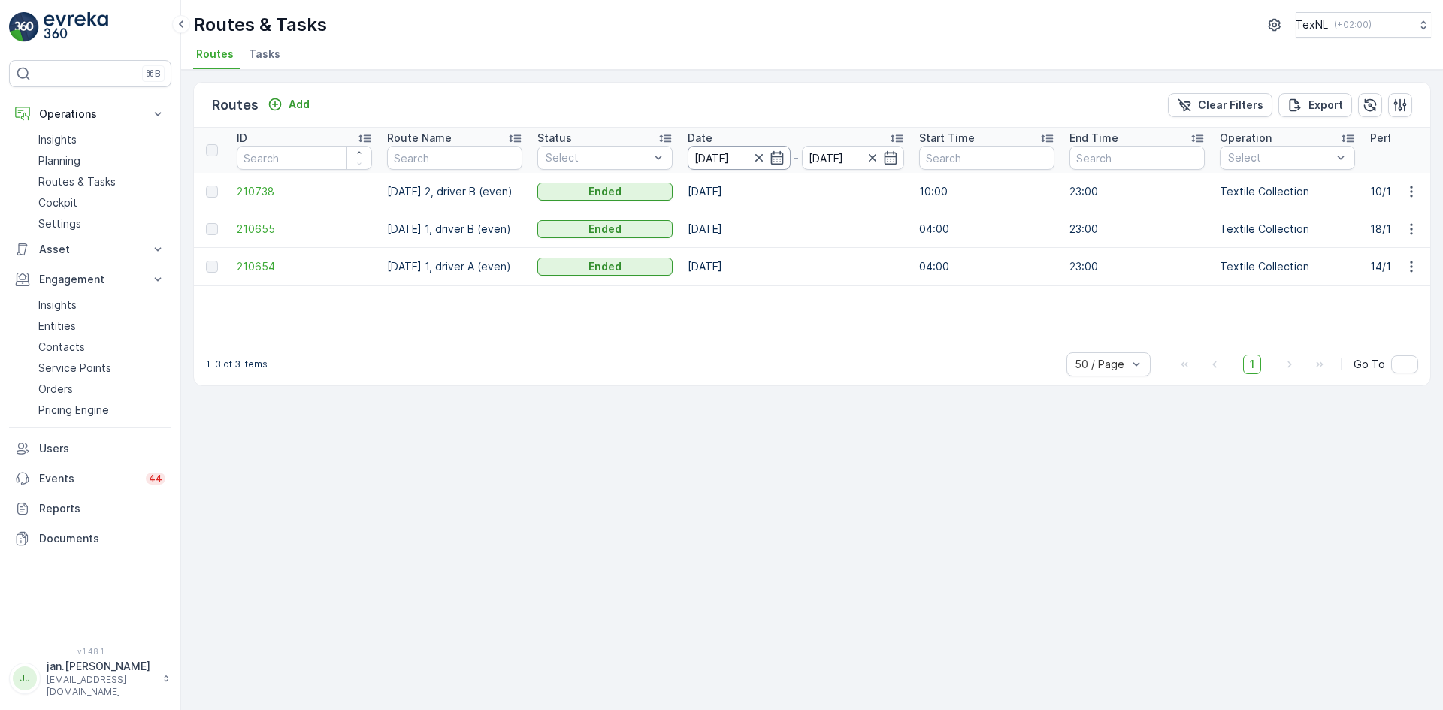
click at [724, 156] on input "07.08.2025" at bounding box center [739, 158] width 103 height 24
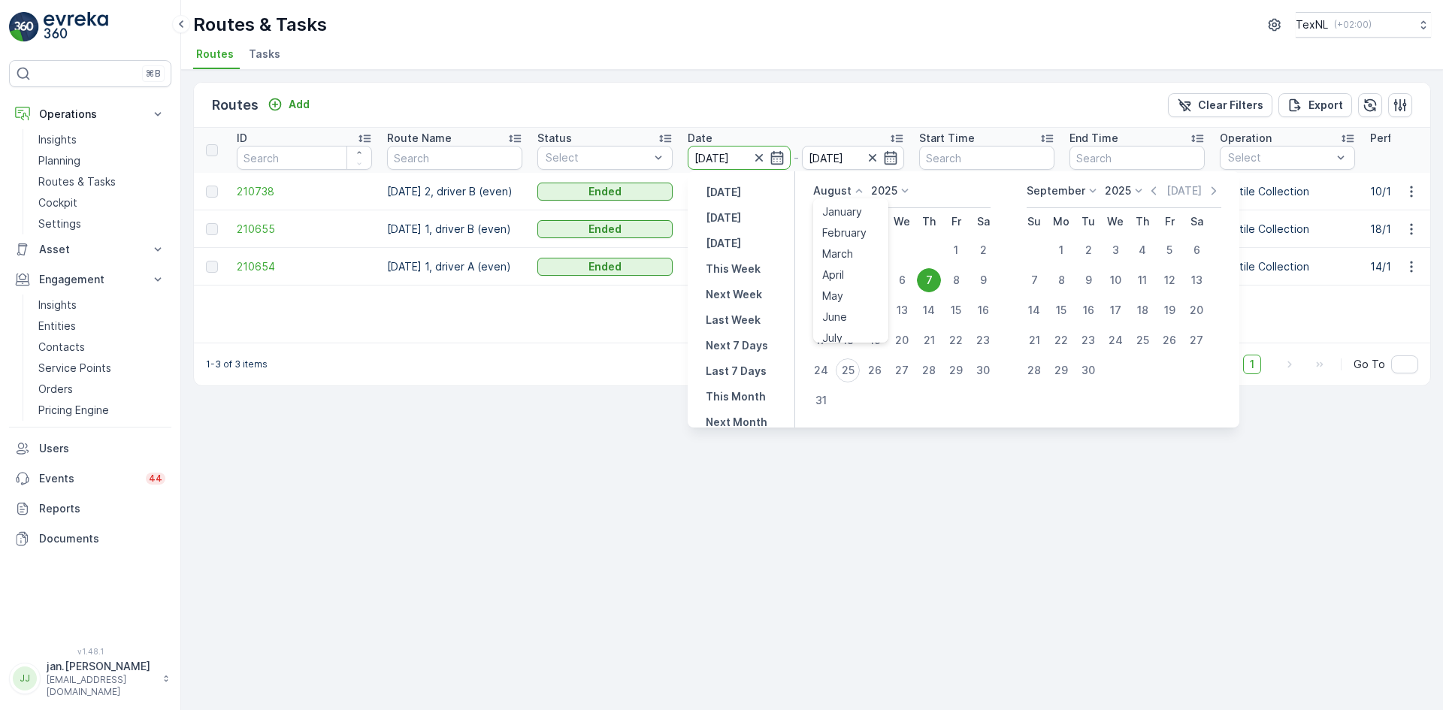
click at [843, 189] on p "August" at bounding box center [832, 190] width 38 height 15
click at [836, 330] on span "July" at bounding box center [832, 332] width 20 height 15
click at [933, 373] on div "31" at bounding box center [929, 371] width 24 height 24
type input "31.07.2025"
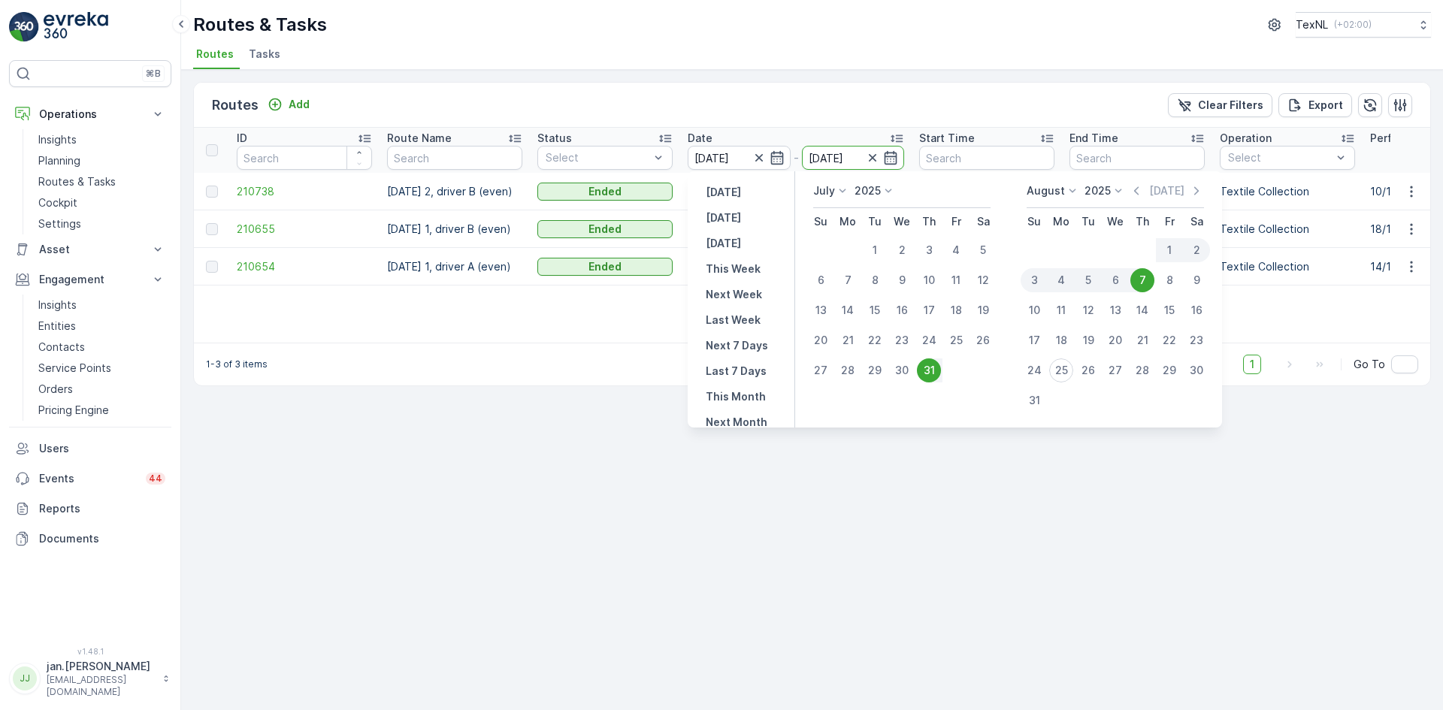
click at [933, 373] on div "31" at bounding box center [929, 371] width 24 height 24
type input "31.07.2025"
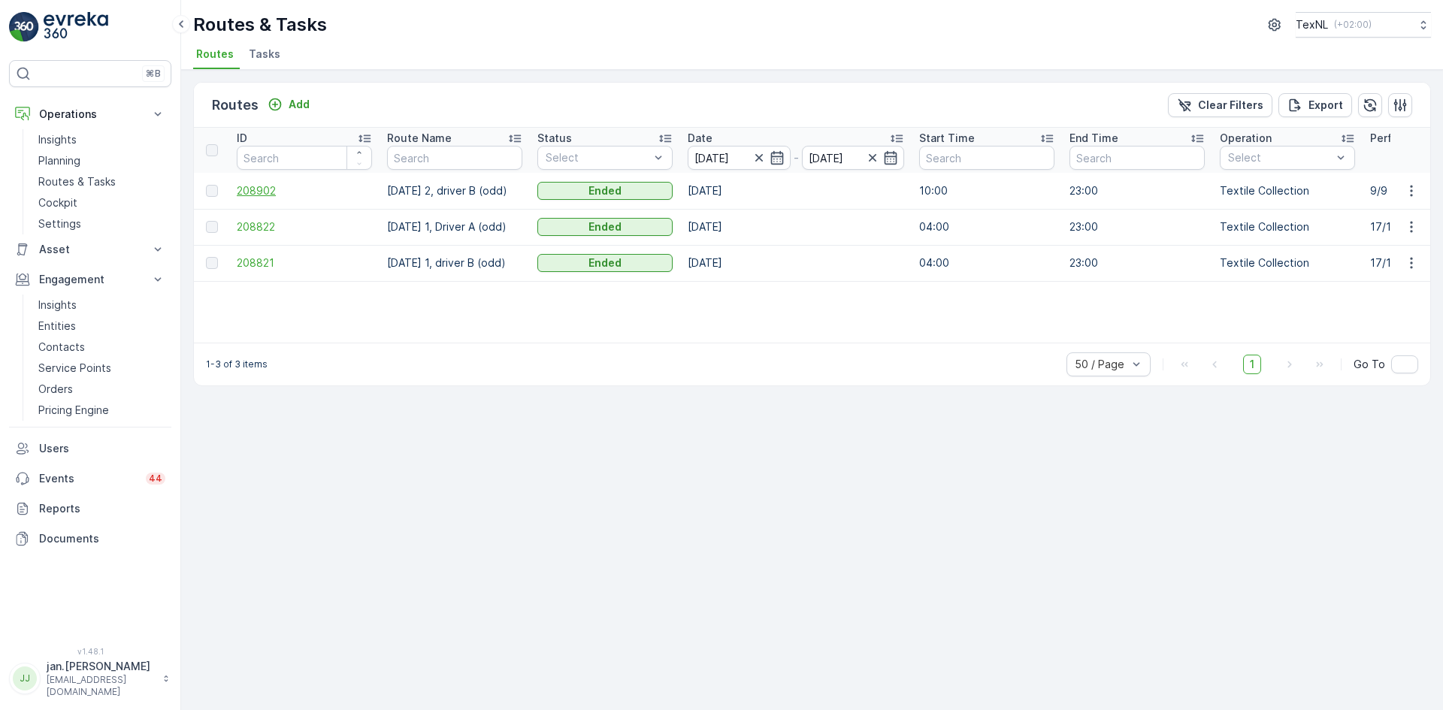
click at [260, 195] on span "208902" at bounding box center [304, 190] width 135 height 15
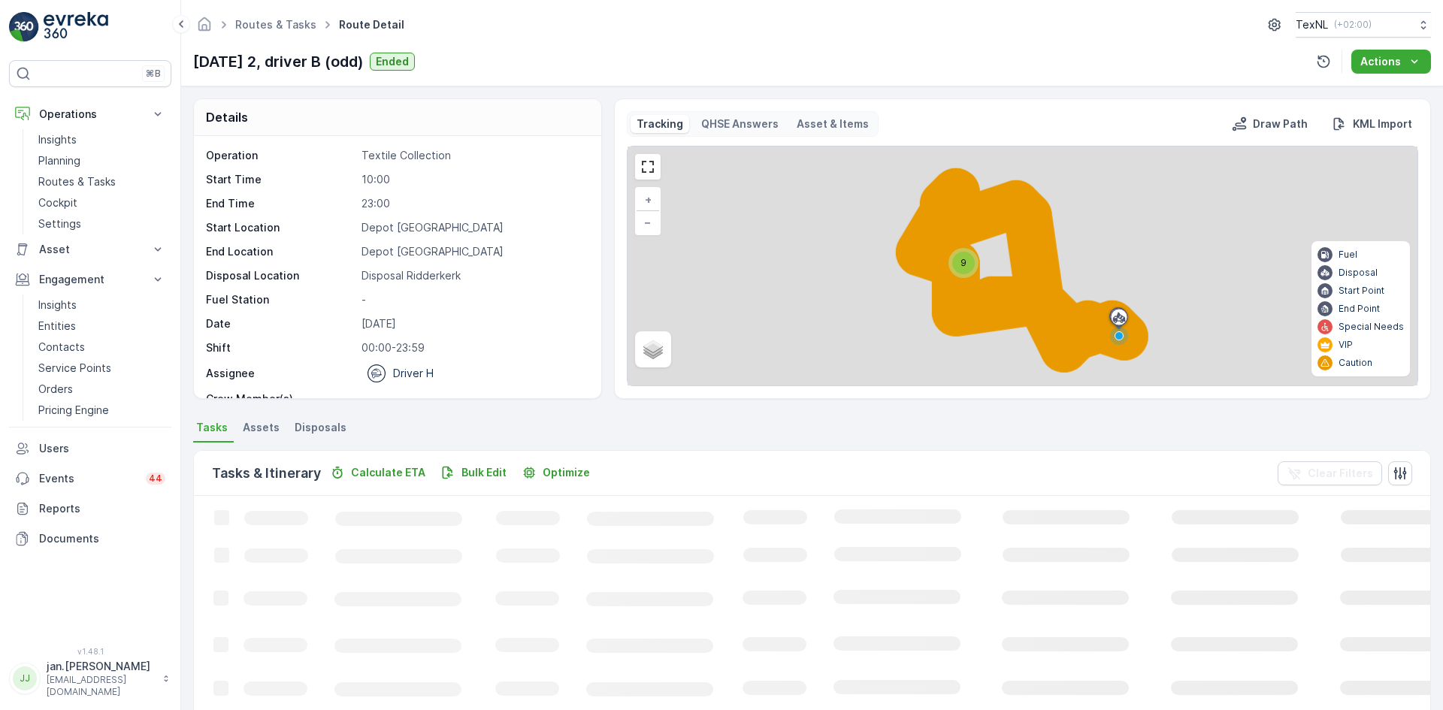
click at [333, 428] on span "Disposals" at bounding box center [321, 427] width 52 height 15
